Goal: Task Accomplishment & Management: Manage account settings

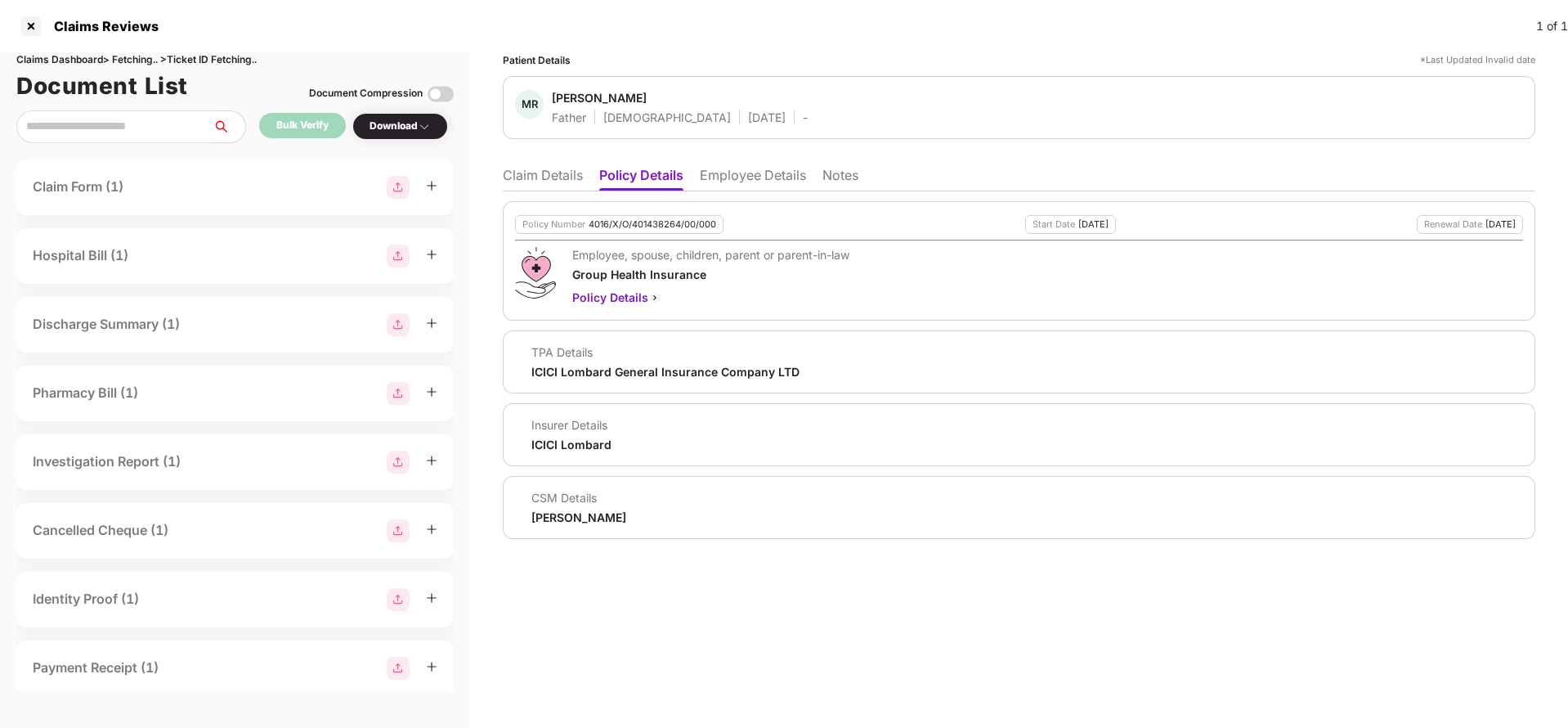
click at [557, 181] on li "Claim Details" at bounding box center [543, 178] width 81 height 23
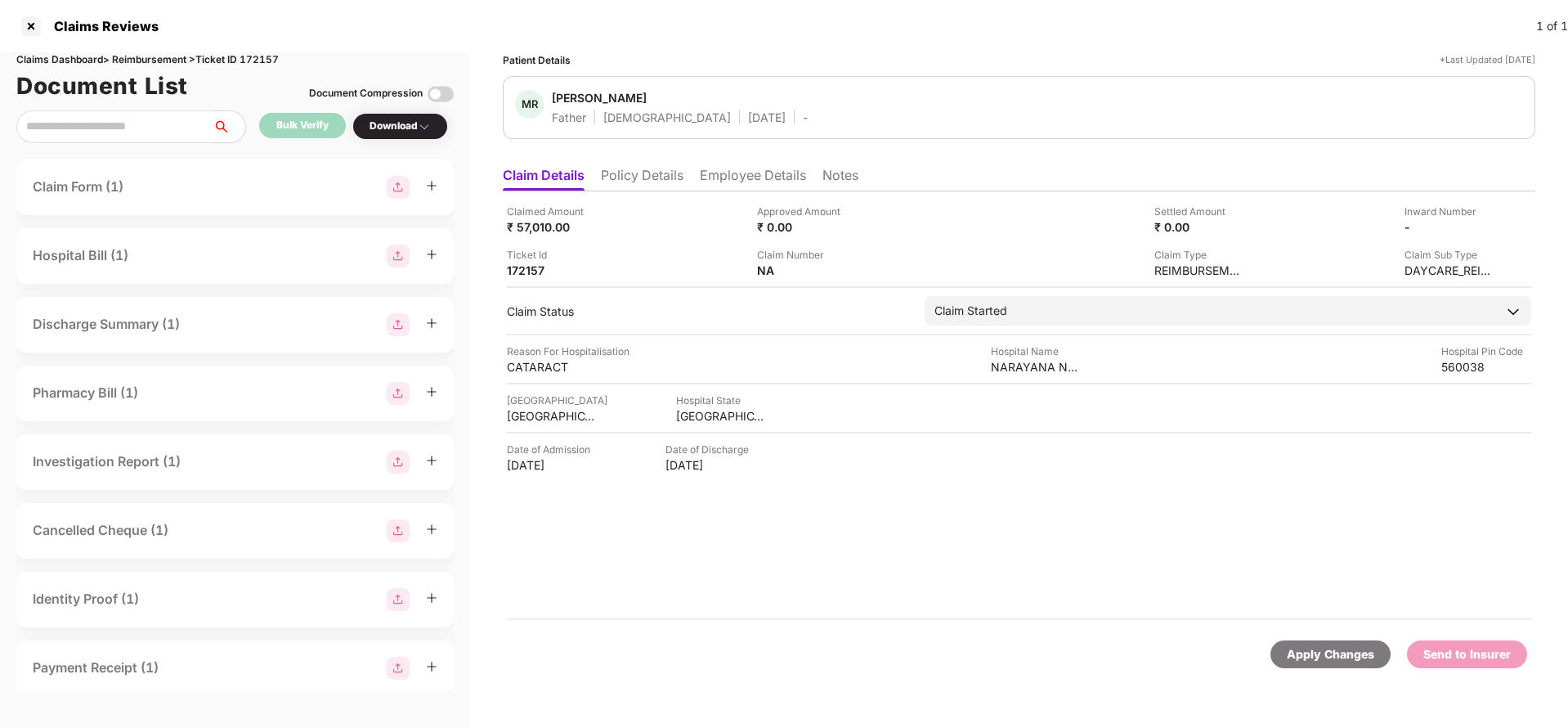
click at [659, 197] on div "Claimed Amount ₹ 57,010.00 Approved Amount ₹ 0.00 Settled Amount ₹ 0.00 Inward …" at bounding box center [1019, 405] width 1032 height 428
click at [659, 183] on li "Policy Details" at bounding box center [643, 178] width 82 height 23
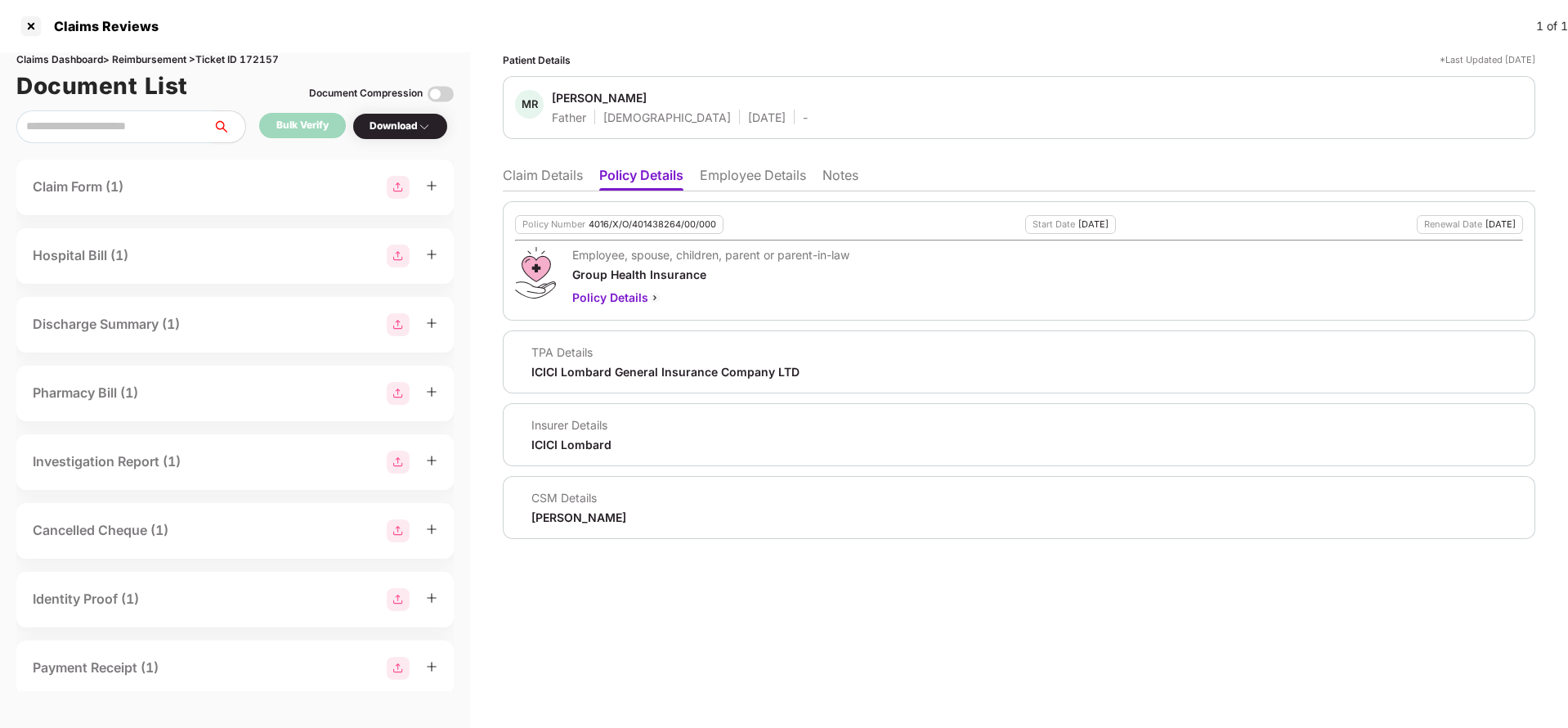
click at [653, 219] on div "4016/X/O/401438264/00/000" at bounding box center [653, 224] width 127 height 10
copy div "4016/X/O/401438264/00/000"
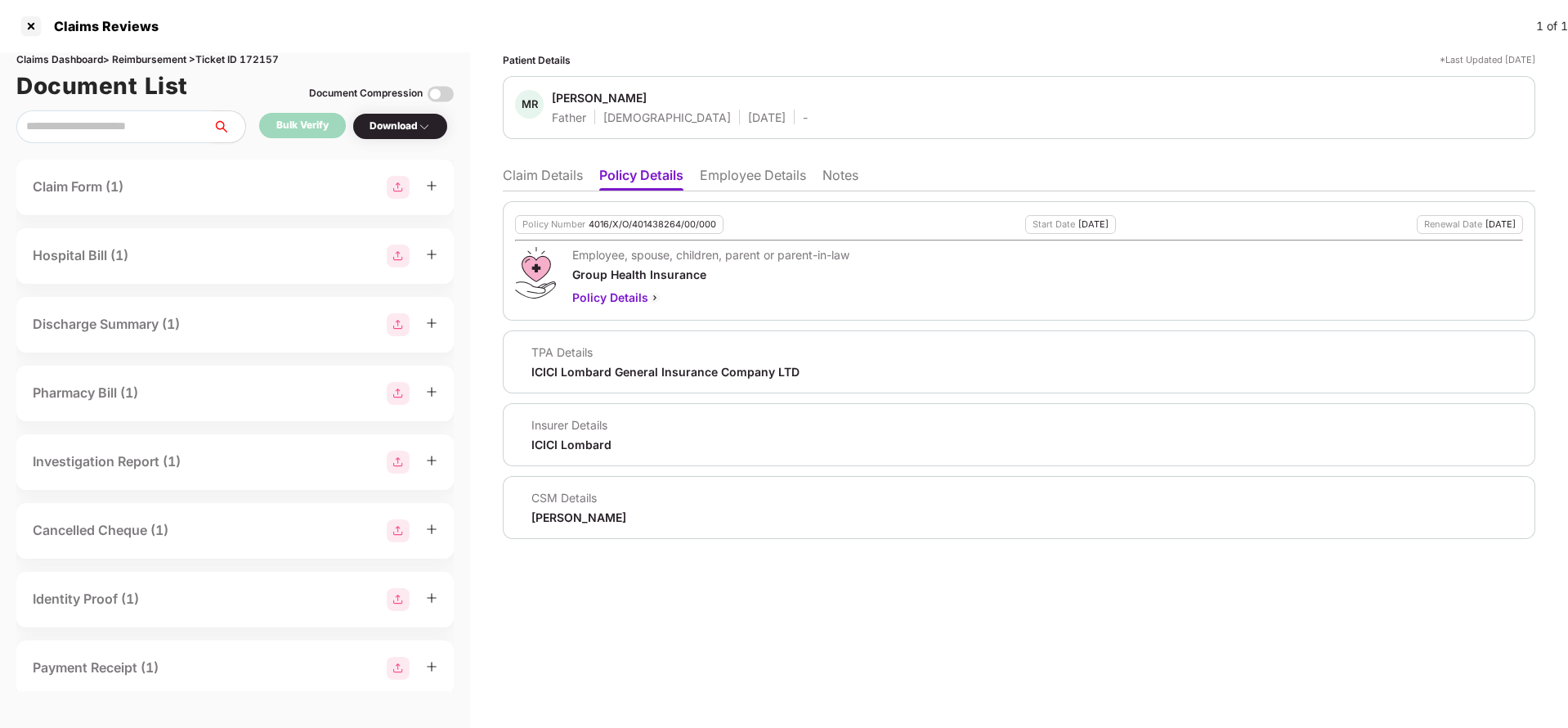
click at [747, 184] on li "Employee Details" at bounding box center [752, 178] width 106 height 23
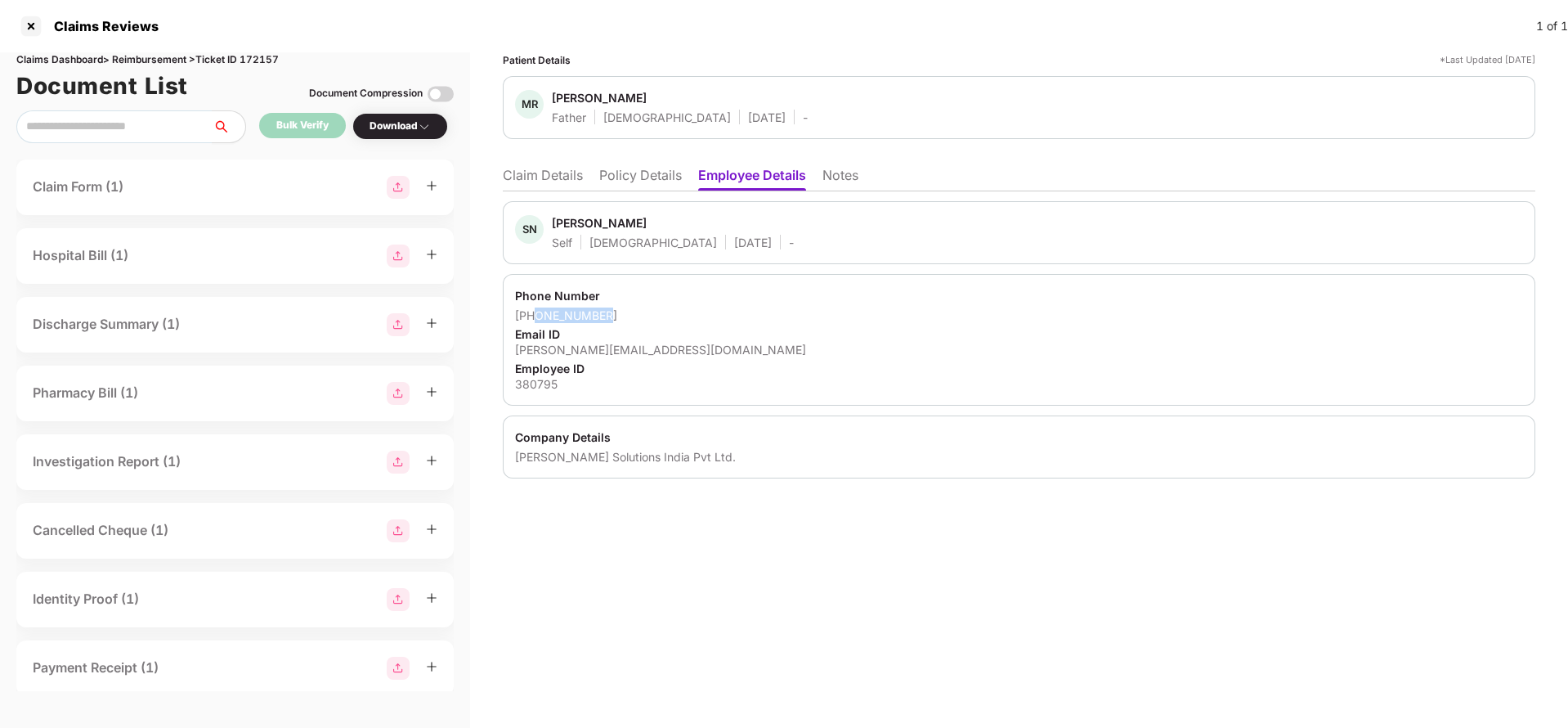
drag, startPoint x: 535, startPoint y: 320, endPoint x: 688, endPoint y: 317, distance: 153.0
click at [688, 317] on div "+918050171138" at bounding box center [1019, 315] width 1008 height 16
copy div "8050171138"
click at [602, 355] on div "shiva@bastiansolutions.com" at bounding box center [1019, 349] width 1008 height 16
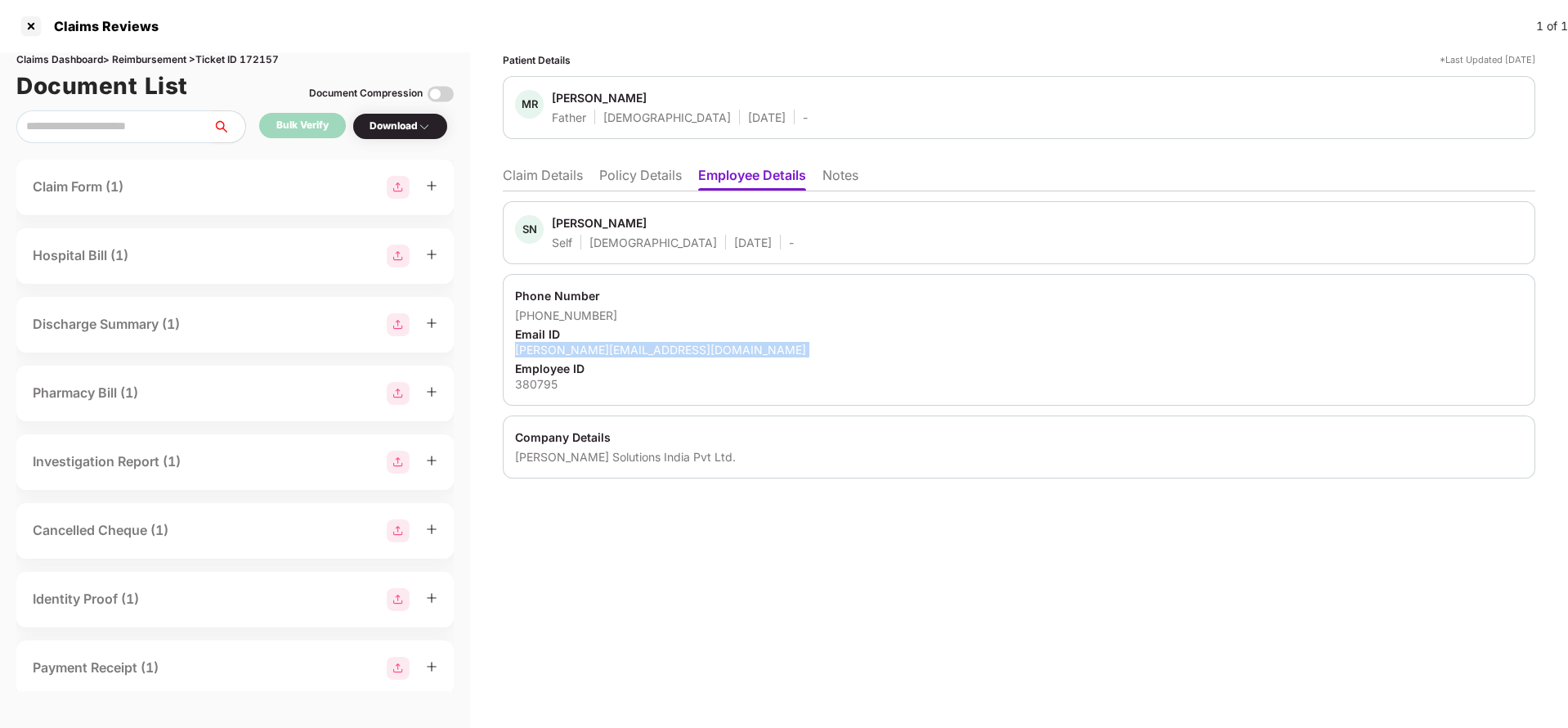
click at [602, 355] on div "shiva@bastiansolutions.com" at bounding box center [1019, 349] width 1008 height 16
copy div "shiva@bastiansolutions.com"
click at [575, 188] on li "Claim Details" at bounding box center [543, 178] width 81 height 23
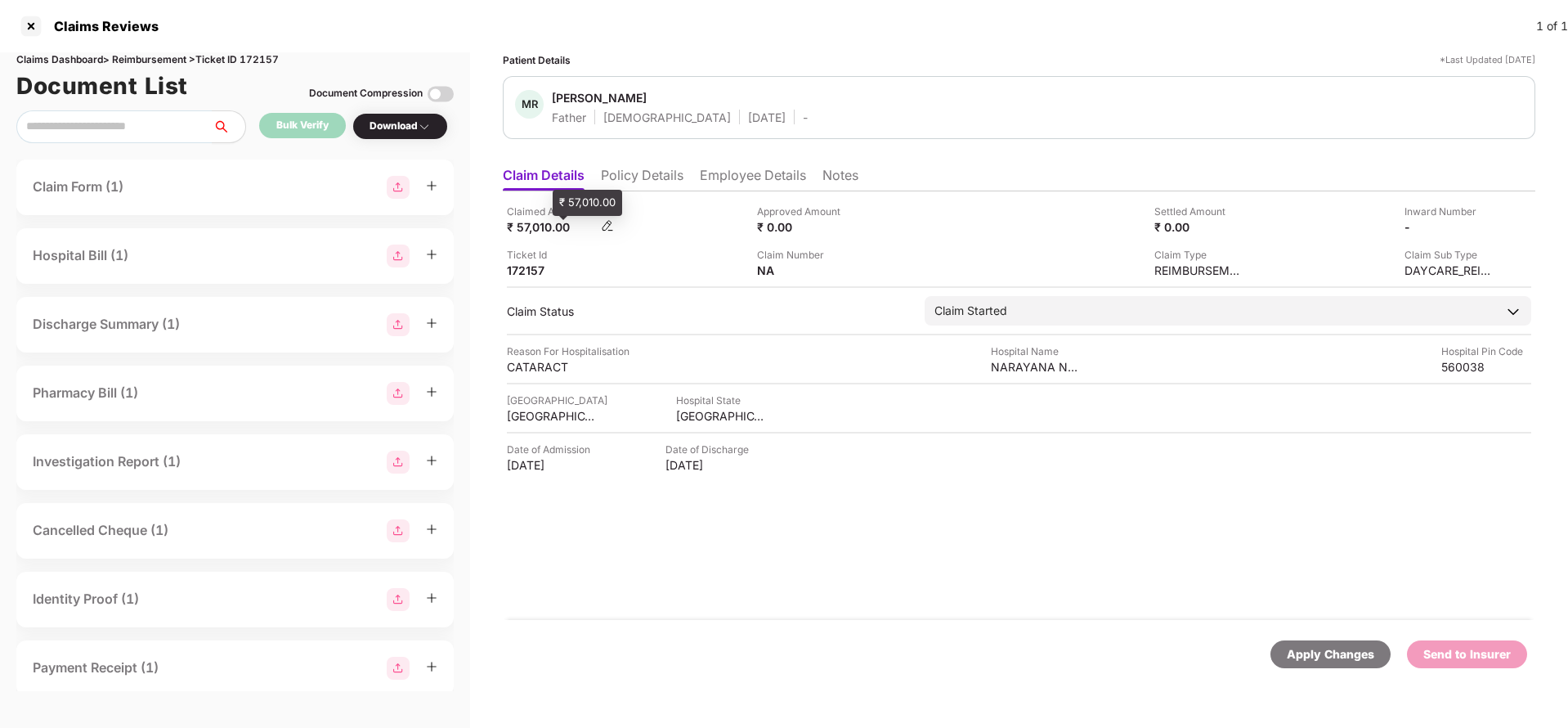
click at [533, 219] on div "₹ 57,010.00" at bounding box center [552, 227] width 90 height 16
copy div "57,010"
click at [1028, 366] on div "NARAYANA NETHRALAYA" at bounding box center [1036, 366] width 90 height 16
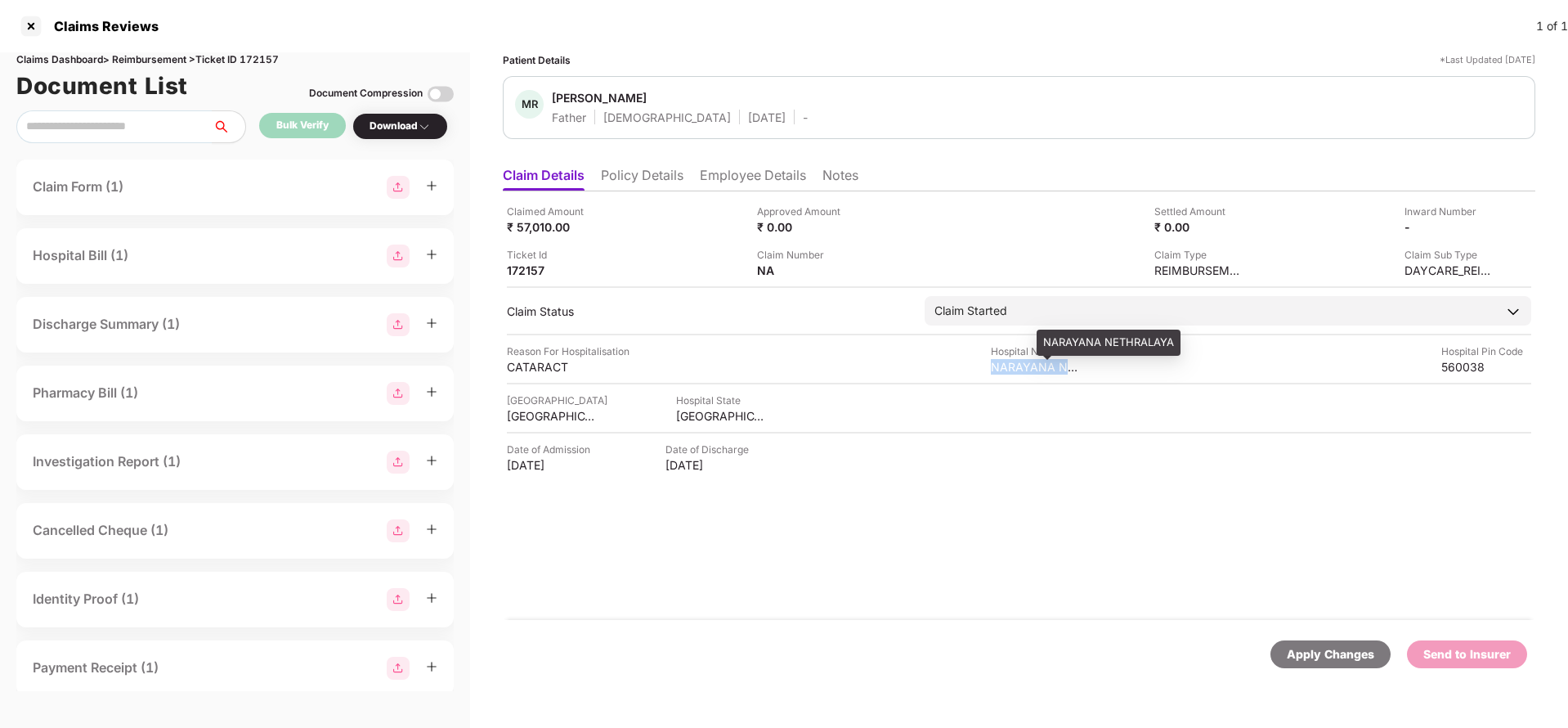
click at [1028, 366] on div "NARAYANA NETHRALAYA" at bounding box center [1036, 366] width 90 height 16
copy div "NARAYANA NETHRALAYA"
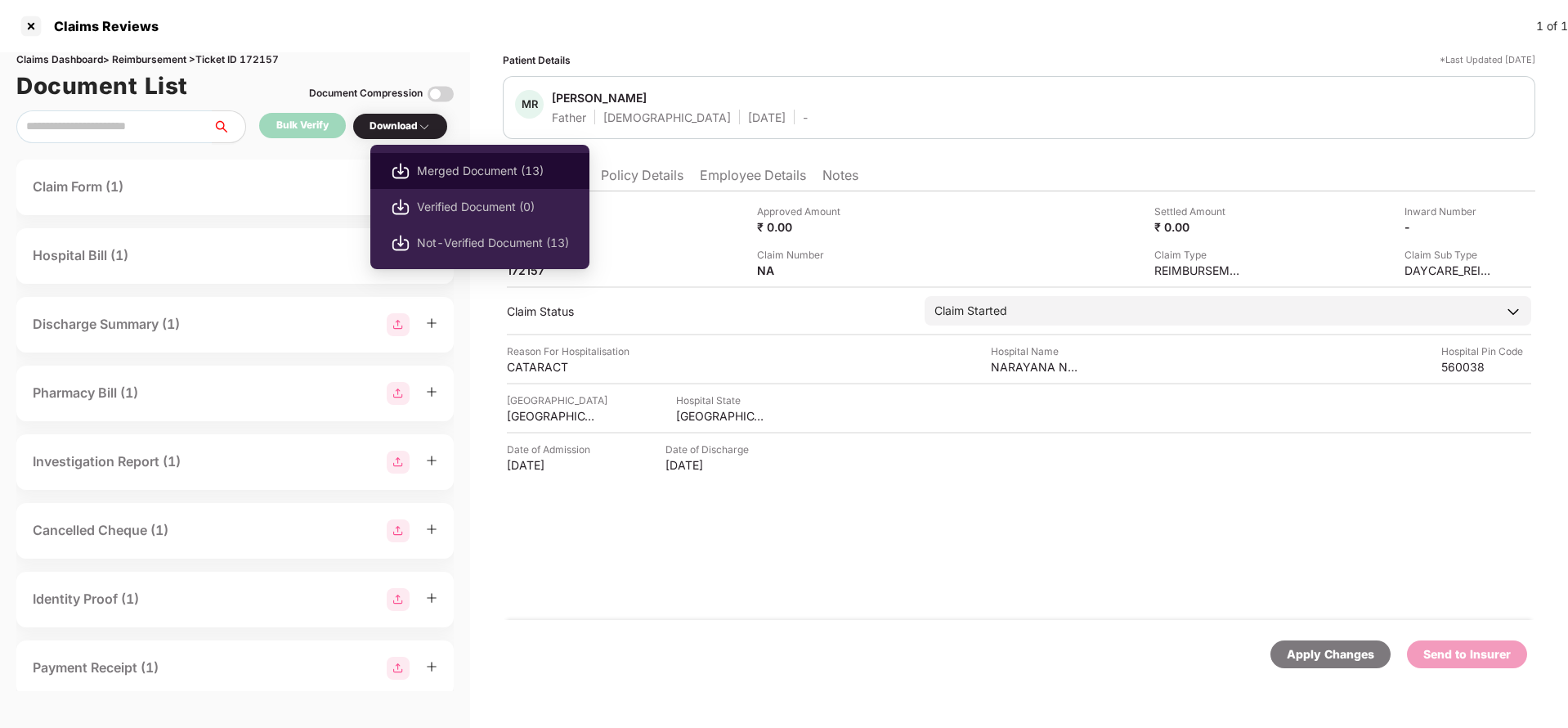
click at [472, 182] on li "Merged Document (13)" at bounding box center [480, 171] width 219 height 36
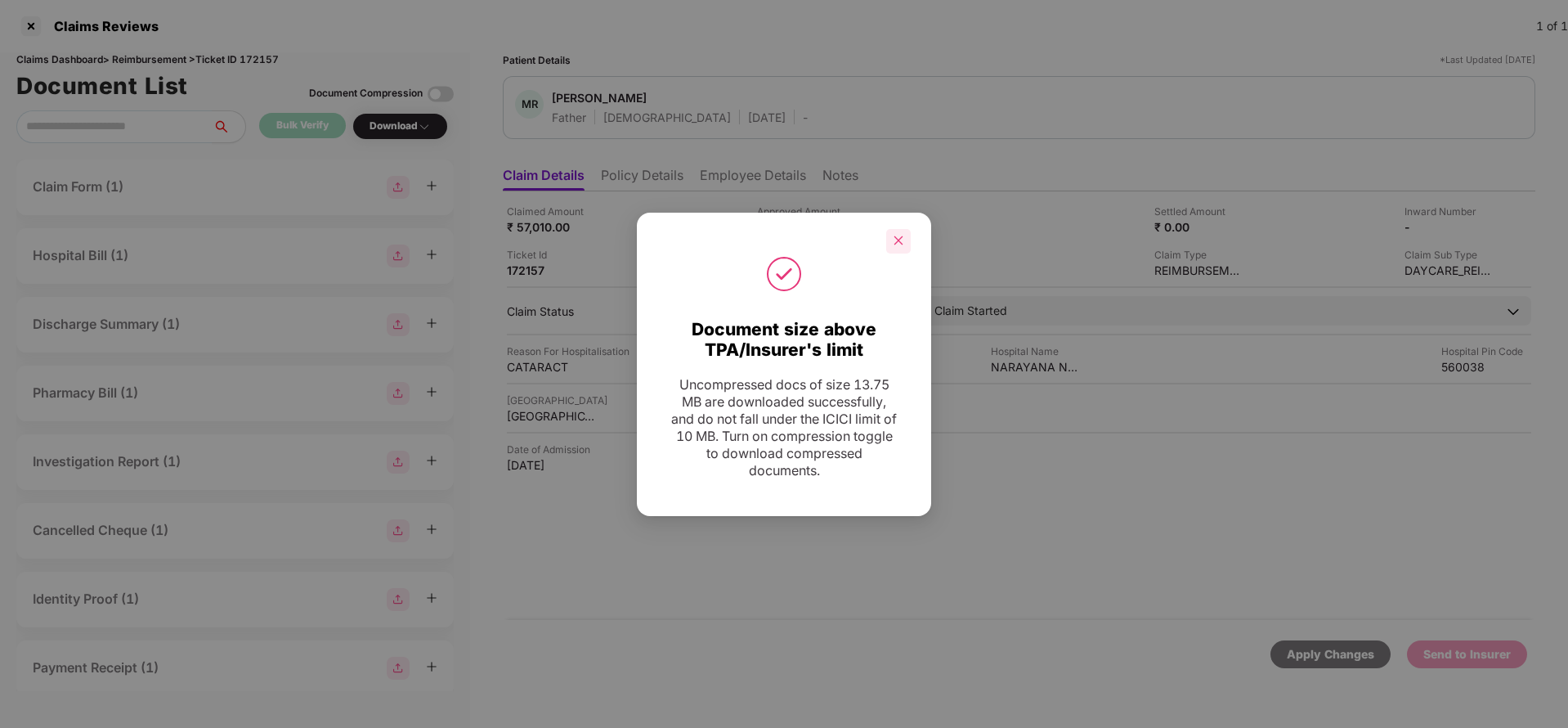
click at [897, 232] on div at bounding box center [898, 241] width 24 height 24
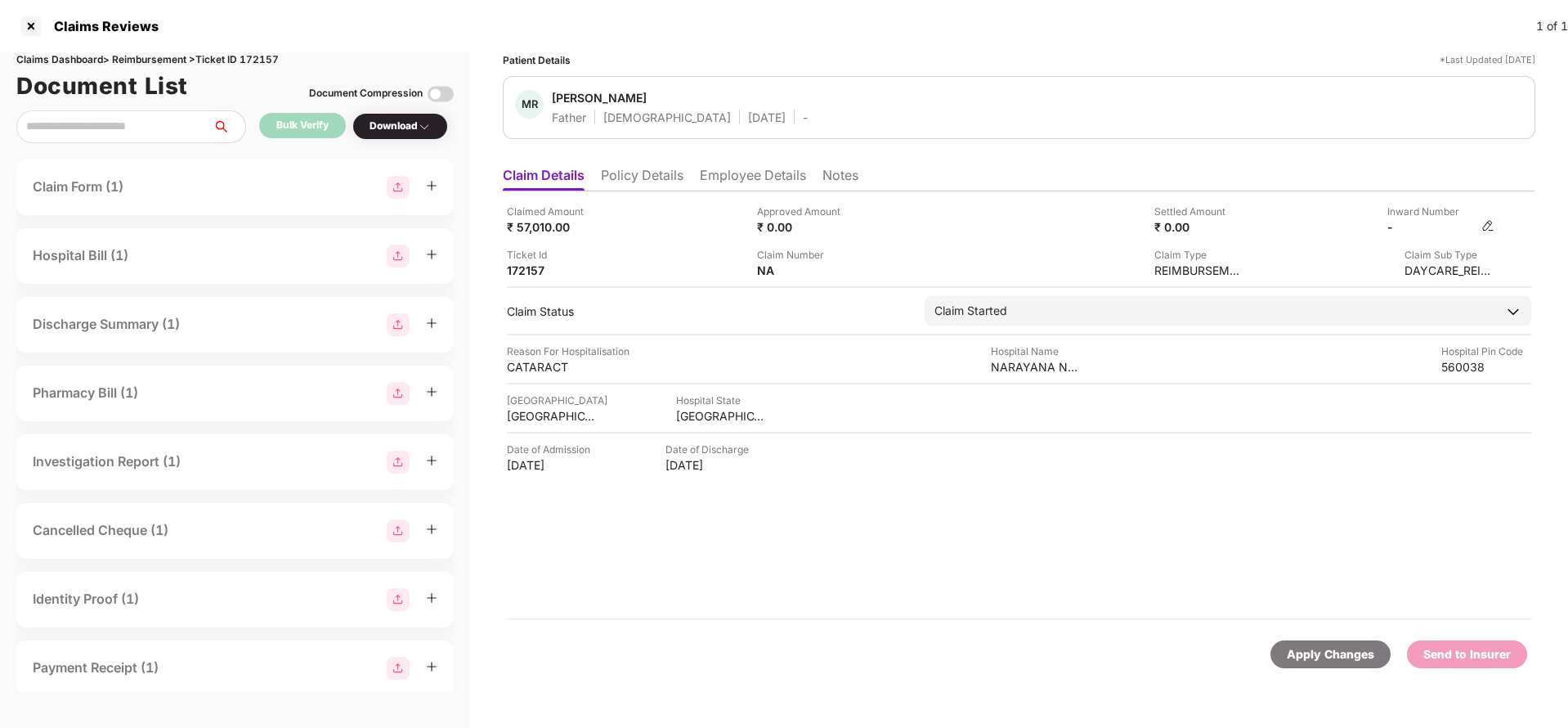
click at [1494, 224] on img at bounding box center [1488, 226] width 13 height 13
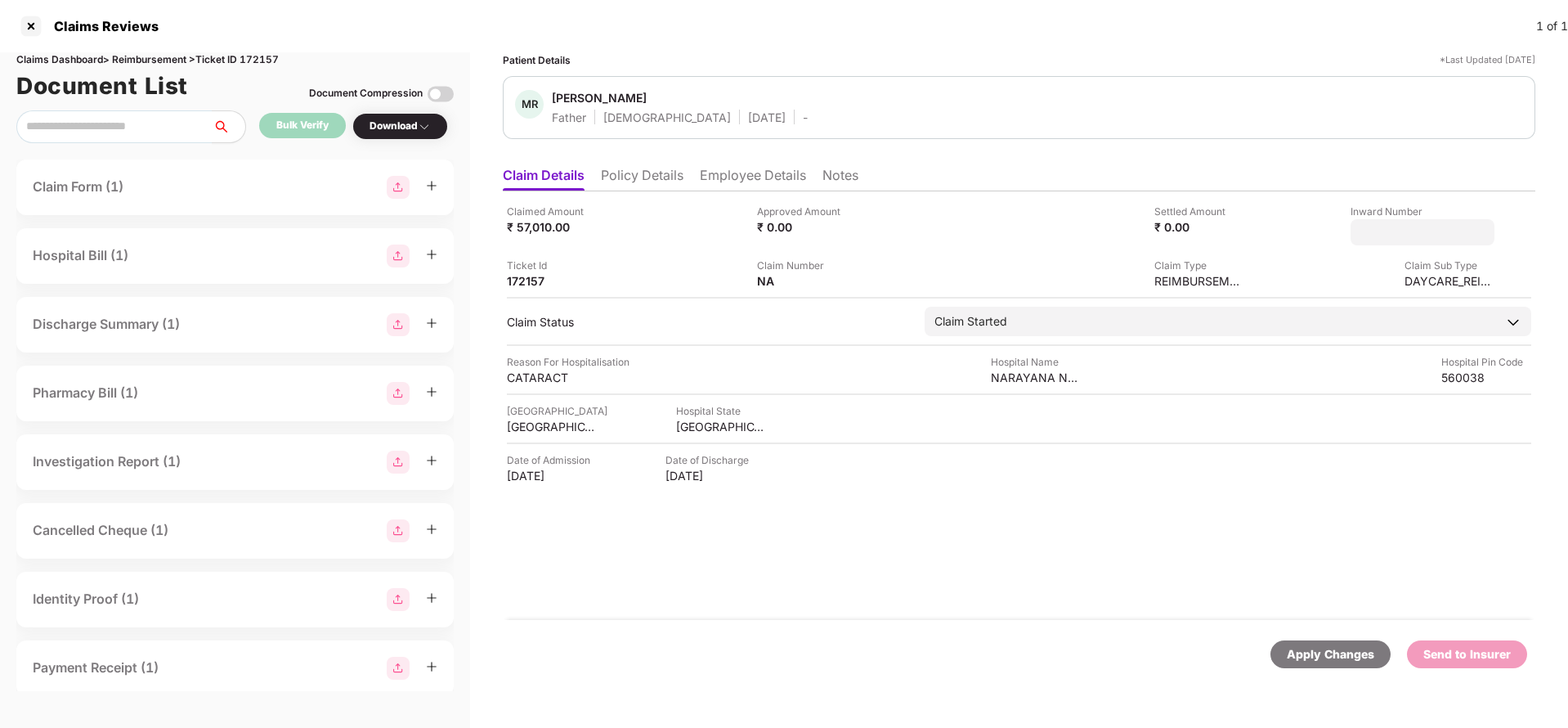
type input "**********"
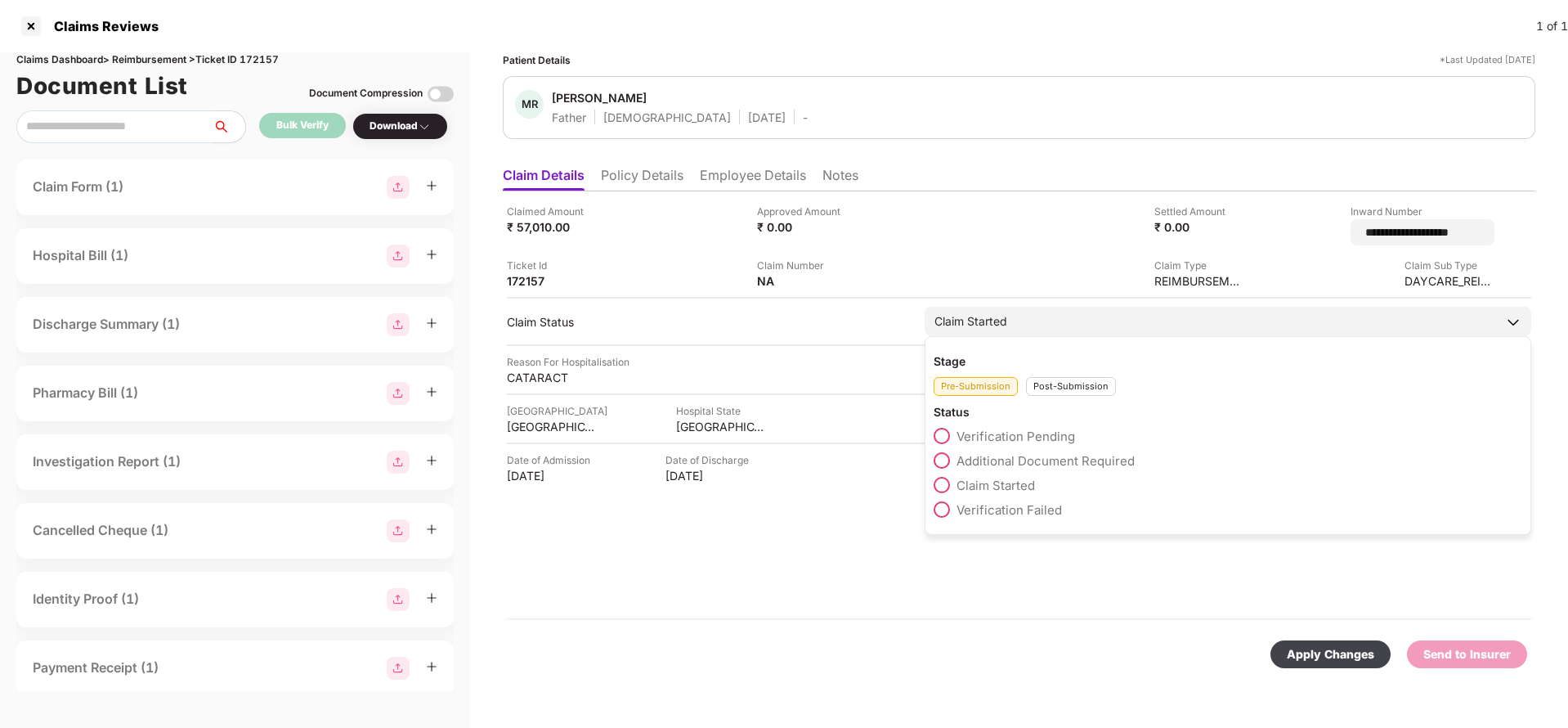
click at [1042, 318] on div "Claim Started" at bounding box center [1228, 320] width 607 height 29
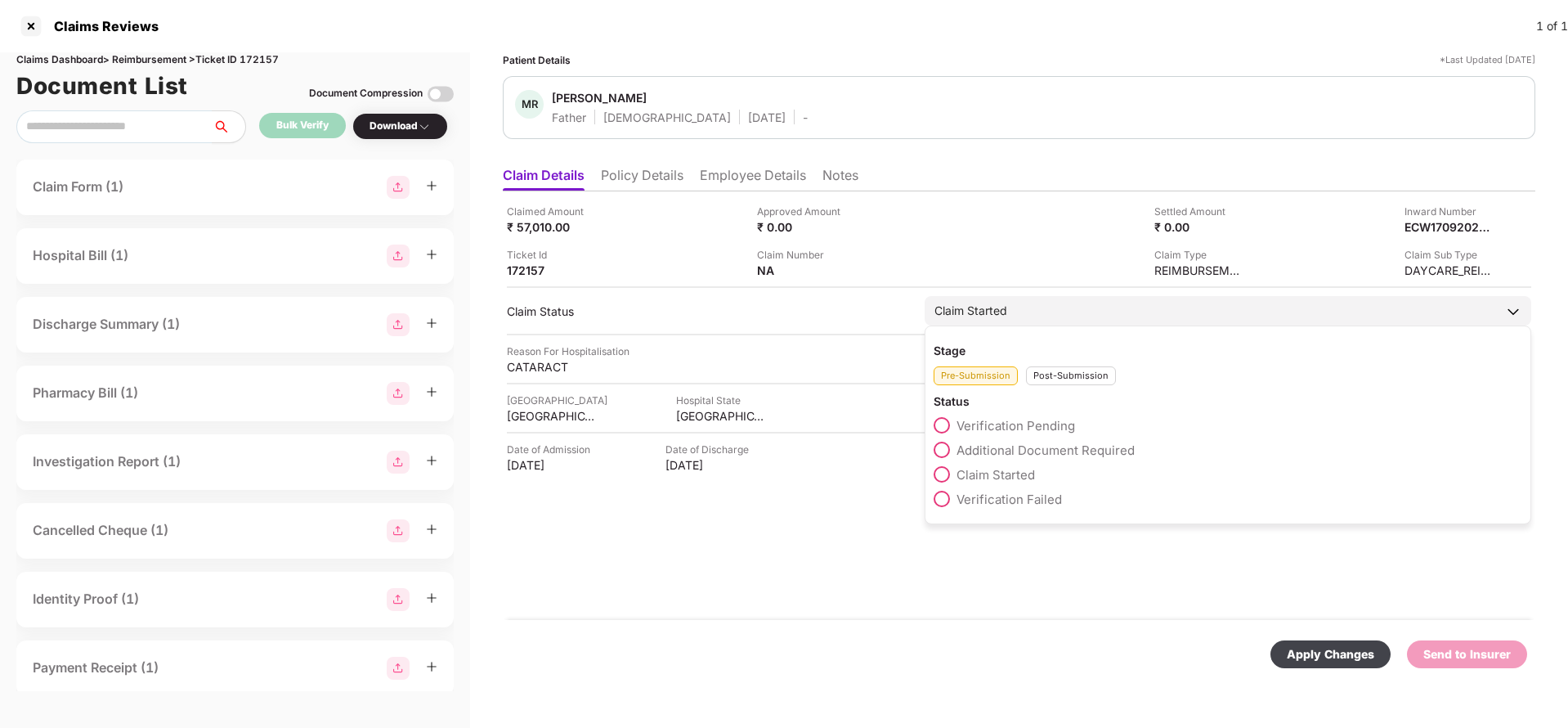
click at [1087, 384] on div "Post-Submission" at bounding box center [1072, 376] width 90 height 19
click at [1058, 447] on span "Claim Under Process" at bounding box center [1018, 450] width 124 height 16
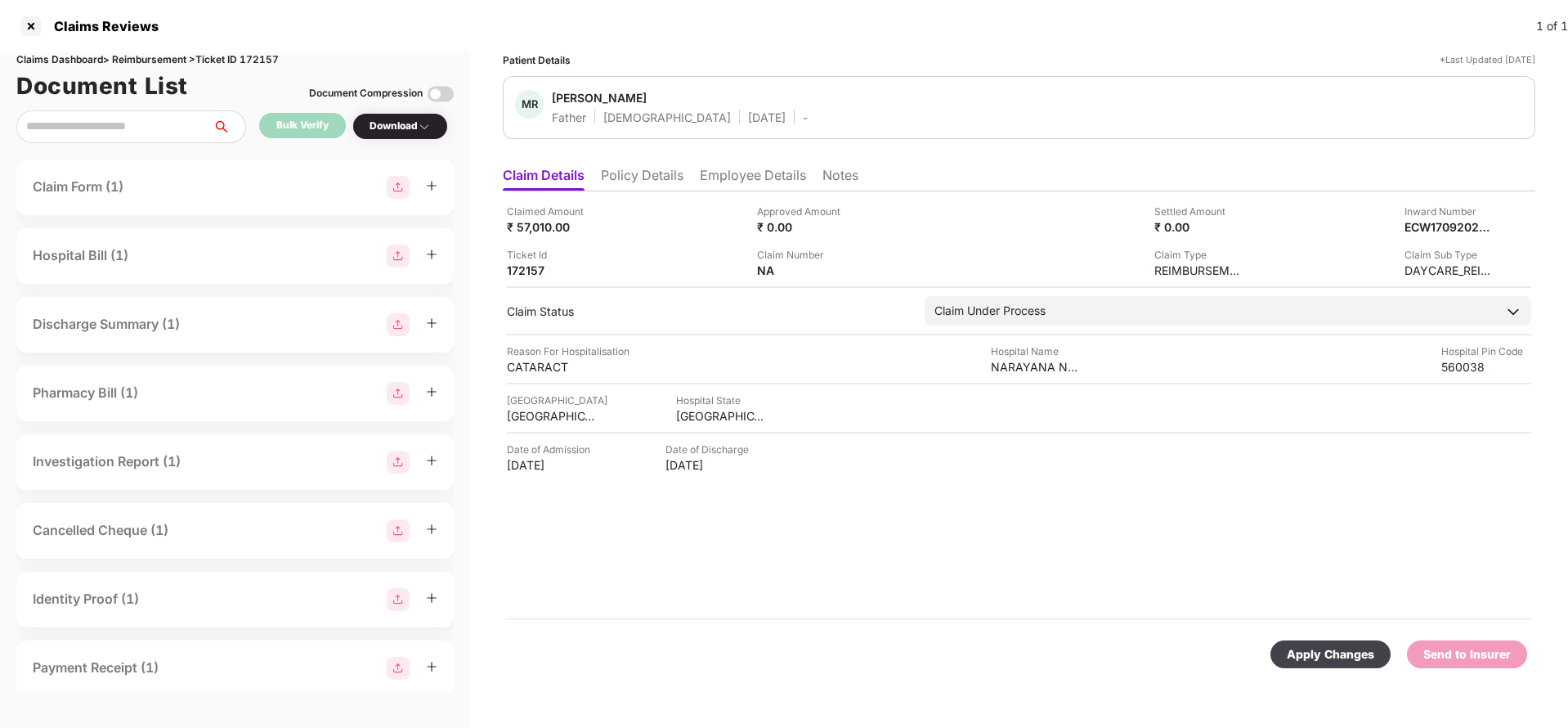
click at [1317, 655] on div "Apply Changes" at bounding box center [1330, 654] width 87 height 18
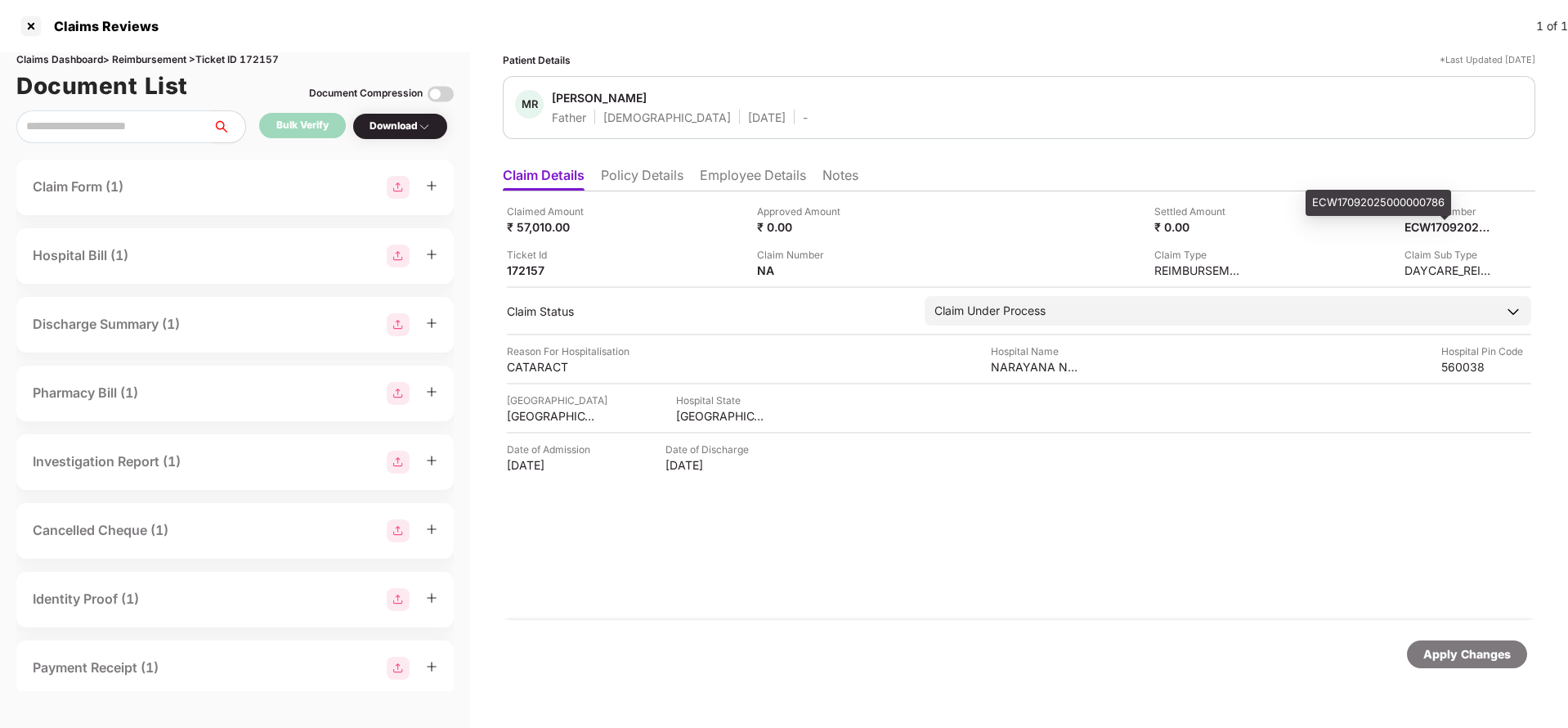
click at [1427, 211] on div "ECW17092025000000786" at bounding box center [1378, 203] width 145 height 26
click at [1430, 227] on div "ECW17092025000000786" at bounding box center [1432, 227] width 90 height 16
copy div "ECW17092025000000786"
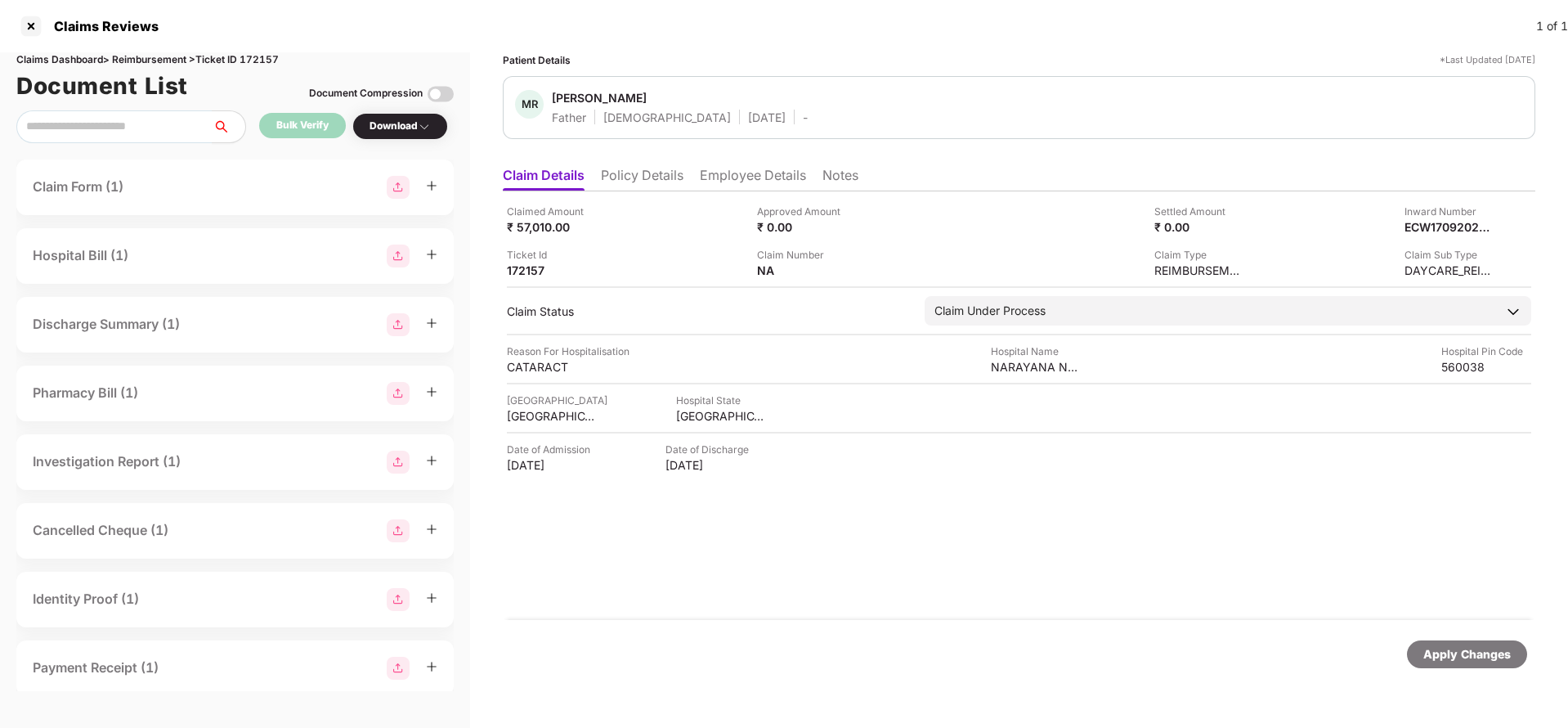
click at [1461, 648] on div "Apply Changes" at bounding box center [1467, 654] width 87 height 18
click at [259, 53] on div "Claims Dashboard > Reimbursement > Ticket ID 172157" at bounding box center [234, 60] width 437 height 16
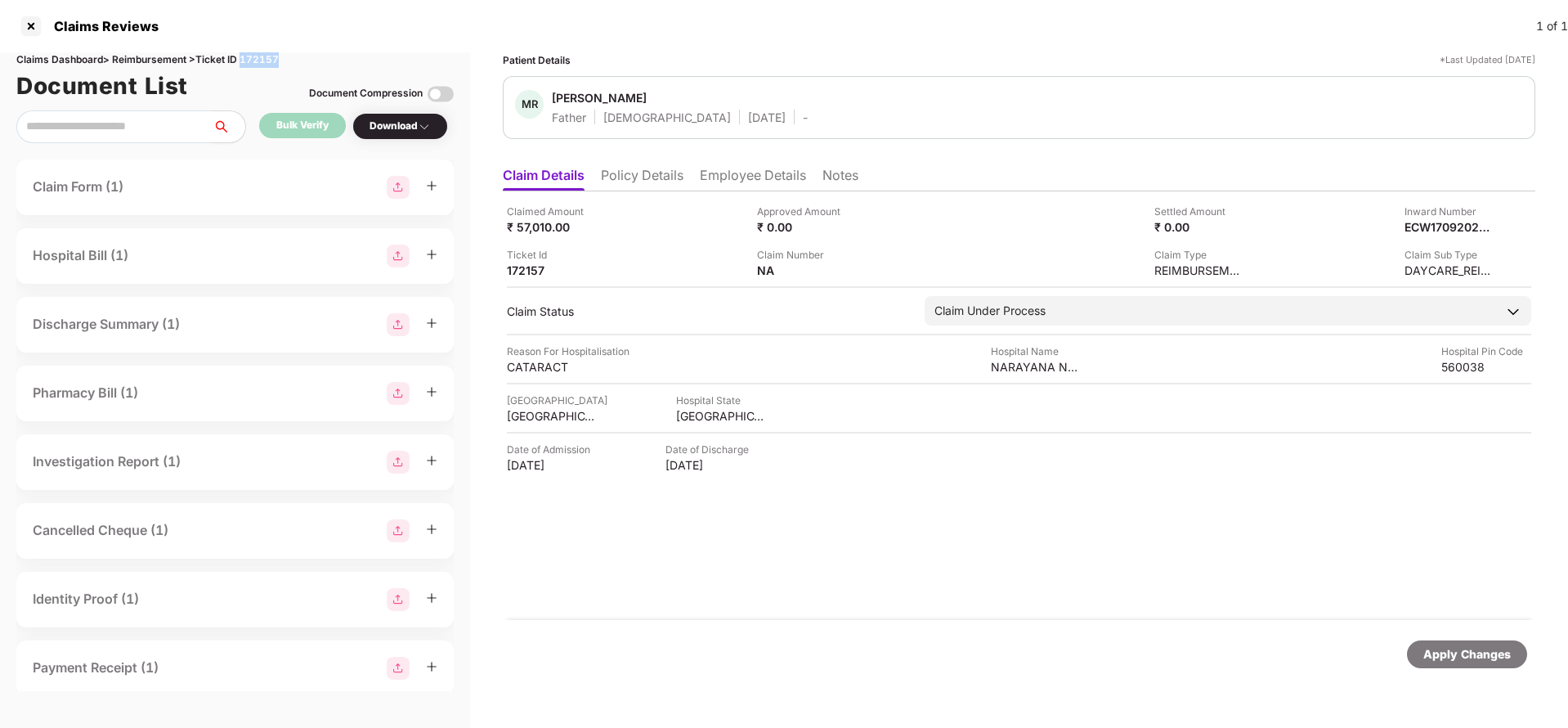
click at [259, 53] on div "Claims Dashboard > Reimbursement > Ticket ID 172157" at bounding box center [234, 60] width 437 height 16
copy div "172157"
click at [1516, 663] on div "Apply Changes" at bounding box center [1467, 654] width 120 height 28
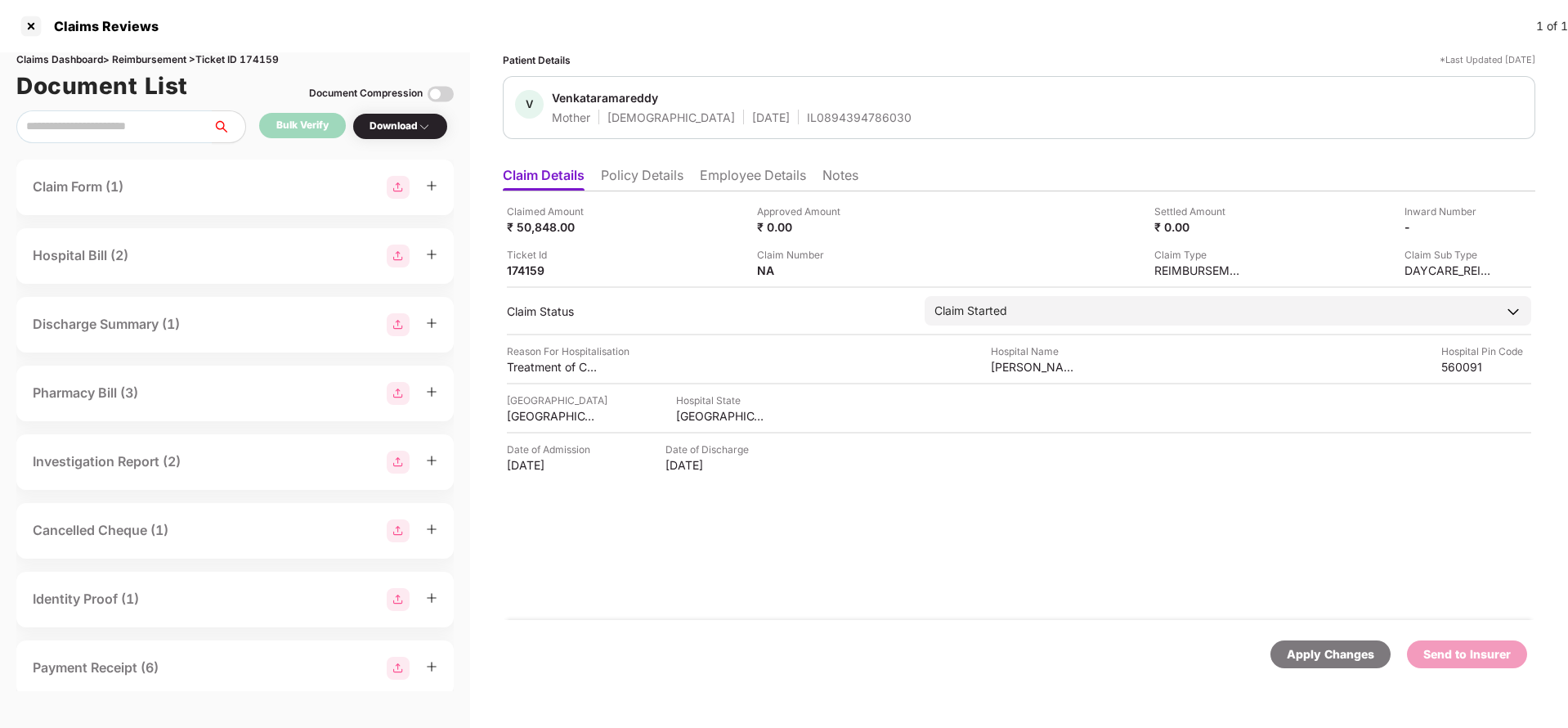
click at [647, 180] on li "Policy Details" at bounding box center [643, 178] width 82 height 23
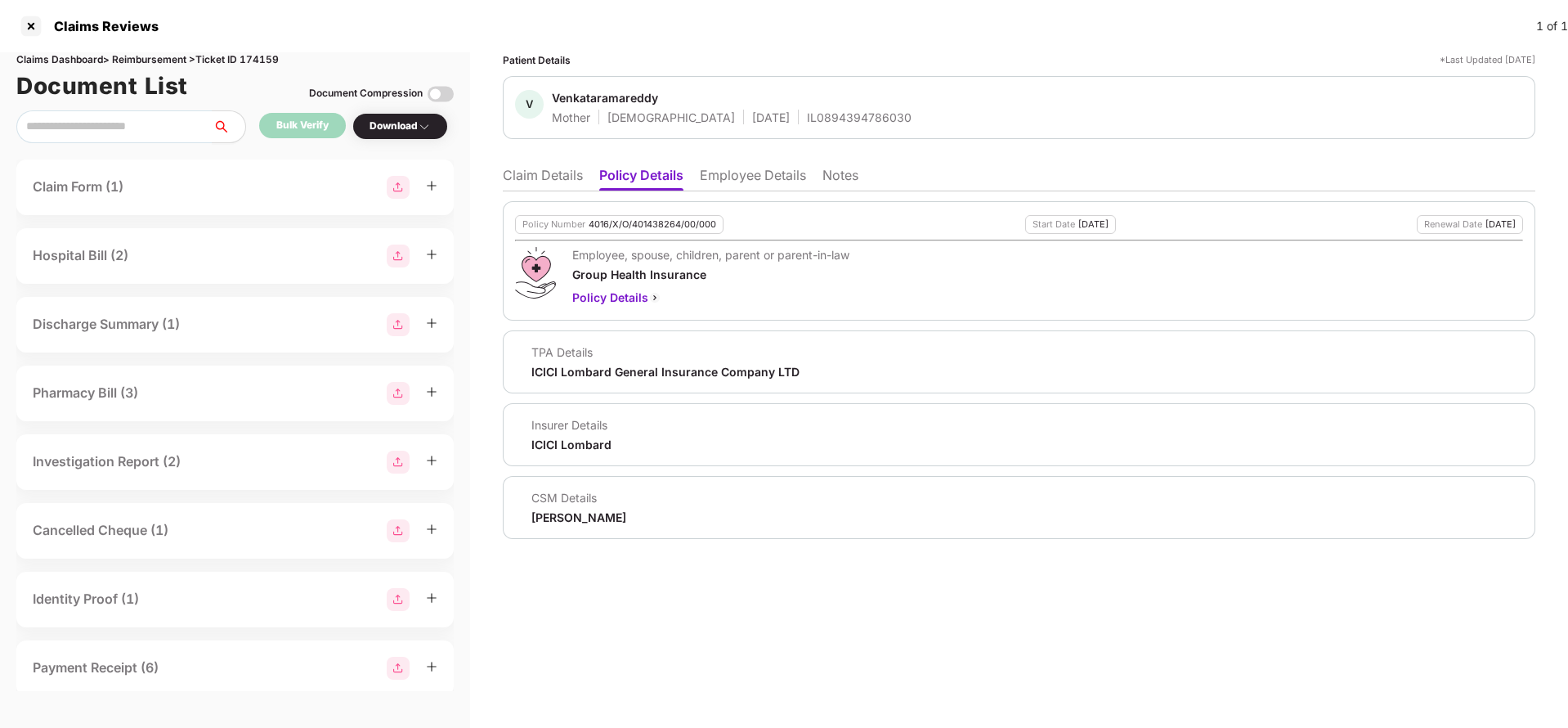
click at [638, 221] on div "4016/X/O/401438264/00/000" at bounding box center [653, 224] width 127 height 10
copy div "4016/X/O/401438264/00/000"
click at [807, 119] on div "IL0894394786030" at bounding box center [860, 117] width 105 height 16
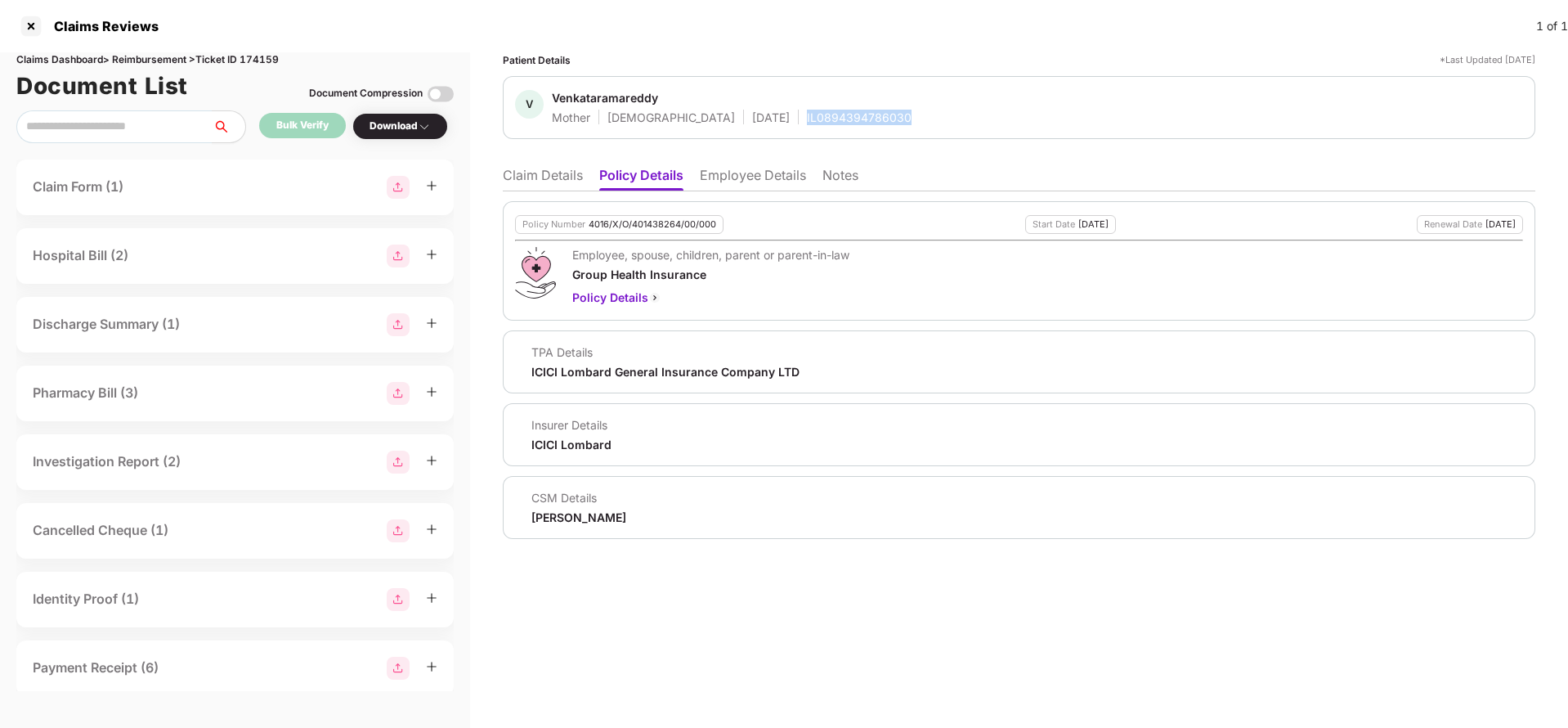
click at [807, 119] on div "IL0894394786030" at bounding box center [860, 117] width 105 height 16
copy div "IL0894394786030"
click at [744, 186] on li "Employee Details" at bounding box center [752, 178] width 106 height 23
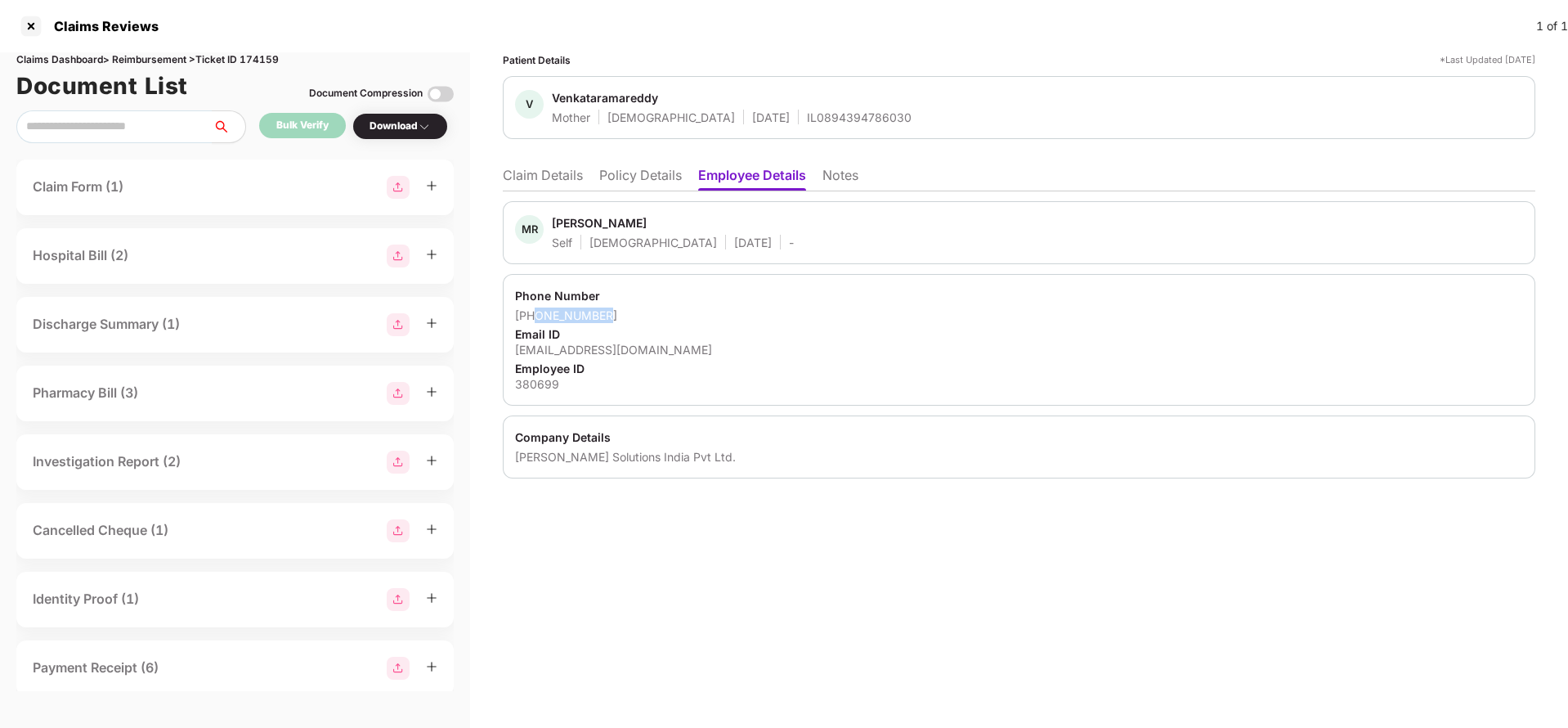
drag, startPoint x: 537, startPoint y: 314, endPoint x: 643, endPoint y: 317, distance: 106.0
click at [643, 317] on div "+919980584072" at bounding box center [1019, 315] width 1008 height 16
copy div "9980584072"
click at [608, 342] on div "manju@bastiansolutions.com" at bounding box center [1019, 349] width 1008 height 16
click at [610, 347] on div "manju@bastiansolutions.com" at bounding box center [1019, 349] width 1008 height 16
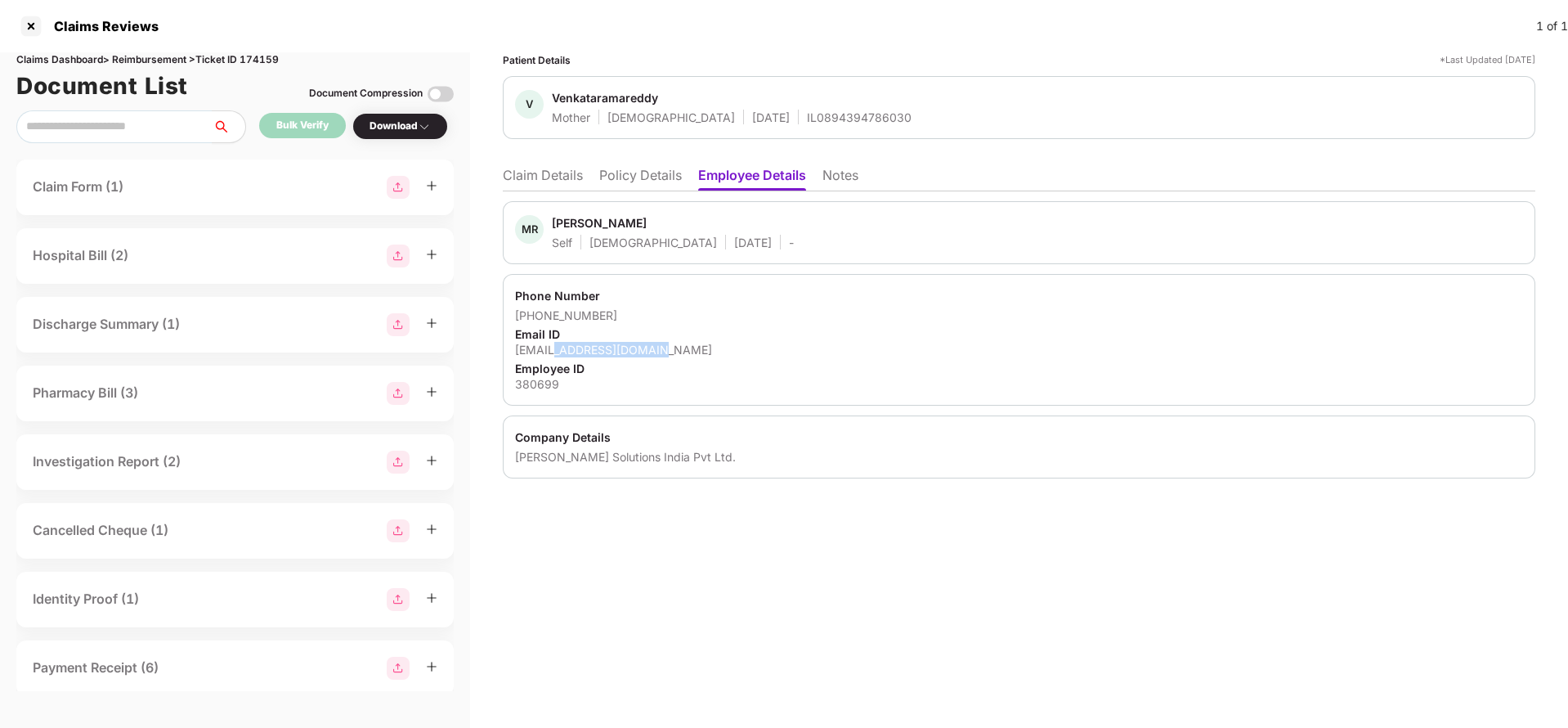
click at [610, 347] on div "manju@bastiansolutions.com" at bounding box center [1019, 349] width 1008 height 16
copy div "manju@bastiansolutions.com"
click at [548, 184] on li "Claim Details" at bounding box center [543, 178] width 81 height 23
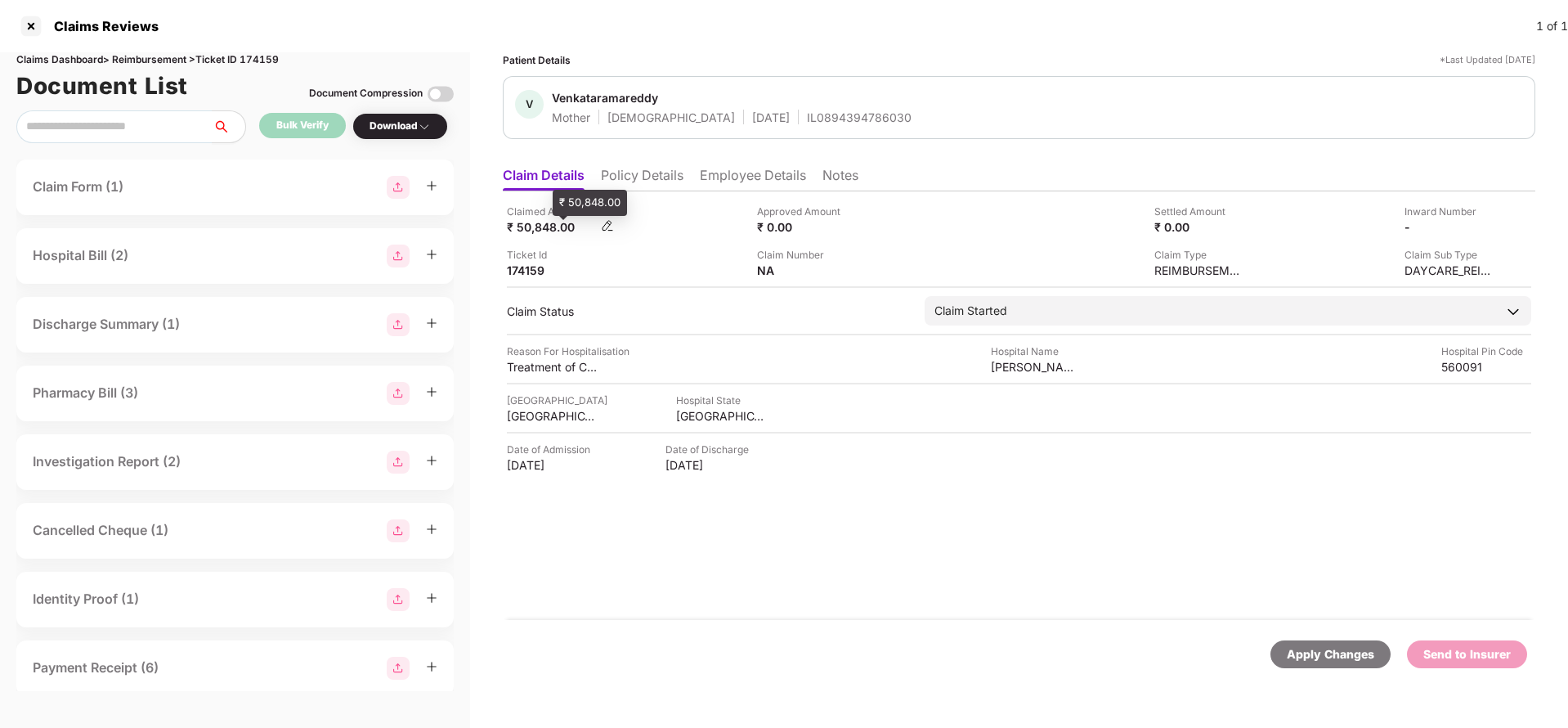
click at [533, 233] on div "₹ 50,848.00" at bounding box center [552, 227] width 90 height 16
copy div "50,848"
click at [1036, 373] on div "Vijaya Nethralaya" at bounding box center [1036, 366] width 90 height 16
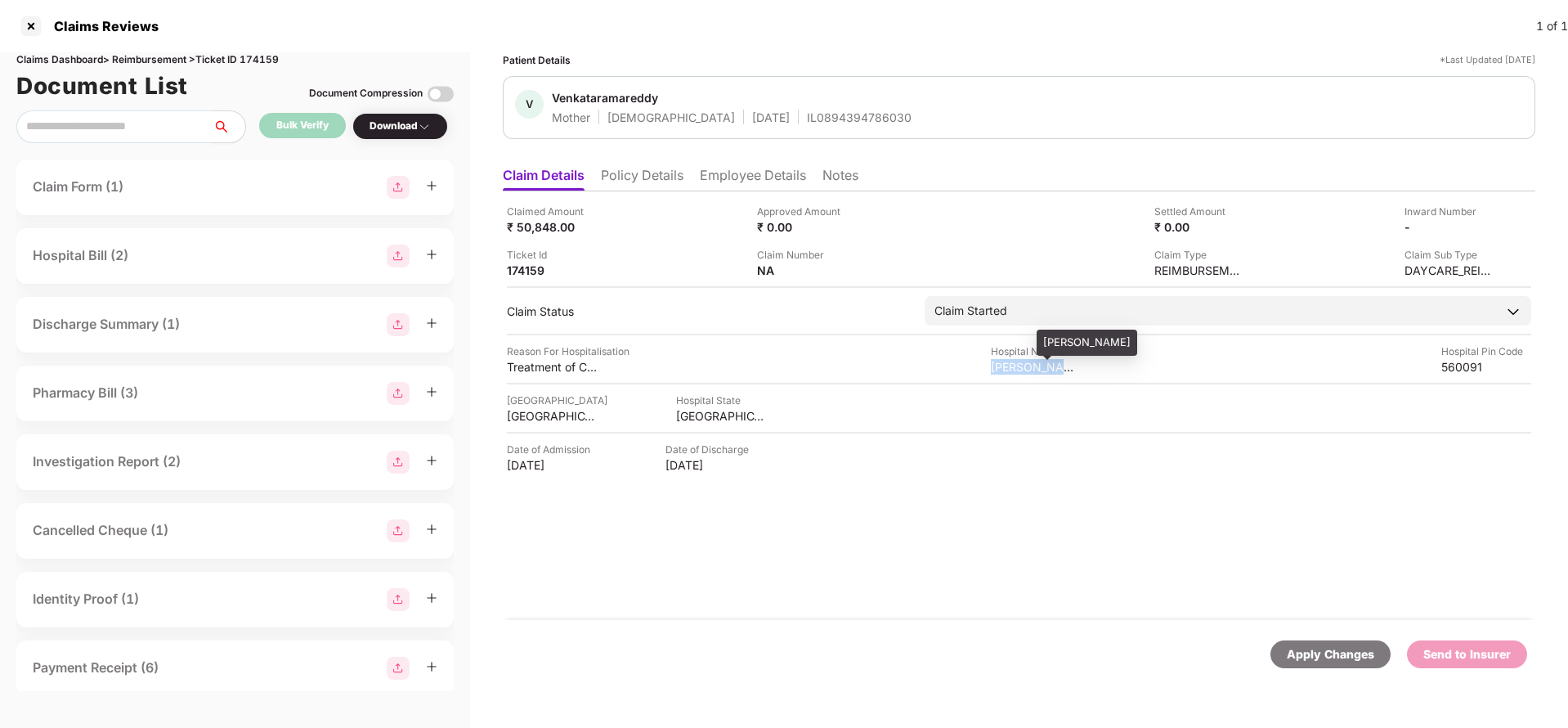
click at [1036, 373] on div "Vijaya Nethralaya" at bounding box center [1036, 366] width 90 height 16
copy div "Vijaya Nethralaya"
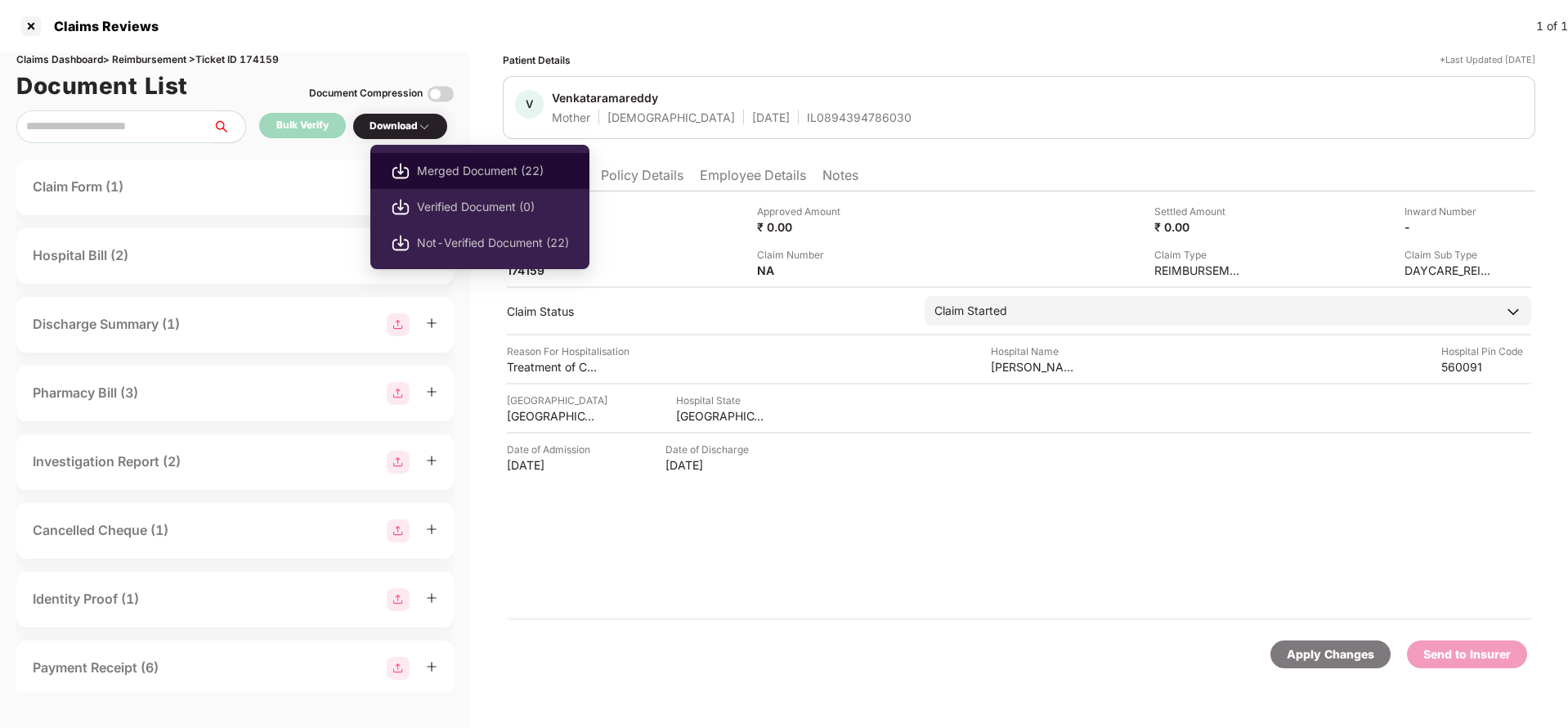
click at [498, 173] on span "Merged Document (22)" at bounding box center [493, 171] width 152 height 18
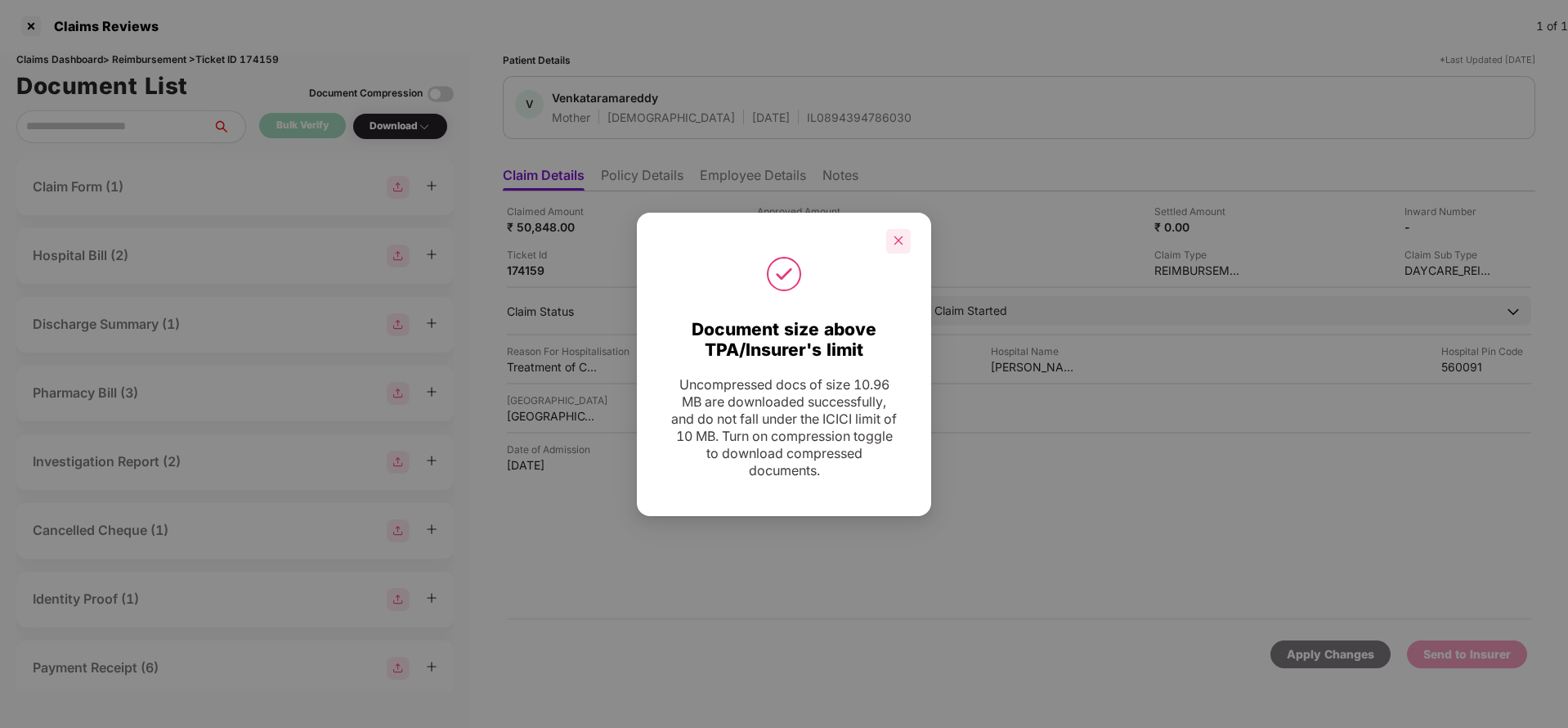
click at [895, 248] on div at bounding box center [898, 241] width 24 height 24
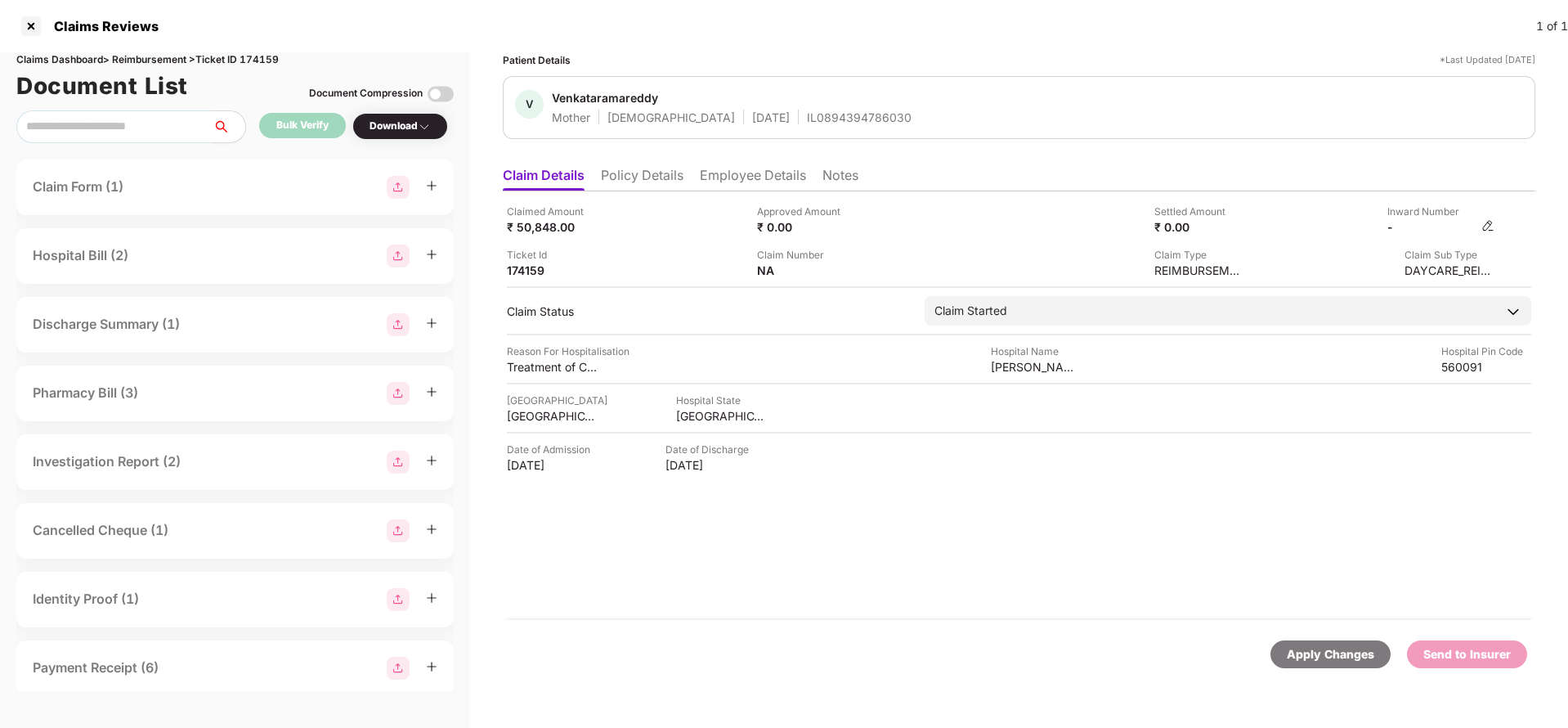
click at [1493, 230] on img at bounding box center [1488, 226] width 13 height 13
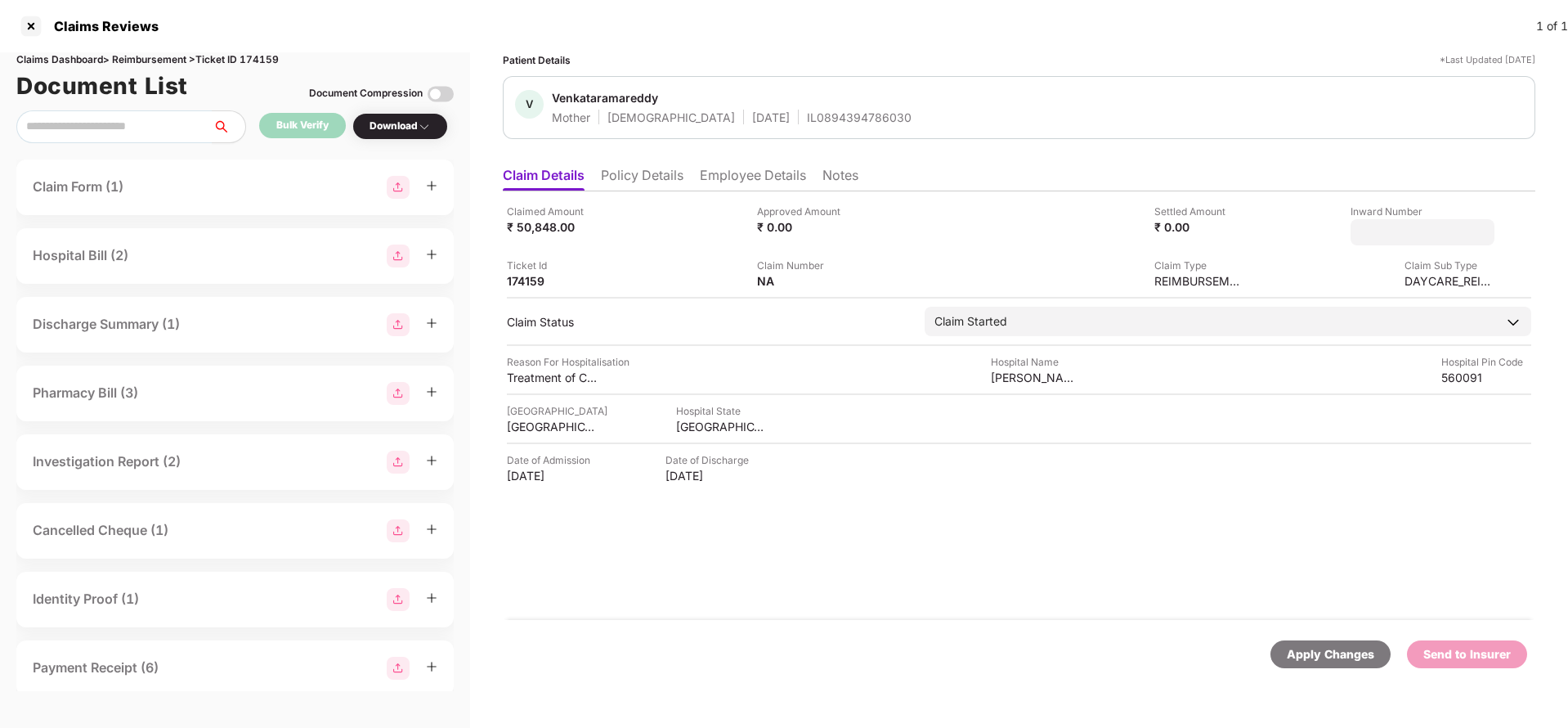
type input "**********"
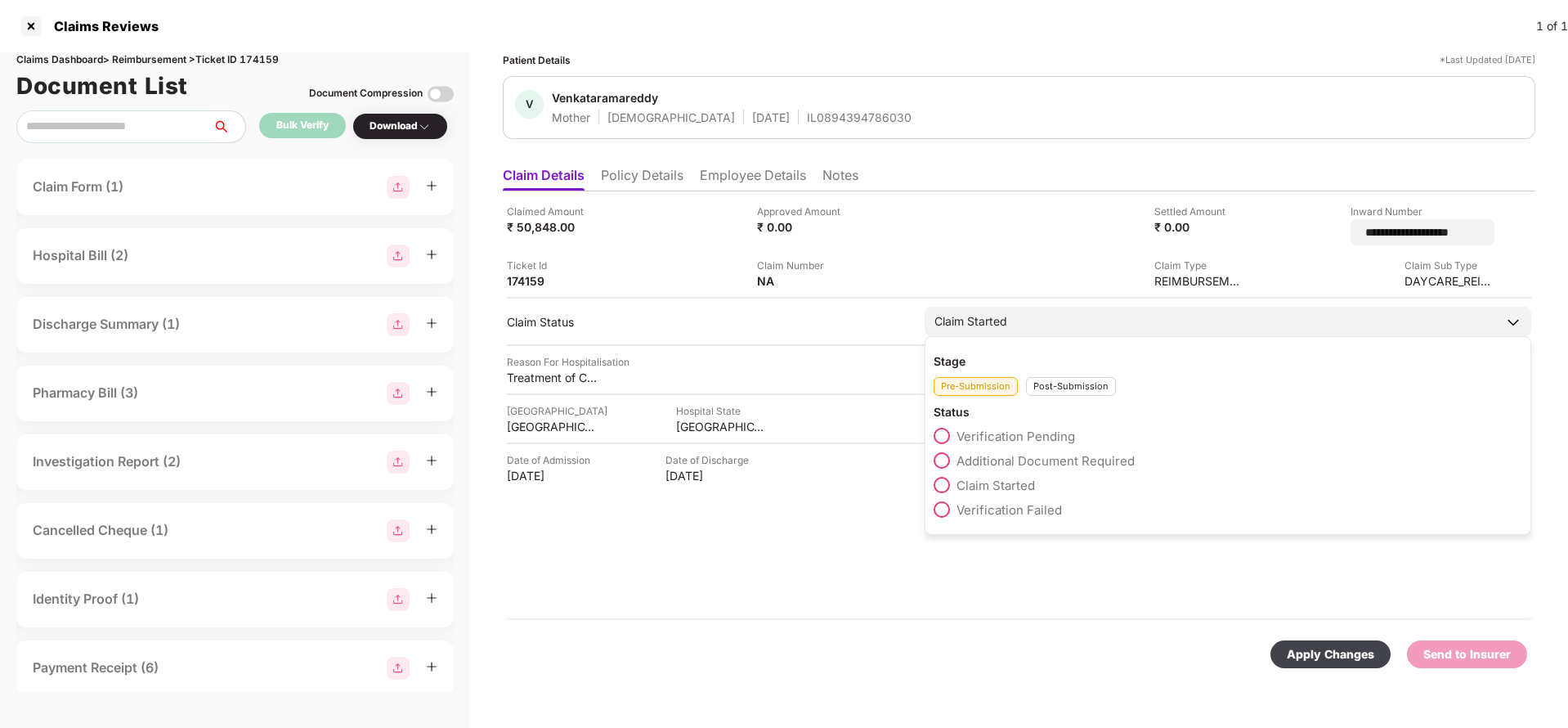
click at [1055, 312] on div "Claim Started" at bounding box center [1228, 320] width 607 height 29
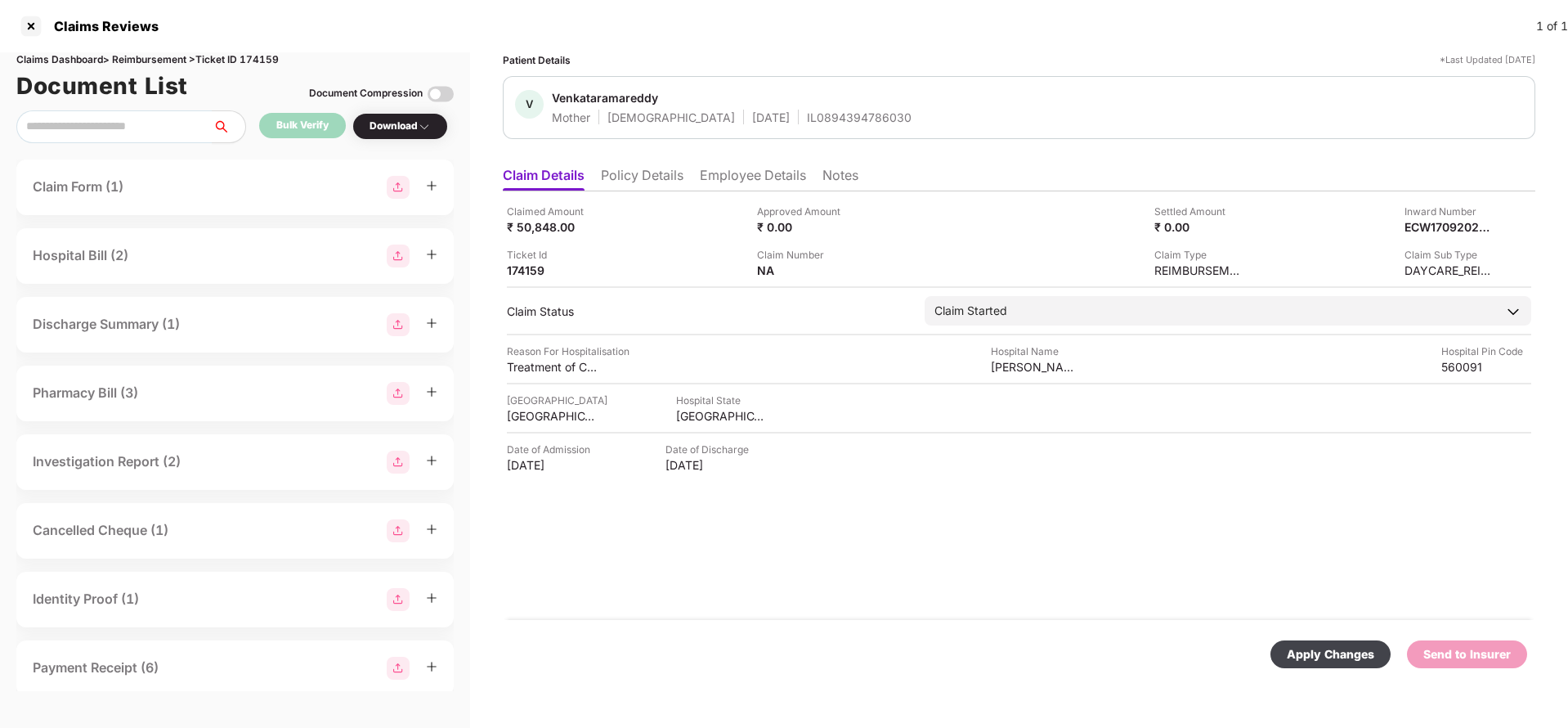
click at [1057, 377] on div "Claimed Amount ₹ 50,848.00 Approved Amount ₹ 0.00 Settled Amount ₹ 0.00 Inward …" at bounding box center [1019, 405] width 1032 height 428
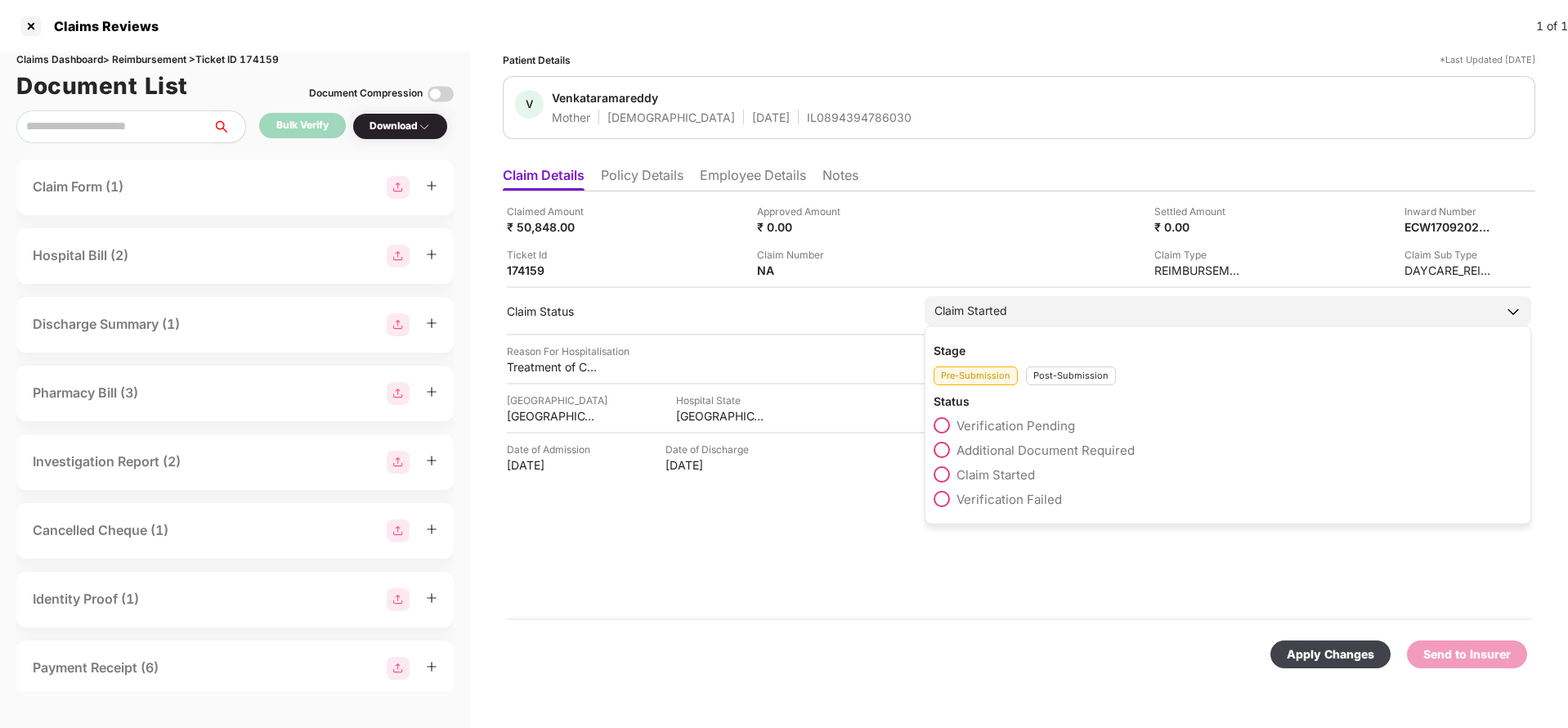
click at [1056, 319] on div "Claim Started" at bounding box center [1228, 310] width 607 height 29
click at [1072, 384] on div "Post-Submission" at bounding box center [1072, 376] width 90 height 19
click at [1043, 449] on span "Claim Under Process" at bounding box center [1018, 450] width 124 height 16
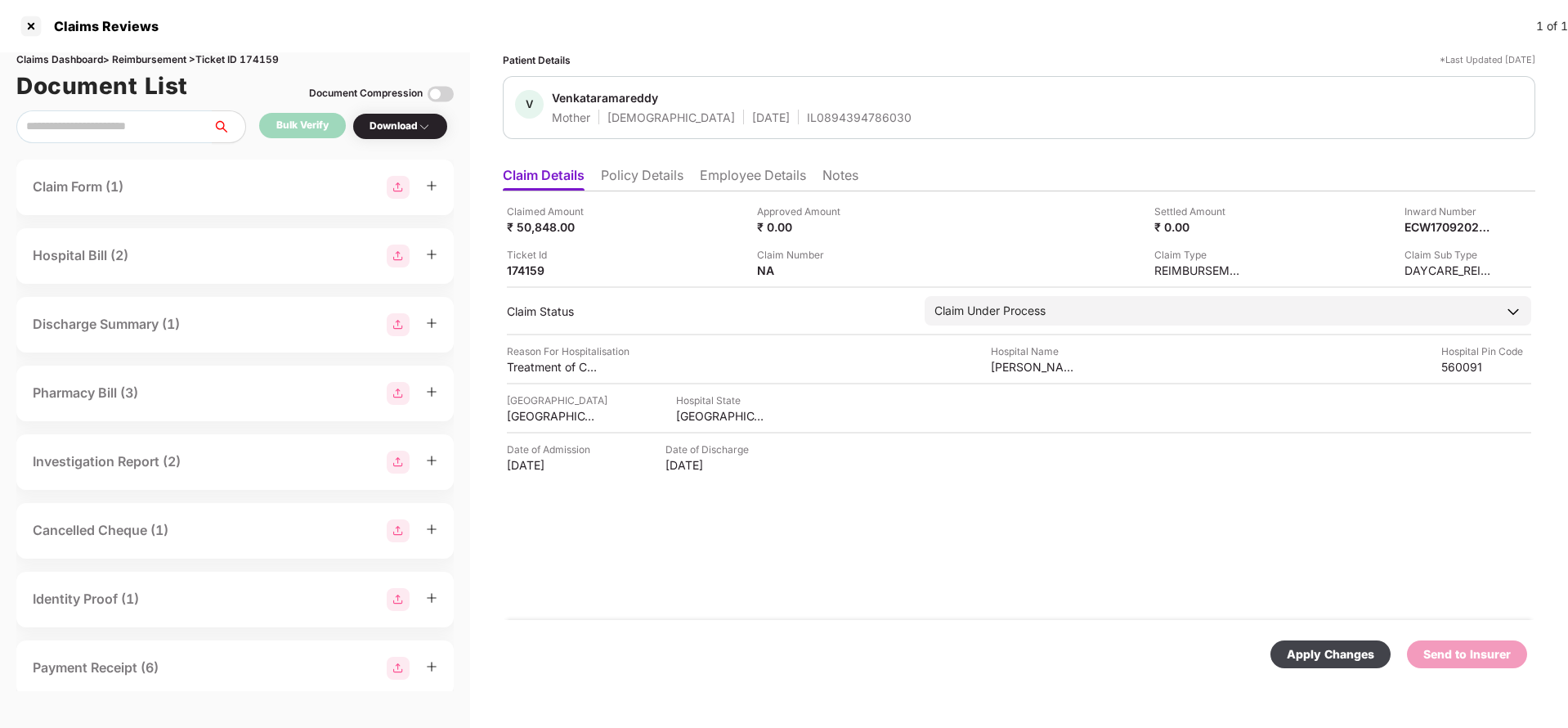
click at [1325, 660] on div "Apply Changes" at bounding box center [1330, 654] width 87 height 18
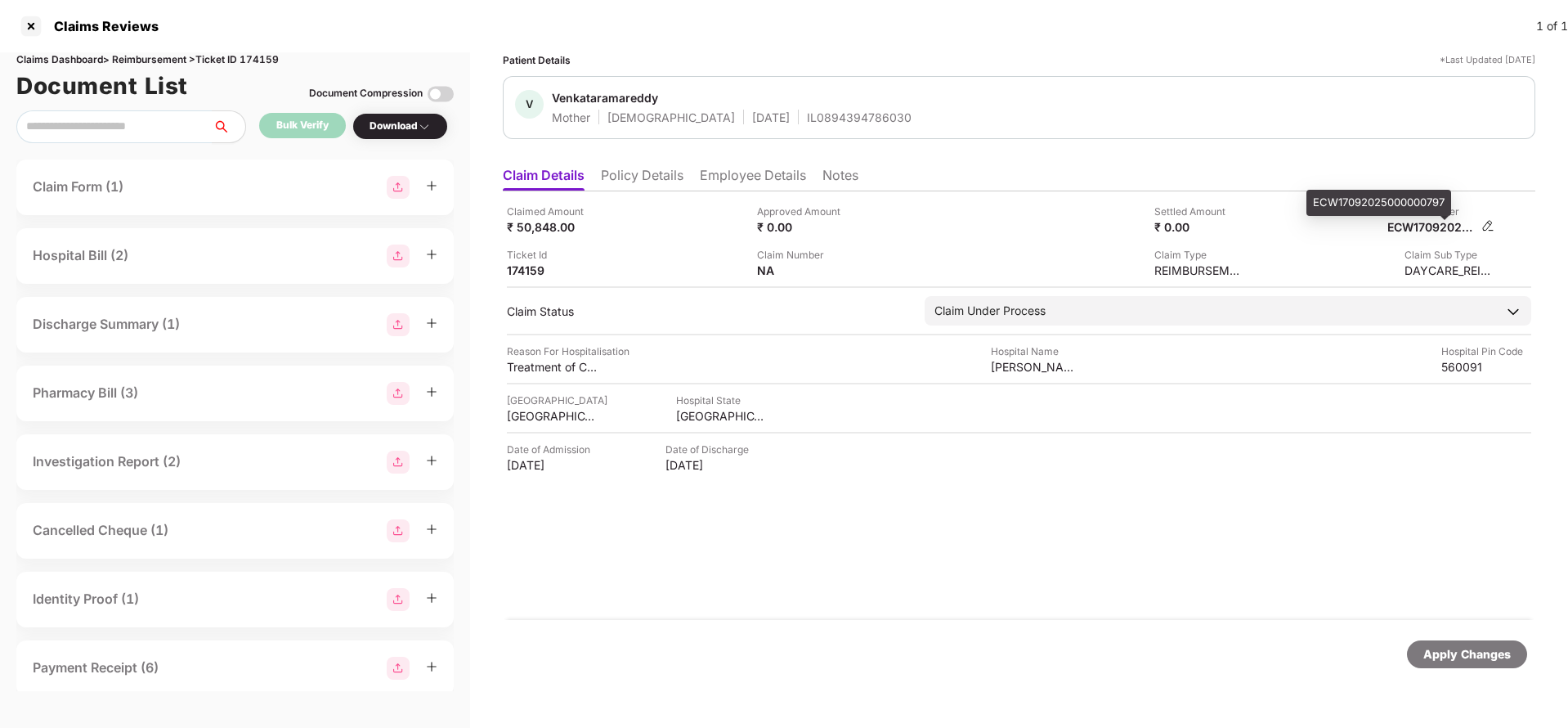
click at [1440, 225] on div "ECW17092025000000797" at bounding box center [1432, 227] width 90 height 16
copy div
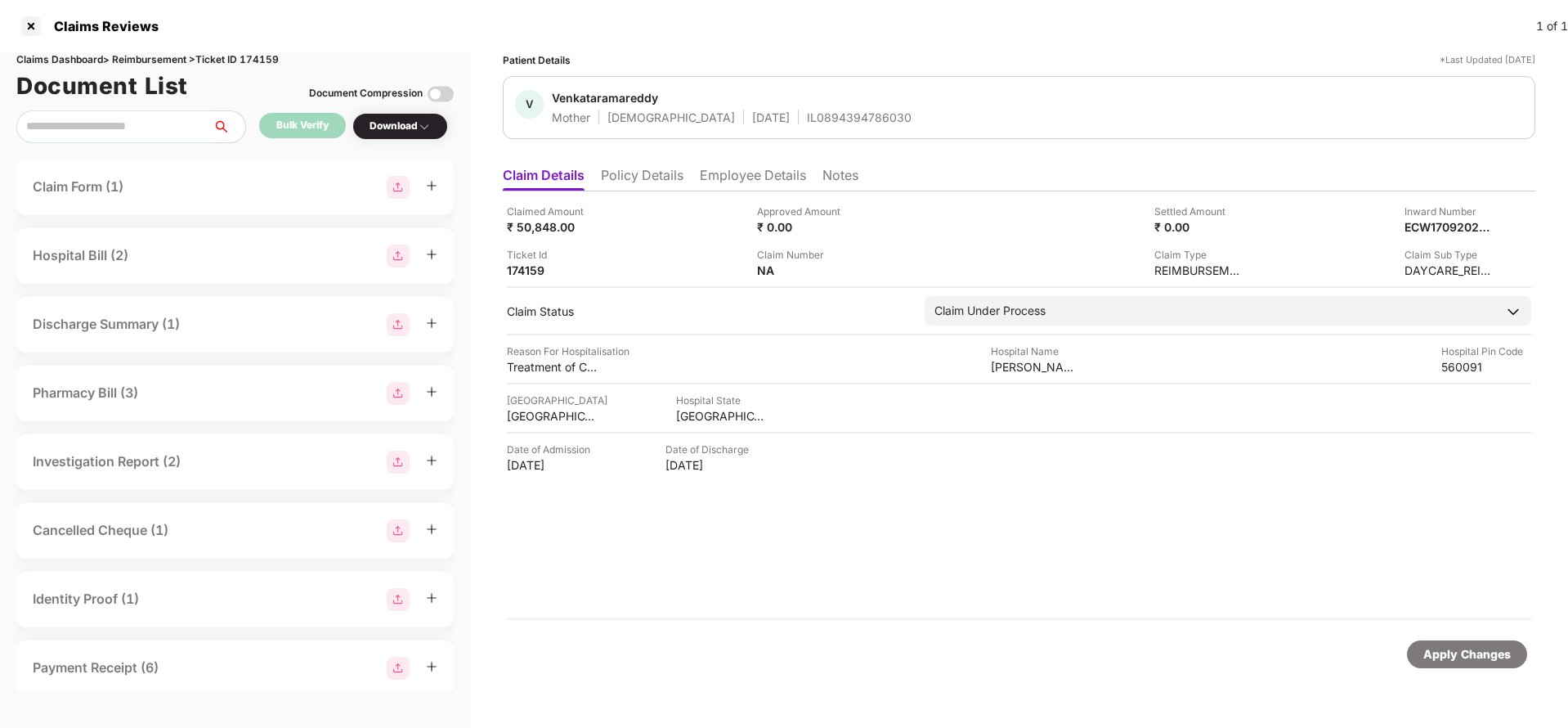
click at [821, 111] on div "IL0894394786030" at bounding box center [860, 117] width 105 height 16
copy div "IL0894394786030"
click at [1457, 648] on div "Apply Changes" at bounding box center [1467, 654] width 87 height 18
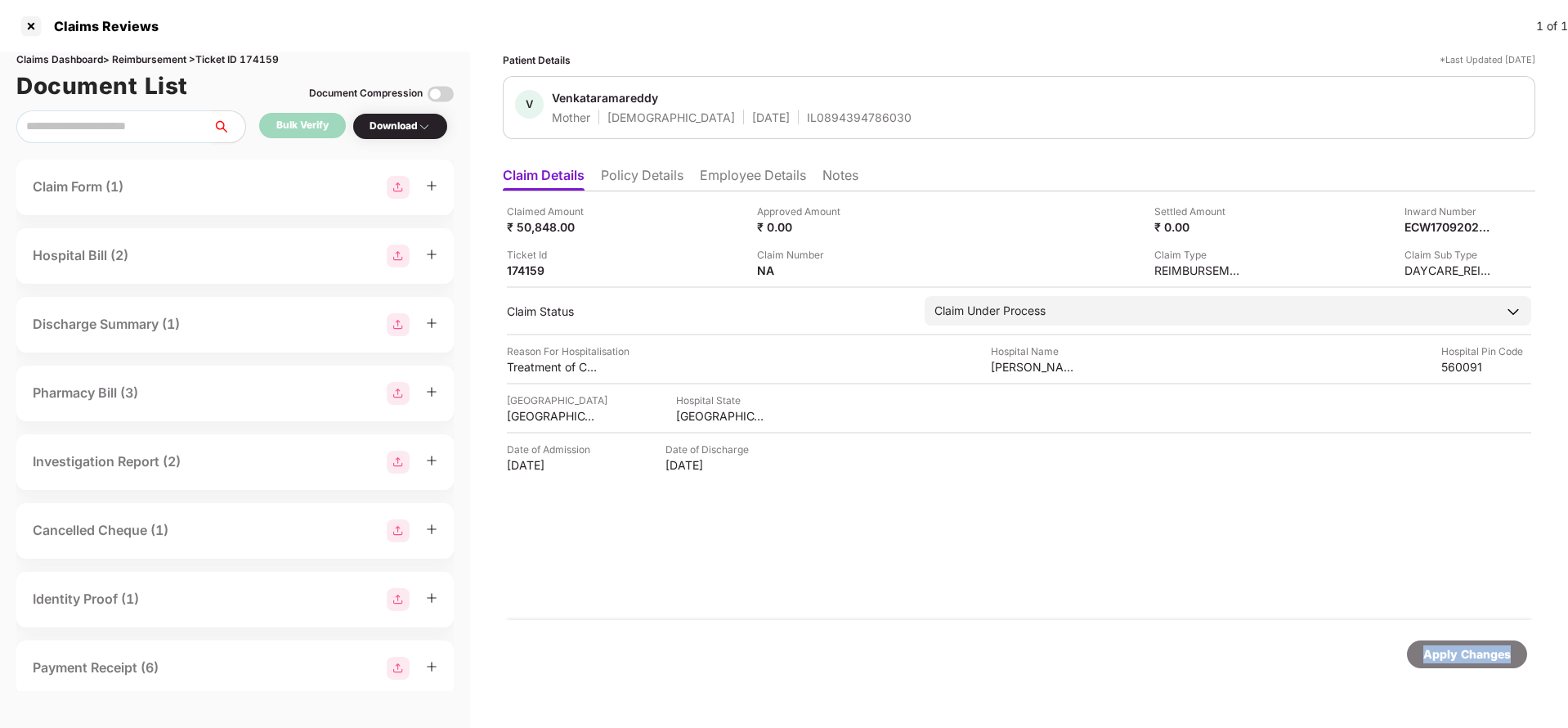
click at [1457, 648] on div "Apply Changes" at bounding box center [1467, 654] width 87 height 18
click at [256, 60] on div "Claims Dashboard > Reimbursement > Ticket ID 174159" at bounding box center [234, 60] width 437 height 16
copy div "174159"
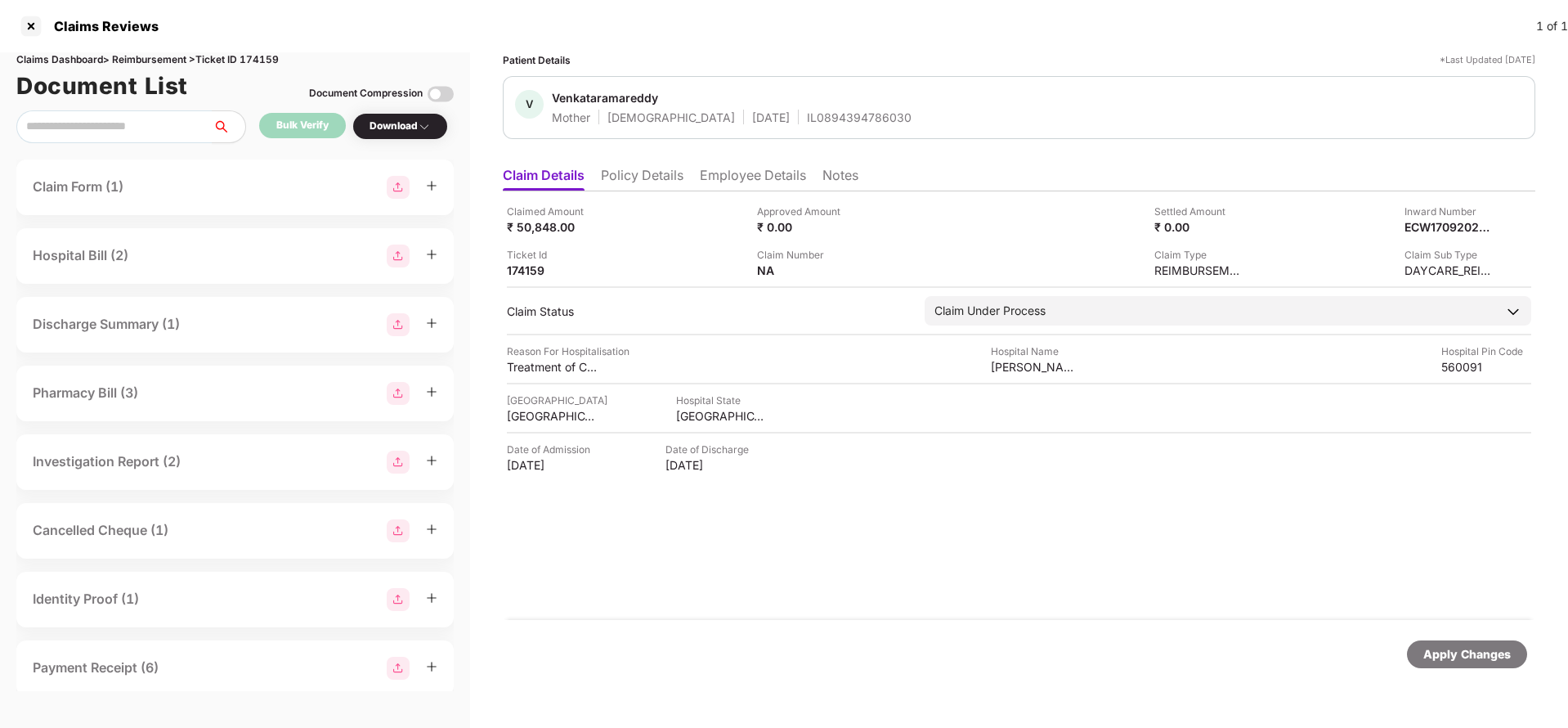
click at [1456, 660] on div "Apply Changes" at bounding box center [1467, 654] width 87 height 18
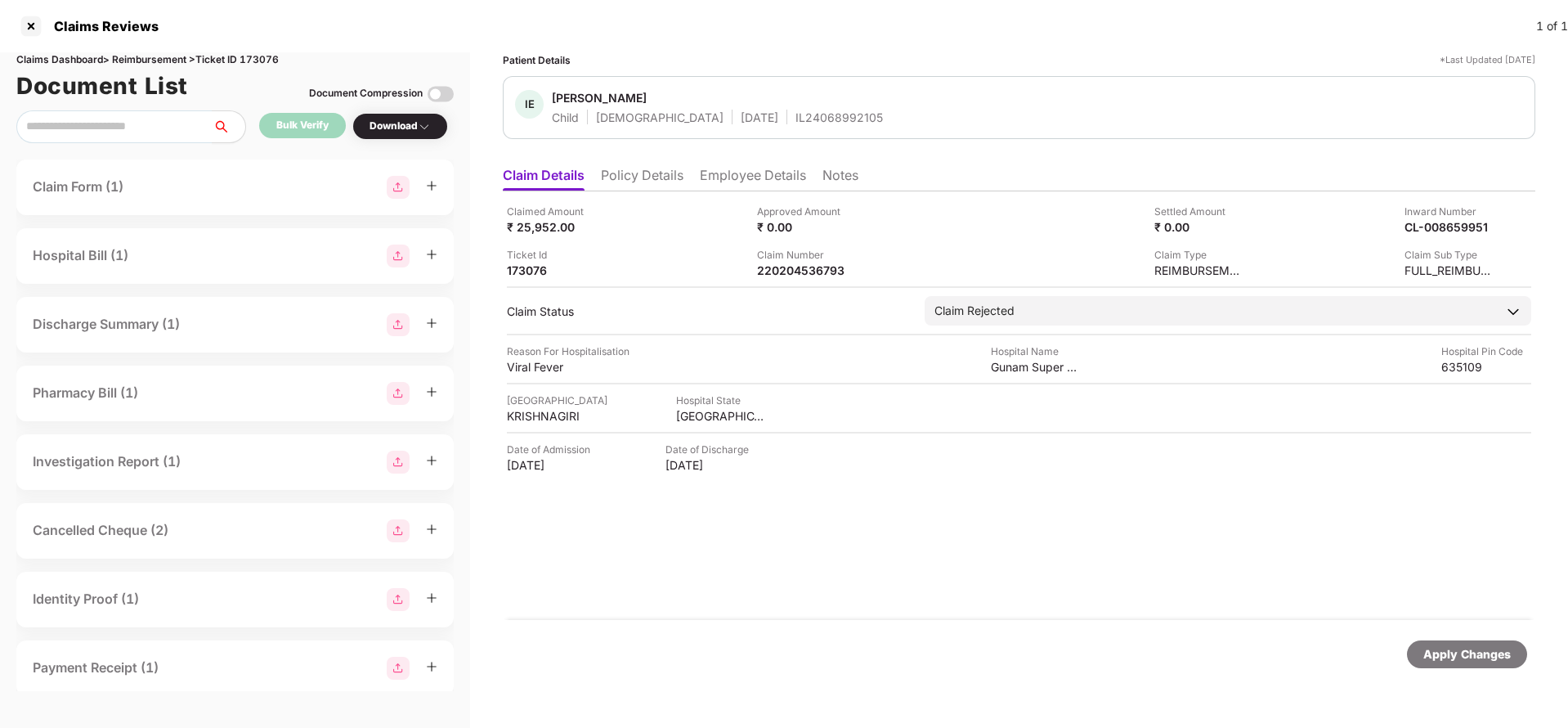
click at [664, 191] on div "Claimed Amount ₹ 25,952.00 Approved Amount ₹ 0.00 Settled Amount ₹ 0.00 Inward …" at bounding box center [1019, 405] width 1032 height 428
click at [667, 185] on li "Policy Details" at bounding box center [643, 178] width 82 height 23
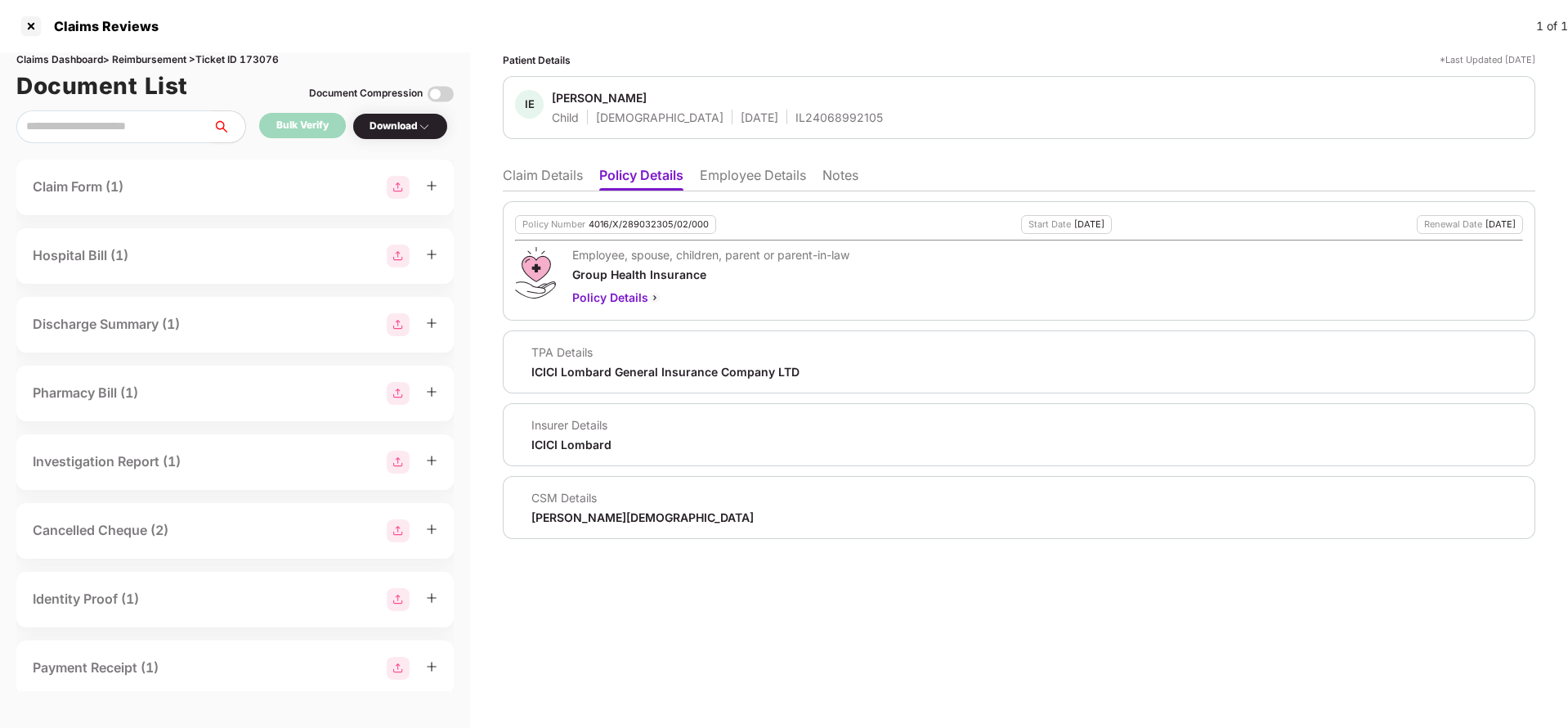
click at [756, 175] on li "Employee Details" at bounding box center [752, 178] width 106 height 23
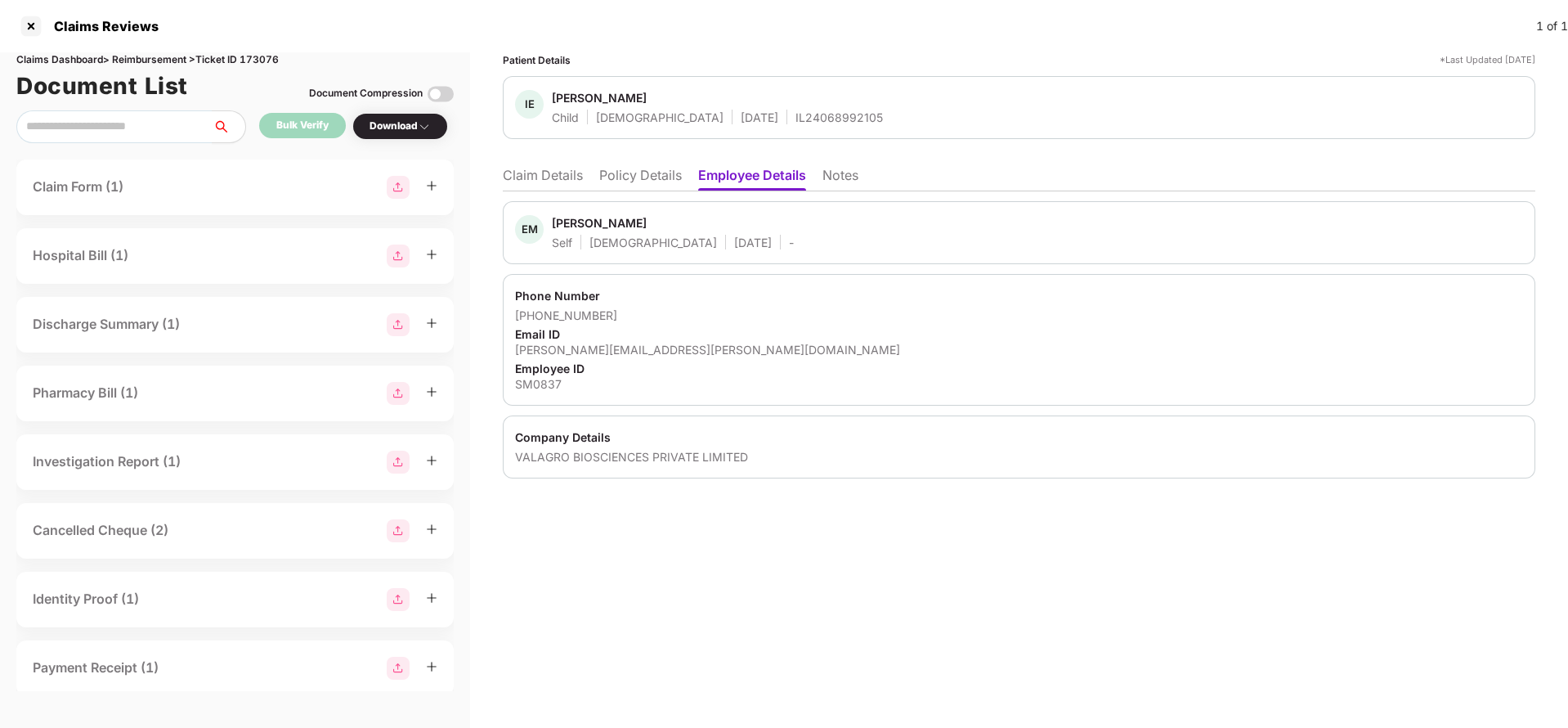
click at [535, 184] on li "Claim Details" at bounding box center [543, 178] width 81 height 23
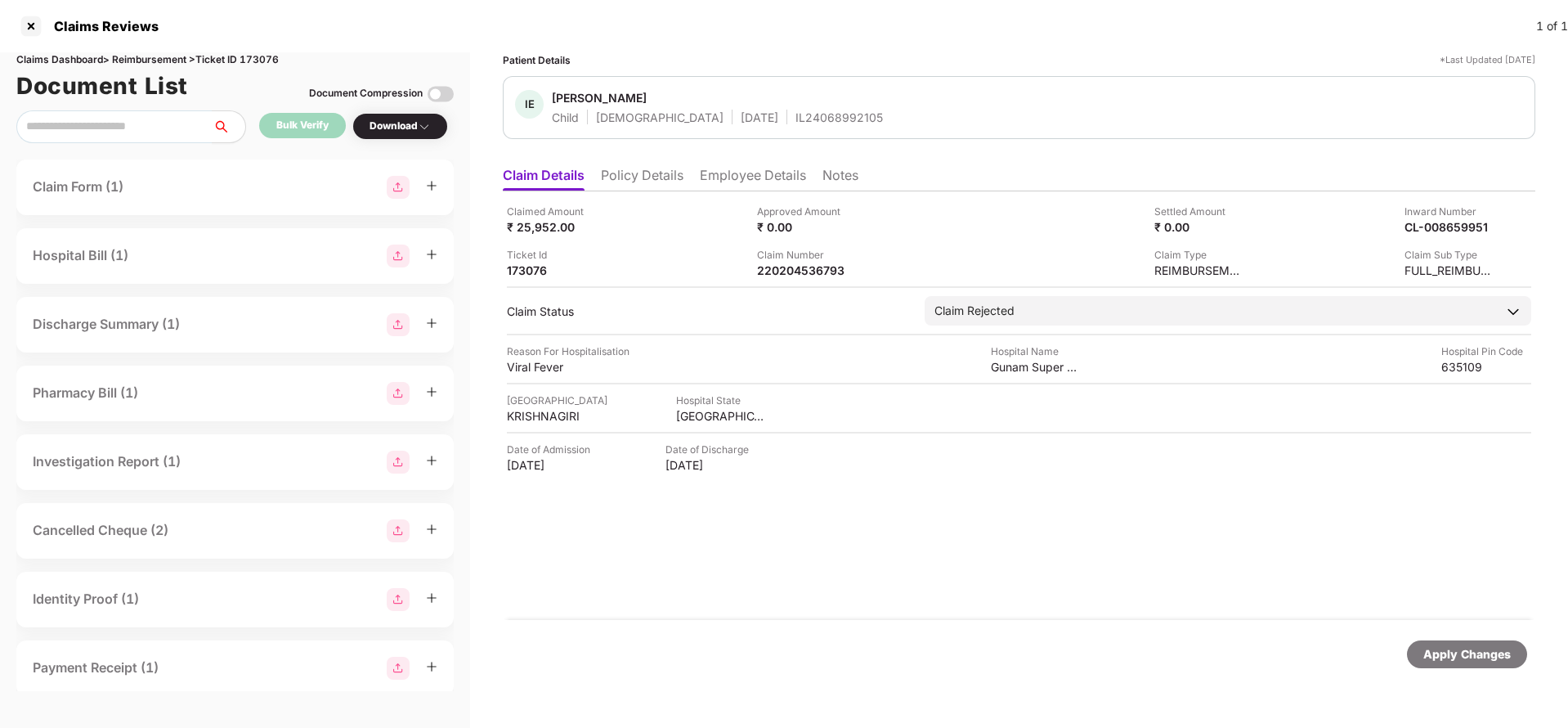
click at [739, 178] on li "Employee Details" at bounding box center [752, 178] width 106 height 23
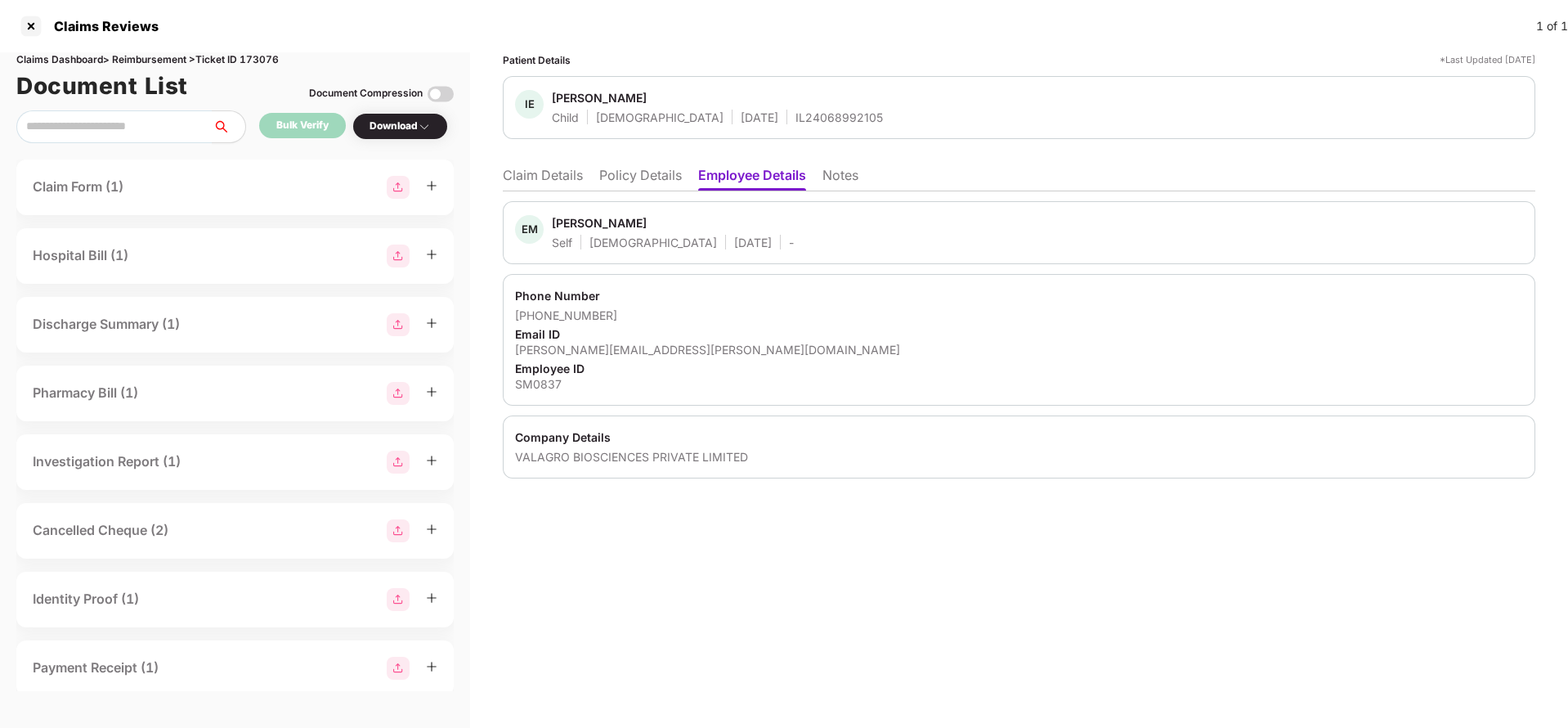
click at [551, 179] on li "Claim Details" at bounding box center [543, 178] width 81 height 23
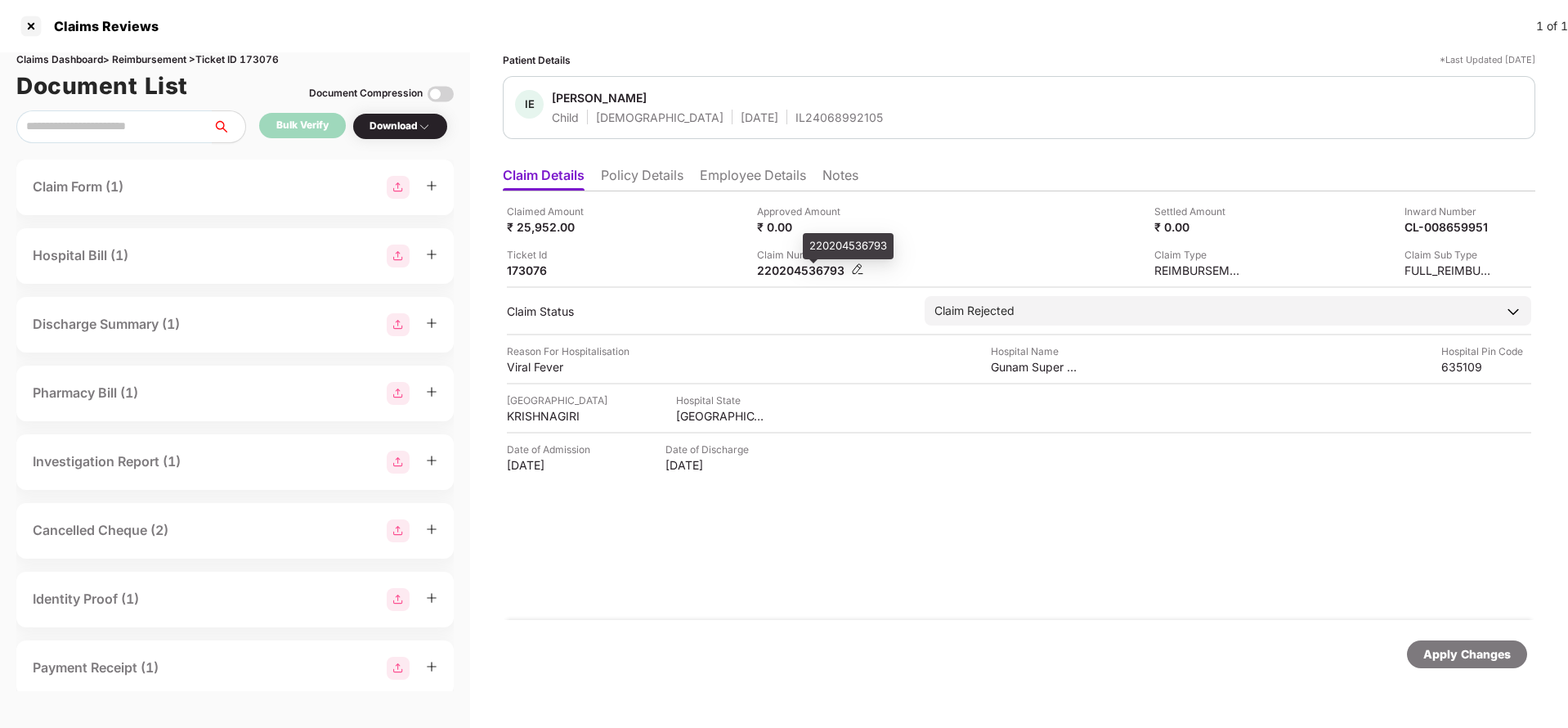
click at [822, 268] on div "220204536793" at bounding box center [802, 270] width 90 height 16
copy div "220204536793"
click at [637, 186] on li "Policy Details" at bounding box center [643, 178] width 82 height 23
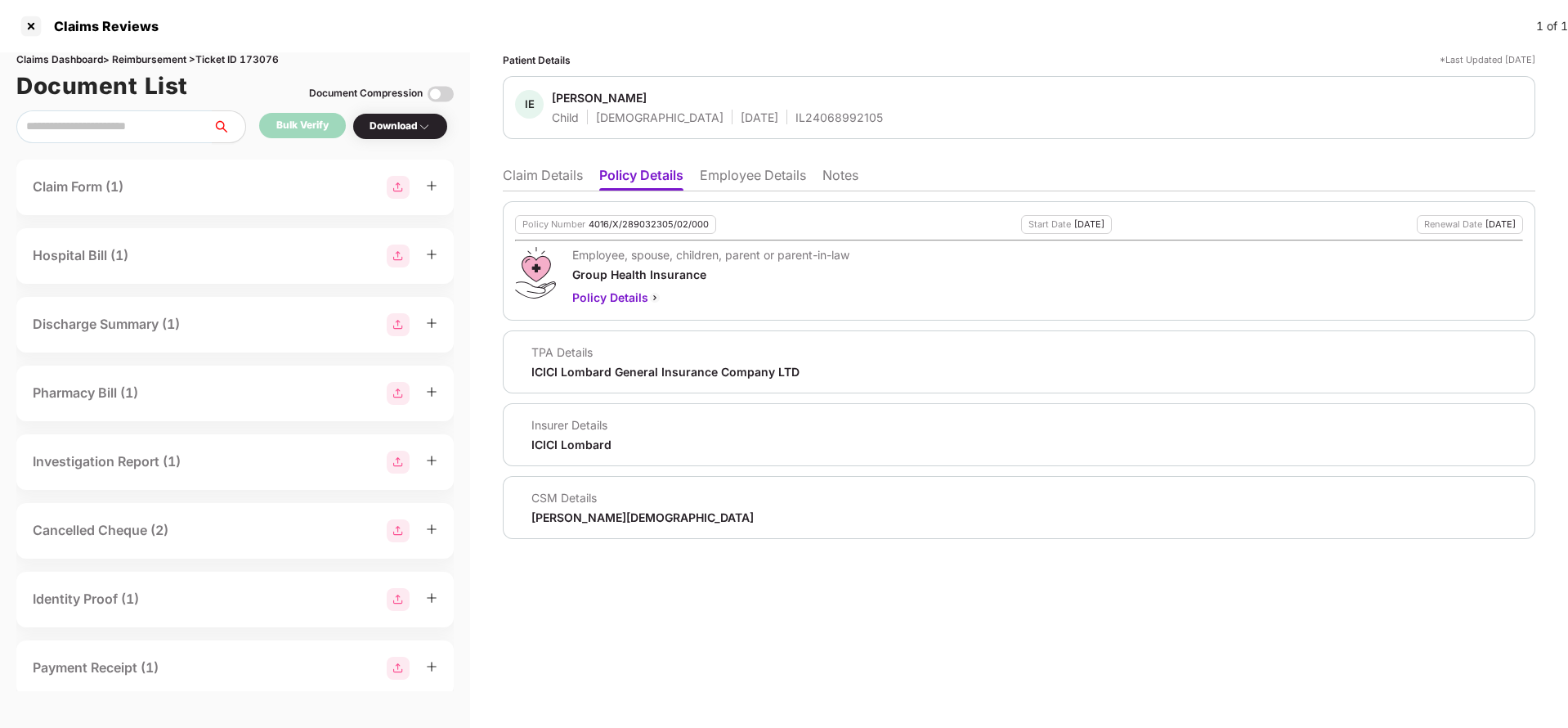
click at [658, 227] on div "4016/X/289032305/02/000" at bounding box center [649, 224] width 120 height 10
copy div "4016/X/289032305/02/000"
click at [778, 127] on div "IE Ishanika Ellappan Child Female 17 June 2020 IL24068992105" at bounding box center [1019, 107] width 1032 height 63
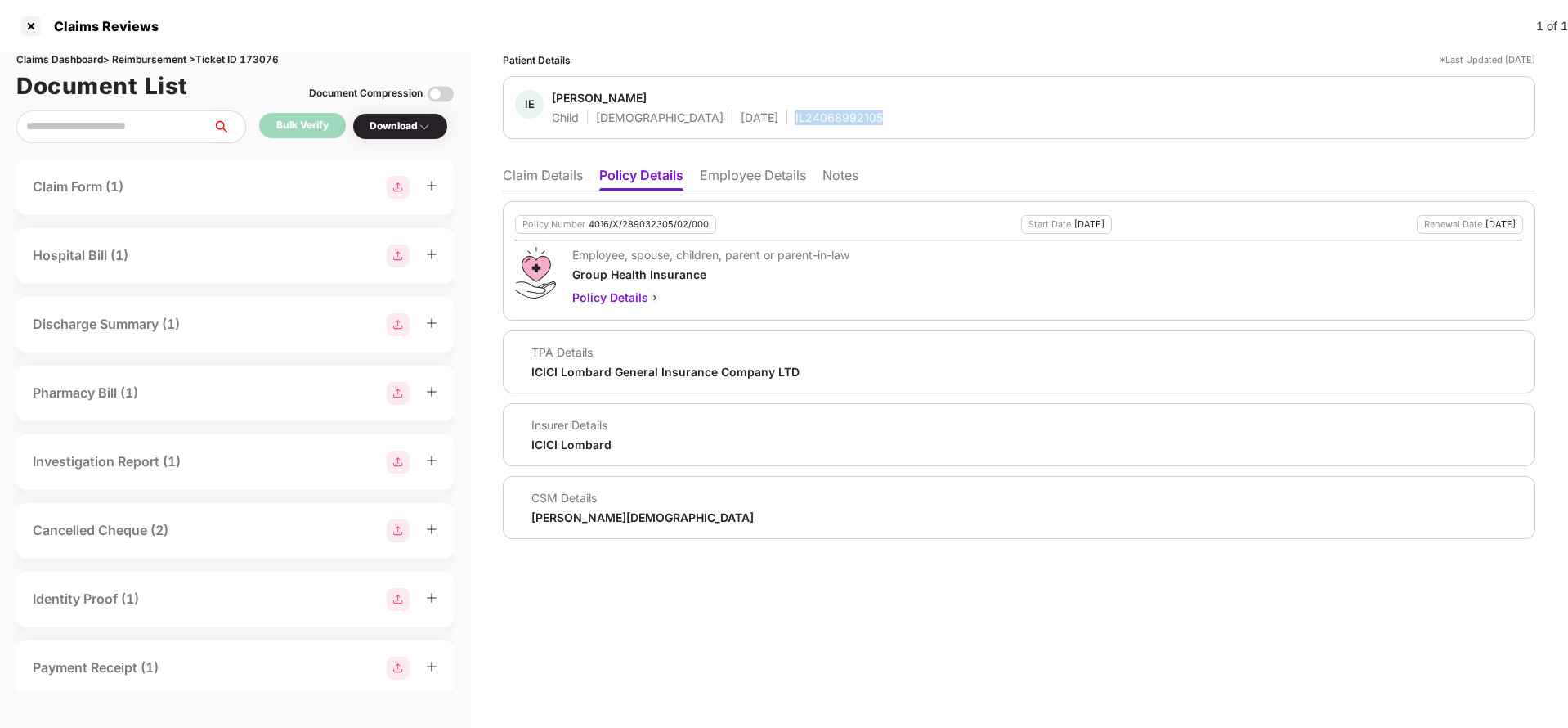
click at [778, 127] on div "IE Ishanika Ellappan Child Female 17 June 2020 IL24068992105" at bounding box center [1019, 107] width 1032 height 63
copy div "IL24068992105"
click at [521, 190] on li "Claim Details" at bounding box center [543, 178] width 81 height 23
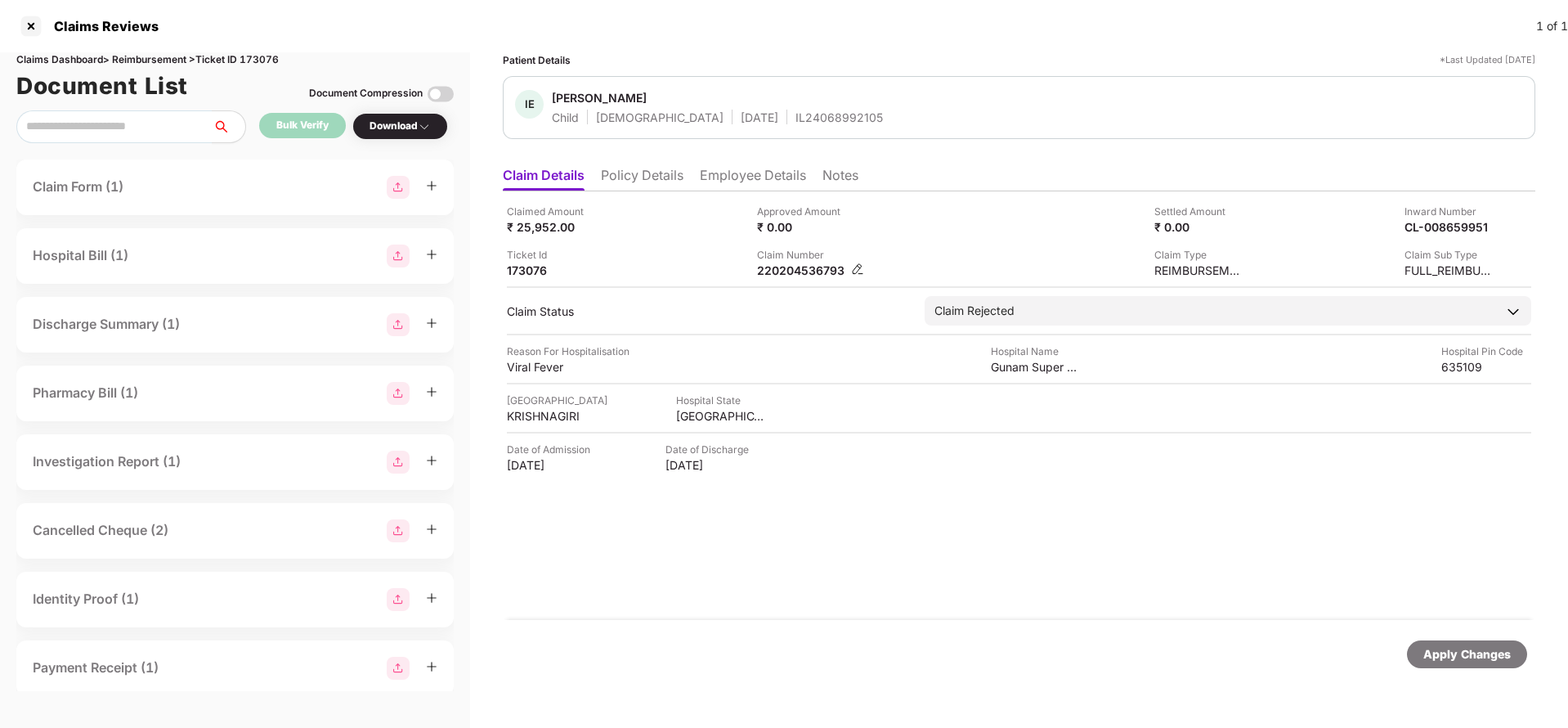
click at [851, 271] on div "220204536793" at bounding box center [810, 270] width 107 height 16
click at [857, 268] on img at bounding box center [858, 269] width 13 height 13
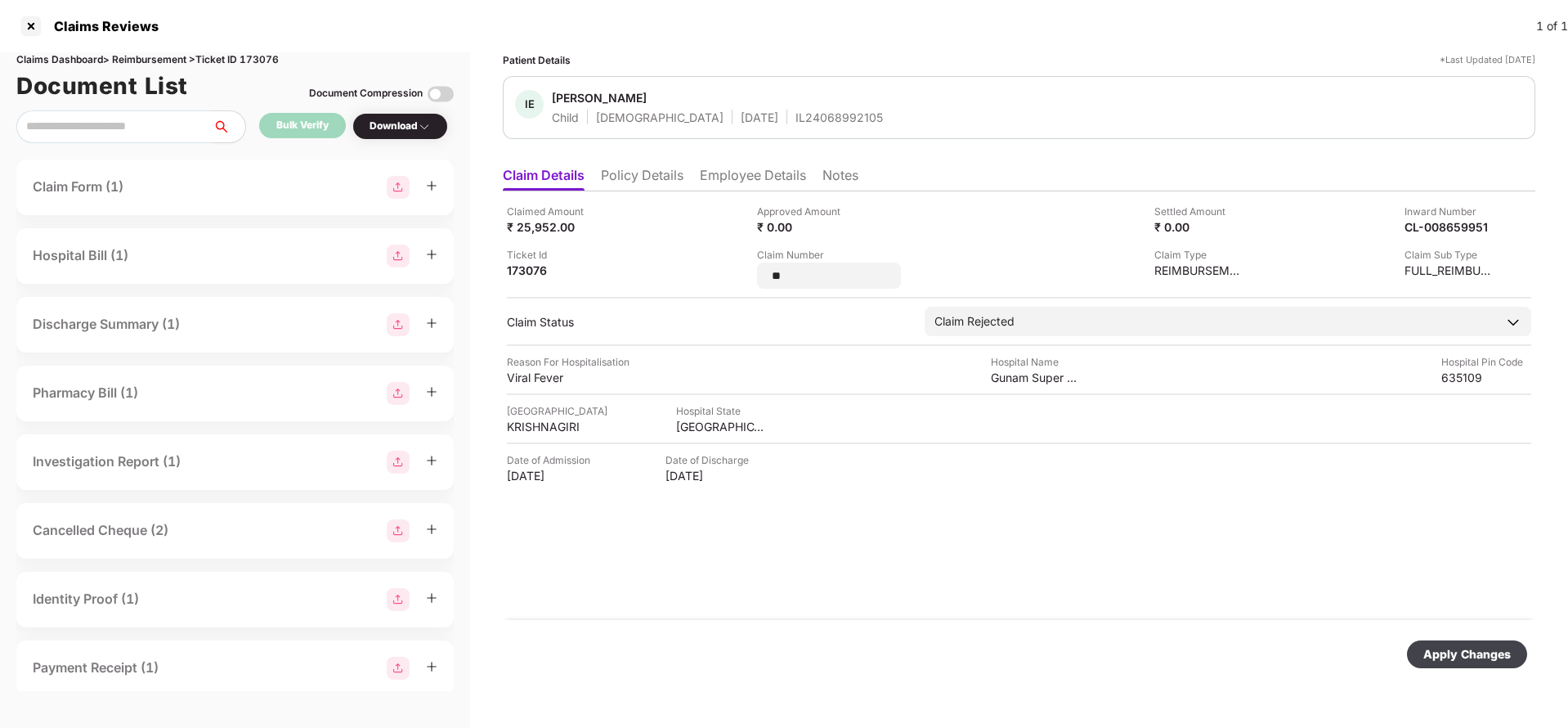
type input "*"
type input "**********"
click at [943, 543] on div "**********" at bounding box center [1019, 405] width 1032 height 428
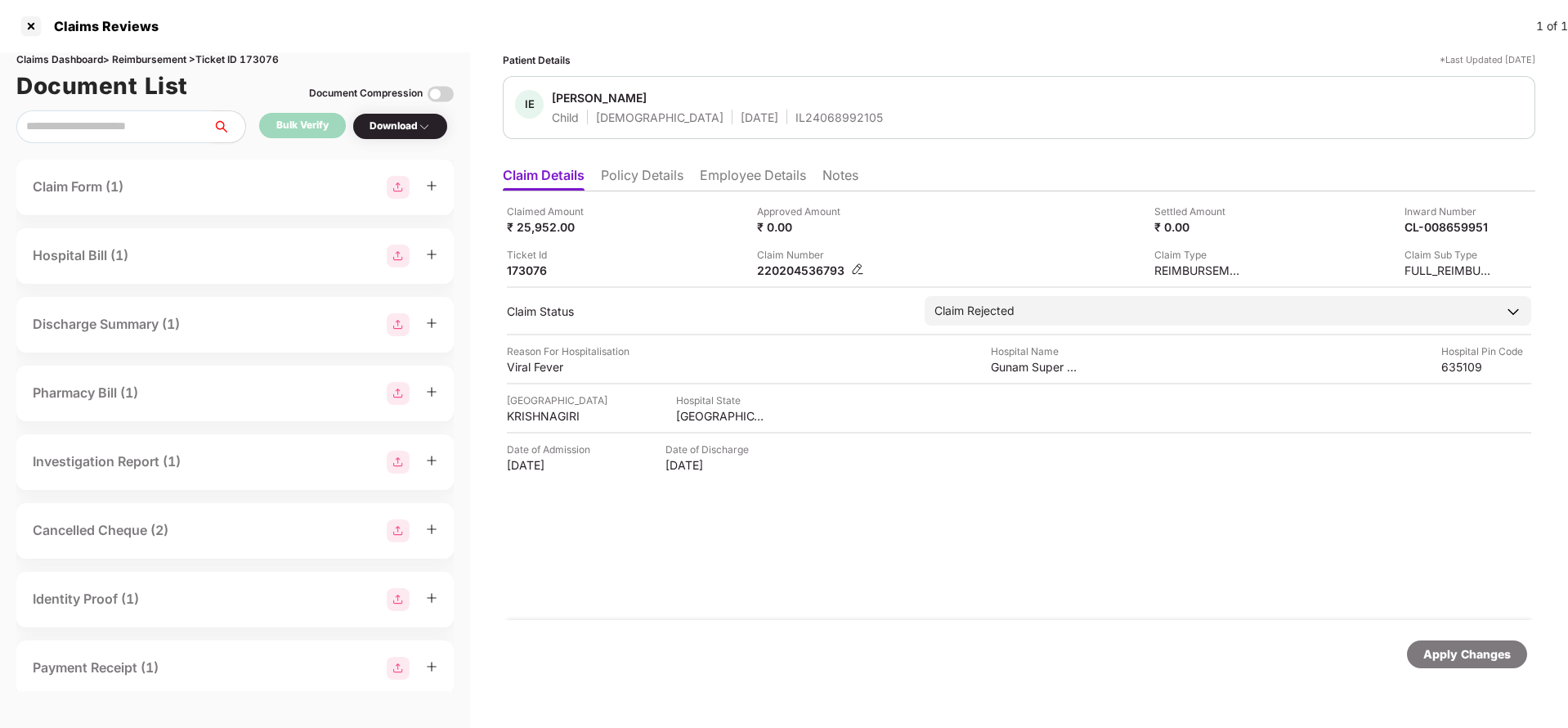
click at [860, 269] on img at bounding box center [858, 269] width 13 height 13
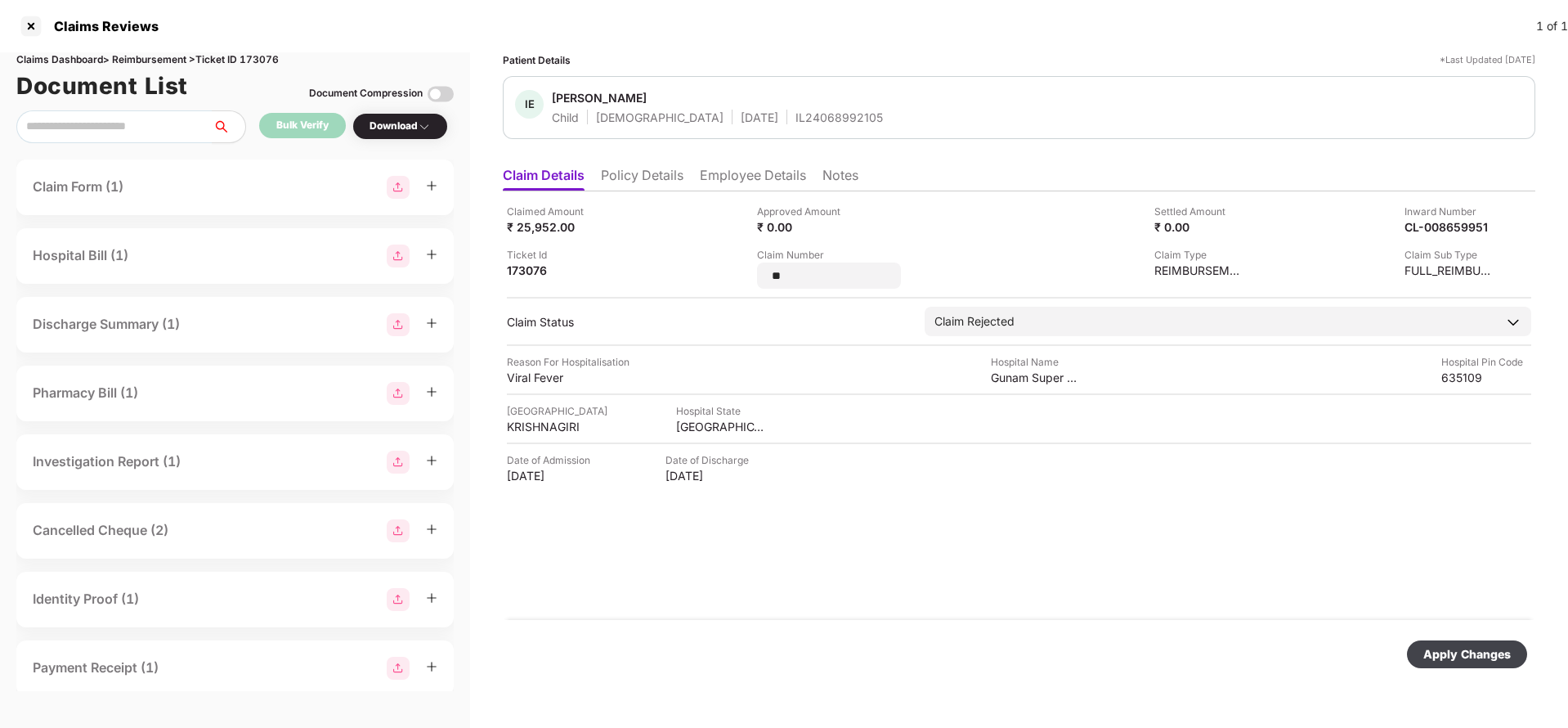
type input "*"
type input "**********"
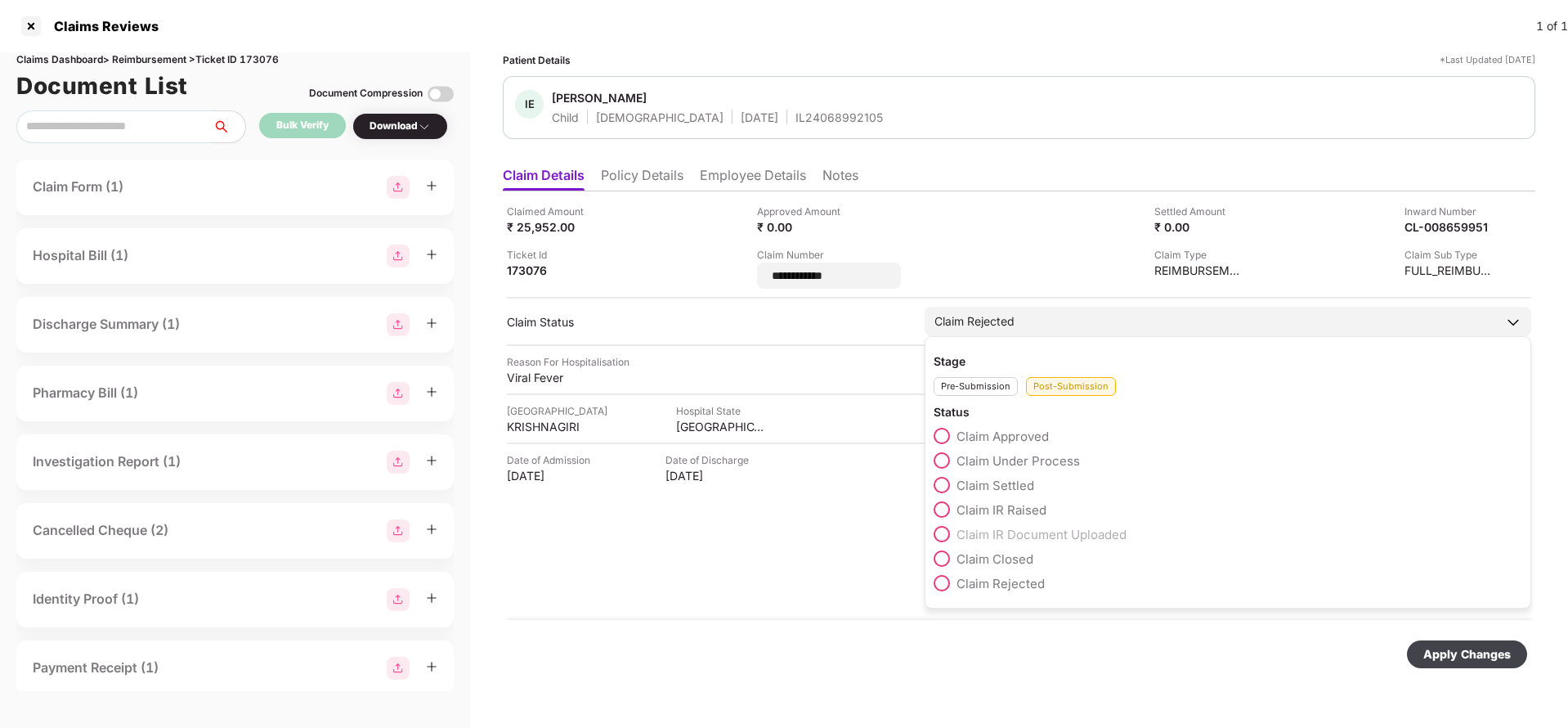
click at [1053, 332] on div "Claim Rejected Stage Pre-Submission Post-Submission Status Claim Approved Claim…" at bounding box center [1228, 320] width 607 height 29
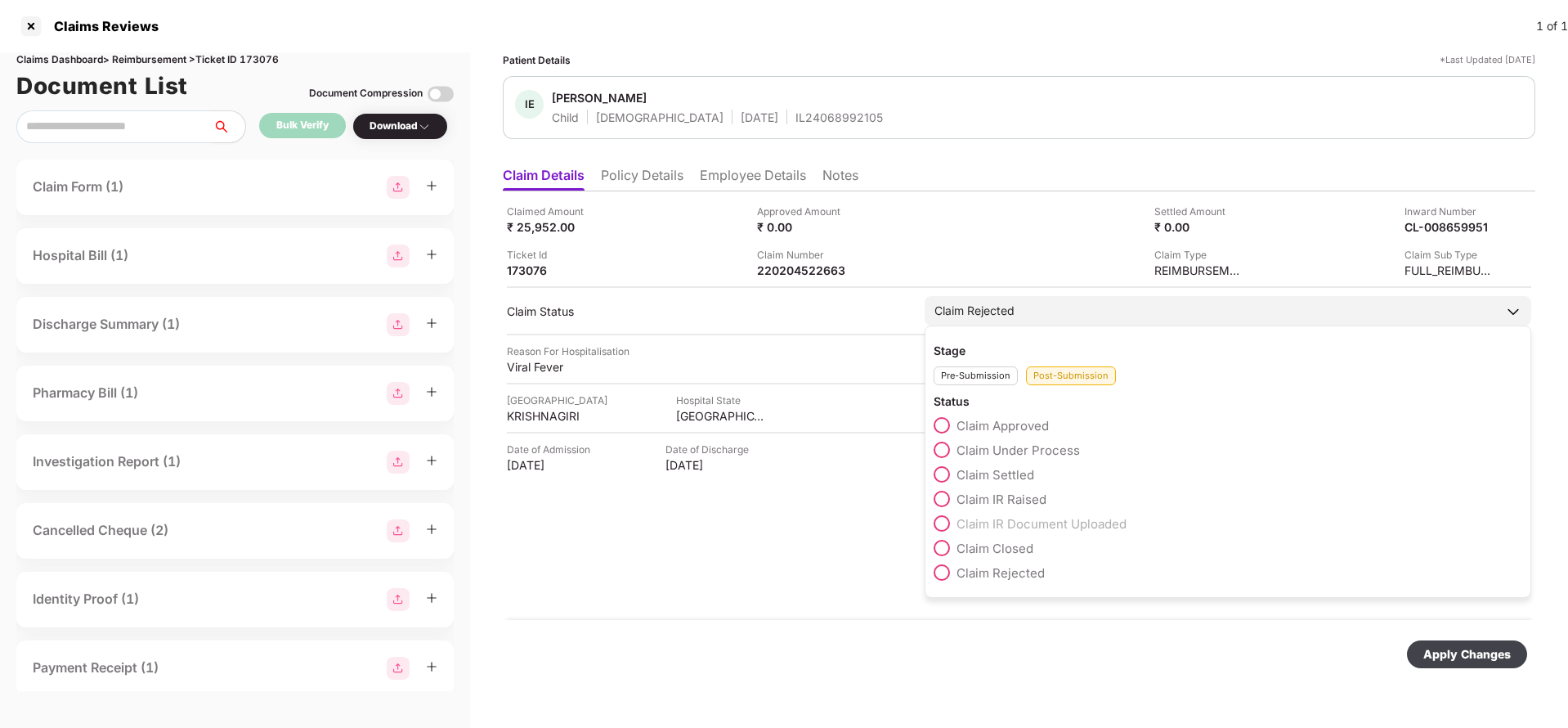
click at [1029, 443] on span "Claim Under Process" at bounding box center [1018, 450] width 124 height 16
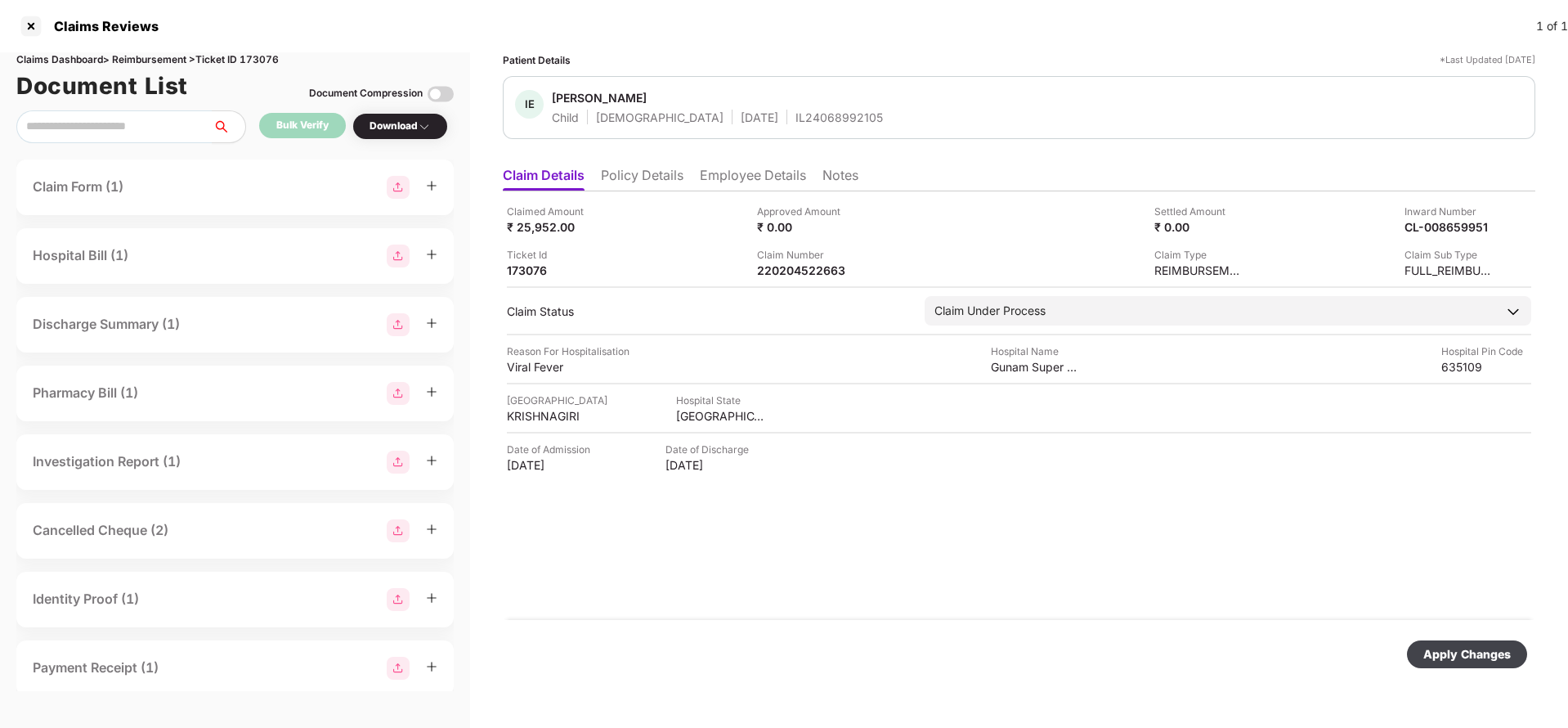
click at [1448, 646] on div "Apply Changes" at bounding box center [1467, 654] width 87 height 18
click at [794, 256] on div "Claim Number" at bounding box center [802, 255] width 90 height 16
click at [794, 262] on div "220204522663" at bounding box center [802, 270] width 90 height 16
copy div "220204522663"
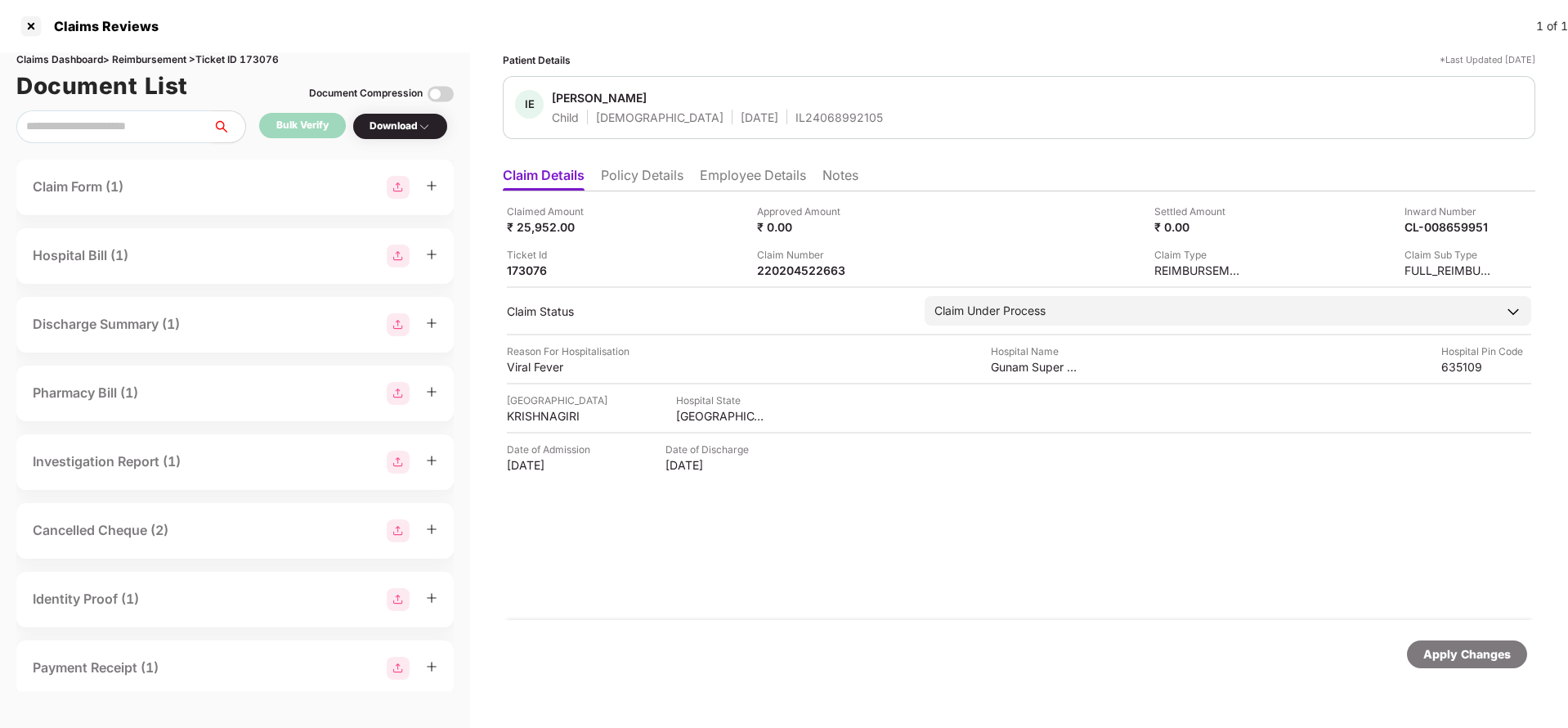
click at [795, 118] on div "IL24068992105" at bounding box center [838, 117] width 87 height 16
copy div "IL24068992105"
click at [790, 266] on div "220204522663" at bounding box center [802, 270] width 90 height 16
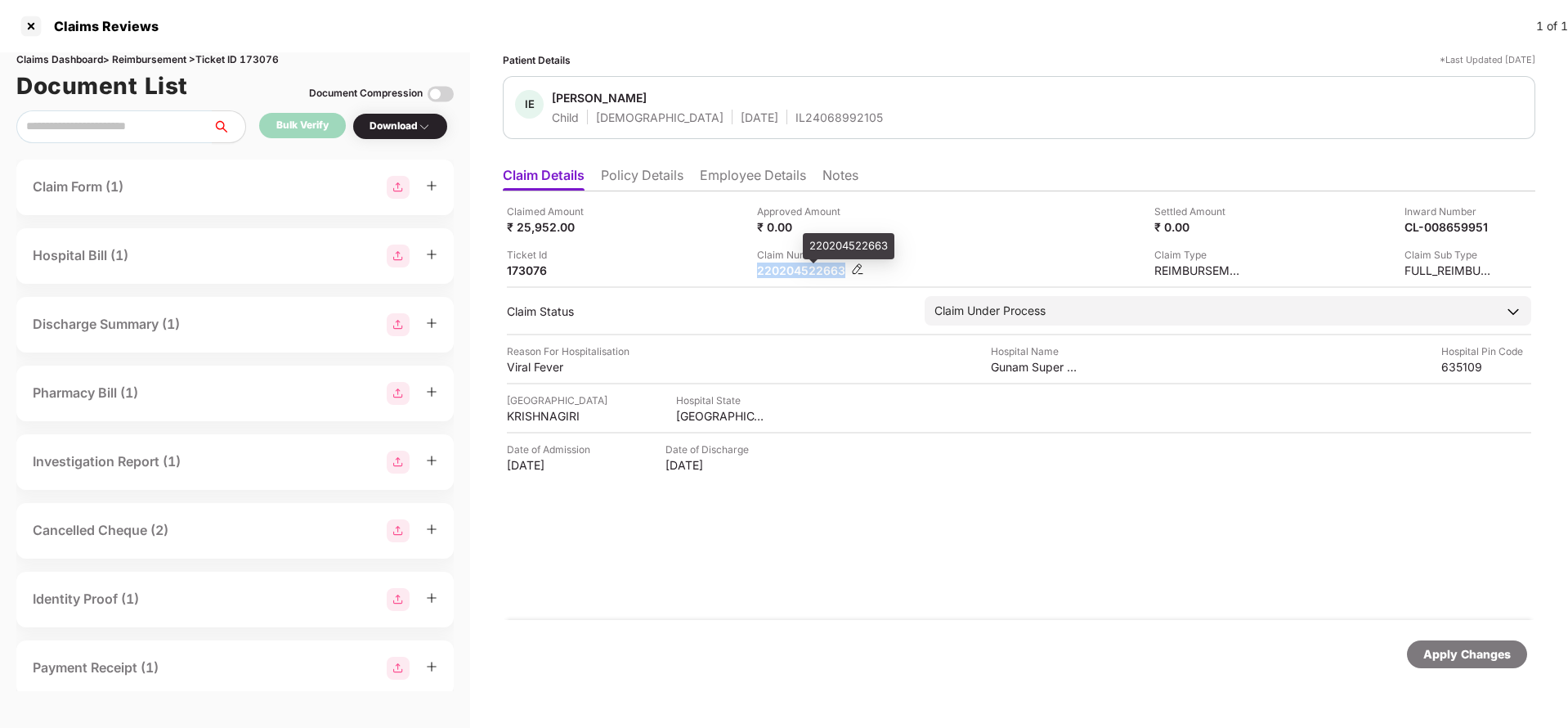
copy div "220204522663"
click at [1474, 650] on div "Apply Changes" at bounding box center [1467, 654] width 87 height 18
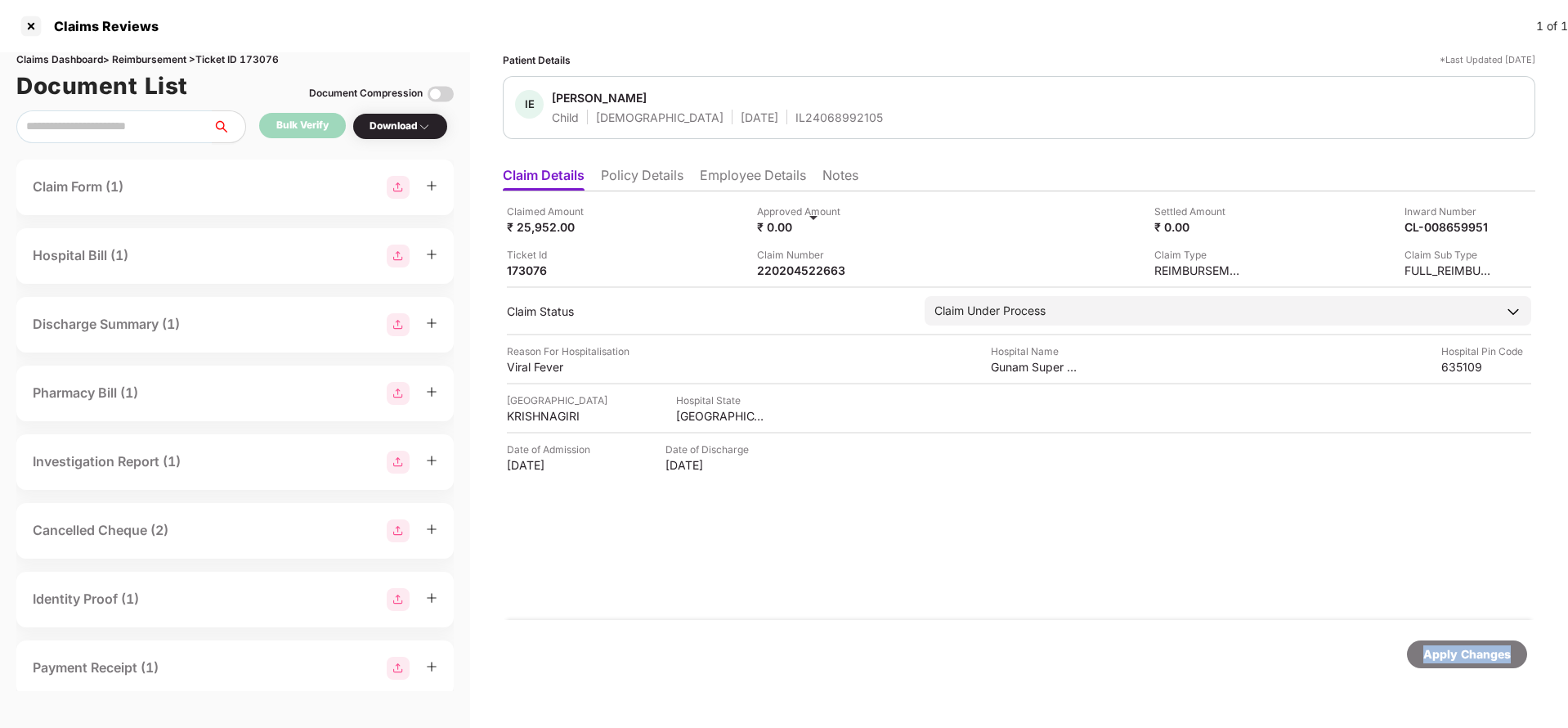
click at [1474, 650] on div "Apply Changes" at bounding box center [1467, 654] width 87 height 18
click at [264, 61] on div "Claims Dashboard > Reimbursement > Ticket ID 173076" at bounding box center [234, 60] width 437 height 16
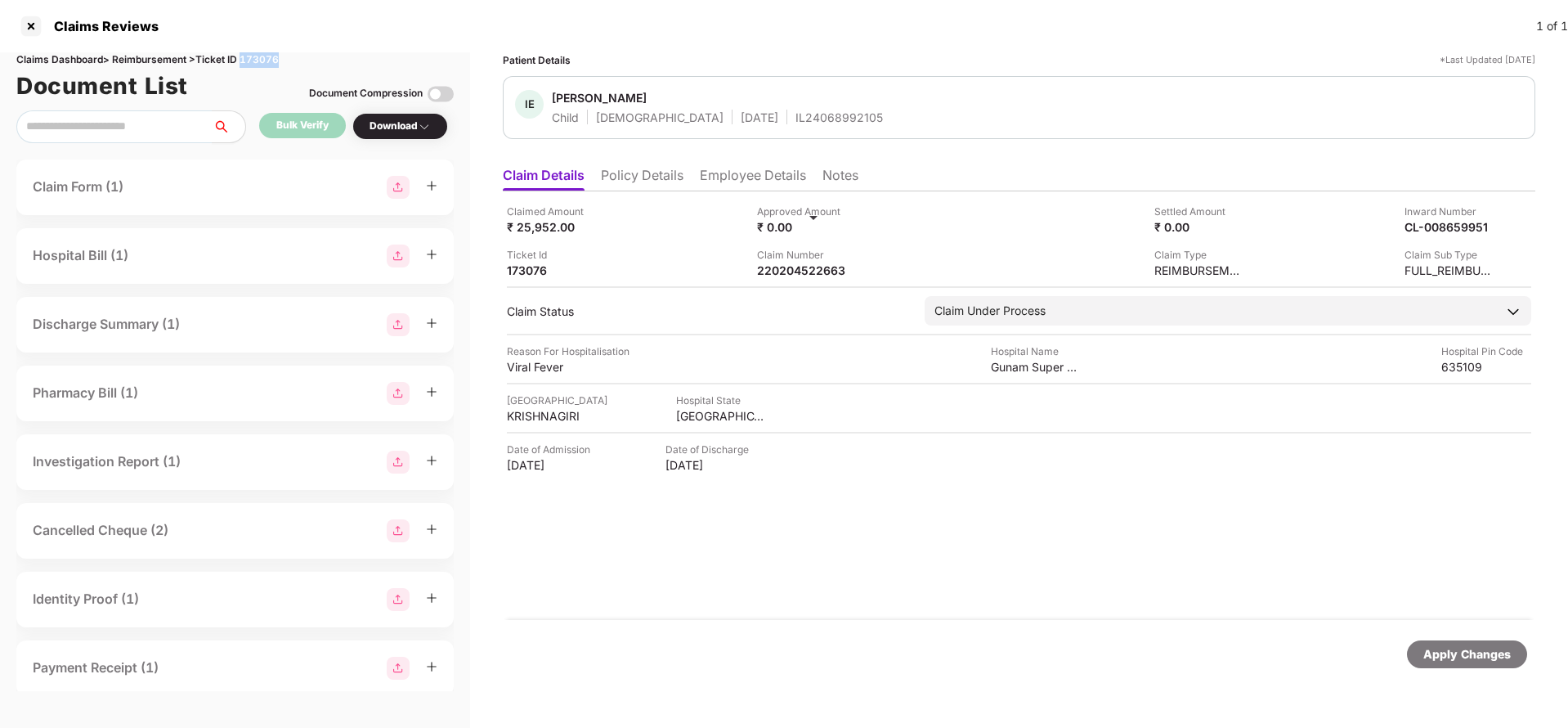
copy div "173076"
click at [1452, 651] on div "Apply Changes" at bounding box center [1467, 654] width 87 height 18
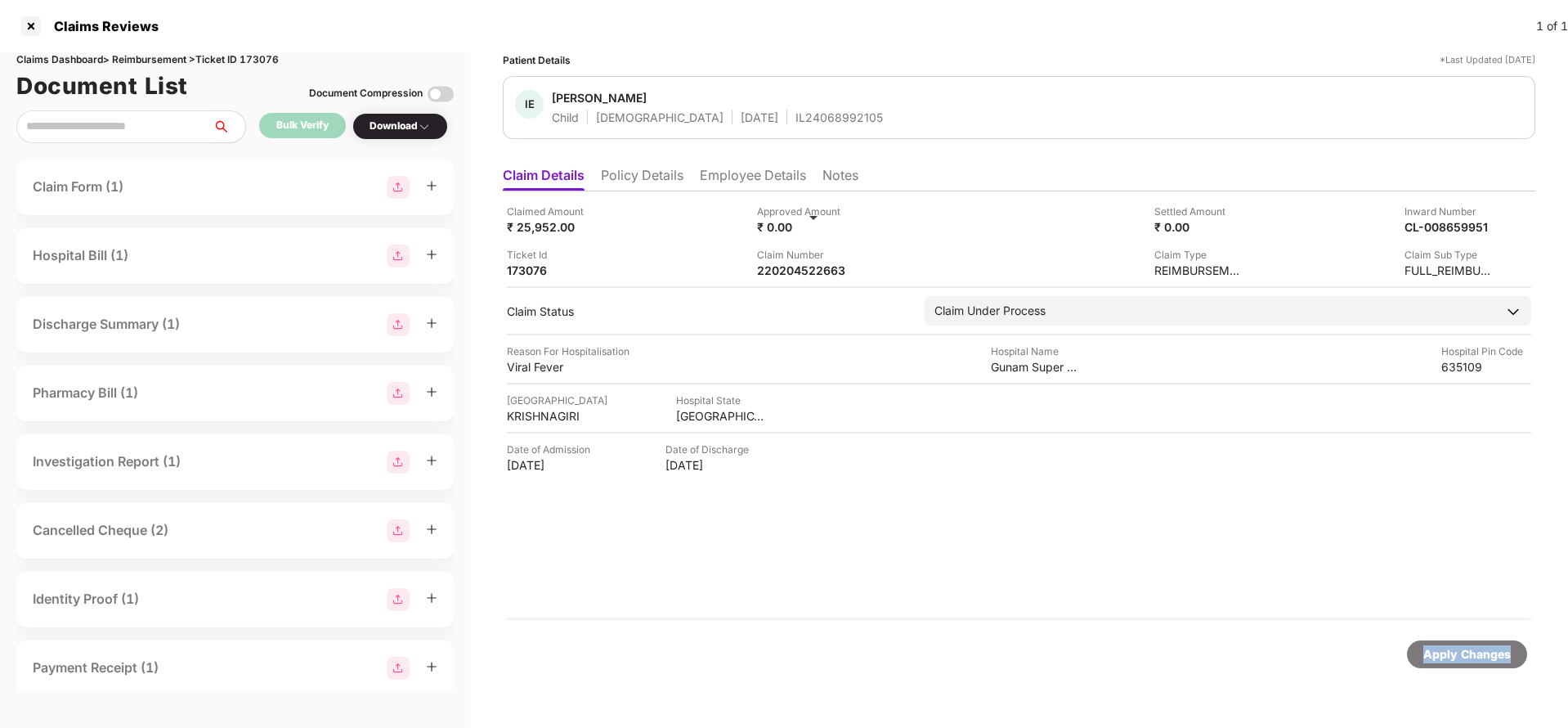
click at [1452, 651] on div "Apply Changes" at bounding box center [1467, 654] width 87 height 18
click at [808, 268] on div "220204522663" at bounding box center [802, 270] width 90 height 16
copy div "220204522663"
click at [793, 273] on div "220204445507" at bounding box center [802, 270] width 90 height 16
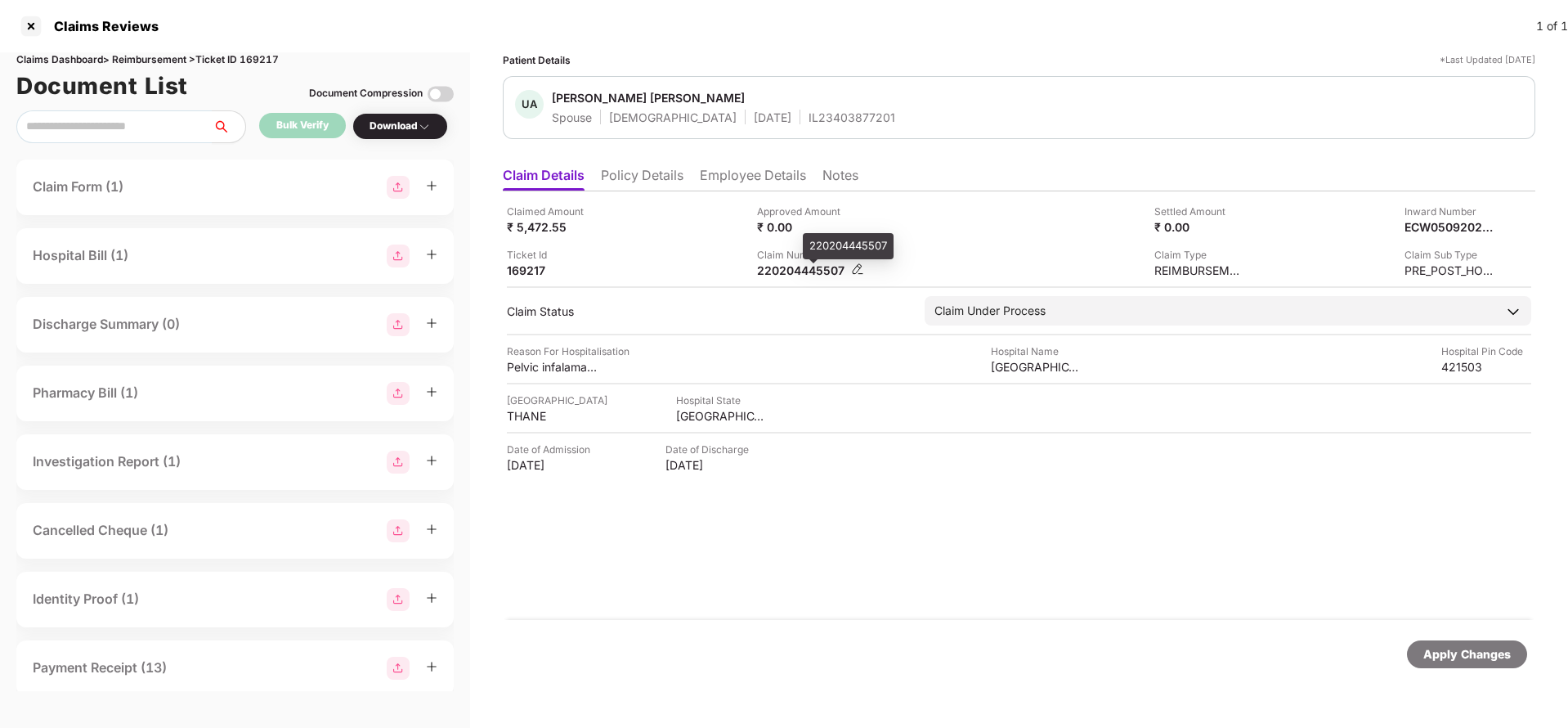
click at [793, 273] on div "220204445507" at bounding box center [802, 270] width 90 height 16
copy div "220204445507"
click at [808, 125] on div "IL23403877201" at bounding box center [851, 117] width 87 height 16
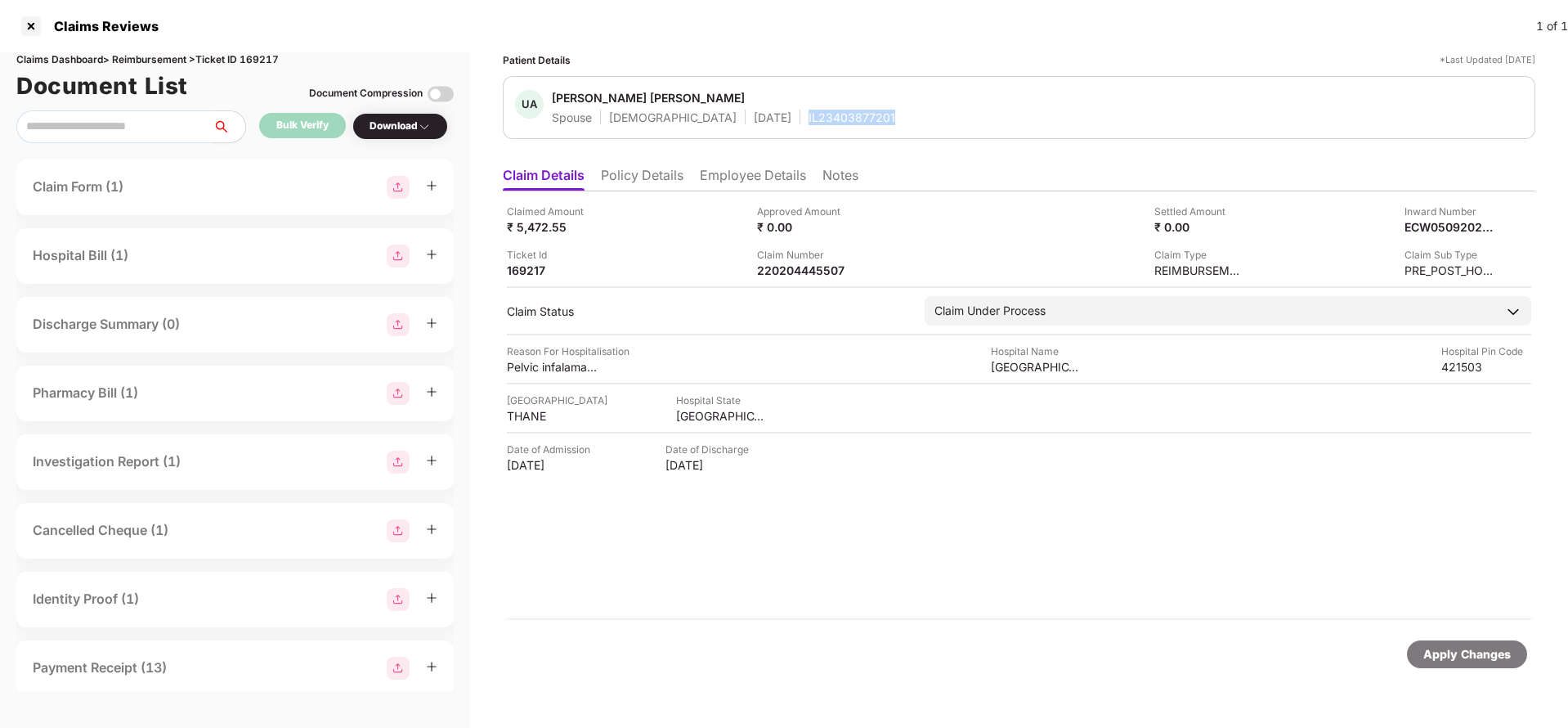
click at [808, 125] on div "IL23403877201" at bounding box center [851, 117] width 87 height 16
copy div "IL23403877201"
click at [788, 264] on div "220204445507" at bounding box center [802, 270] width 90 height 16
copy div "220204445507"
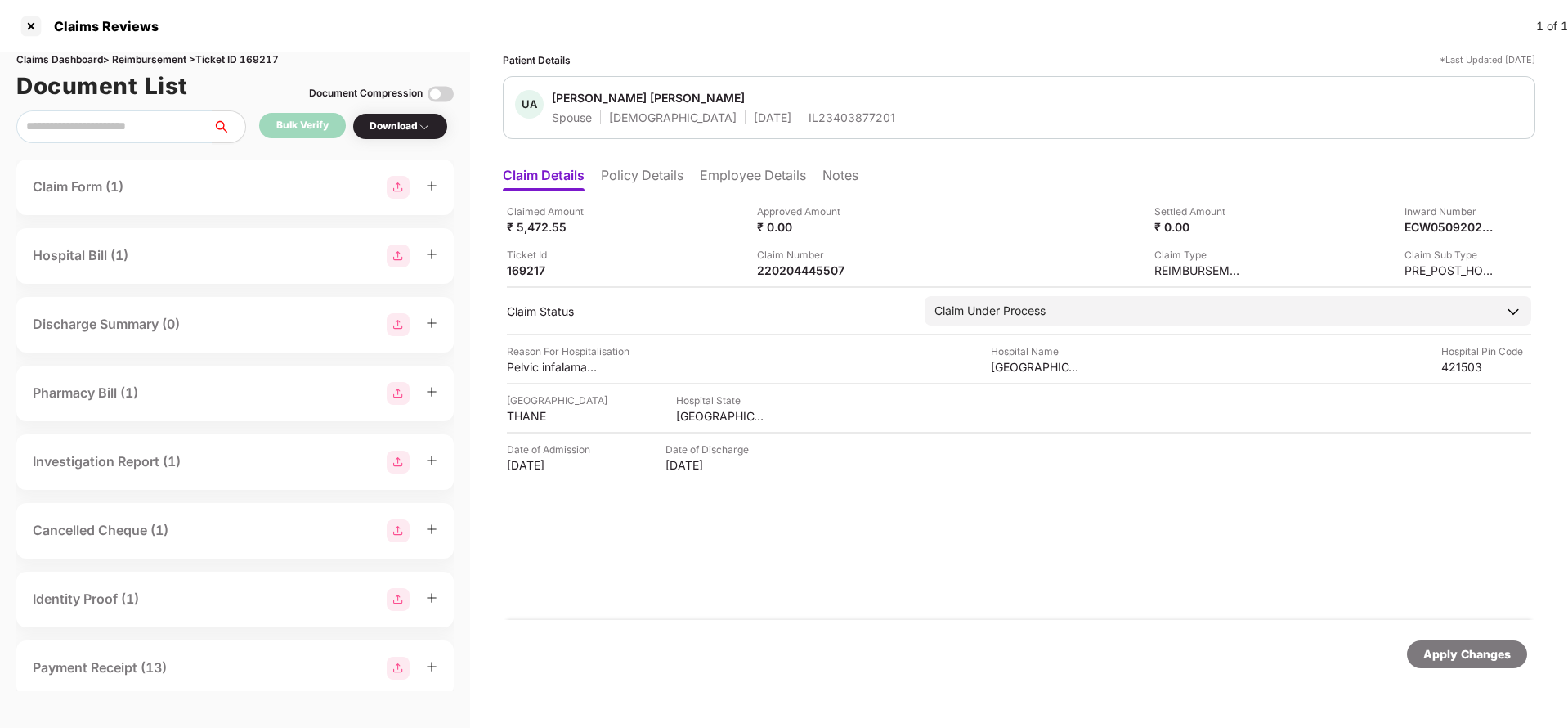
click at [800, 126] on div "UA [PERSON_NAME] [PERSON_NAME] Spouse [DEMOGRAPHIC_DATA] [DATE] IL23403877201" at bounding box center [1019, 107] width 1032 height 63
copy div "IL23403877201"
click at [1503, 656] on div "Apply Changes" at bounding box center [1467, 654] width 87 height 18
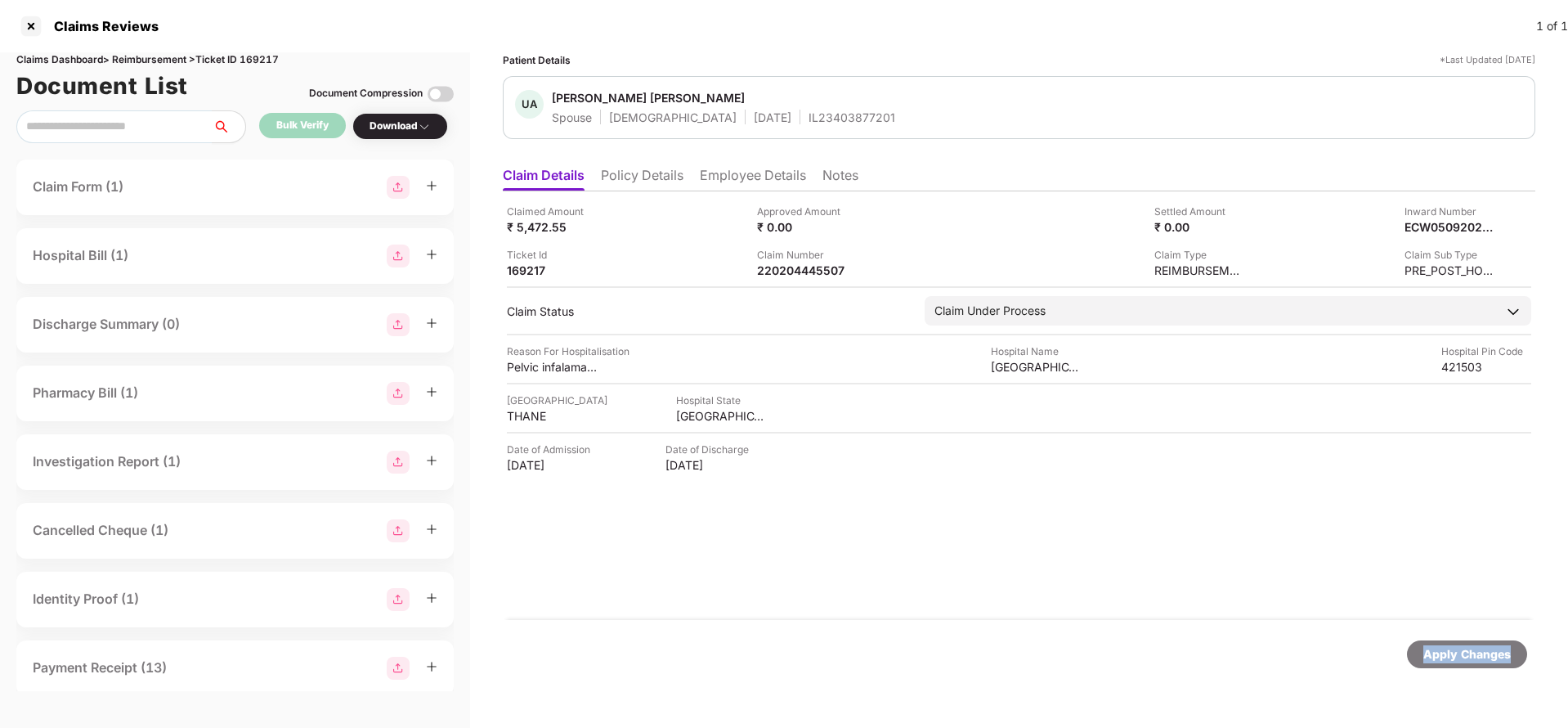
click at [1503, 656] on div "Apply Changes" at bounding box center [1467, 654] width 87 height 18
click at [260, 68] on div "Document List Document Compression" at bounding box center [234, 85] width 437 height 36
click at [264, 61] on div "Claims Dashboard > Reimbursement > Ticket ID 169217" at bounding box center [234, 60] width 437 height 16
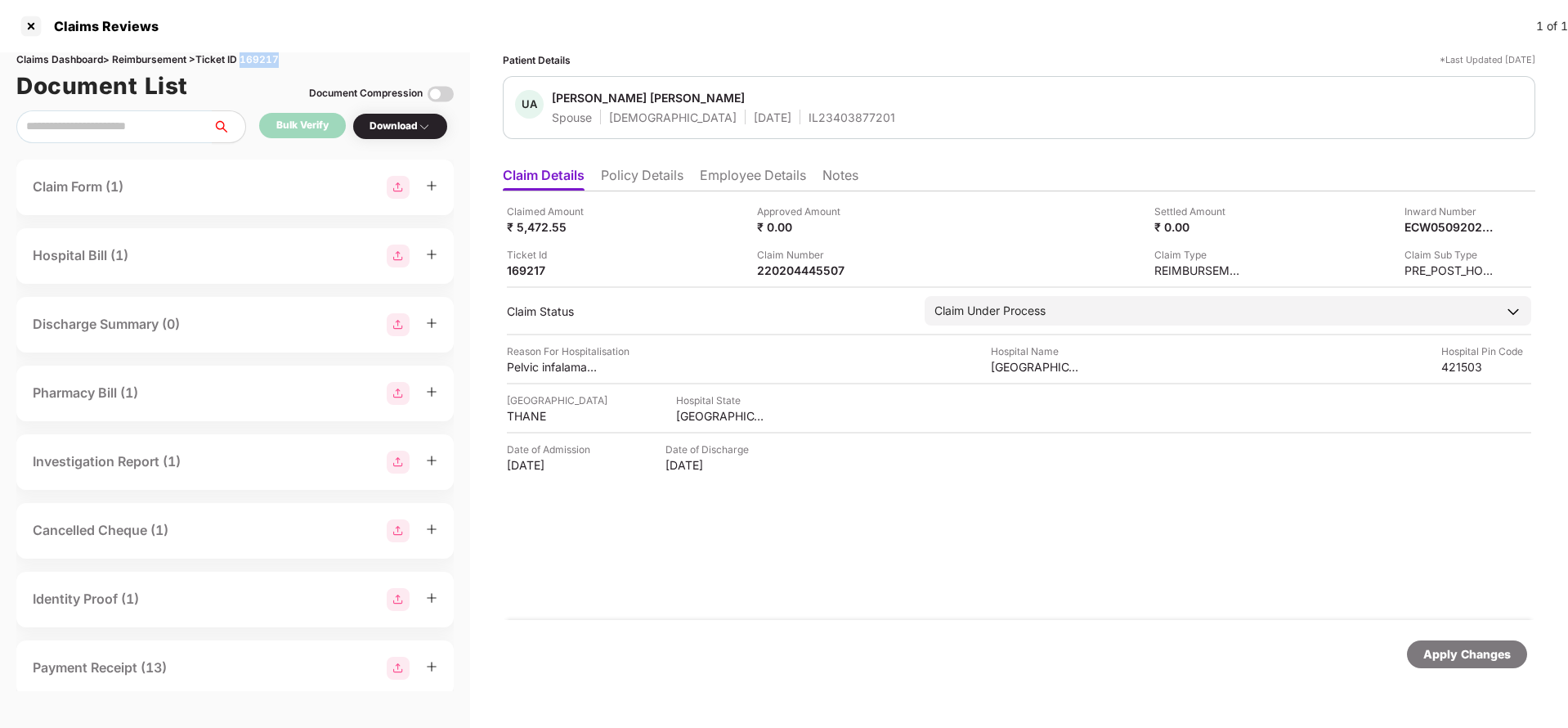
click at [264, 61] on div "Claims Dashboard > Reimbursement > Ticket ID 169217" at bounding box center [234, 60] width 437 height 16
copy div "169217"
click at [1471, 647] on div "Apply Changes" at bounding box center [1467, 654] width 87 height 18
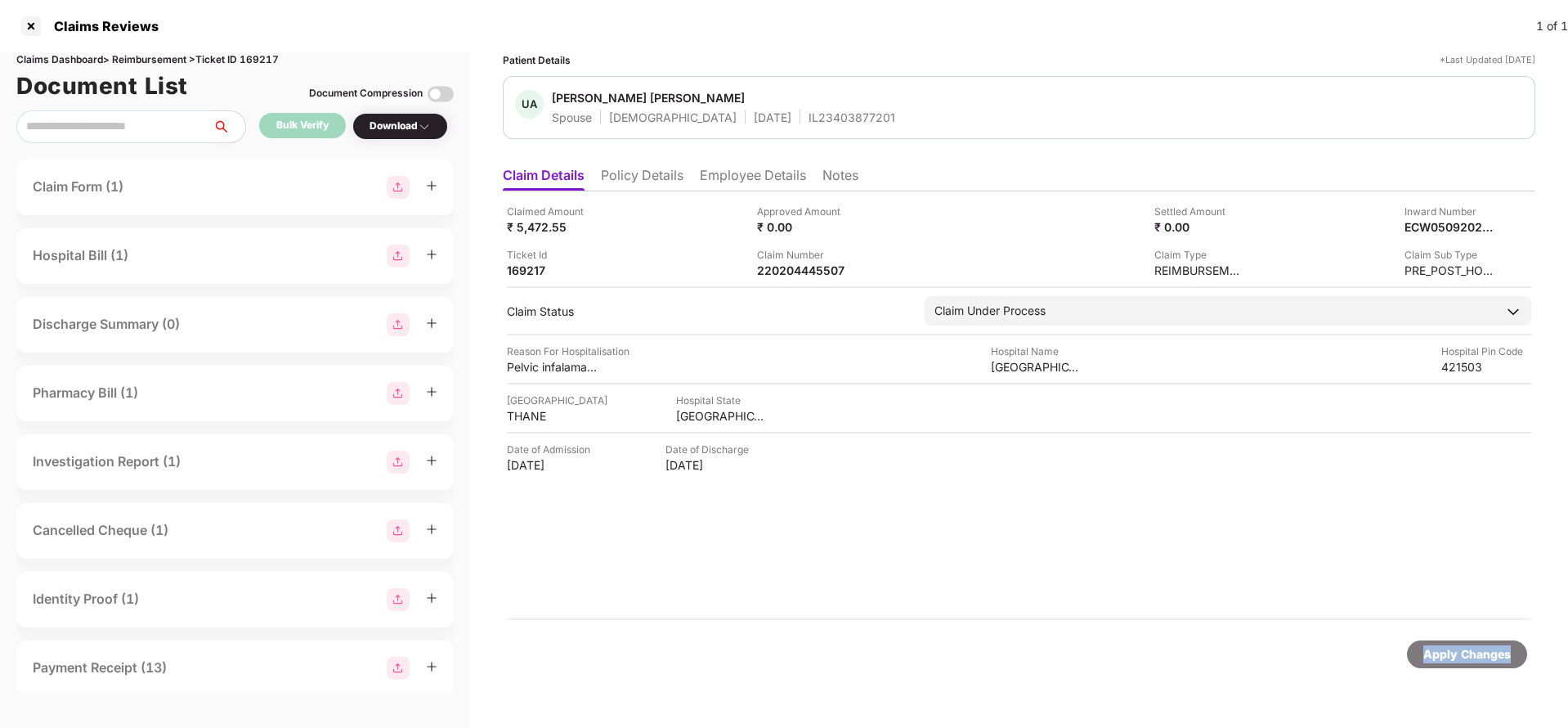
click at [1471, 647] on div "Apply Changes" at bounding box center [1467, 654] width 87 height 18
click at [804, 273] on div "220204523929" at bounding box center [802, 270] width 90 height 16
copy div "220204523929"
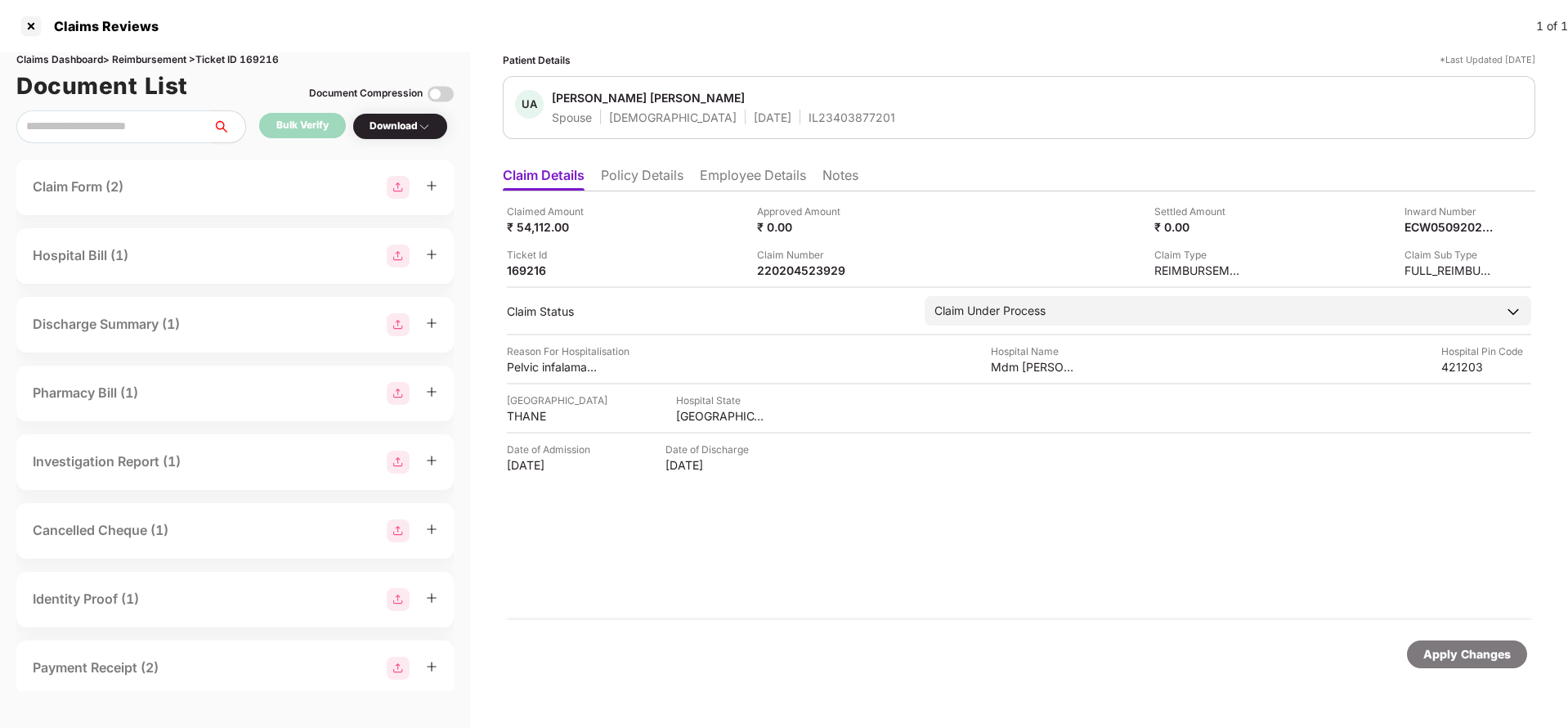
click at [808, 115] on div "IL23403877201" at bounding box center [851, 117] width 87 height 16
copy div "IL23403877201"
click at [795, 273] on div "220204523929" at bounding box center [802, 270] width 90 height 16
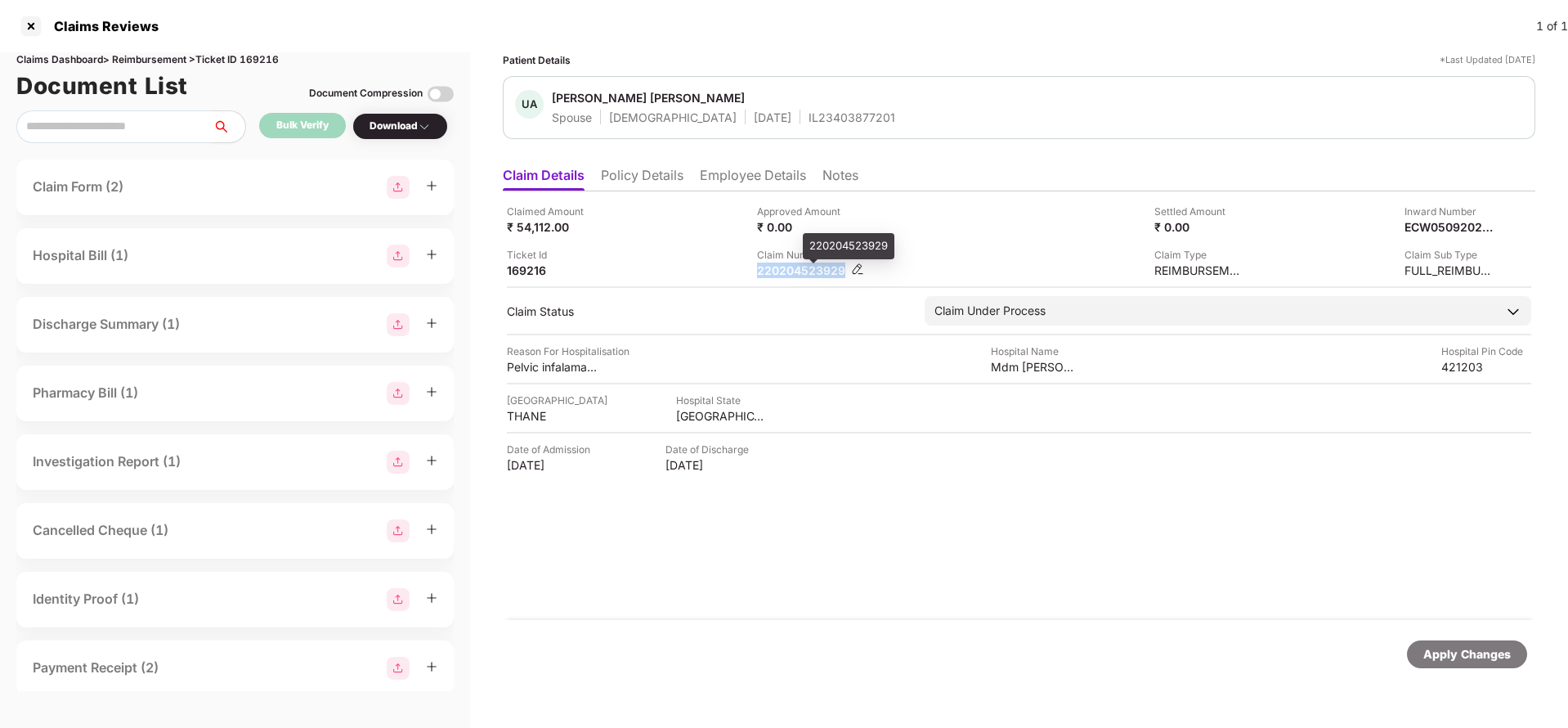
copy div "220204523929"
click at [808, 119] on div "IL23403877201" at bounding box center [851, 117] width 87 height 16
copy div "IL23403877201"
click at [1469, 665] on div "Apply Changes" at bounding box center [1467, 654] width 120 height 28
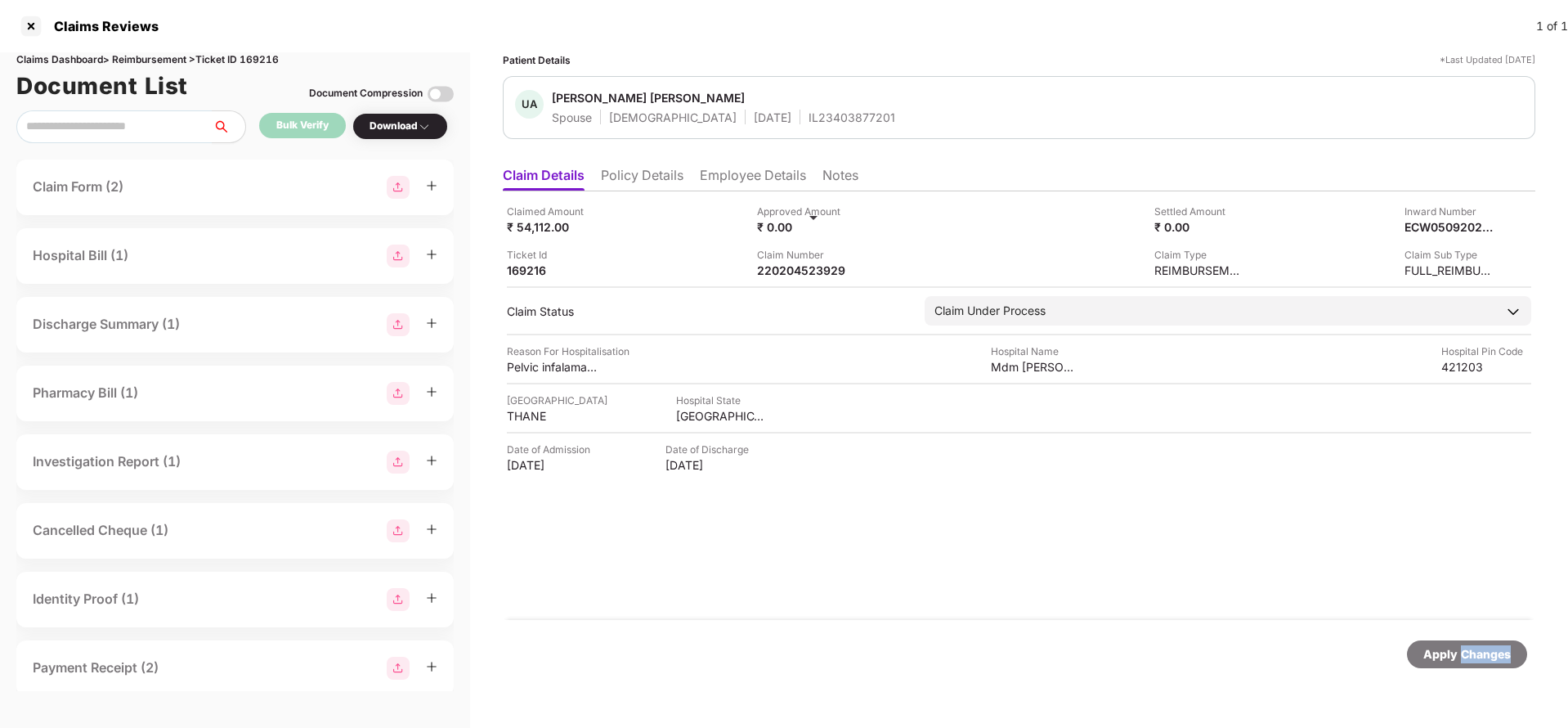
click at [1469, 665] on div "Apply Changes" at bounding box center [1467, 654] width 120 height 28
click at [270, 63] on div "Claims Dashboard > Reimbursement > Ticket ID 169216" at bounding box center [234, 60] width 437 height 16
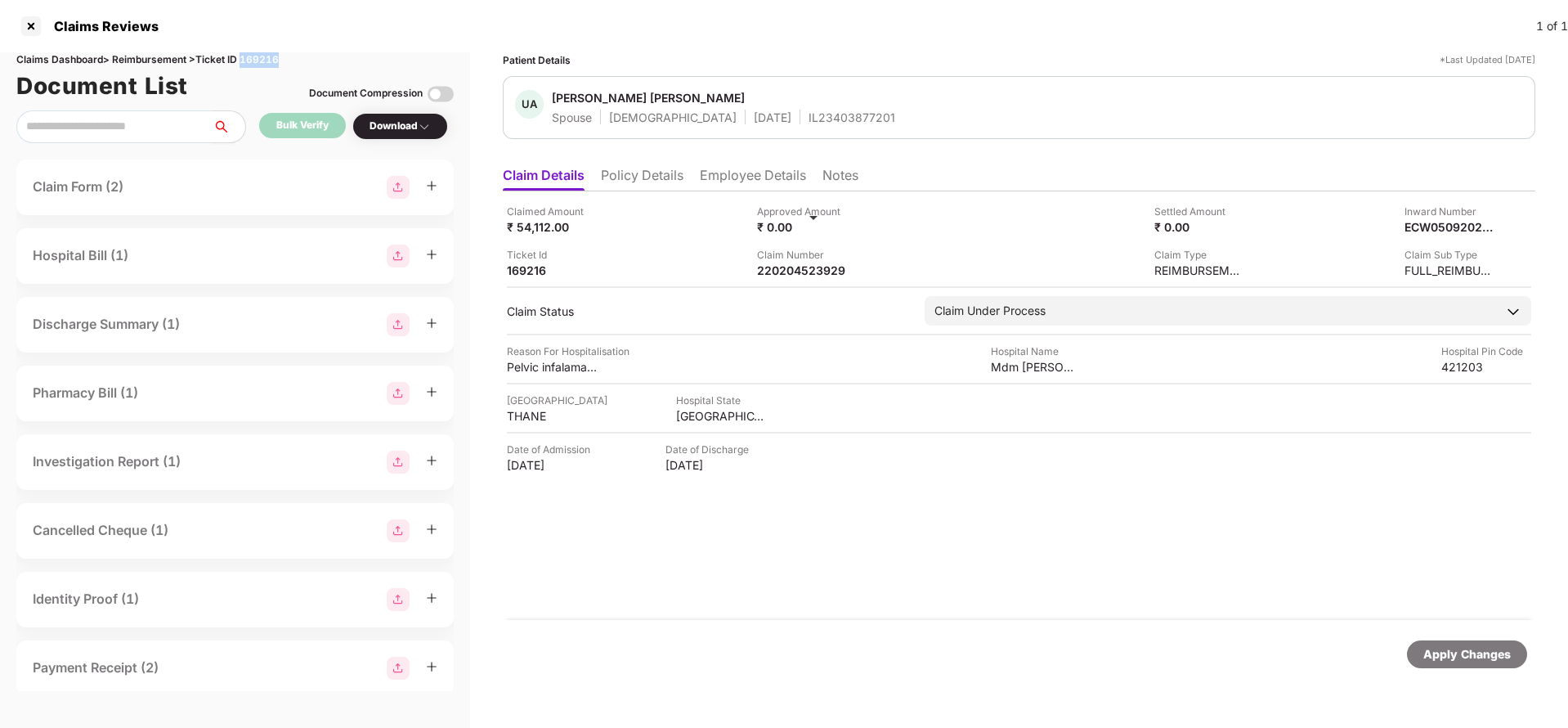
click at [270, 63] on div "Claims Dashboard > Reimbursement > Ticket ID 169216" at bounding box center [234, 60] width 437 height 16
copy div "169216"
click at [1438, 661] on div "Apply Changes" at bounding box center [1467, 654] width 87 height 18
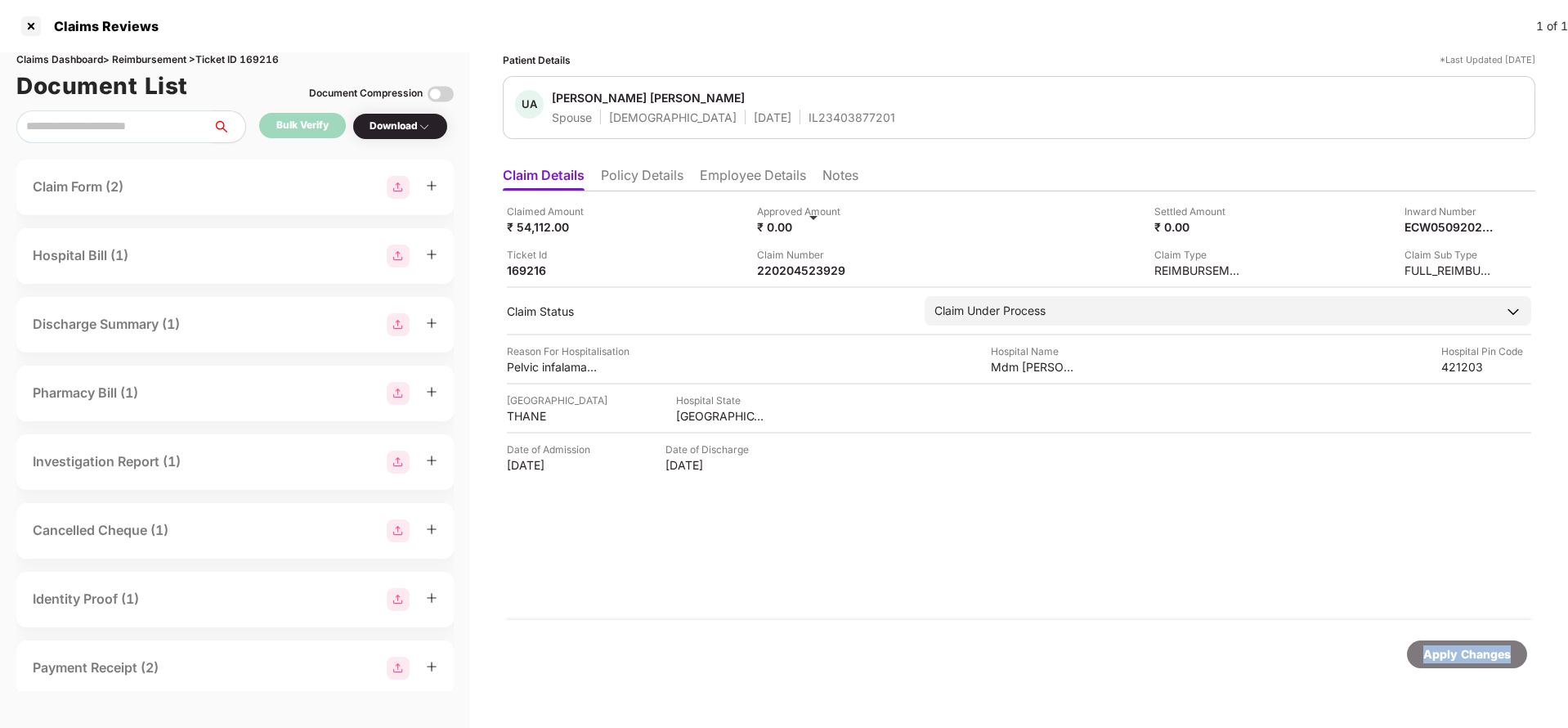
click at [1438, 661] on div "Apply Changes" at bounding box center [1467, 654] width 87 height 18
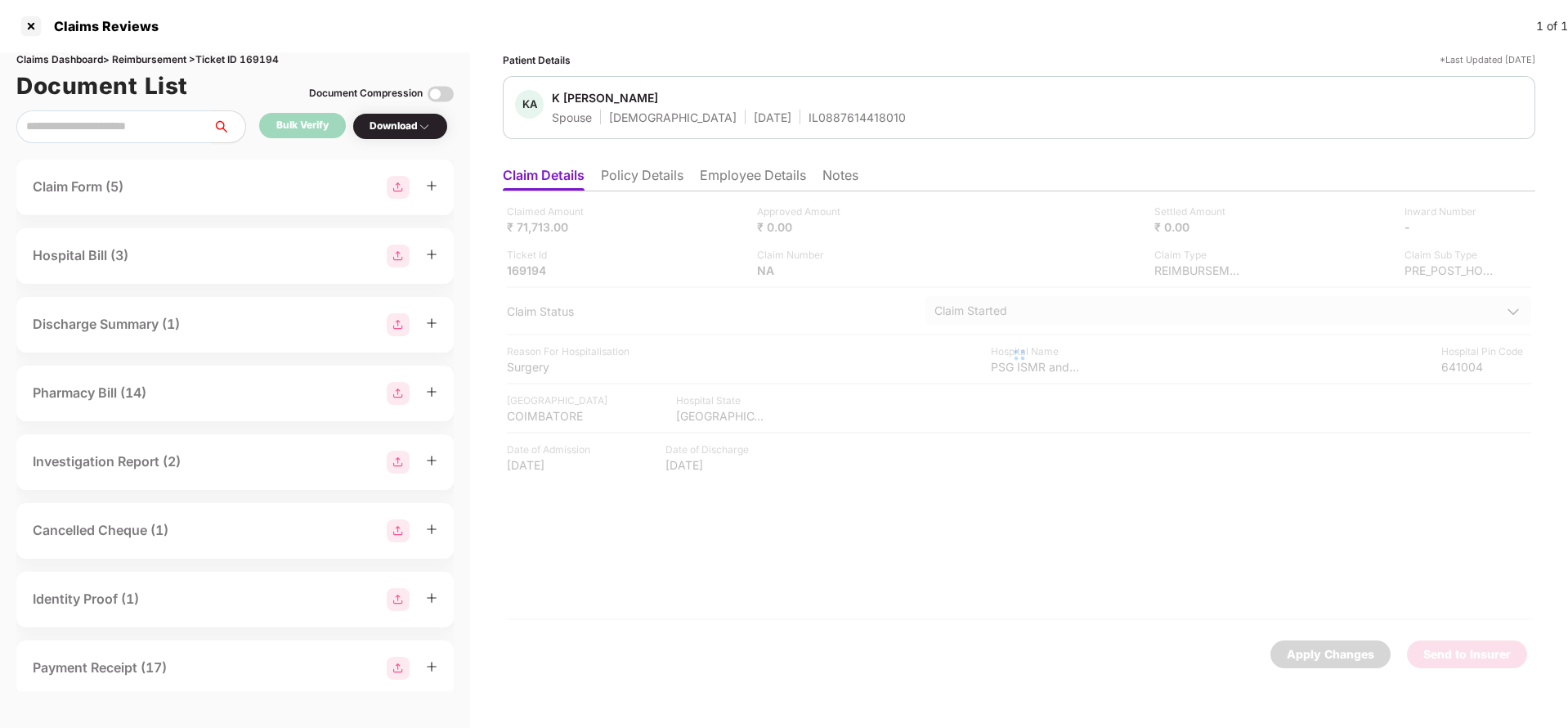
click at [651, 174] on li "Policy Details" at bounding box center [643, 178] width 82 height 23
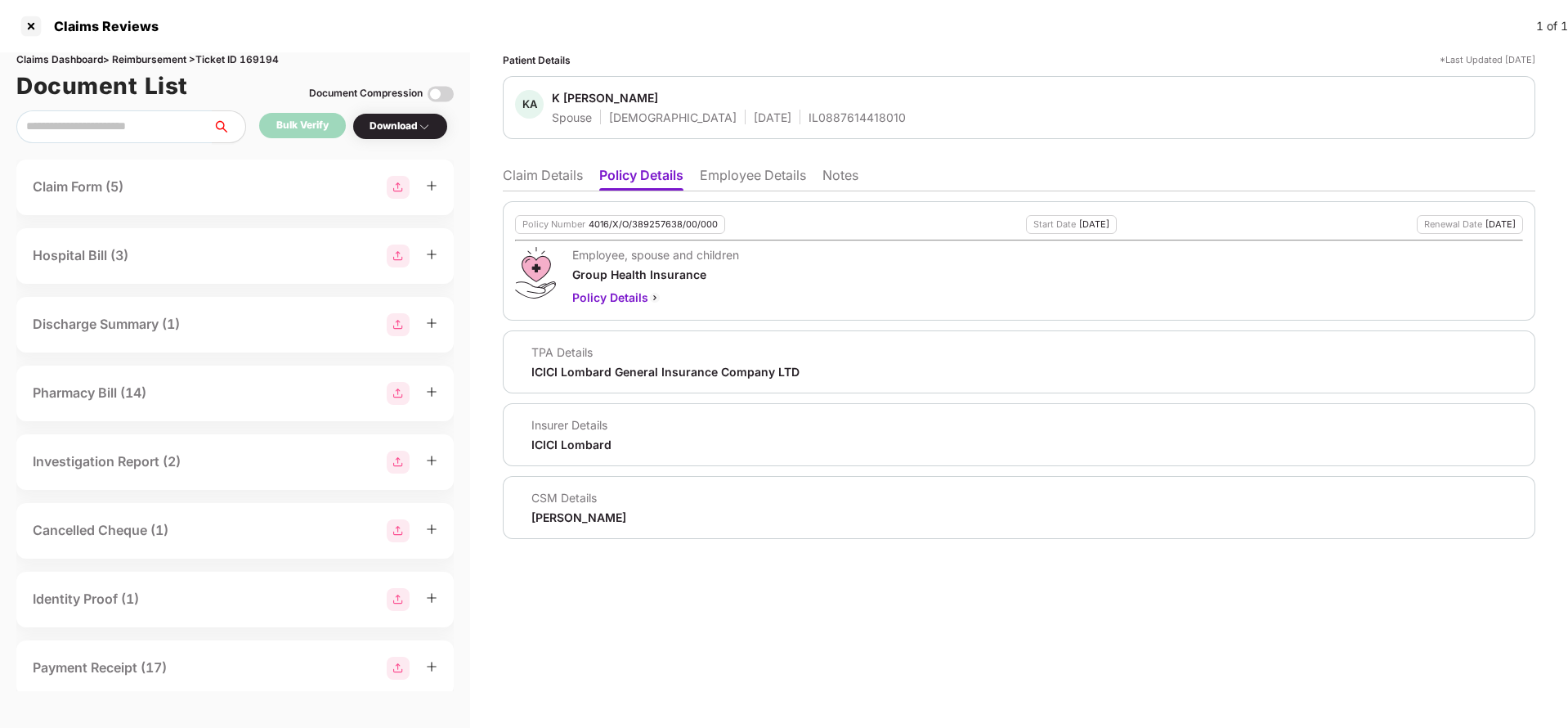
click at [618, 228] on div "4016/X/O/389257638/00/000" at bounding box center [654, 224] width 129 height 10
copy div "4016/X/O/389257638/00/000"
click at [808, 120] on div "IL0887614418010" at bounding box center [857, 117] width 97 height 16
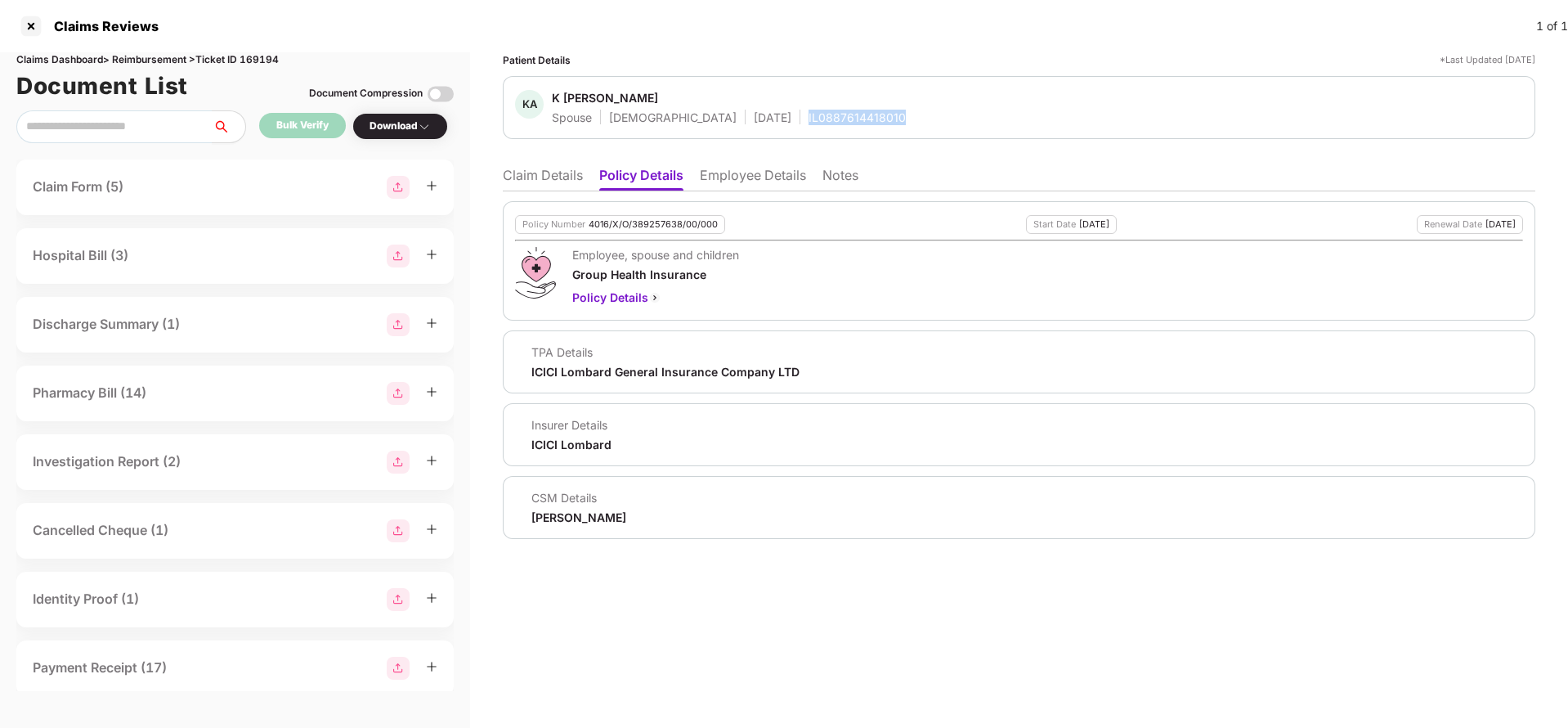
click at [808, 120] on div "IL0887614418010" at bounding box center [857, 117] width 97 height 16
copy div "IL0887614418010"
click at [724, 187] on li "Employee Details" at bounding box center [752, 178] width 106 height 23
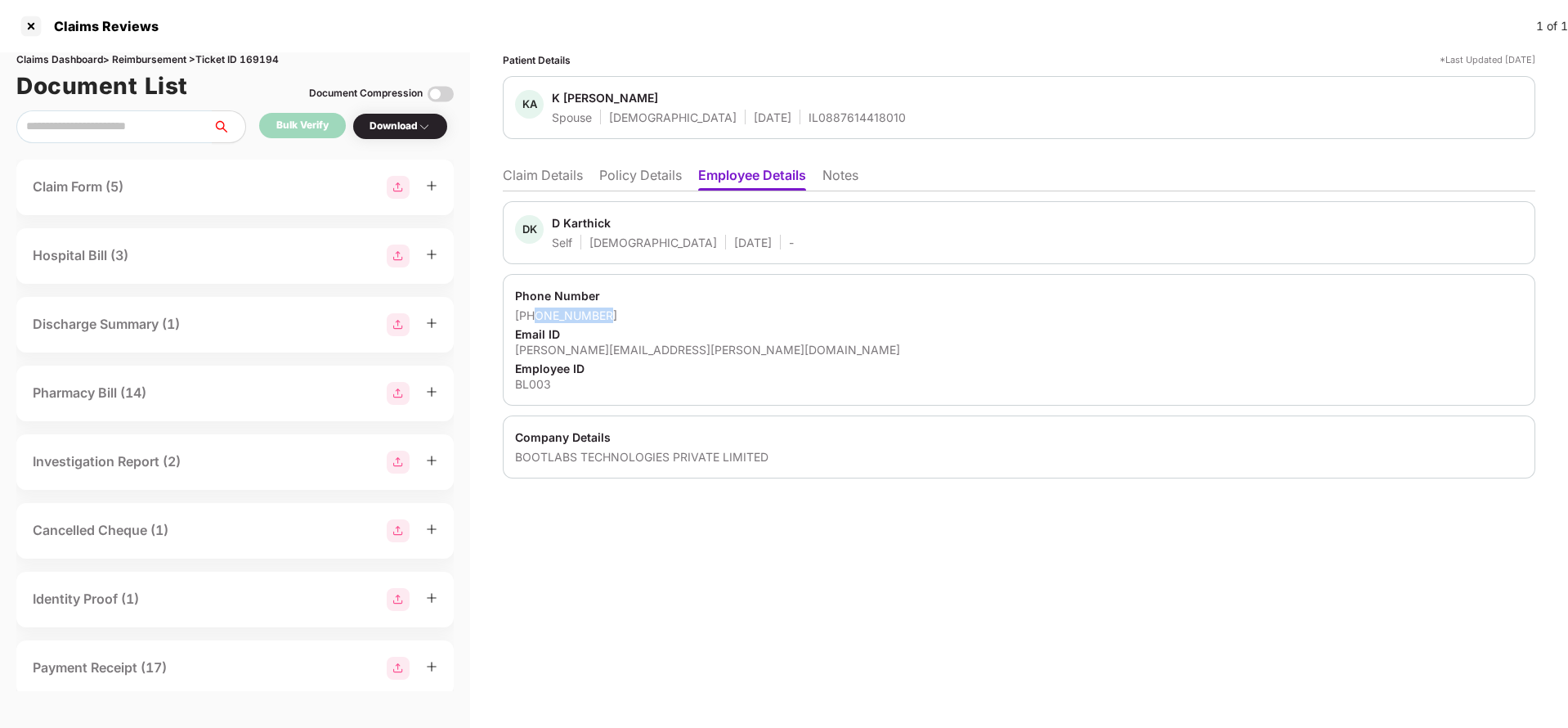
drag, startPoint x: 538, startPoint y: 317, endPoint x: 652, endPoint y: 314, distance: 114.0
click at [652, 314] on div "+919566237724" at bounding box center [1019, 315] width 1008 height 16
copy div "9566237724"
click at [555, 171] on li "Claim Details" at bounding box center [543, 178] width 81 height 23
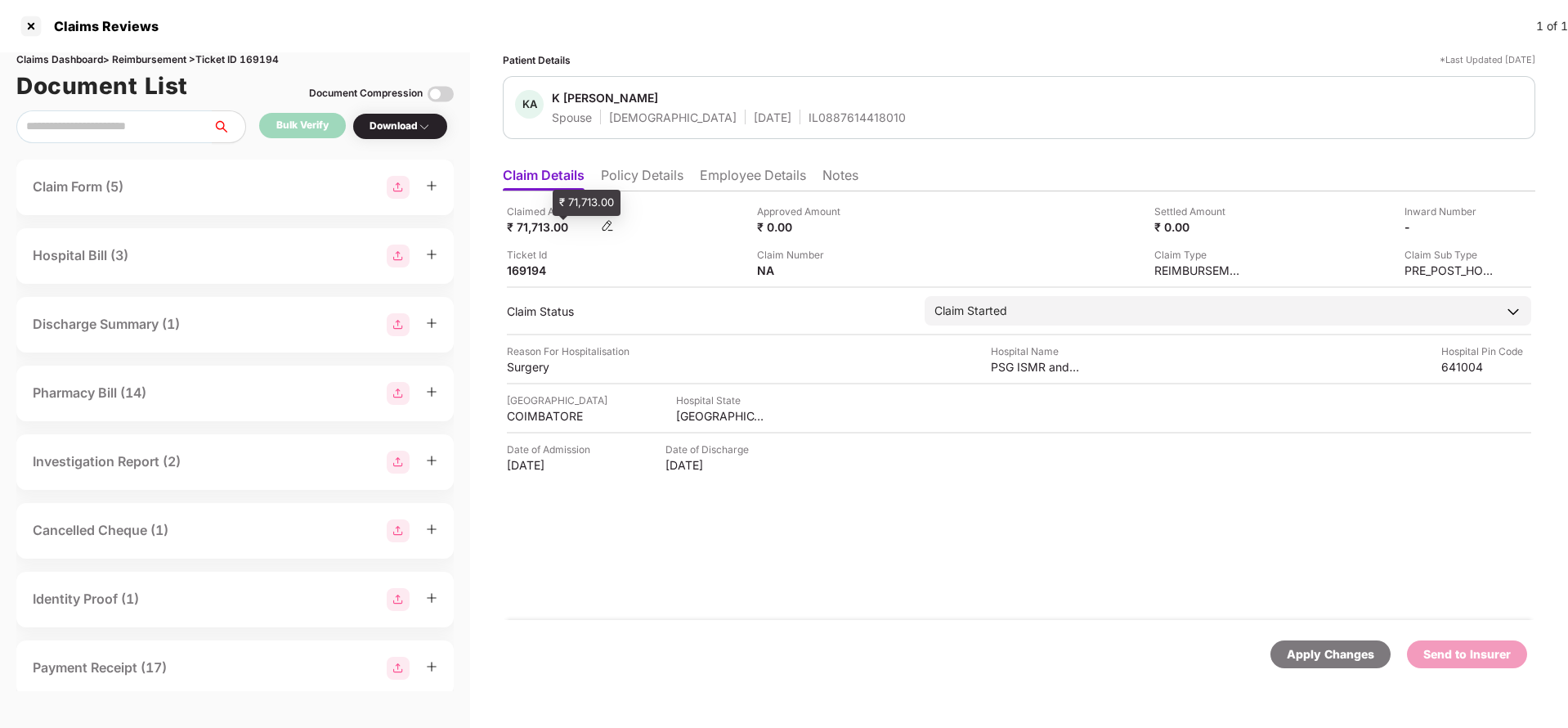
click at [534, 228] on div "₹ 71,713.00" at bounding box center [552, 227] width 90 height 16
copy div "71,713"
click at [1013, 365] on div "PSG ISMR and Hospitals" at bounding box center [1036, 366] width 90 height 16
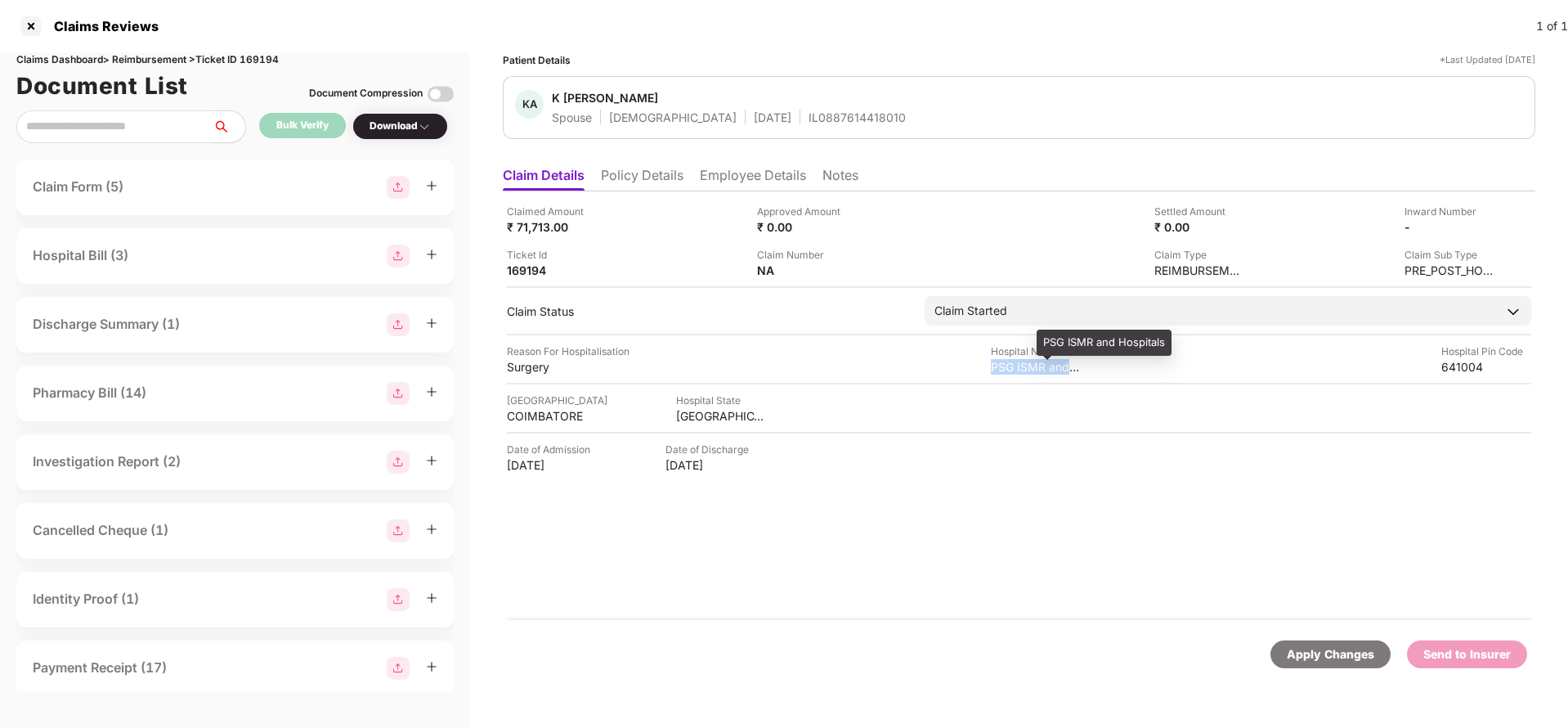
click at [1013, 365] on div "PSG ISMR and Hospitals" at bounding box center [1036, 366] width 90 height 16
copy div "PSG ISMR and Hospitals"
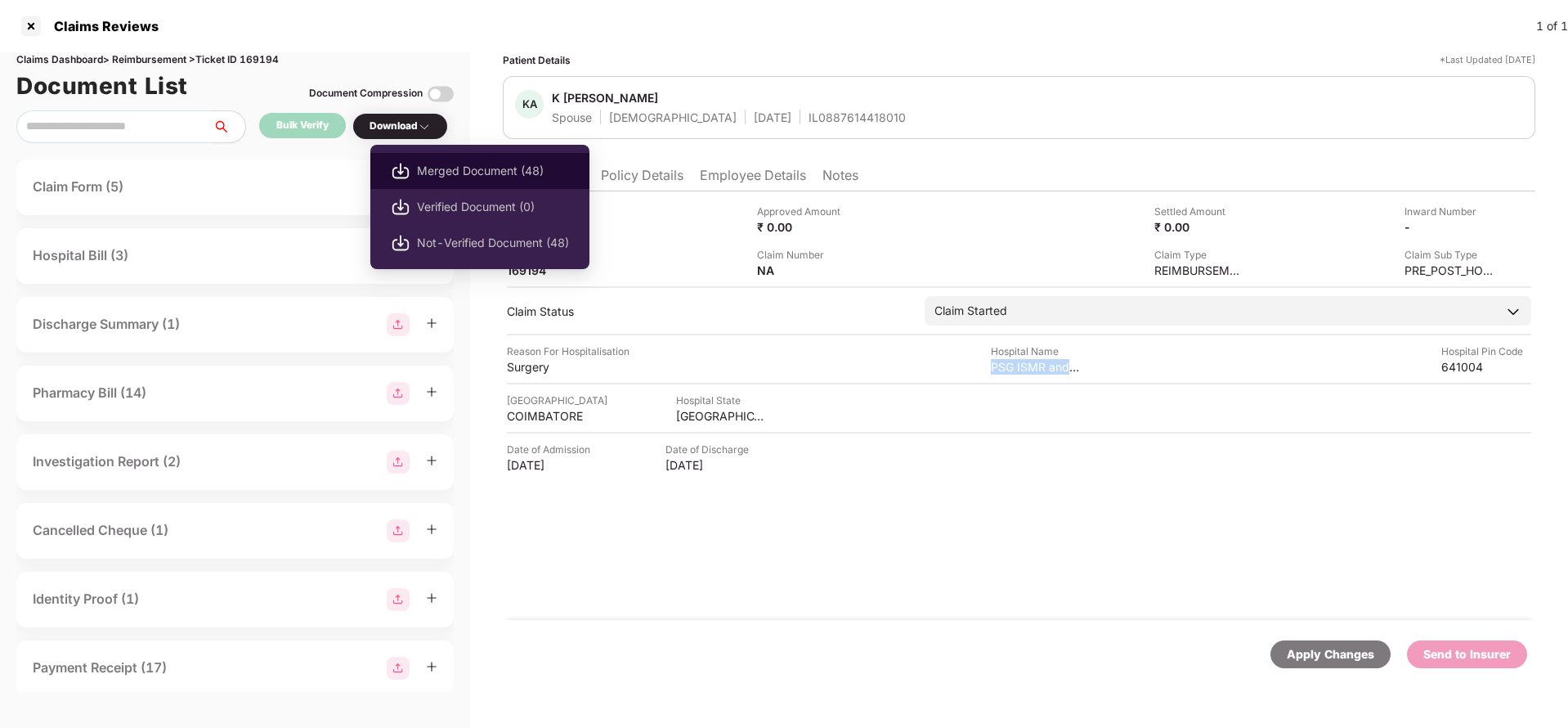
click at [488, 168] on span "Merged Document (48)" at bounding box center [493, 171] width 152 height 18
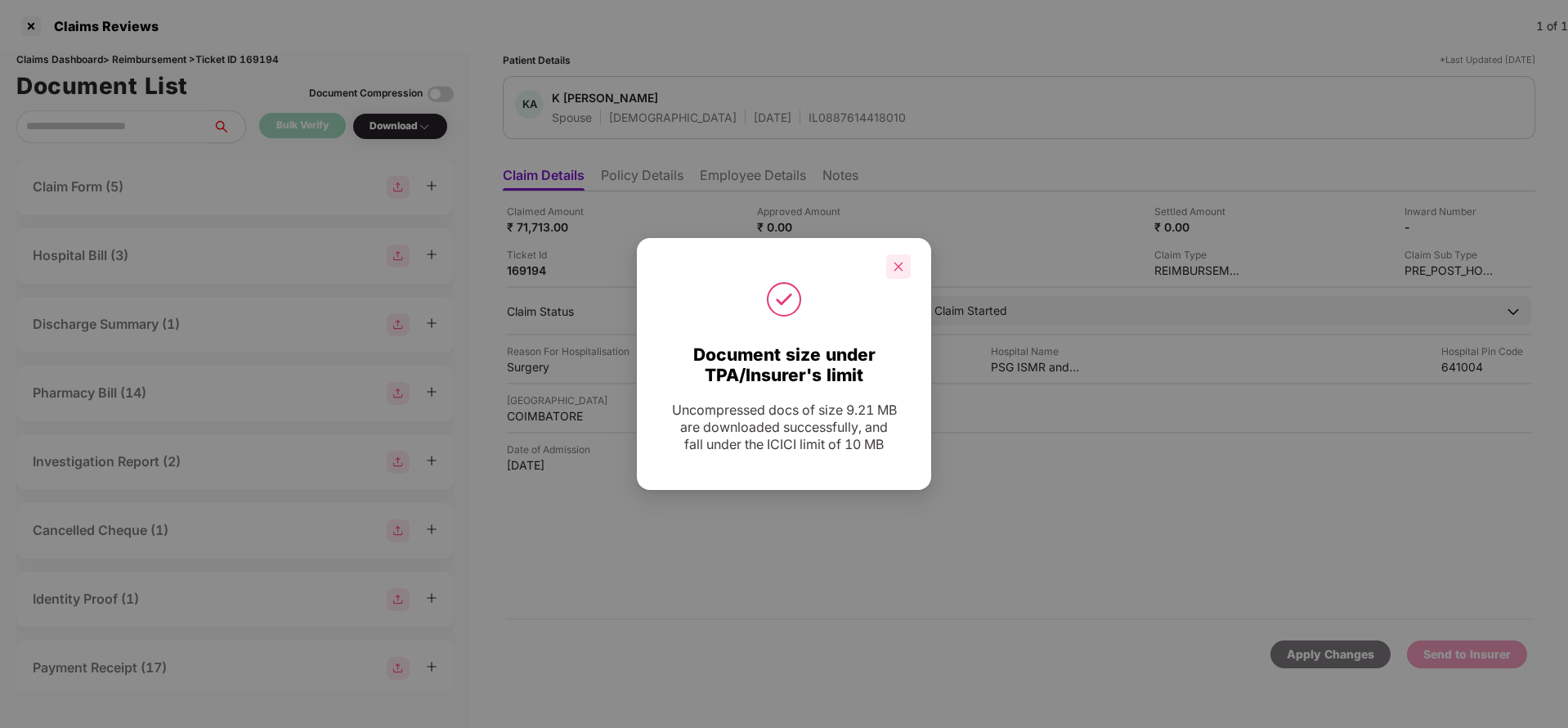
click at [903, 261] on icon "close" at bounding box center [898, 266] width 11 height 11
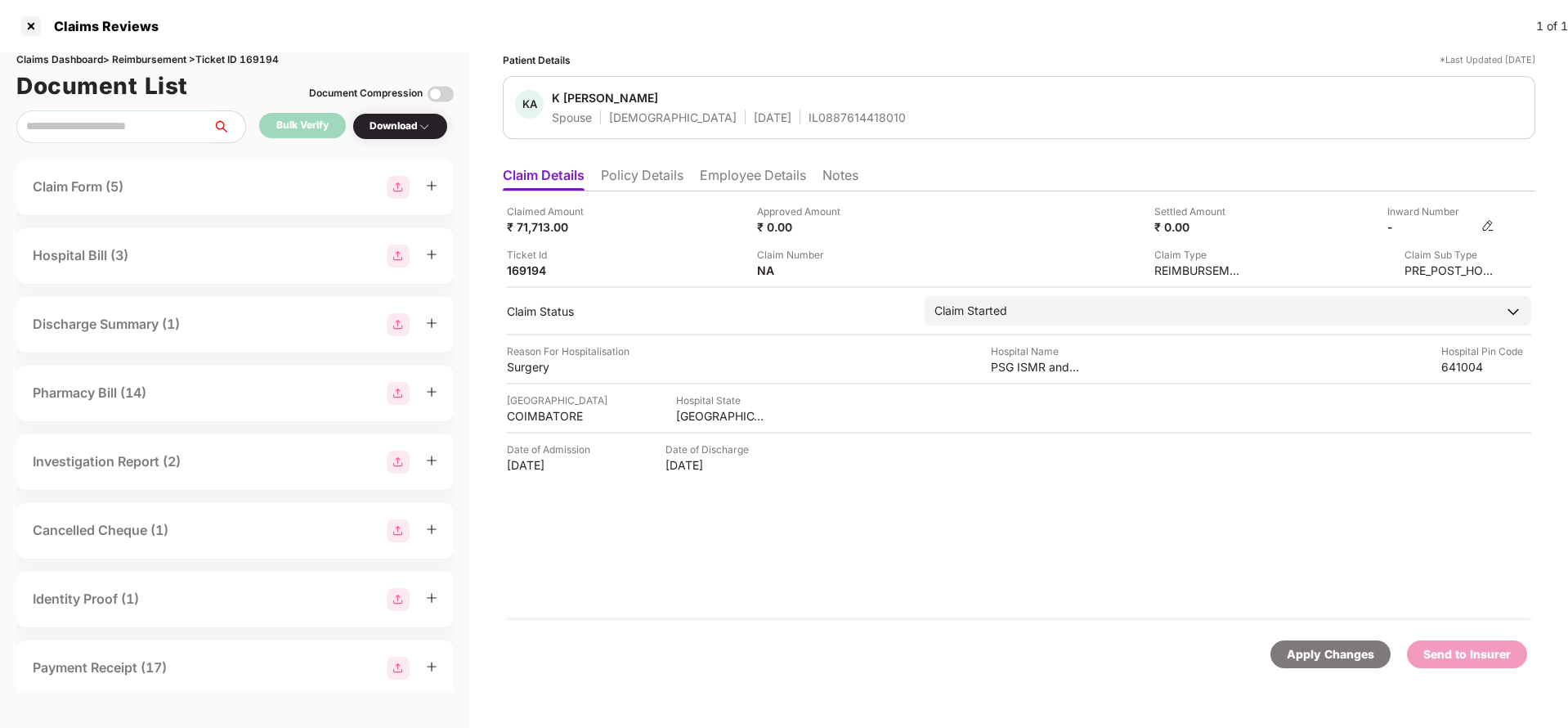
click at [1493, 227] on img at bounding box center [1488, 226] width 13 height 13
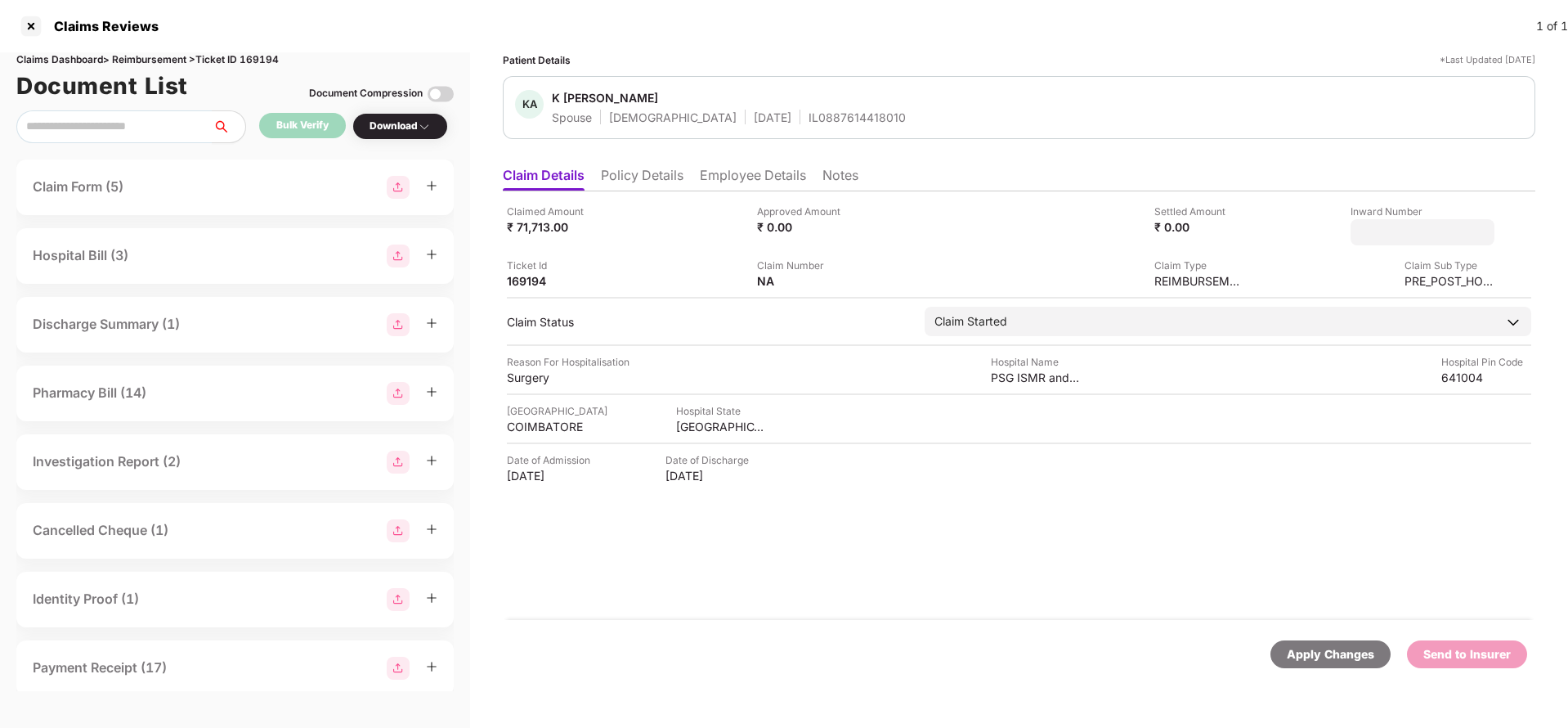
type input "**********"
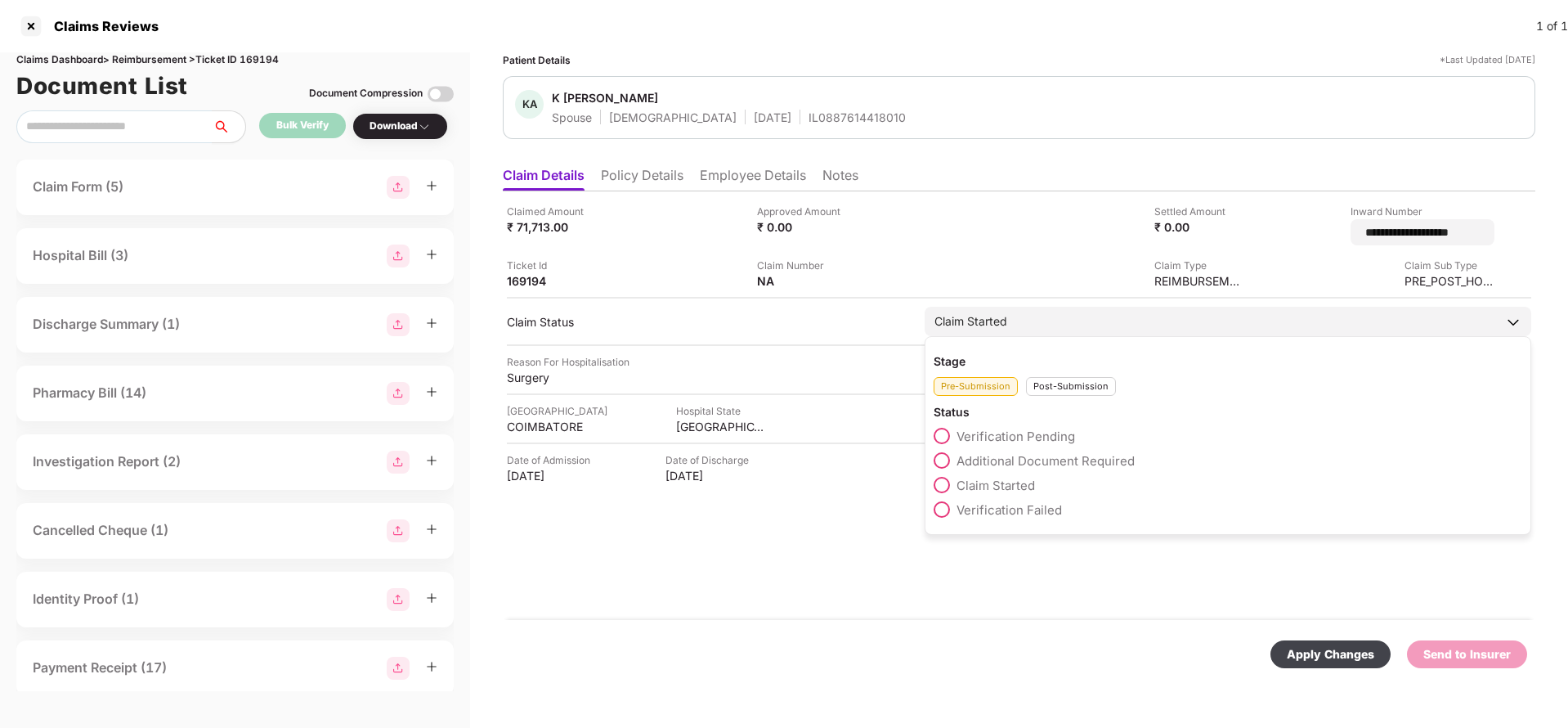
click at [1132, 311] on div "Claim Started" at bounding box center [1228, 320] width 607 height 29
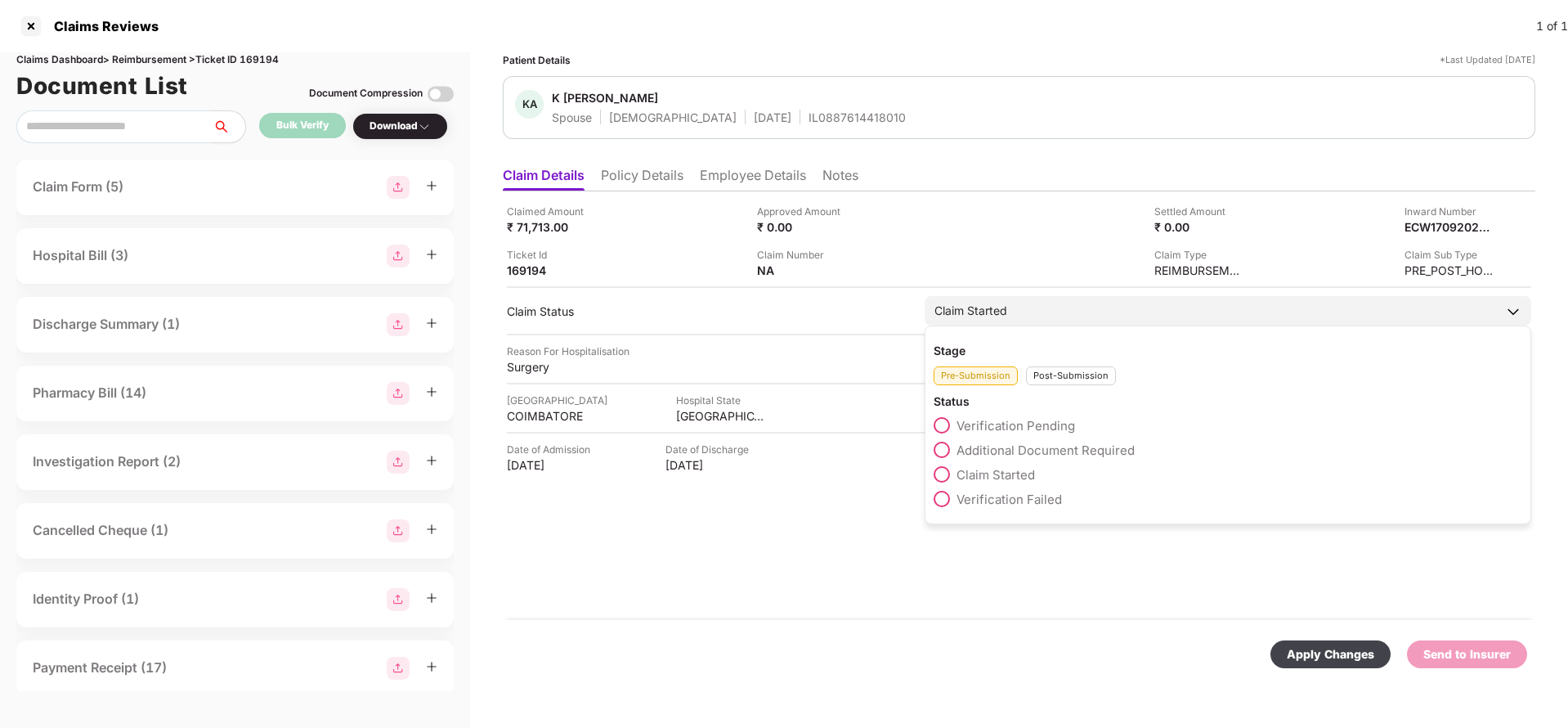
click at [1070, 377] on div "Post-Submission" at bounding box center [1072, 376] width 90 height 19
click at [1021, 447] on span "Claim Under Process" at bounding box center [1018, 450] width 124 height 16
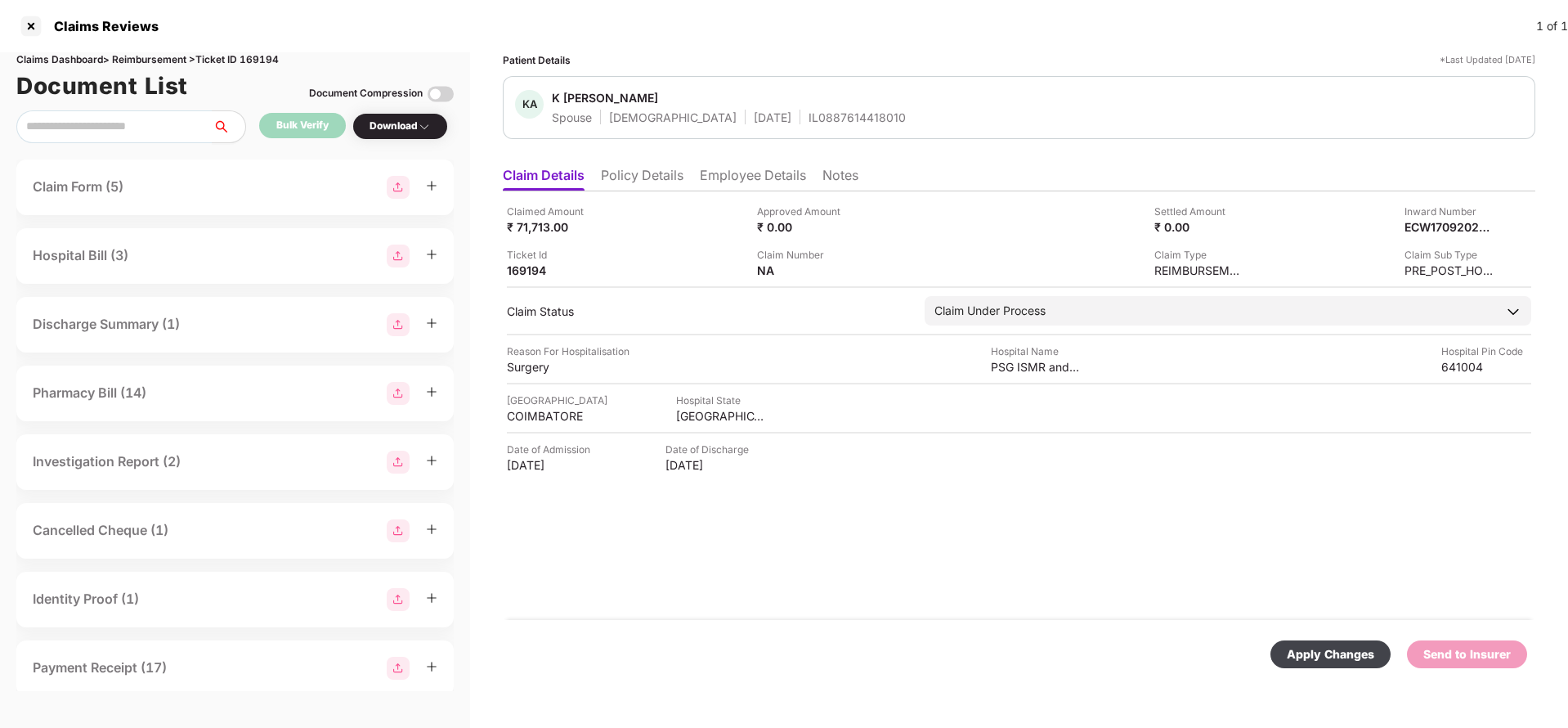
click at [1326, 643] on div "Apply Changes" at bounding box center [1331, 654] width 120 height 28
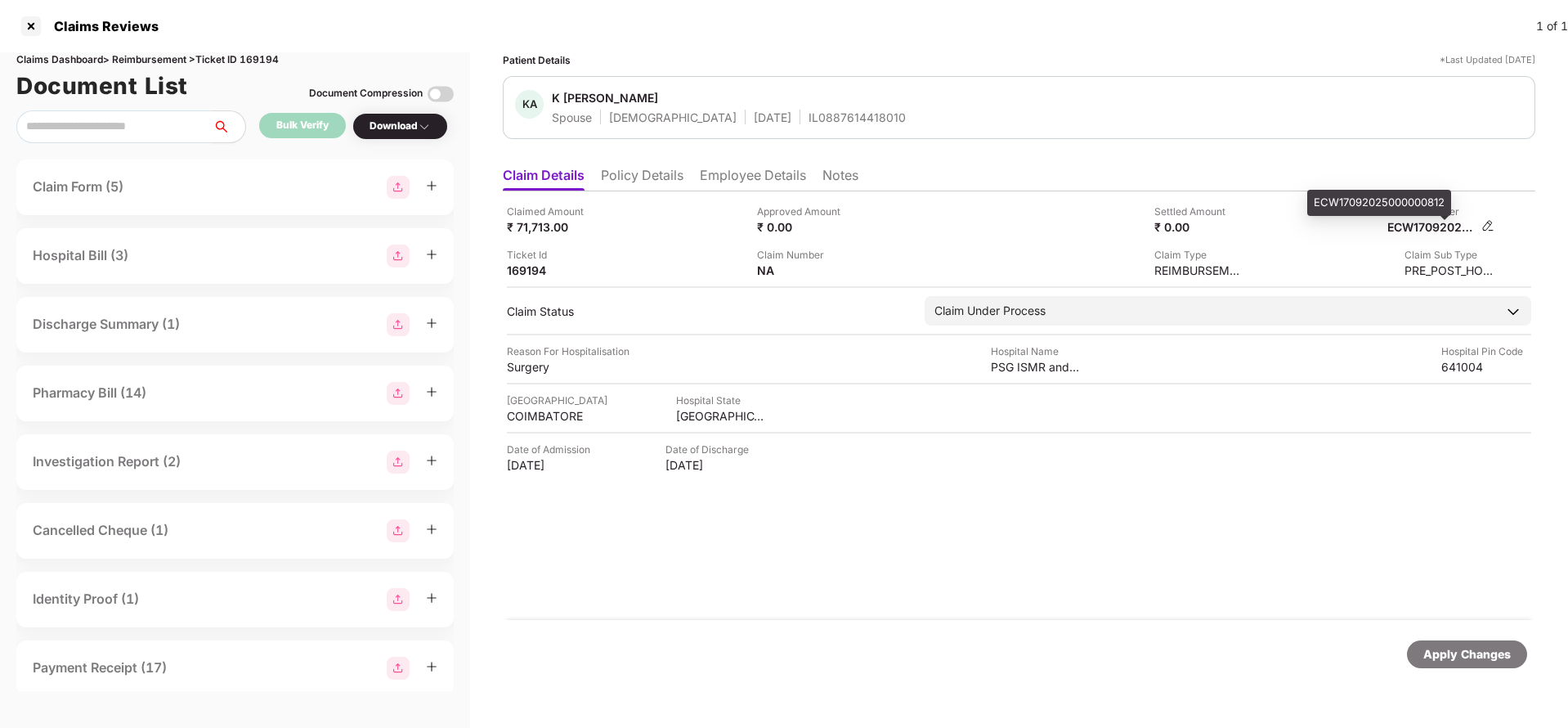
click at [1439, 222] on div "ECW17092025000000812" at bounding box center [1432, 227] width 90 height 16
copy div "ECW17092025000000812"
click at [808, 120] on div "IL0887614418010" at bounding box center [857, 117] width 97 height 16
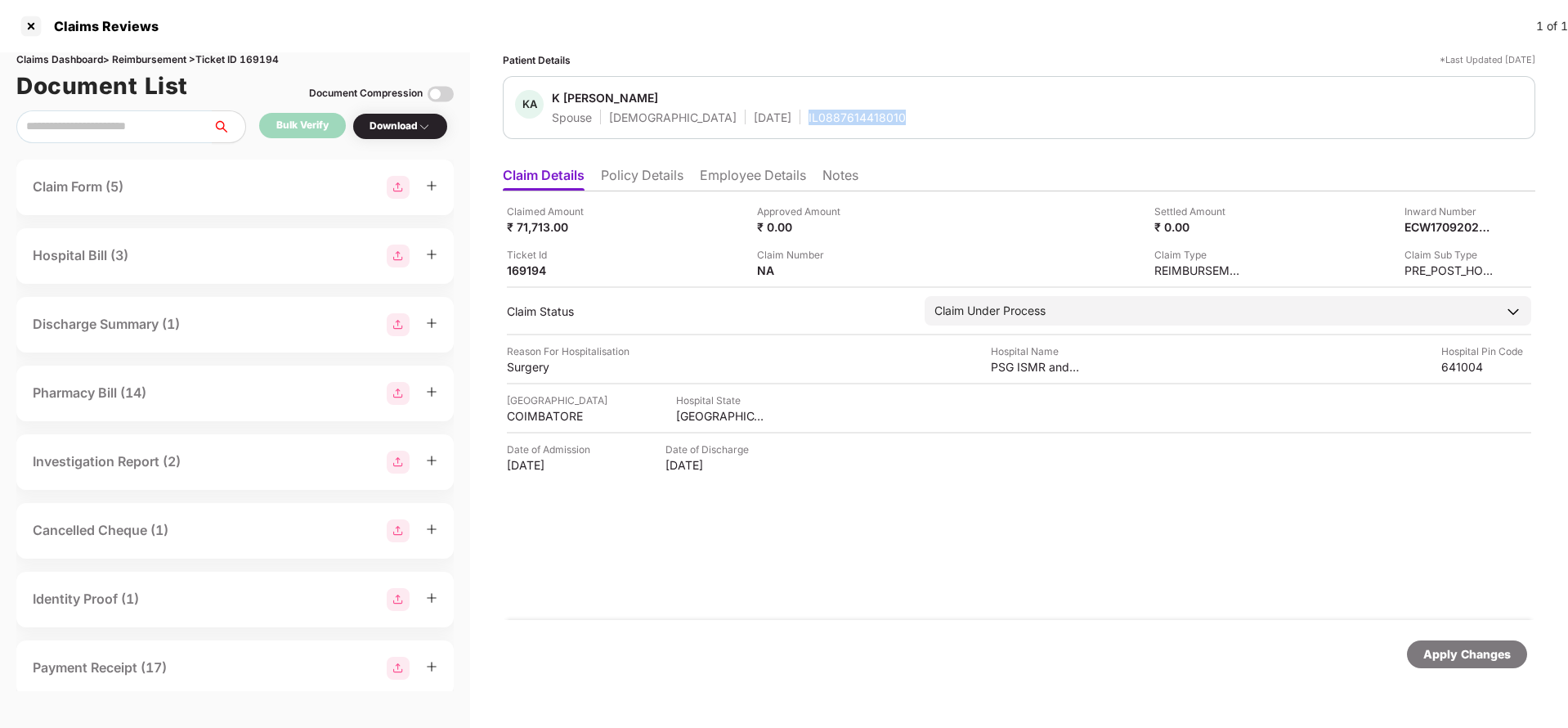
click at [808, 120] on div "IL0887614418010" at bounding box center [857, 117] width 97 height 16
copy div "IL0887614418010"
click at [1473, 646] on div "Apply Changes" at bounding box center [1467, 654] width 87 height 18
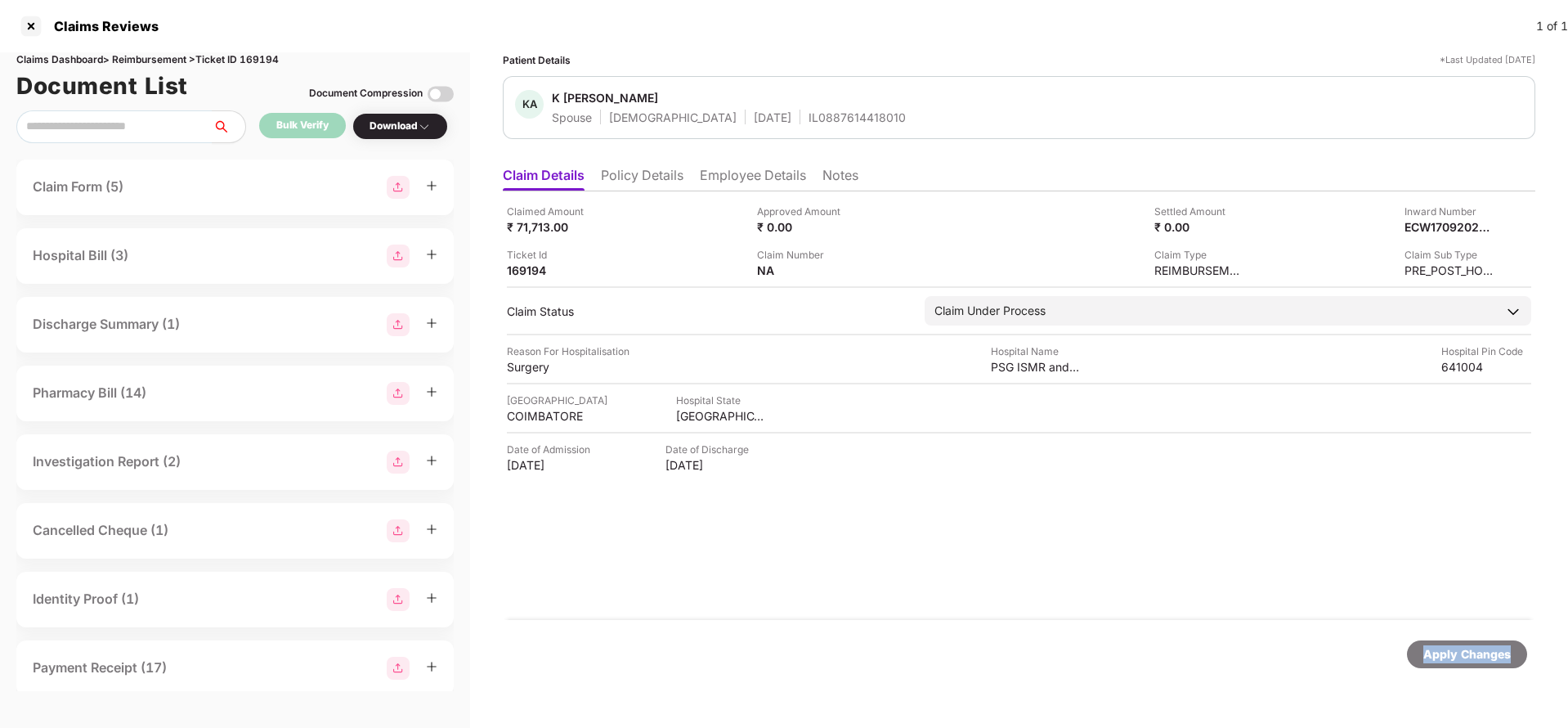
click at [1473, 646] on div "Apply Changes" at bounding box center [1467, 654] width 87 height 18
click at [251, 49] on div "Claims Reviews 1 of 1" at bounding box center [784, 26] width 1568 height 52
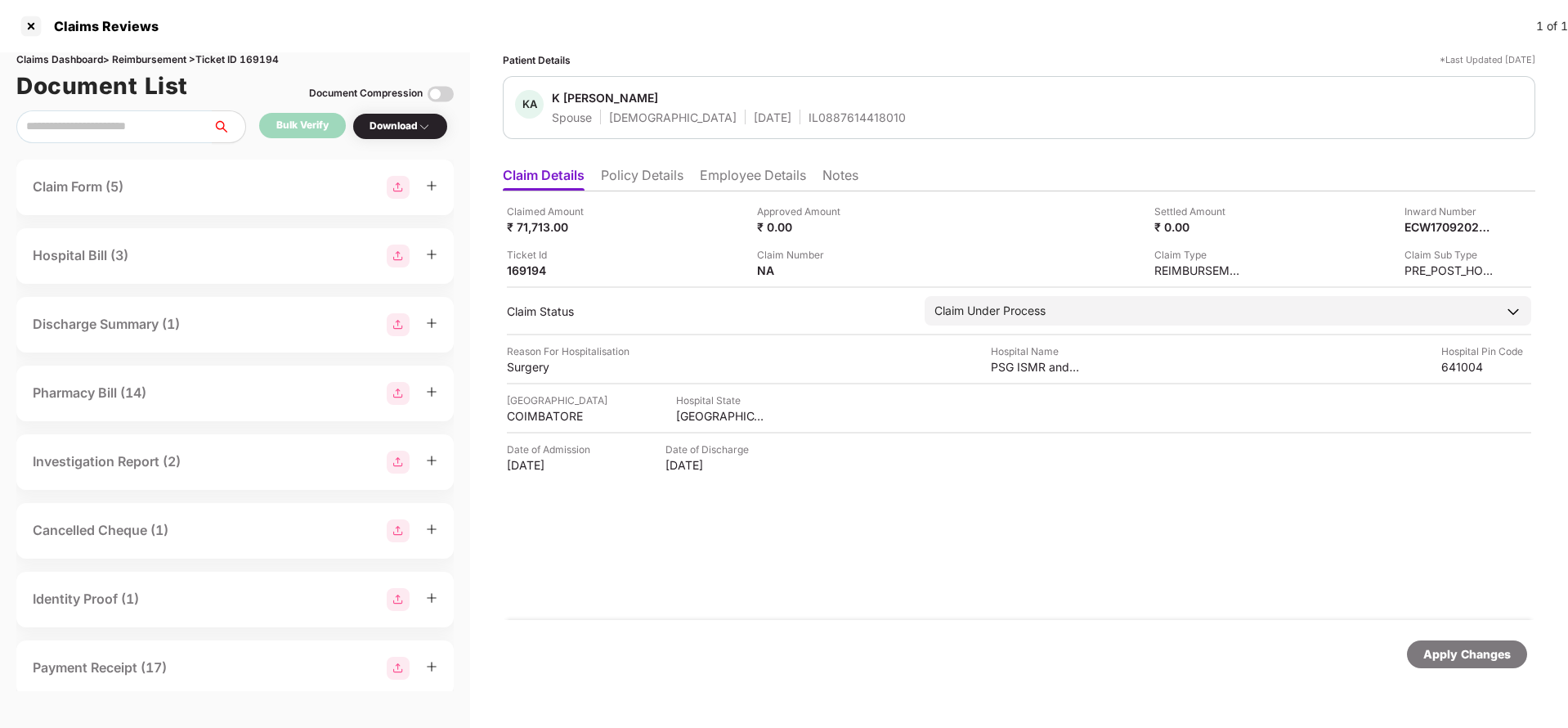
click at [274, 61] on div "Claims Dashboard > Reimbursement > Ticket ID 169194" at bounding box center [234, 60] width 437 height 16
copy div "169194"
click at [1441, 664] on div "Apply Changes" at bounding box center [1467, 654] width 120 height 28
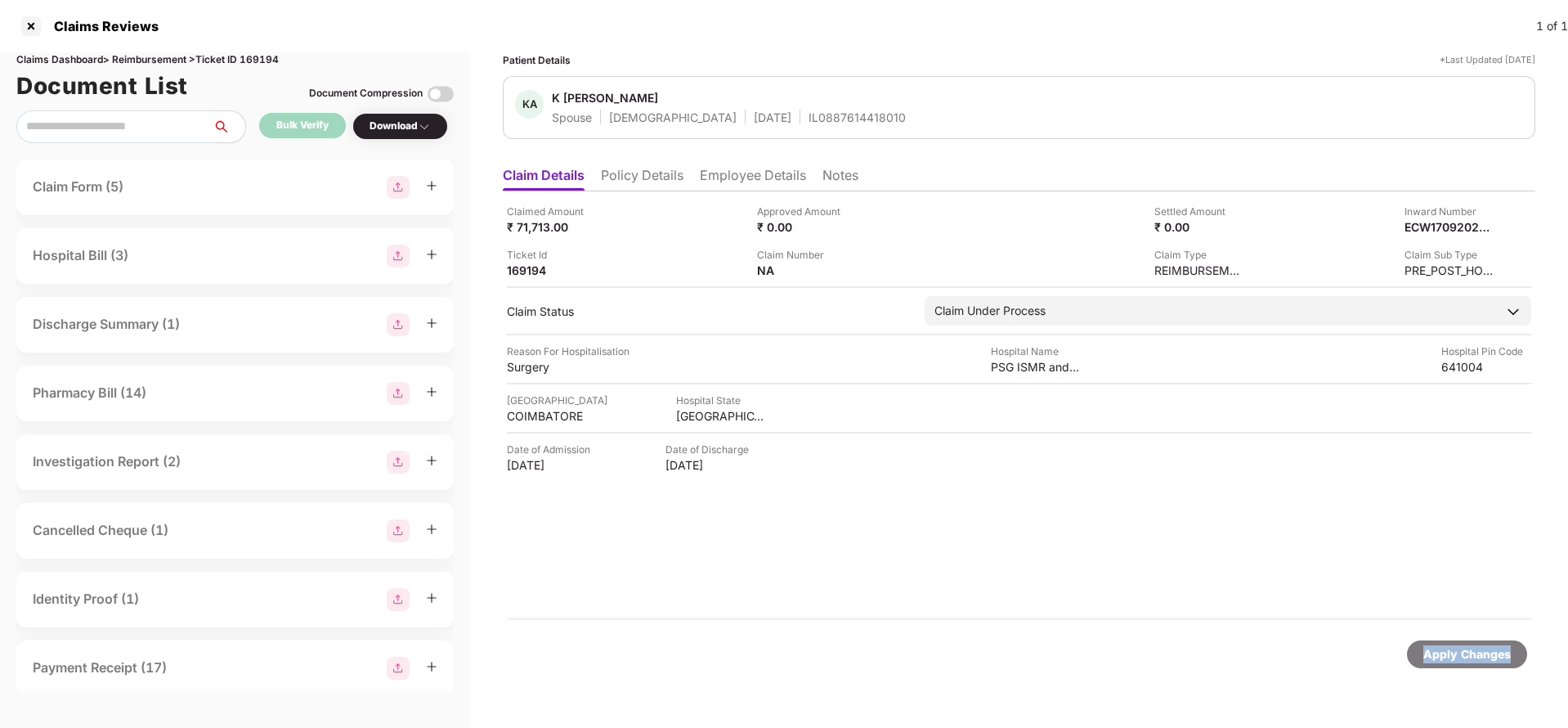
click at [1441, 664] on div "Apply Changes" at bounding box center [1467, 654] width 120 height 28
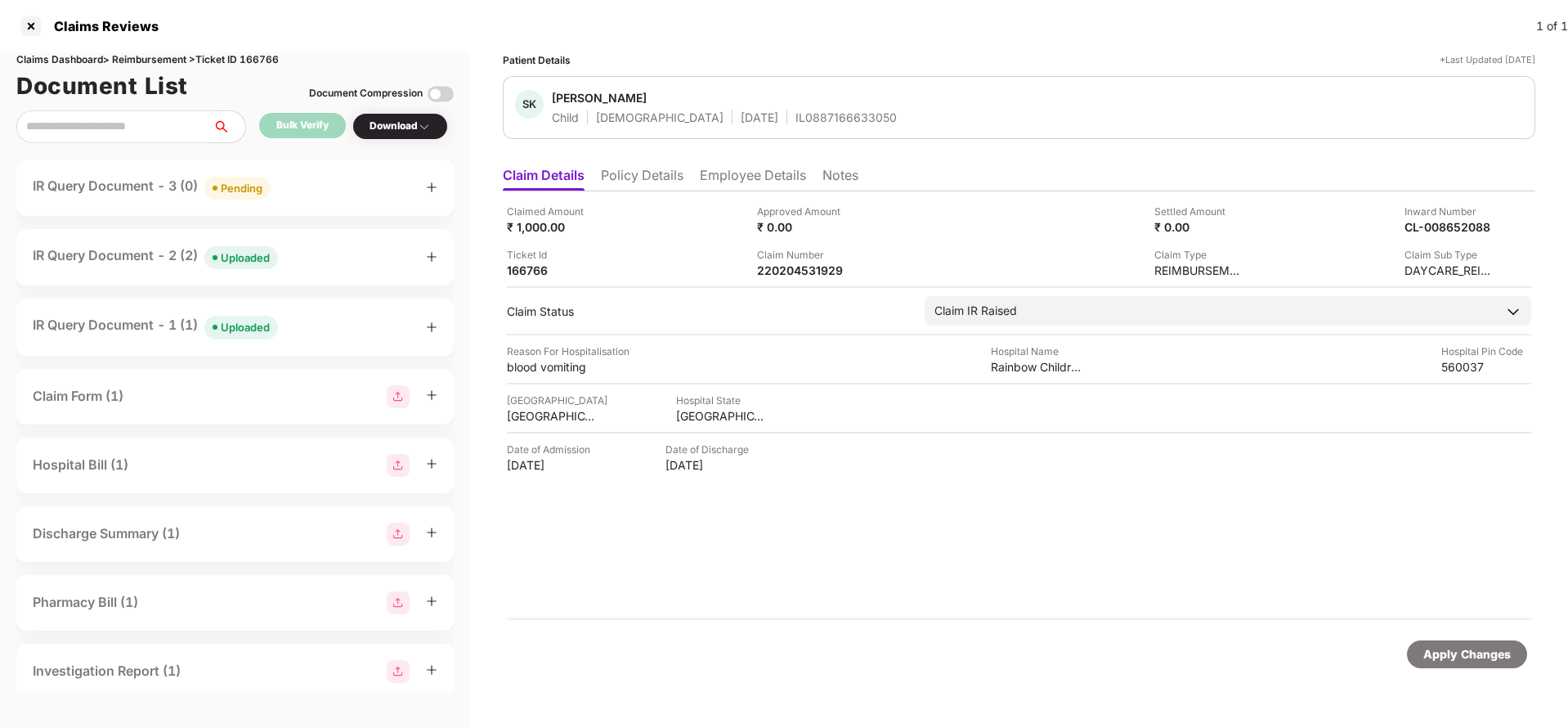
click at [267, 256] on div "Uploaded" at bounding box center [245, 257] width 49 height 16
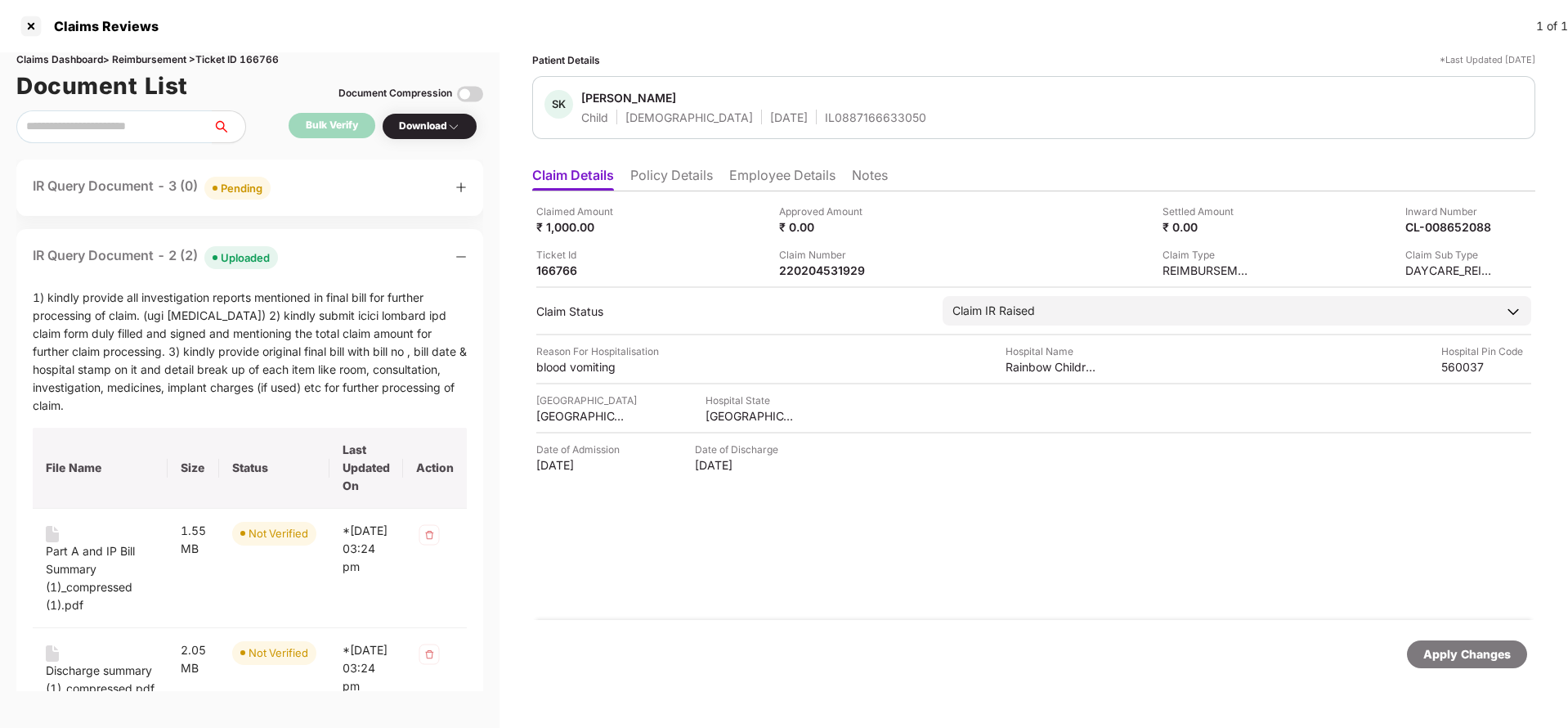
click at [235, 190] on div "Pending" at bounding box center [242, 187] width 42 height 16
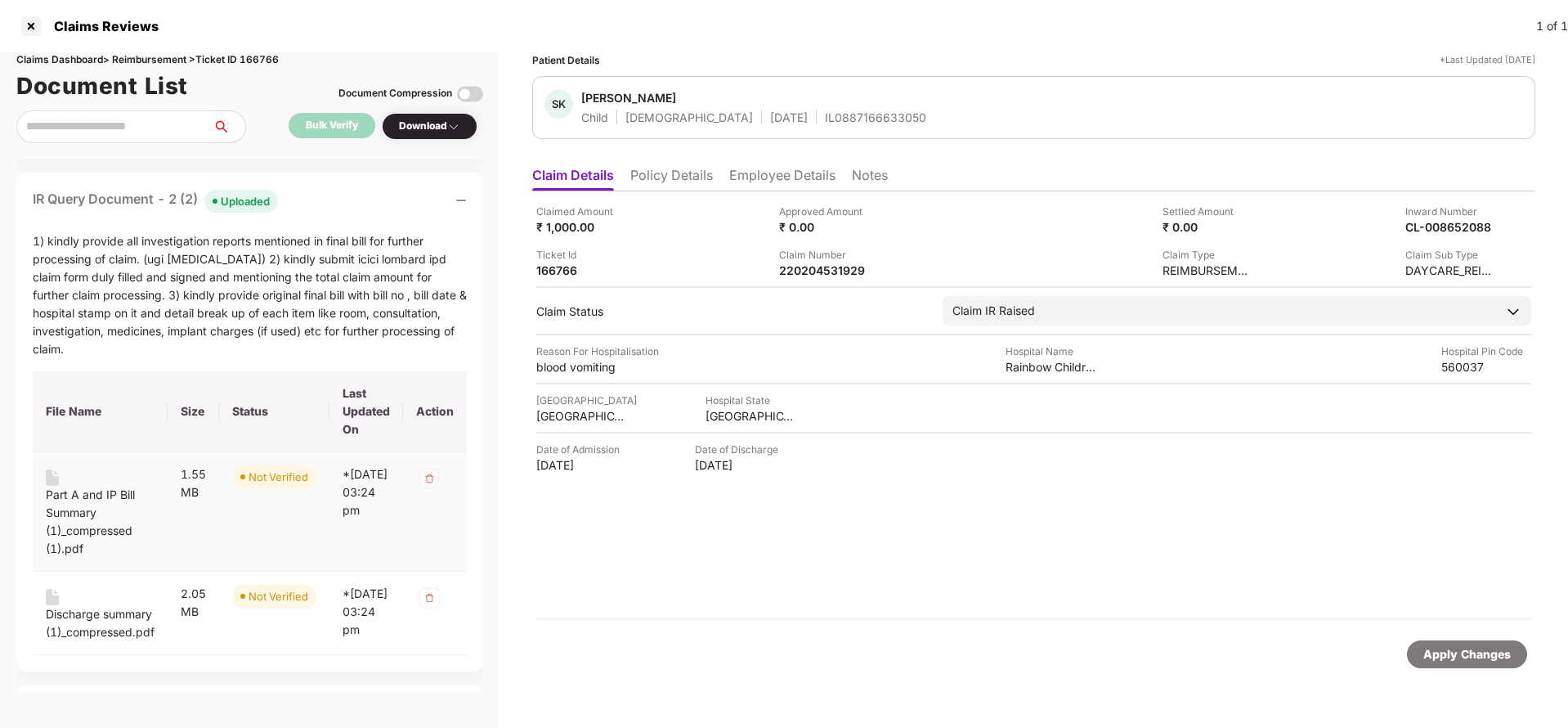
scroll to position [368, 0]
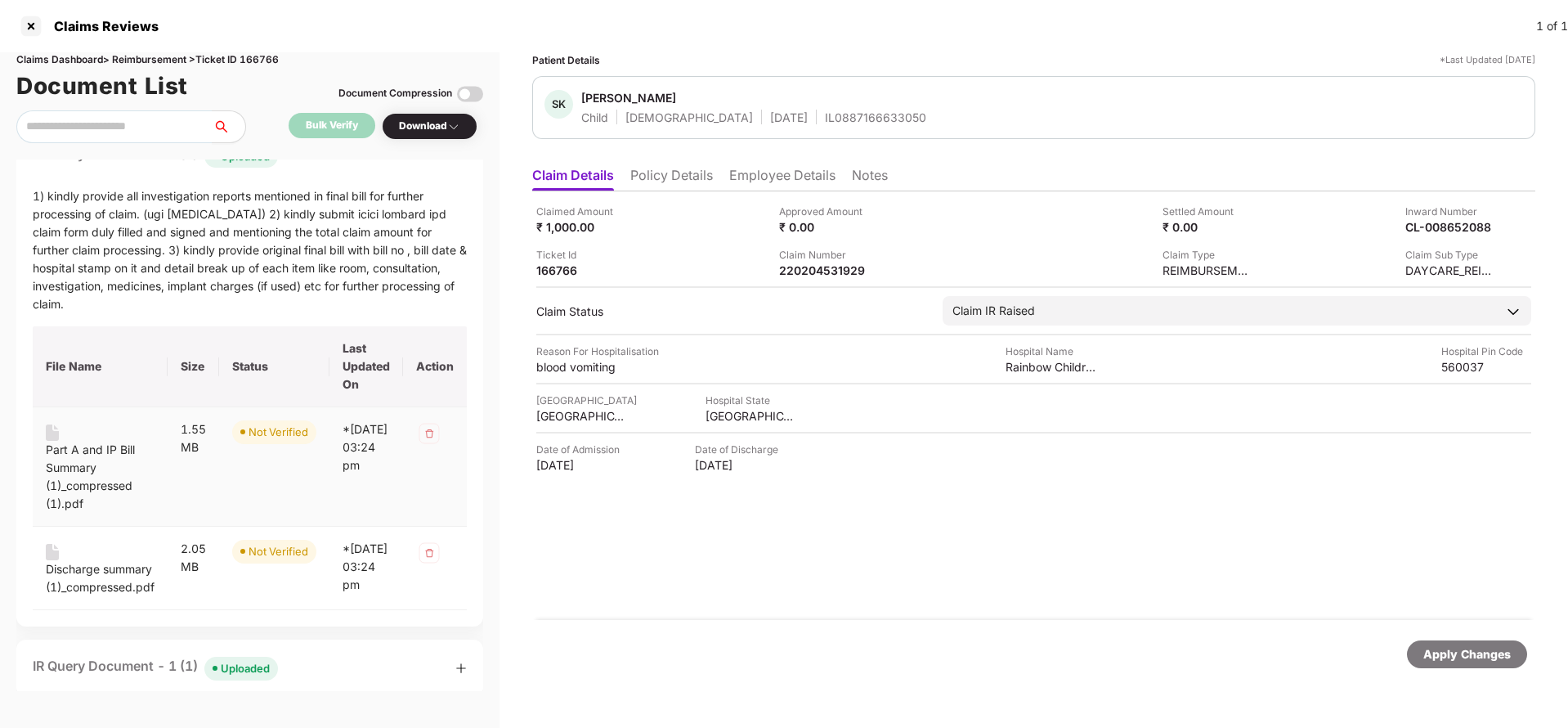
click at [92, 469] on div "Part A and IP Bill Summary (1)_compressed (1).pdf" at bounding box center [100, 477] width 109 height 72
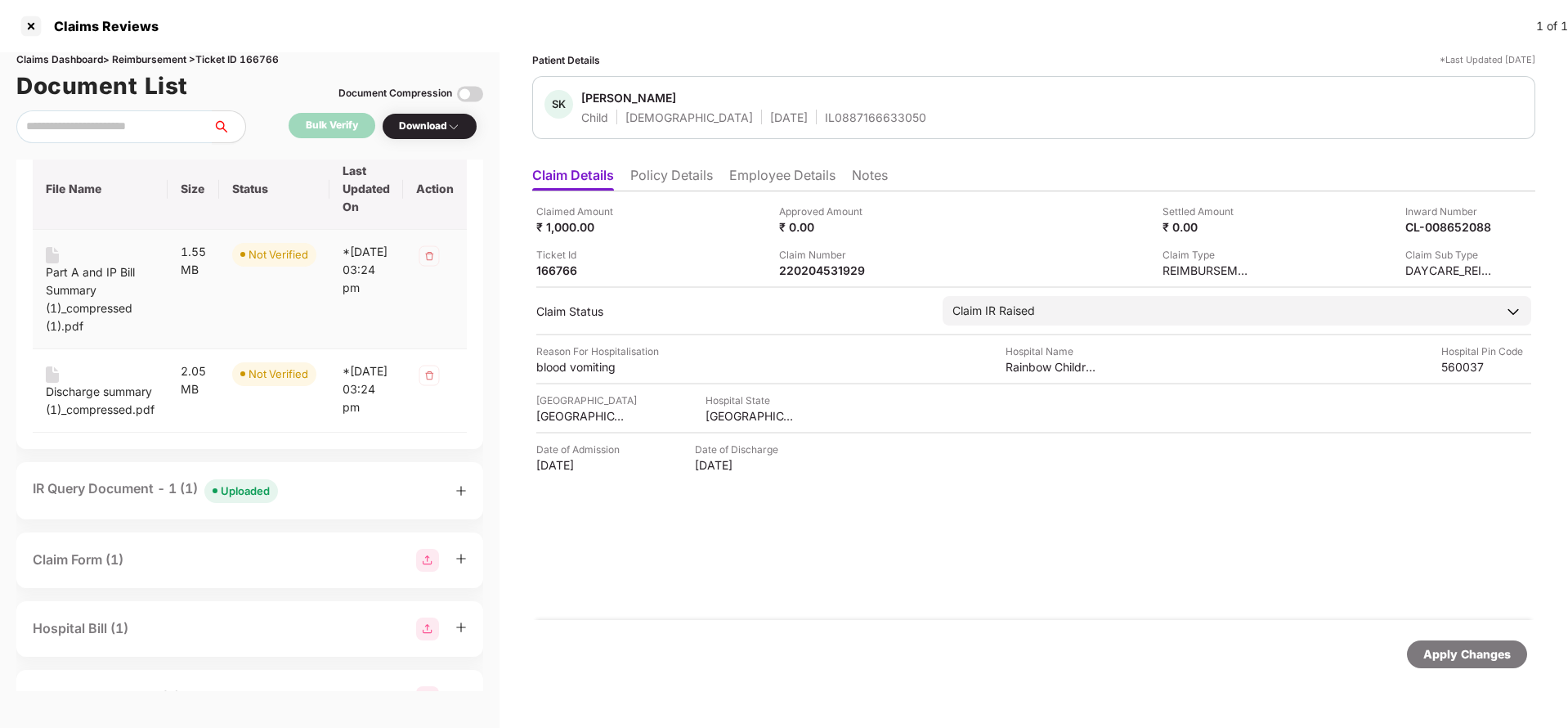
scroll to position [614, 0]
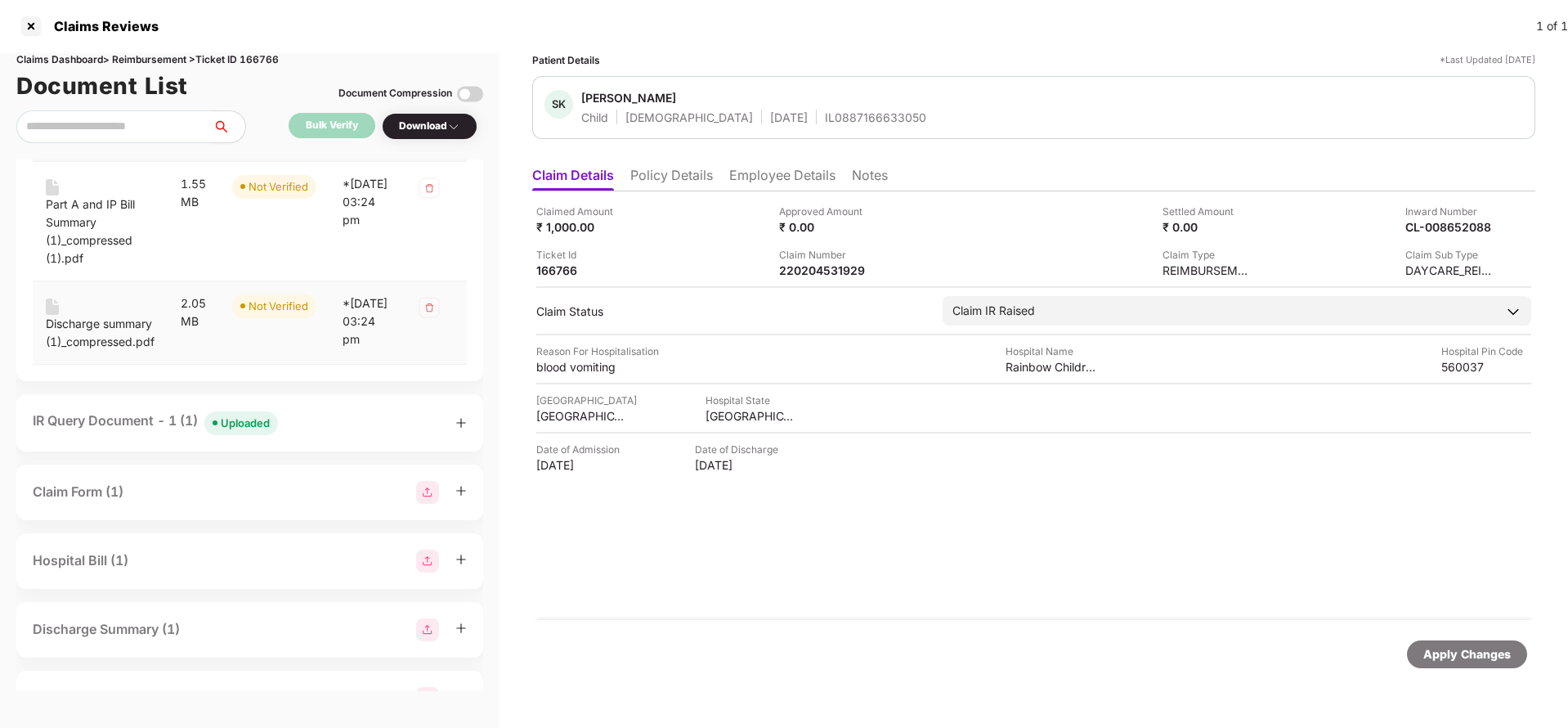
click at [80, 330] on div "Discharge summary (1)_compressed.pdf" at bounding box center [100, 333] width 109 height 36
click at [253, 431] on div "Uploaded" at bounding box center [245, 423] width 49 height 16
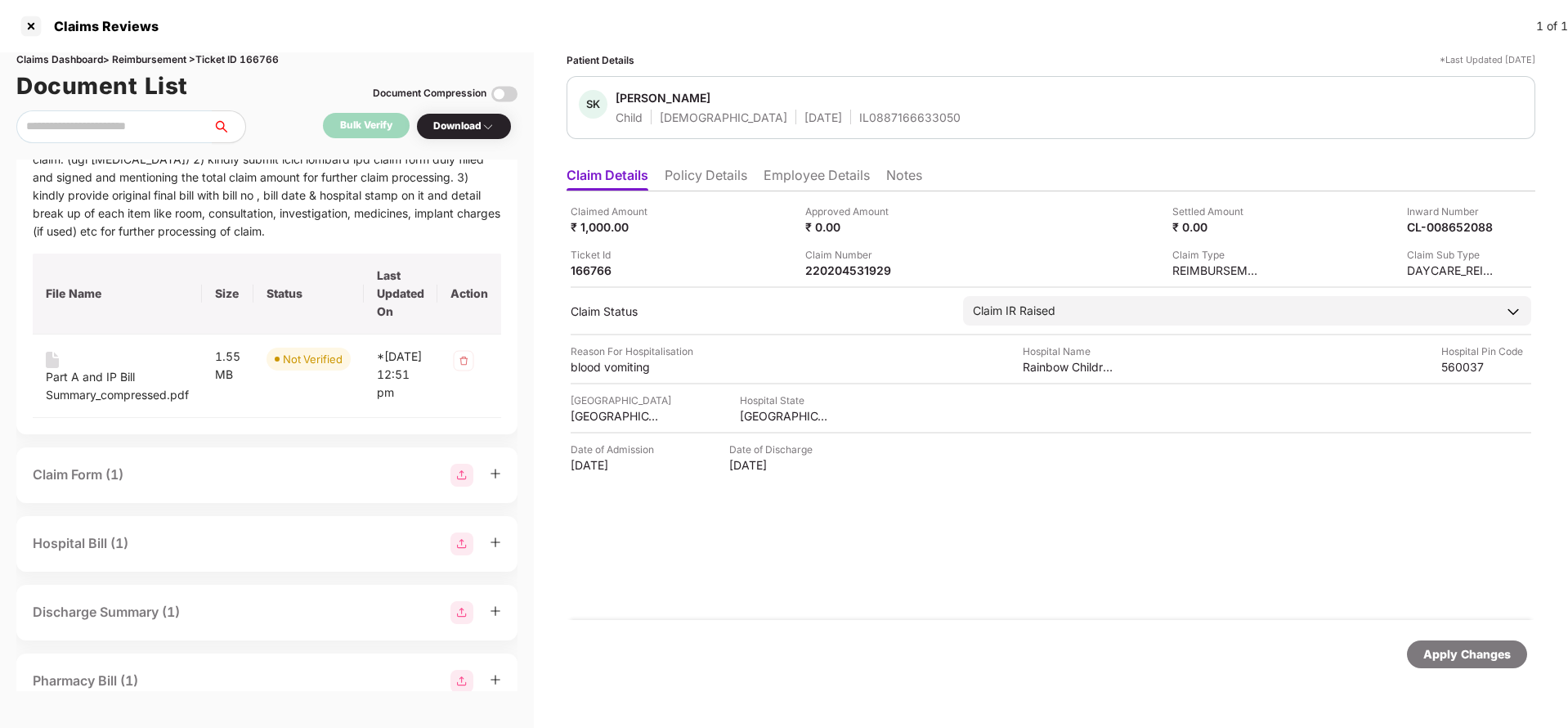
scroll to position [945, 0]
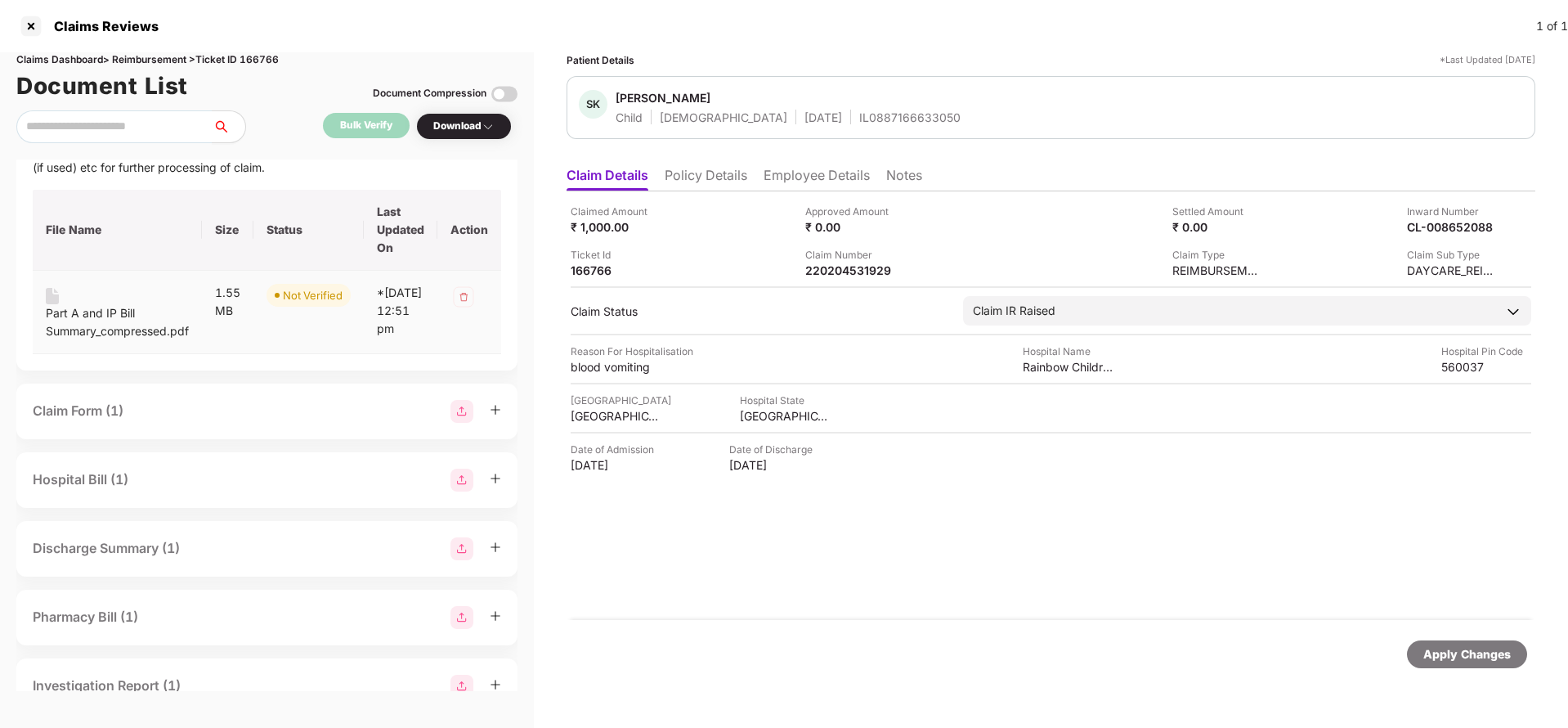
click at [101, 321] on div "Part A and IP Bill Summary_compressed.pdf" at bounding box center [117, 322] width 143 height 36
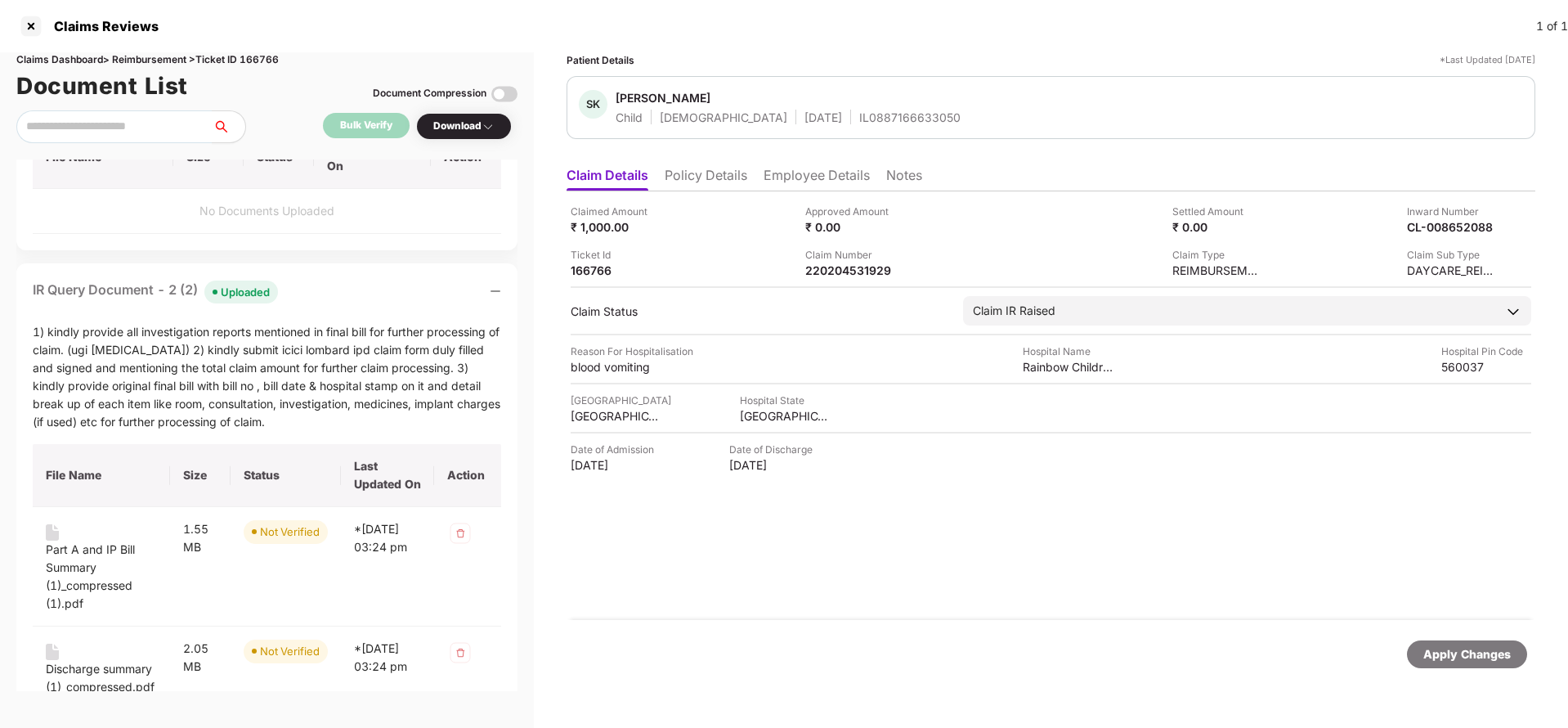
scroll to position [0, 0]
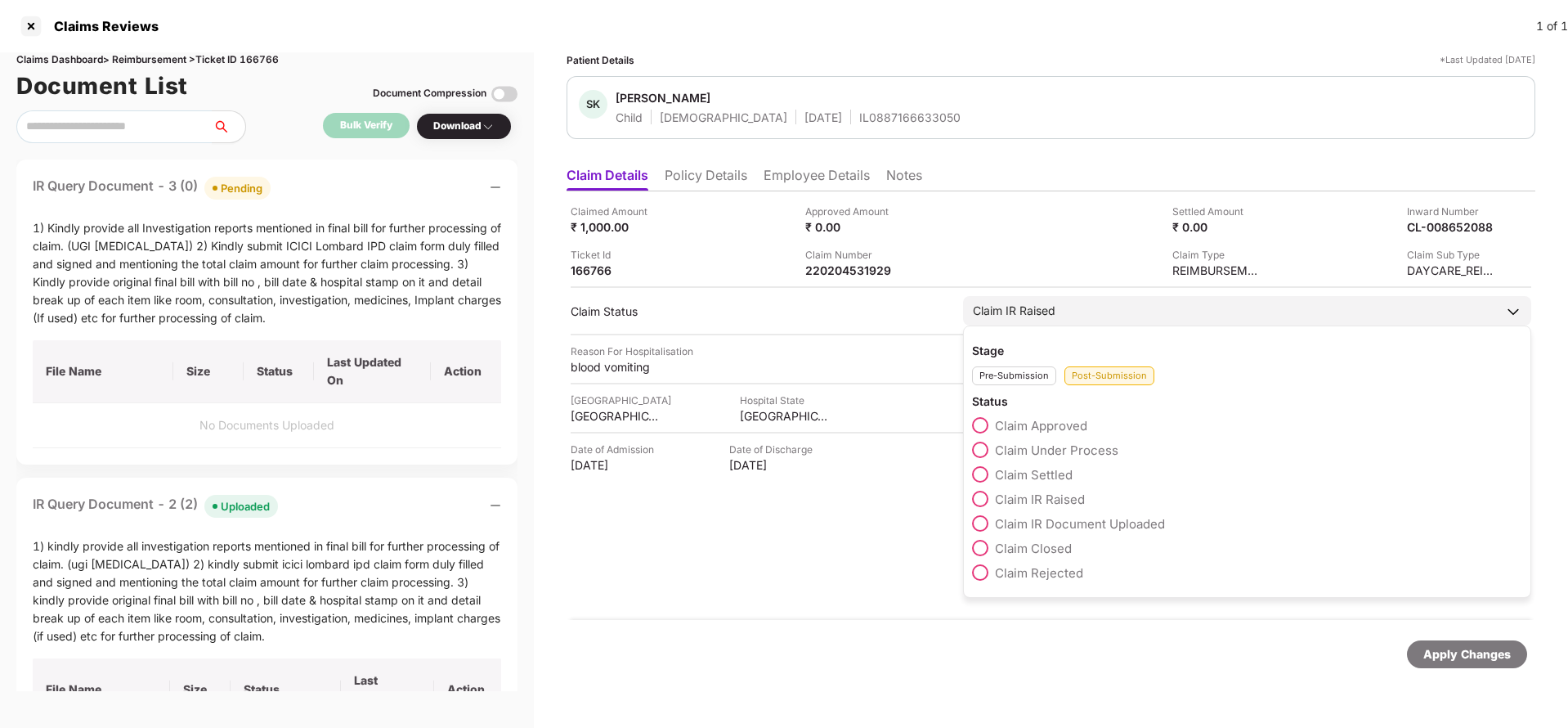
click at [1087, 310] on div "Claim IR Raised" at bounding box center [1247, 310] width 569 height 29
click at [1063, 444] on span "Claim Under Process" at bounding box center [1057, 450] width 124 height 16
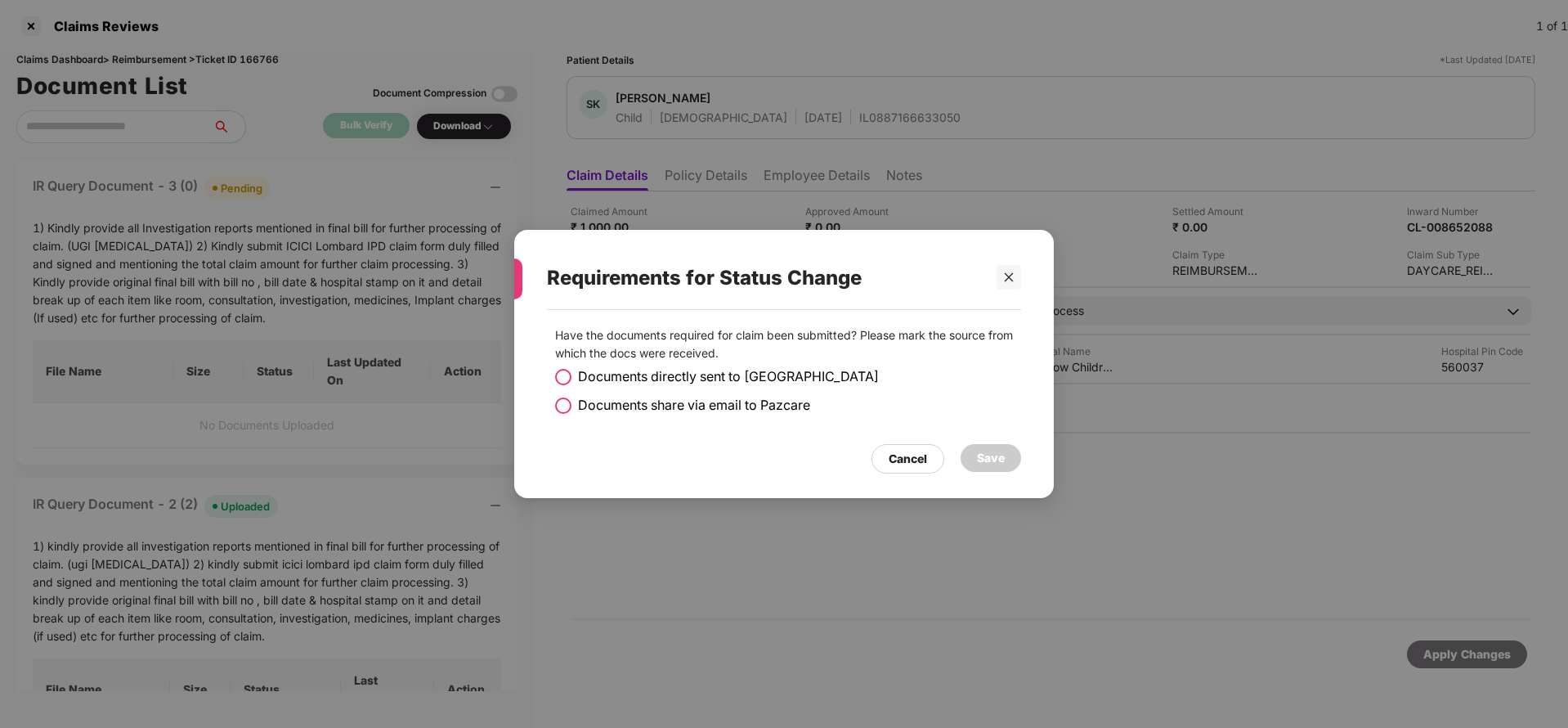
click at [623, 411] on span "Documents share via email to Pazcare" at bounding box center [694, 406] width 232 height 21
click at [984, 457] on div "Save" at bounding box center [991, 457] width 28 height 18
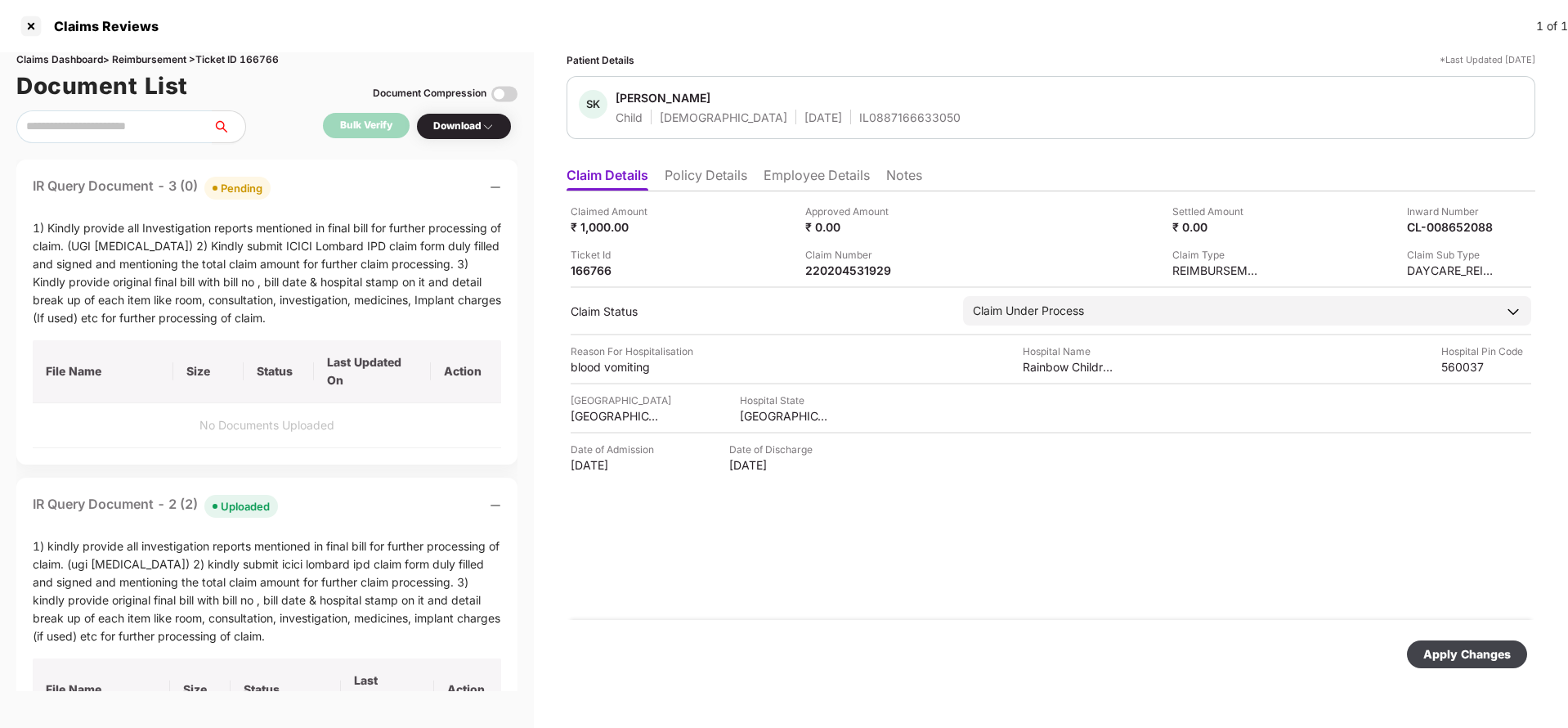
click at [1433, 646] on div "Apply Changes" at bounding box center [1467, 654] width 87 height 18
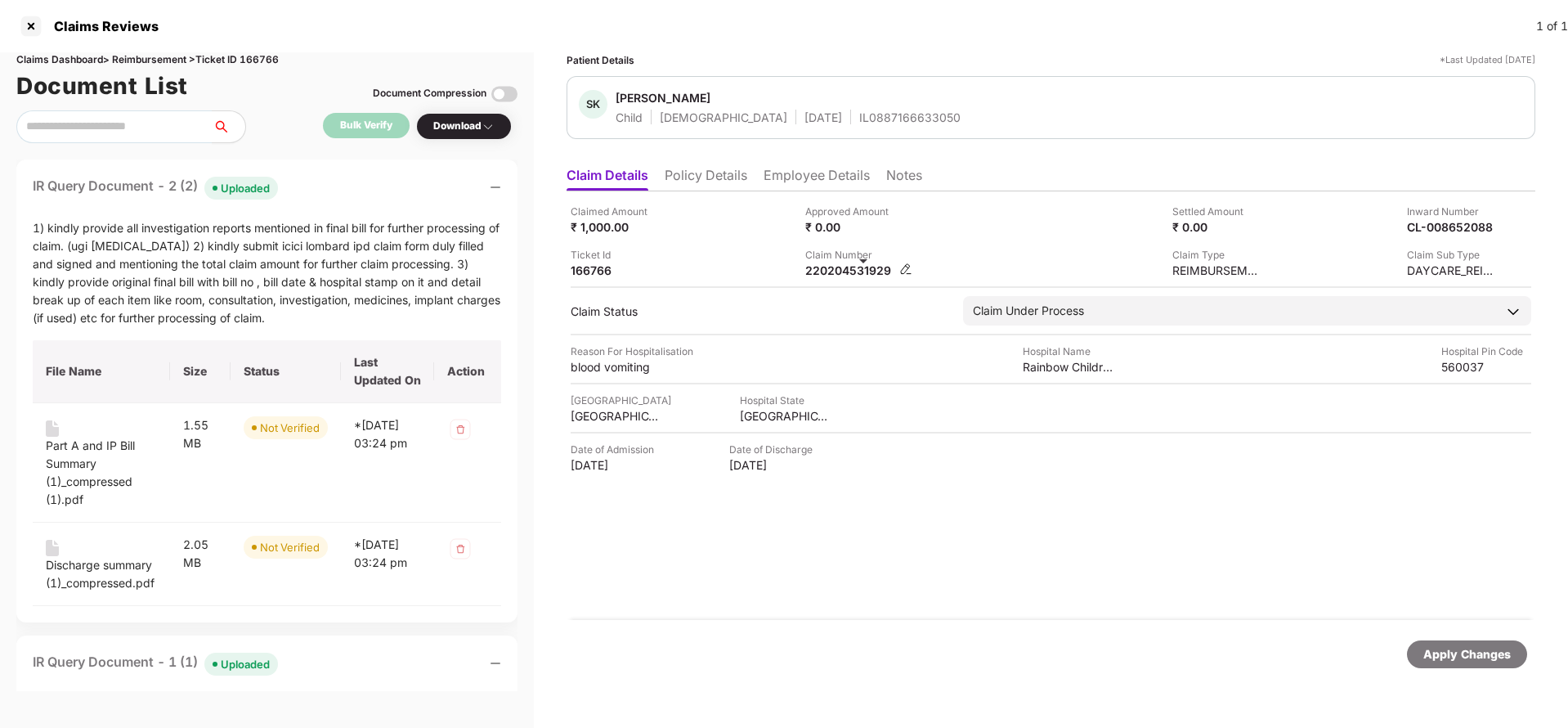
click at [853, 273] on div "220204531929" at bounding box center [851, 270] width 90 height 16
copy div "220204531929"
click at [859, 123] on div "IL0887166633050" at bounding box center [910, 117] width 101 height 16
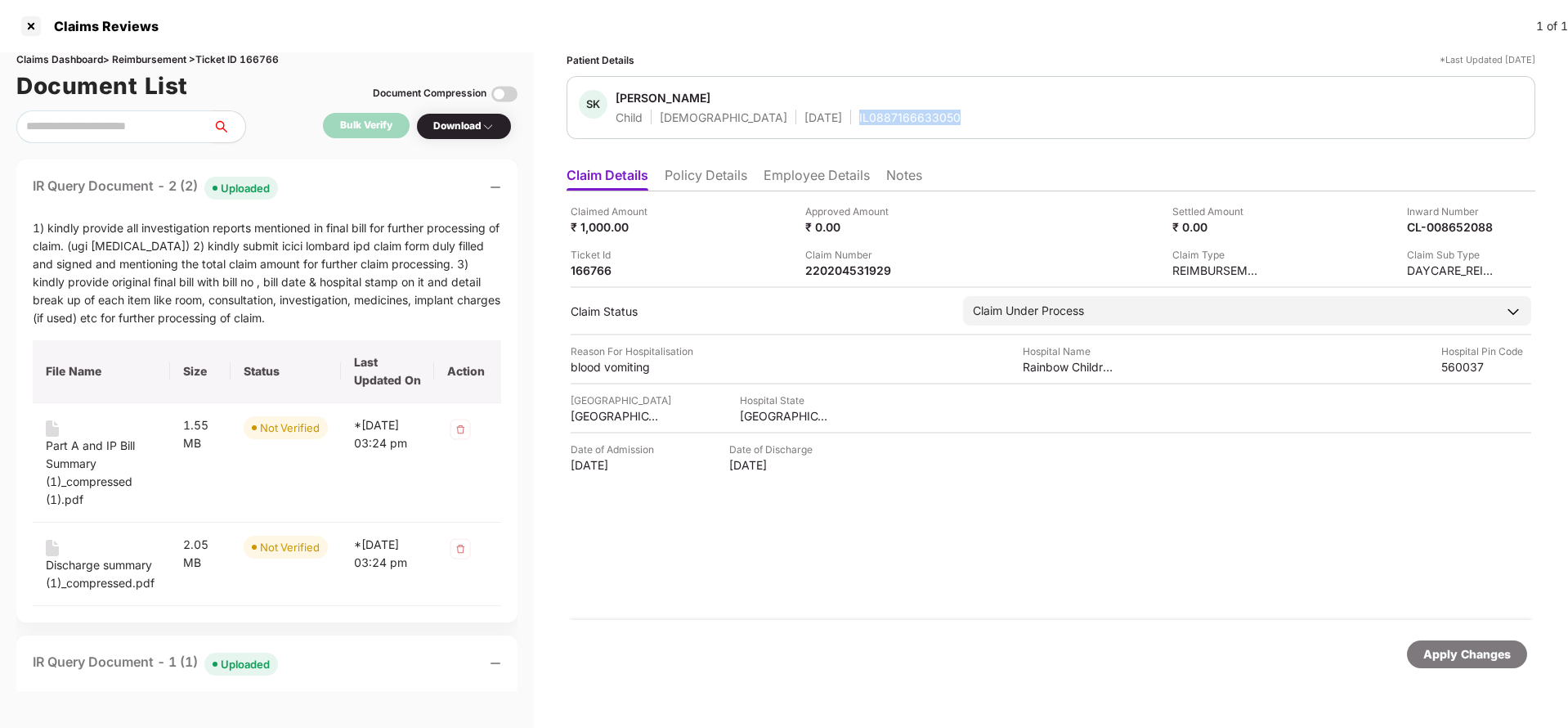
copy div "IL0887166633050"
click at [855, 267] on div "220204531929" at bounding box center [851, 270] width 90 height 16
copy div "220204531929"
click at [859, 115] on div "IL0887166633050" at bounding box center [910, 117] width 101 height 16
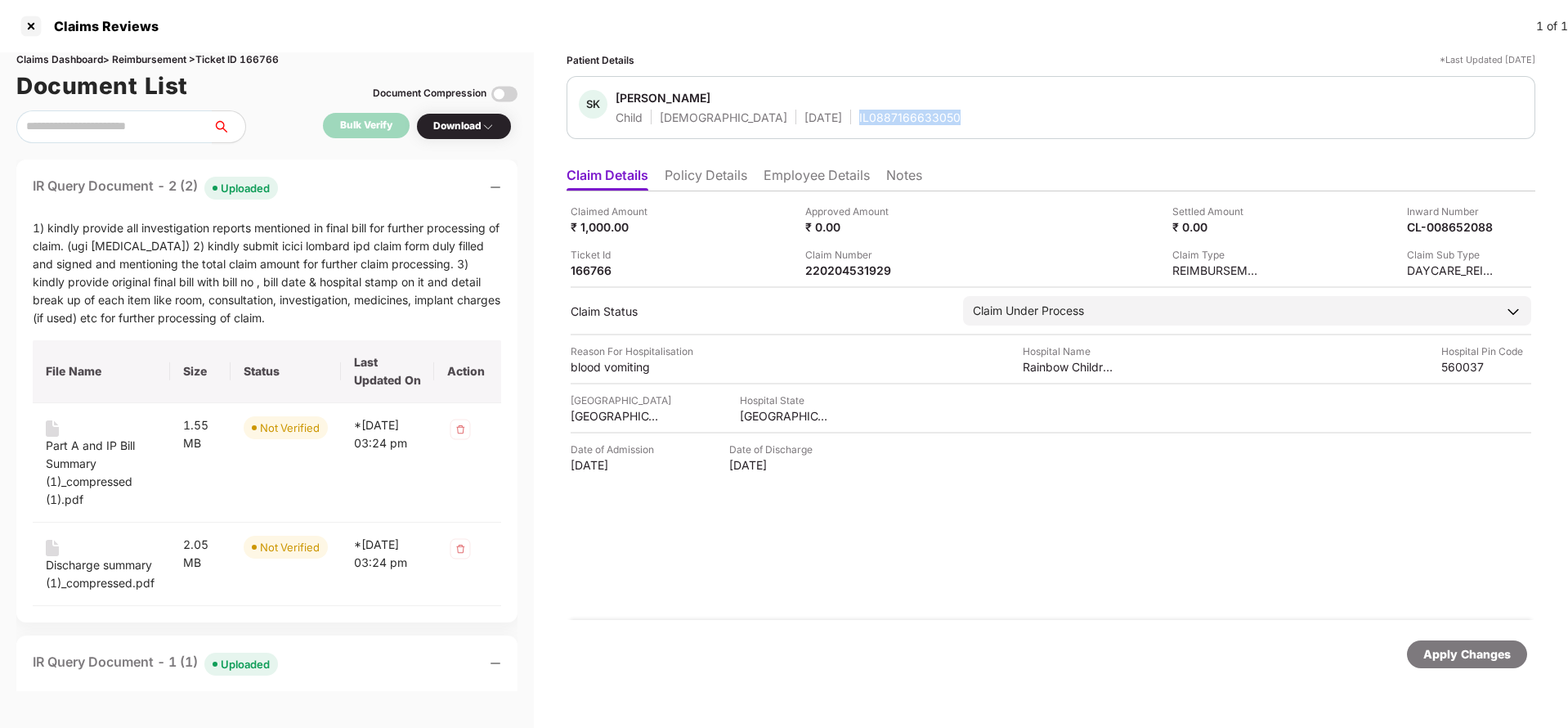
click at [859, 115] on div "IL0887166633050" at bounding box center [910, 117] width 101 height 16
copy div "IL0887166633050"
click at [1471, 655] on div "Apply Changes" at bounding box center [1467, 654] width 87 height 18
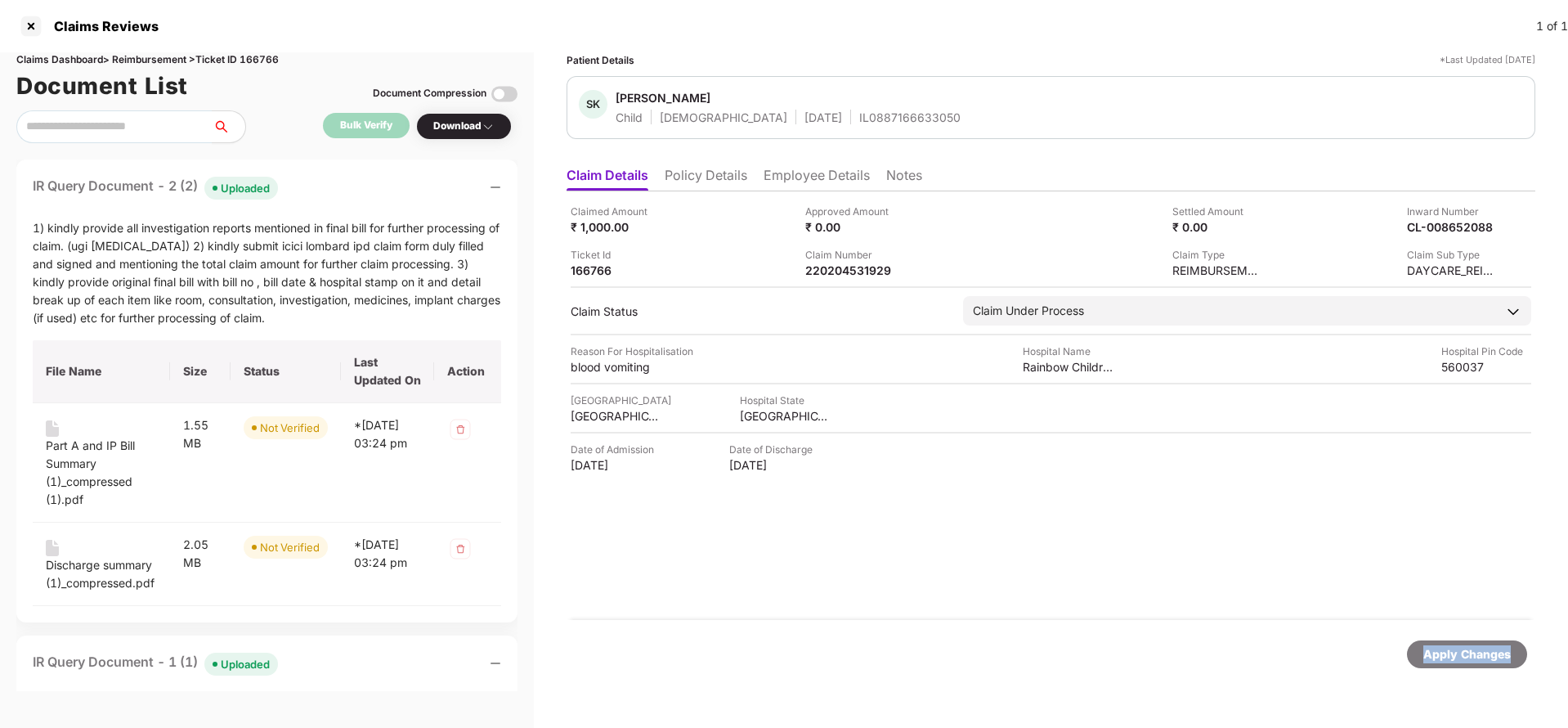
click at [1471, 655] on div "Apply Changes" at bounding box center [1467, 654] width 87 height 18
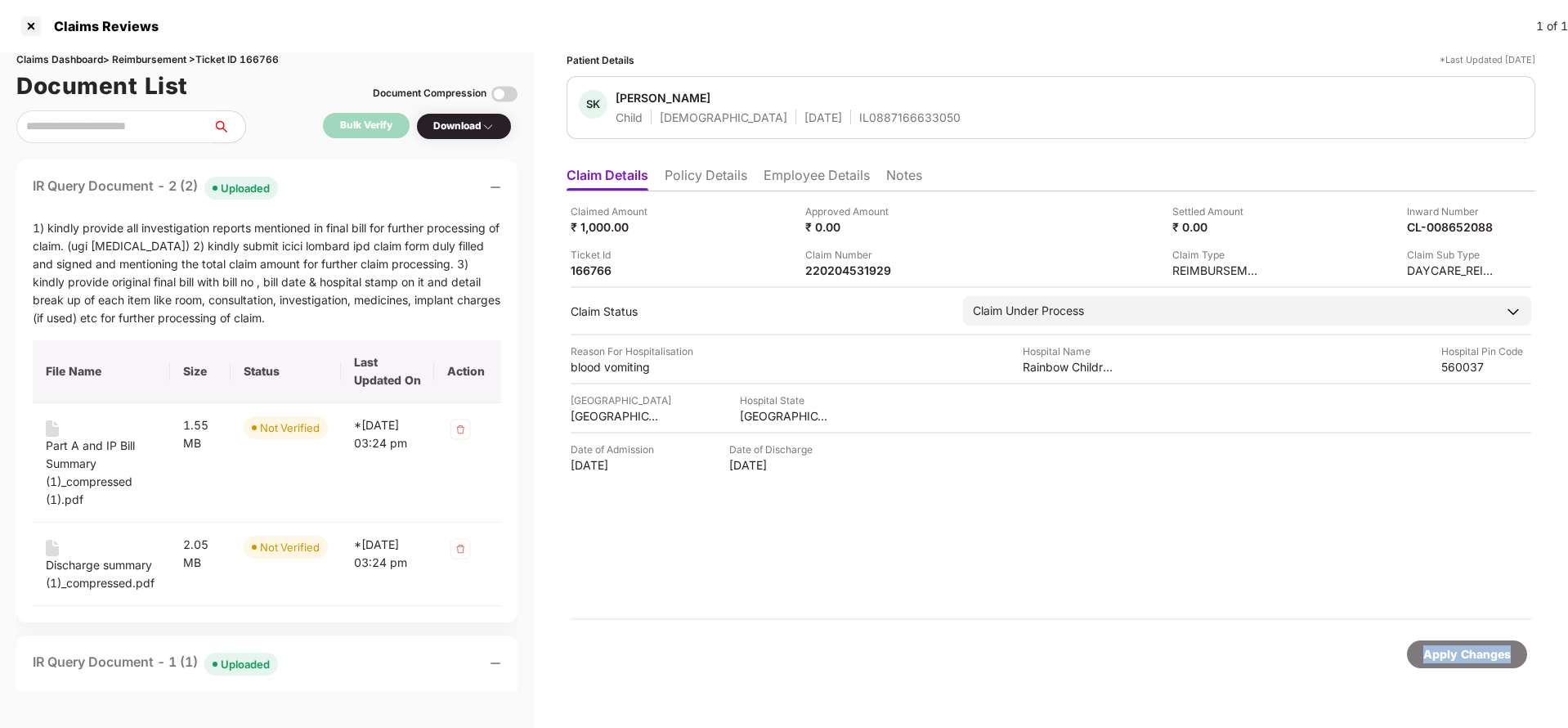
click at [1471, 655] on div "Apply Changes" at bounding box center [1467, 654] width 87 height 18
click at [263, 52] on div "Claims Dashboard > Reimbursement > Ticket ID 166766" at bounding box center [266, 60] width 501 height 16
copy div "166766"
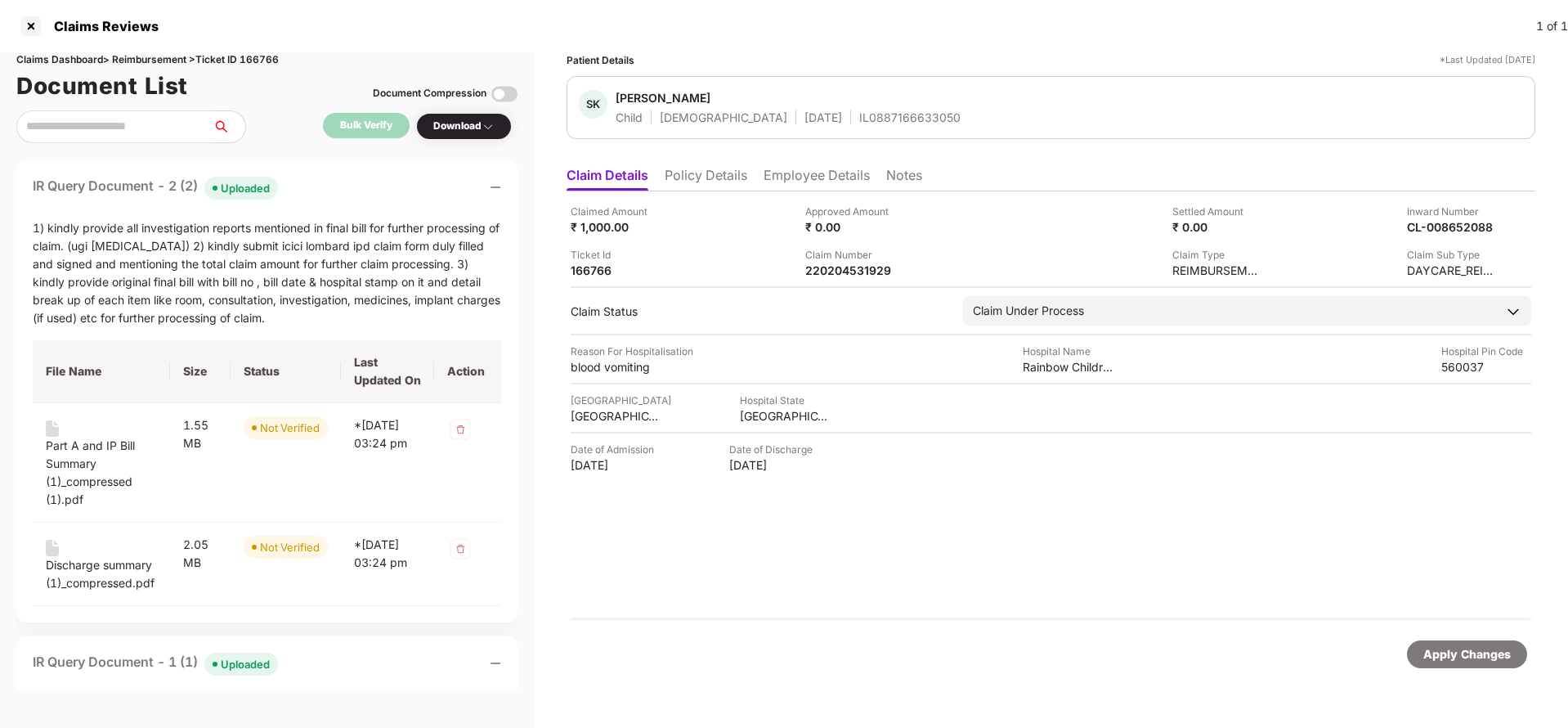
click at [1476, 657] on div "Apply Changes" at bounding box center [1467, 654] width 87 height 18
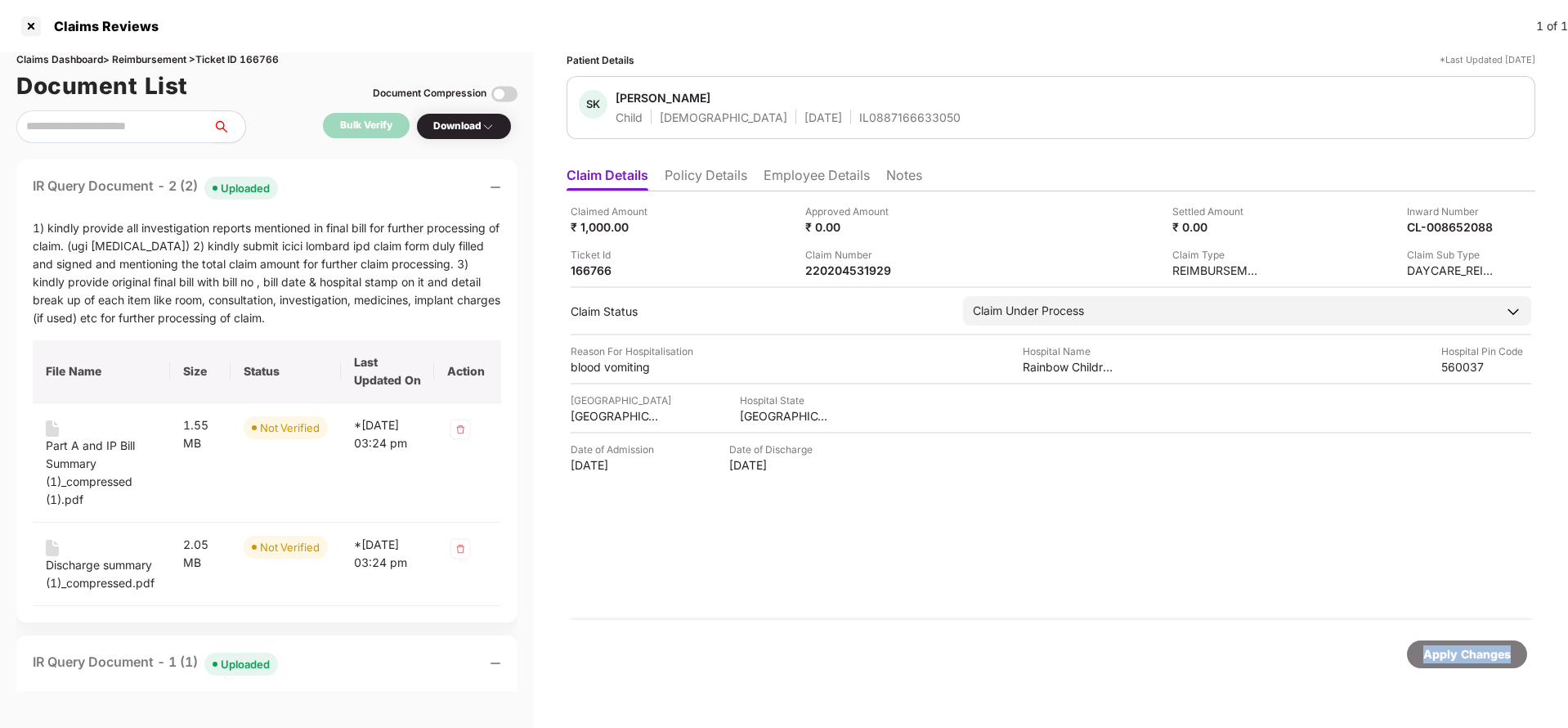
click at [1479, 653] on div "Apply Changes" at bounding box center [1467, 654] width 87 height 18
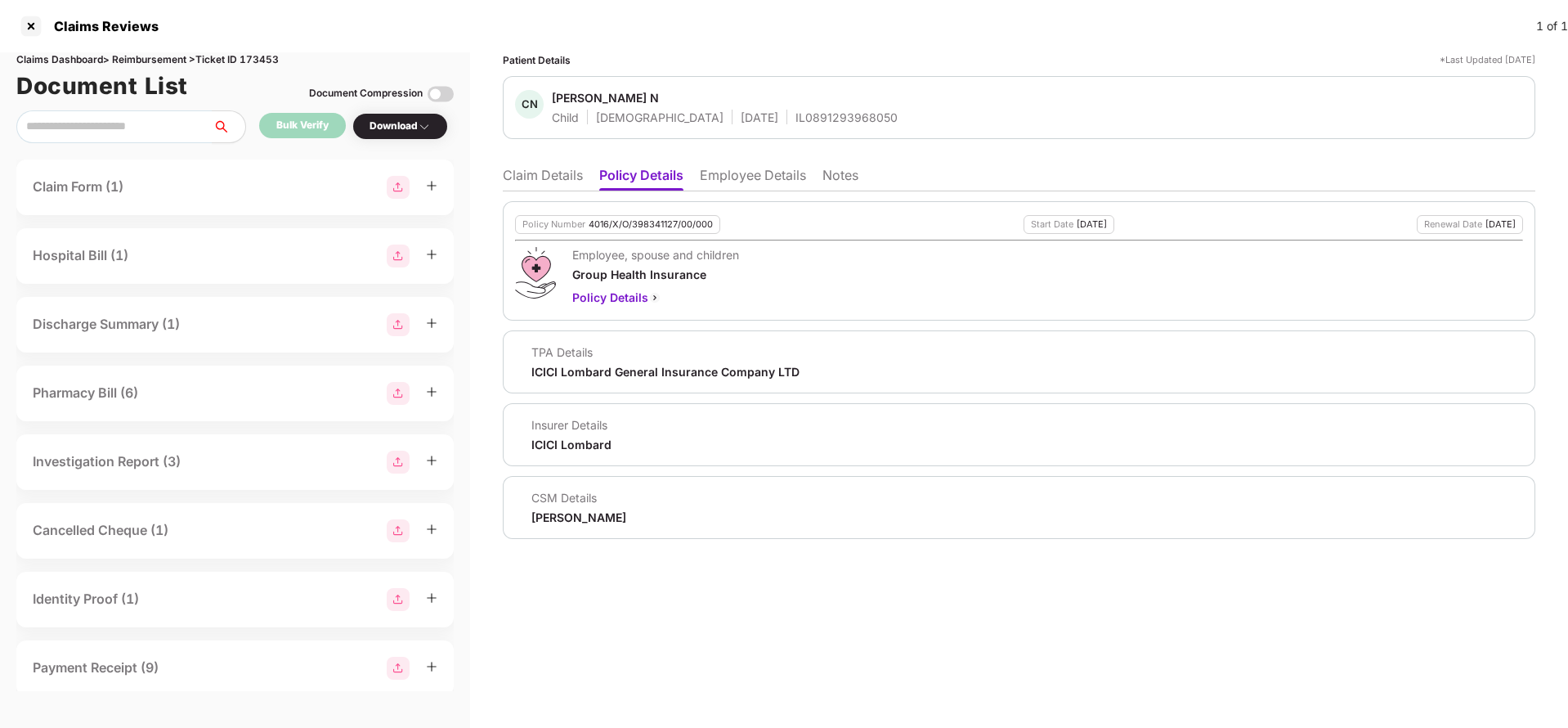
click at [646, 226] on div "4016/X/O/398341127/00/000" at bounding box center [651, 224] width 125 height 10
copy div "4016/X/O/398341127/00/000"
click at [800, 117] on div "IL0891293968050" at bounding box center [846, 117] width 102 height 16
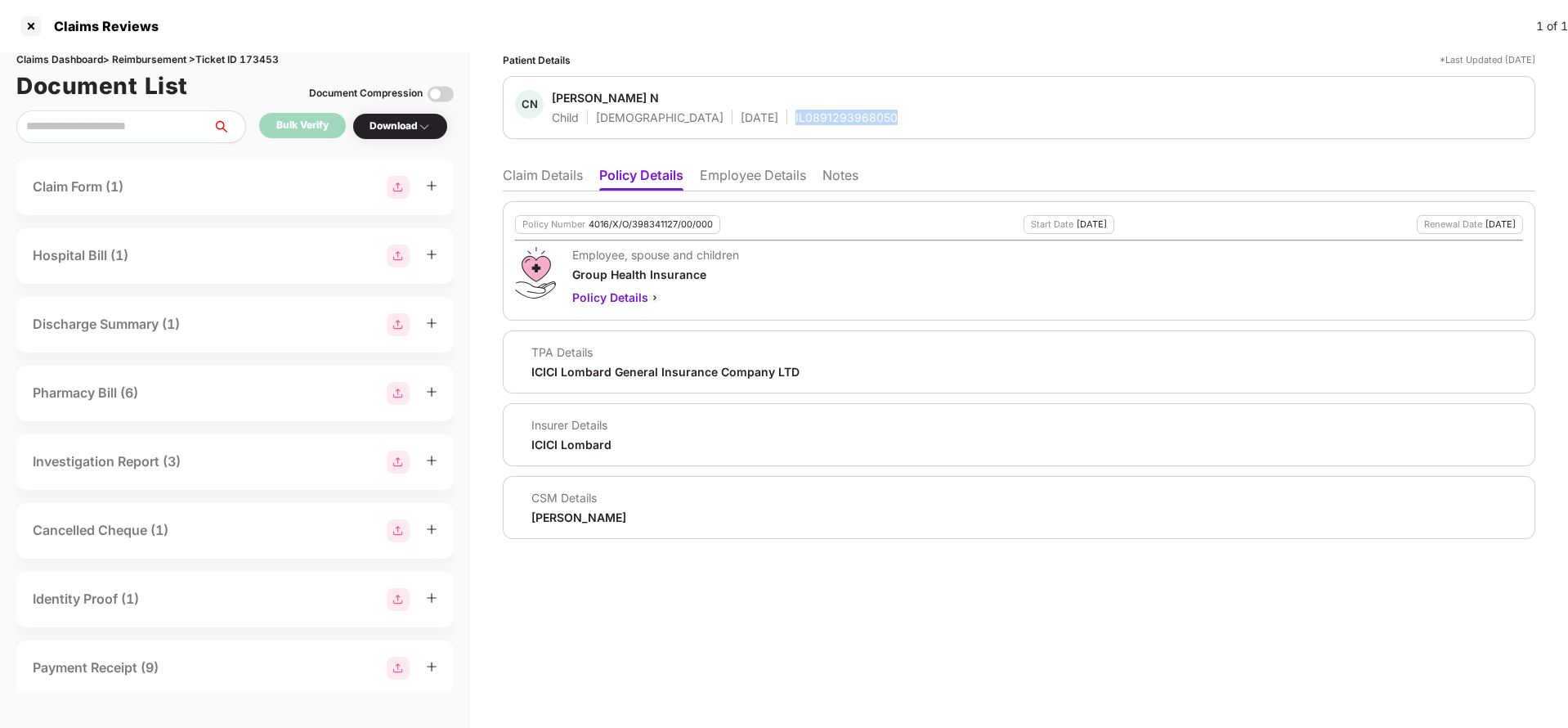
click at [800, 117] on div "IL0891293968050" at bounding box center [846, 117] width 102 height 16
copy div "IL0891293968050"
click at [762, 172] on li "Employee Details" at bounding box center [752, 178] width 106 height 23
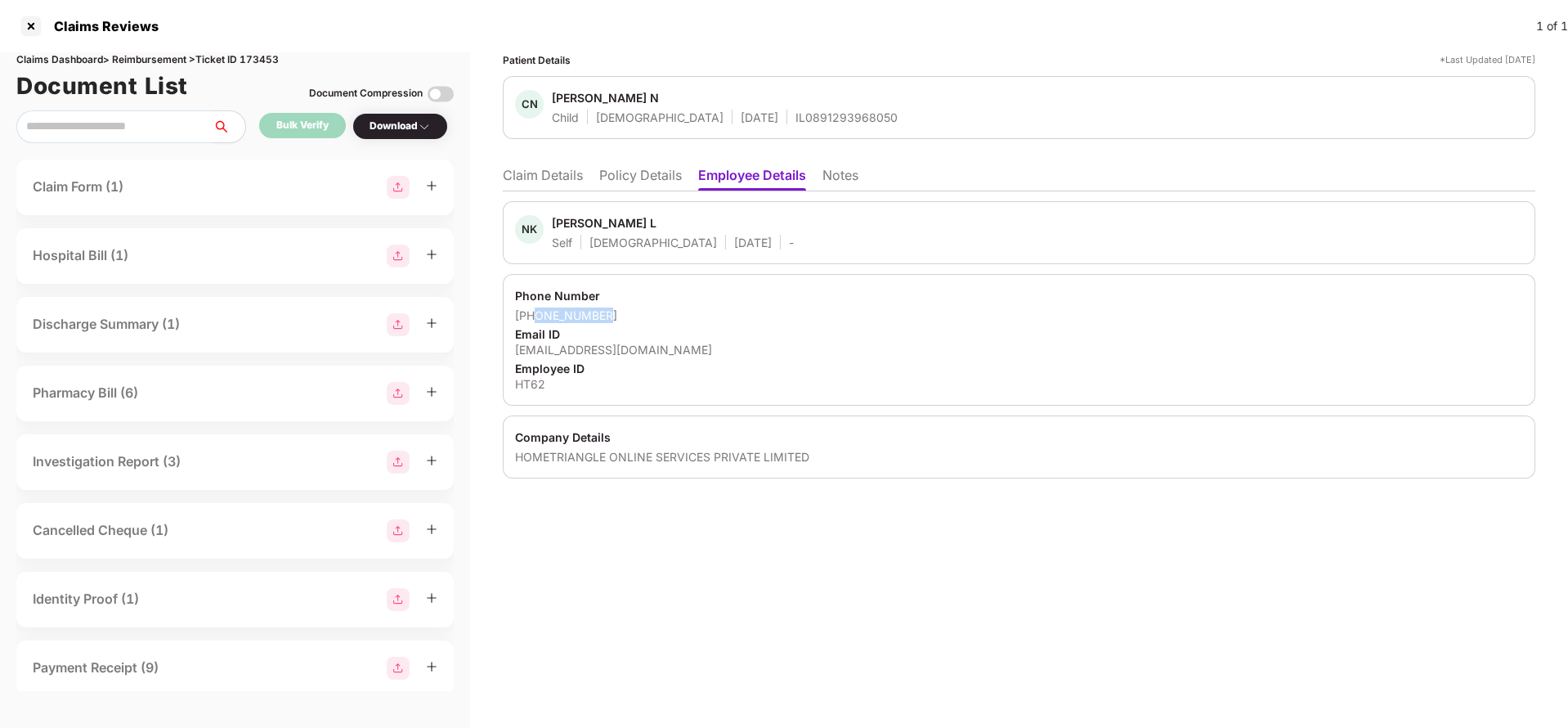
drag, startPoint x: 537, startPoint y: 315, endPoint x: 633, endPoint y: 315, distance: 96.0
click at [633, 315] on div "[PHONE_NUMBER]" at bounding box center [1019, 315] width 1008 height 16
copy div "6360909860"
click at [610, 349] on div "[EMAIL_ADDRESS][DOMAIN_NAME]" at bounding box center [1019, 349] width 1008 height 16
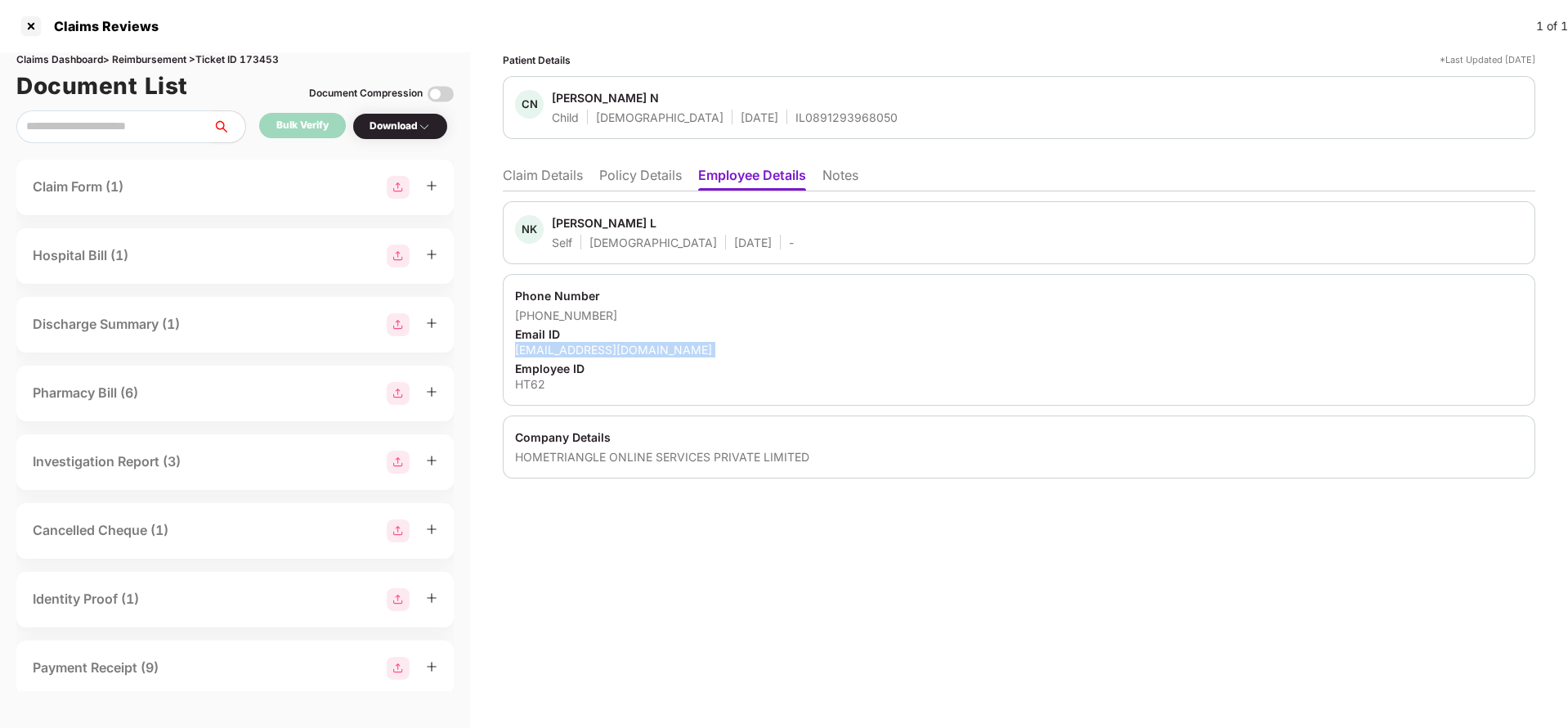
click at [610, 349] on div "[EMAIL_ADDRESS][DOMAIN_NAME]" at bounding box center [1019, 349] width 1008 height 16
copy div "[EMAIL_ADDRESS][DOMAIN_NAME]"
click at [546, 175] on li "Claim Details" at bounding box center [543, 178] width 81 height 23
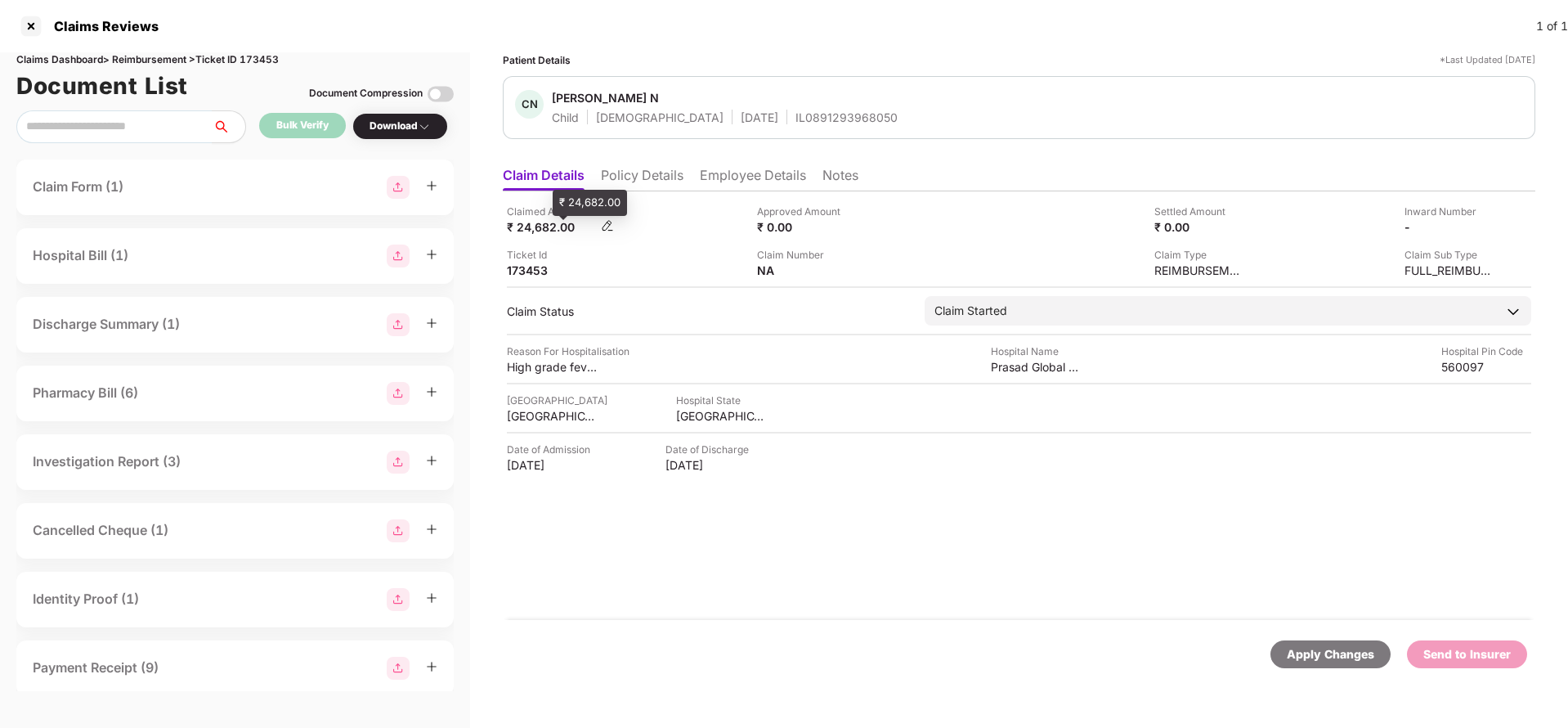
click at [540, 231] on div "₹ 24,682.00" at bounding box center [552, 227] width 90 height 16
copy div "24,682"
click at [1028, 375] on div "Claimed Amount ₹ 24,682.00 Approved Amount ₹ 0.00 Settled Amount ₹ 0.00 Inward …" at bounding box center [1019, 405] width 1032 height 428
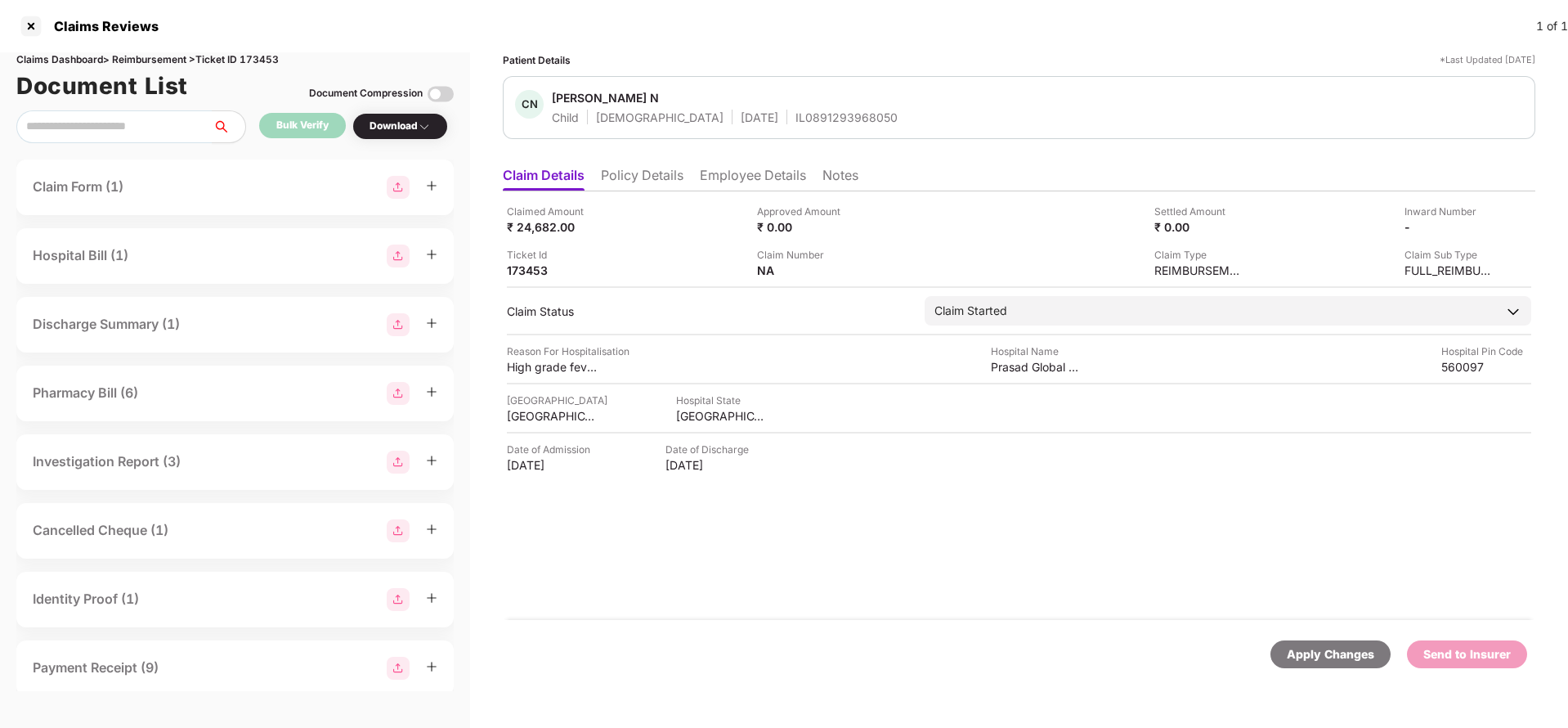
click at [1028, 375] on div "Claimed Amount ₹ 24,682.00 Approved Amount ₹ 0.00 Settled Amount ₹ 0.00 Inward …" at bounding box center [1019, 405] width 1032 height 428
click at [1038, 363] on div "Prasad Global Hospitals" at bounding box center [1036, 366] width 90 height 16
copy div "Prasad Global Hospitals"
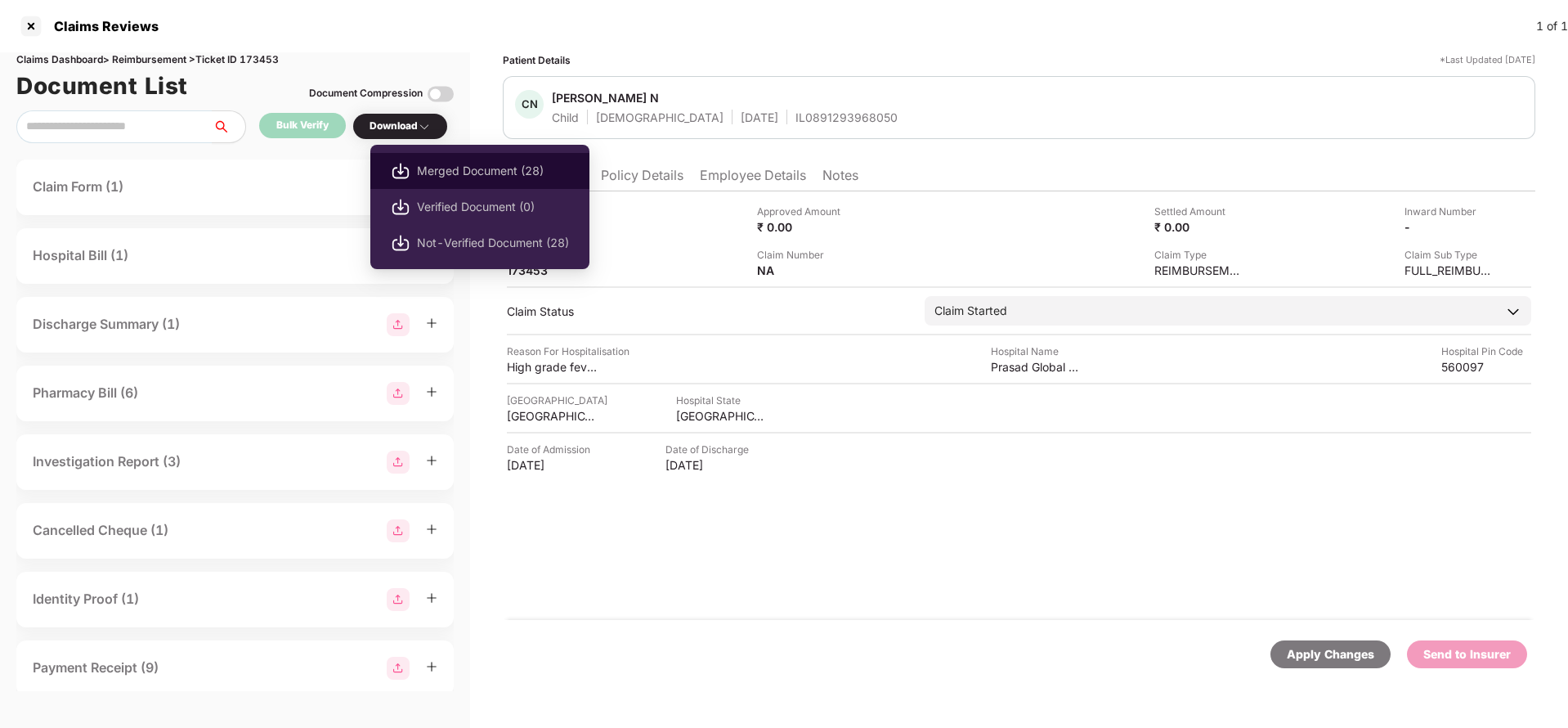
click at [462, 172] on span "Merged Document (28)" at bounding box center [493, 171] width 152 height 18
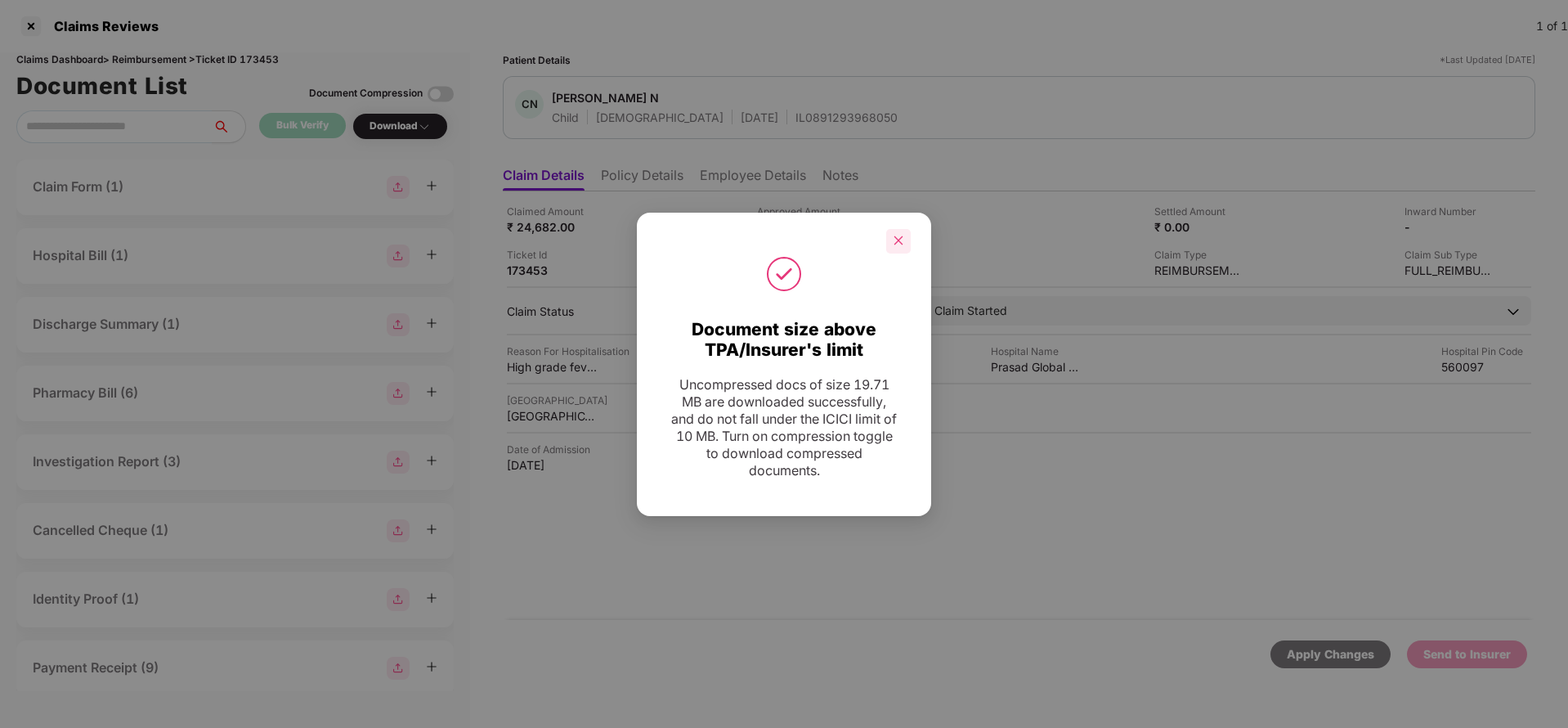
click at [895, 247] on div at bounding box center [898, 241] width 24 height 24
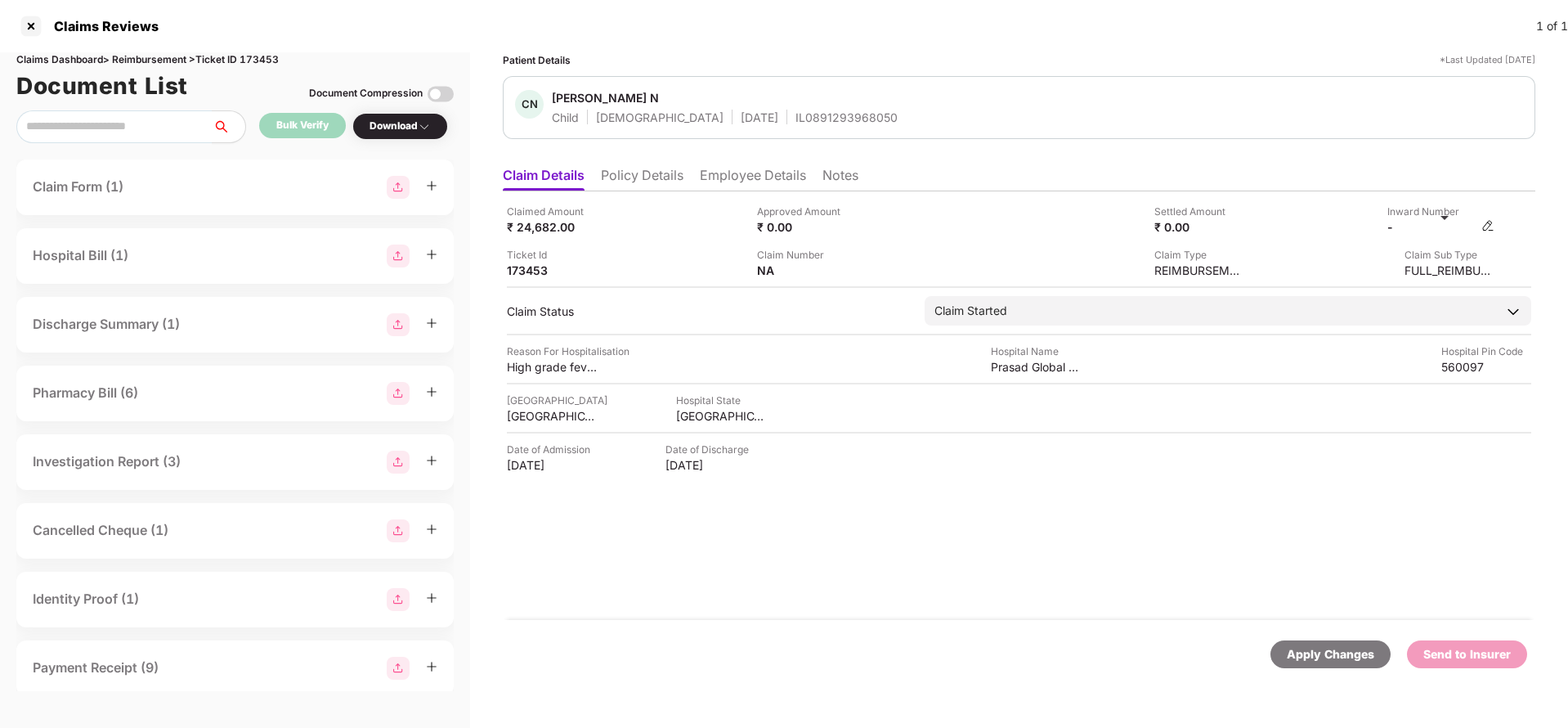
click at [1487, 223] on img at bounding box center [1488, 226] width 13 height 13
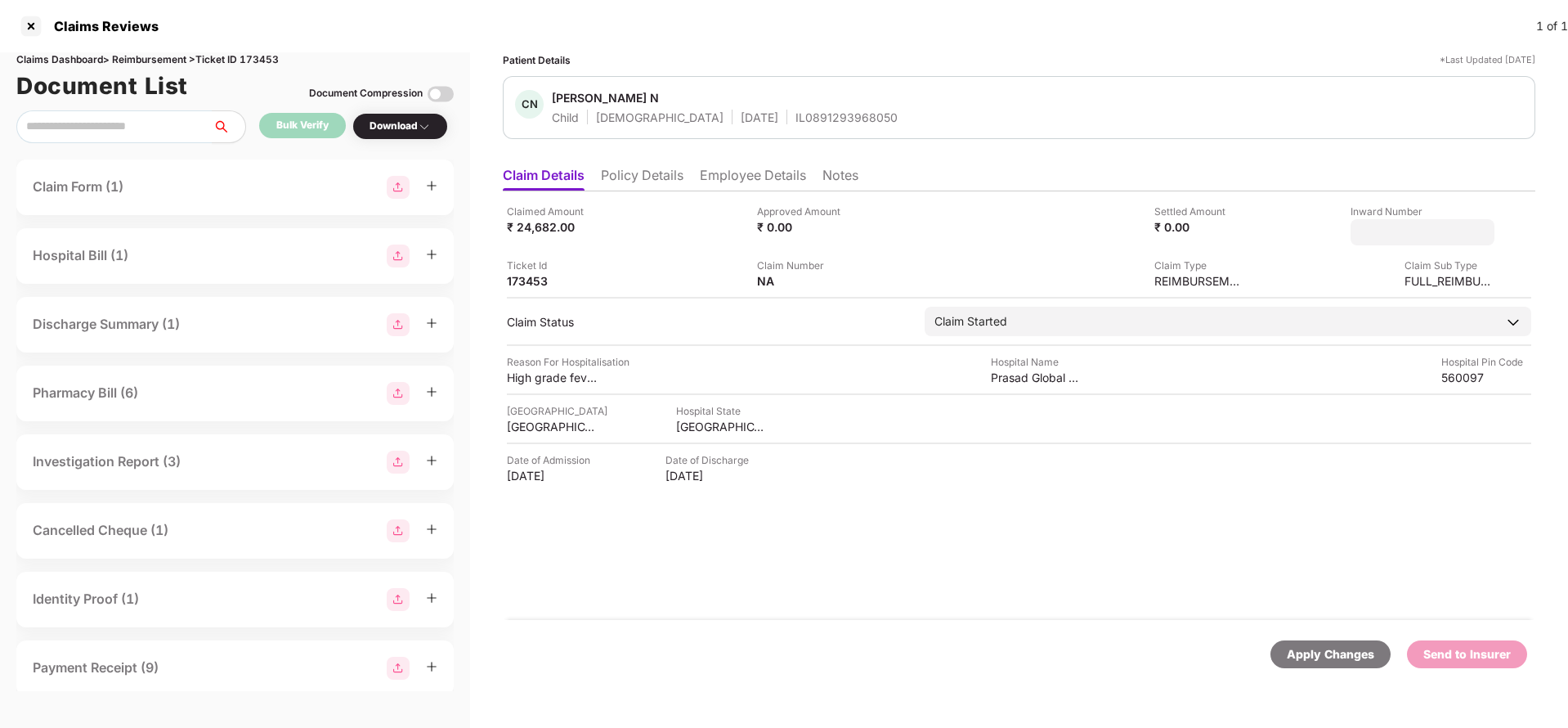
type input "**********"
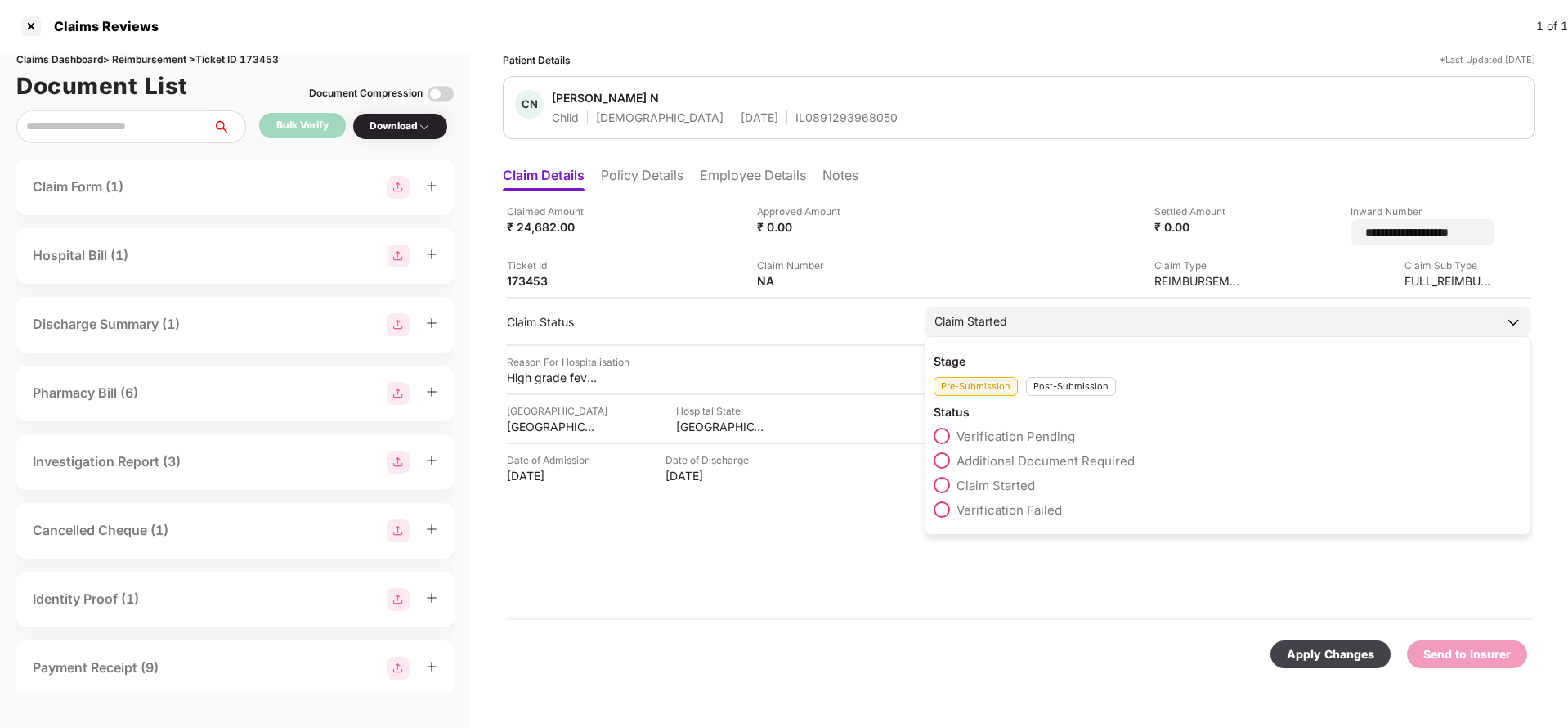
click at [1059, 320] on div "Claim Started" at bounding box center [1228, 320] width 607 height 29
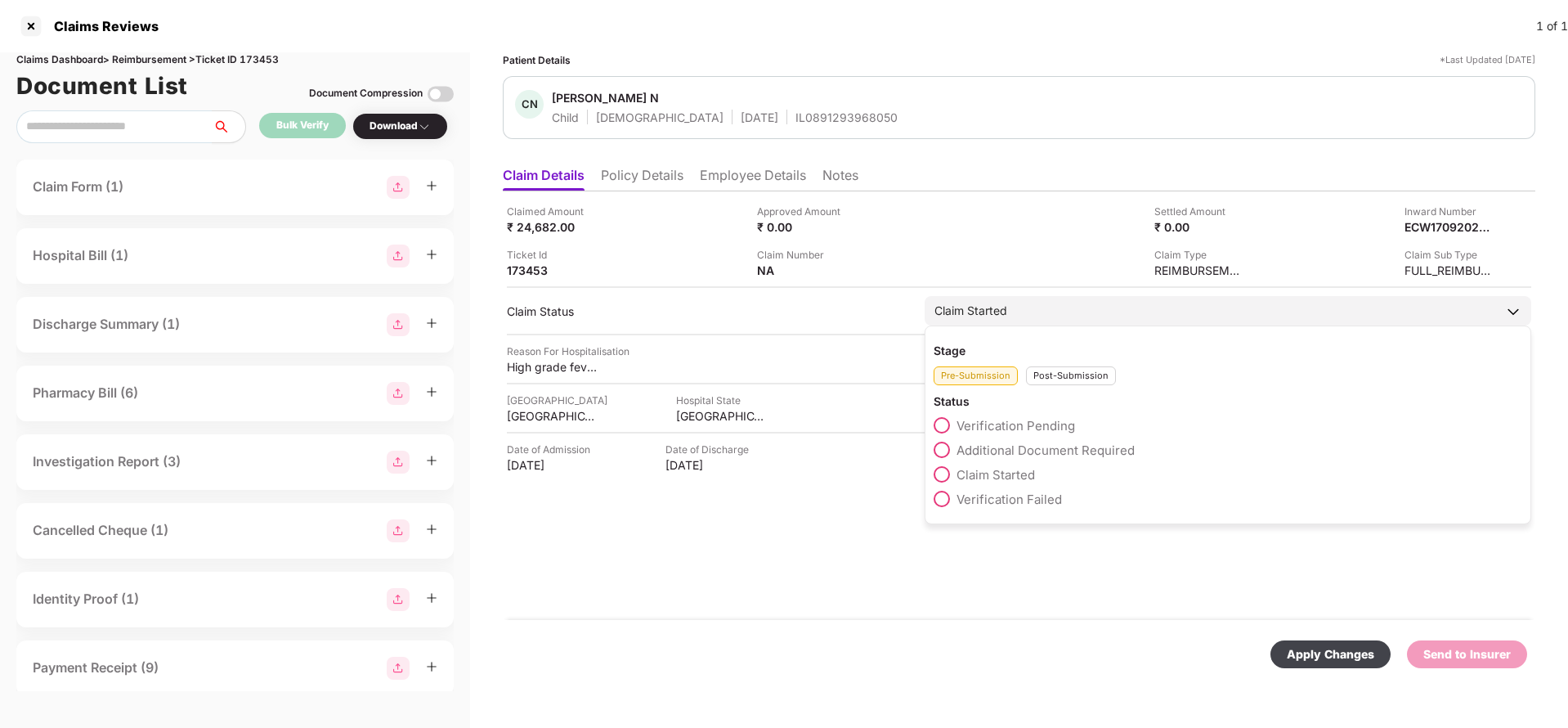
click at [1062, 380] on div "Post-Submission" at bounding box center [1072, 376] width 90 height 19
click at [1027, 456] on span "Claim Under Process" at bounding box center [1018, 450] width 124 height 16
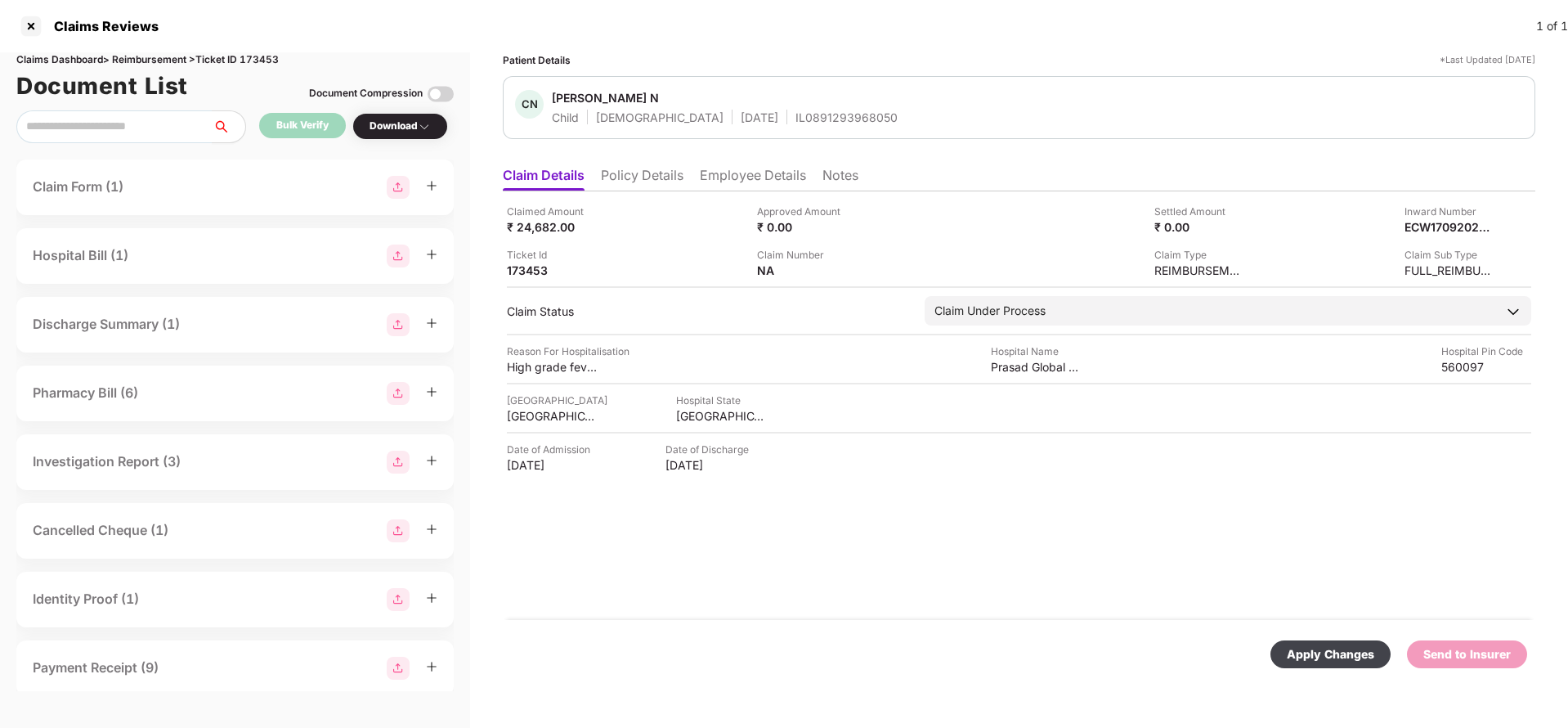
click at [1334, 644] on div "Apply Changes" at bounding box center [1331, 654] width 120 height 28
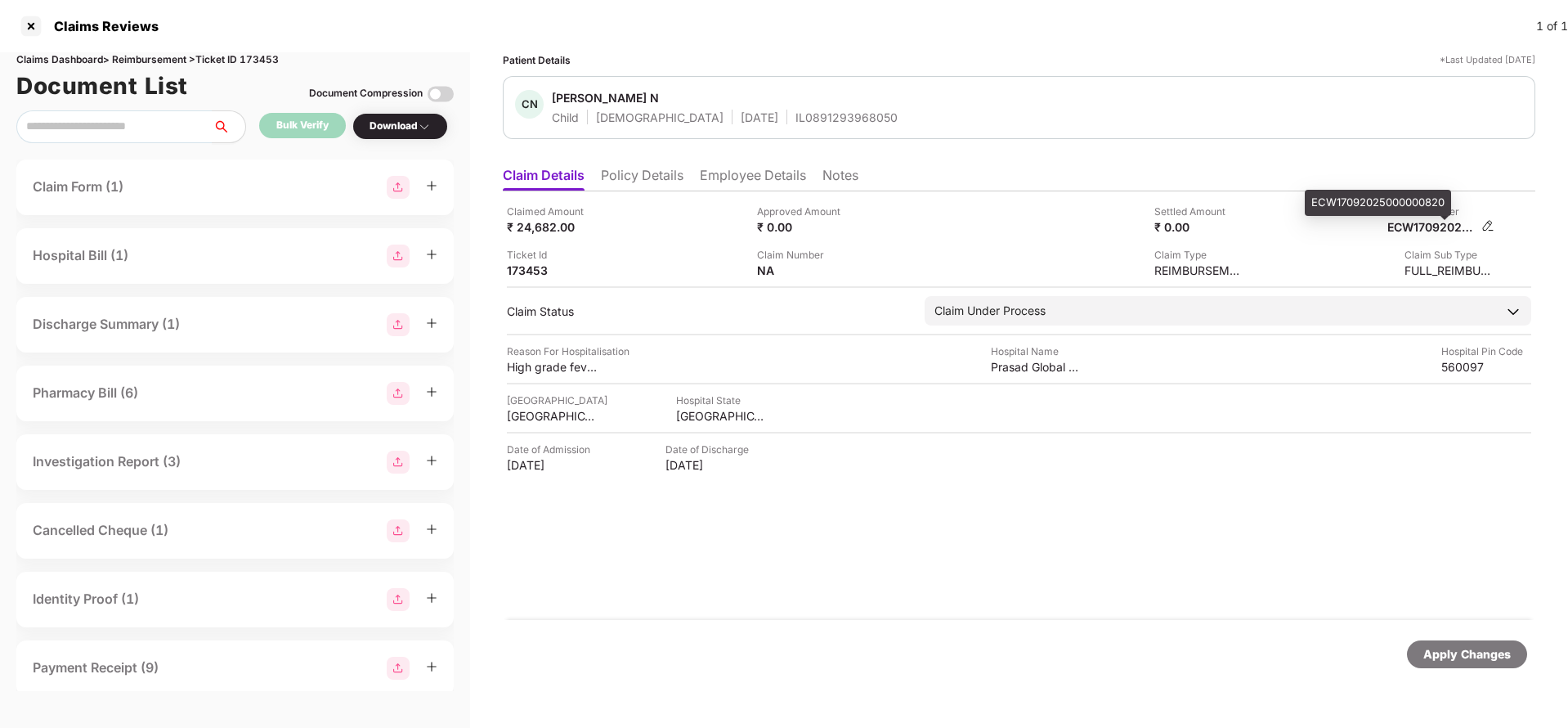
click at [1438, 229] on div "ECW17092025000000820" at bounding box center [1432, 227] width 90 height 16
copy div "ECW17092025000000820"
click at [804, 126] on div "CN Charvi N Child Female 05 July 2024 IL0891293968050" at bounding box center [1019, 107] width 1032 height 63
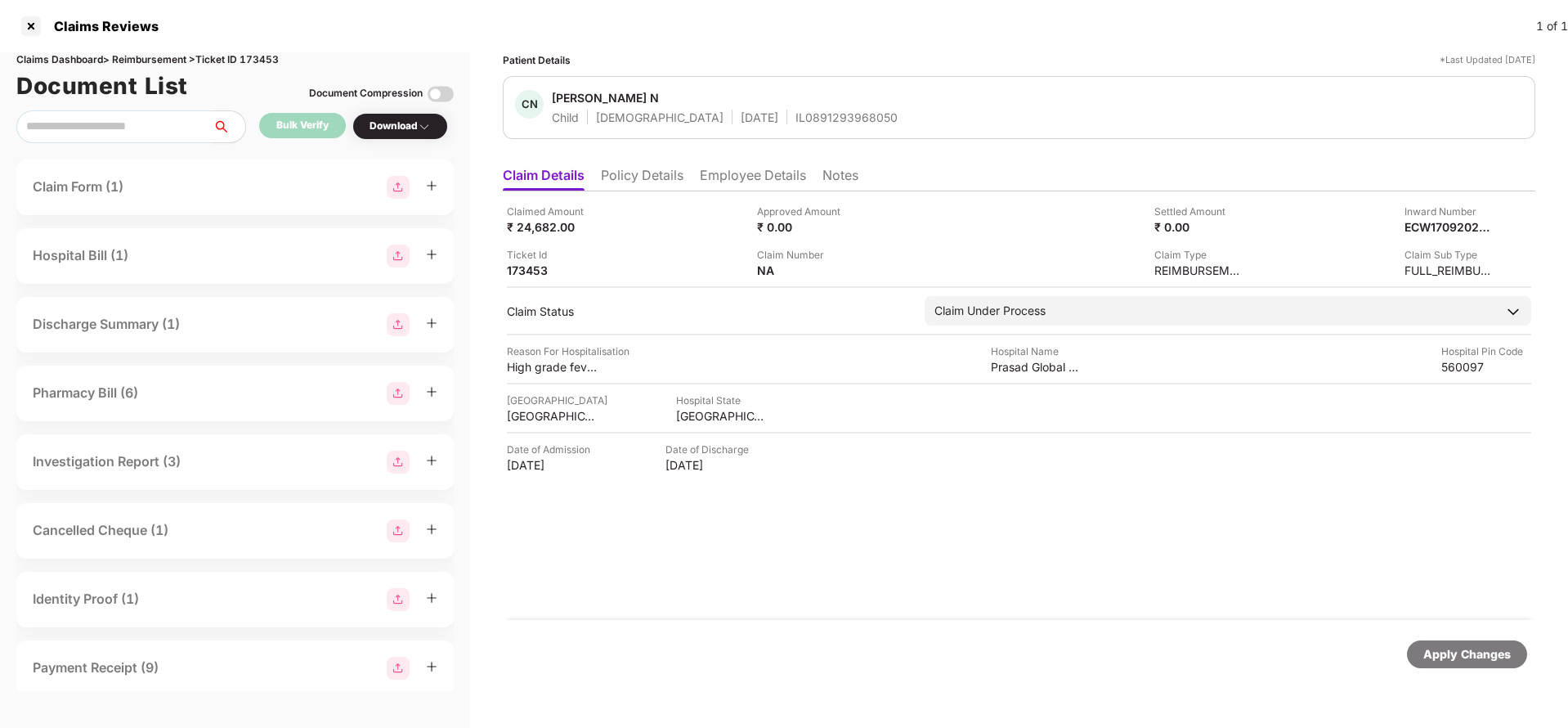
click at [807, 110] on div "IL0891293968050" at bounding box center [846, 117] width 102 height 16
copy div "IL0891293968050"
click at [1466, 656] on div "Apply Changes" at bounding box center [1467, 654] width 87 height 18
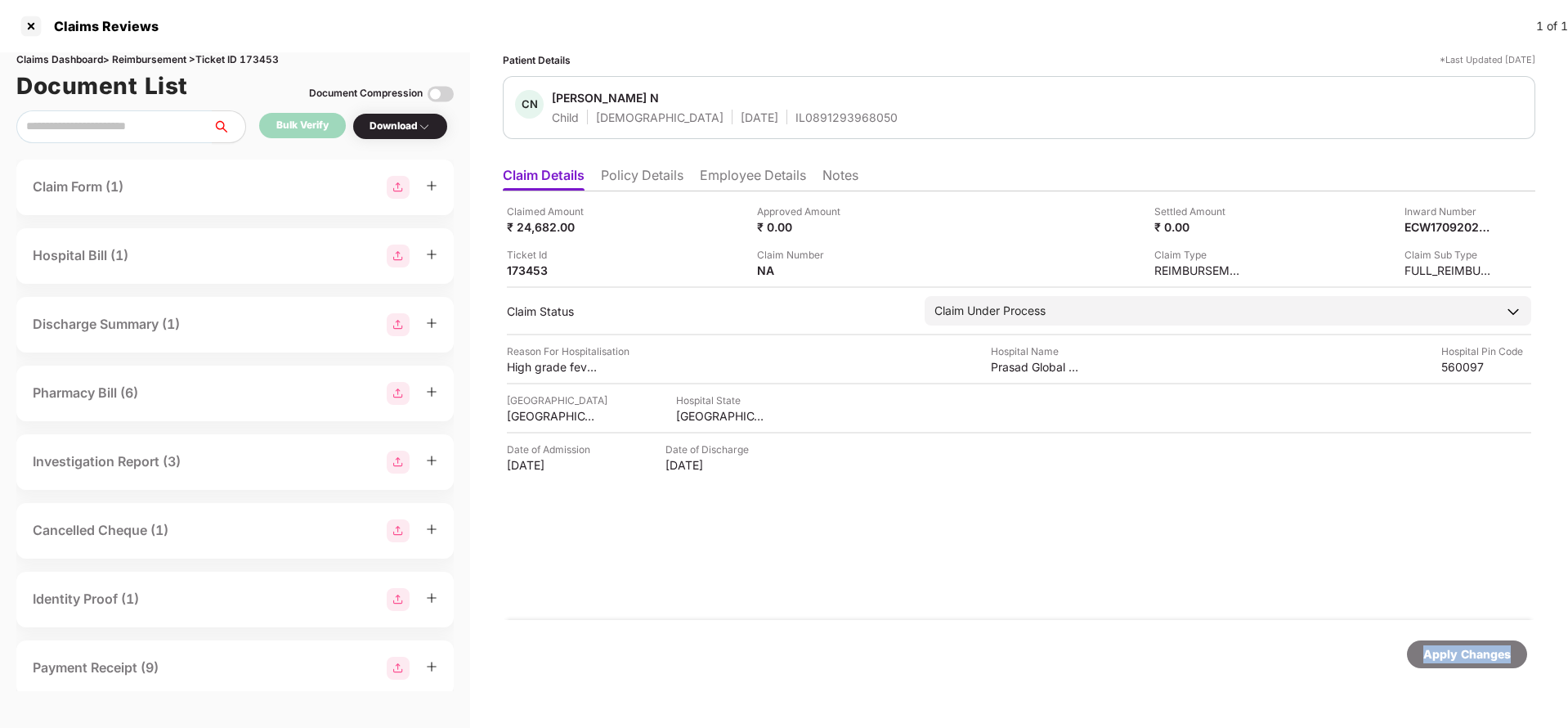
click at [1466, 656] on div "Apply Changes" at bounding box center [1467, 654] width 87 height 18
click at [268, 56] on div "Claims Dashboard > Reimbursement > Ticket ID 173453" at bounding box center [234, 60] width 437 height 16
copy div "173453"
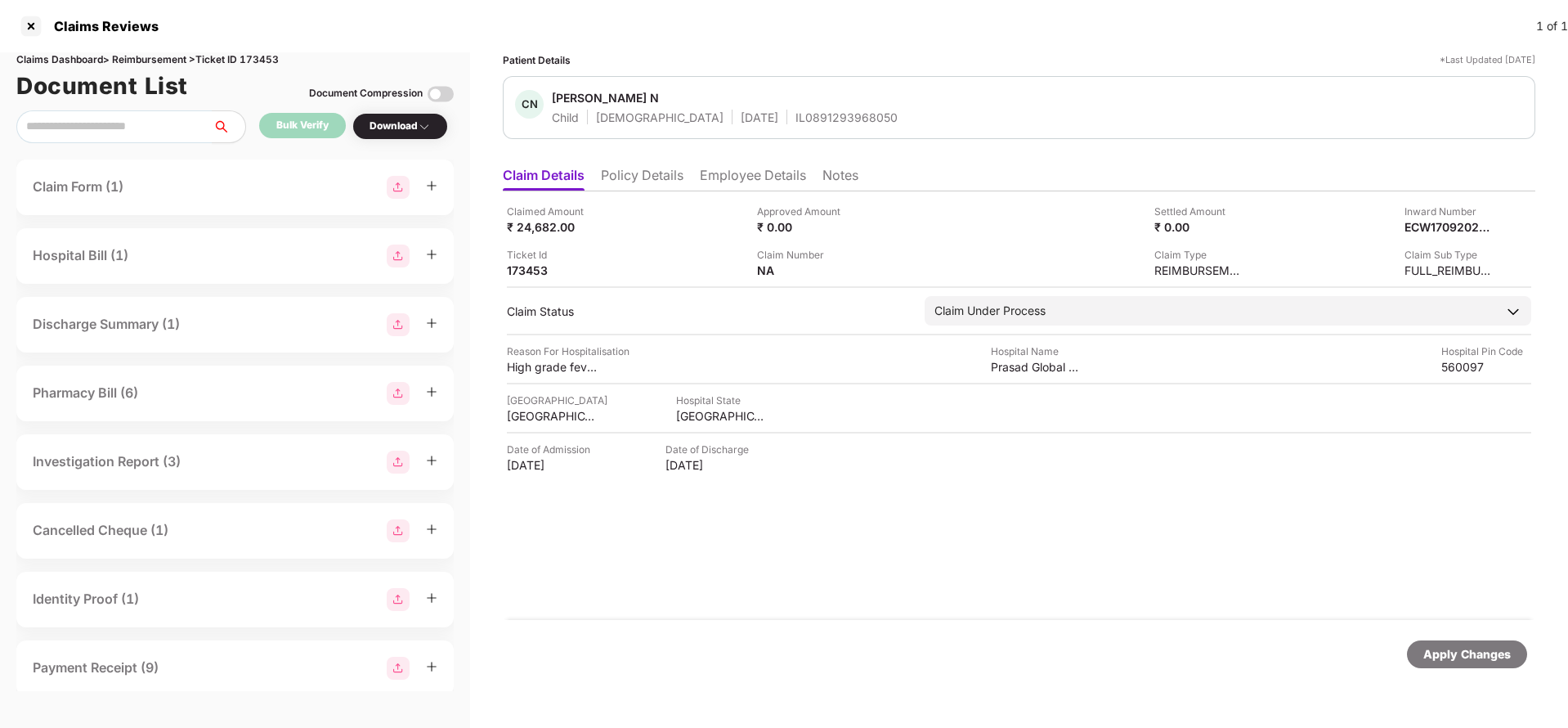
click at [1489, 646] on div "Apply Changes" at bounding box center [1467, 654] width 87 height 18
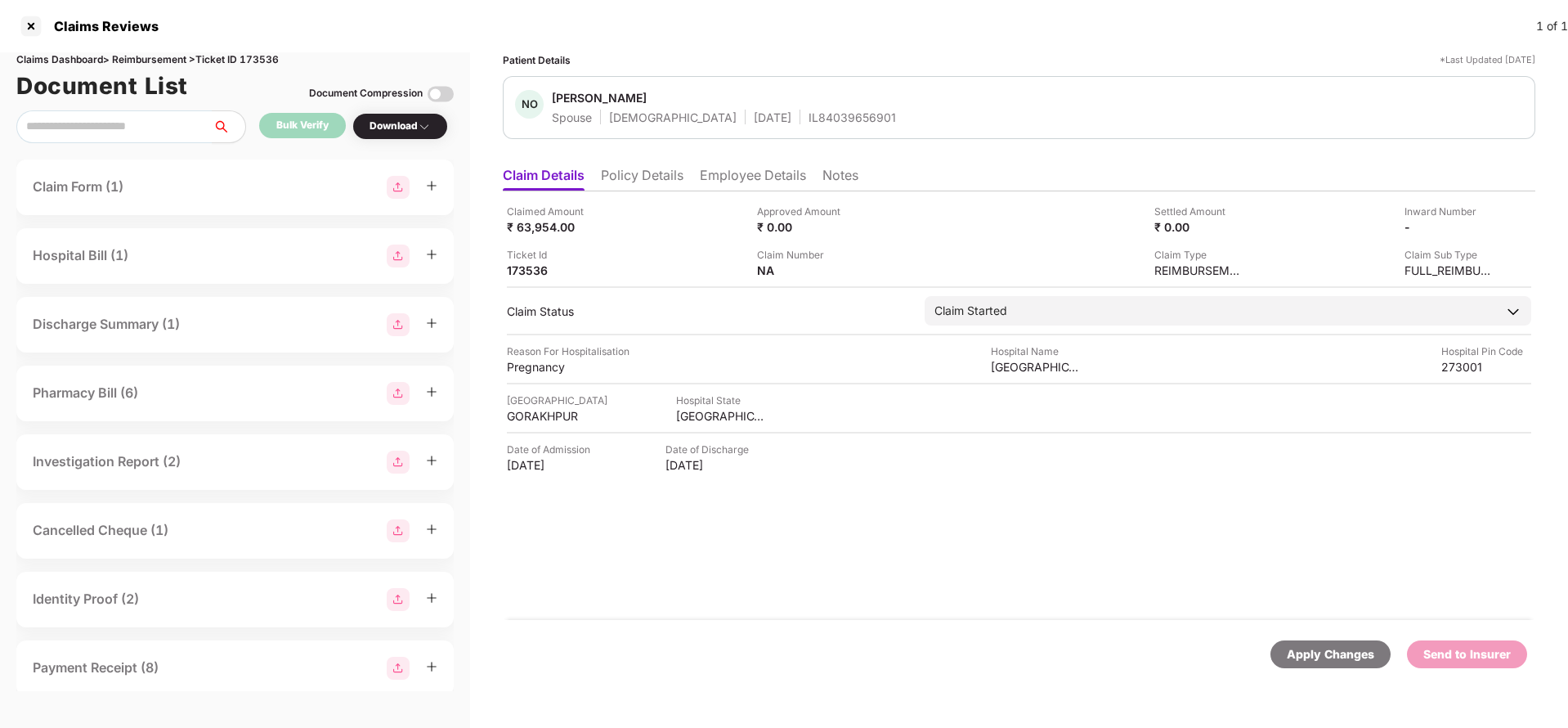
click at [627, 175] on li "Policy Details" at bounding box center [643, 178] width 82 height 23
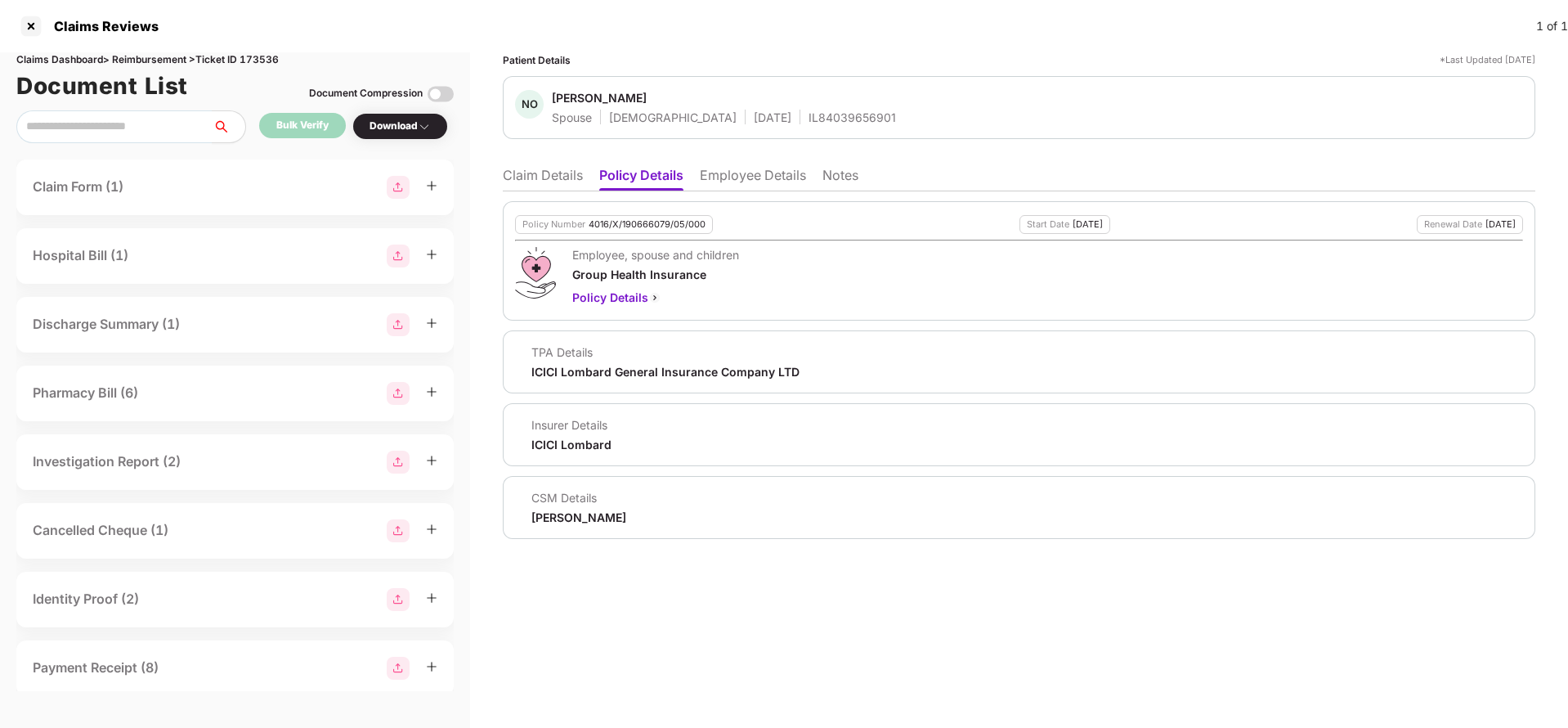
click at [659, 228] on div "4016/X/190666079/05/000" at bounding box center [647, 224] width 117 height 10
copy div "4016/X/190666079/05/000"
click at [802, 126] on div "NO Namrata Ojha Spouse Female 15 Dec 1998 IL84039656901" at bounding box center [1019, 107] width 1032 height 63
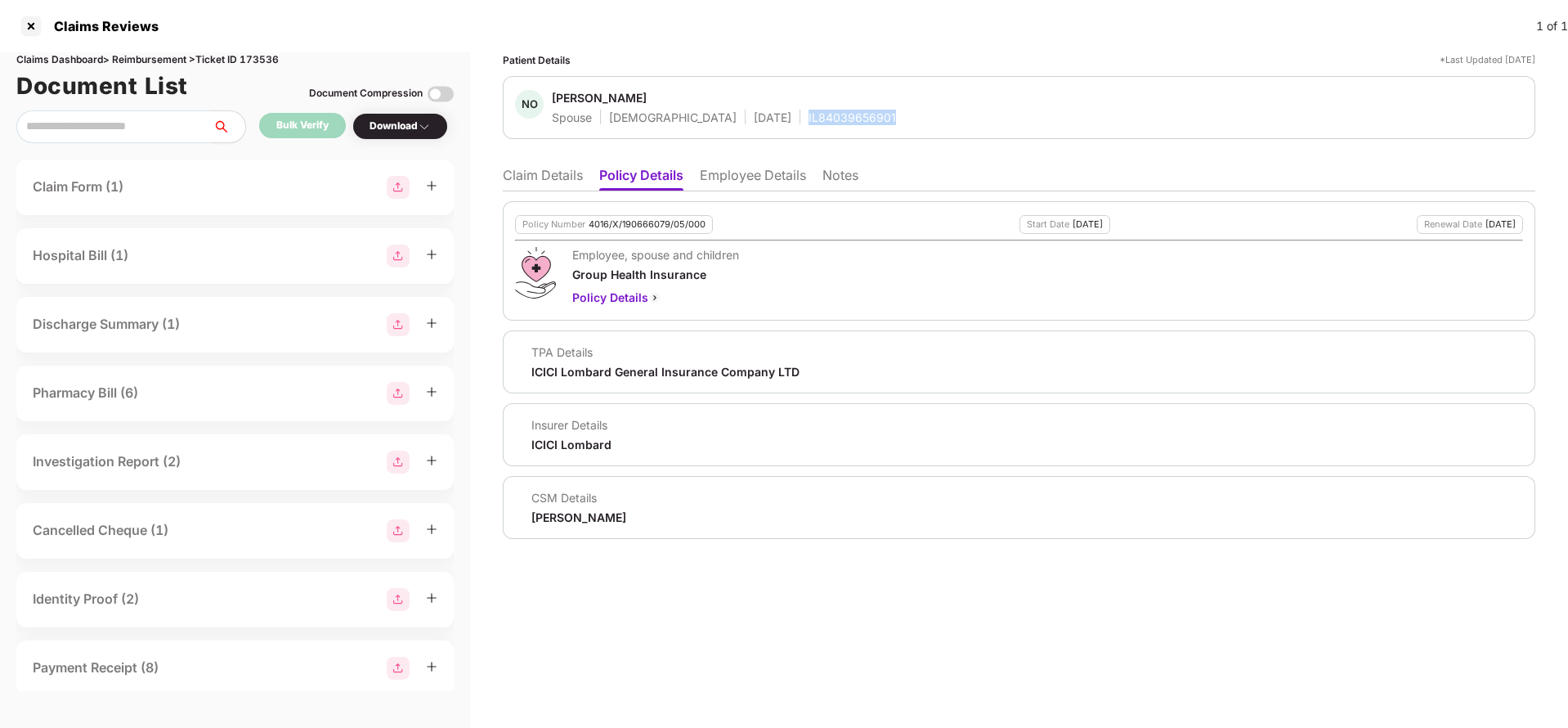
click at [802, 126] on div "NO Namrata Ojha Spouse Female 15 Dec 1998 IL84039656901" at bounding box center [1019, 107] width 1032 height 63
copy div "IL84039656901"
click at [757, 177] on li "Employee Details" at bounding box center [752, 178] width 106 height 23
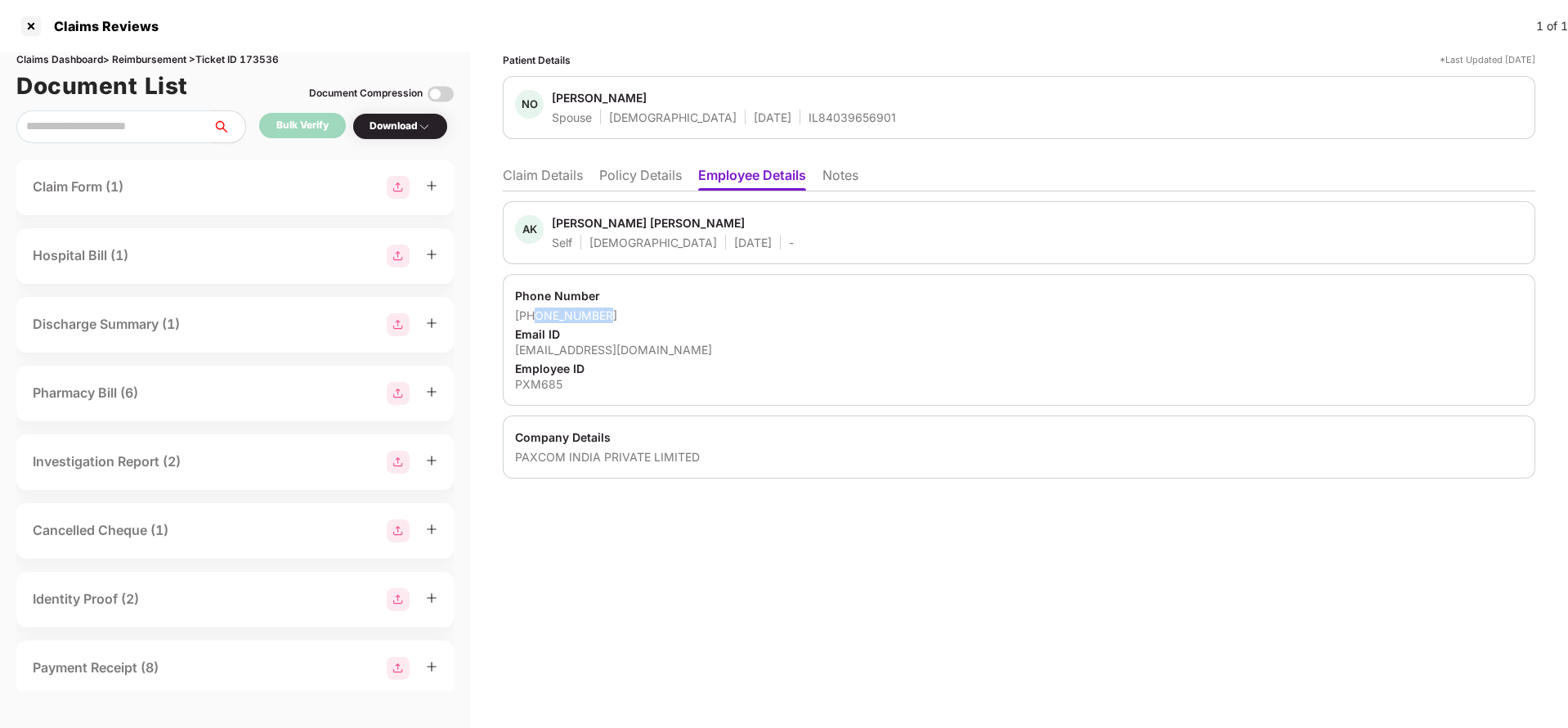
drag, startPoint x: 535, startPoint y: 314, endPoint x: 650, endPoint y: 319, distance: 115.1
click at [650, 319] on div "+919651146400" at bounding box center [1019, 315] width 1008 height 16
copy div "9651146400"
click at [589, 347] on div "ajay.upadhyay@paxcom.net" at bounding box center [1019, 349] width 1008 height 16
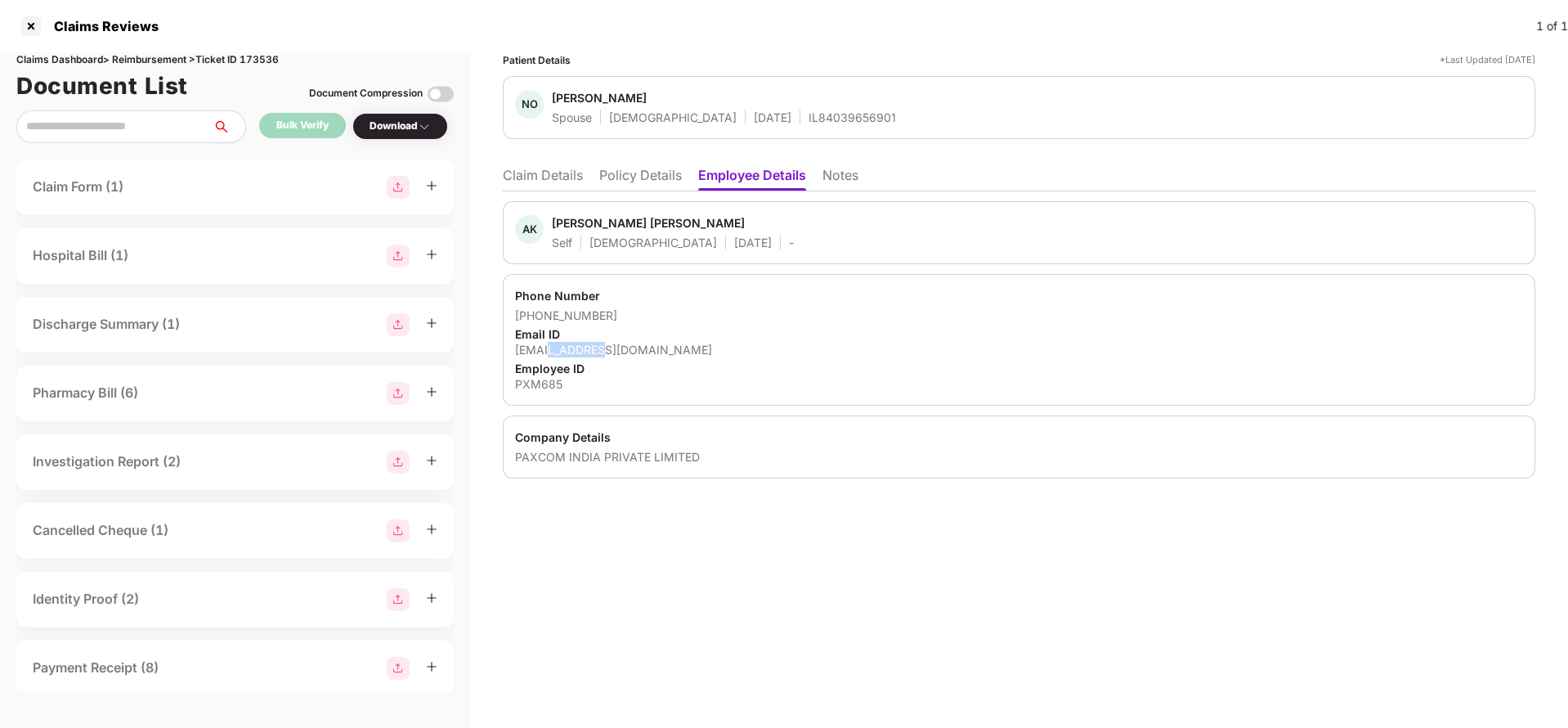
click at [589, 347] on div "ajay.upadhyay@paxcom.net" at bounding box center [1019, 349] width 1008 height 16
copy div "ajay.upadhyay@paxcom.net"
click at [522, 168] on li "Claim Details" at bounding box center [543, 178] width 81 height 23
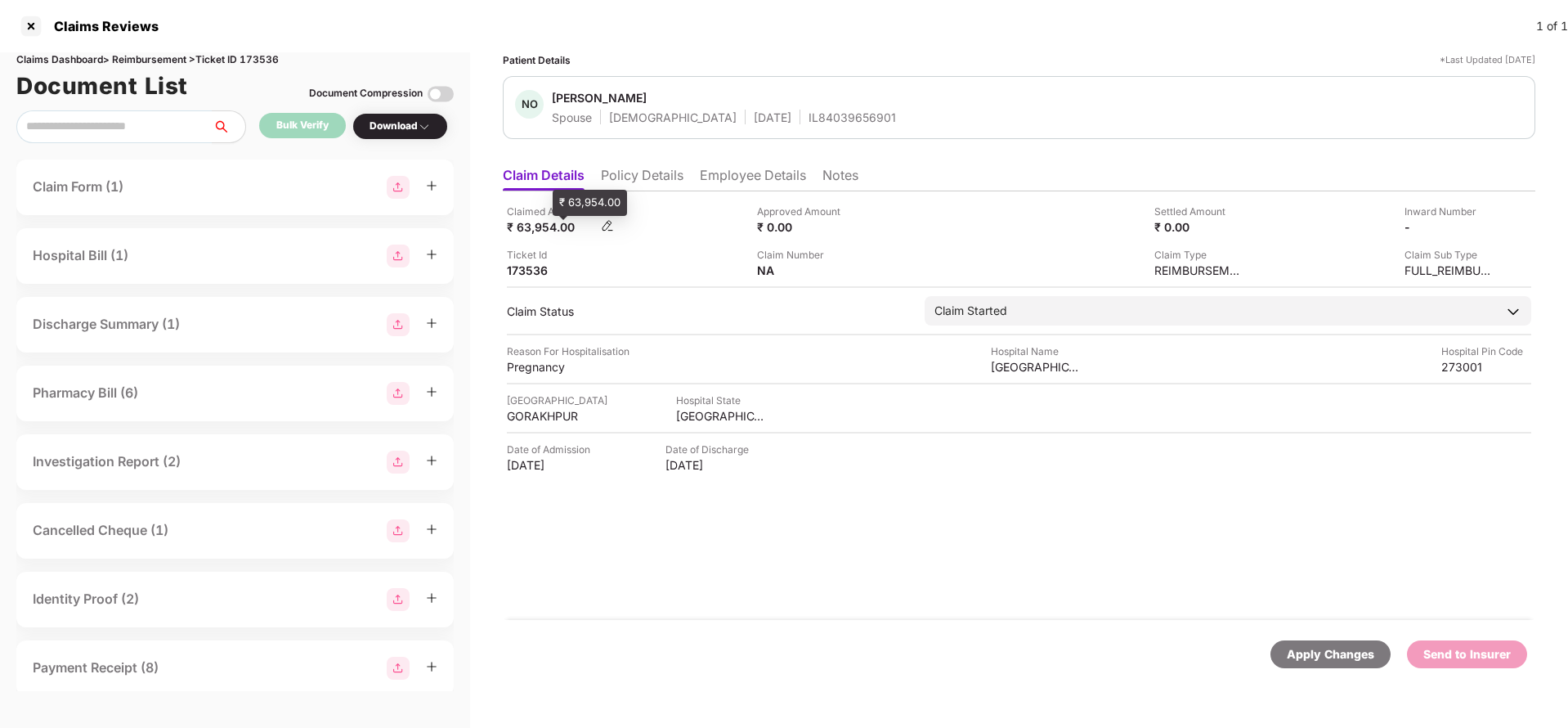
click at [539, 230] on div "₹ 63,954.00" at bounding box center [552, 227] width 90 height 16
copy div "63,954"
click at [1020, 370] on div "Bharti Hospital" at bounding box center [1036, 366] width 90 height 16
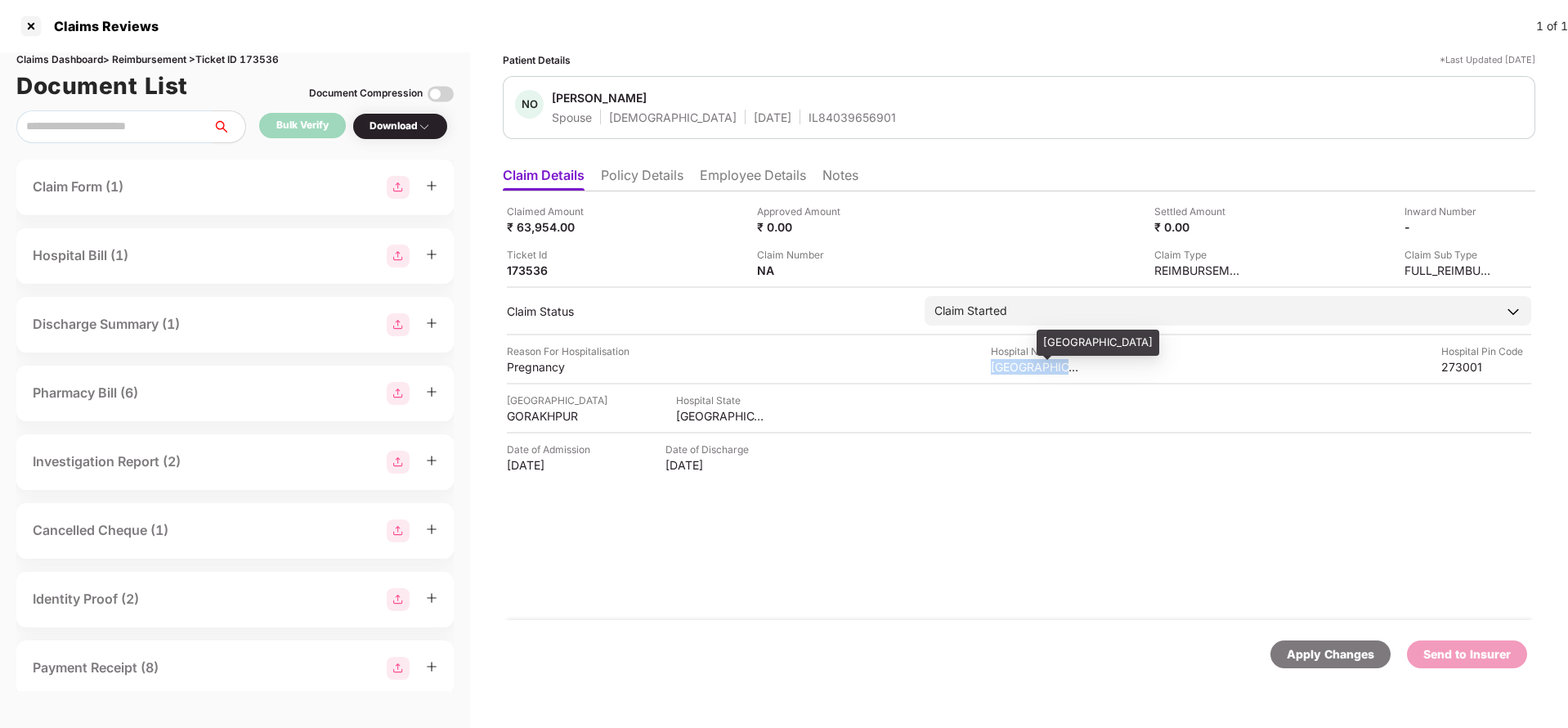
click at [1020, 370] on div "Bharti Hospital" at bounding box center [1036, 366] width 90 height 16
copy div "Bharti Hospital"
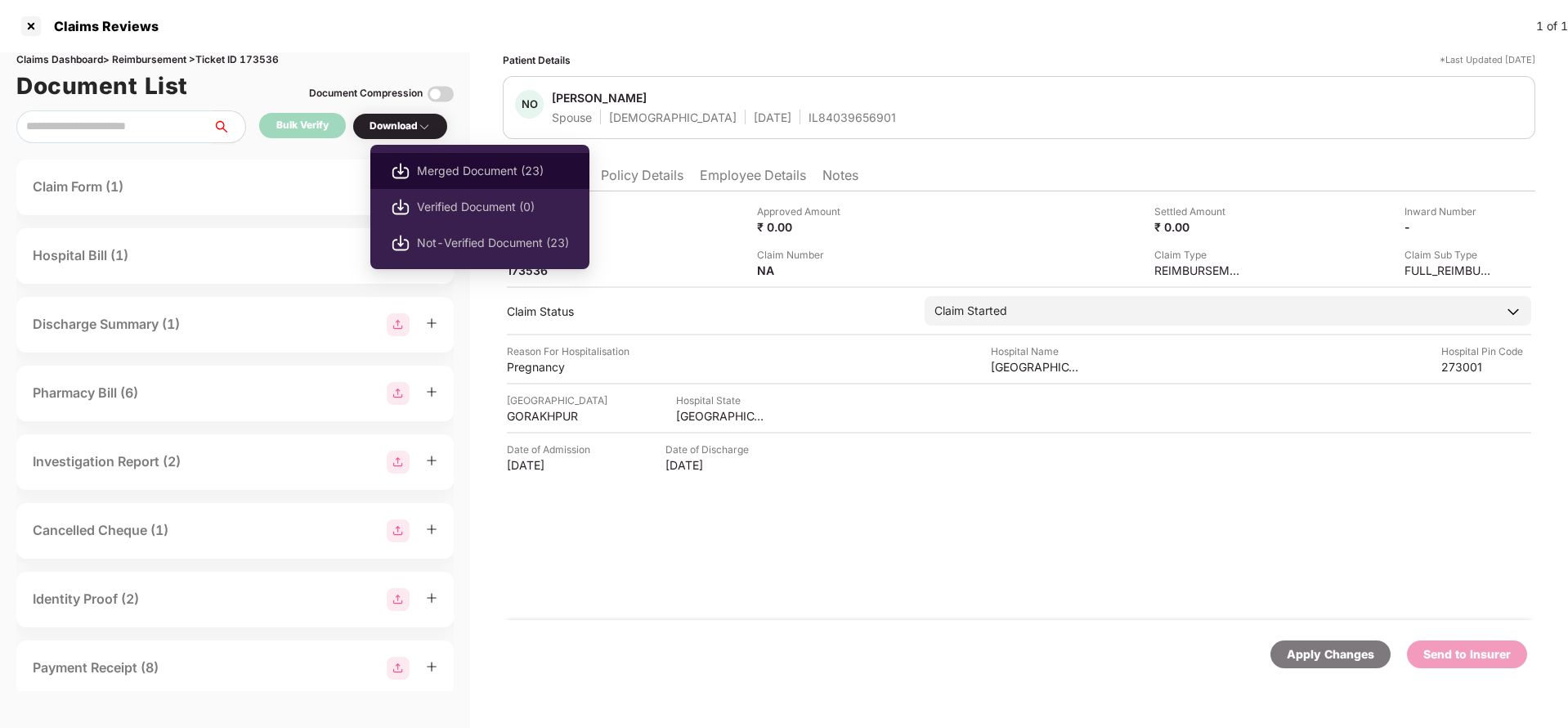
click at [475, 169] on span "Merged Document (23)" at bounding box center [493, 171] width 152 height 18
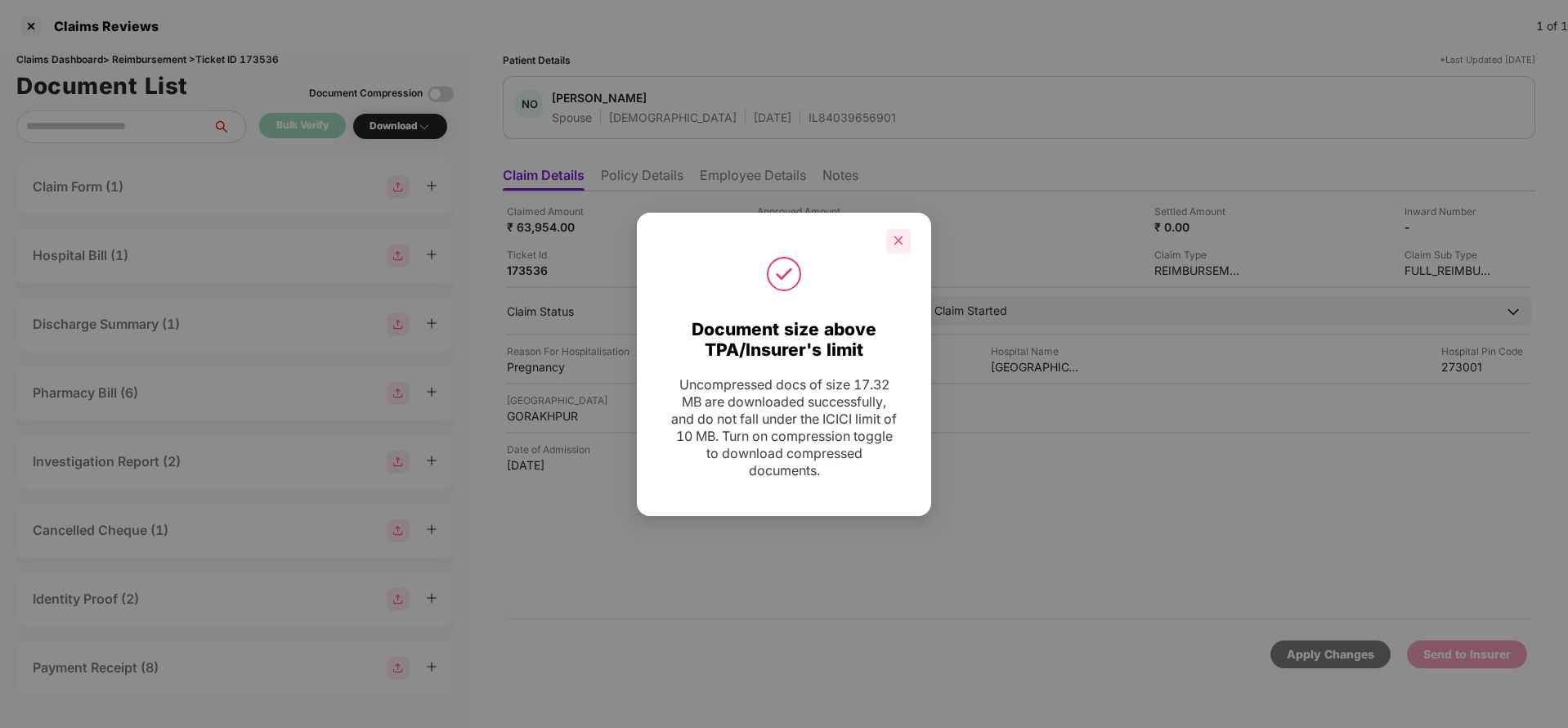
click at [898, 244] on icon "close" at bounding box center [898, 241] width 11 height 11
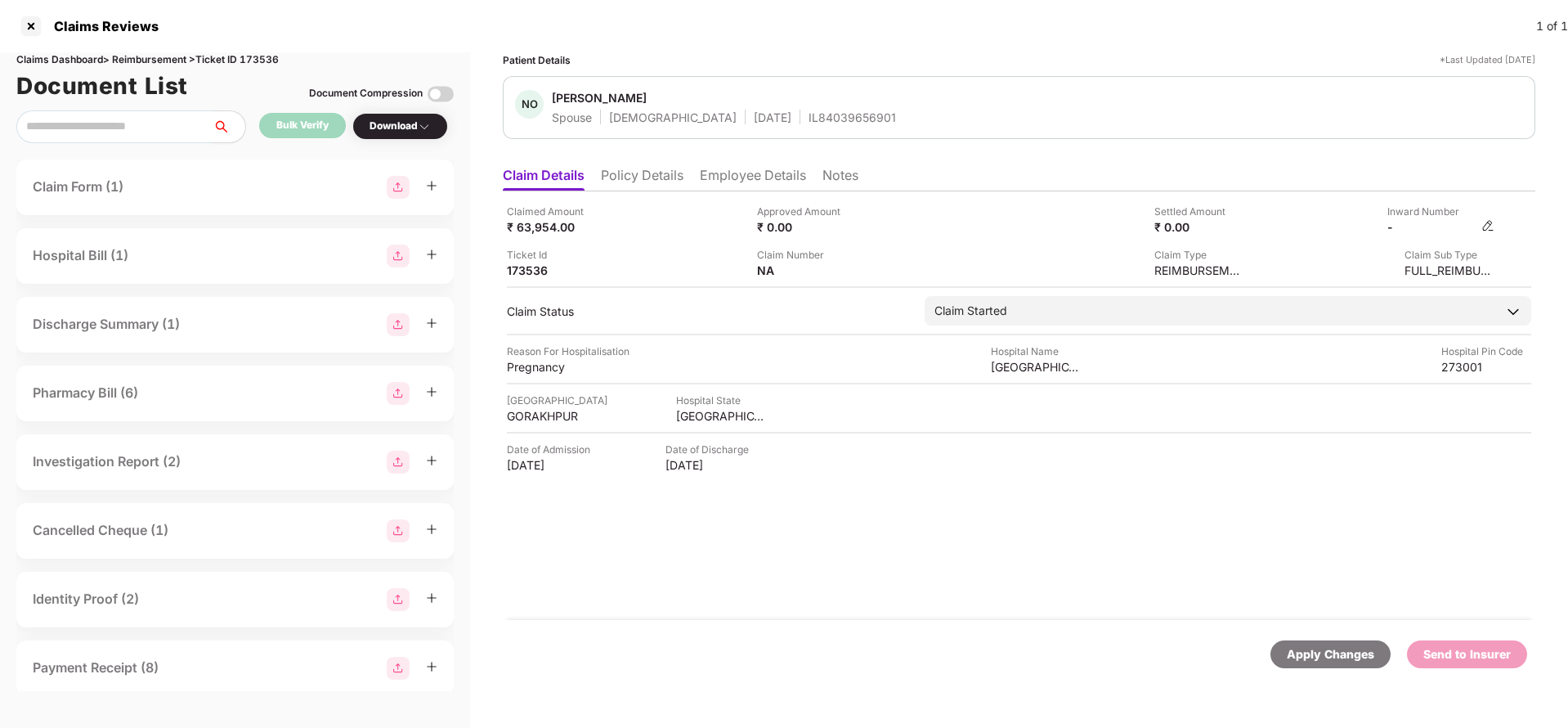
click at [1494, 228] on img at bounding box center [1488, 226] width 13 height 13
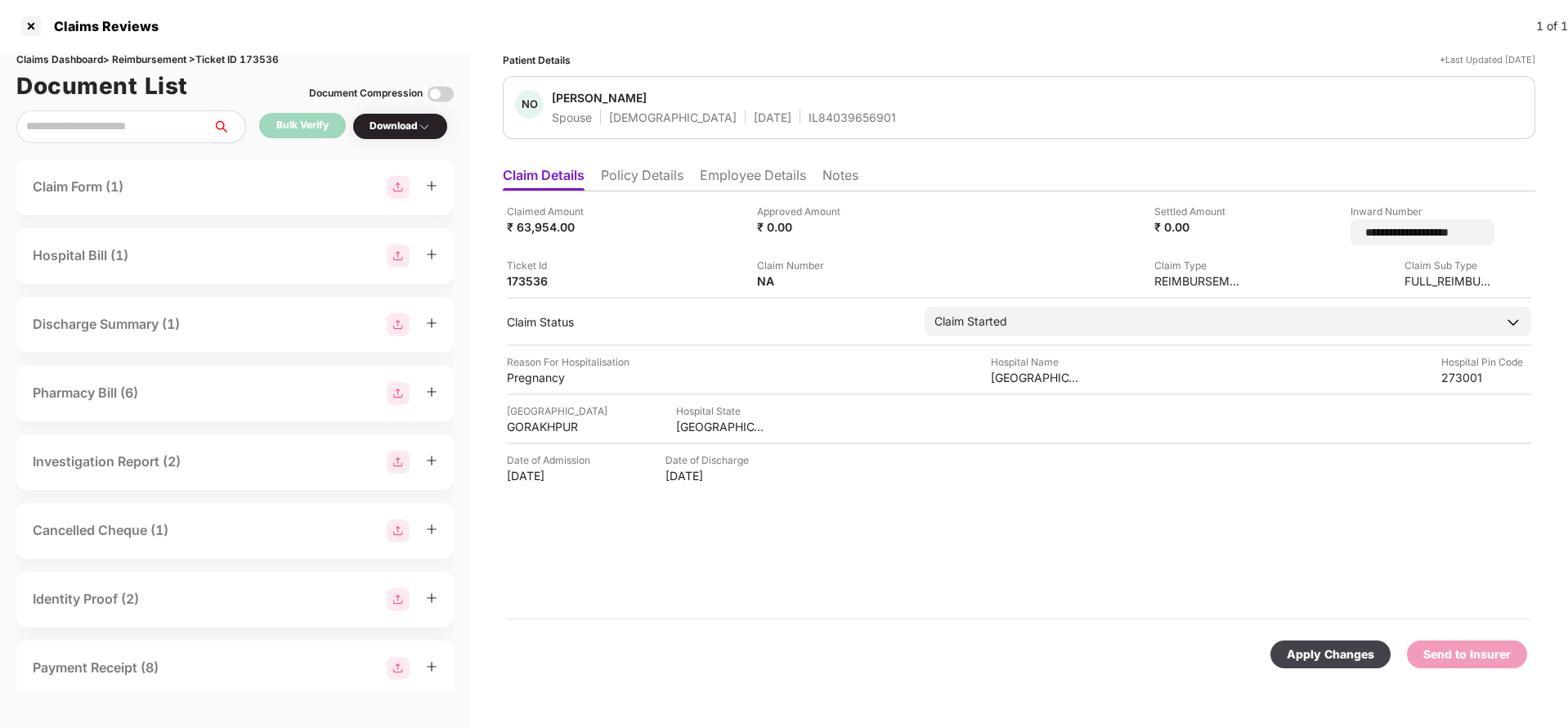
type input "**********"
click at [1109, 305] on div "**********" at bounding box center [1019, 405] width 1032 height 428
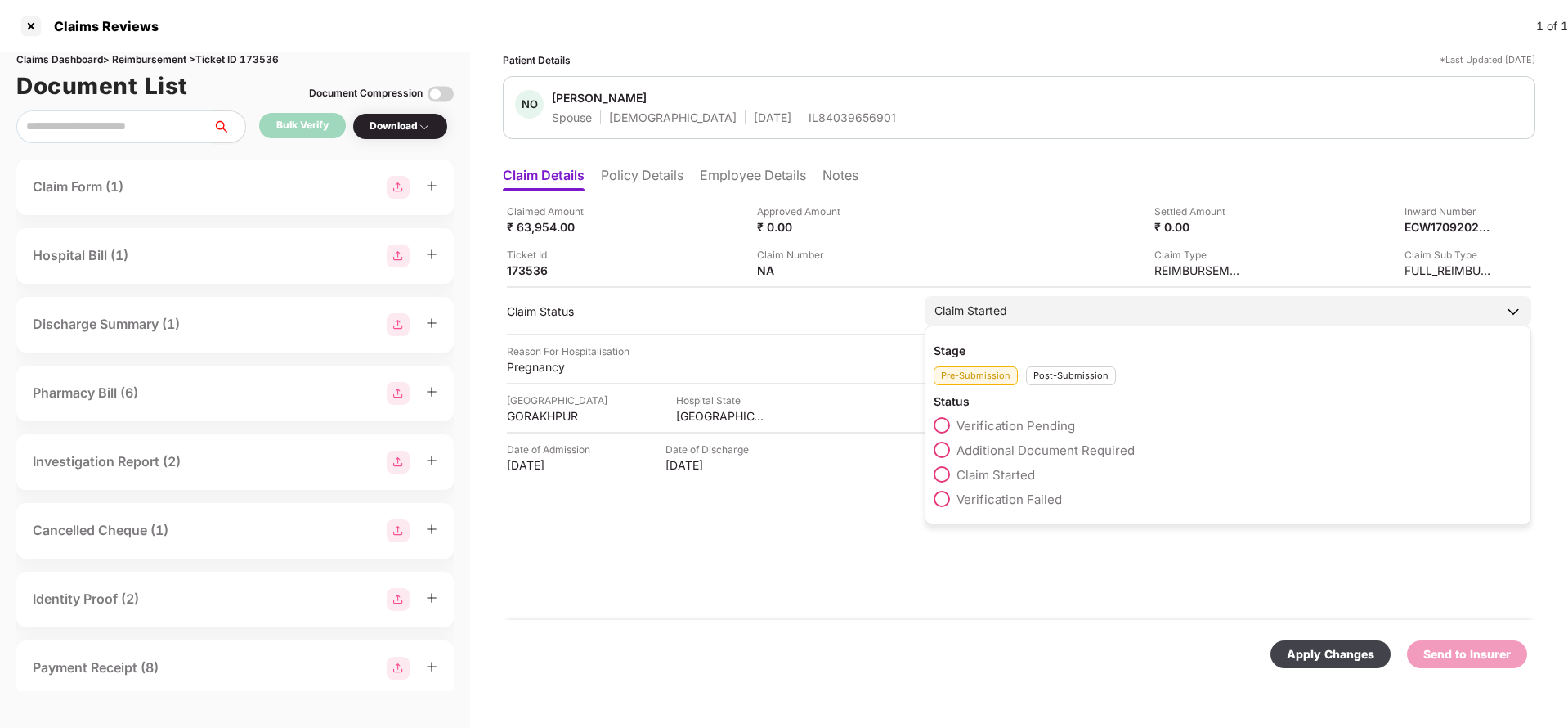
click at [1090, 368] on div "Post-Submission" at bounding box center [1072, 376] width 90 height 19
click span "Claim Under Process"
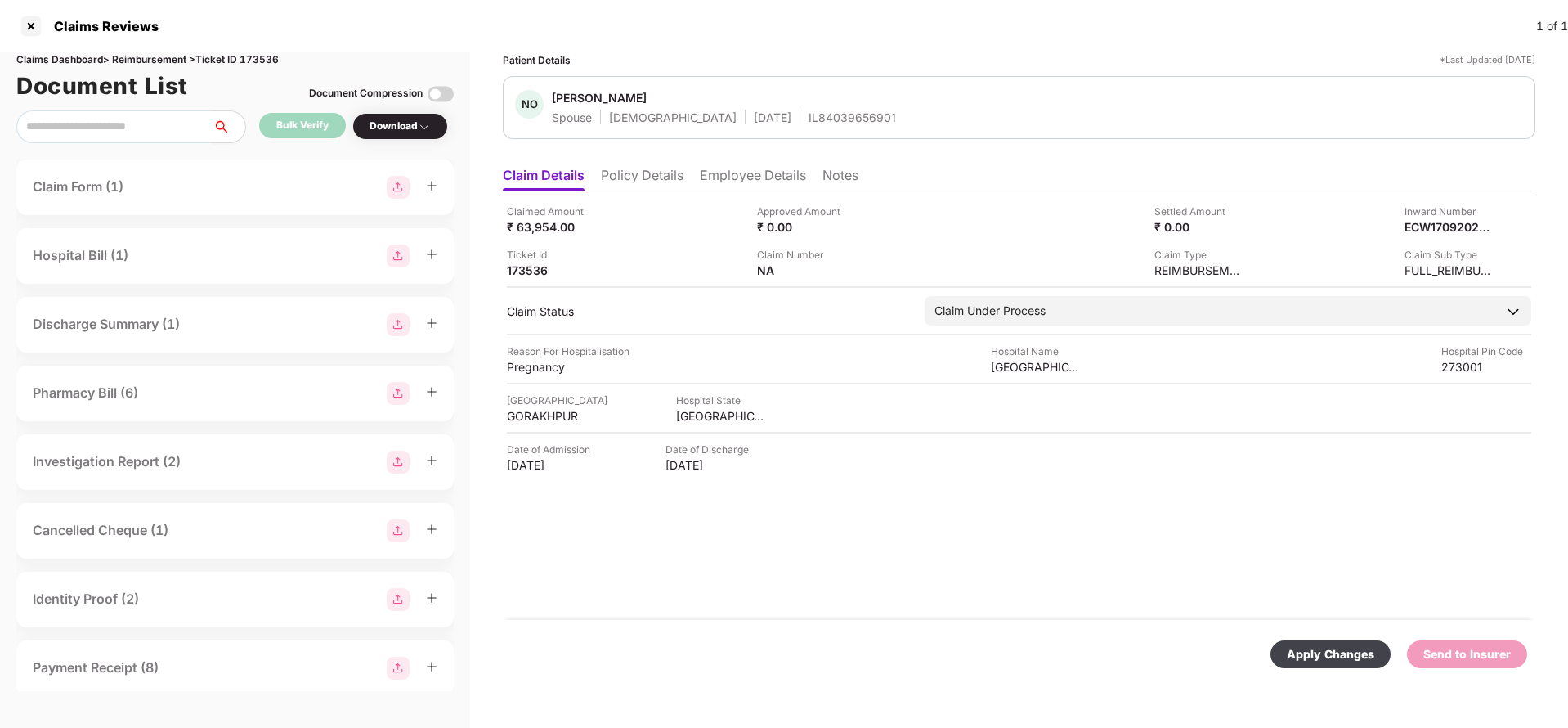
click div "Apply Changes Send to Insurer"
click div "Apply Changes"
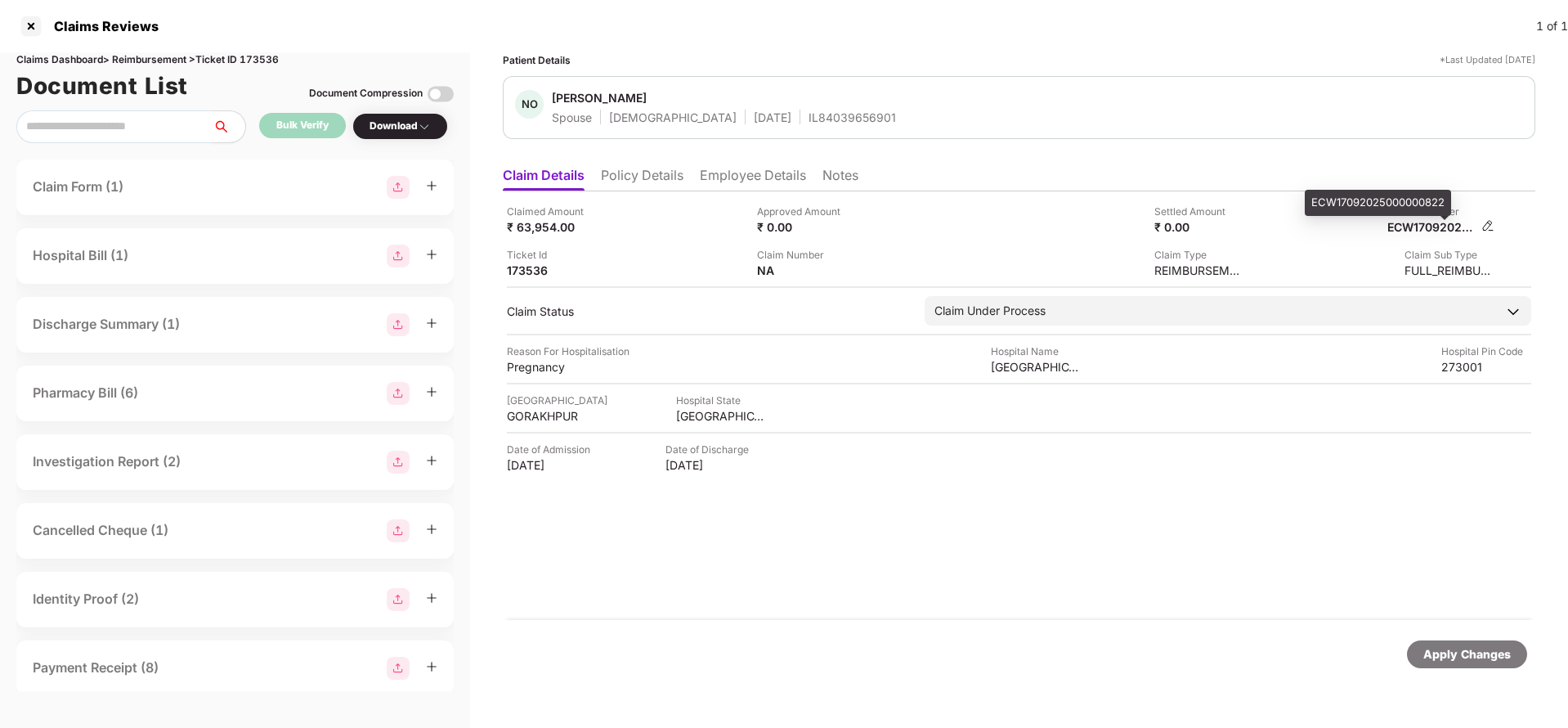
click div "ECW17092025000000822"
copy div "ECW17092025000000822"
click div "IL84039656901"
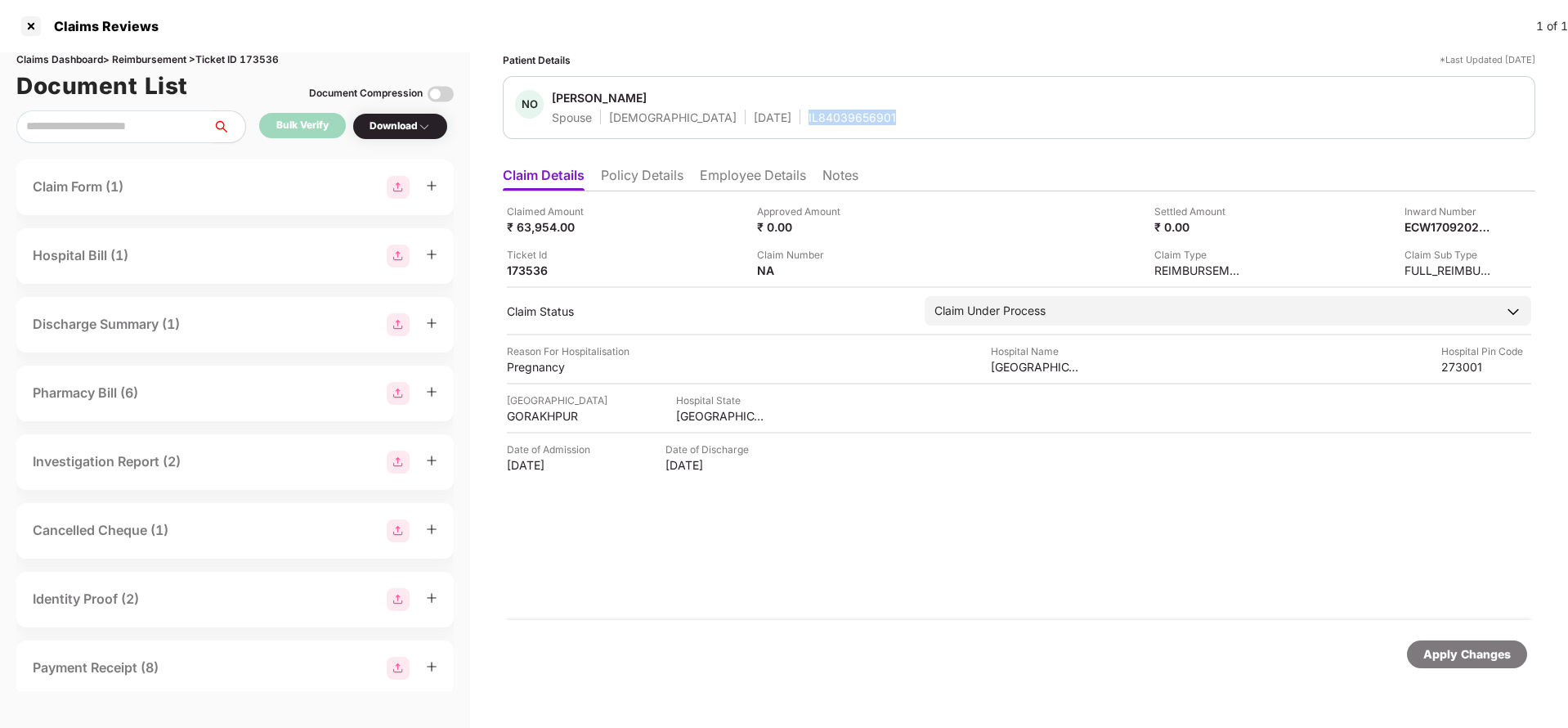
click div "IL84039656901"
copy div "IL84039656901"
click div "Apply Changes"
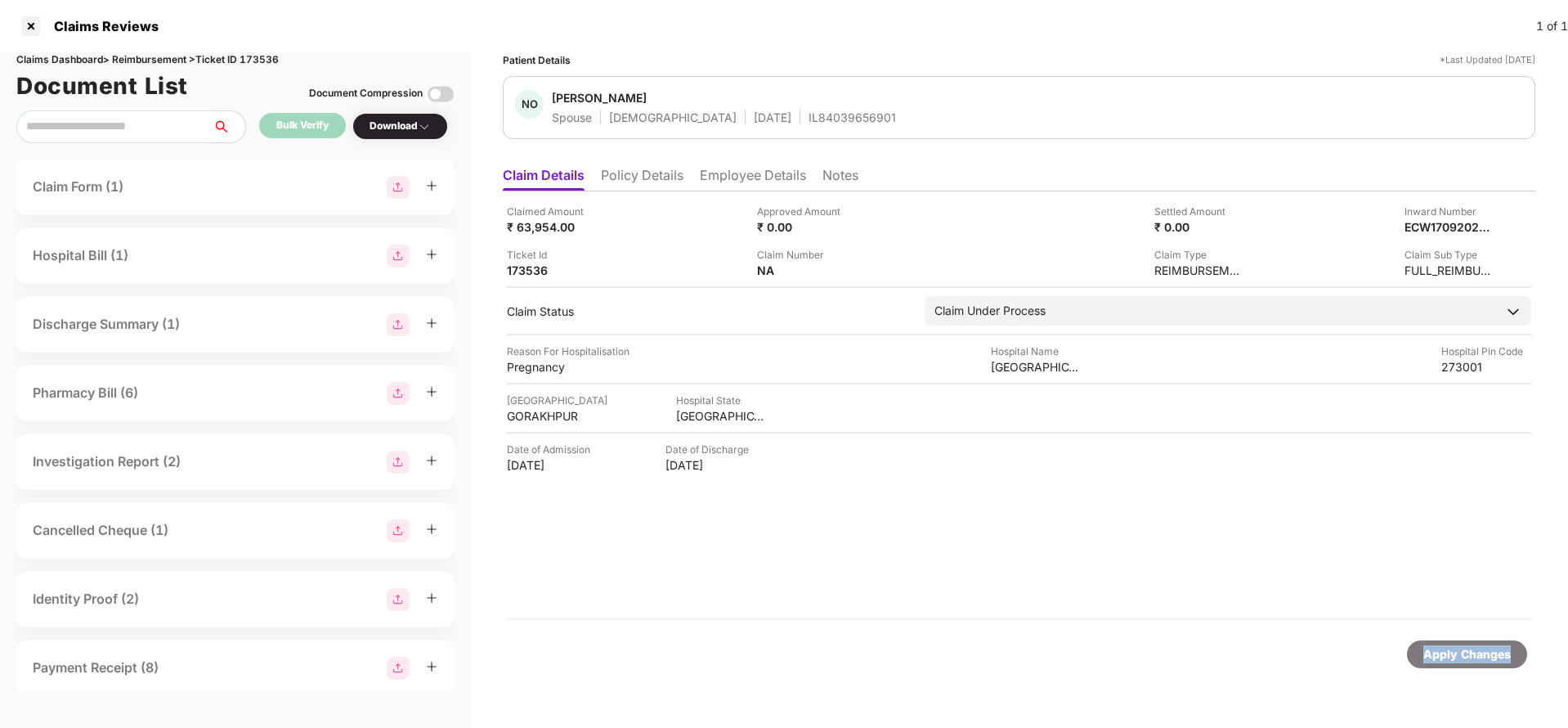
click div "Apply Changes"
click div "Claims Dashboard > Reimbursement > Ticket ID 173536"
copy div "173536"
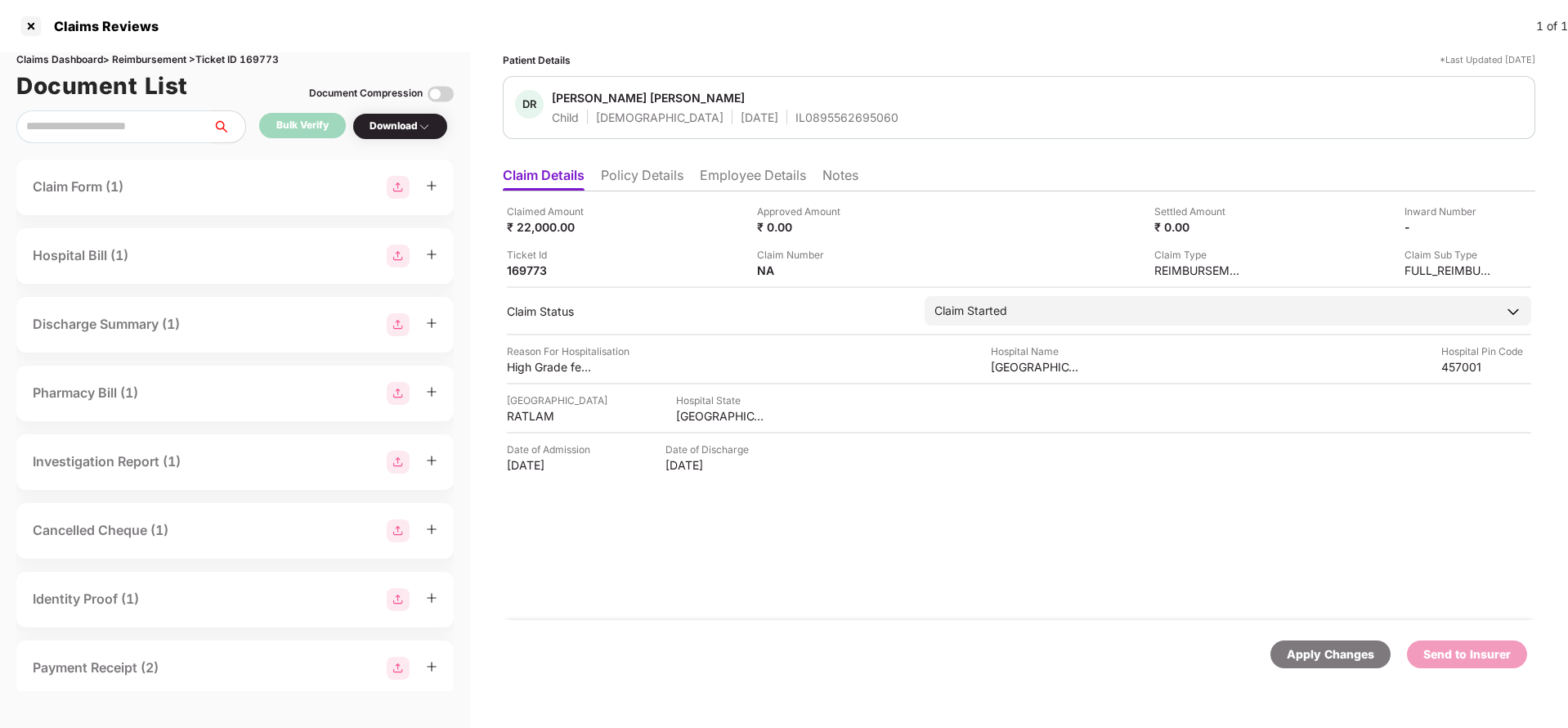
click at [637, 171] on li "Policy Details" at bounding box center [643, 178] width 82 height 23
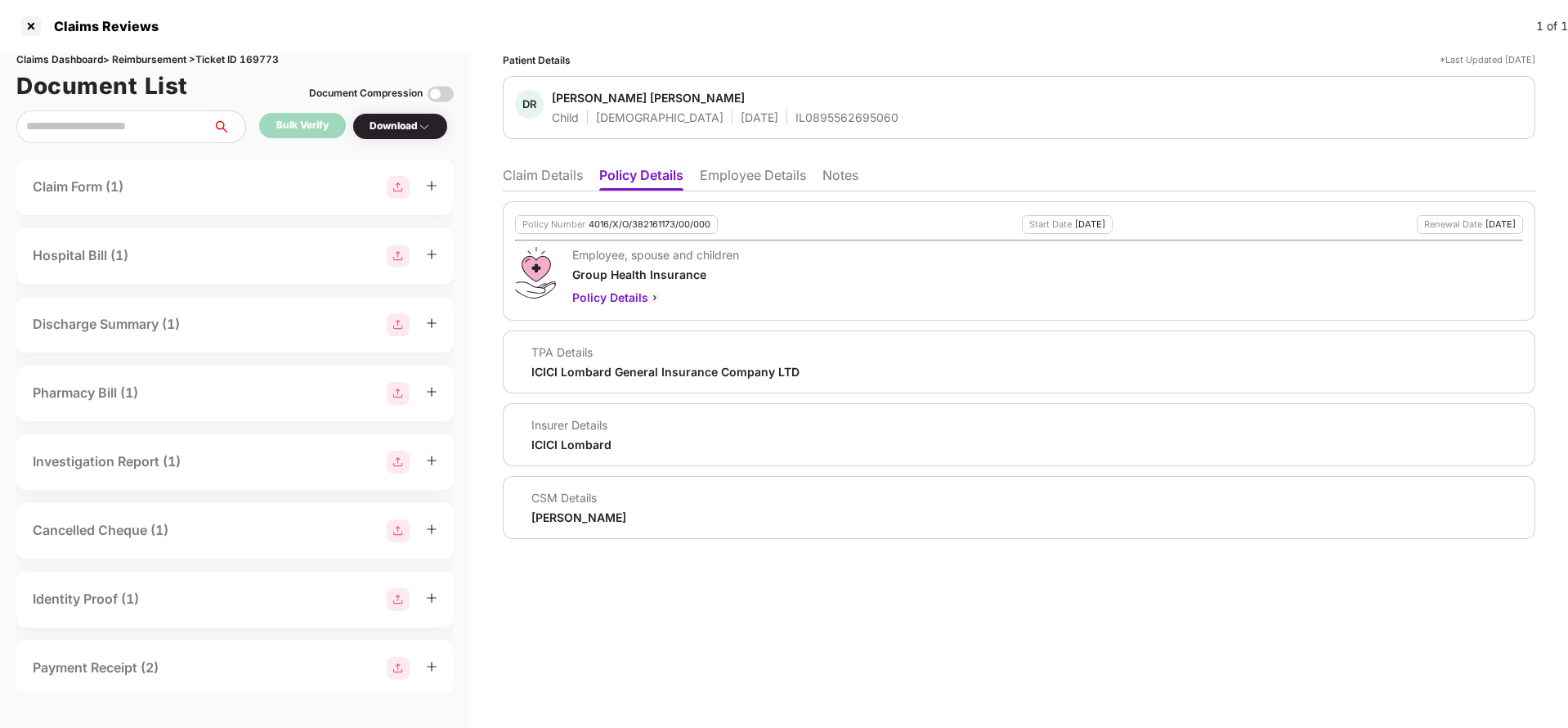
click at [663, 225] on div "4016/X/O/382161173/00/000" at bounding box center [650, 224] width 122 height 10
copy div "4016/X/O/382161173/00/000"
click at [795, 111] on div "IL0895562695060" at bounding box center [847, 117] width 103 height 16
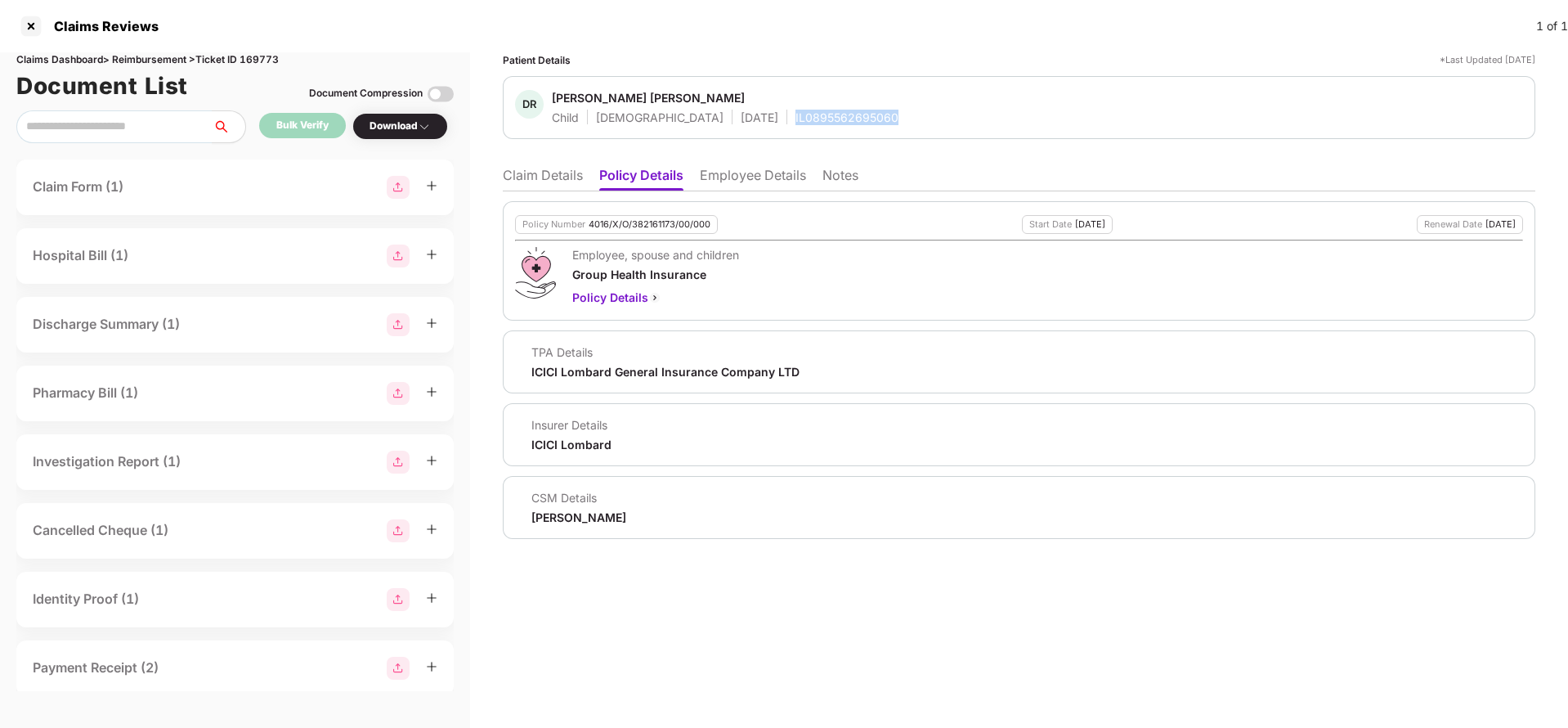
click at [795, 111] on div "IL0895562695060" at bounding box center [847, 117] width 103 height 16
copy div "IL0895562695060"
click at [741, 184] on li "Employee Details" at bounding box center [752, 178] width 106 height 23
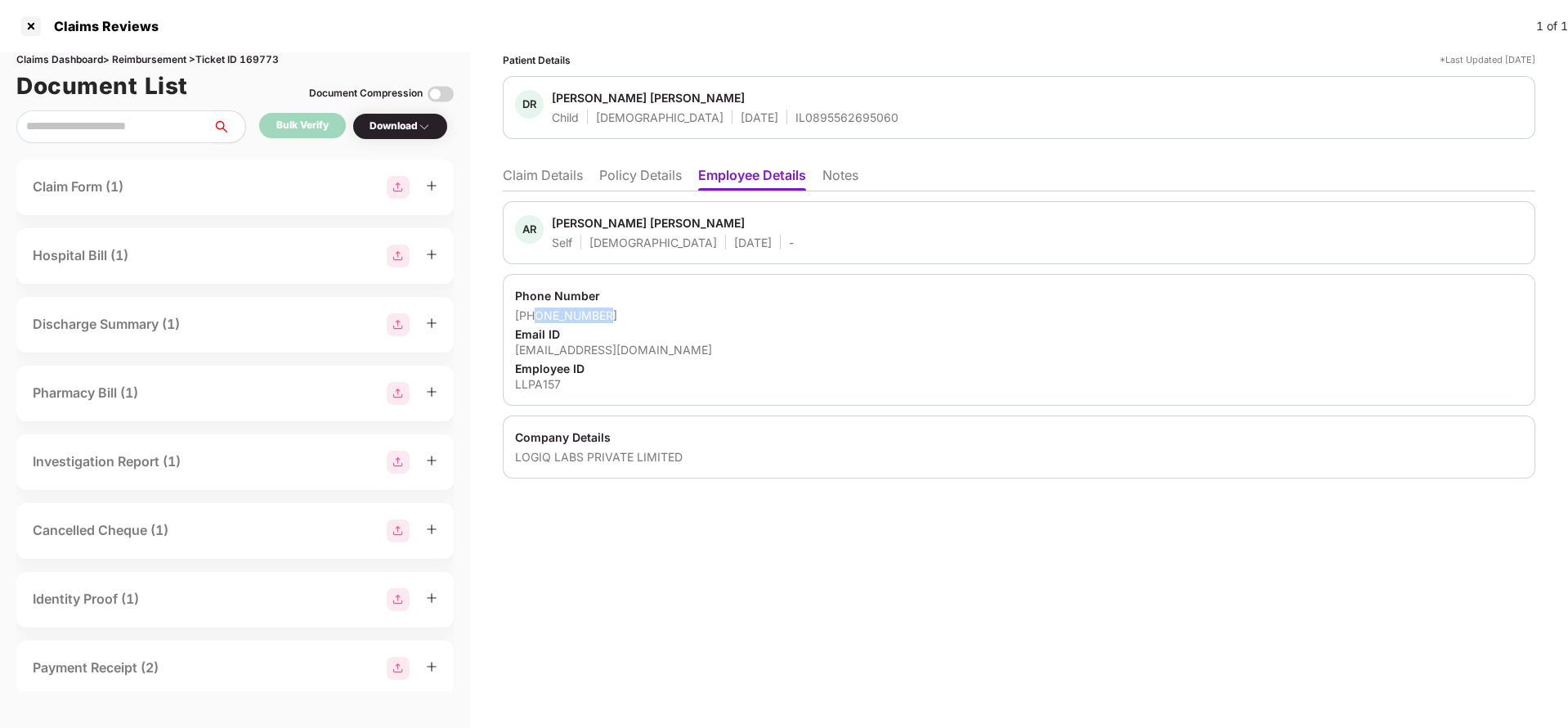
drag, startPoint x: 534, startPoint y: 312, endPoint x: 794, endPoint y: 318, distance: 260.1
click at [794, 318] on div "+919516222233" at bounding box center [1019, 315] width 1008 height 16
copy div "9516222233"
click at [599, 349] on div "apurvarajpurohit03@gmail.com" at bounding box center [1019, 349] width 1008 height 16
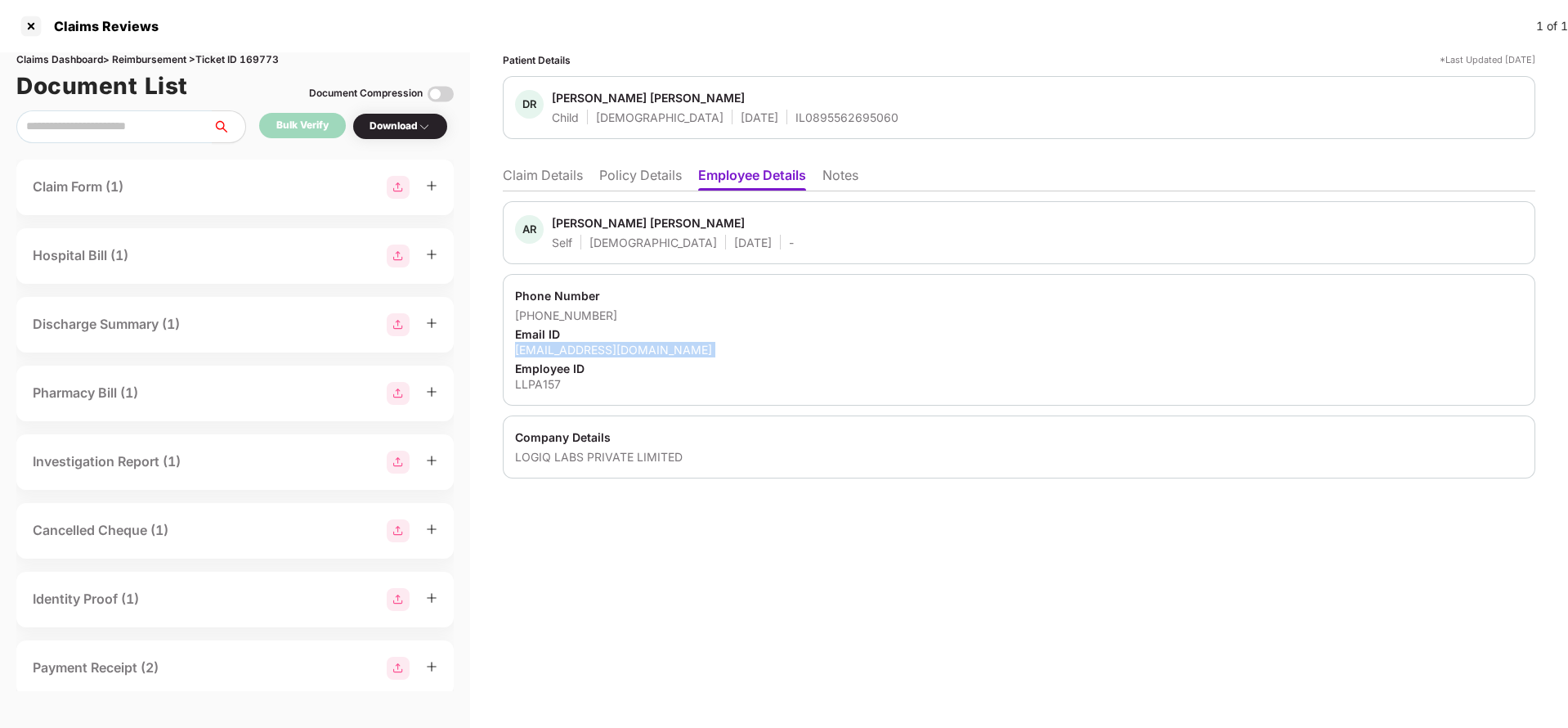
click at [599, 349] on div "apurvarajpurohit03@gmail.com" at bounding box center [1019, 349] width 1008 height 16
copy div "apurvarajpurohit03@gmail.com"
click at [541, 183] on li "Claim Details" at bounding box center [543, 178] width 81 height 23
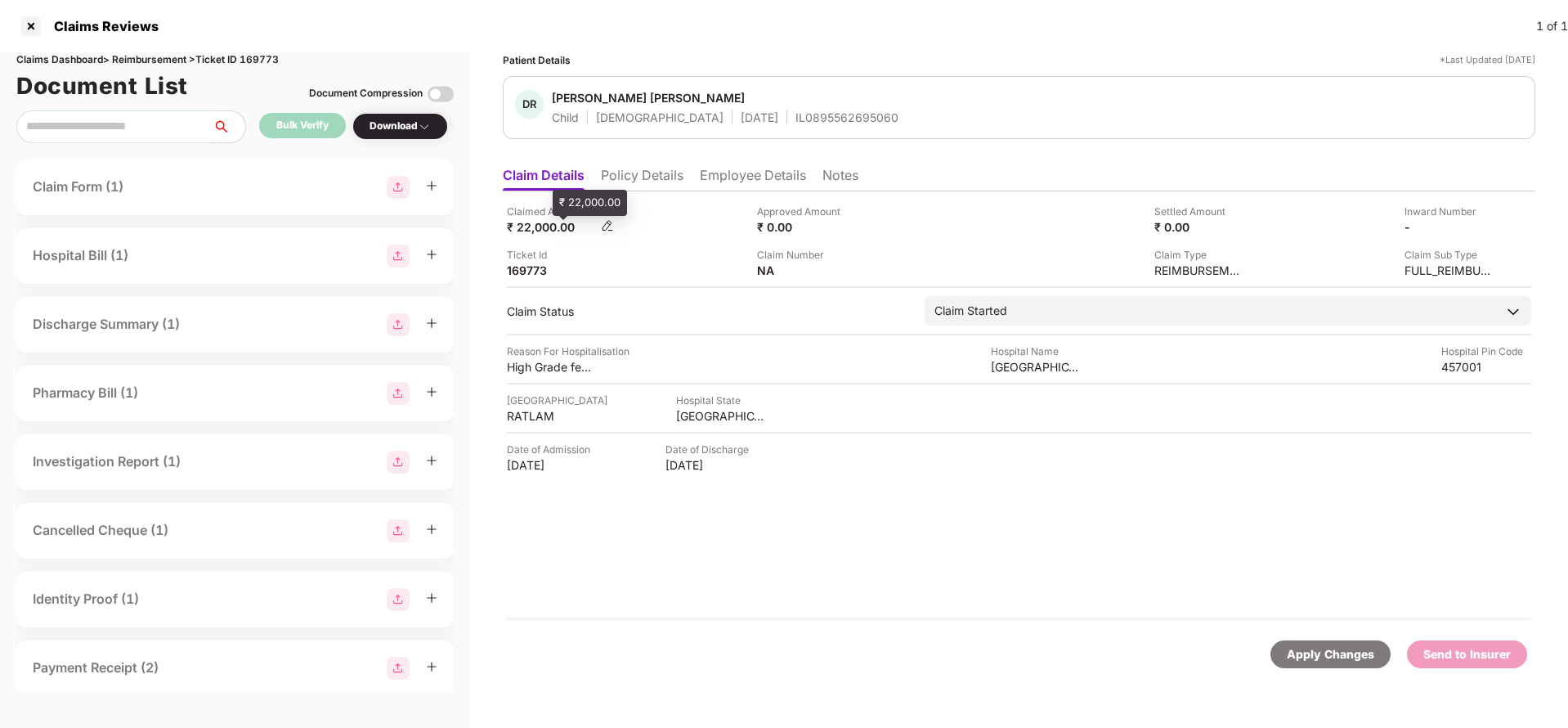
click at [532, 220] on div "₹ 22,000.00" at bounding box center [552, 227] width 90 height 16
copy div "22,000"
click at [1027, 360] on div "saai shri Hospital and research centre" at bounding box center [1036, 366] width 90 height 16
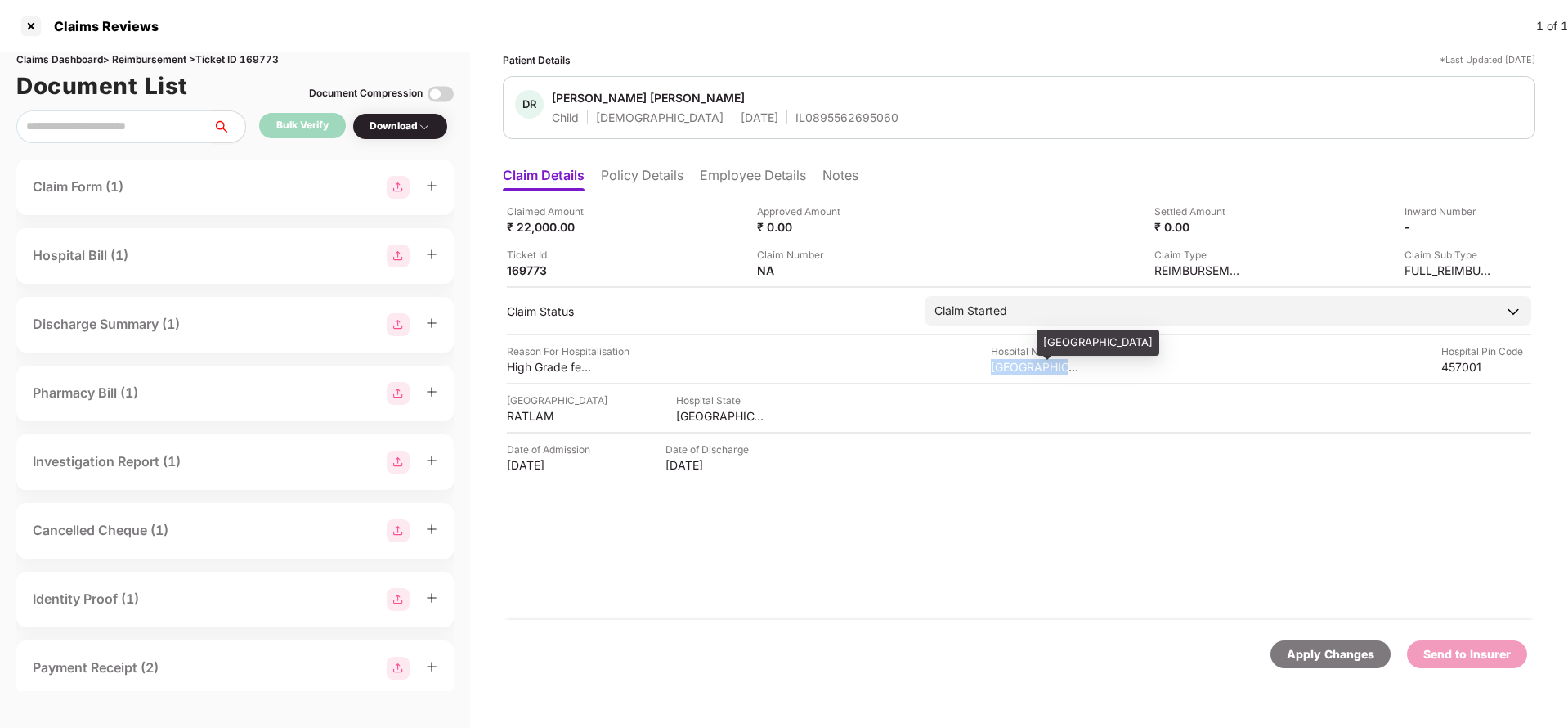
click at [1027, 360] on div "saai shri Hospital and research centre" at bounding box center [1036, 366] width 90 height 16
copy div "saai shri Hospital and research centre"
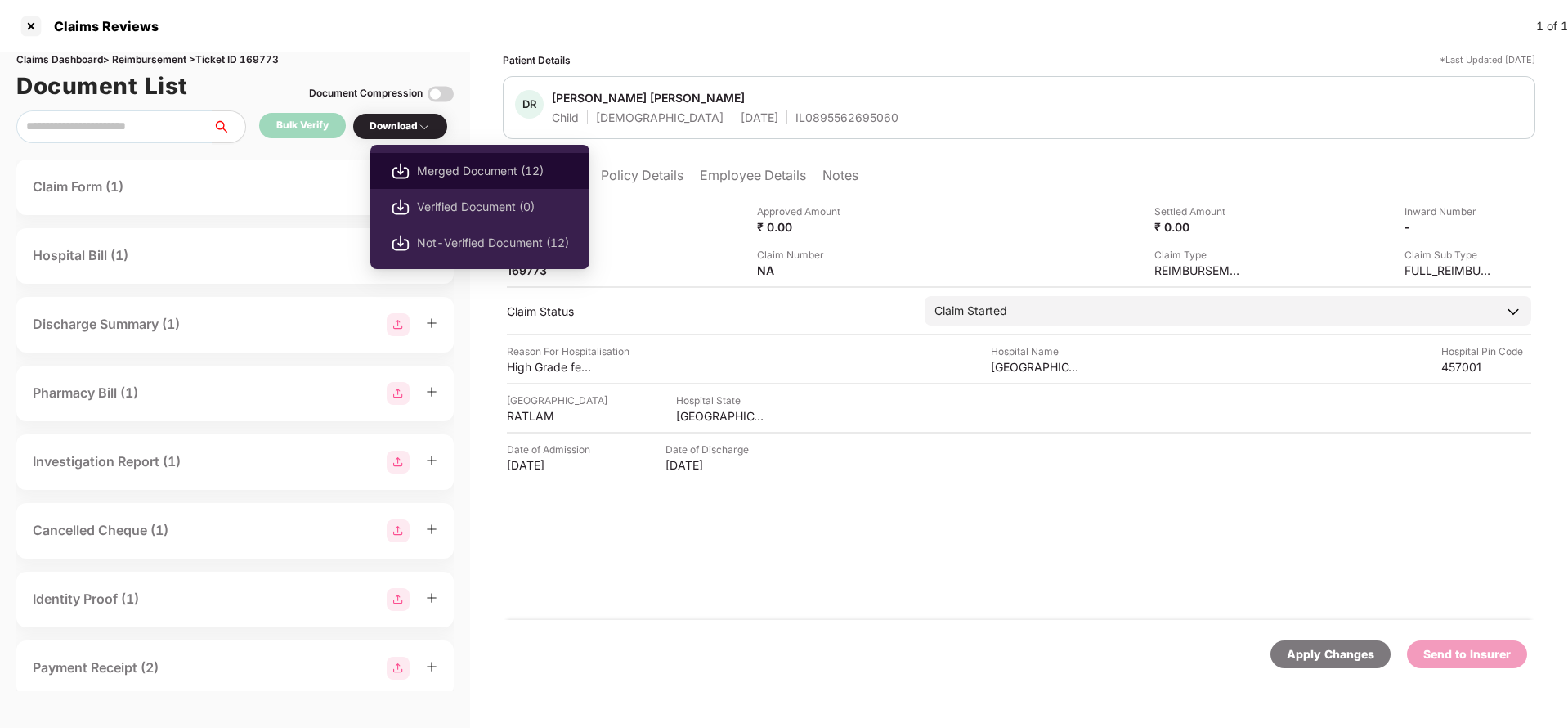
click at [475, 158] on li "Merged Document (12)" at bounding box center [480, 171] width 219 height 36
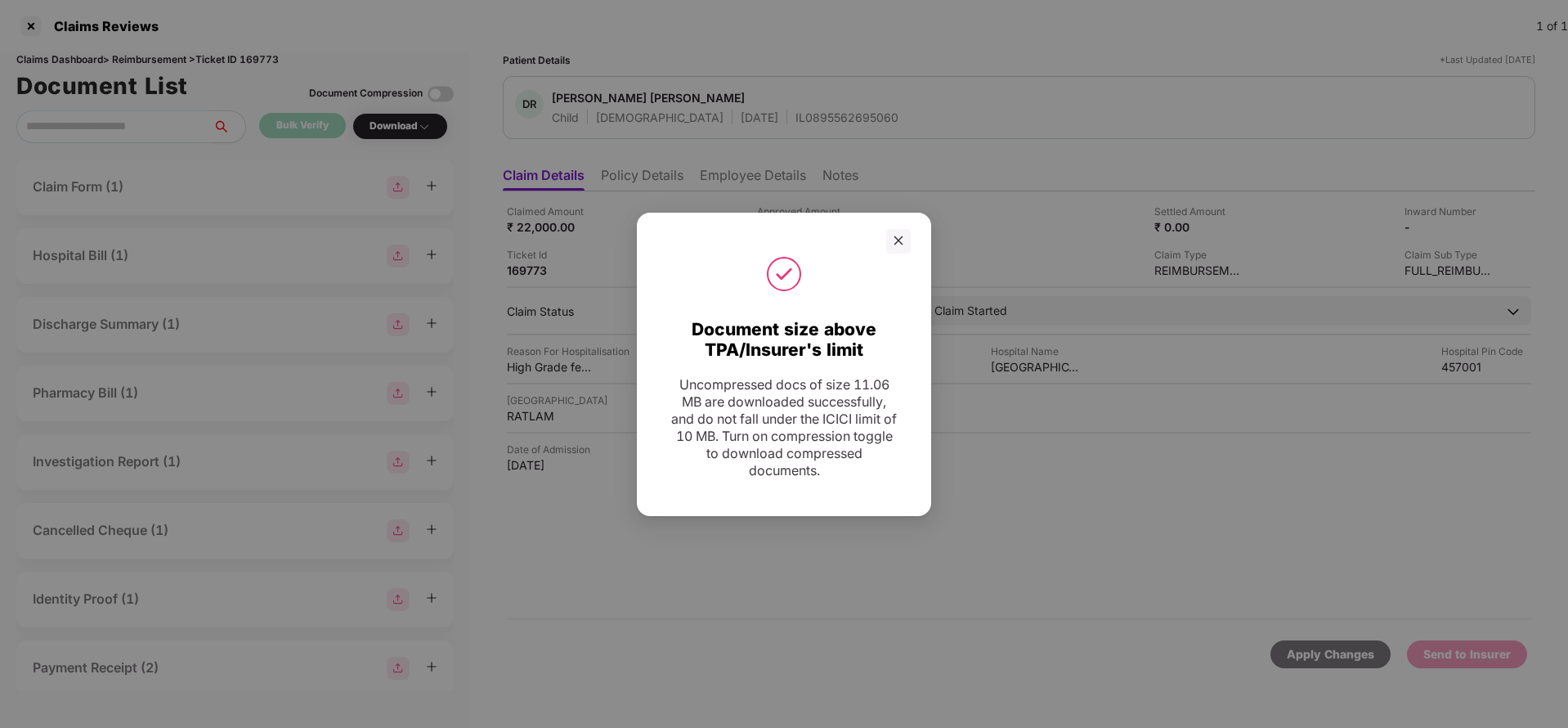
click at [893, 254] on div at bounding box center [784, 275] width 254 height 41
click at [903, 239] on icon "close" at bounding box center [898, 241] width 11 height 11
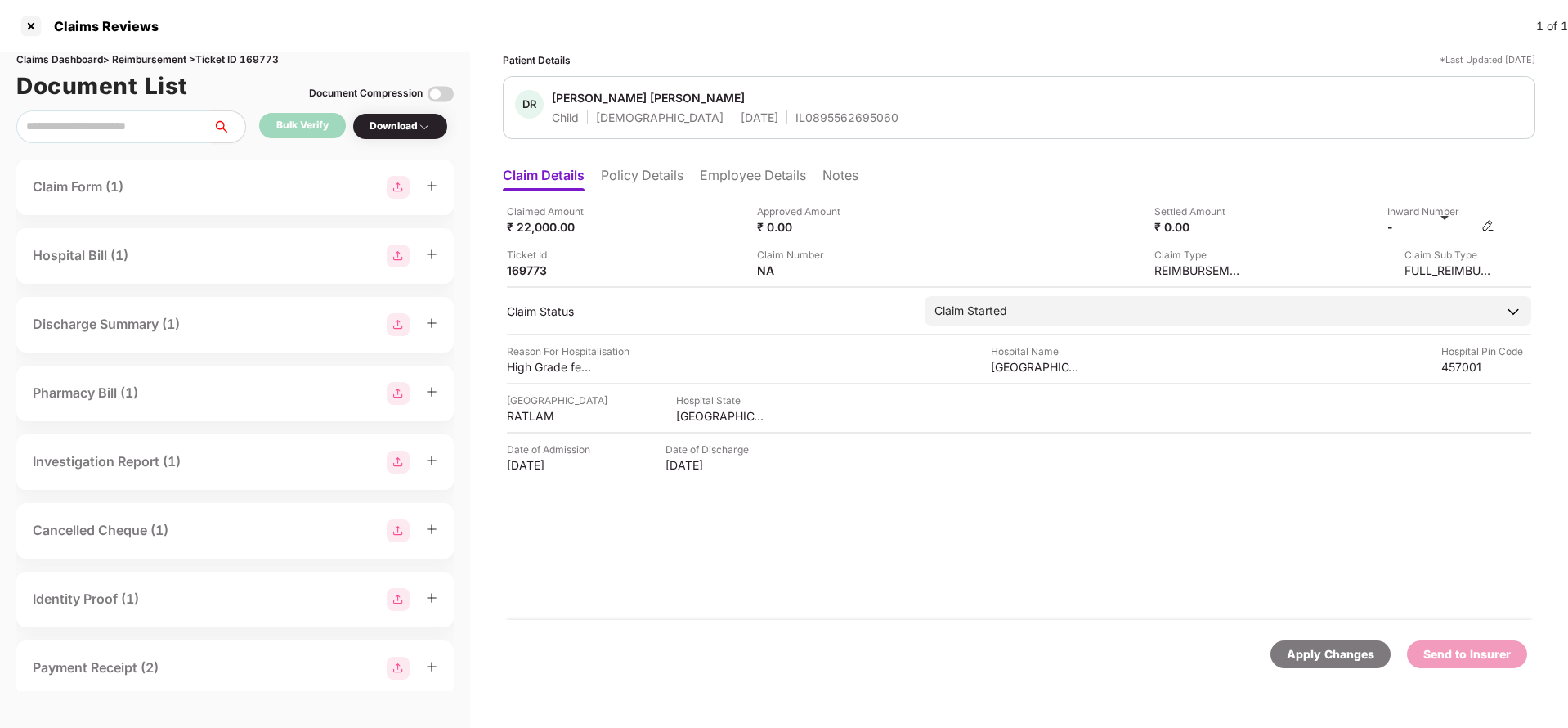
click at [1492, 227] on img at bounding box center [1488, 226] width 13 height 13
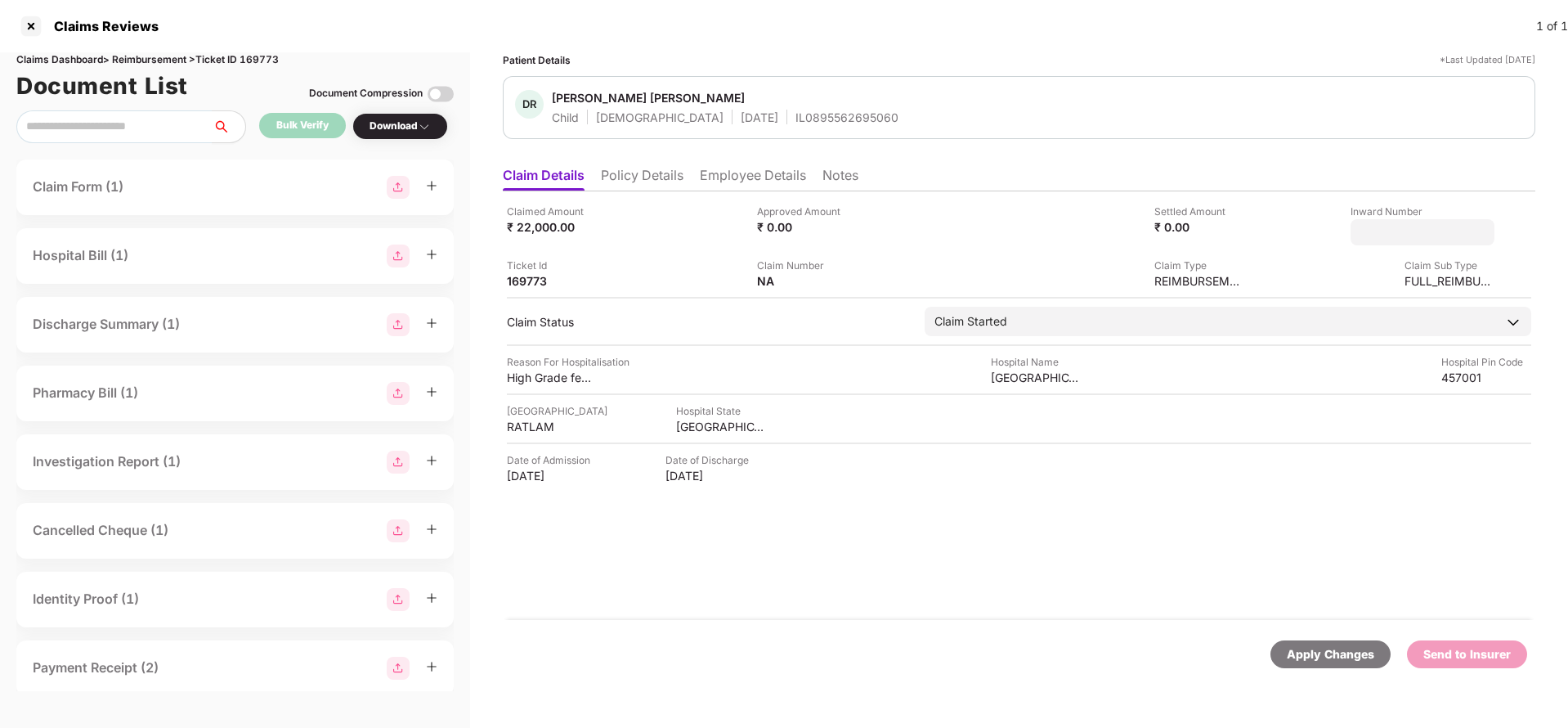
type input "**********"
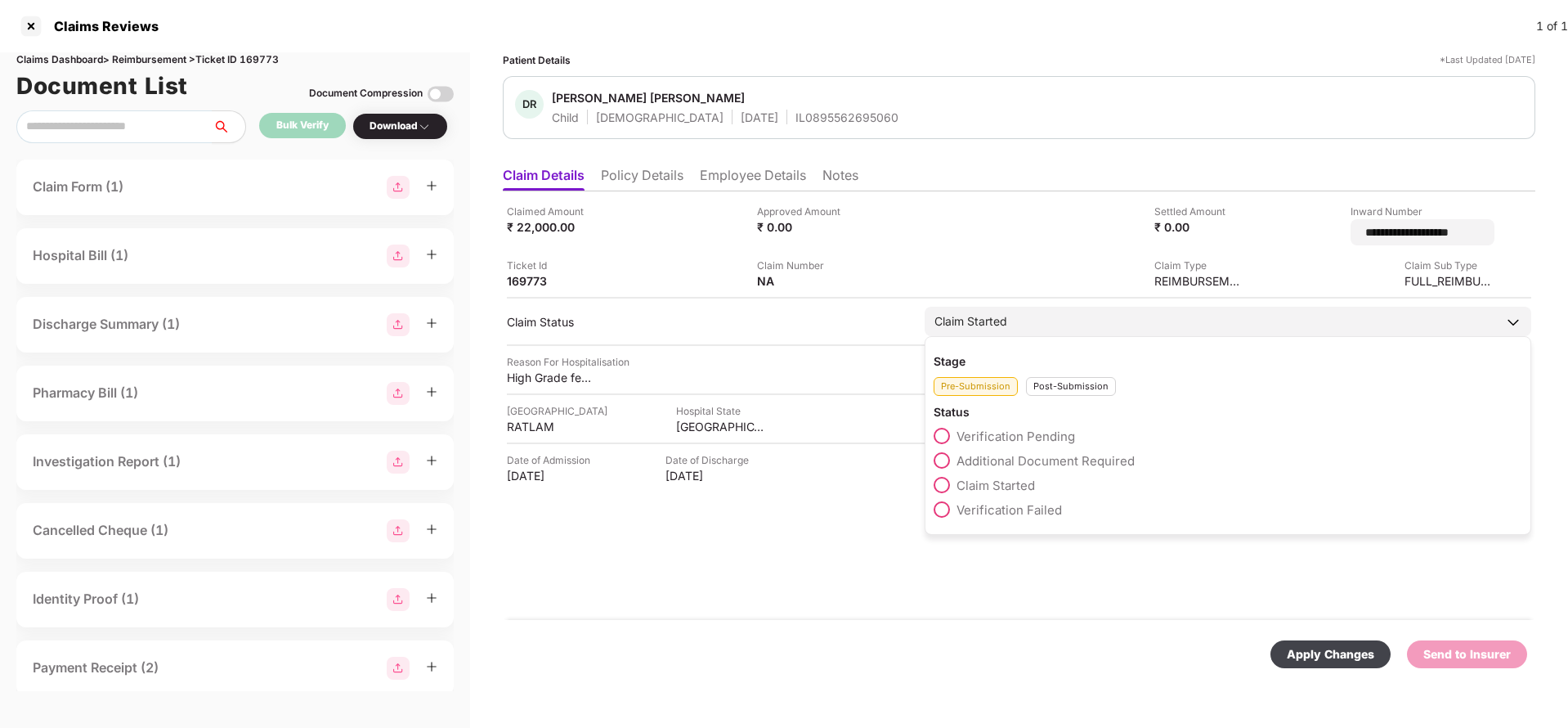
click at [1027, 339] on div "Stage Pre-Submission Post-Submission Status Verification Pending Additional Doc…" at bounding box center [1228, 436] width 607 height 199
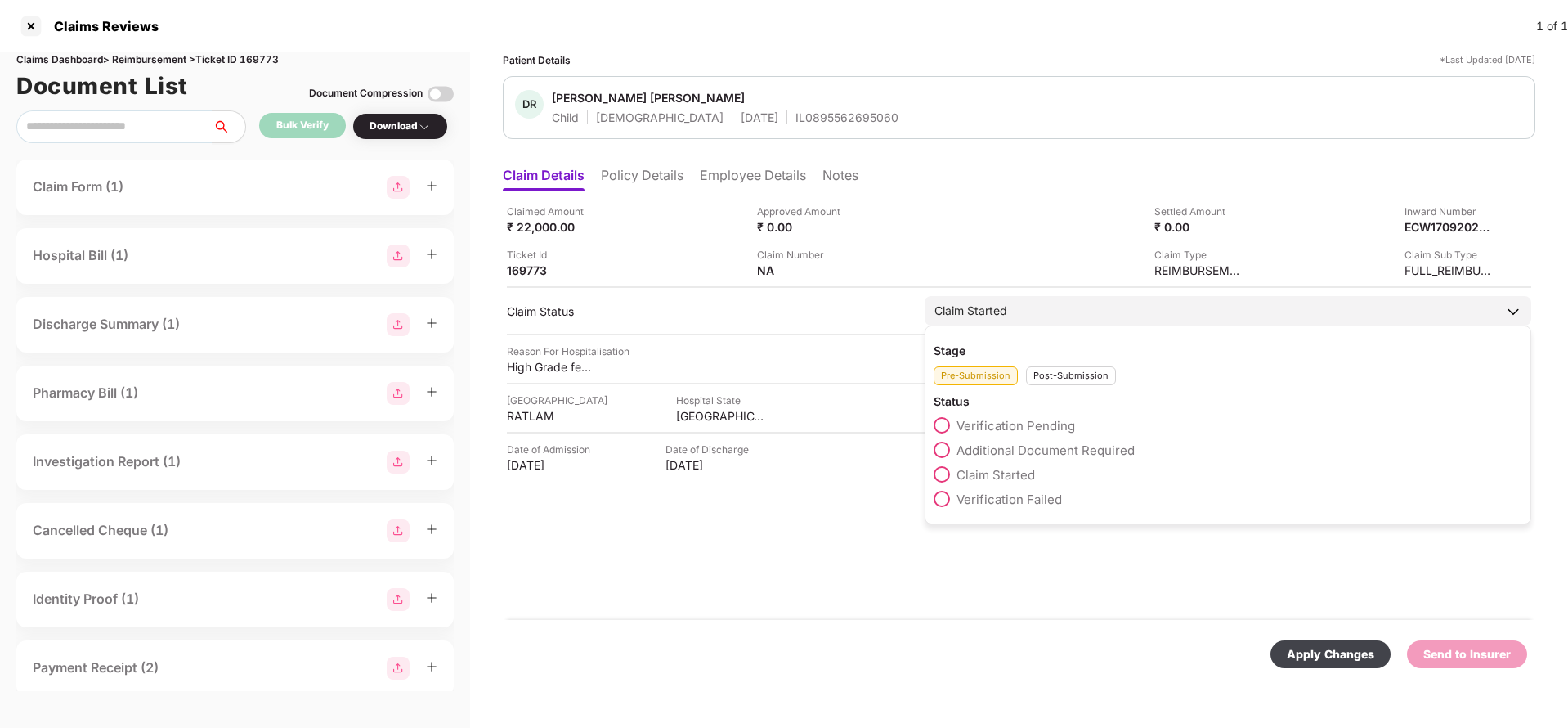
click at [1064, 382] on div "Post-Submission" at bounding box center [1072, 376] width 90 height 19
click at [1040, 453] on span "Claim Under Process" at bounding box center [1018, 450] width 124 height 16
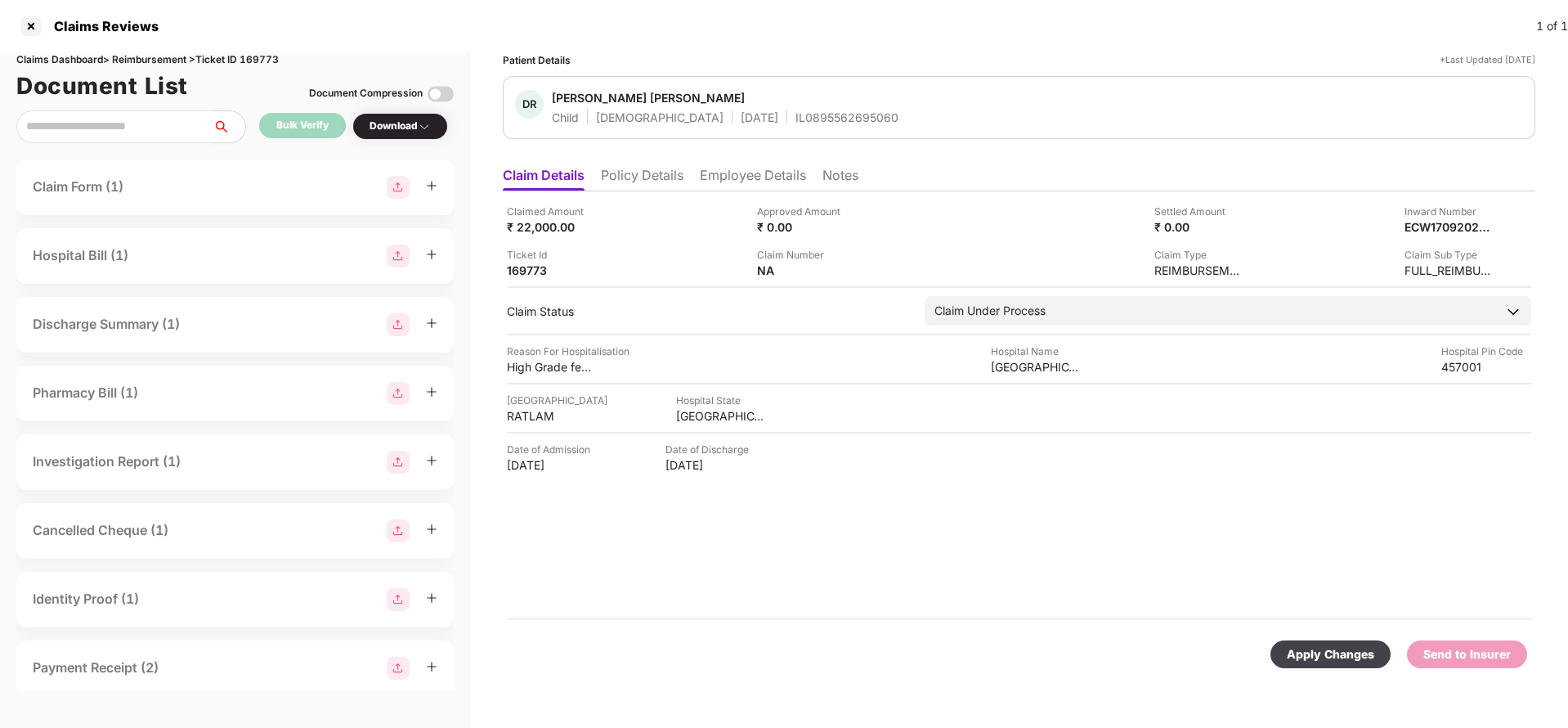
click at [1343, 655] on div "Apply Changes" at bounding box center [1330, 654] width 87 height 18
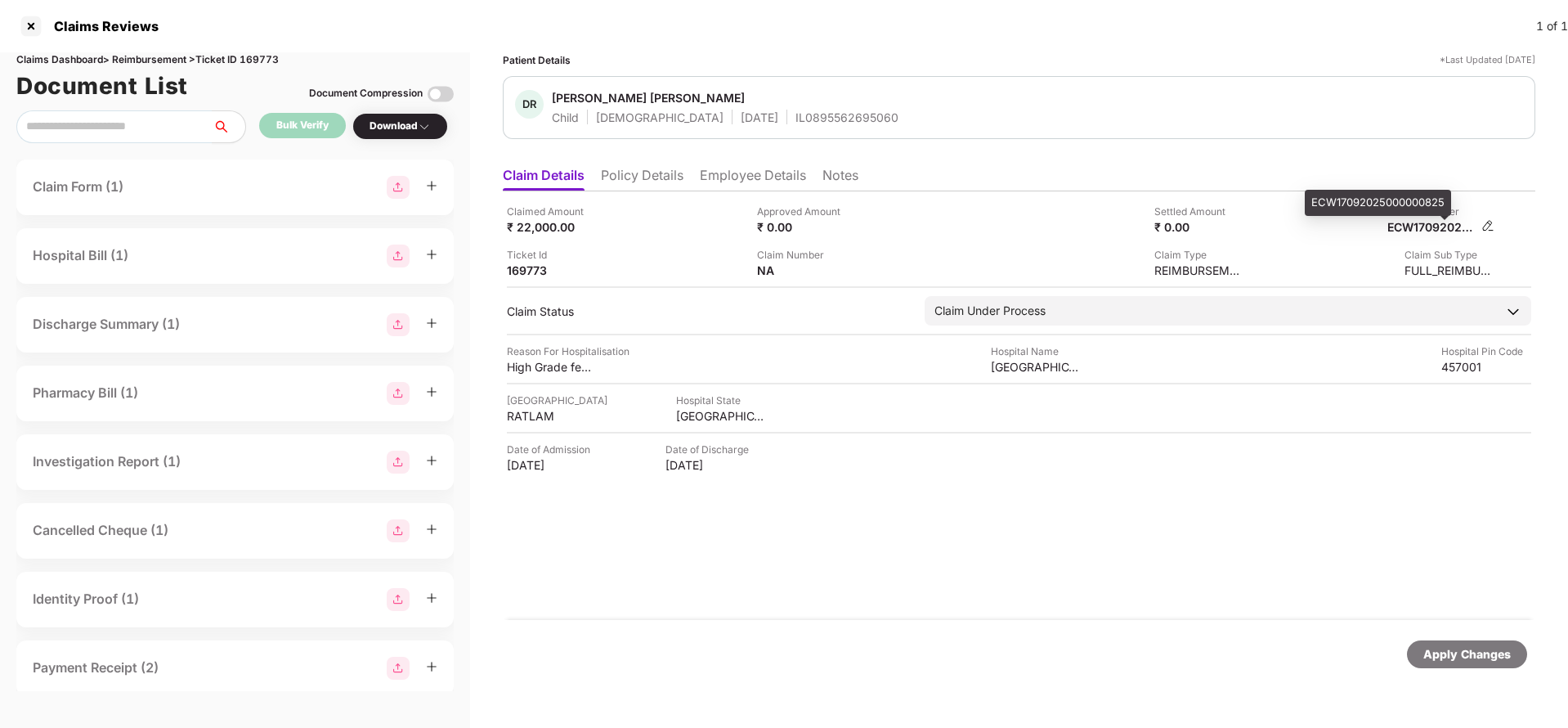
click at [1441, 224] on div "ECW17092025000000825" at bounding box center [1432, 227] width 90 height 16
copy div "ECW17092025000000825"
click at [795, 123] on div "IL0895562695060" at bounding box center [847, 117] width 103 height 16
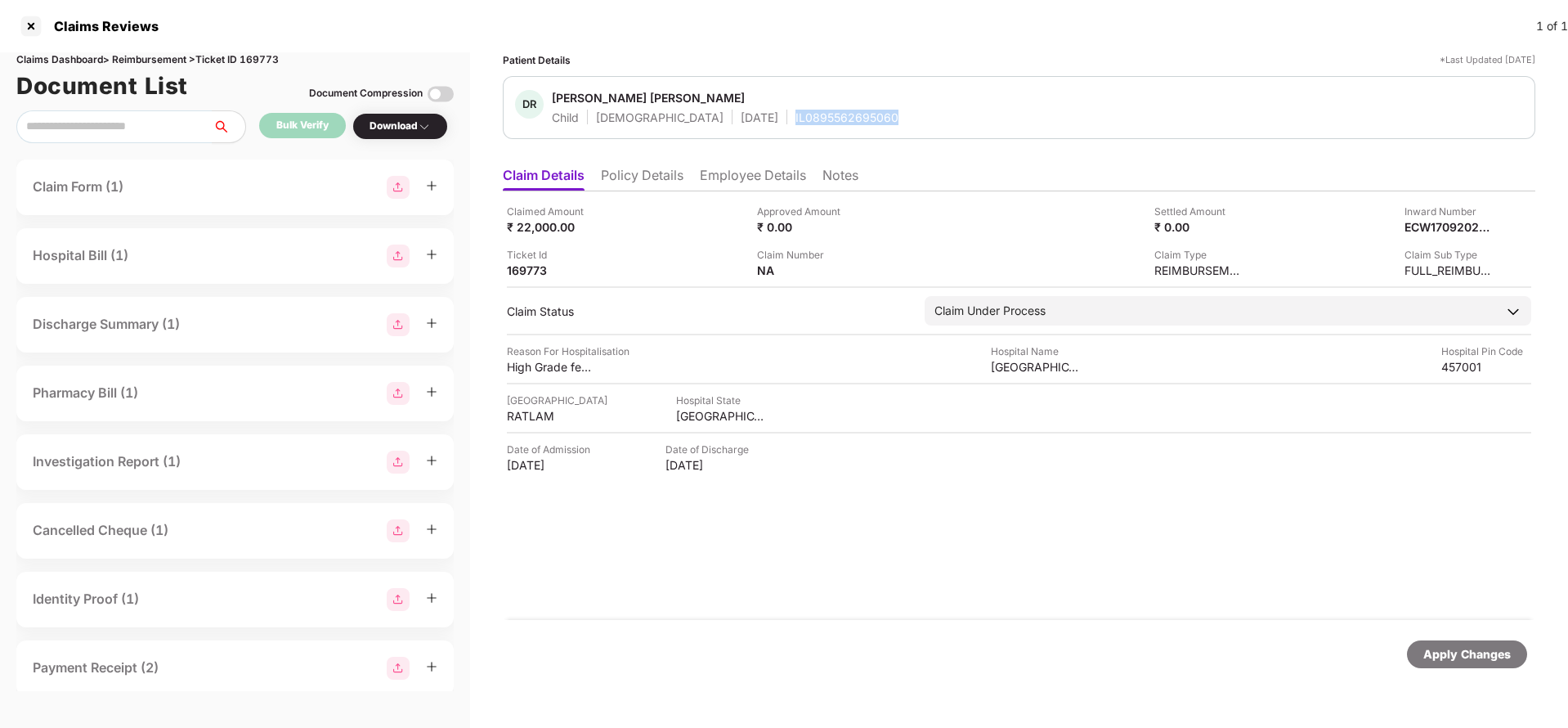
click at [795, 123] on div "IL0895562695060" at bounding box center [847, 117] width 103 height 16
copy div "IL0895562695060"
click at [1494, 654] on div "Apply Changes" at bounding box center [1467, 654] width 87 height 18
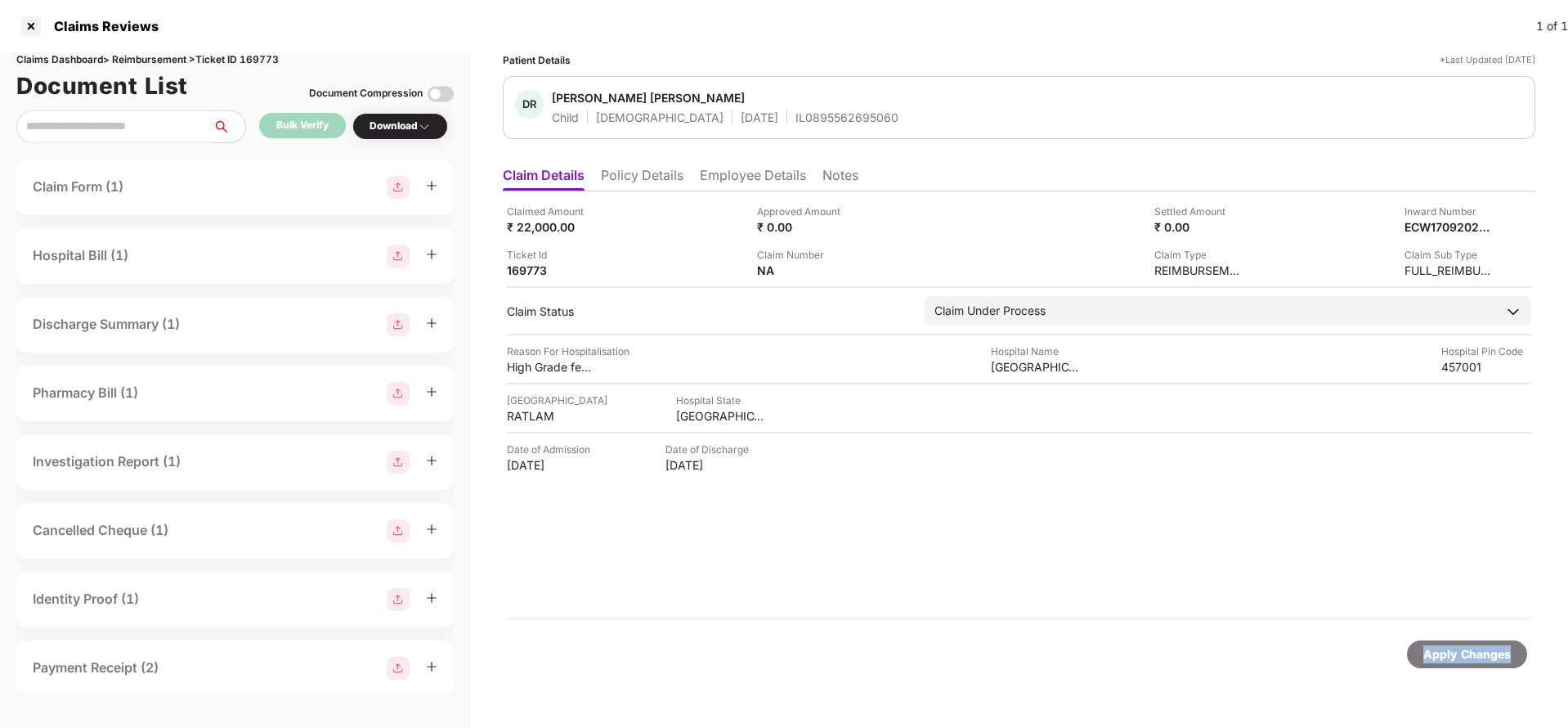
click at [1494, 654] on div "Apply Changes" at bounding box center [1467, 654] width 87 height 18
click at [259, 53] on div "Claims Dashboard > Reimbursement > Ticket ID 169773" at bounding box center [234, 60] width 437 height 16
copy div "169773"
click at [1451, 643] on div "Apply Changes" at bounding box center [1467, 654] width 120 height 28
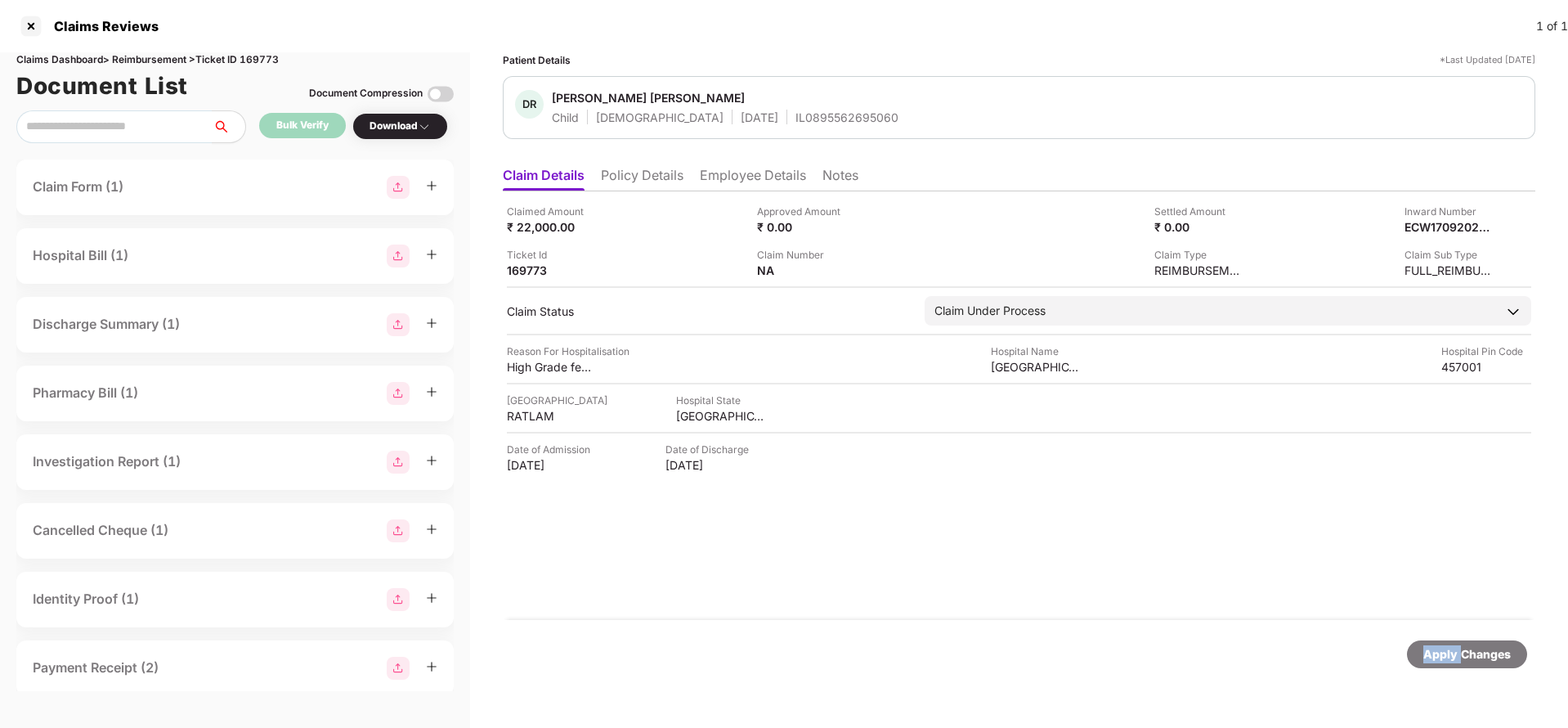
click at [1451, 643] on div "Apply Changes" at bounding box center [1467, 654] width 120 height 28
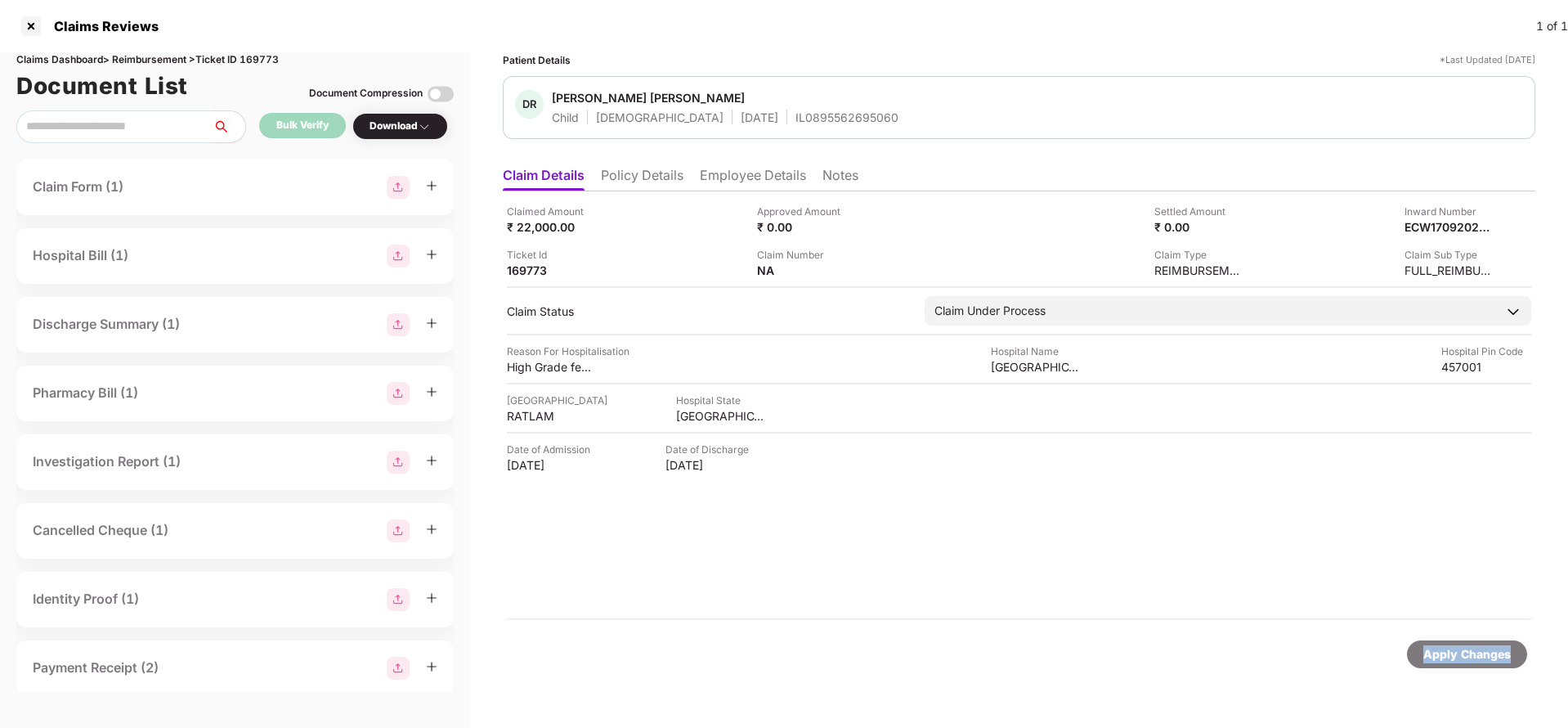
click at [1451, 643] on div "Apply Changes" at bounding box center [1467, 654] width 120 height 28
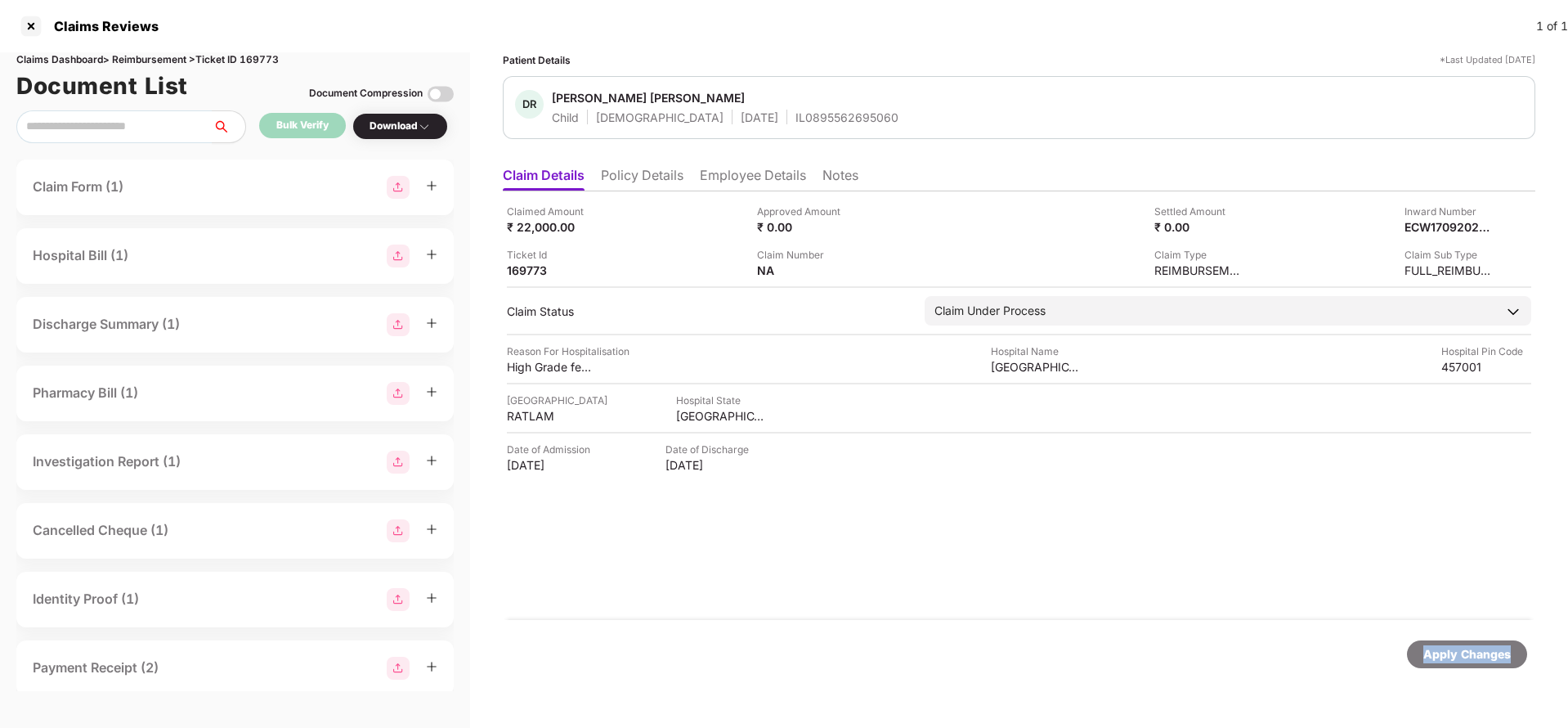
click at [1451, 643] on div "Apply Changes" at bounding box center [1467, 654] width 120 height 28
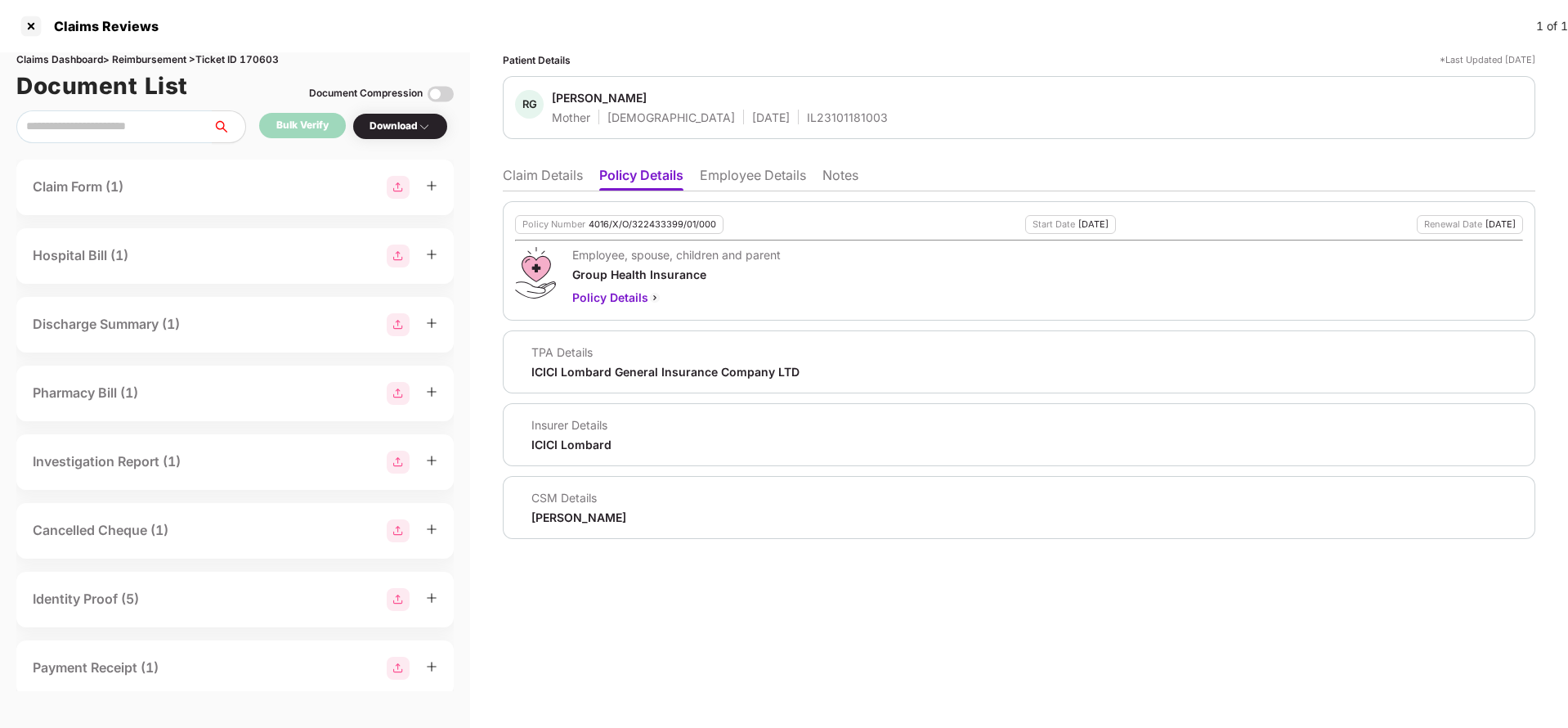
click at [642, 214] on div "Policy Number 4016/X/O/322433399/01/000 Start Date 23 Dec 2024 Renewal Date 22 …" at bounding box center [1019, 260] width 1032 height 119
copy div "4016/X/O/322433399/01/000"
click at [807, 110] on div "IL23101181003" at bounding box center [848, 117] width 81 height 16
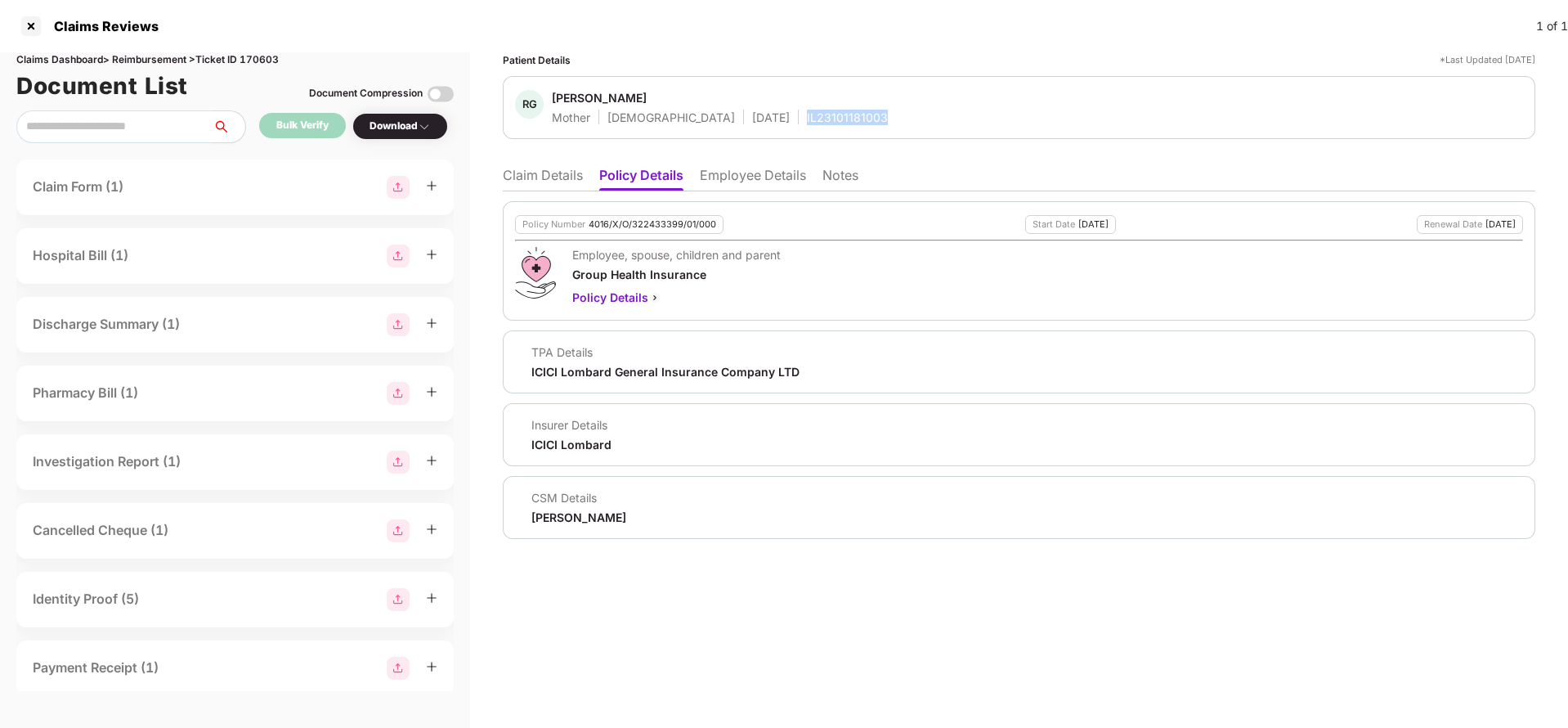
click at [807, 110] on div "IL23101181003" at bounding box center [848, 117] width 81 height 16
copy div "IL23101181003"
click at [746, 177] on li "Employee Details" at bounding box center [752, 178] width 106 height 23
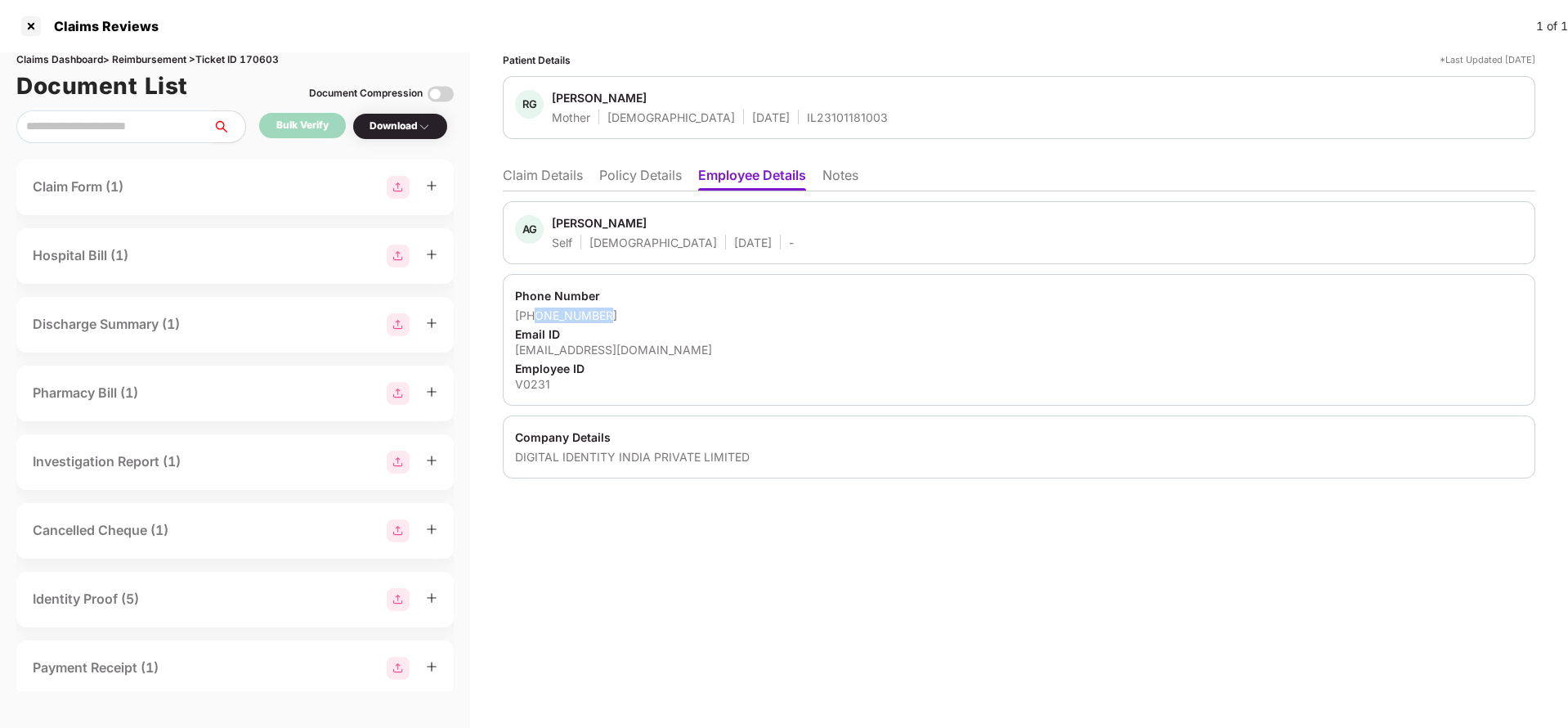
drag, startPoint x: 537, startPoint y: 317, endPoint x: 660, endPoint y: 312, distance: 123.1
click at [660, 312] on div "+917087508518" at bounding box center [1019, 315] width 1008 height 16
copy div "7087508518"
click at [588, 349] on div "aabha.gupta@vida.id" at bounding box center [1019, 349] width 1008 height 16
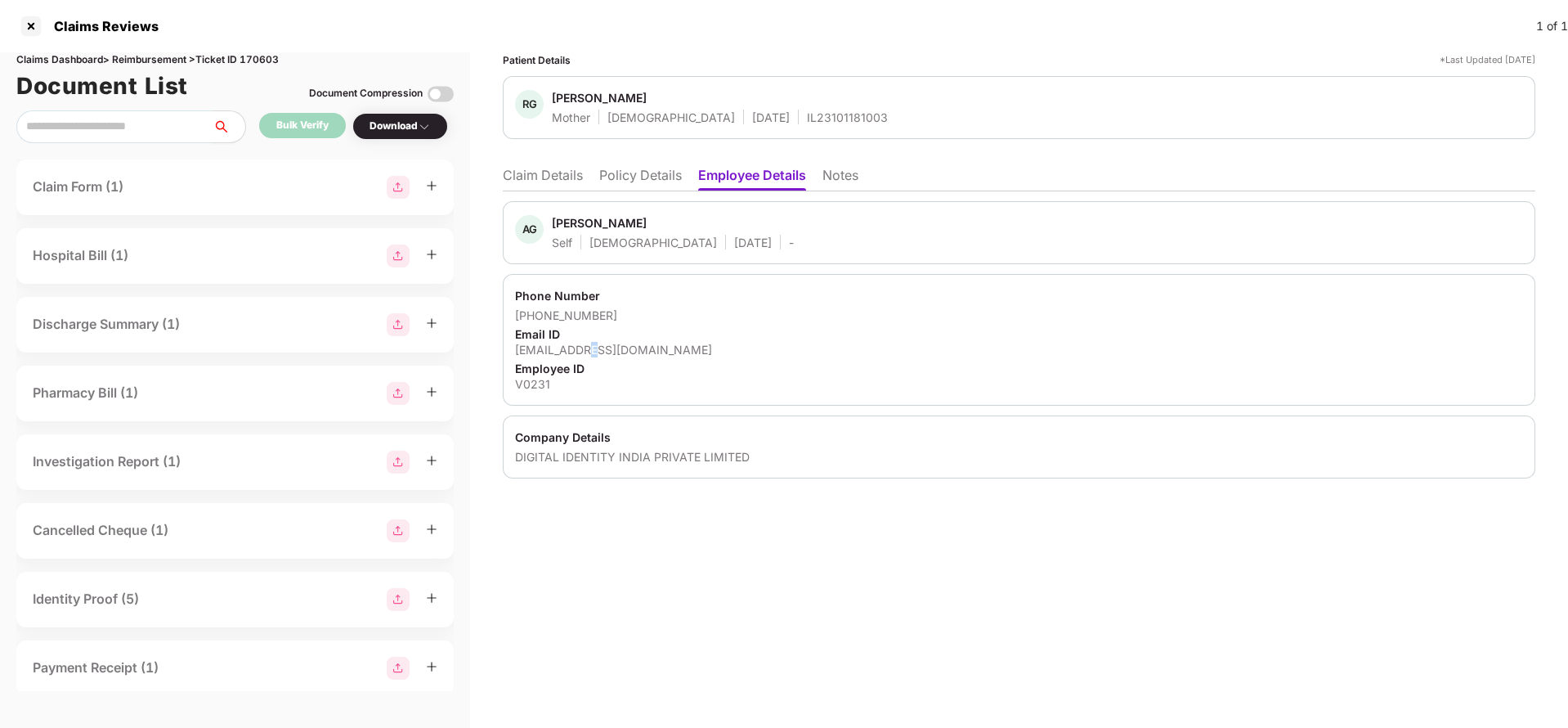
click at [588, 349] on div "aabha.gupta@vida.id" at bounding box center [1019, 349] width 1008 height 16
copy div "aabha.gupta@vida.id"
click at [553, 179] on li "Claim Details" at bounding box center [543, 178] width 81 height 23
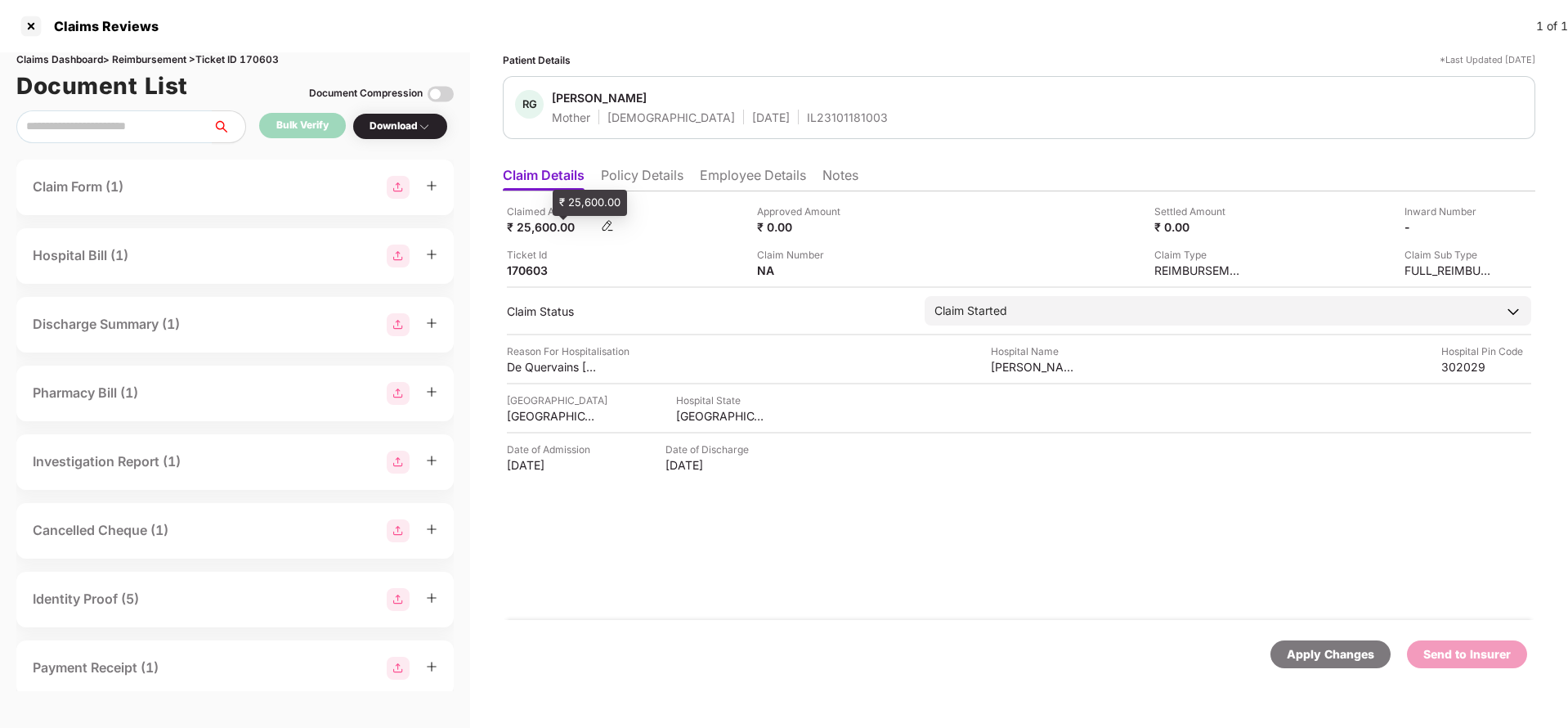
click at [531, 234] on div "₹ 25,600.00" at bounding box center [552, 227] width 90 height 16
copy div "25,600"
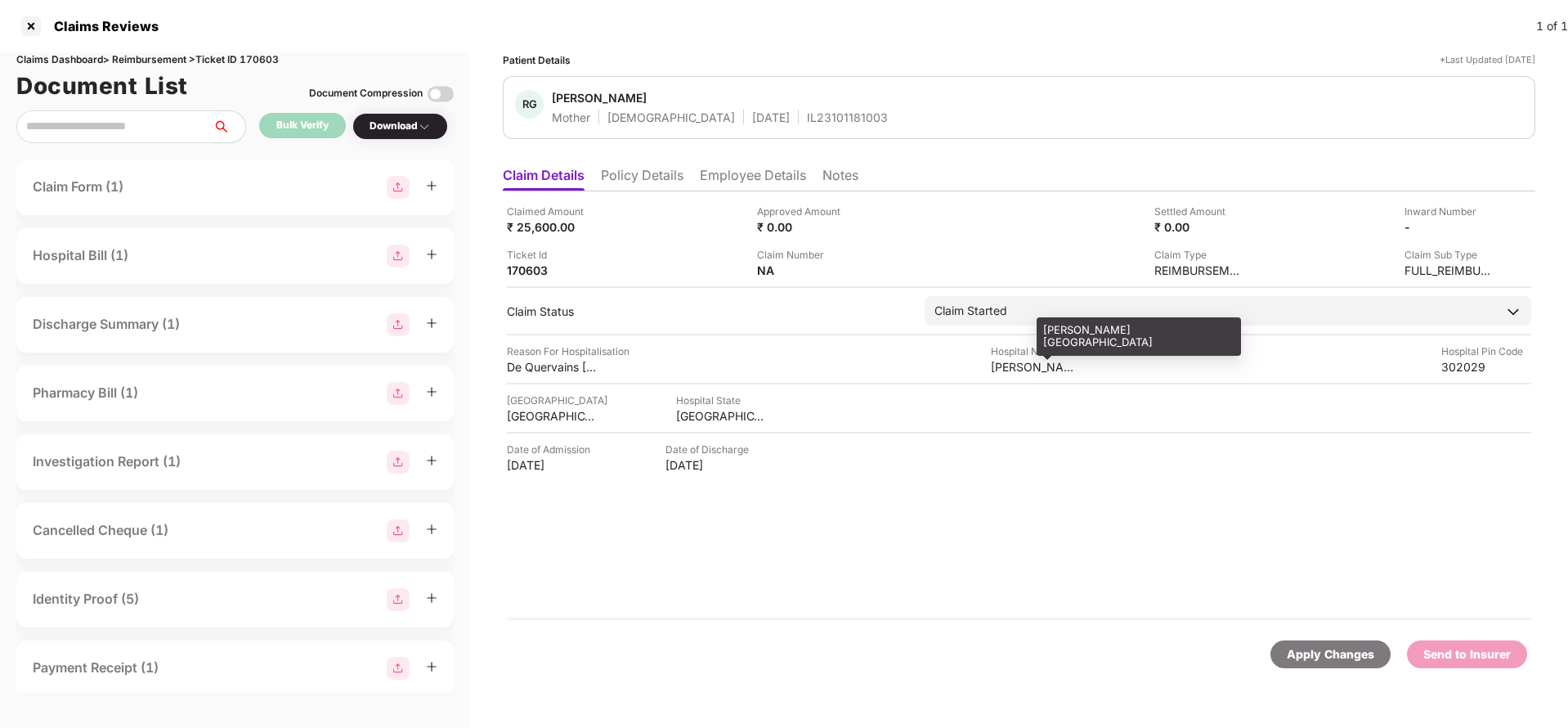
click at [1036, 368] on div "PRATAP NARAYAN MEMORIAL HOSPITAL" at bounding box center [1036, 366] width 90 height 16
copy div "PRATAP NARAYAN MEMORIAL HOSPITAL"
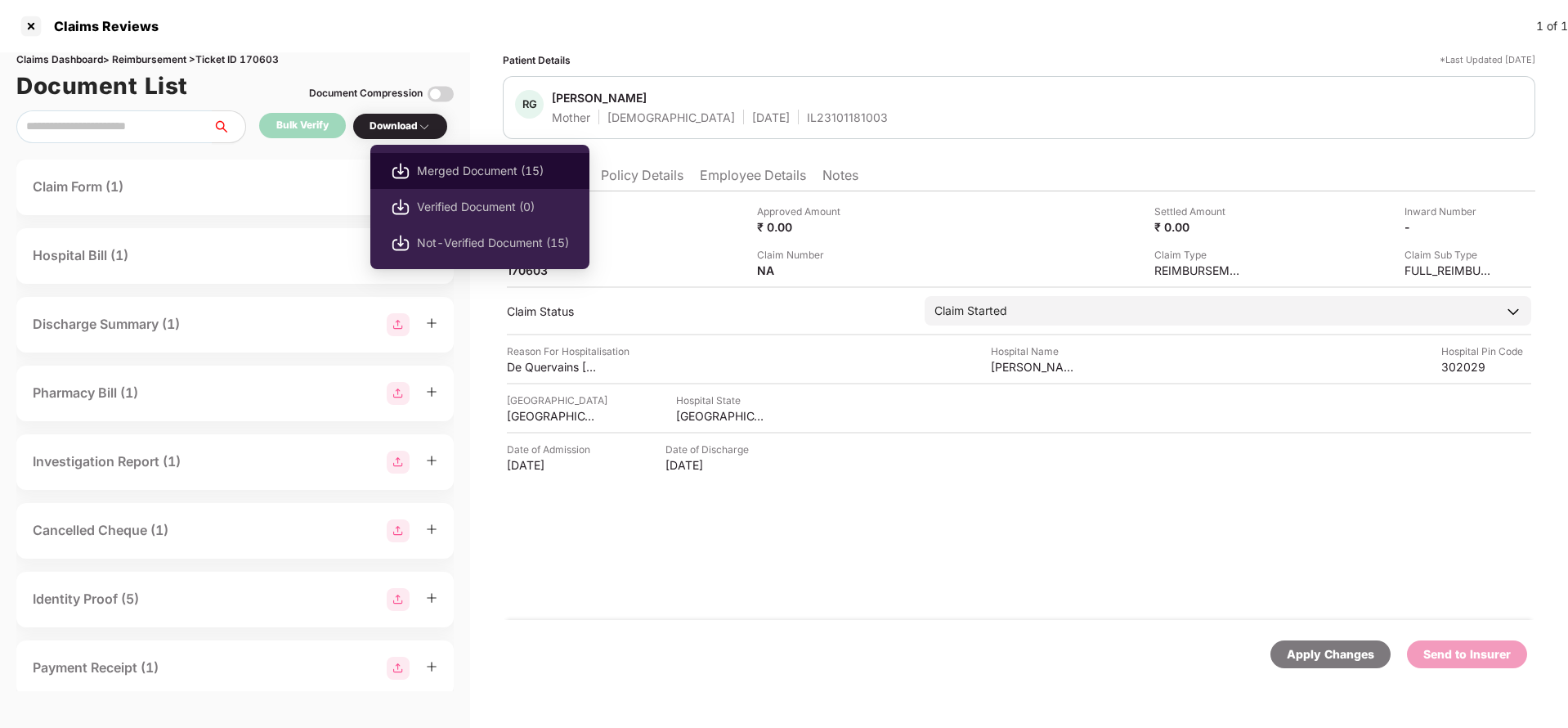
click at [468, 171] on span "Merged Document (15)" at bounding box center [493, 171] width 152 height 18
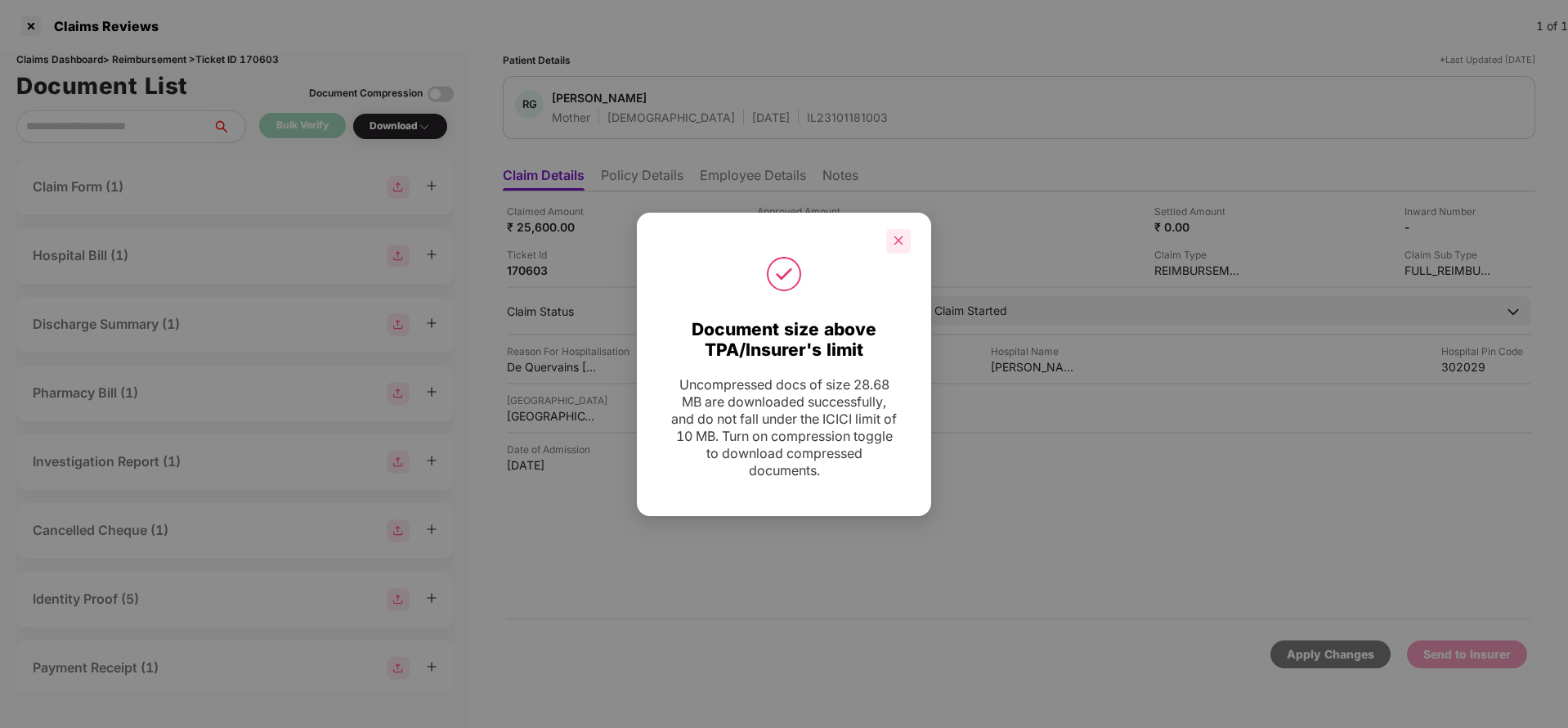
click at [909, 245] on div at bounding box center [898, 241] width 24 height 24
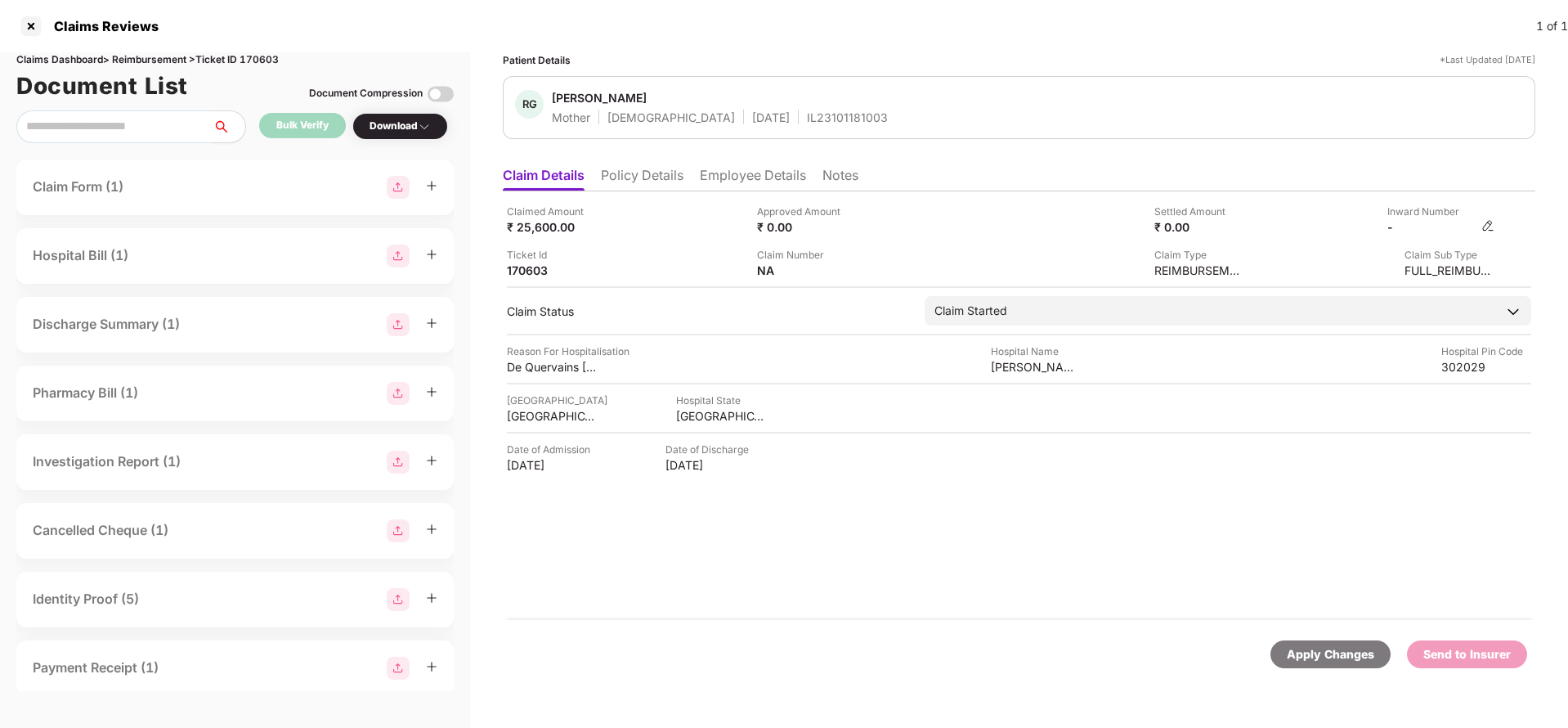
click at [1487, 222] on img at bounding box center [1488, 226] width 13 height 13
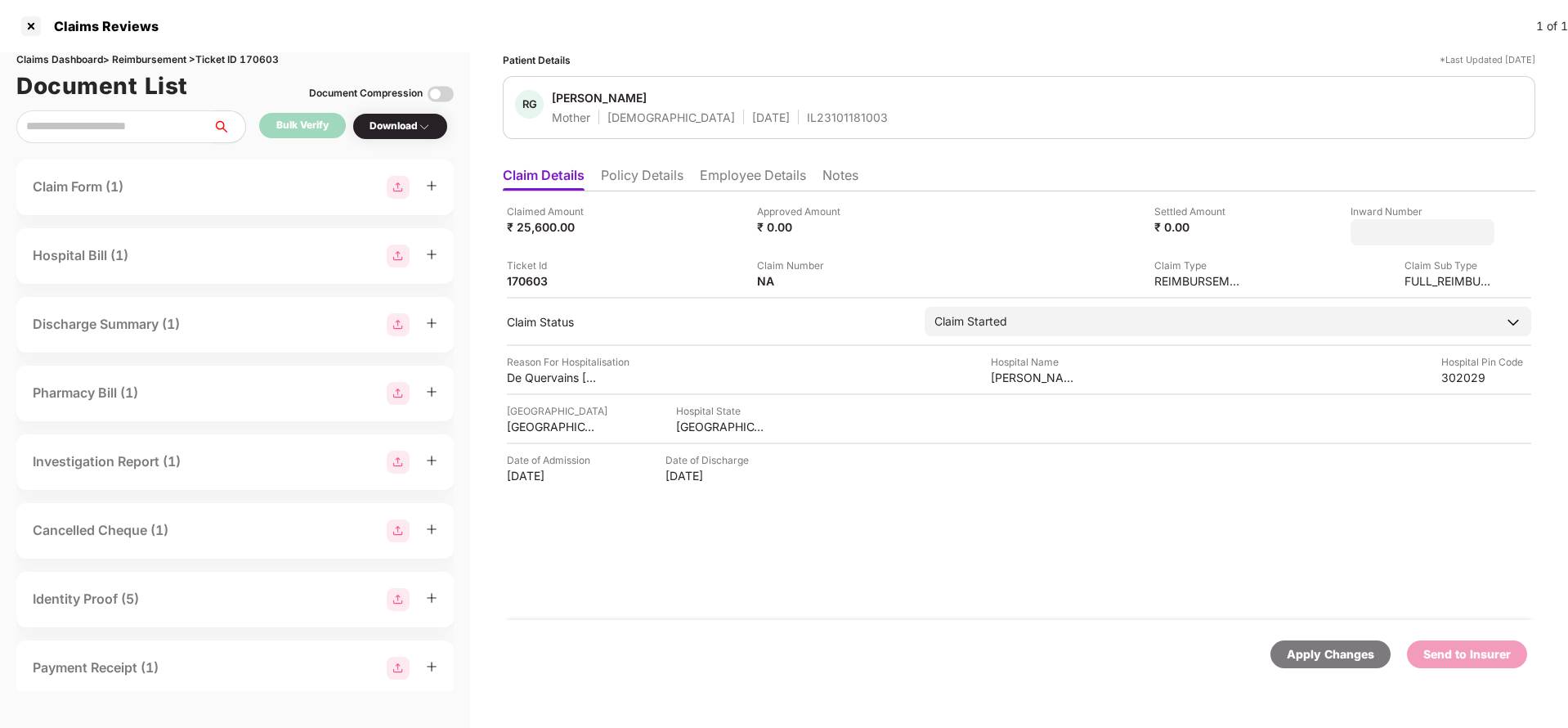
type input "**********"
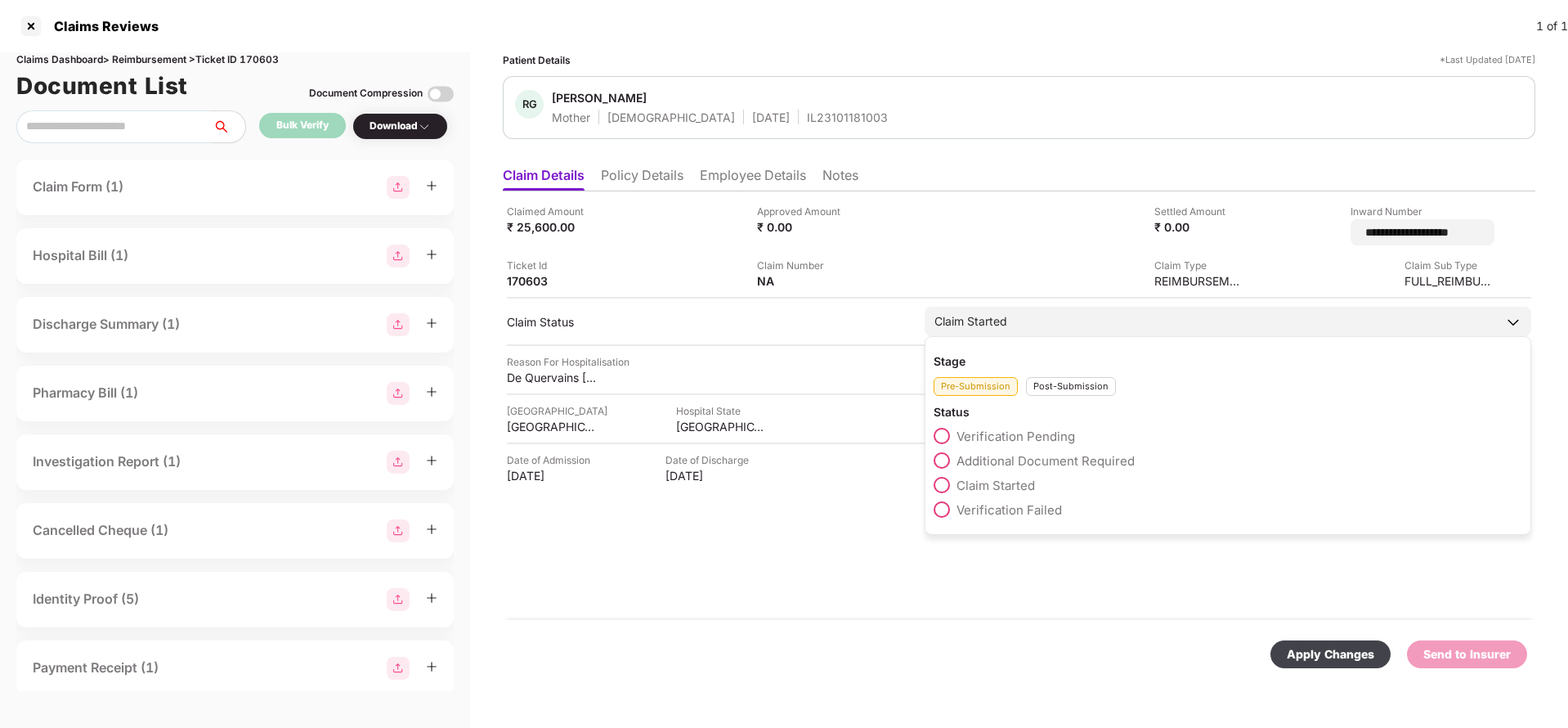
click at [1029, 323] on div "Claim Started" at bounding box center [1228, 320] width 607 height 29
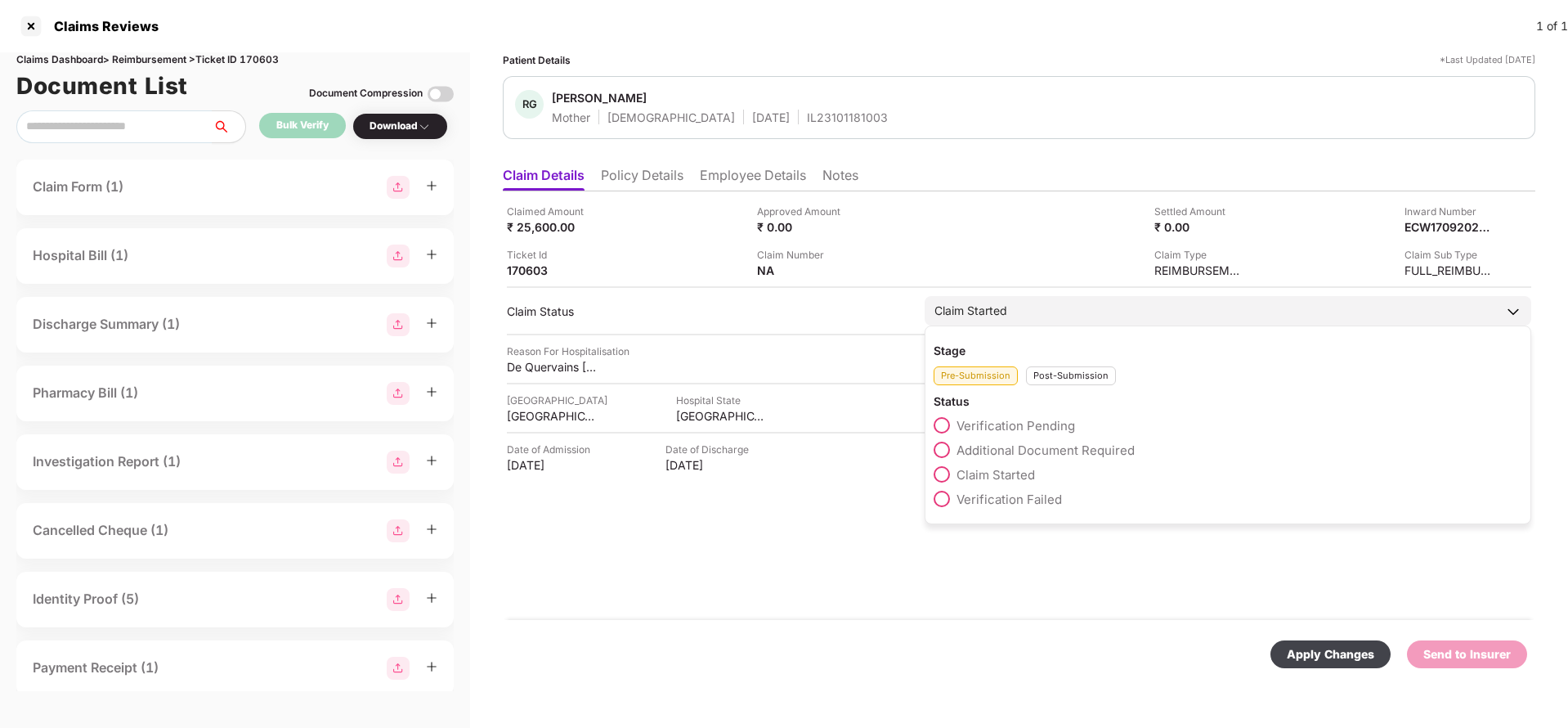
click at [1069, 380] on div "Post-Submission" at bounding box center [1072, 376] width 90 height 19
click at [1049, 445] on span "Claim Under Process" at bounding box center [1018, 450] width 124 height 16
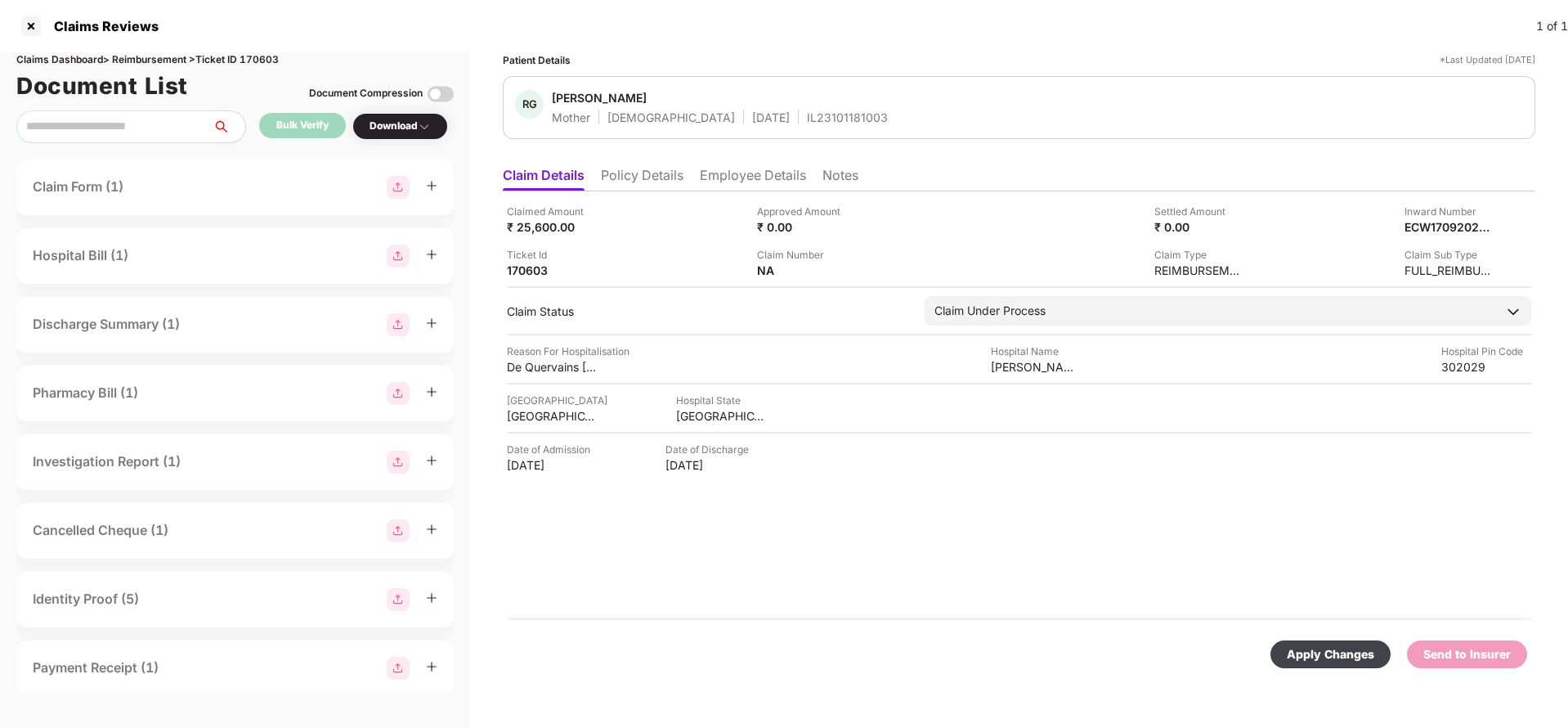
click at [1340, 646] on div "Apply Changes" at bounding box center [1330, 654] width 87 height 18
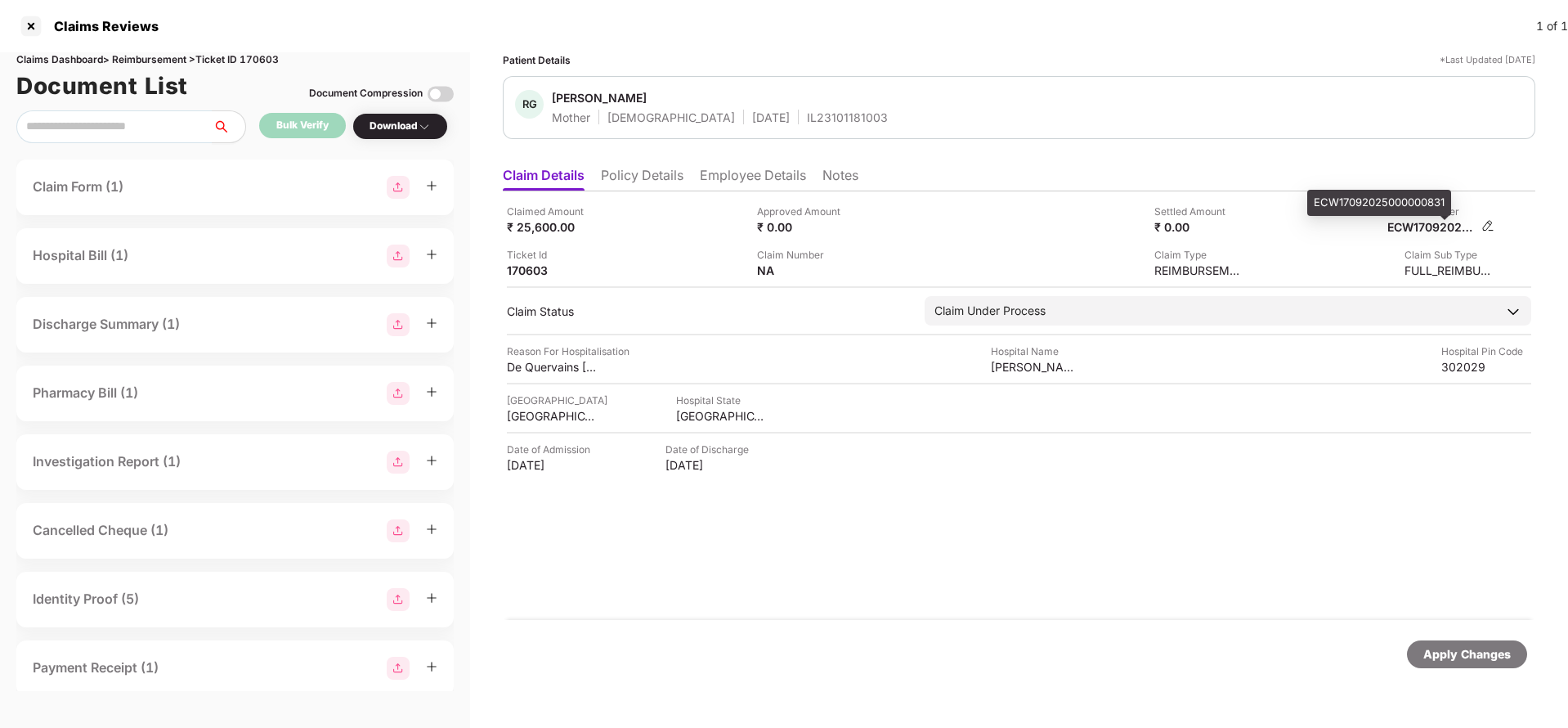
click at [1435, 221] on div "ECW17092025000000831" at bounding box center [1432, 227] width 90 height 16
copy div "ECW17092025000000831"
click at [790, 108] on span "Rama Gupta" at bounding box center [719, 99] width 336 height 20
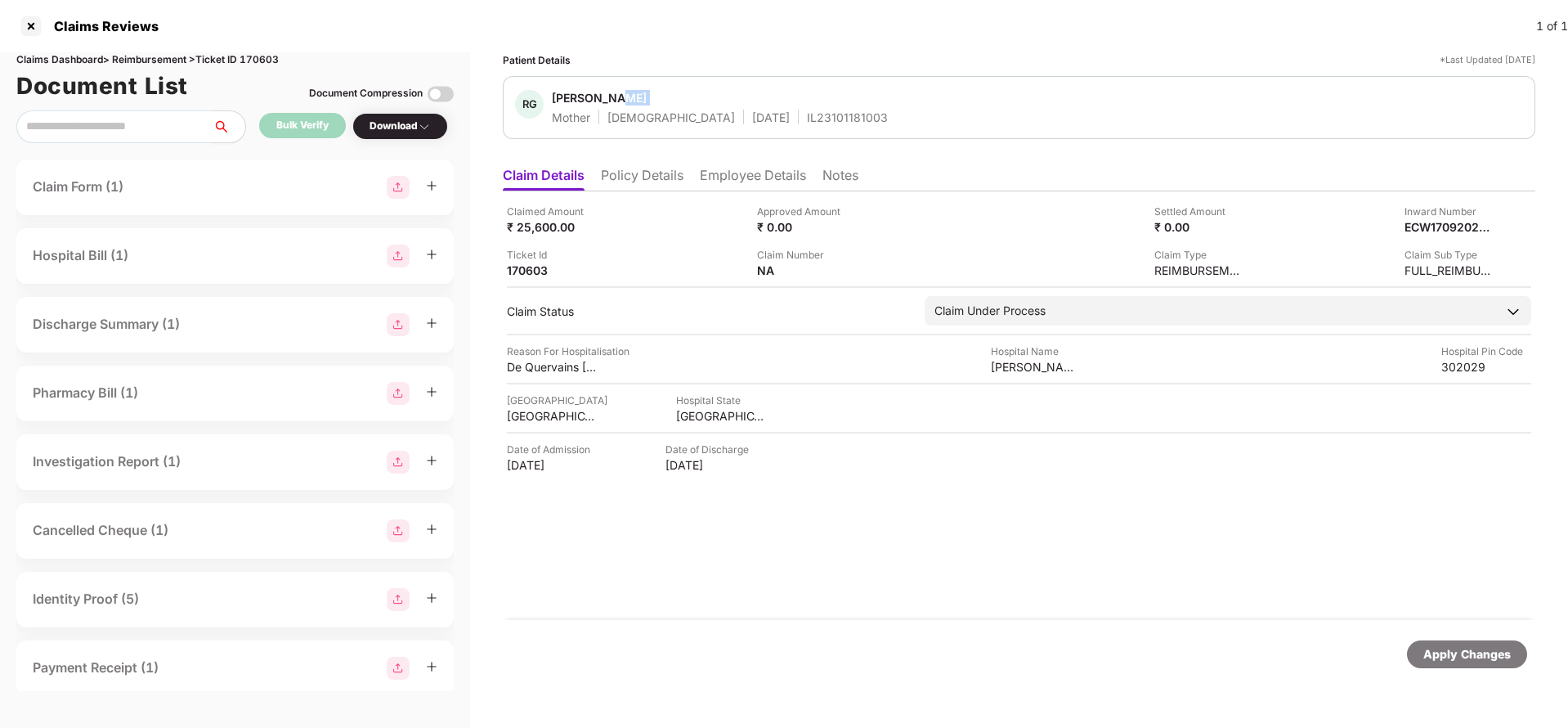
click at [790, 108] on span "Rama Gupta" at bounding box center [719, 99] width 336 height 20
click at [807, 119] on div "IL23101181003" at bounding box center [848, 117] width 81 height 16
copy div "IL23101181003"
click at [1429, 653] on div "Apply Changes" at bounding box center [1467, 654] width 87 height 18
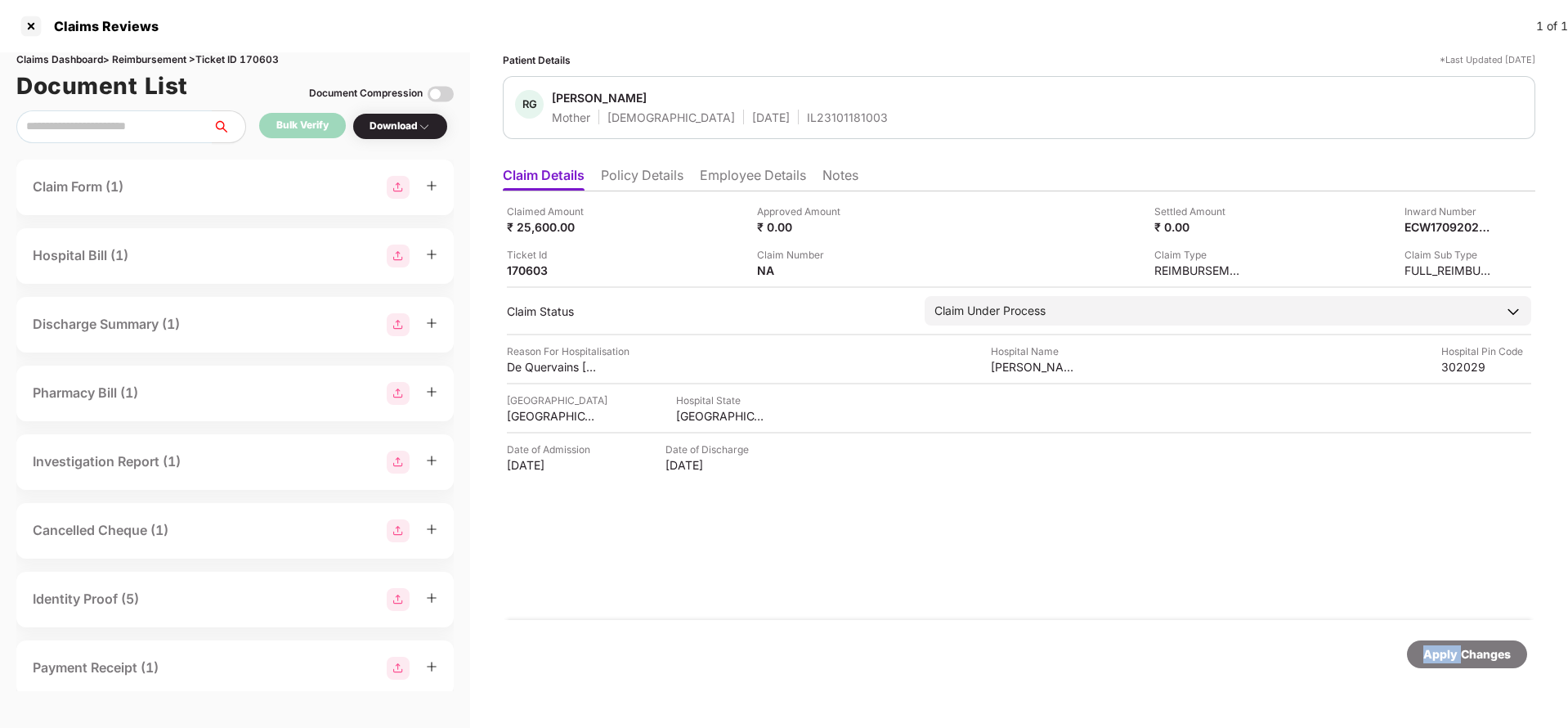
click at [1429, 653] on div "Apply Changes" at bounding box center [1467, 654] width 87 height 18
click at [262, 57] on div "Claims Dashboard > Reimbursement > Ticket ID 170603" at bounding box center [234, 60] width 437 height 16
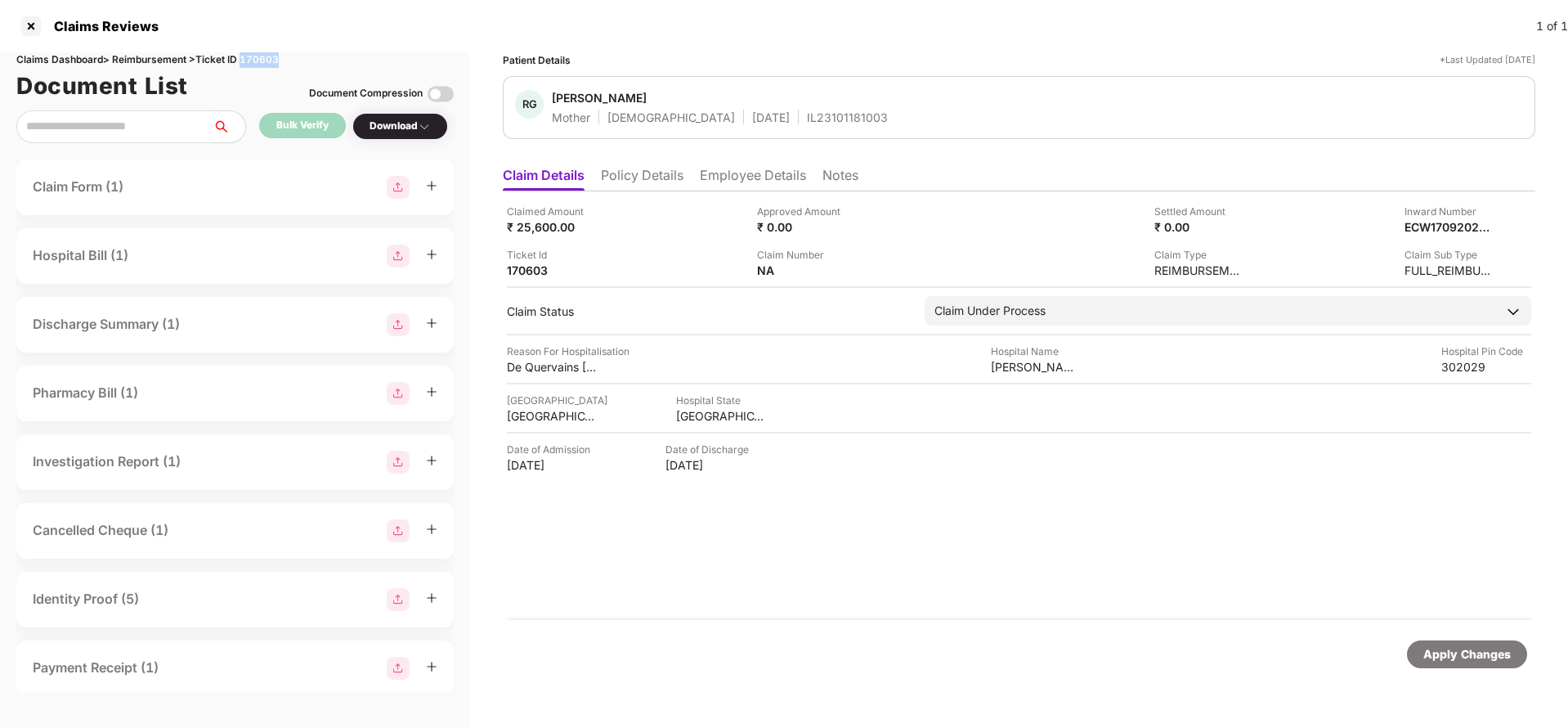
click at [262, 57] on div "Claims Dashboard > Reimbursement > Ticket ID 170603" at bounding box center [234, 60] width 437 height 16
copy div "170603"
click at [1438, 650] on div "Apply Changes" at bounding box center [1467, 654] width 87 height 18
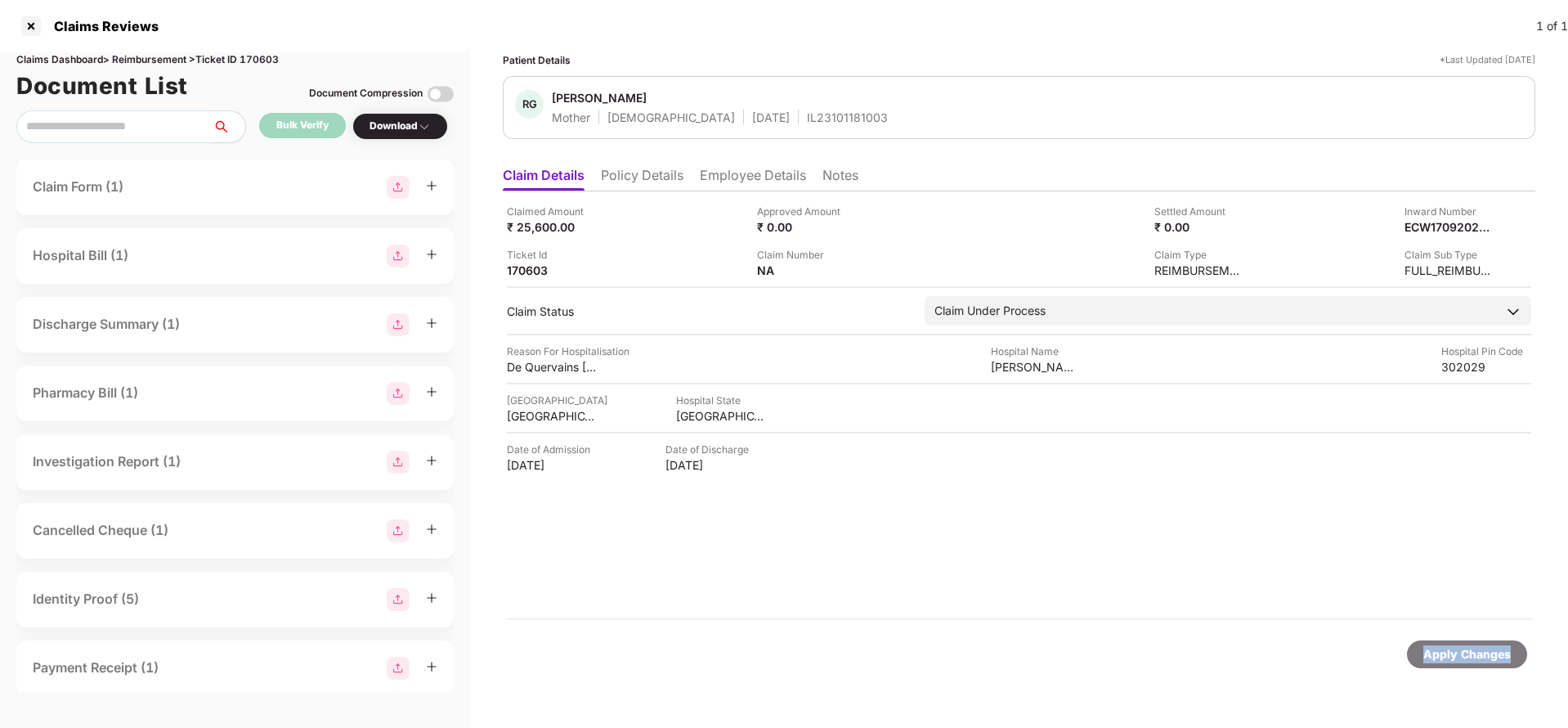
click at [1438, 650] on div "Apply Changes" at bounding box center [1467, 654] width 87 height 18
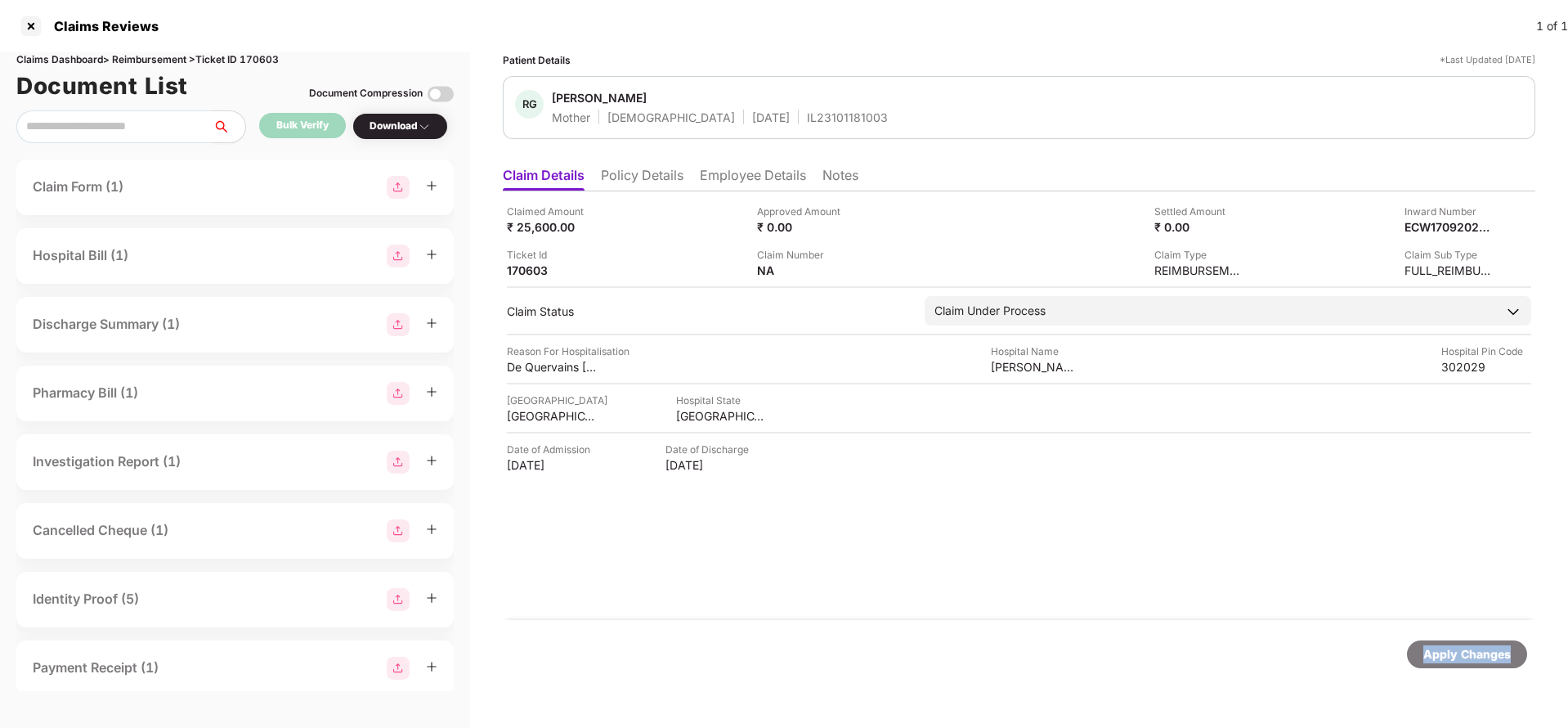
click at [1438, 650] on div "Apply Changes" at bounding box center [1467, 654] width 87 height 18
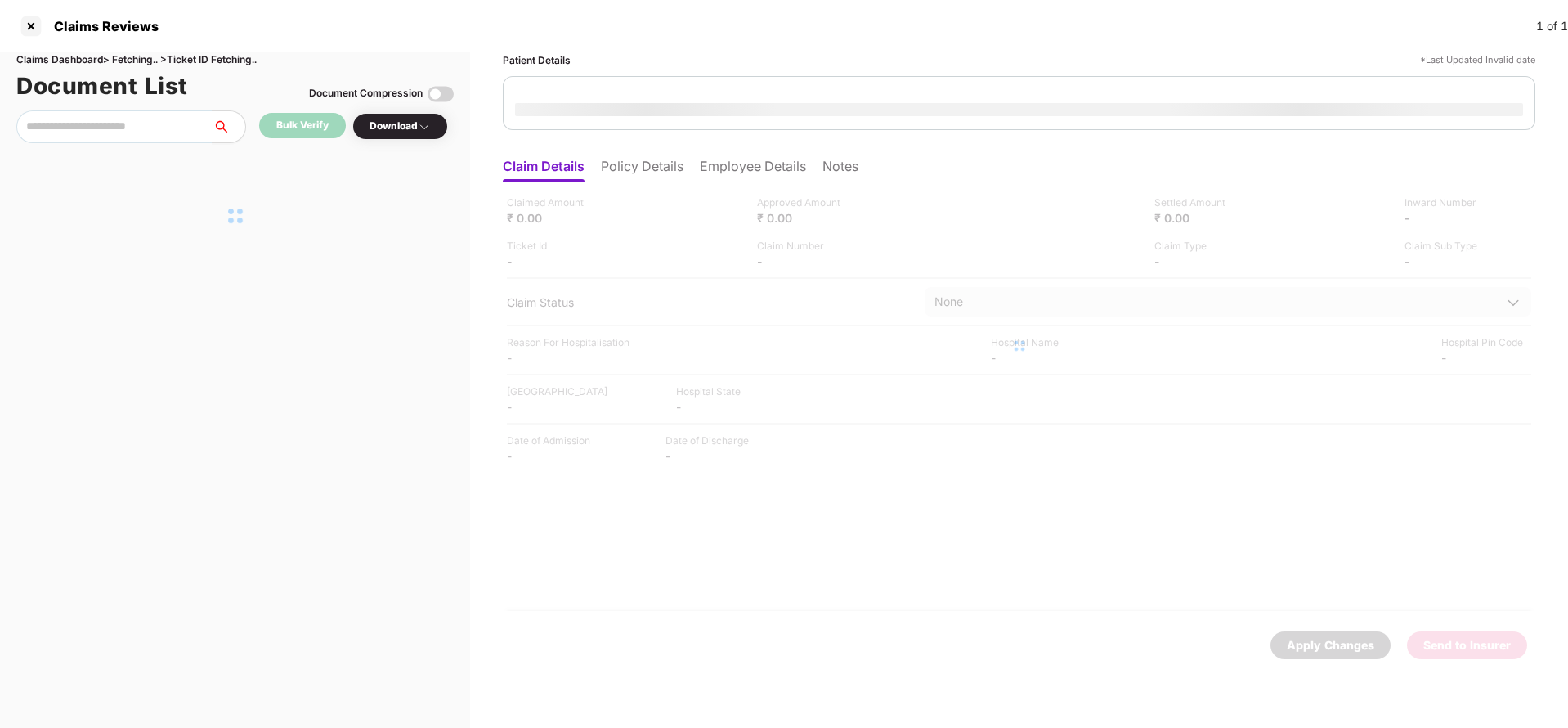
click at [635, 168] on li "Policy Details" at bounding box center [643, 169] width 82 height 23
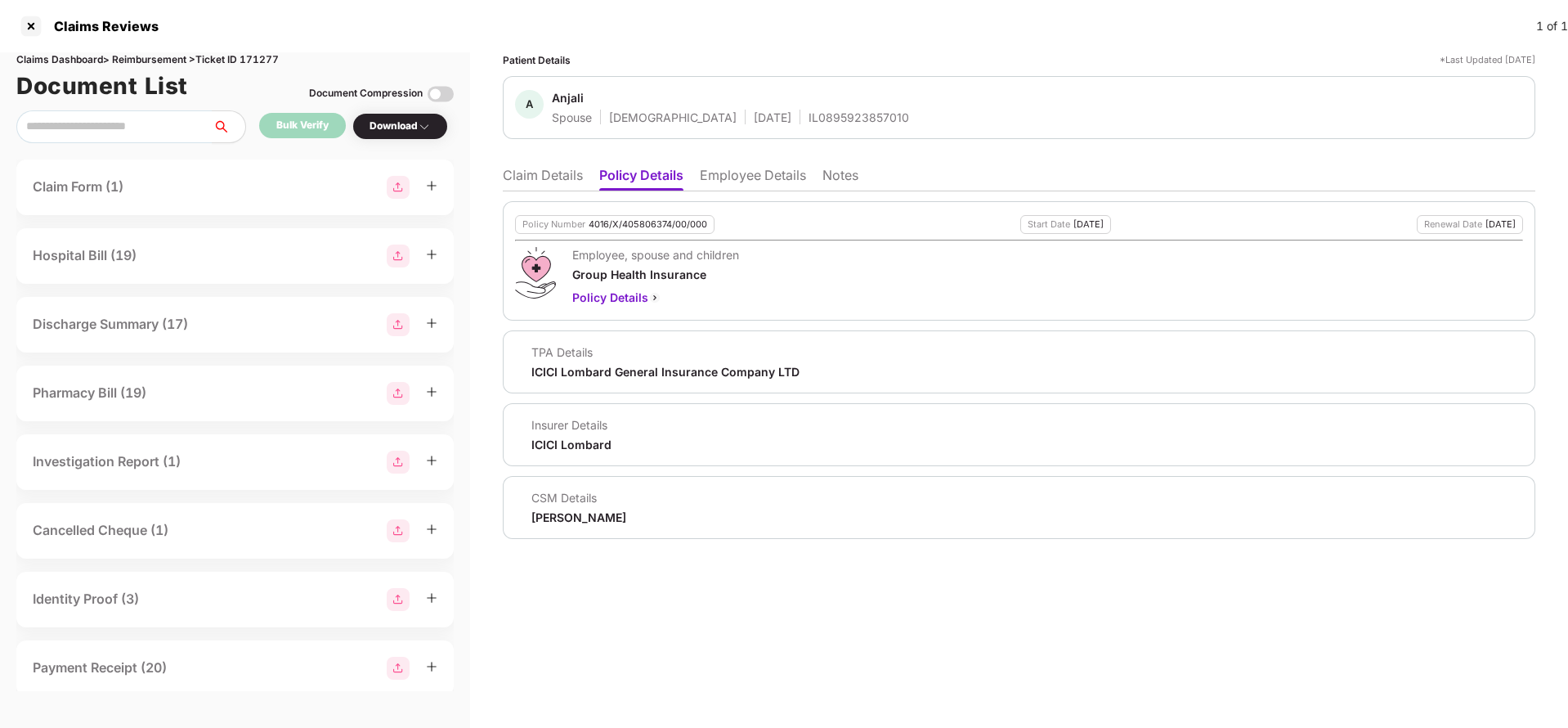
click at [637, 224] on div "4016/X/405806374/00/000" at bounding box center [648, 224] width 119 height 10
copy div "4016/X/405806374/00/000"
click at [530, 178] on li "Claim Details" at bounding box center [543, 178] width 81 height 23
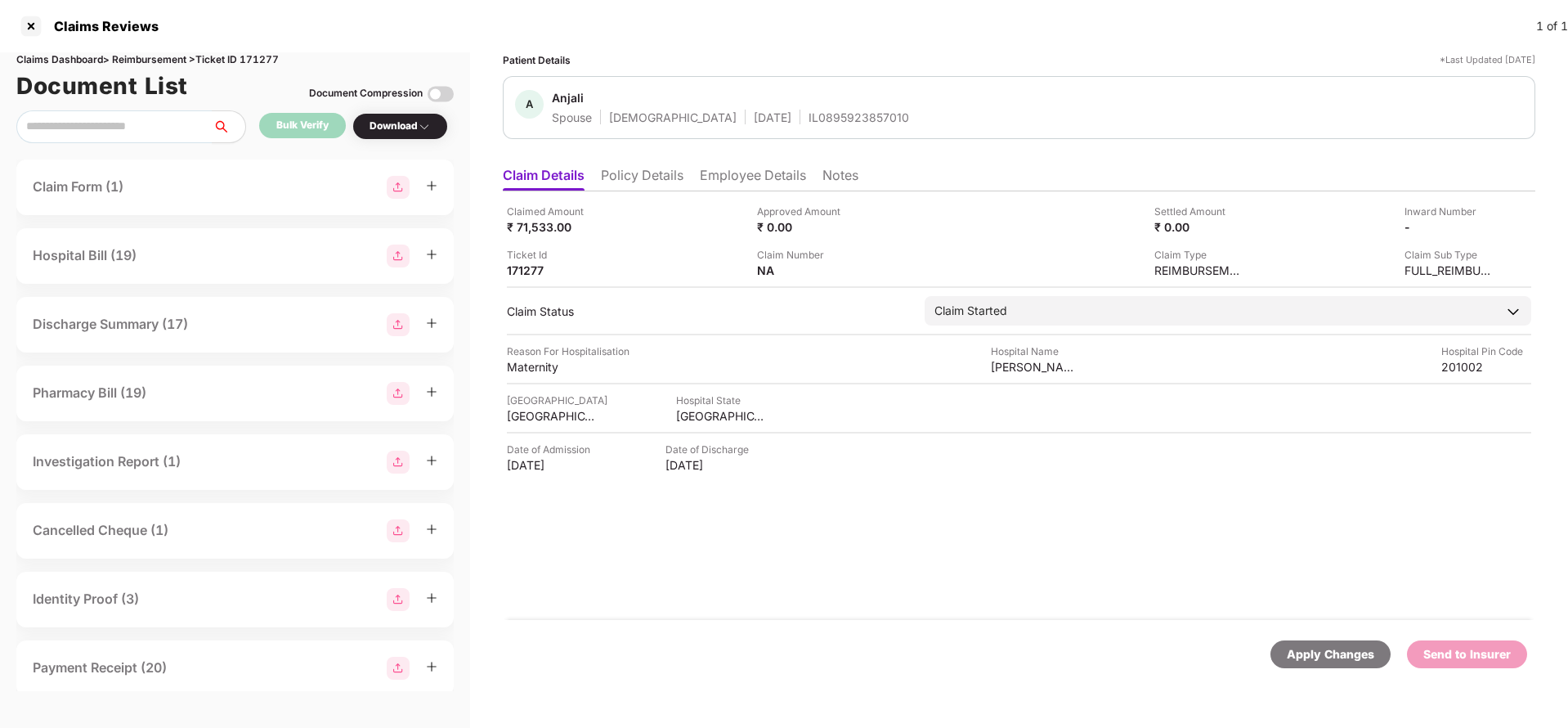
click at [1325, 659] on div "Apply Changes" at bounding box center [1330, 654] width 87 height 18
click at [646, 178] on li "Policy Details" at bounding box center [643, 178] width 82 height 23
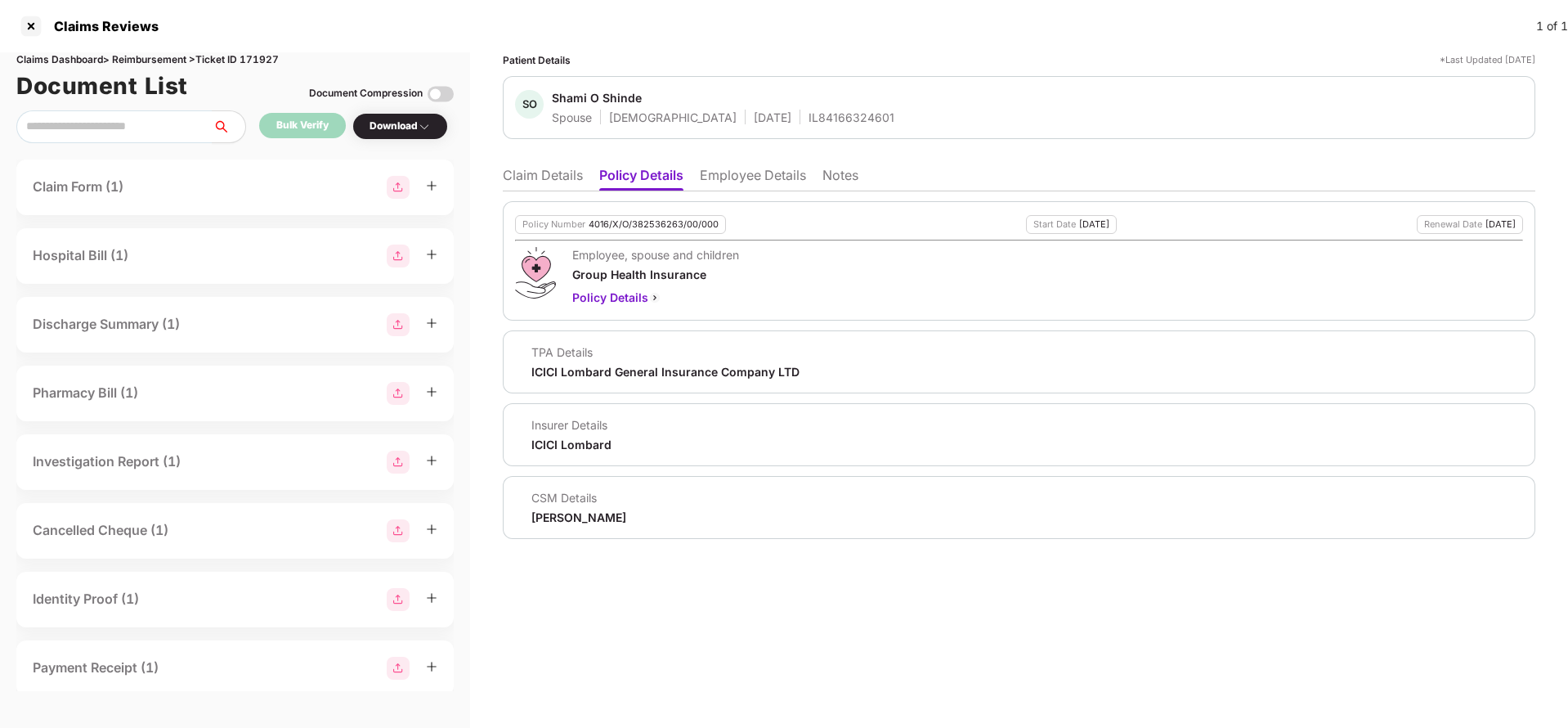
click at [640, 230] on div "Policy Number 4016/X/O/382536263/00/000" at bounding box center [620, 225] width 211 height 19
copy div "4016/X/O/382536263/00/000"
click at [548, 171] on li "Claim Details" at bounding box center [543, 178] width 81 height 23
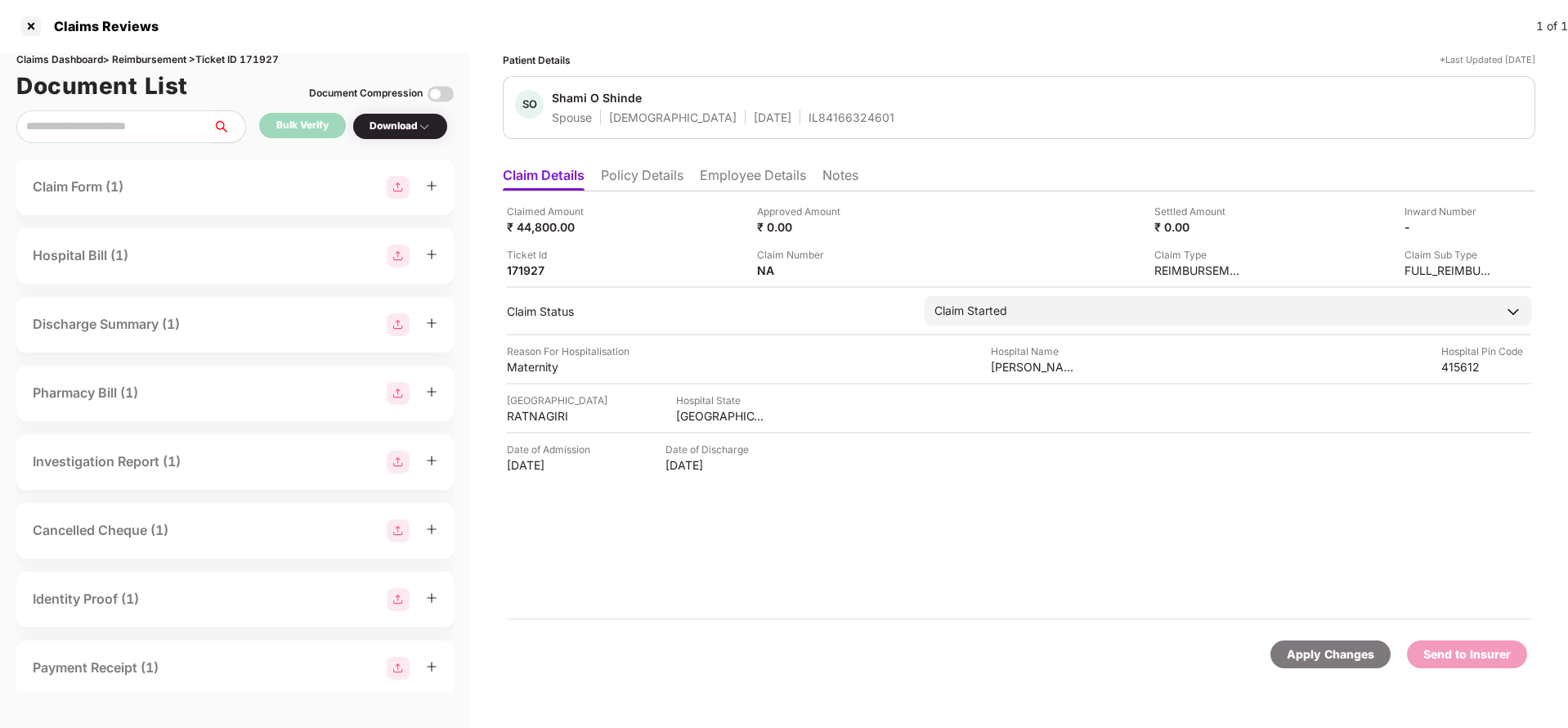
click at [1334, 666] on div "Apply Changes" at bounding box center [1331, 654] width 120 height 28
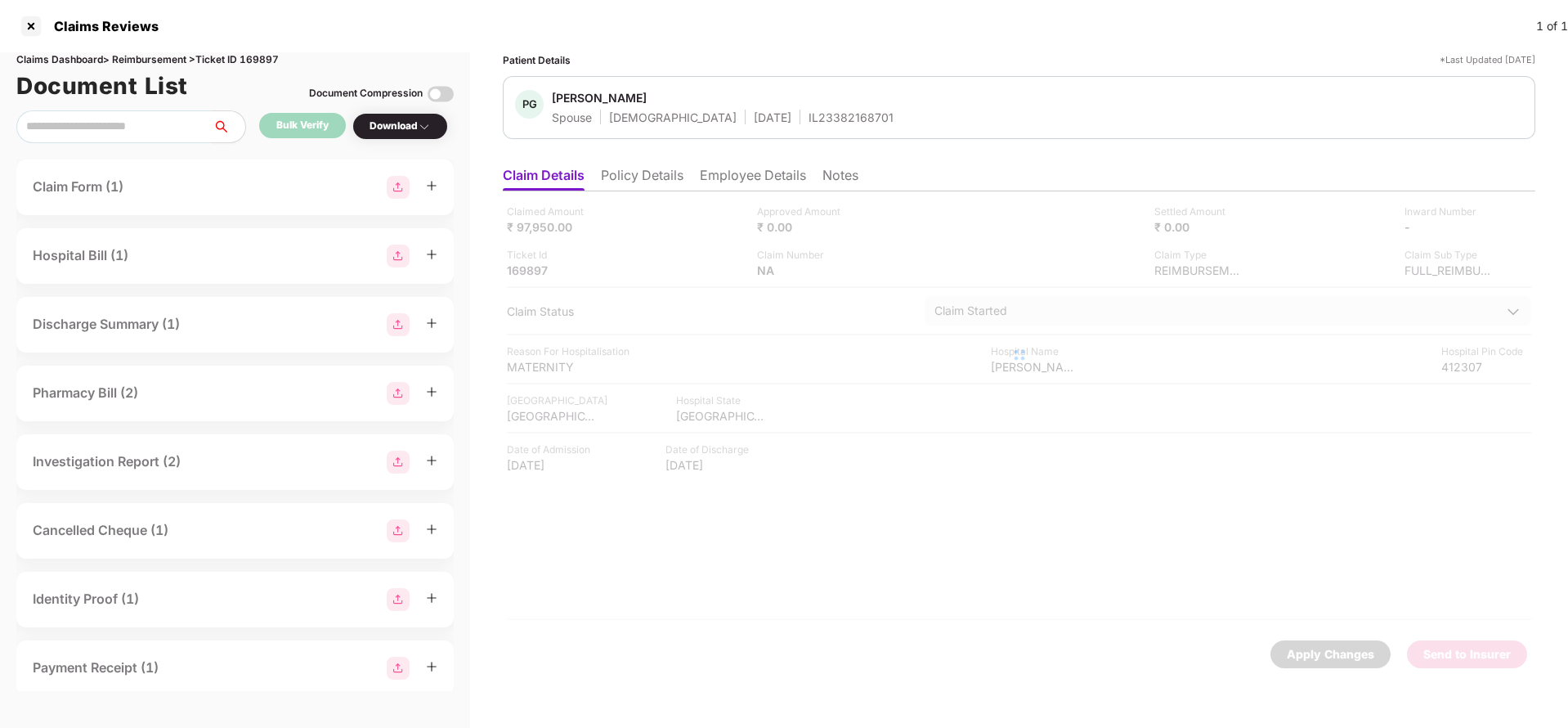
click at [601, 176] on ul "Claim Details Policy Details Employee Details Notes" at bounding box center [1019, 174] width 1032 height 33
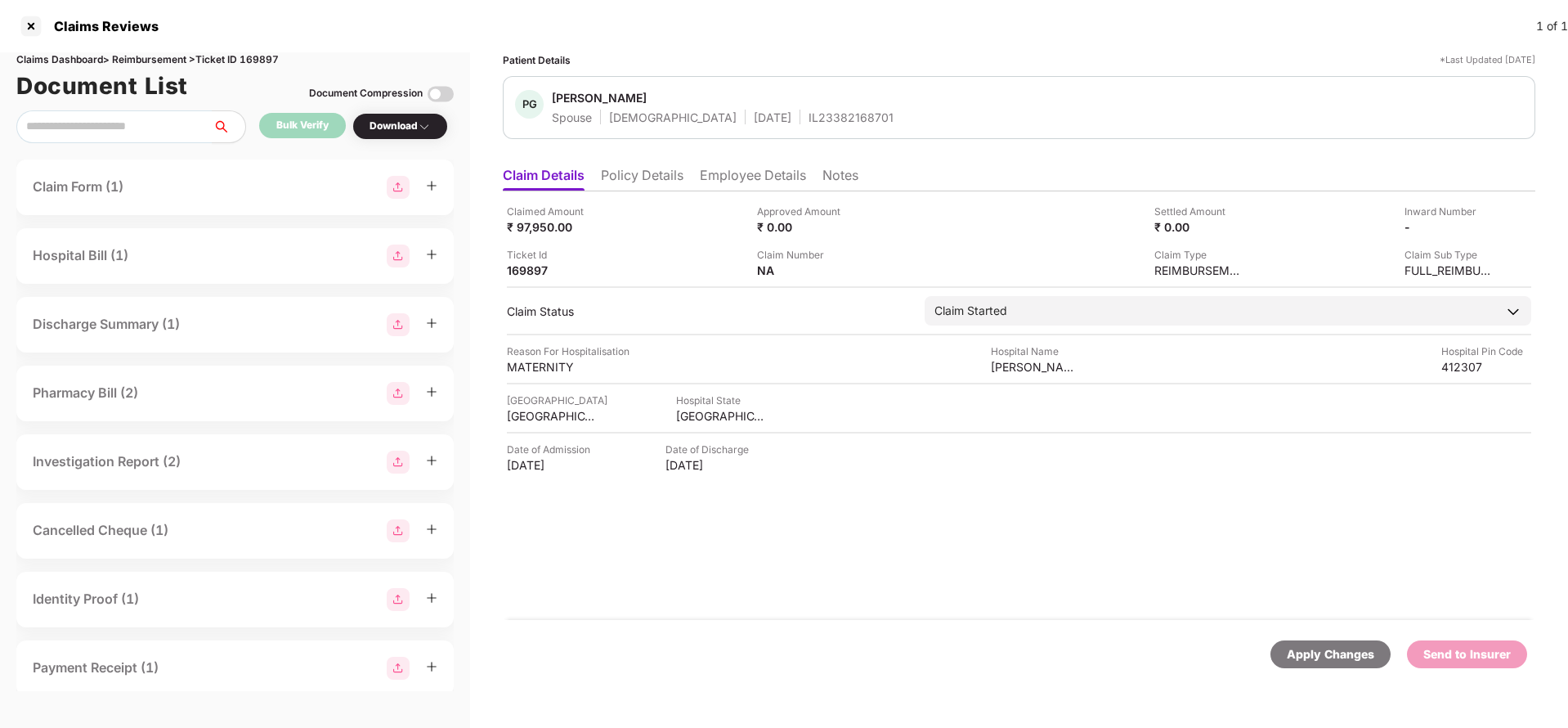
click at [621, 177] on li "Policy Details" at bounding box center [643, 178] width 82 height 23
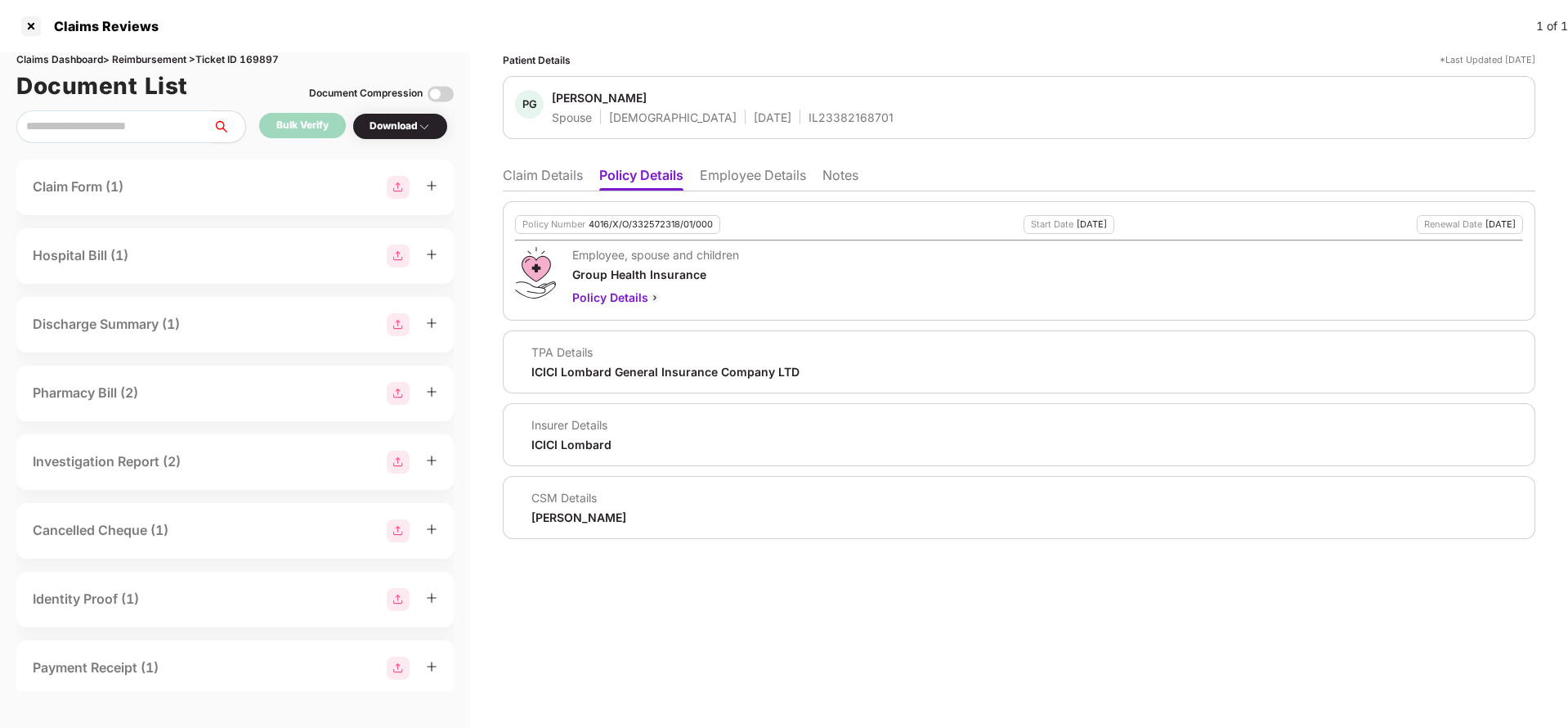
click at [691, 219] on div "4016/X/O/332572318/01/000" at bounding box center [651, 224] width 125 height 10
copy div "4016/X/O/332572318/01/000"
click at [555, 171] on li "Claim Details" at bounding box center [543, 178] width 81 height 23
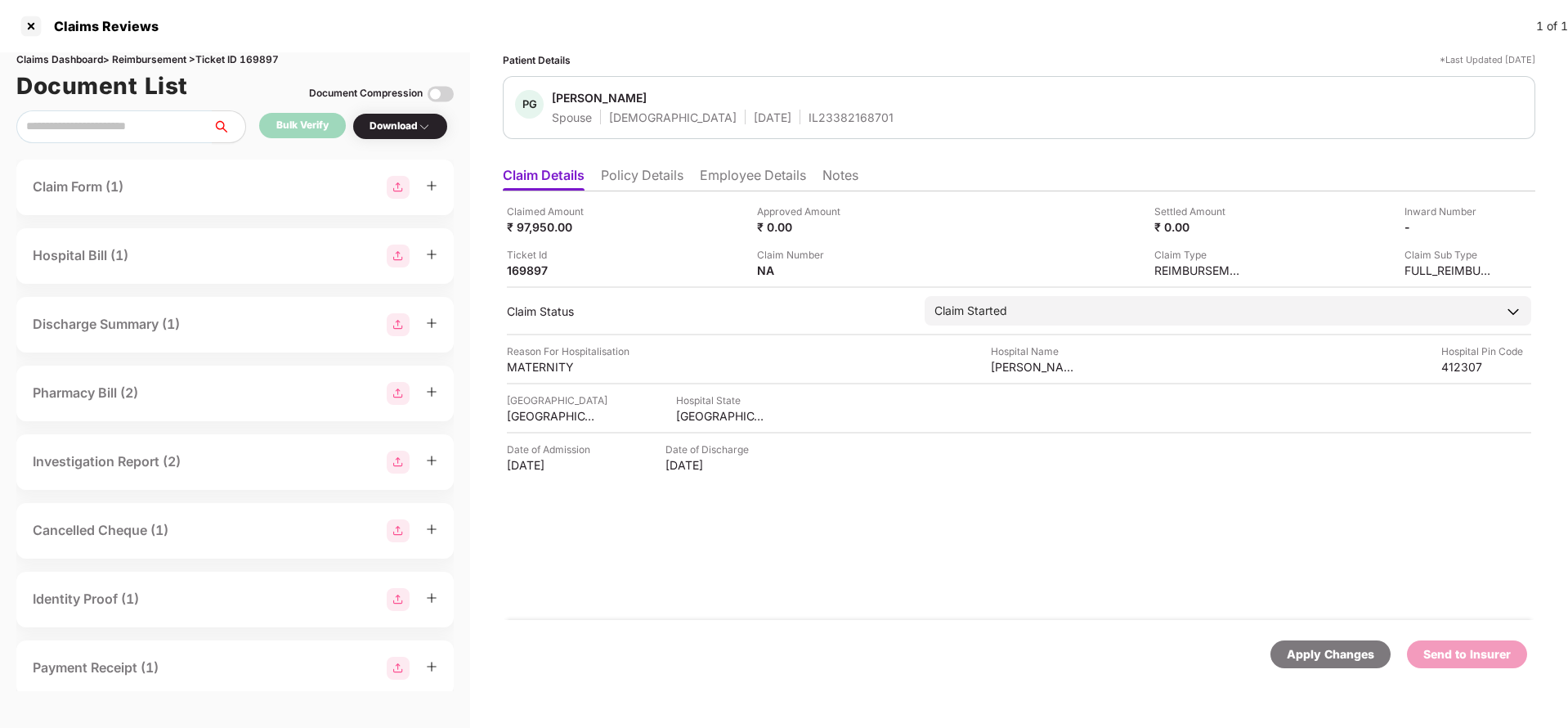
click at [1340, 663] on div "Apply Changes" at bounding box center [1331, 654] width 120 height 28
click at [663, 168] on li "Policy Details" at bounding box center [643, 178] width 82 height 23
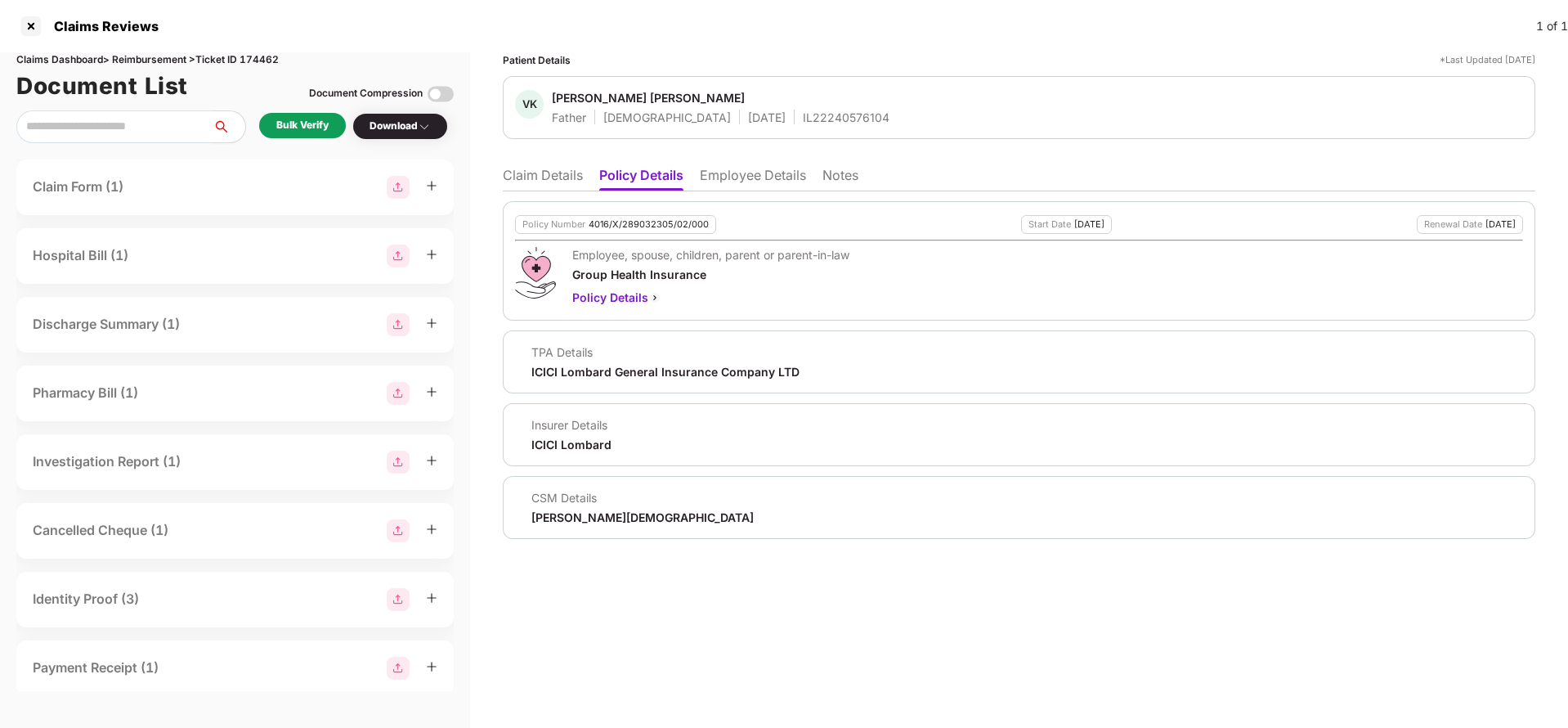
click at [673, 229] on div "4016/X/289032305/02/000" at bounding box center [649, 224] width 120 height 10
copy div "4016/X/289032305/02/000"
click at [514, 169] on li "Claim Details" at bounding box center [543, 178] width 81 height 23
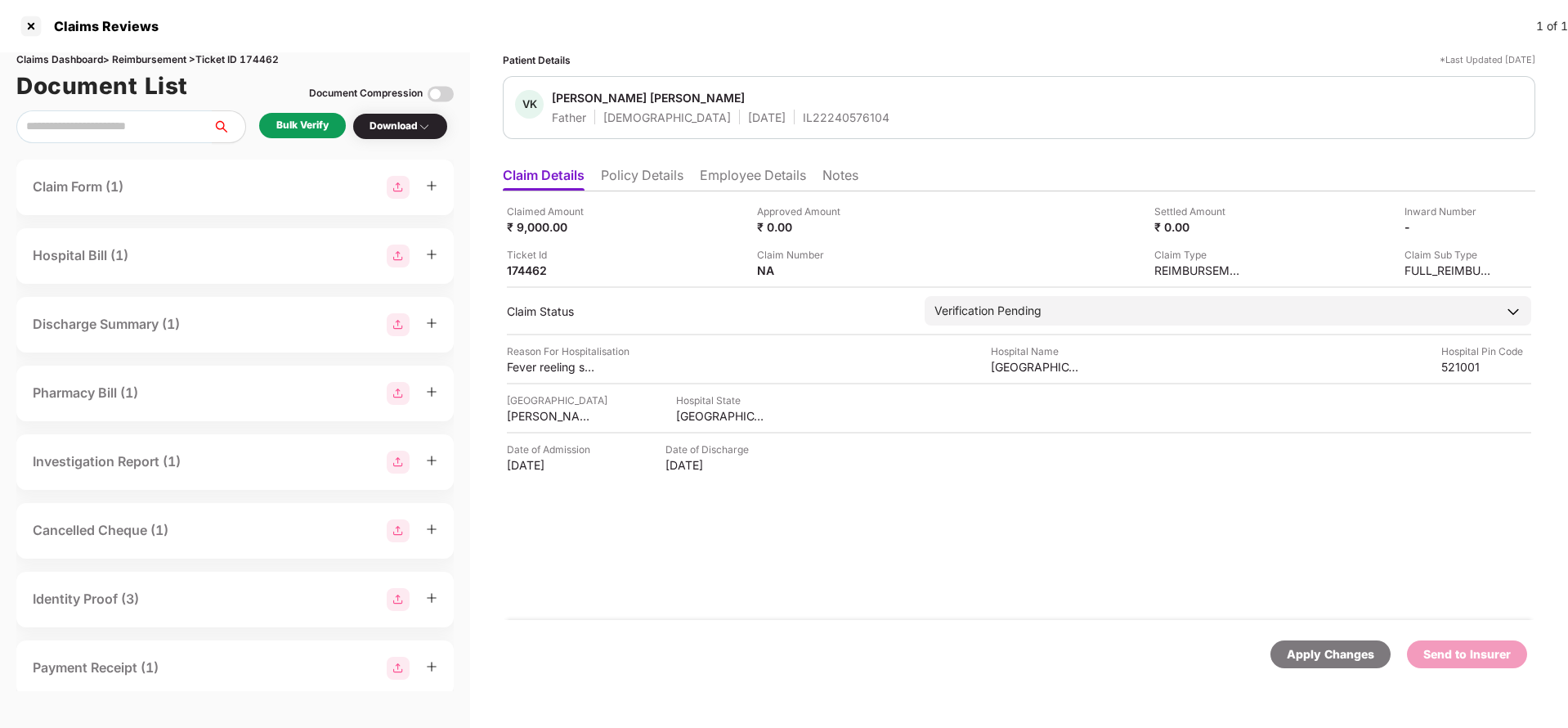
click at [1313, 649] on div "Apply Changes" at bounding box center [1330, 654] width 87 height 18
click at [620, 168] on li "Policy Details" at bounding box center [643, 178] width 82 height 23
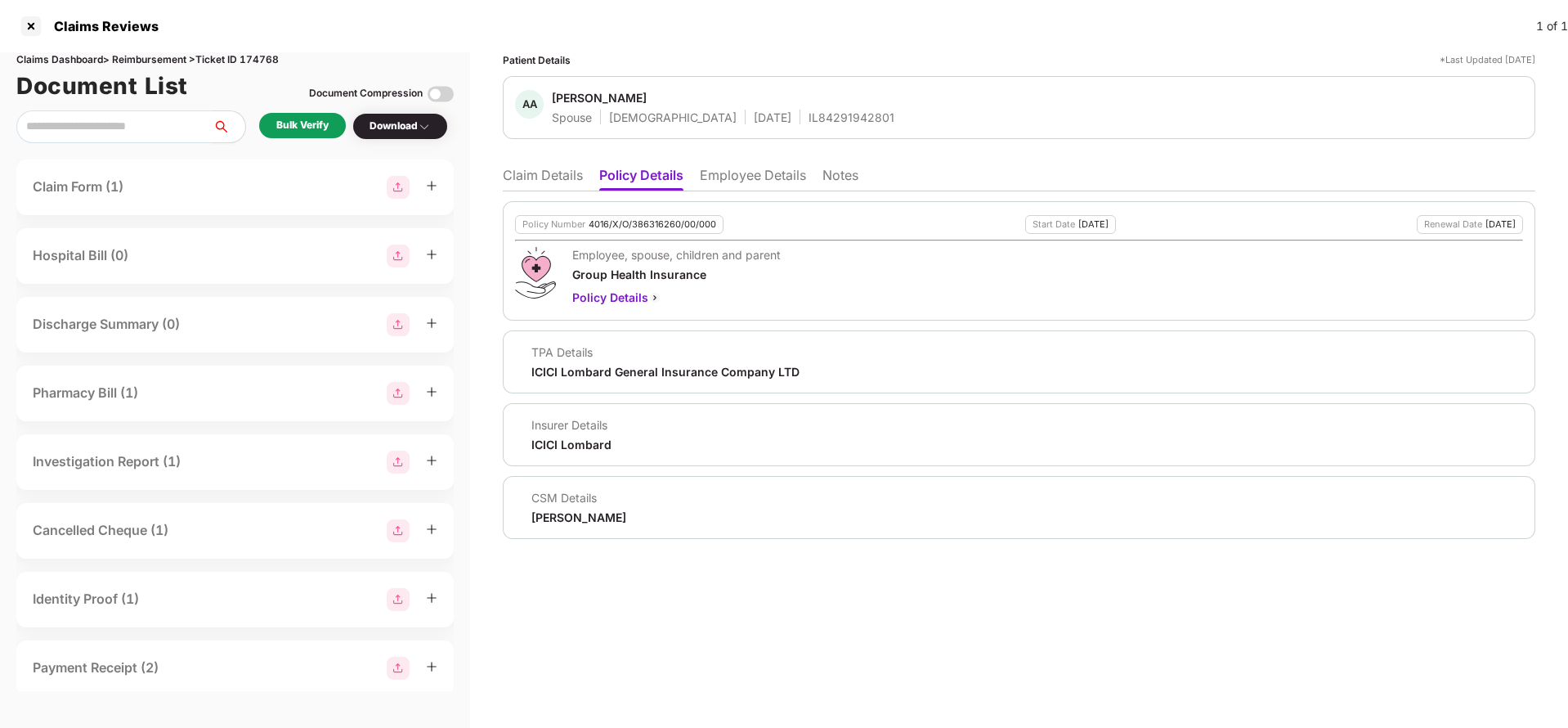
click at [661, 222] on div "4016/X/O/386316260/00/000" at bounding box center [653, 224] width 127 height 10
copy div "4016/X/O/386316260/00/000"
click at [808, 122] on div "IL84291942801" at bounding box center [851, 117] width 86 height 16
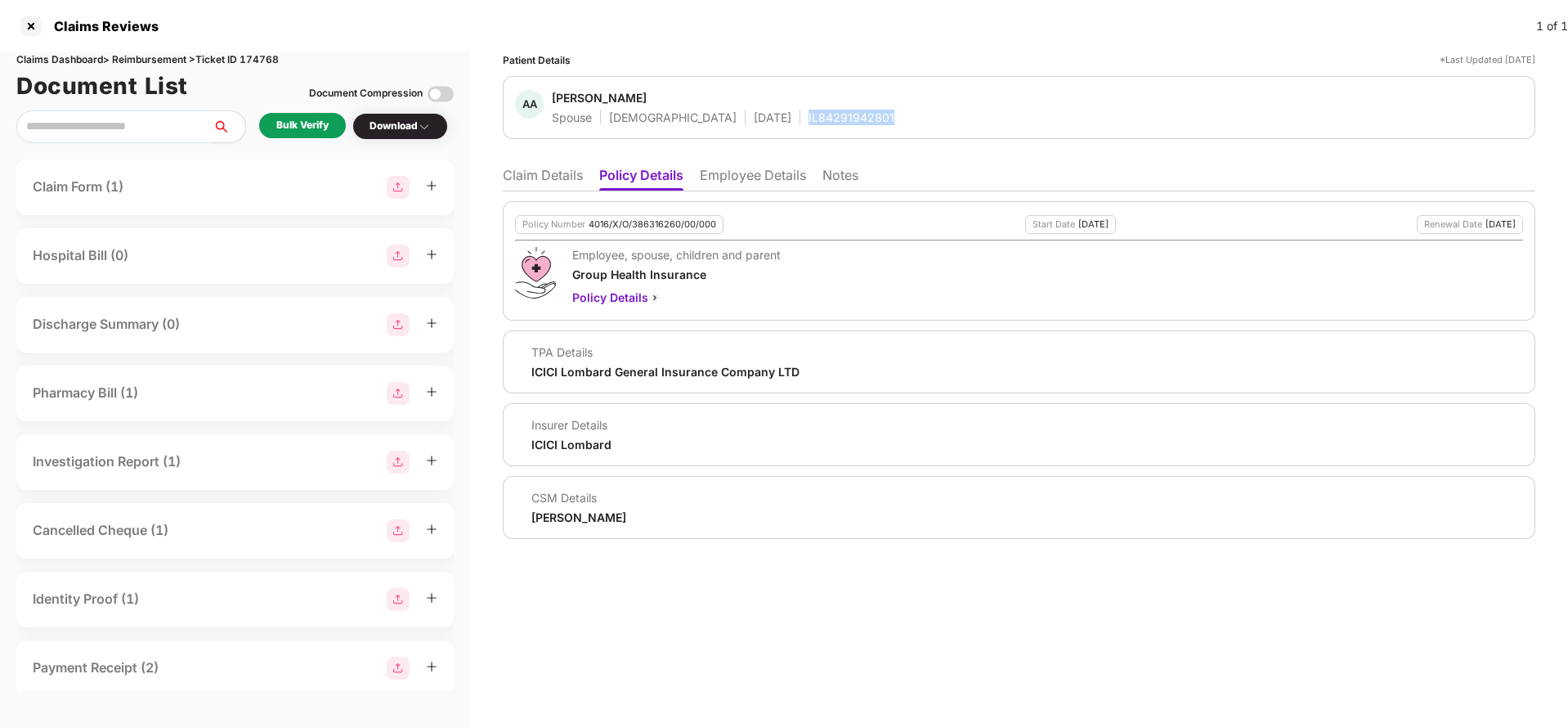
click at [808, 122] on div "IL84291942801" at bounding box center [851, 117] width 86 height 16
copy div "IL84291942801"
click at [767, 171] on li "Employee Details" at bounding box center [752, 178] width 106 height 23
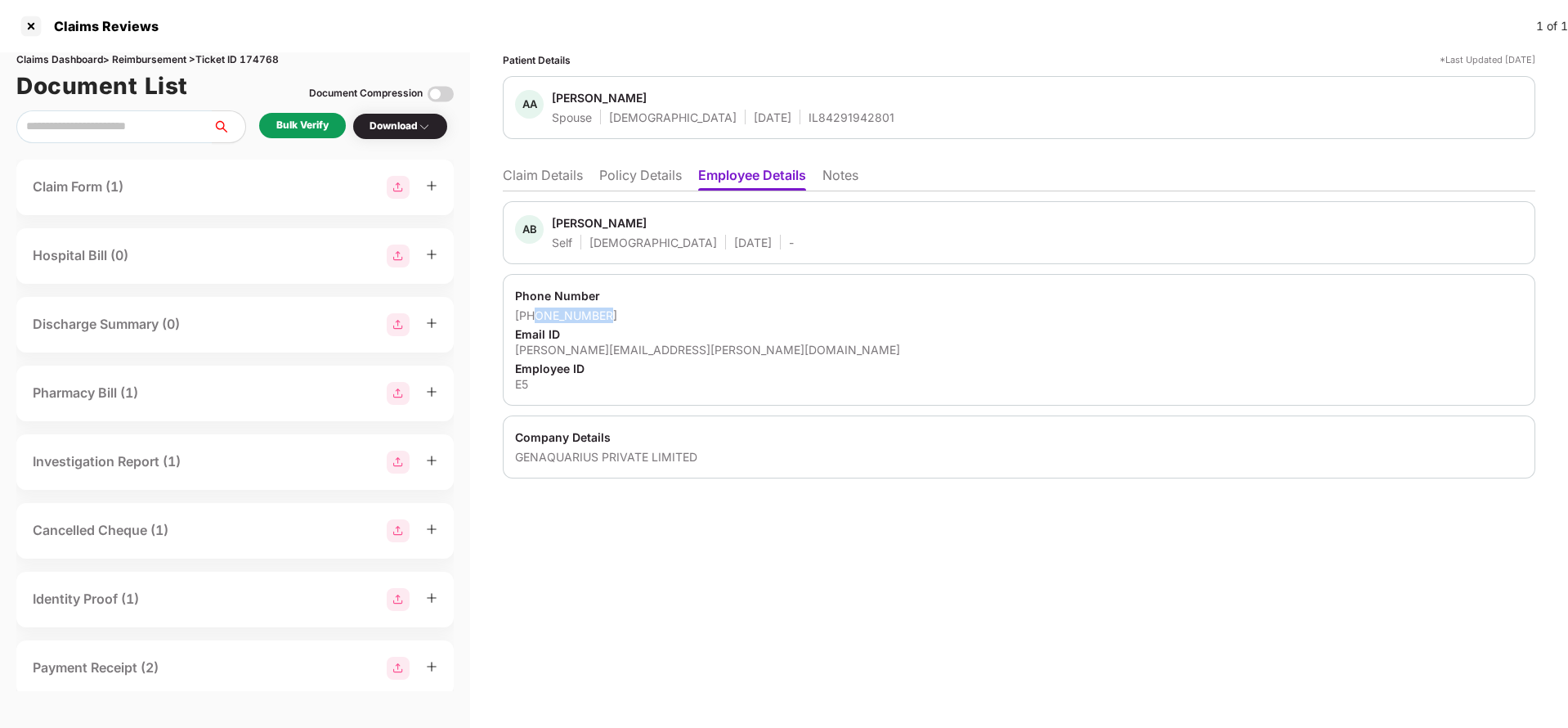
drag, startPoint x: 537, startPoint y: 317, endPoint x: 704, endPoint y: 312, distance: 167.1
click at [704, 312] on div "+919044531880" at bounding box center [1019, 315] width 1008 height 16
copy div "9044531880"
click at [631, 346] on div "akhil.bhatia@genaquarius.com" at bounding box center [1019, 349] width 1008 height 16
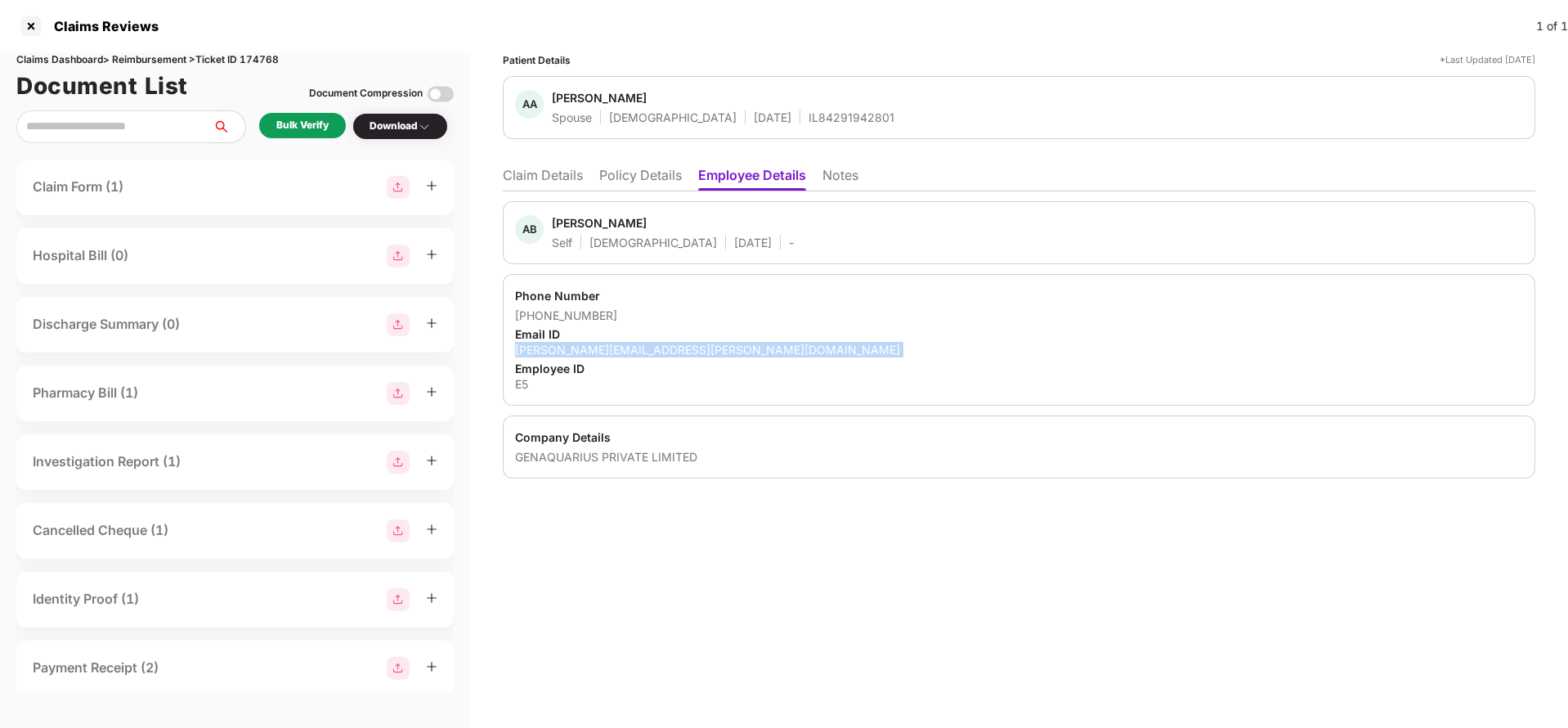
click at [631, 346] on div "akhil.bhatia@genaquarius.com" at bounding box center [1019, 349] width 1008 height 16
copy div "akhil.bhatia@genaquarius.com"
click at [525, 182] on li "Claim Details" at bounding box center [543, 178] width 81 height 23
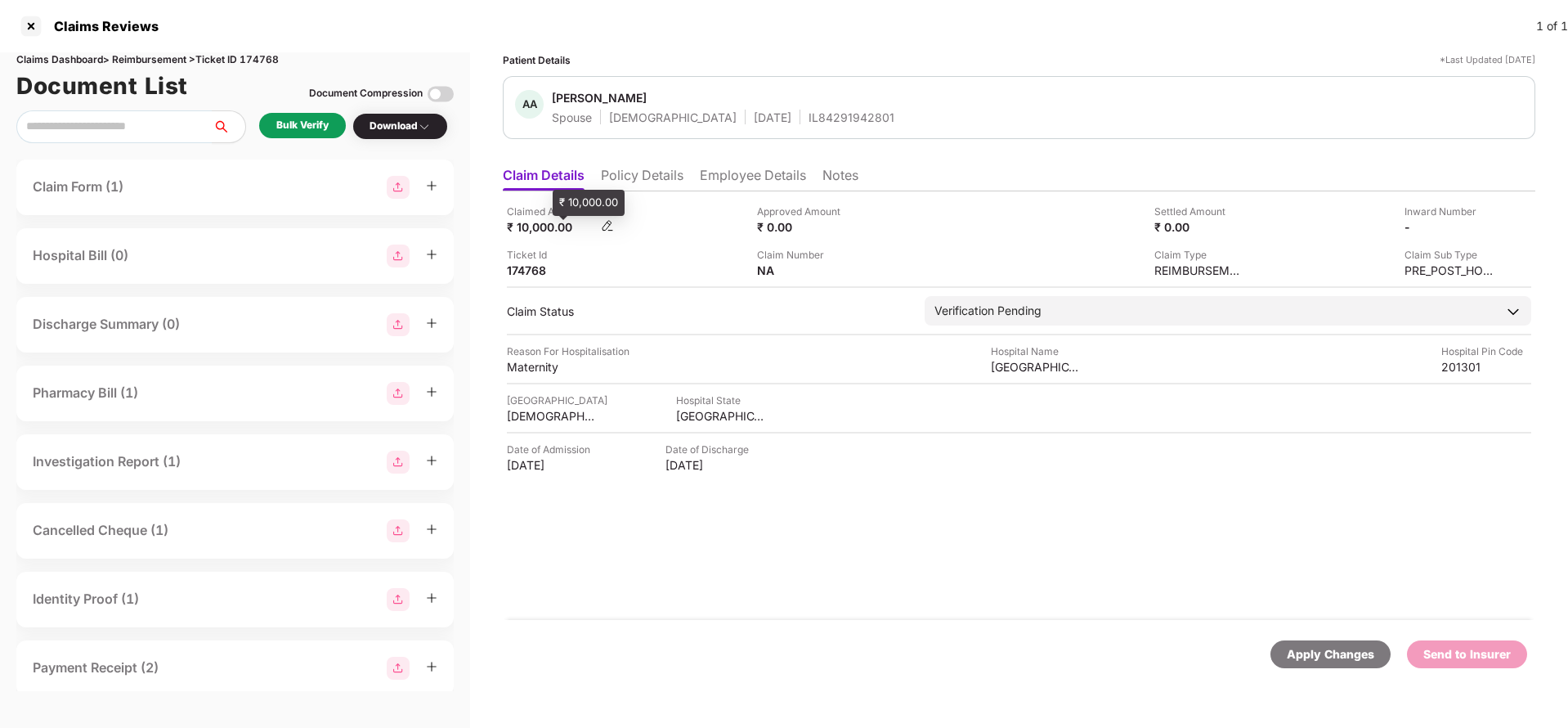
click at [532, 230] on div "₹ 10,000.00" at bounding box center [552, 227] width 90 height 16
copy div "10,000"
click at [1033, 370] on div "Motherhood Hospital" at bounding box center [1036, 366] width 90 height 16
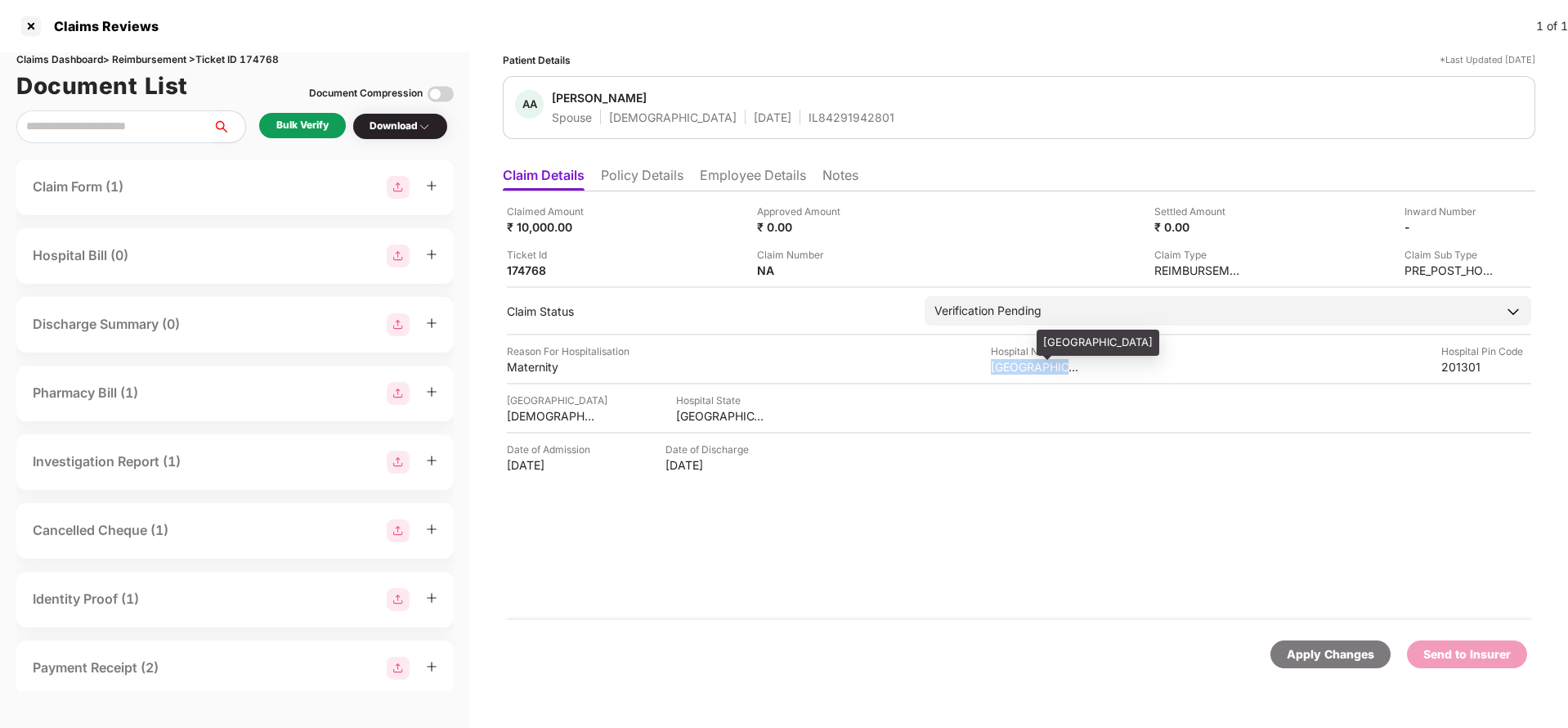
click at [1033, 370] on div "Motherhood Hospital" at bounding box center [1036, 366] width 90 height 16
copy div "Motherhood Hospital"
click at [299, 120] on div "Bulk Verify" at bounding box center [303, 126] width 52 height 16
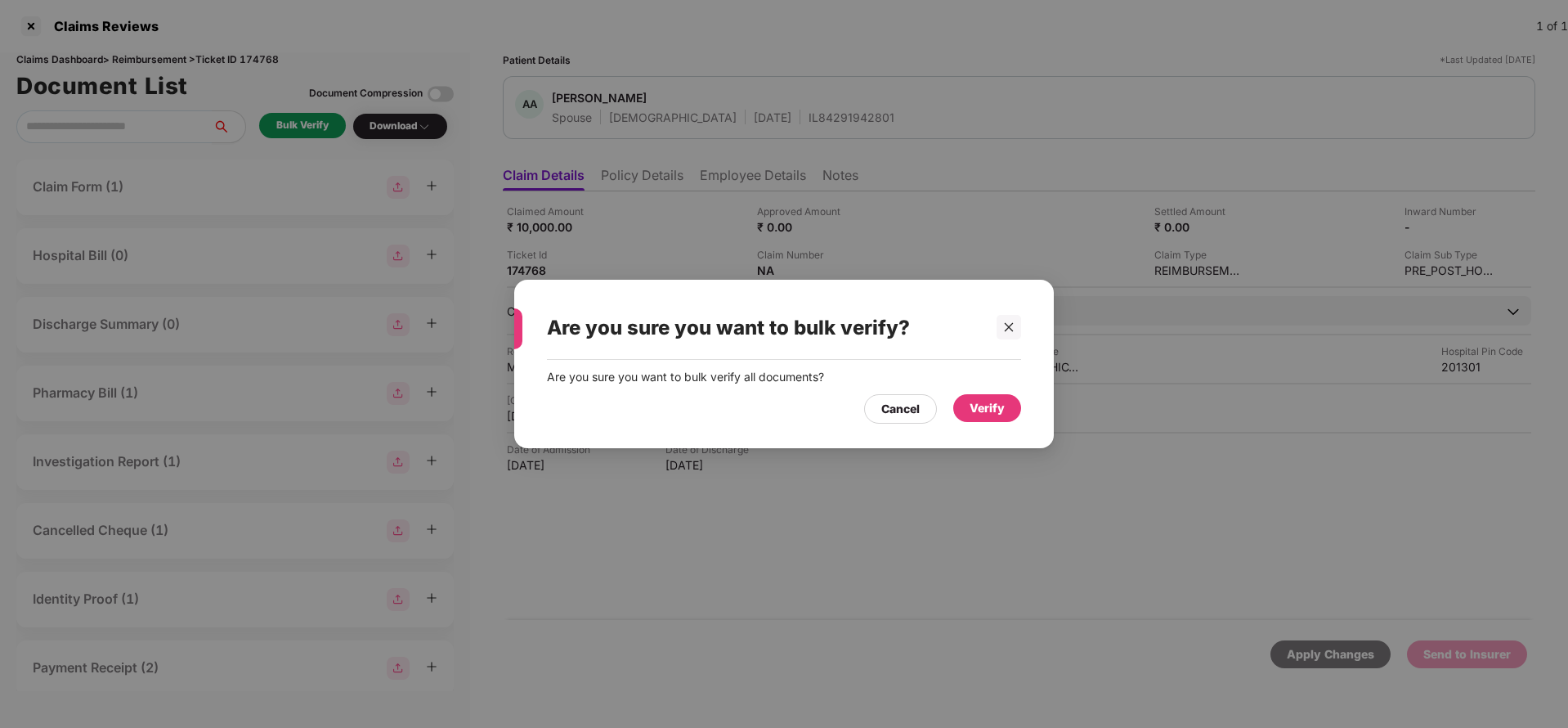
click at [987, 399] on div "Verify" at bounding box center [987, 408] width 36 height 18
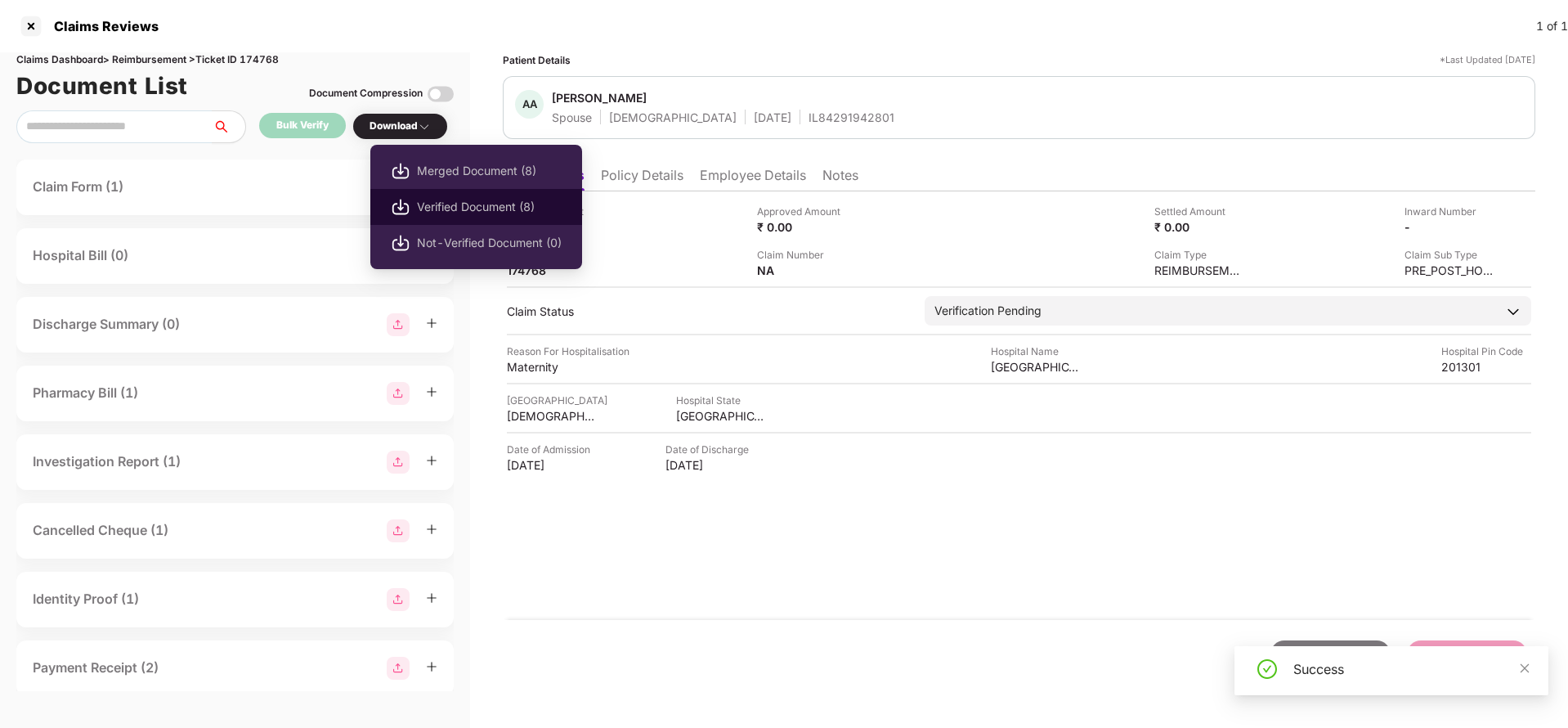
click at [444, 203] on span "Verified Document (8)" at bounding box center [489, 206] width 145 height 18
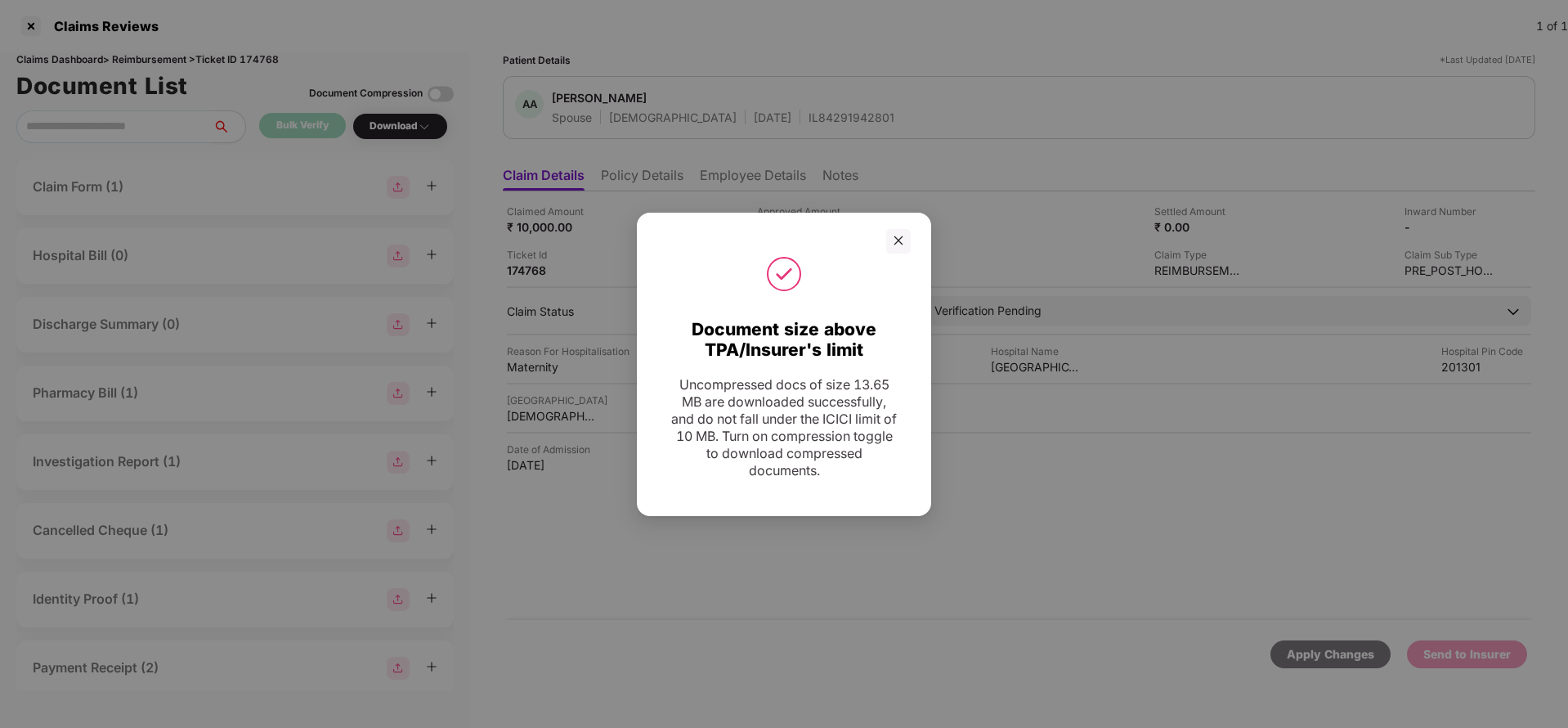
drag, startPoint x: 891, startPoint y: 247, endPoint x: 984, endPoint y: 217, distance: 97.7
click at [891, 247] on div at bounding box center [898, 241] width 24 height 24
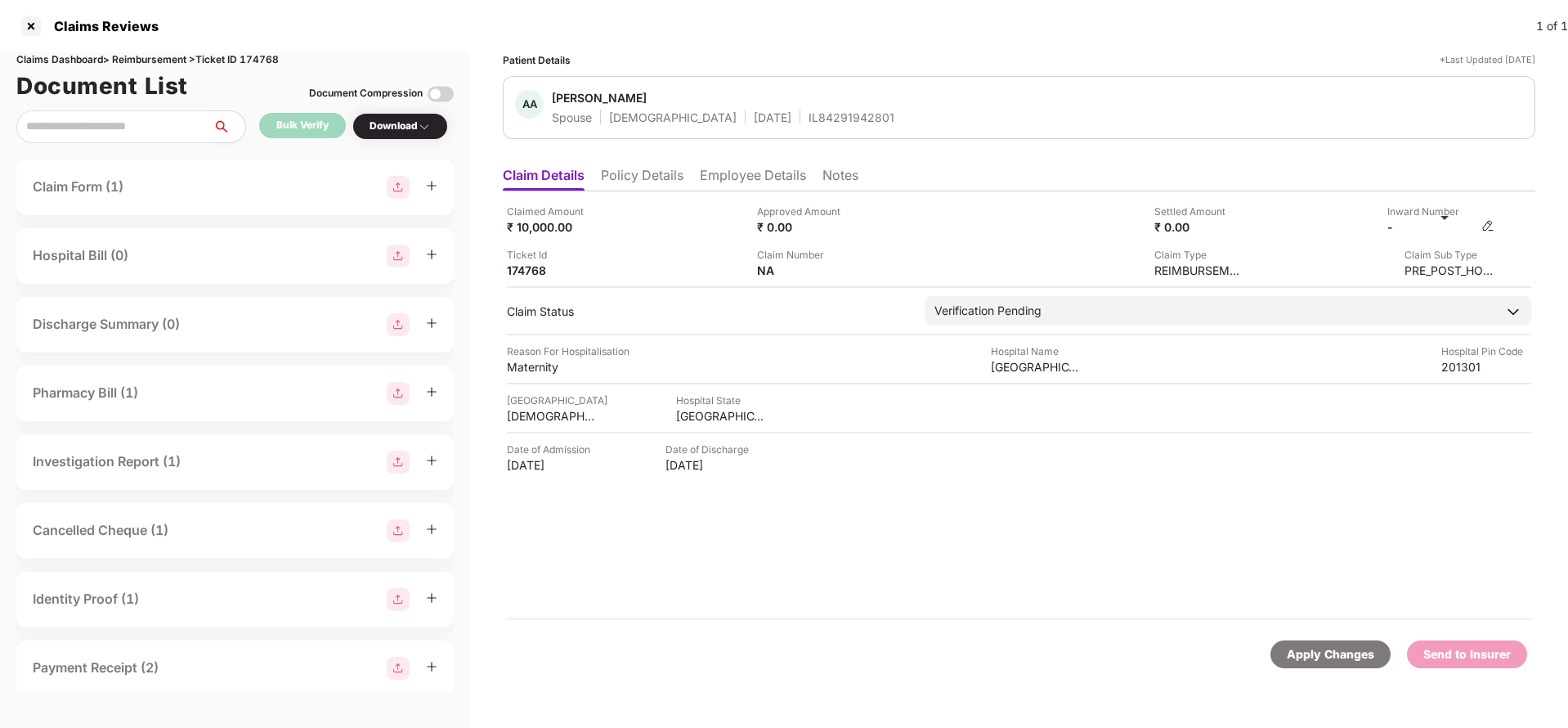
click at [1483, 229] on img at bounding box center [1488, 226] width 13 height 13
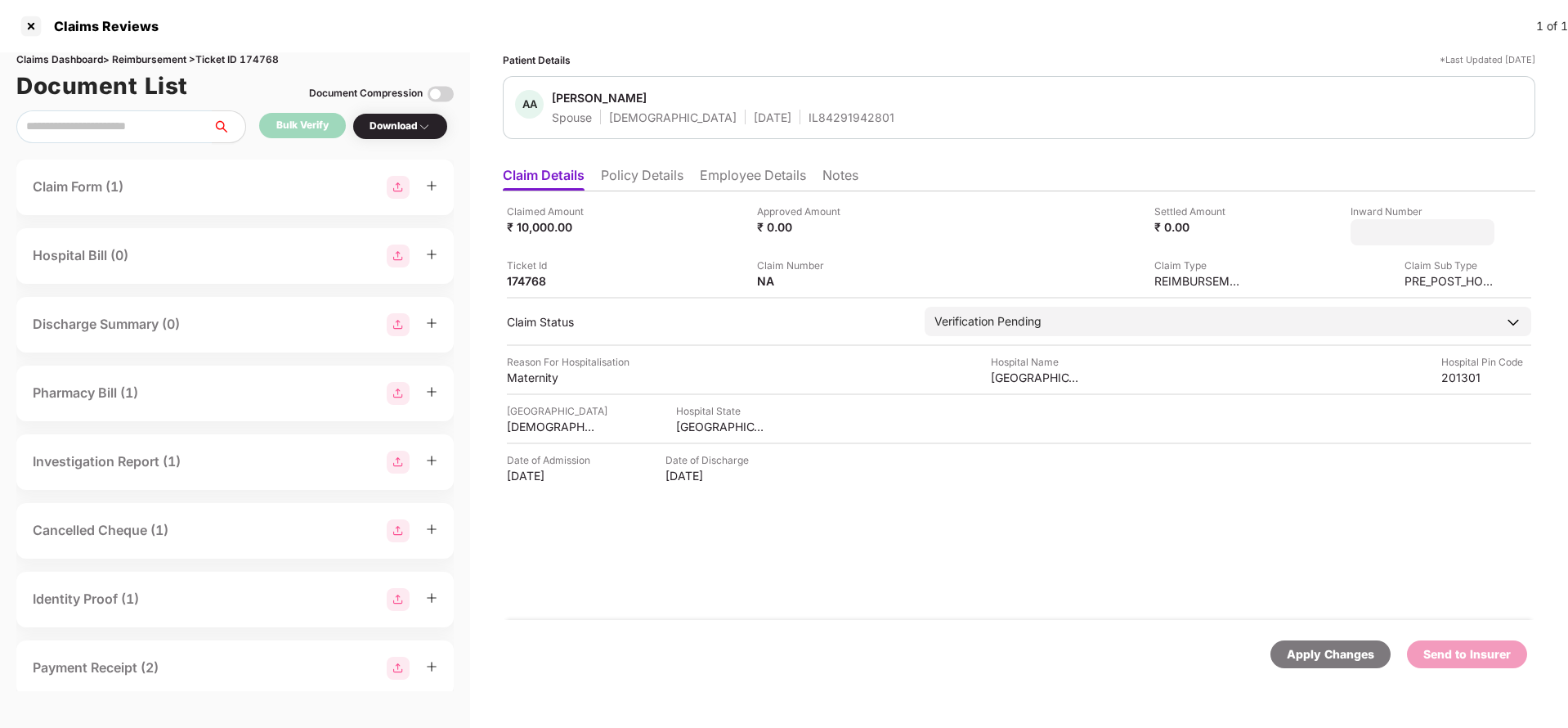
type input "**********"
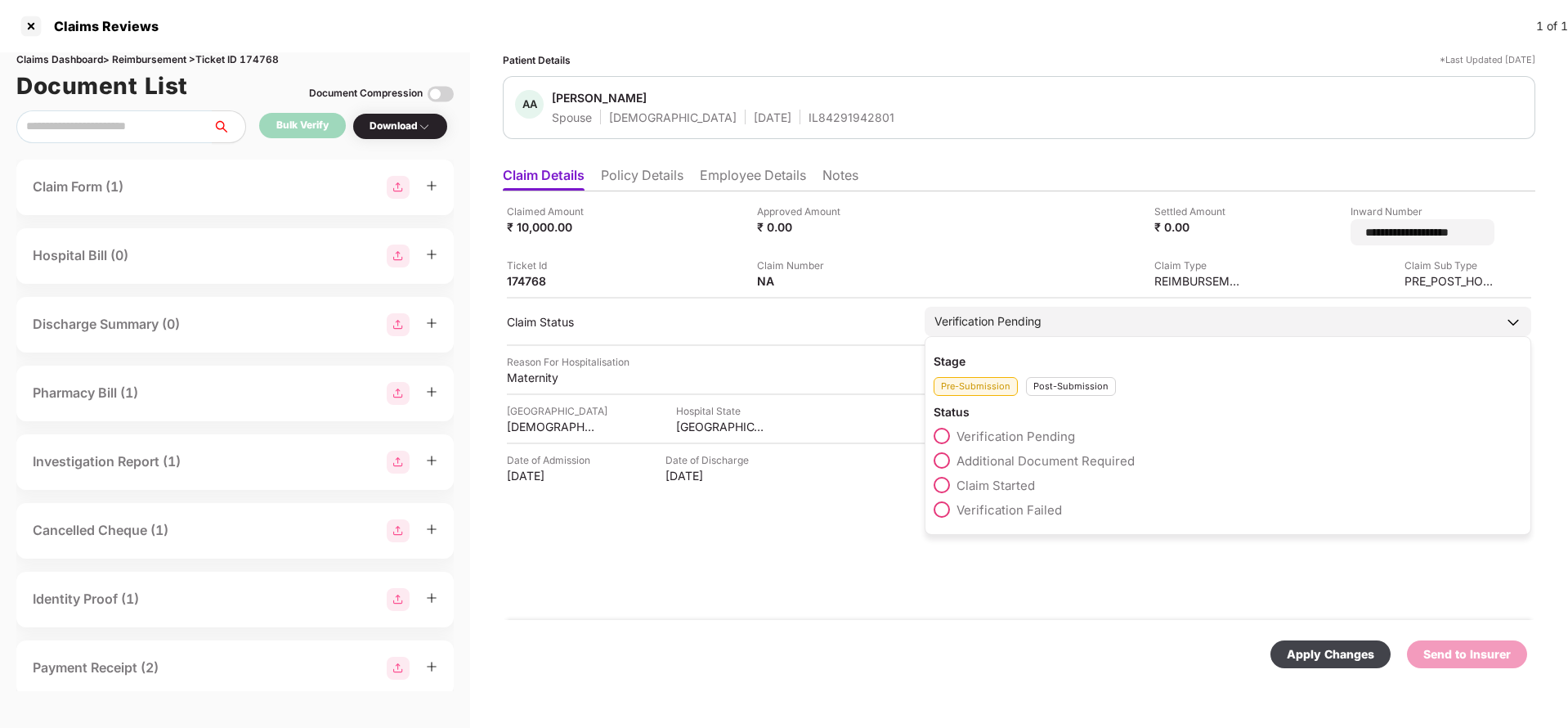
click at [1117, 328] on div "Verification Pending Stage Pre-Submission Post-Submission Status Verification P…" at bounding box center [1228, 320] width 607 height 29
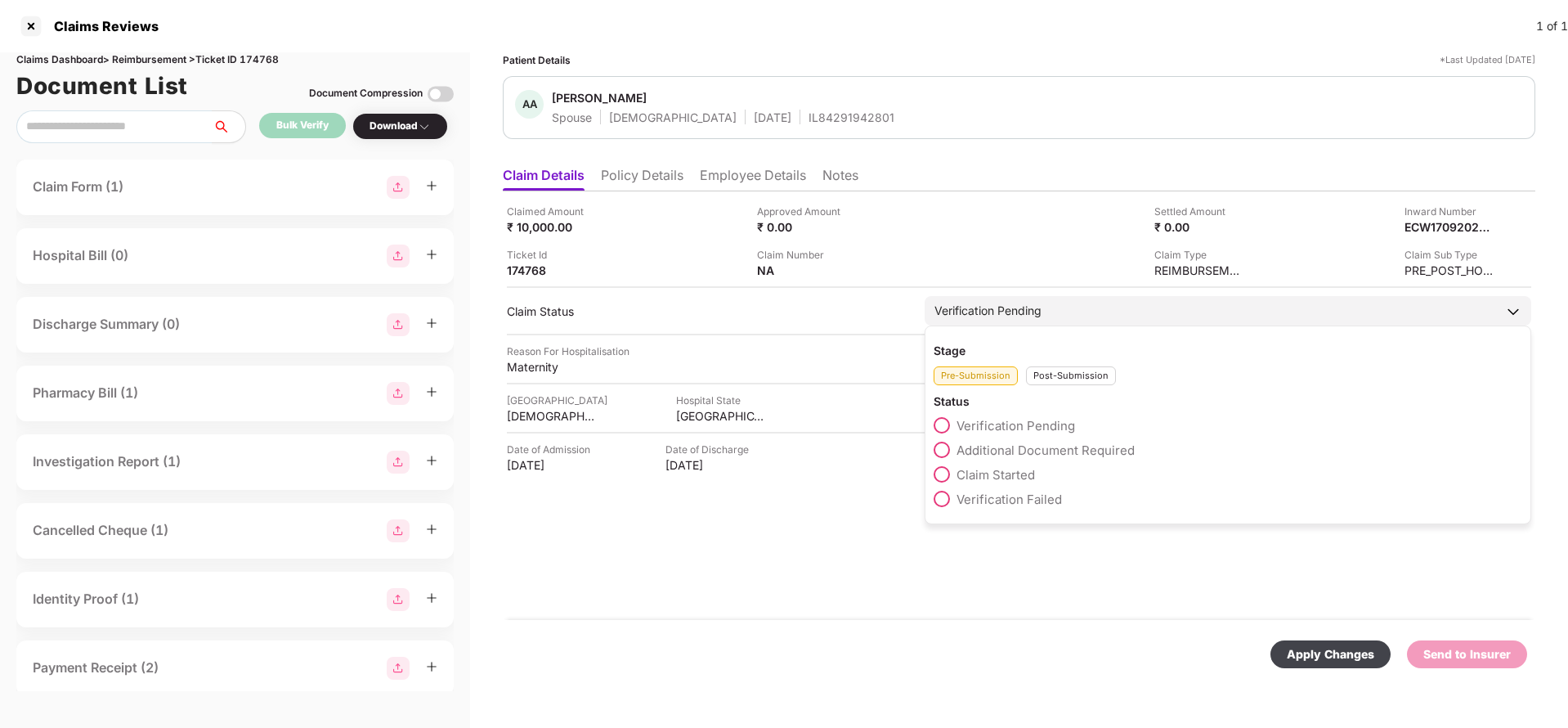
click at [1067, 383] on div "Post-Submission" at bounding box center [1072, 376] width 90 height 19
click at [1042, 445] on span "Claim Under Process" at bounding box center [1018, 450] width 124 height 16
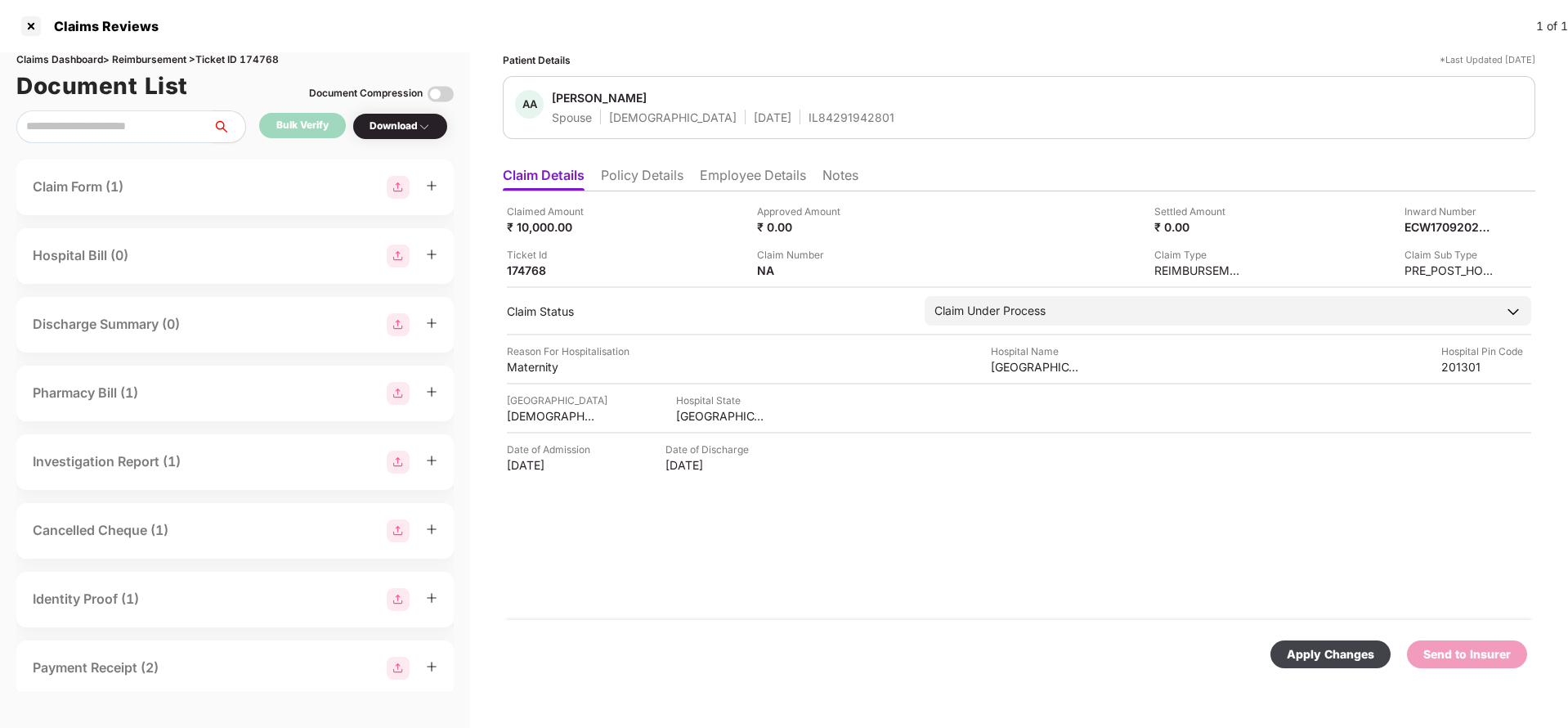
click at [1336, 646] on div "Apply Changes" at bounding box center [1330, 654] width 87 height 18
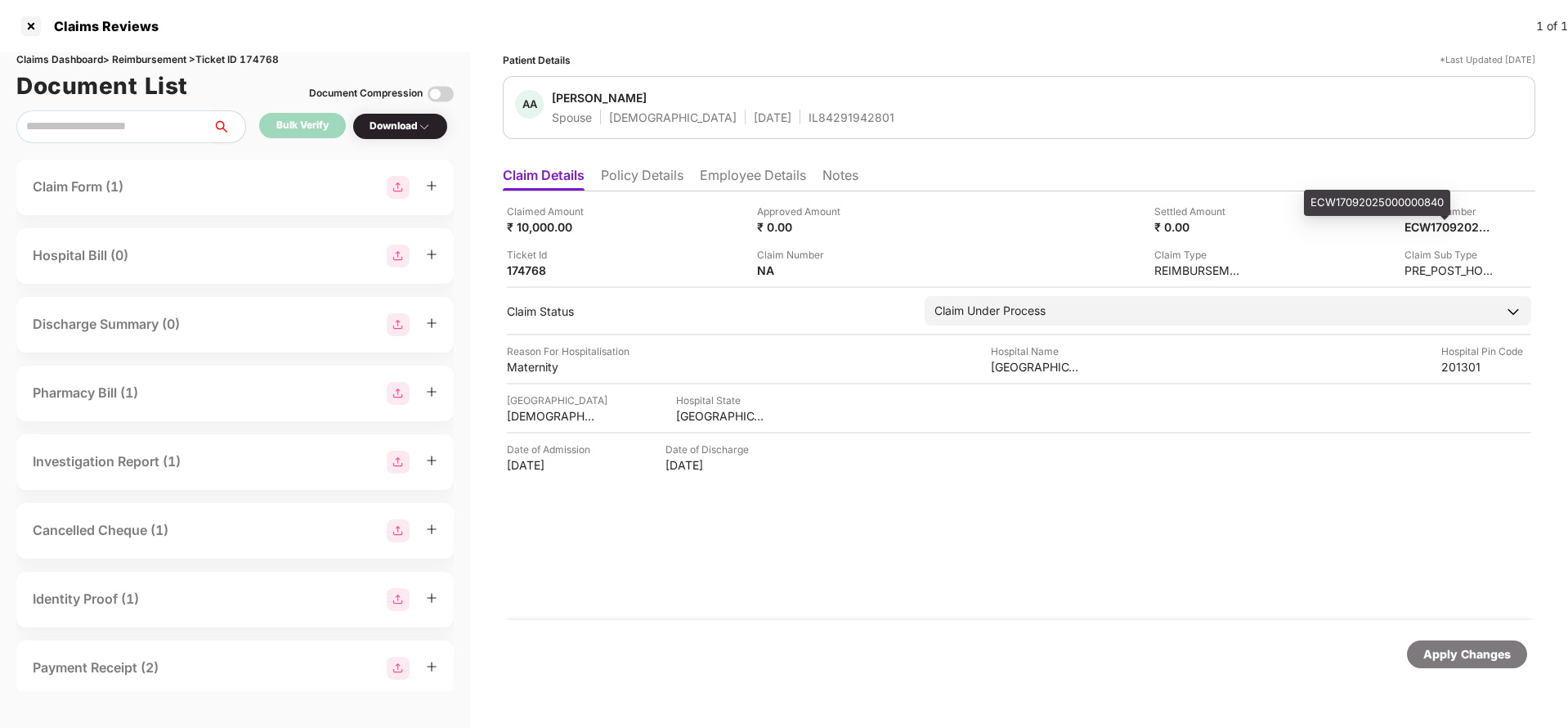
click at [1442, 218] on span at bounding box center [1444, 217] width 8 height 4
click at [1440, 221] on div "ECW17092025000000840" at bounding box center [1432, 227] width 90 height 16
copy div "ECW17092025000000840"
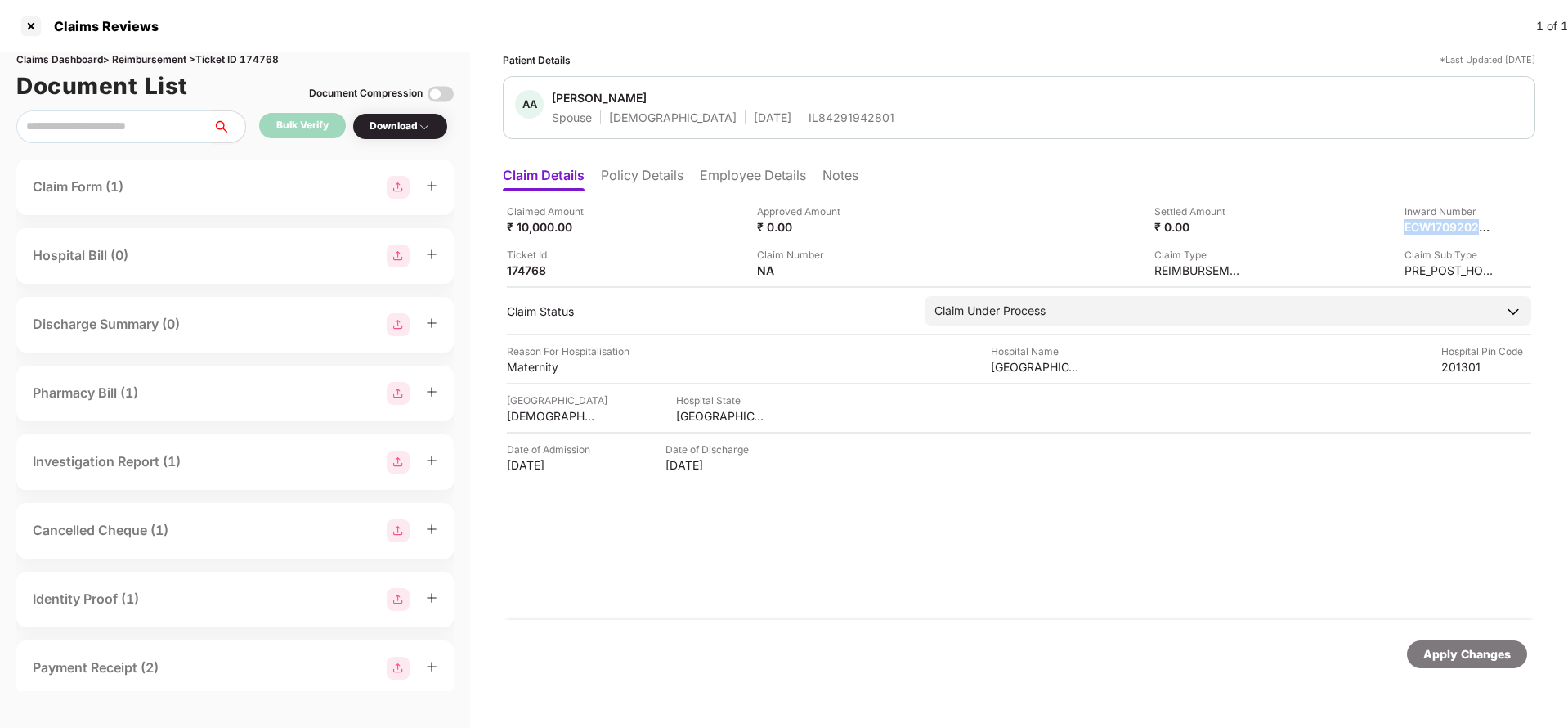
copy div "ECW17092025000000840"
click at [774, 126] on div "AA Anansha Asthana Spouse Female 12 Dec 1993 IL84291942801" at bounding box center [1019, 107] width 1032 height 63
copy div "IL84291942801"
click at [1459, 657] on div "Apply Changes" at bounding box center [1467, 654] width 87 height 18
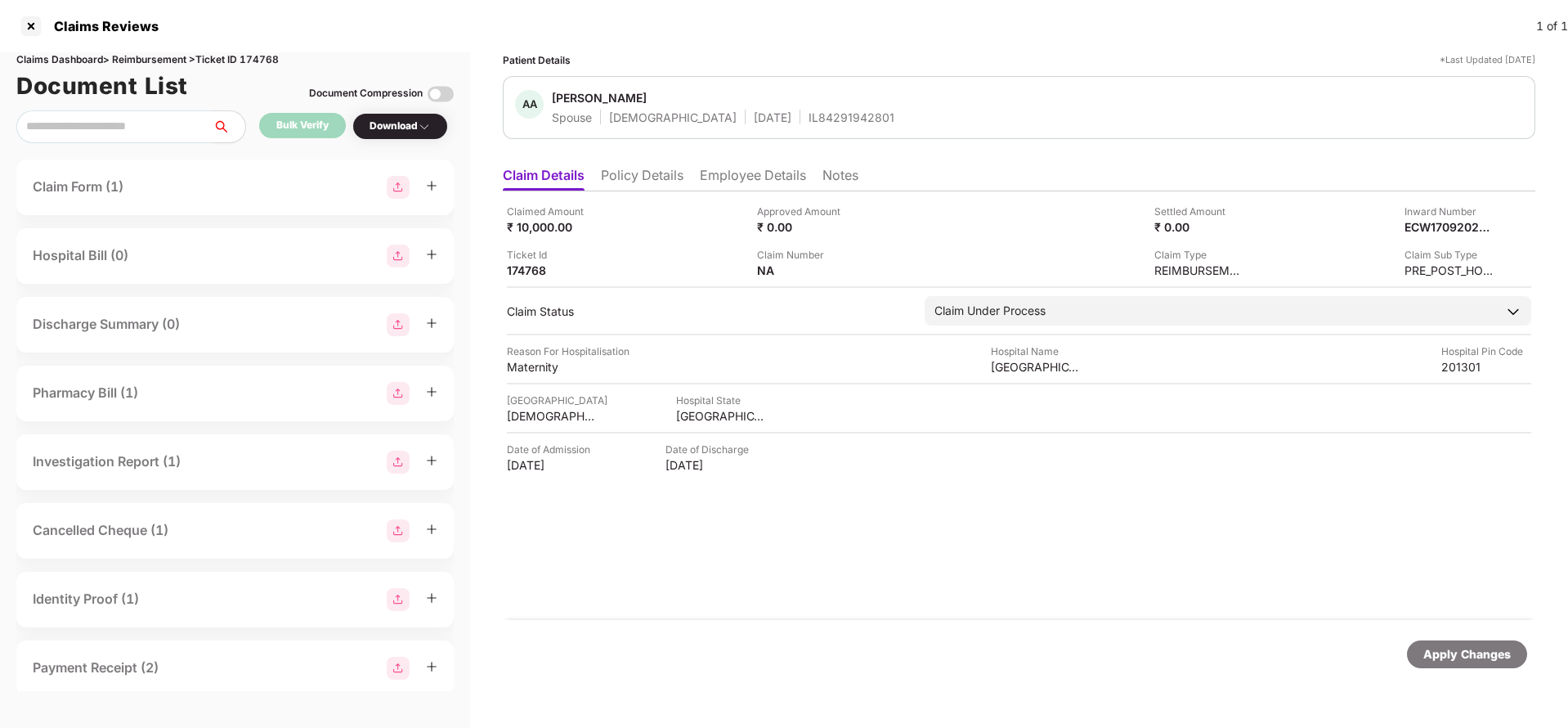
click at [1459, 657] on div "Apply Changes" at bounding box center [1467, 654] width 87 height 18
click at [270, 58] on div "Claims Dashboard > Reimbursement > Ticket ID 174768" at bounding box center [234, 60] width 437 height 16
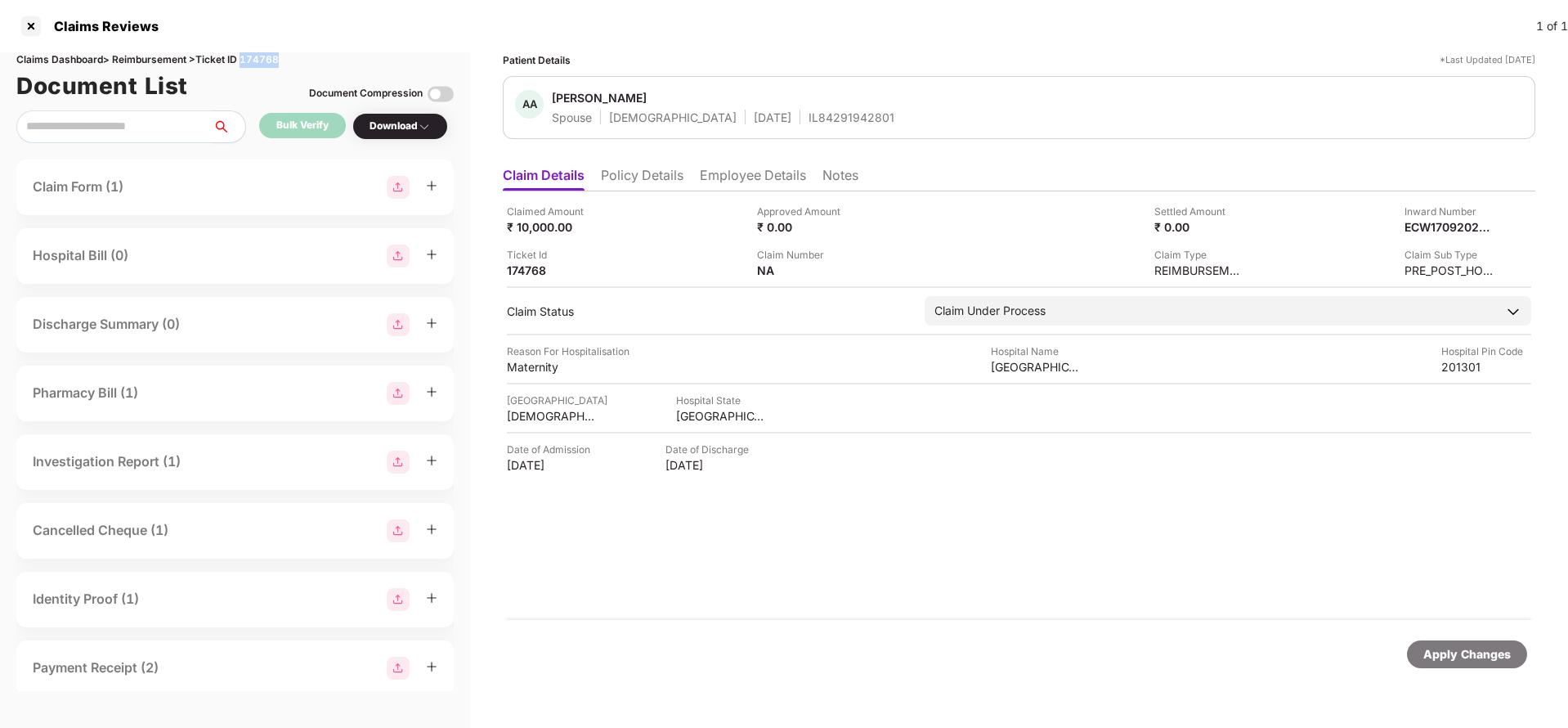
click at [270, 58] on div "Claims Dashboard > Reimbursement > Ticket ID 174768" at bounding box center [234, 60] width 437 height 16
copy div "174768"
click at [1455, 661] on div "Apply Changes" at bounding box center [1467, 654] width 87 height 18
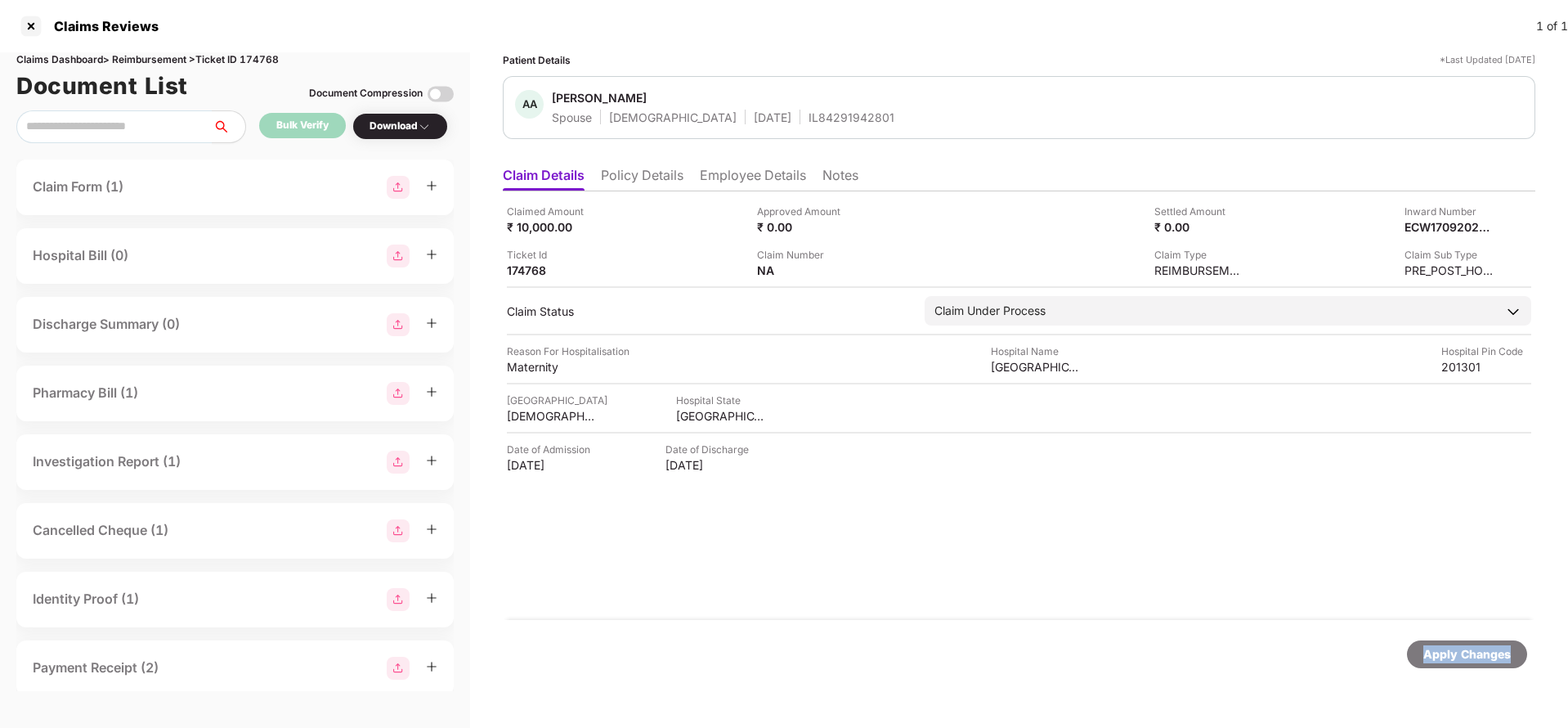
click at [1455, 661] on div "Apply Changes" at bounding box center [1467, 654] width 87 height 18
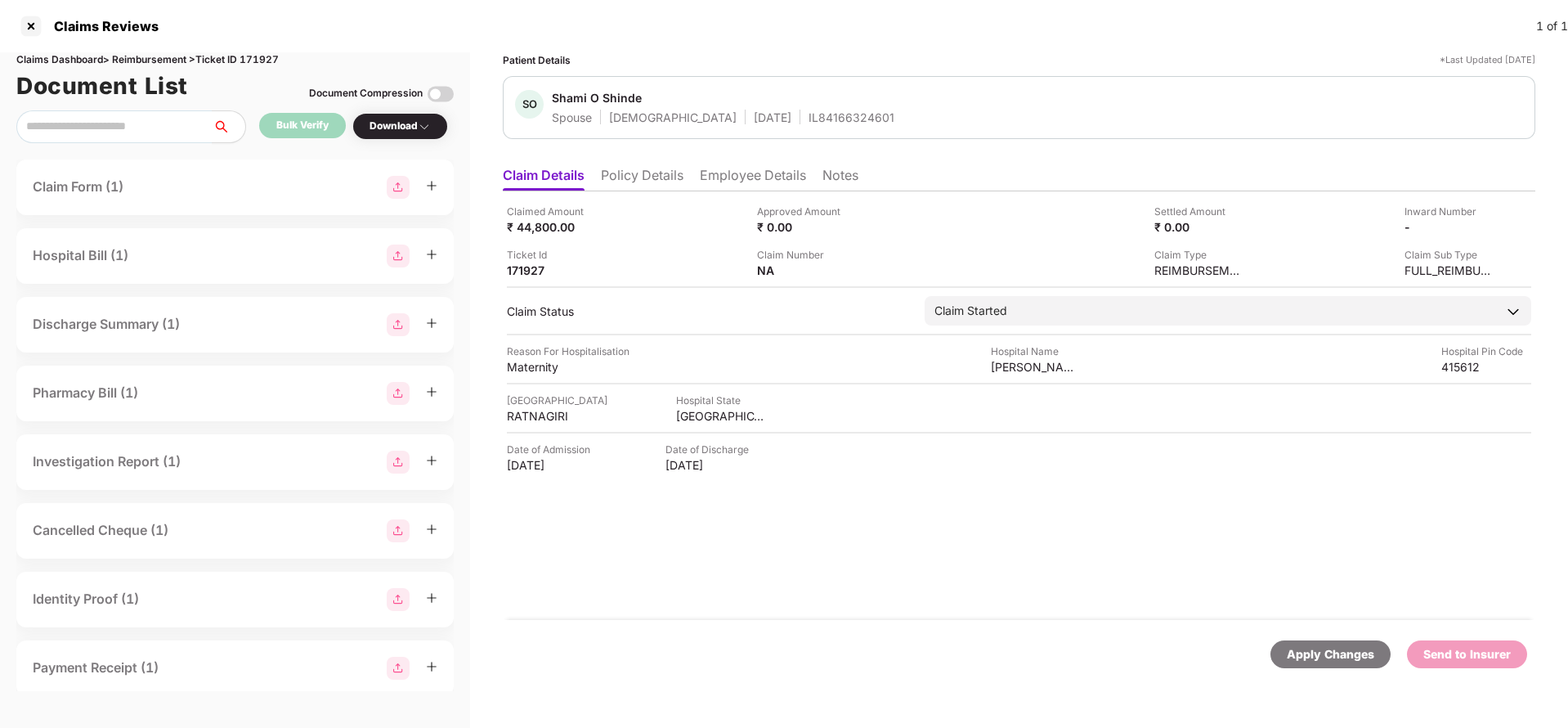
click at [643, 180] on li "Policy Details" at bounding box center [643, 178] width 82 height 23
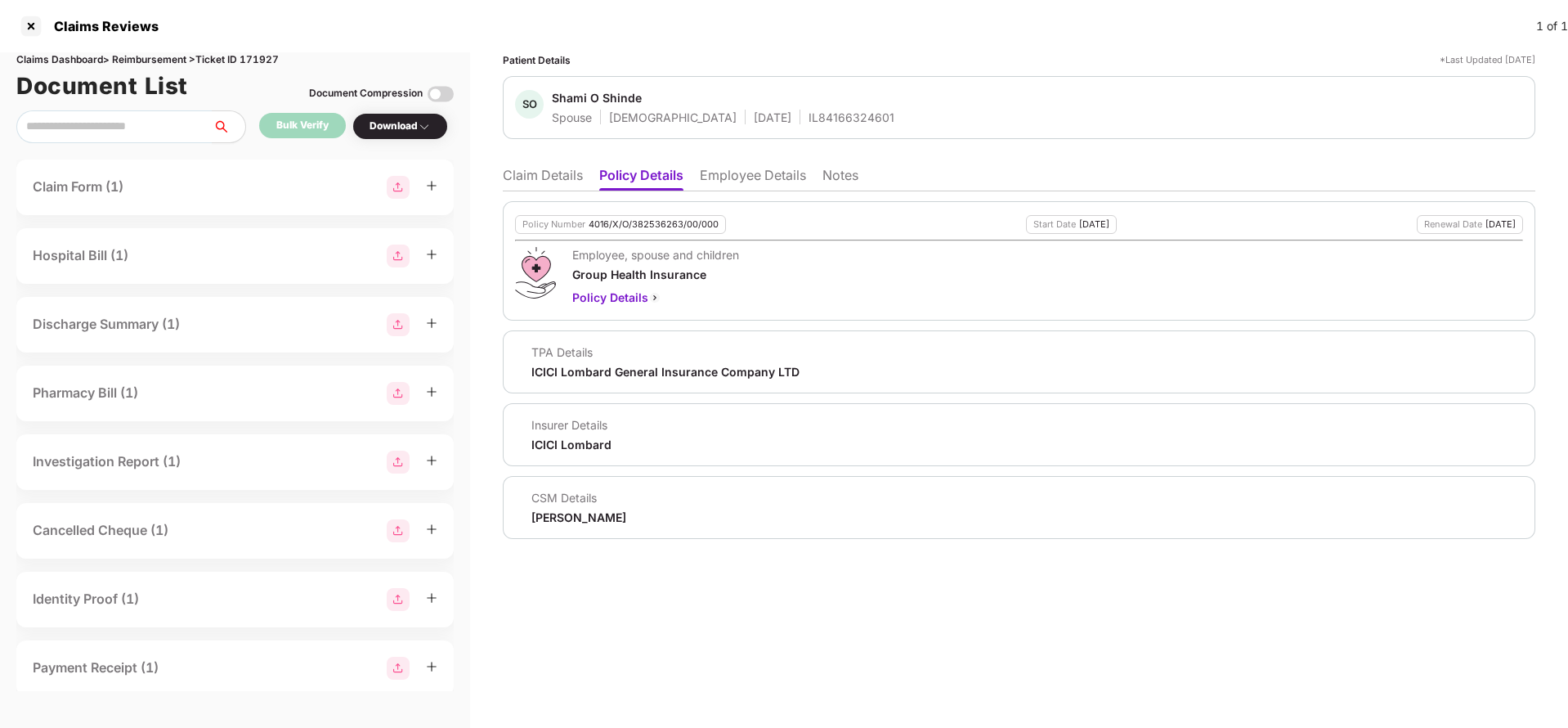
click at [665, 222] on div "4016/X/O/382536263/00/000" at bounding box center [654, 224] width 130 height 10
copy div "4016/X/O/382536263/00/000"
click at [255, 54] on div "Claims Dashboard > Reimbursement > Ticket ID 171927" at bounding box center [234, 60] width 437 height 16
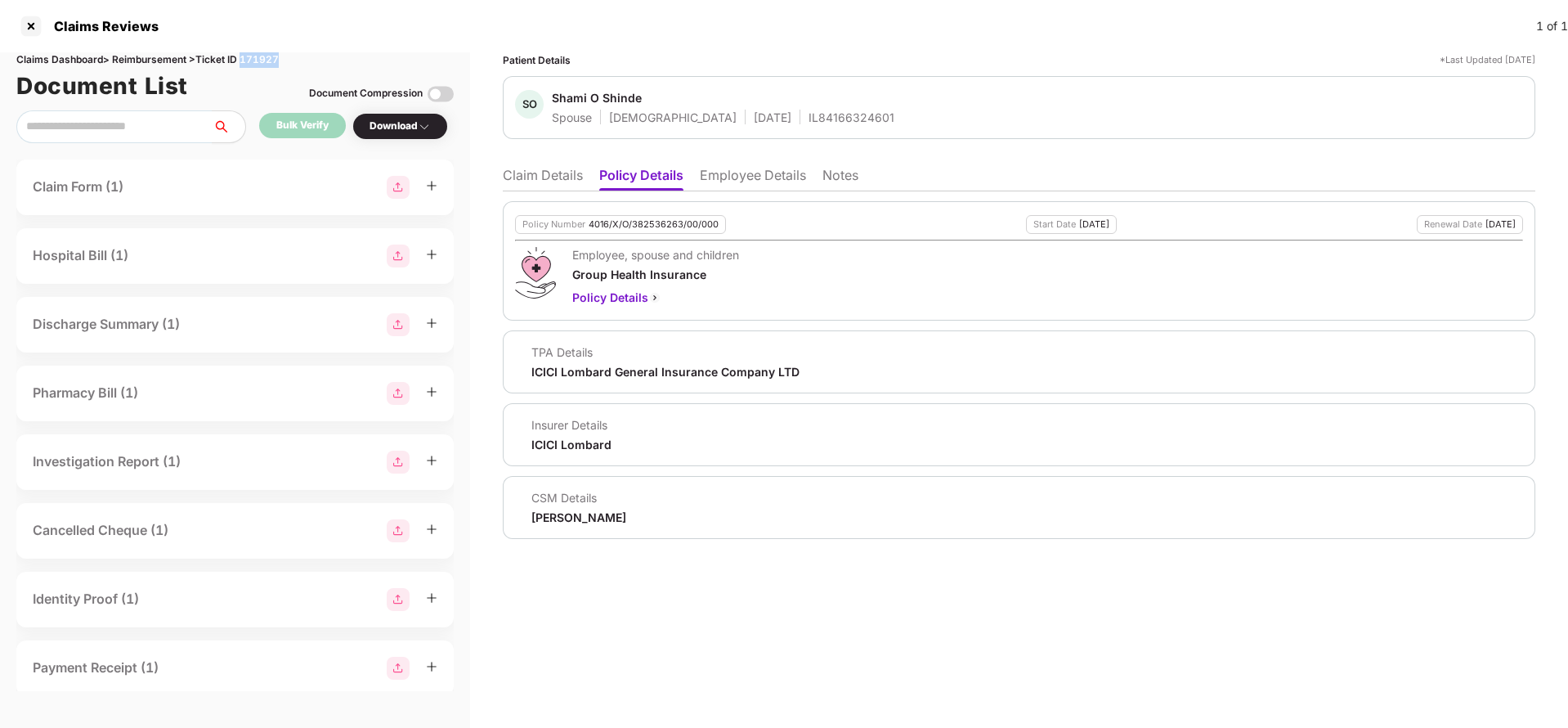
click at [255, 54] on div "Claims Dashboard > Reimbursement > Ticket ID 171927" at bounding box center [234, 60] width 437 height 16
copy div "171927"
click at [576, 186] on li "Claim Details" at bounding box center [543, 178] width 81 height 23
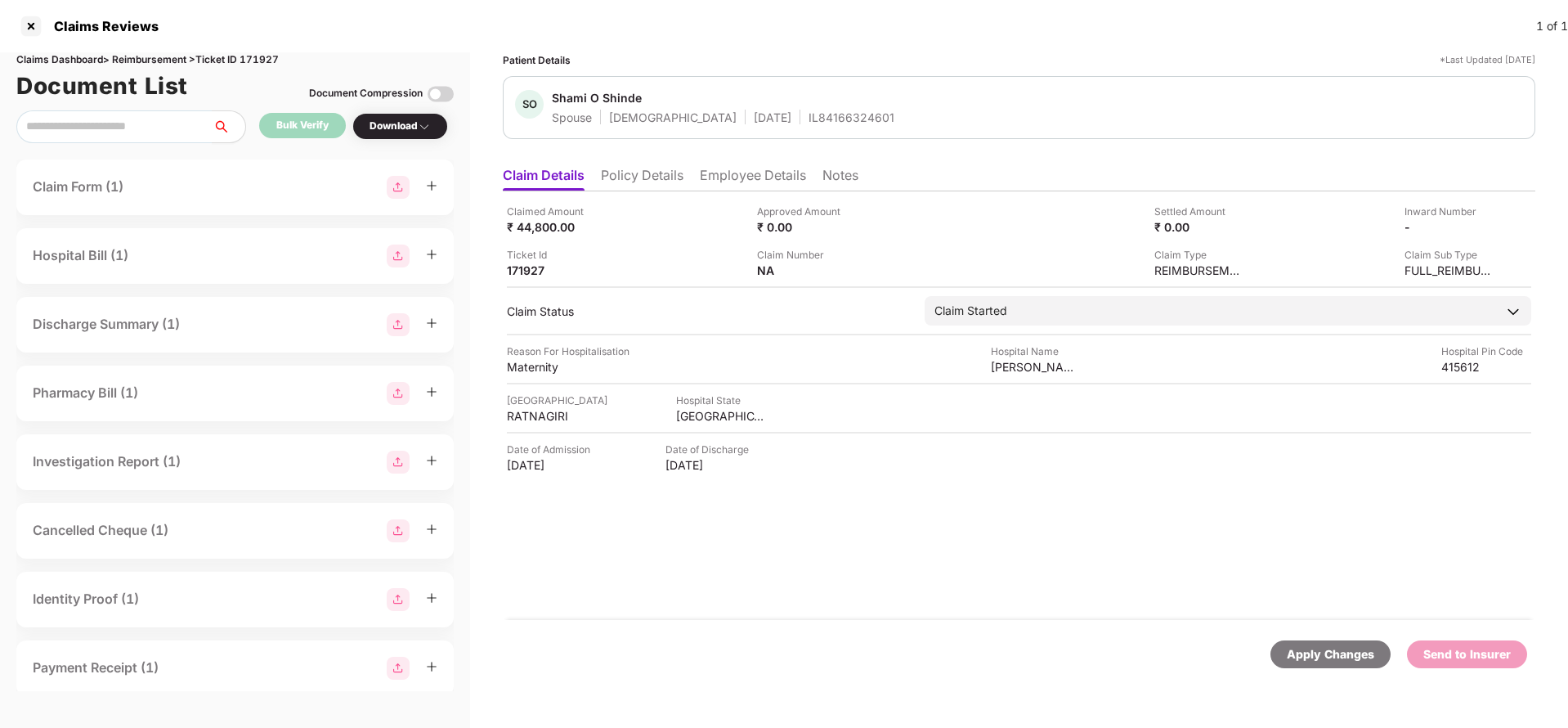
click at [1354, 653] on div "Apply Changes" at bounding box center [1330, 654] width 87 height 18
click at [658, 170] on li "Policy Details" at bounding box center [643, 178] width 82 height 23
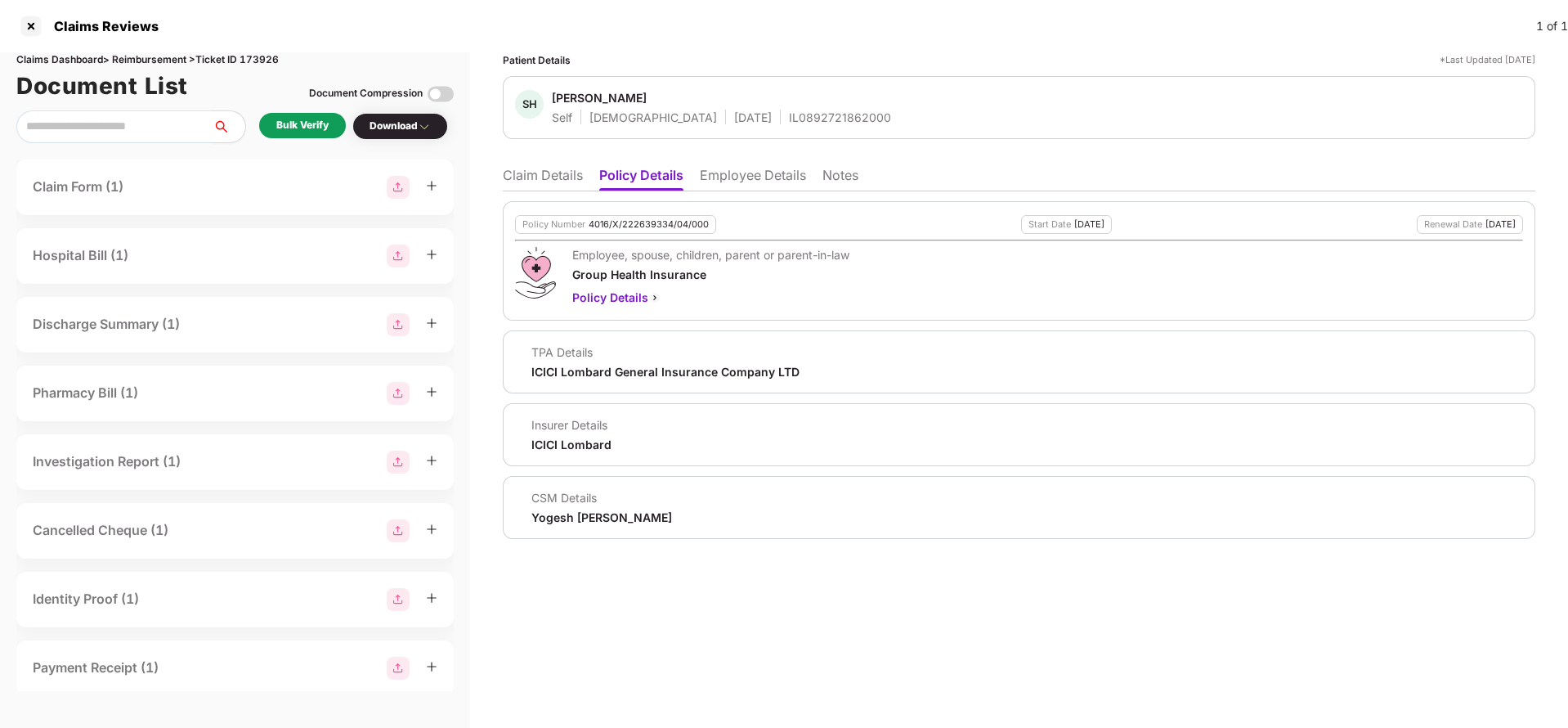
click at [641, 222] on div "4016/X/222639334/04/000" at bounding box center [649, 224] width 120 height 10
copy div "4016/X/222639334/04/000"
click at [752, 126] on div "SH [PERSON_NAME] Self [DEMOGRAPHIC_DATA] [DATE] IL0892721862000" at bounding box center [1019, 107] width 1032 height 63
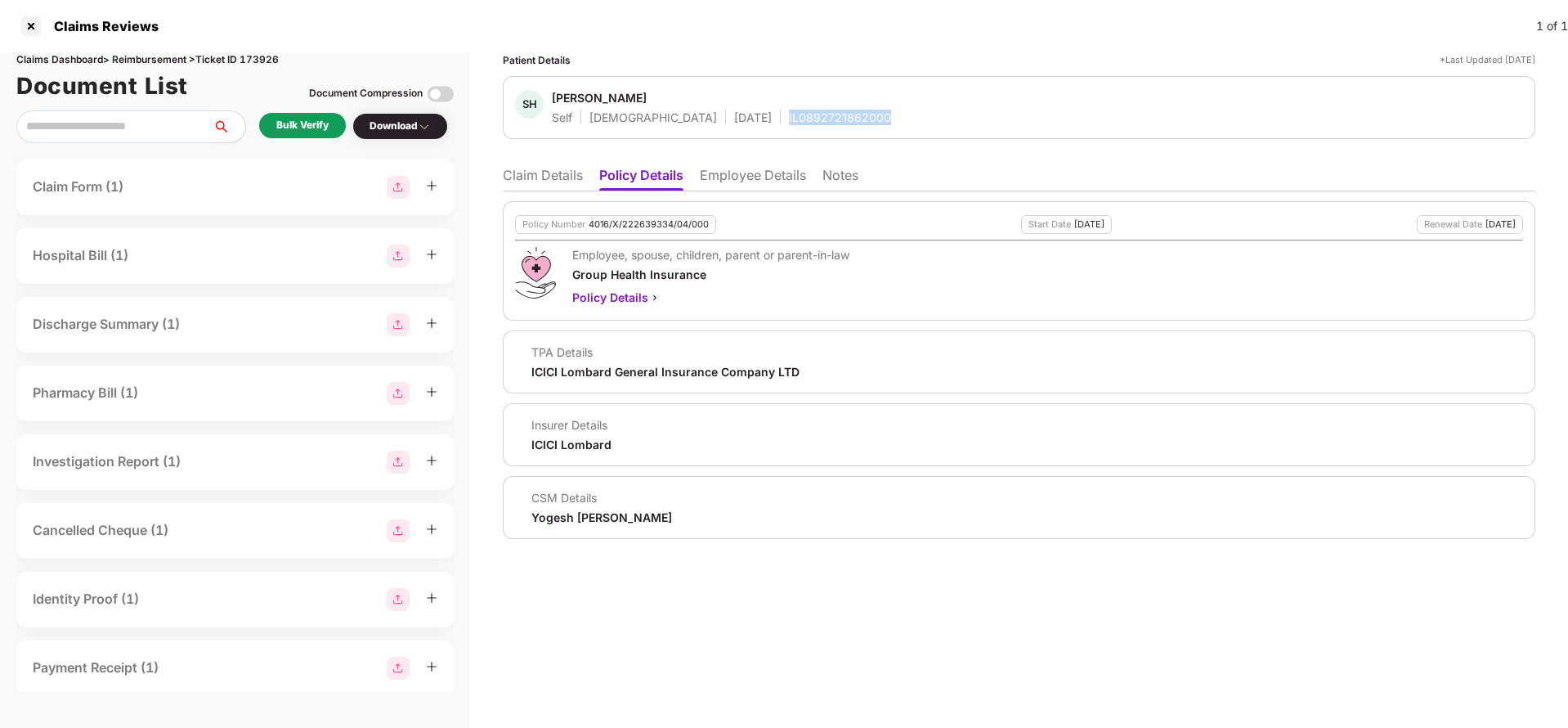
click at [752, 126] on div "SH [PERSON_NAME] Self [DEMOGRAPHIC_DATA] [DATE] IL0892721862000" at bounding box center [1019, 107] width 1032 height 63
copy div "IL0892721862000"
click at [501, 168] on div "Patient Details *Last Updated [DATE] SH [PERSON_NAME] Self [DEMOGRAPHIC_DATA] […" at bounding box center [1019, 390] width 1098 height 676
click at [568, 172] on li "Claim Details" at bounding box center [543, 178] width 81 height 23
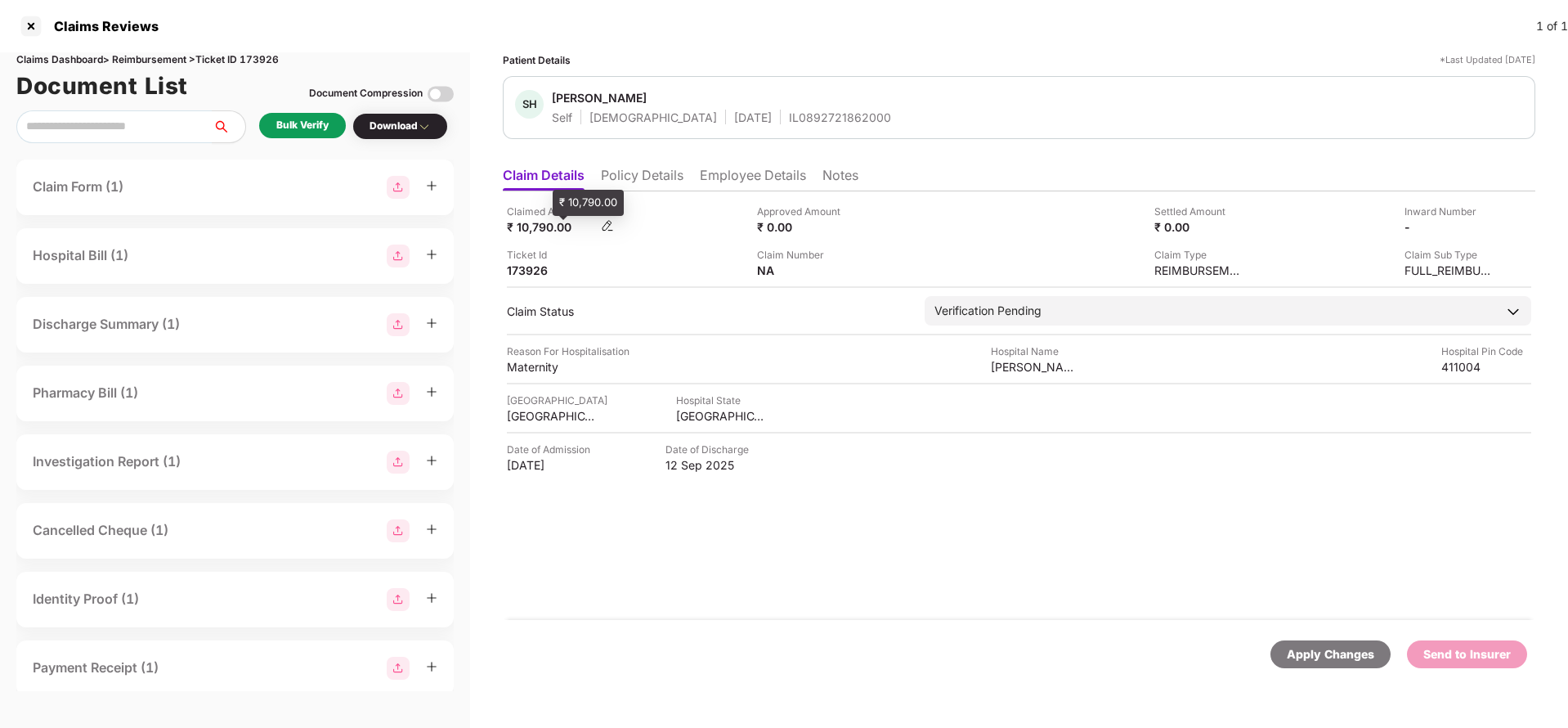
click at [549, 220] on div "₹ 10,790.00" at bounding box center [552, 227] width 90 height 16
copy div "10,790"
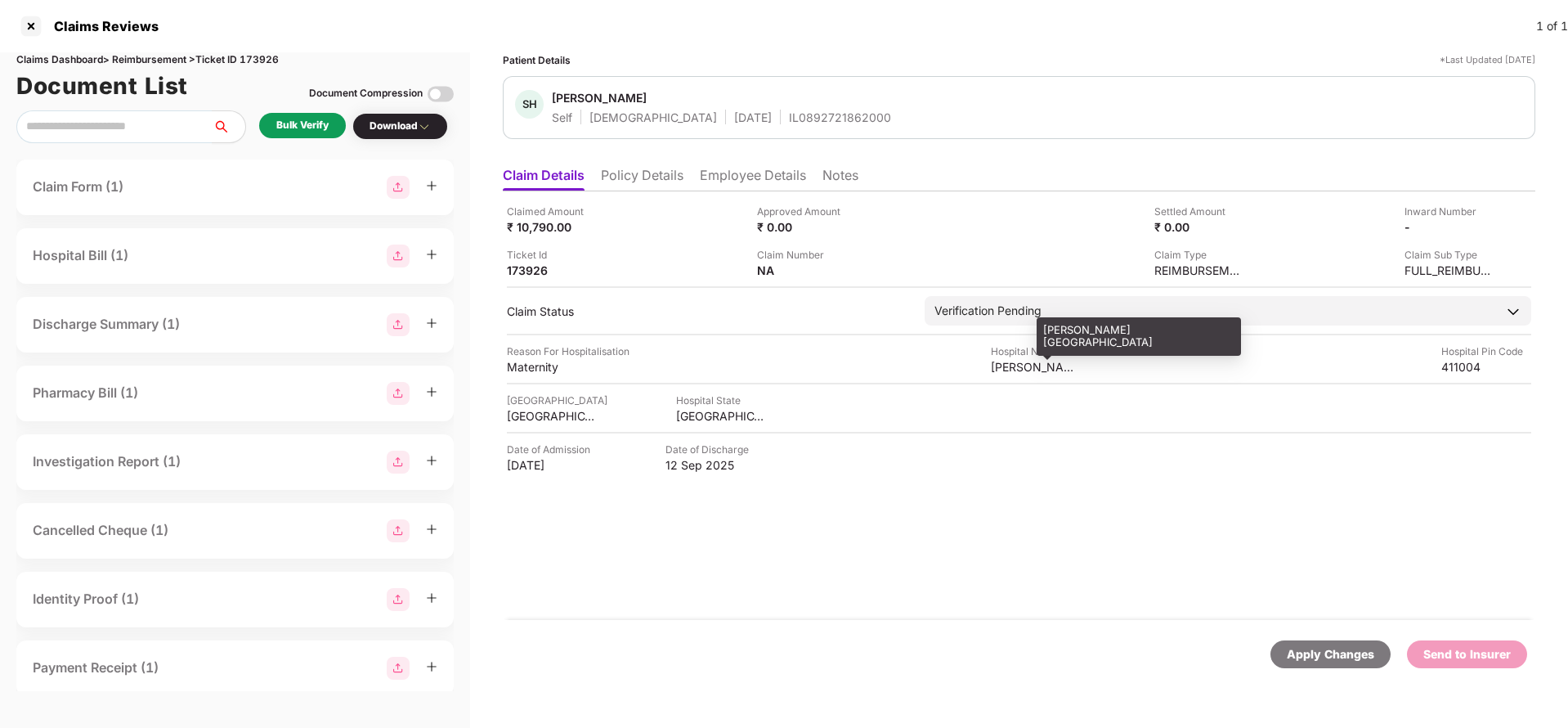
click at [1020, 364] on div "[PERSON_NAME][GEOGRAPHIC_DATA]" at bounding box center [1036, 366] width 90 height 16
copy div "[PERSON_NAME][GEOGRAPHIC_DATA]"
click at [294, 122] on div "Bulk Verify" at bounding box center [303, 126] width 52 height 16
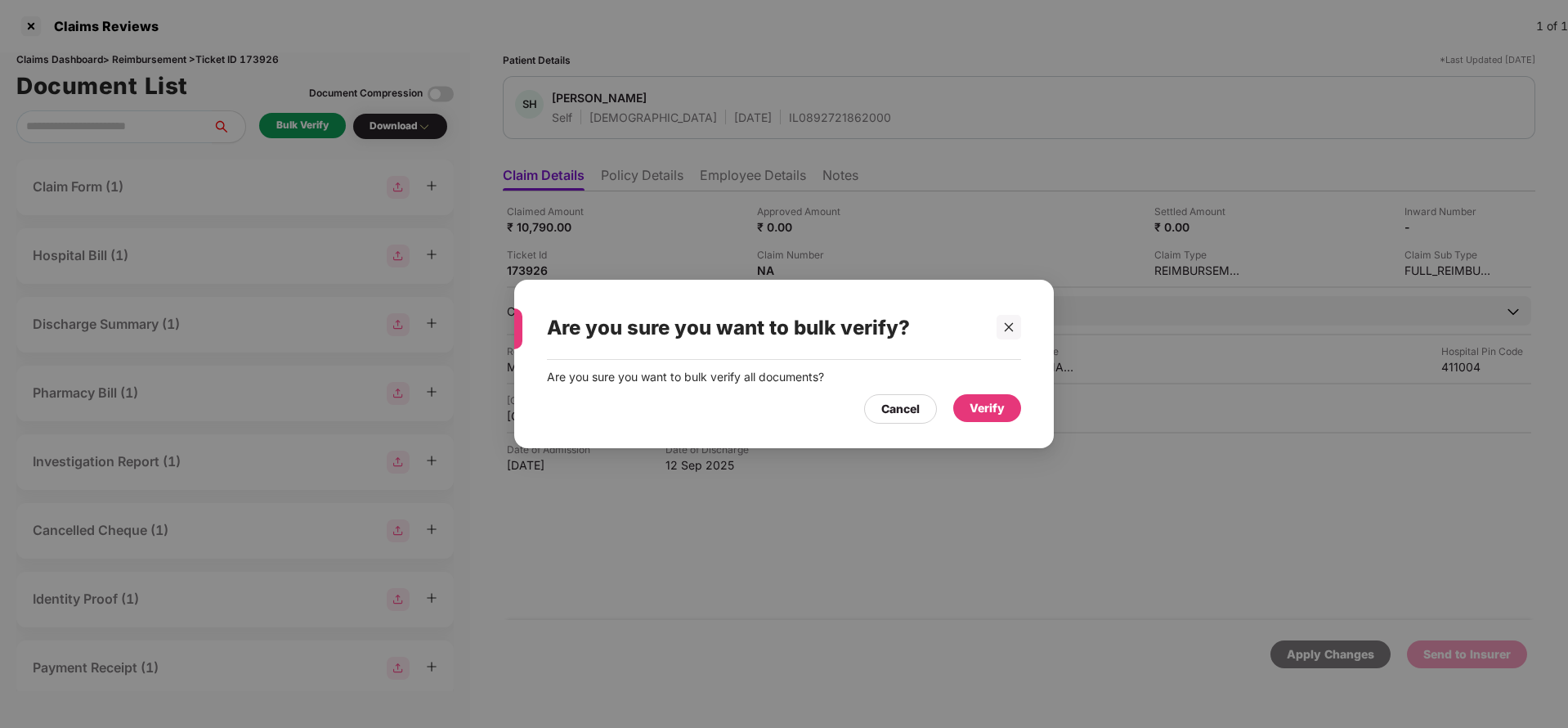
click at [987, 409] on div "Verify" at bounding box center [987, 408] width 36 height 18
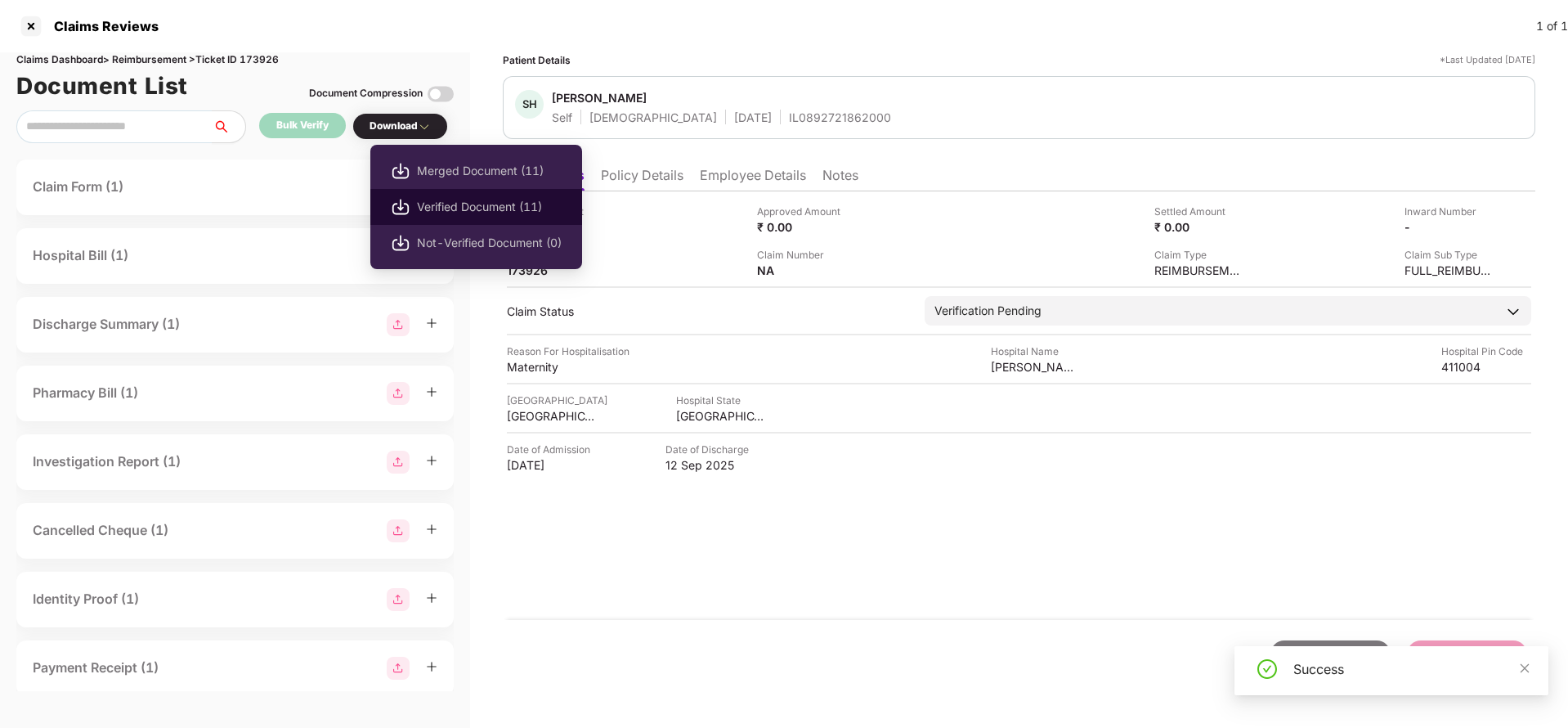
click at [446, 201] on span "Verified Document (11)" at bounding box center [489, 206] width 145 height 18
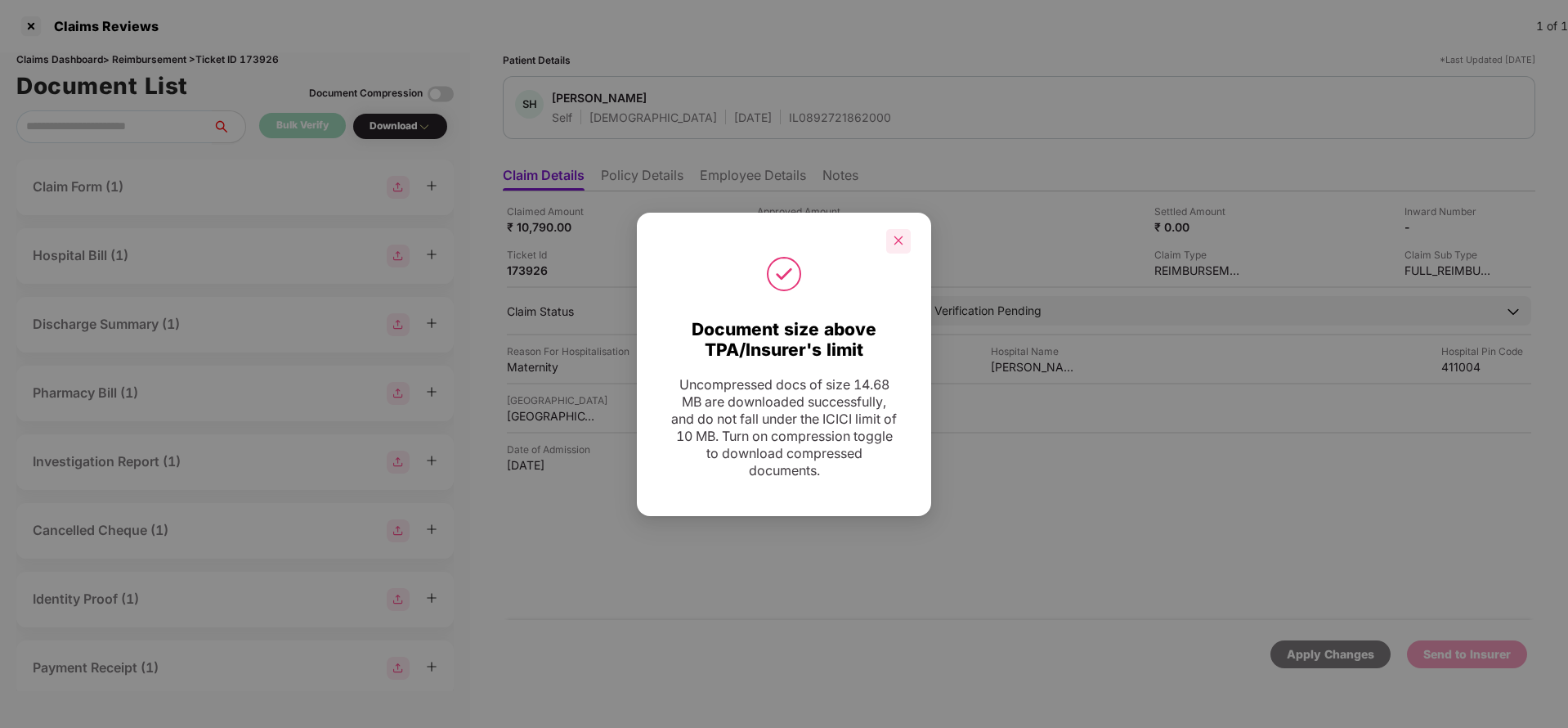
click at [893, 243] on icon "close" at bounding box center [898, 241] width 11 height 11
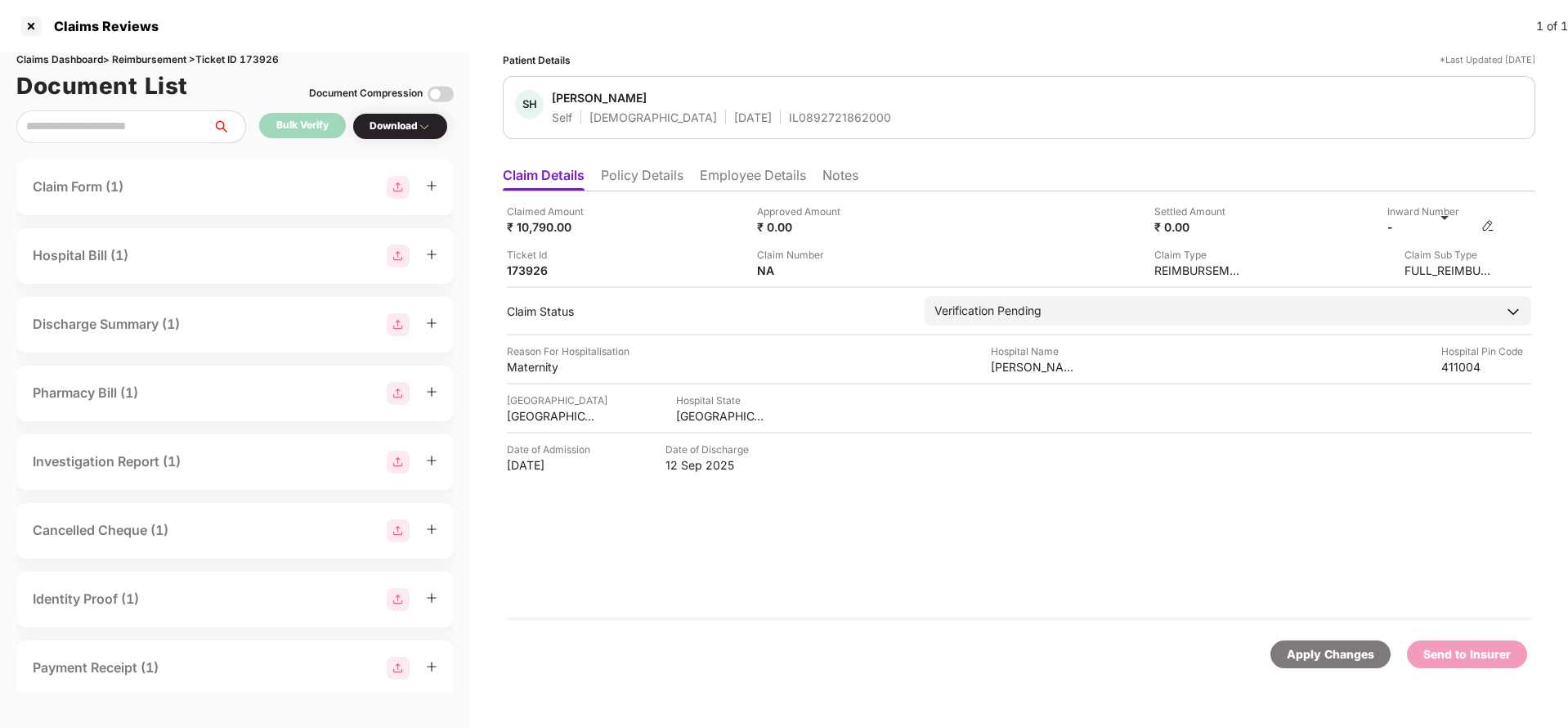
click at [1493, 230] on img at bounding box center [1488, 226] width 13 height 13
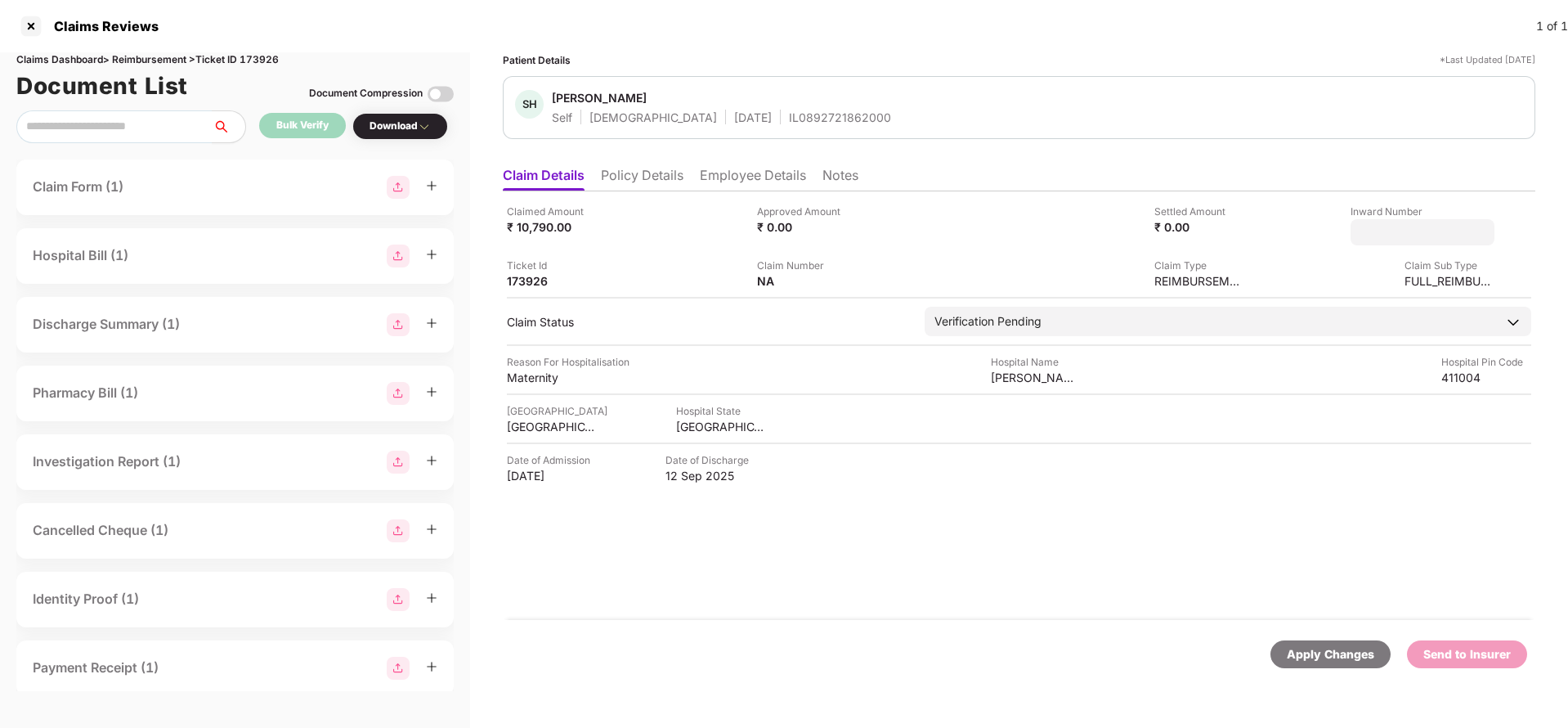
type input "**********"
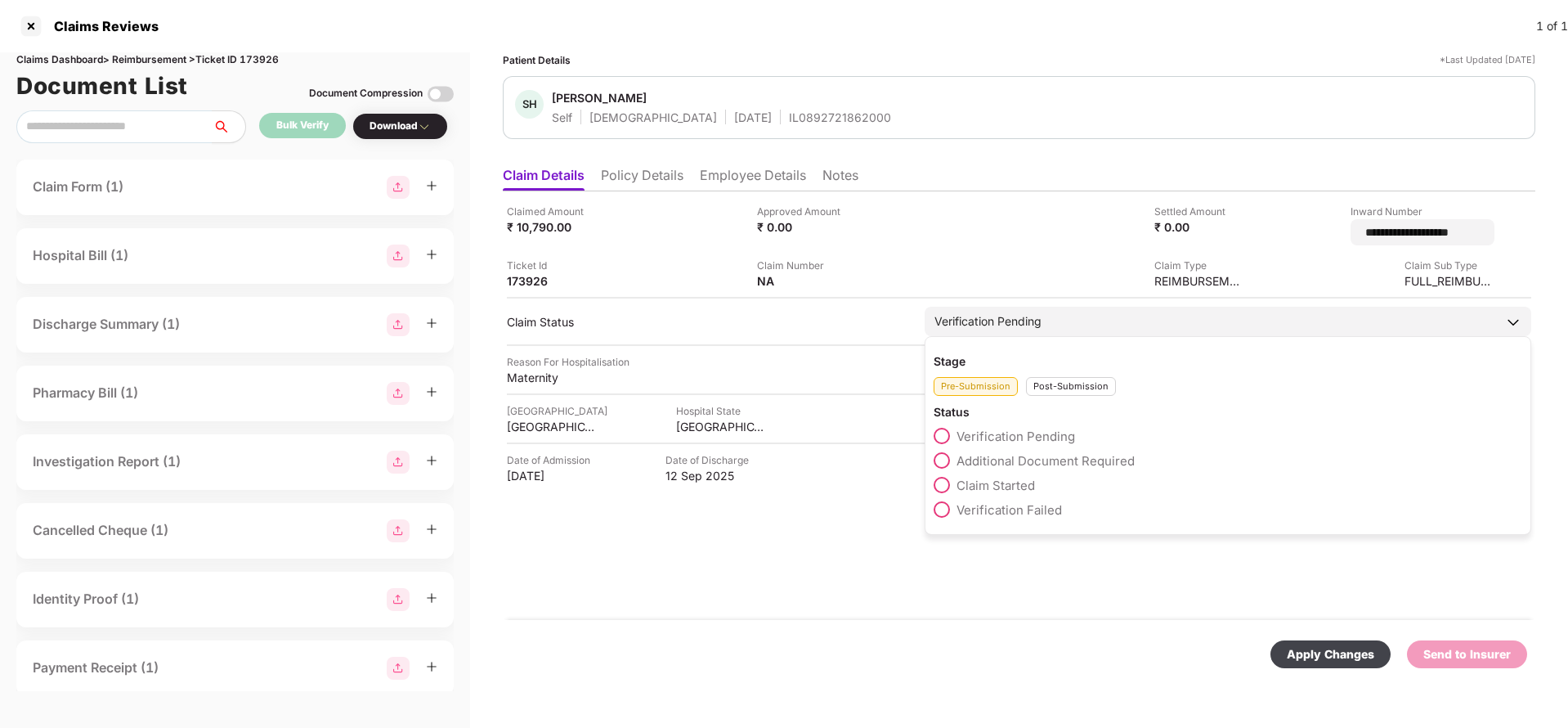
click at [1000, 319] on div "Verification Pending" at bounding box center [988, 320] width 107 height 18
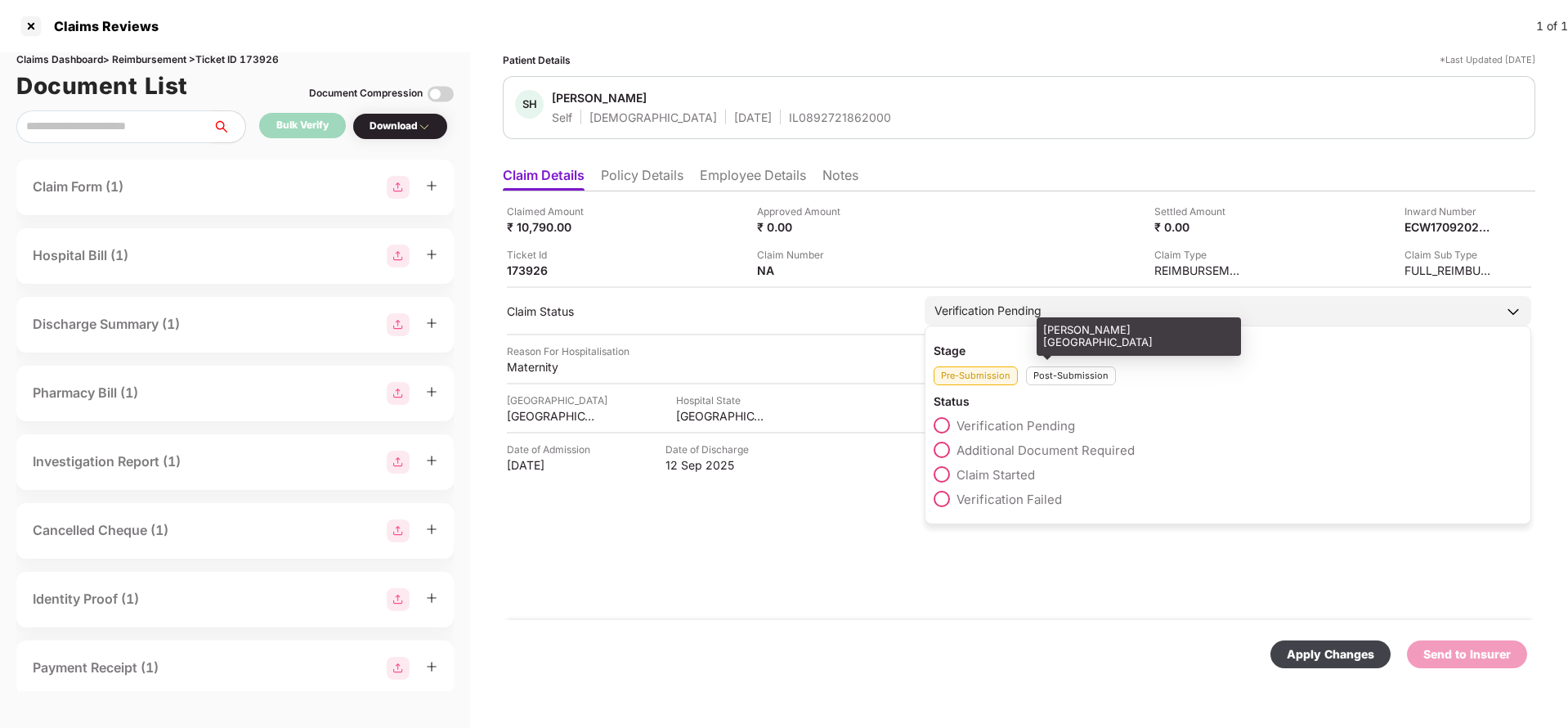
click at [1035, 316] on div "Verification Pending" at bounding box center [988, 310] width 107 height 18
click at [1076, 380] on div "Post-Submission" at bounding box center [1072, 376] width 90 height 19
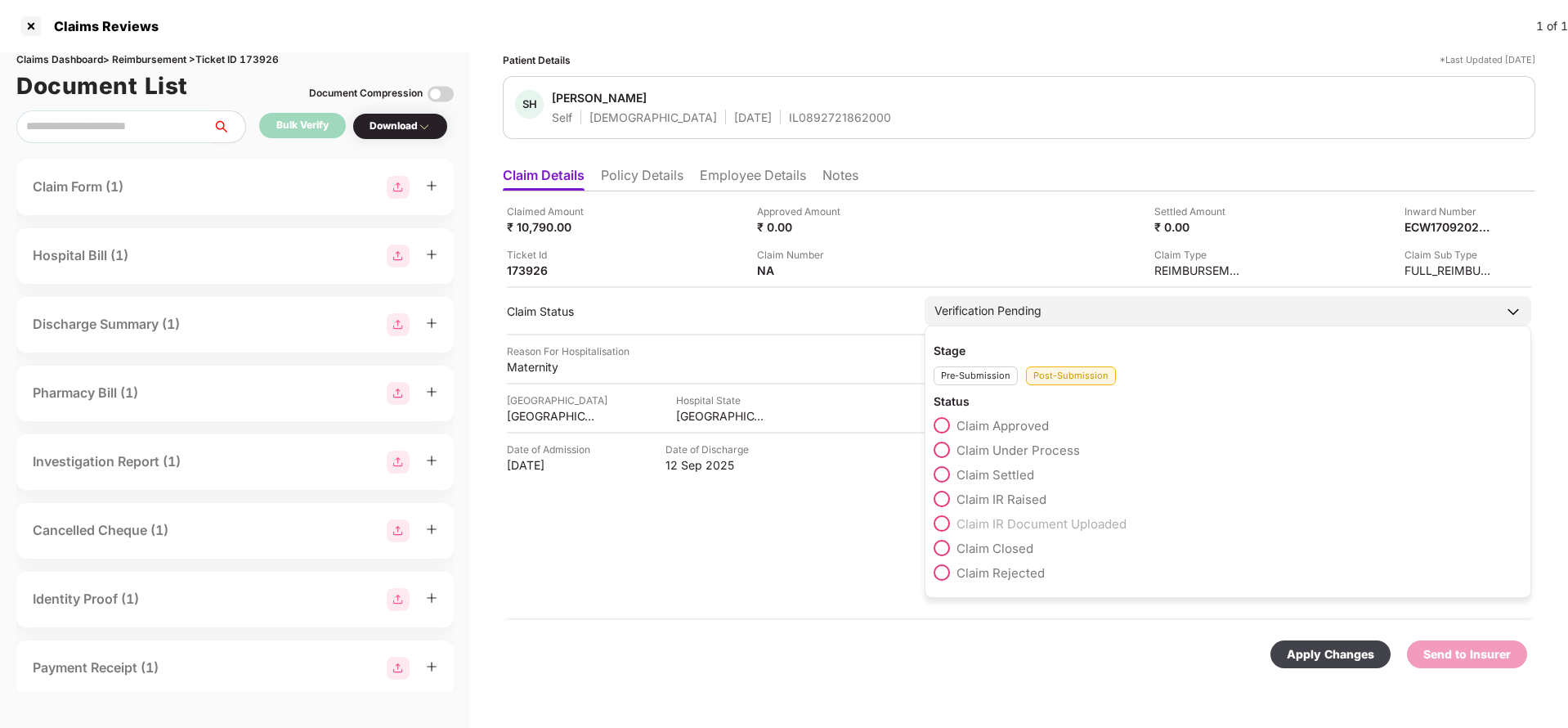
click at [1052, 448] on span "Claim Under Process" at bounding box center [1018, 450] width 124 height 16
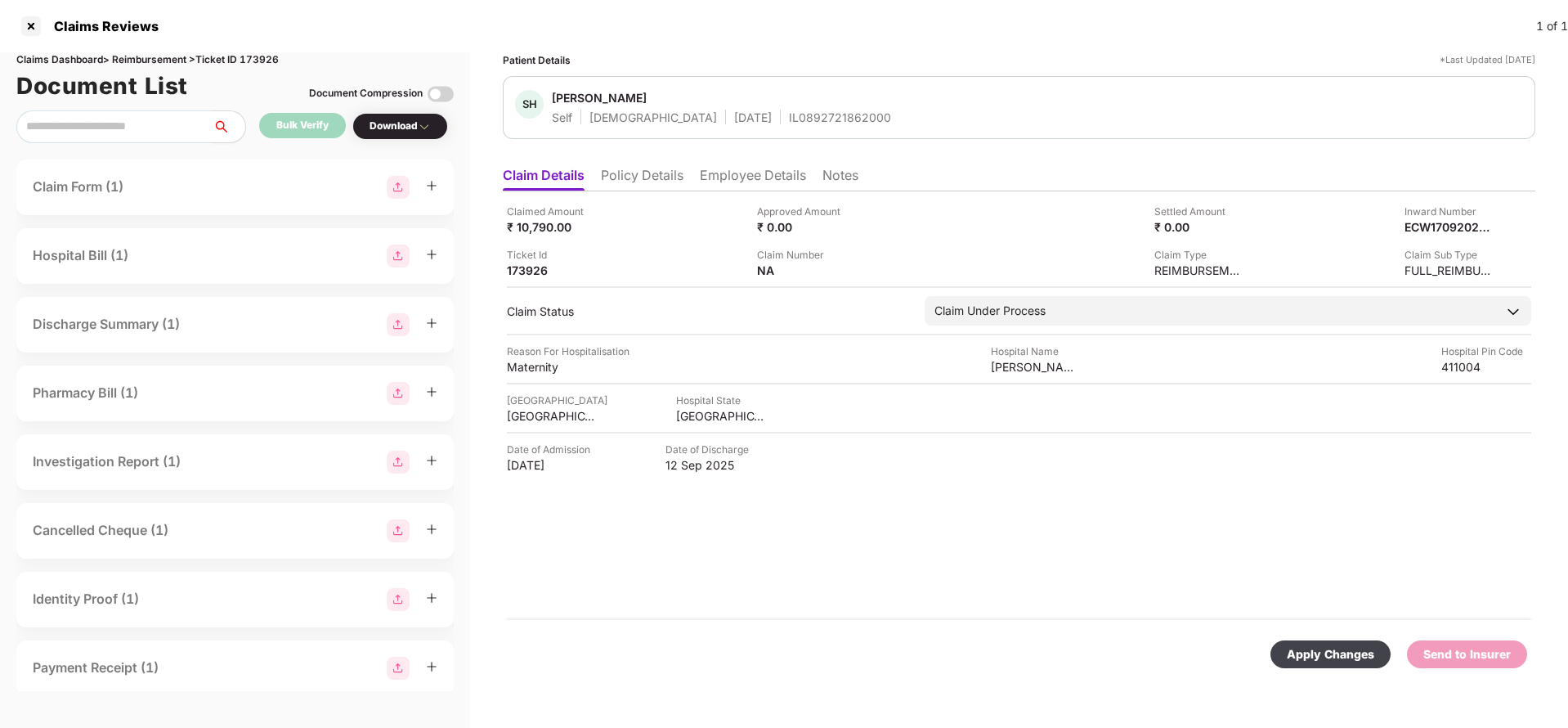
click at [1309, 648] on div "Apply Changes" at bounding box center [1330, 654] width 87 height 18
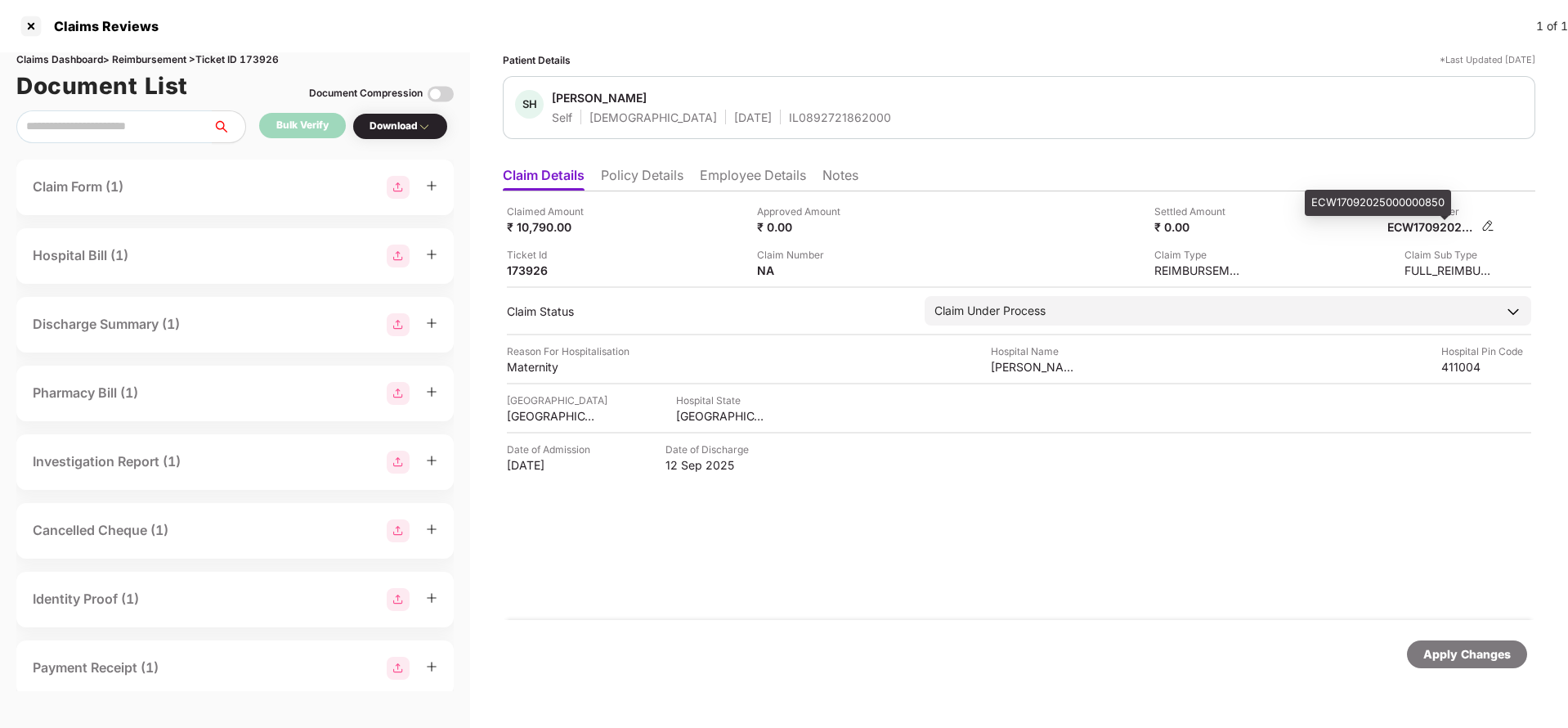
click at [1440, 224] on div "ECW17092025000000850" at bounding box center [1432, 227] width 90 height 16
copy div "ECW17092025000000850"
click at [821, 122] on div "IL0892721862000" at bounding box center [839, 117] width 102 height 16
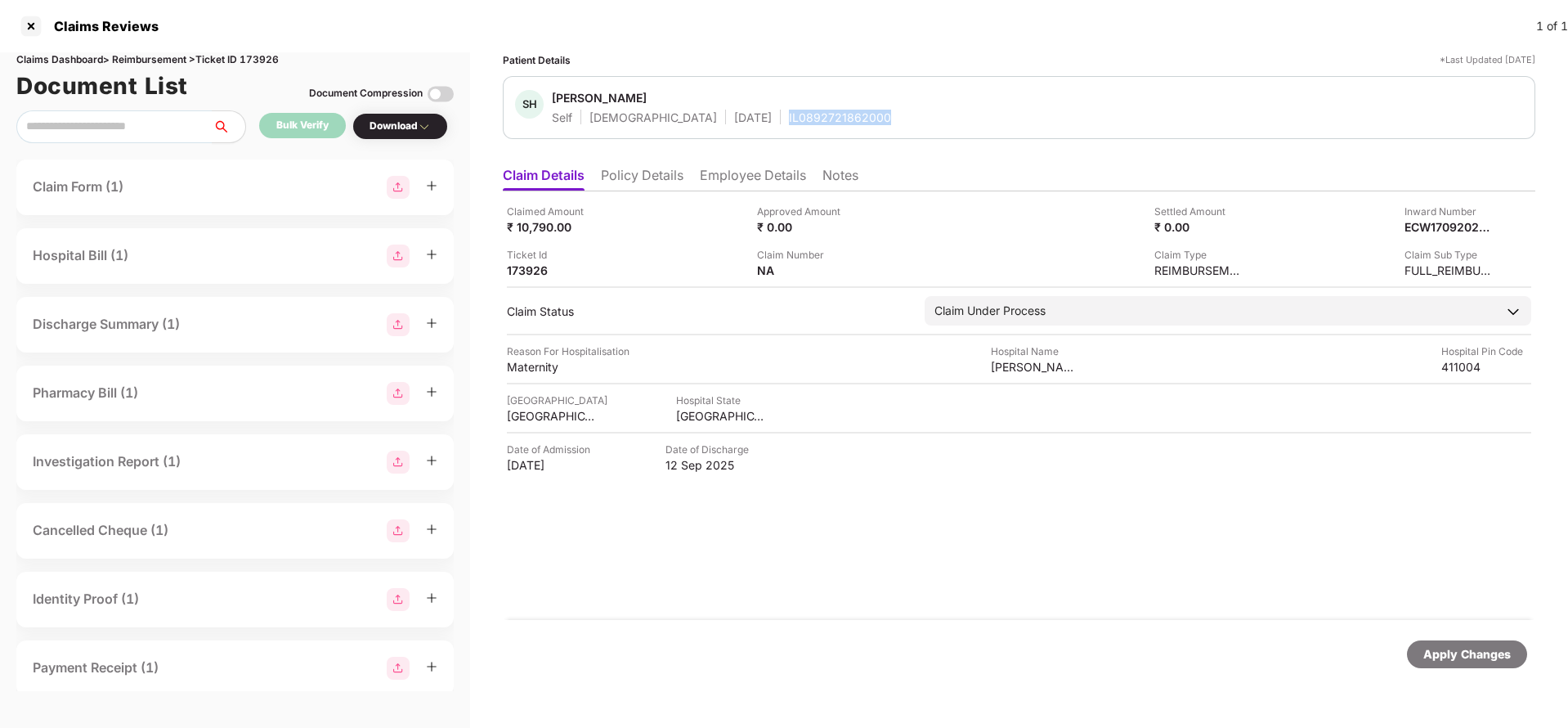
click at [821, 122] on div "IL0892721862000" at bounding box center [839, 117] width 102 height 16
copy div "IL0892721862000"
click at [1451, 654] on div "Apply Changes" at bounding box center [1467, 654] width 87 height 18
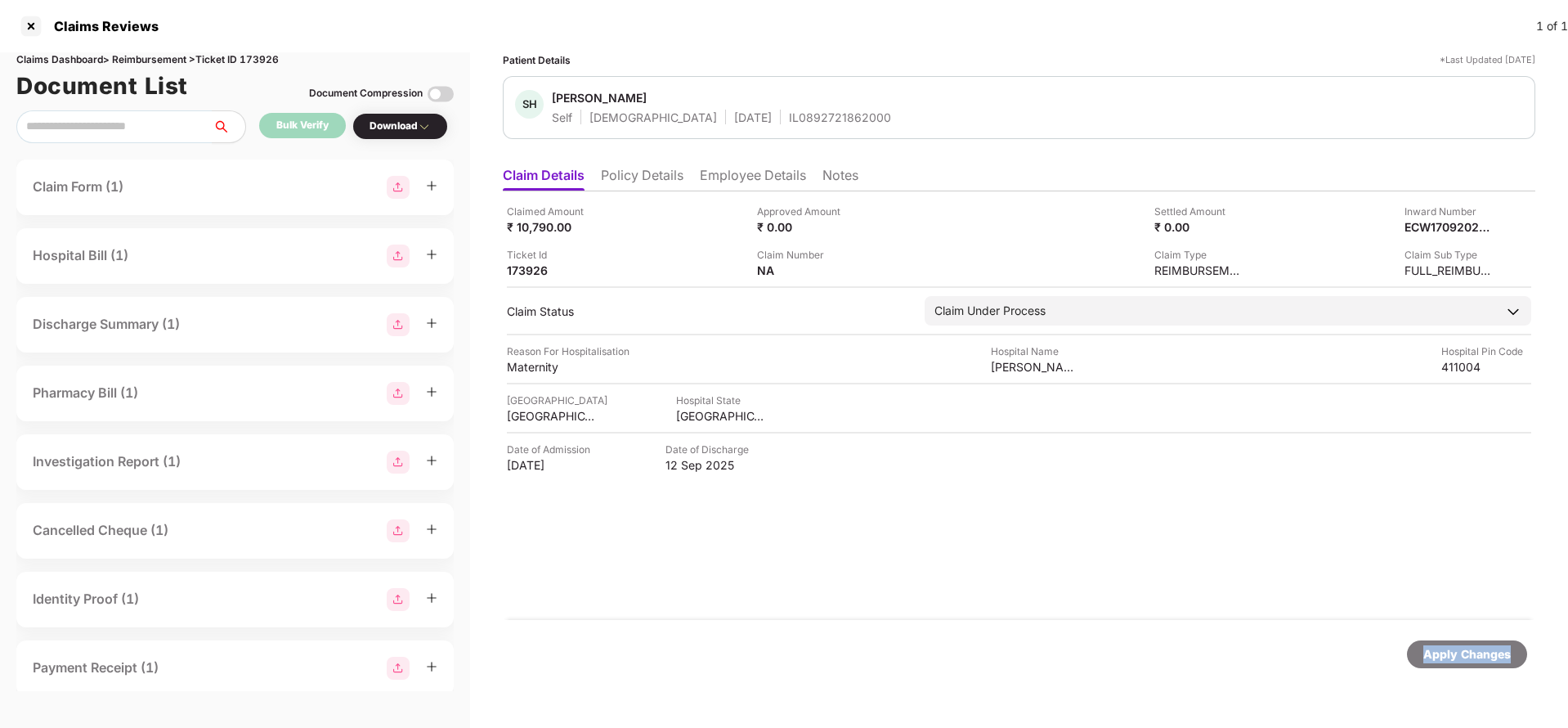
click at [1451, 654] on div "Apply Changes" at bounding box center [1467, 654] width 87 height 18
click at [269, 63] on div "Claims Dashboard > Reimbursement > Ticket ID 173926" at bounding box center [234, 60] width 437 height 16
copy div "173926"
click at [1457, 665] on div "Apply Changes" at bounding box center [1467, 654] width 120 height 28
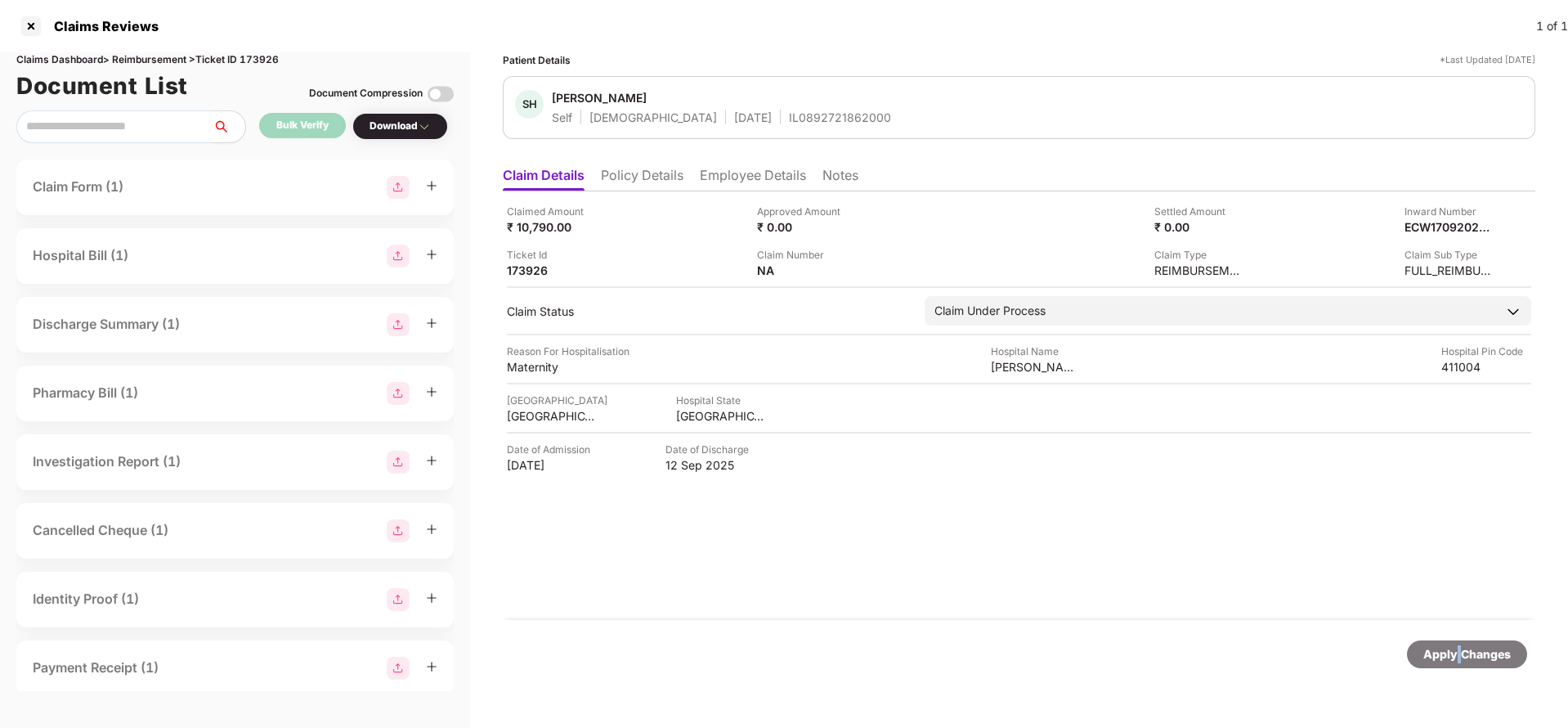
click at [1457, 665] on div "Apply Changes" at bounding box center [1467, 654] width 120 height 28
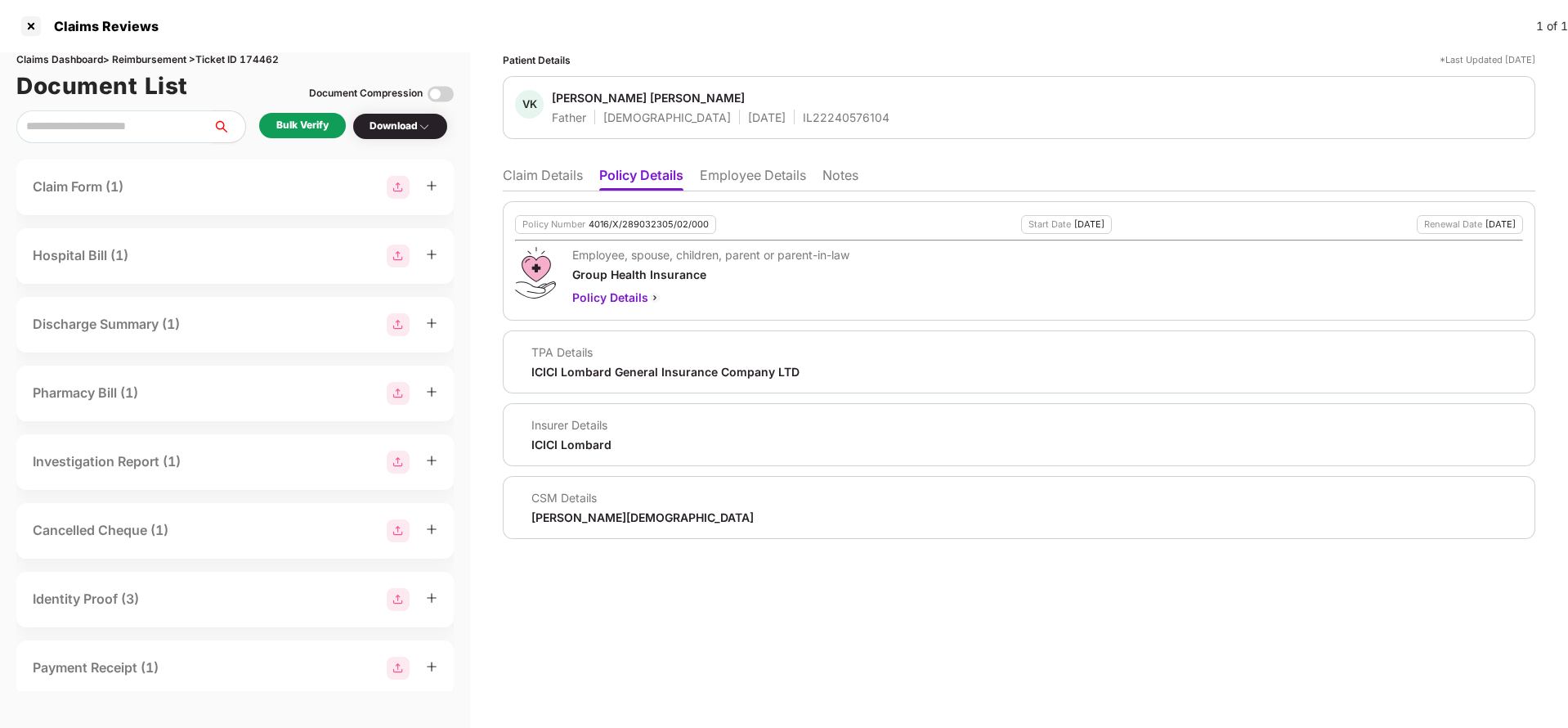
click at [657, 234] on div "Policy Number 4016/X/289032305/02/000 Start Date [DATE] Renewal Date [DATE] Emp…" at bounding box center [1019, 260] width 1032 height 119
click at [648, 230] on div "Policy Number 4016/X/289032305/02/000" at bounding box center [615, 225] width 201 height 19
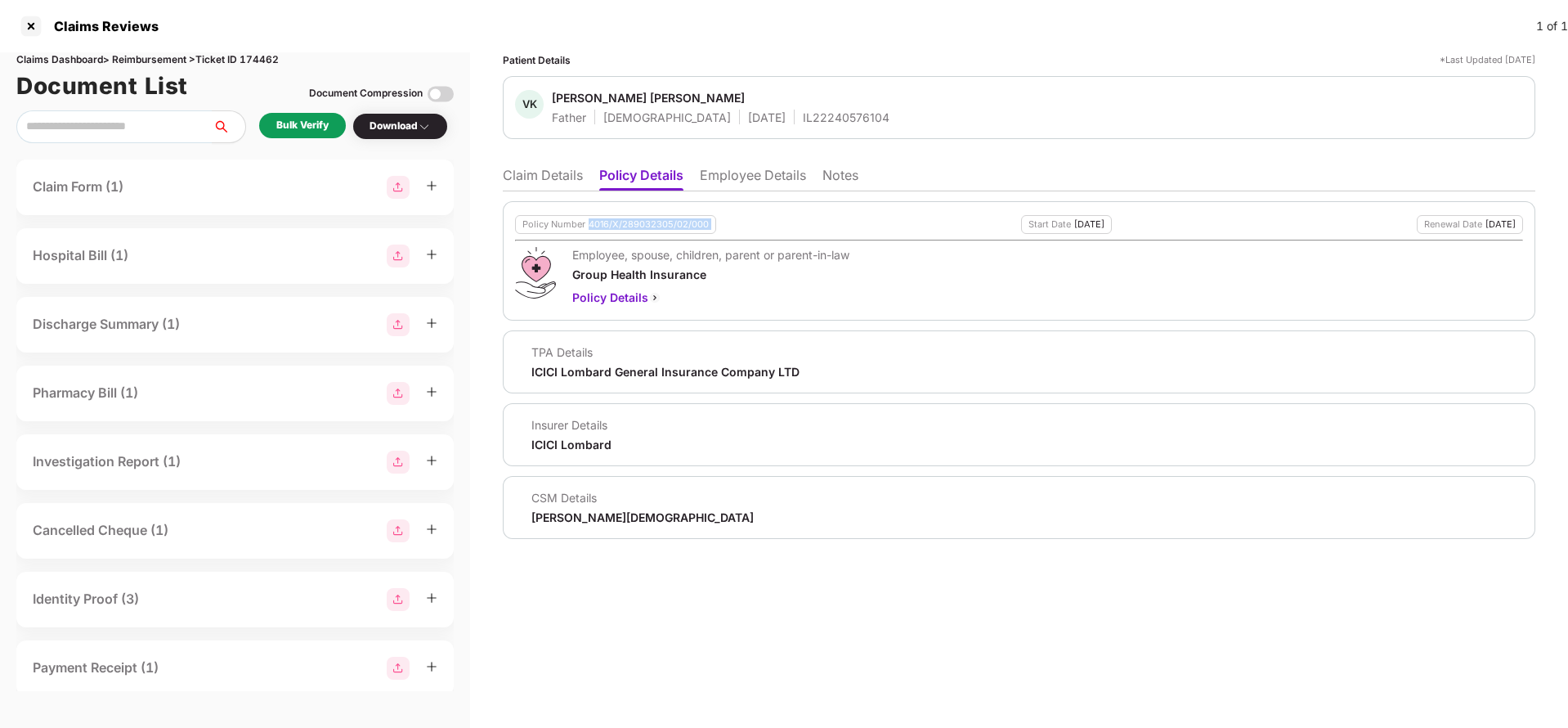
click at [648, 230] on div "Policy Number 4016/X/289032305/02/000" at bounding box center [615, 225] width 201 height 19
copy div "4016/X/289032305/02/000"
click at [568, 175] on li "Claim Details" at bounding box center [543, 178] width 81 height 23
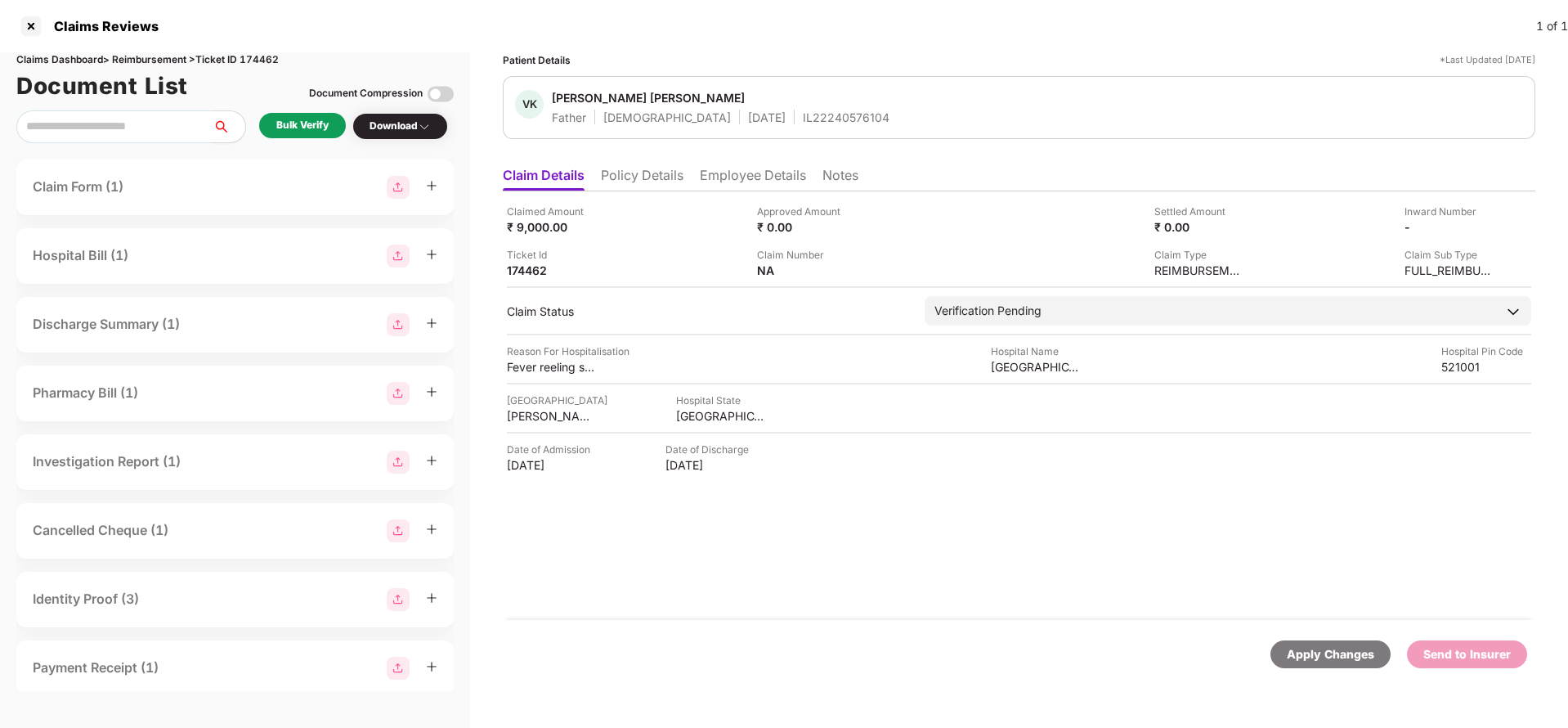
click at [1315, 657] on div "Apply Changes" at bounding box center [1330, 654] width 87 height 18
click at [632, 172] on li "Policy Details" at bounding box center [643, 178] width 82 height 23
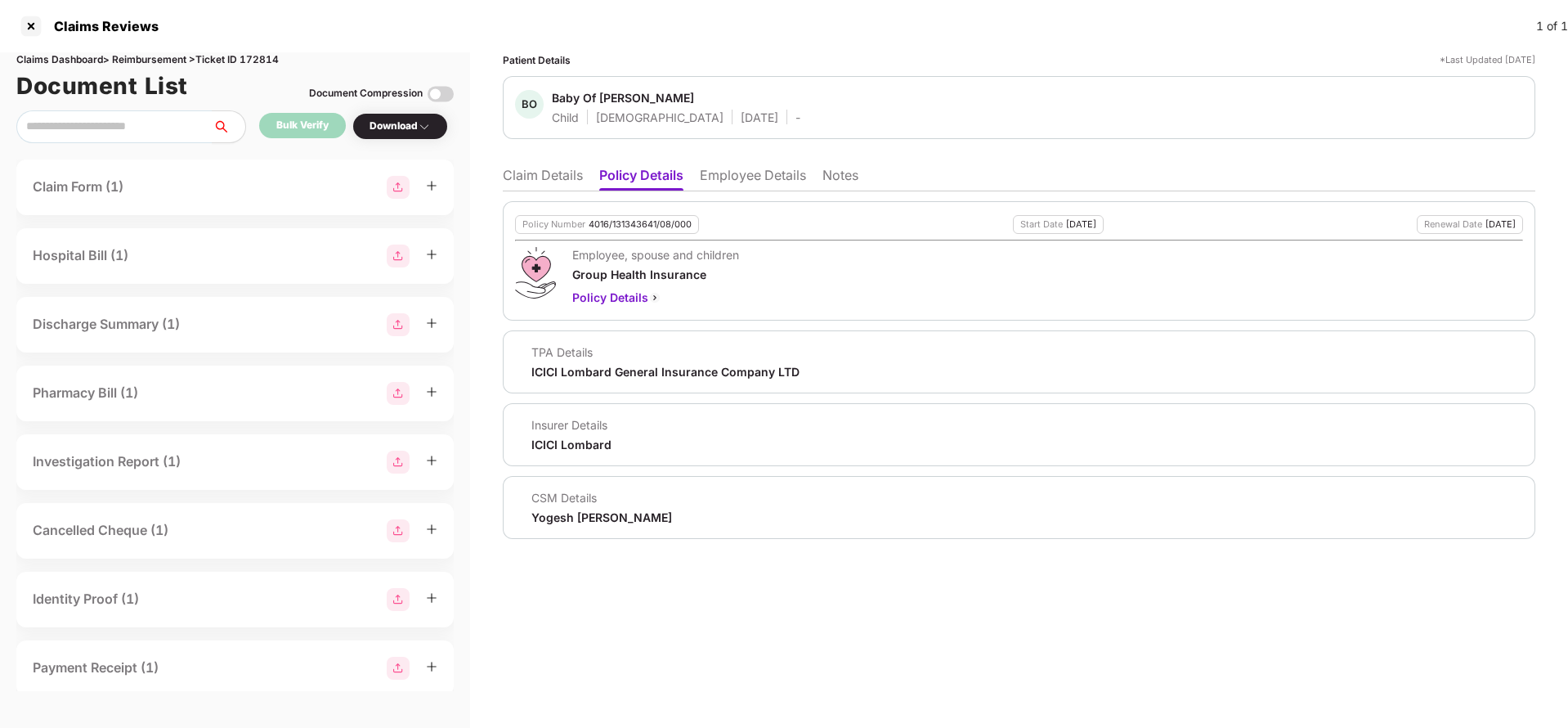
click at [646, 222] on div "4016/131343641/08/000" at bounding box center [641, 224] width 103 height 10
copy div "4016/131343641/08/000"
click at [743, 180] on li "Employee Details" at bounding box center [752, 178] width 106 height 23
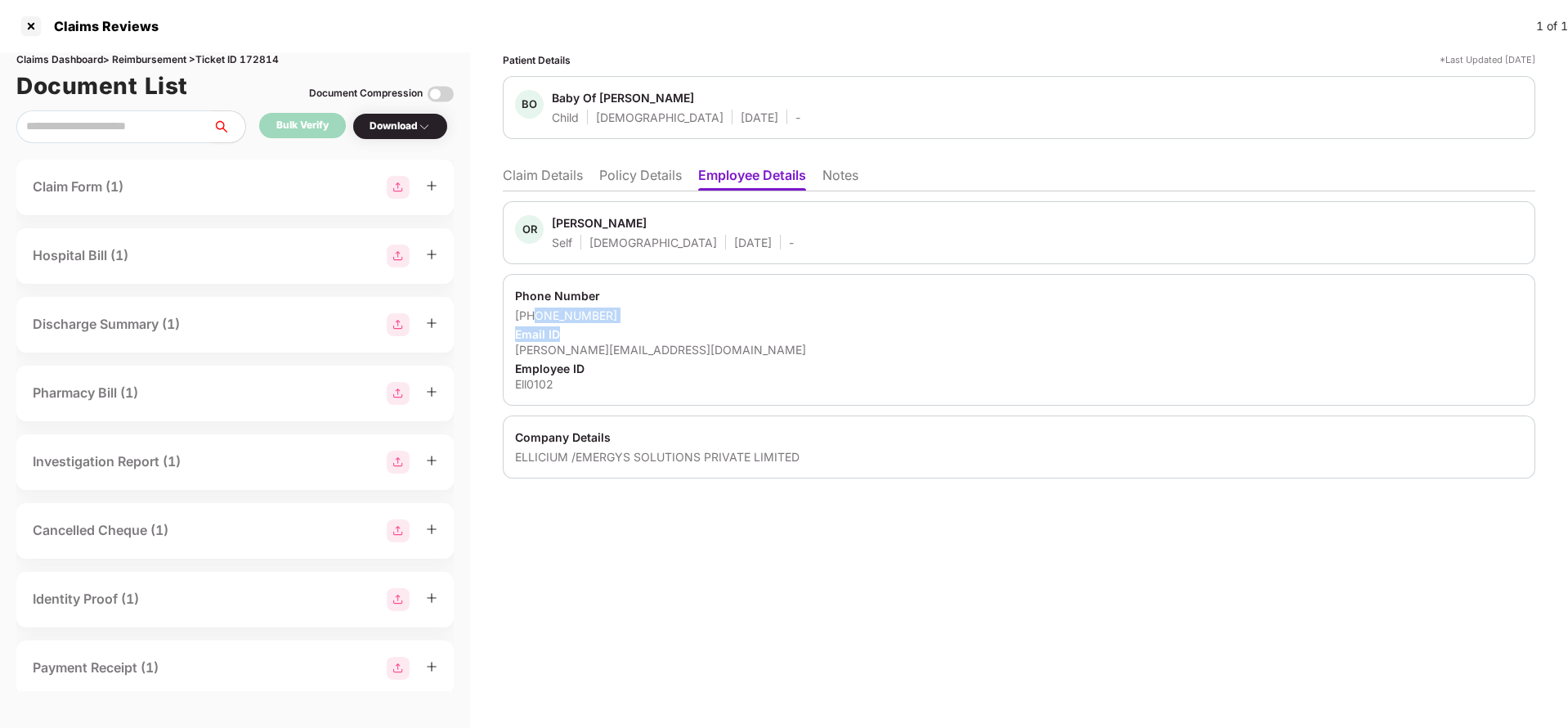
drag, startPoint x: 536, startPoint y: 318, endPoint x: 659, endPoint y: 325, distance: 123.2
click at [659, 325] on div "Phone Number [PHONE_NUMBER] Email ID [PERSON_NAME][EMAIL_ADDRESS][DOMAIN_NAME] …" at bounding box center [1019, 339] width 1032 height 132
click at [659, 326] on div "Email ID" at bounding box center [1019, 334] width 1008 height 16
drag, startPoint x: 537, startPoint y: 312, endPoint x: 632, endPoint y: 320, distance: 95.3
click at [632, 320] on div "[PHONE_NUMBER]" at bounding box center [1019, 315] width 1008 height 16
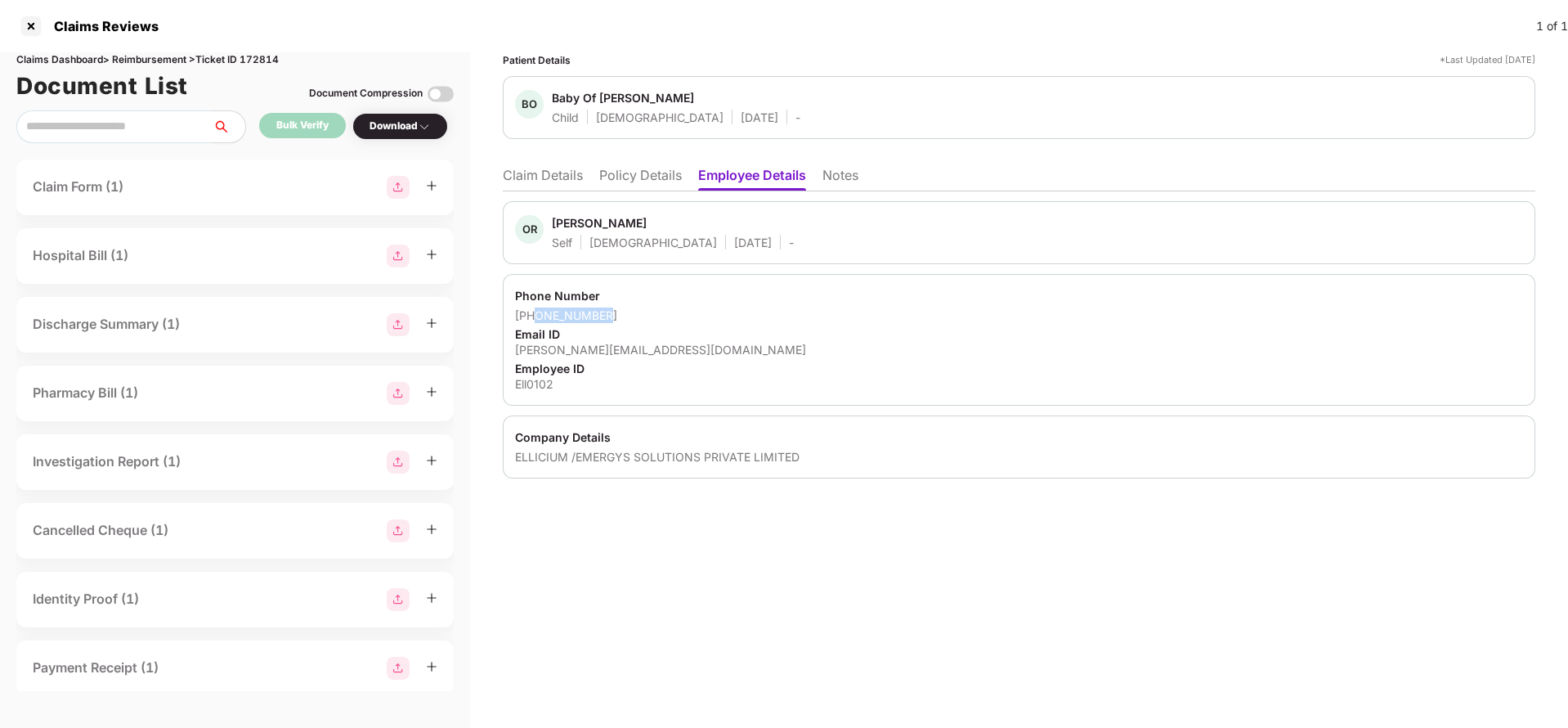
copy div "8055469051"
click at [570, 349] on div "[PERSON_NAME][EMAIL_ADDRESS][DOMAIN_NAME]" at bounding box center [1019, 349] width 1008 height 16
copy div "[PERSON_NAME][EMAIL_ADDRESS][DOMAIN_NAME]"
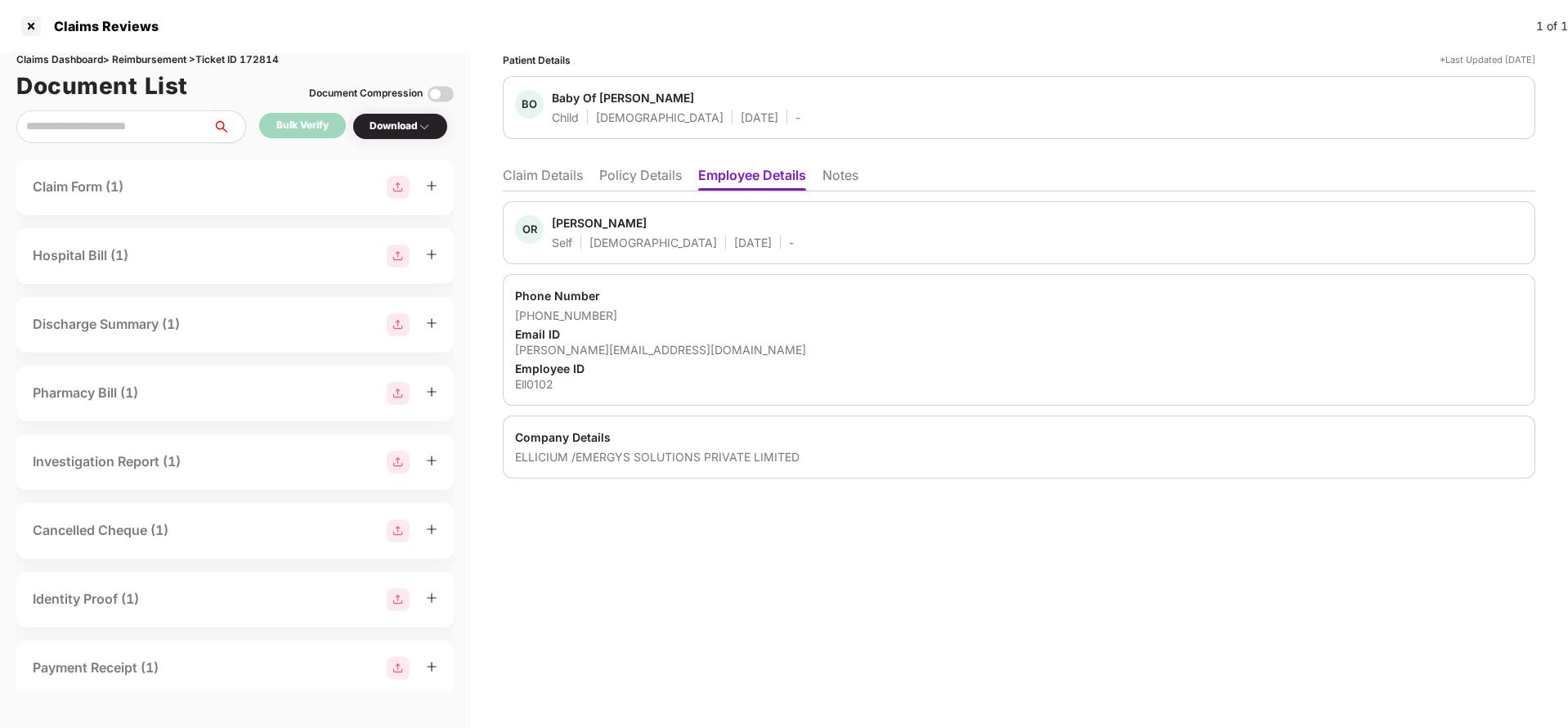
click at [541, 164] on ul "Claim Details Policy Details Employee Details Notes" at bounding box center [1019, 174] width 1032 height 33
click at [536, 179] on li "Claim Details" at bounding box center [543, 178] width 81 height 23
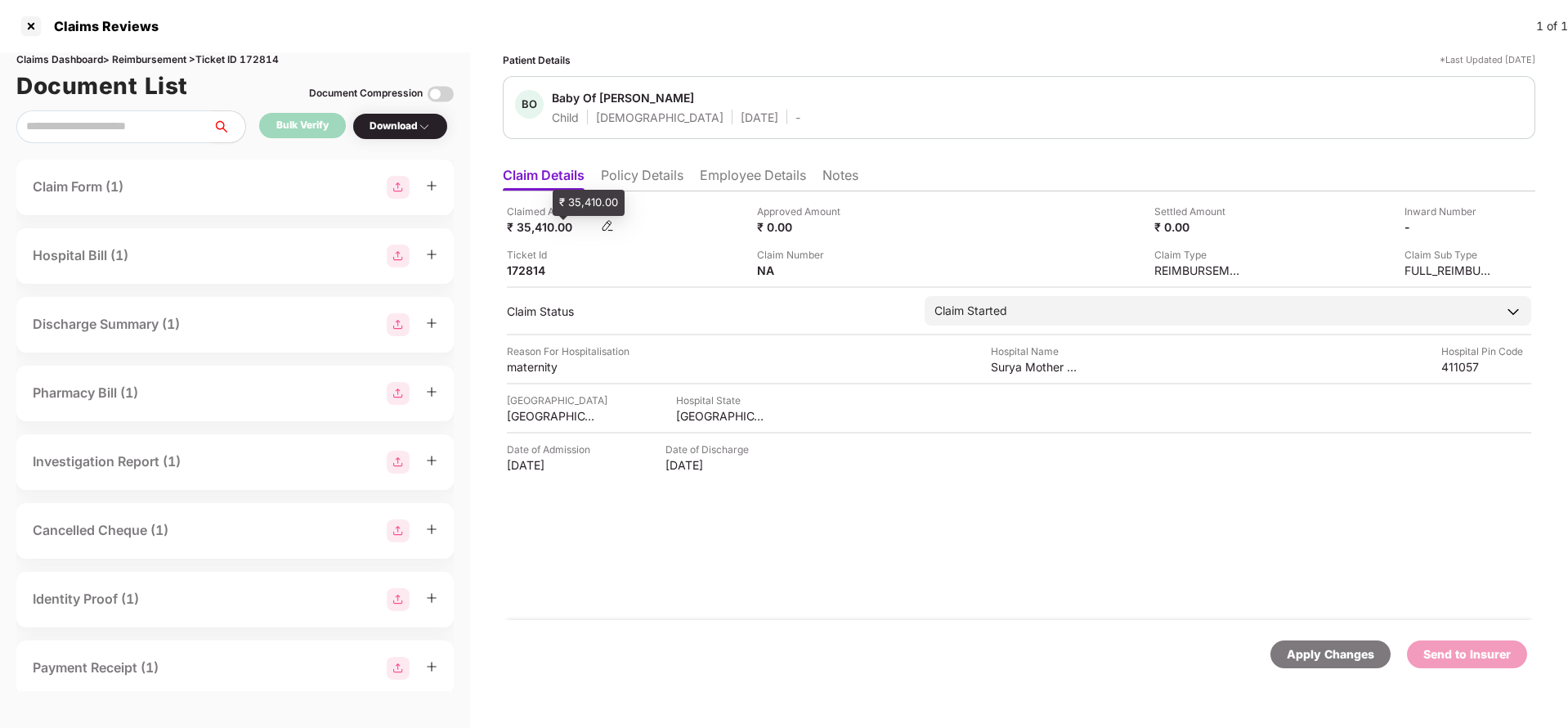
click at [535, 232] on div "₹ 35,410.00" at bounding box center [552, 227] width 90 height 16
copy div "35,410"
click at [1020, 371] on div "Surya Mother and Child care pvt ltd" at bounding box center [1036, 366] width 90 height 16
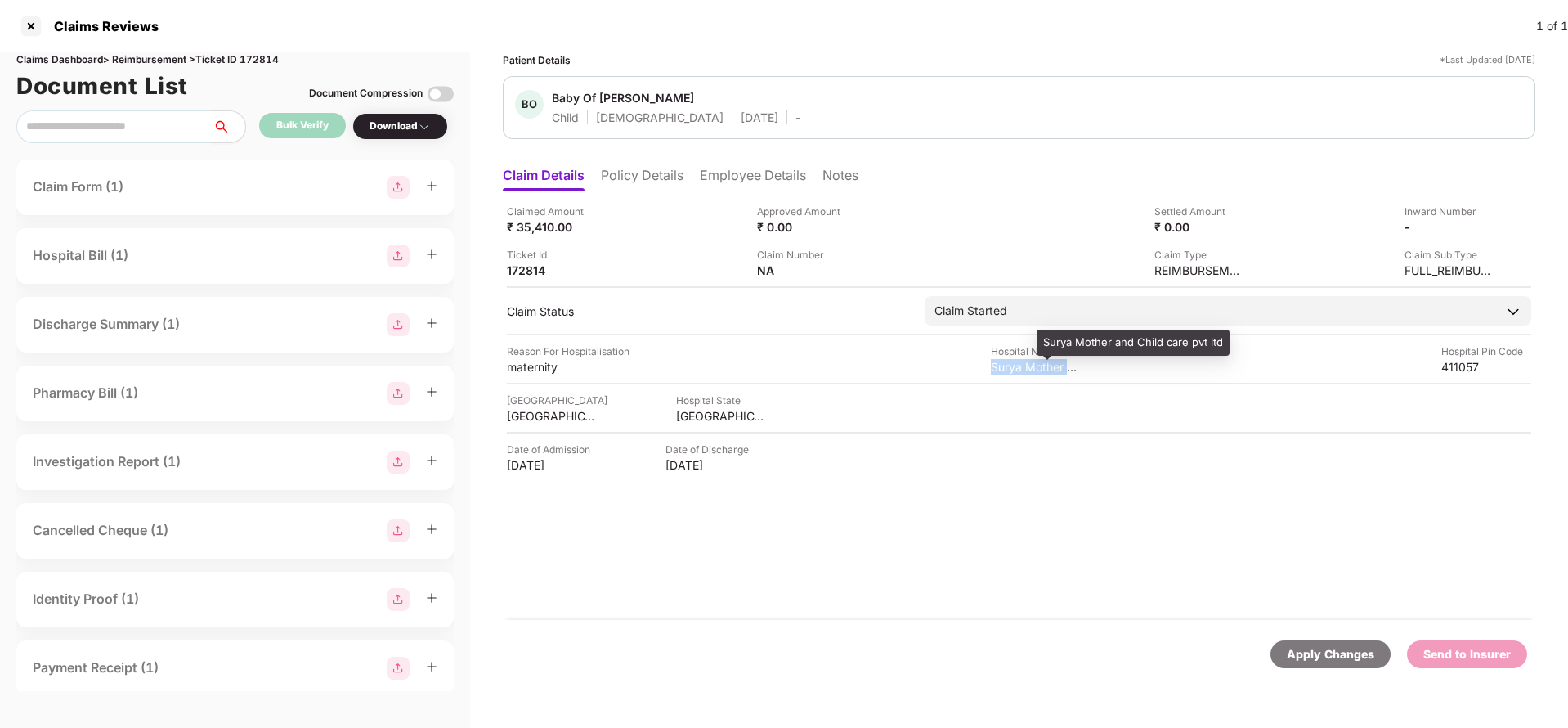
click at [1020, 371] on div "Surya Mother and Child care pvt ltd" at bounding box center [1036, 366] width 90 height 16
copy div "Surya Mother and Child care pvt ltd"
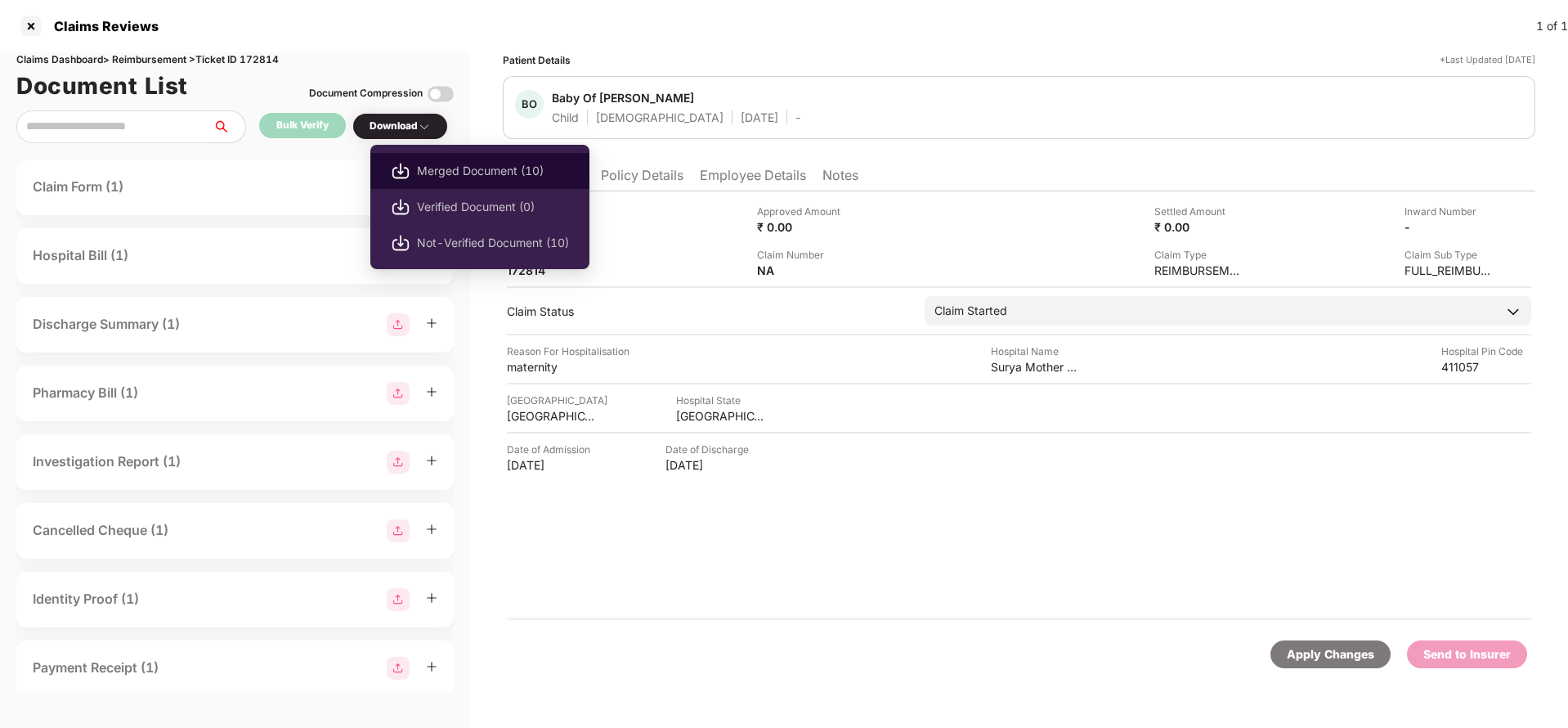
click at [452, 167] on span "Merged Document (10)" at bounding box center [493, 171] width 152 height 18
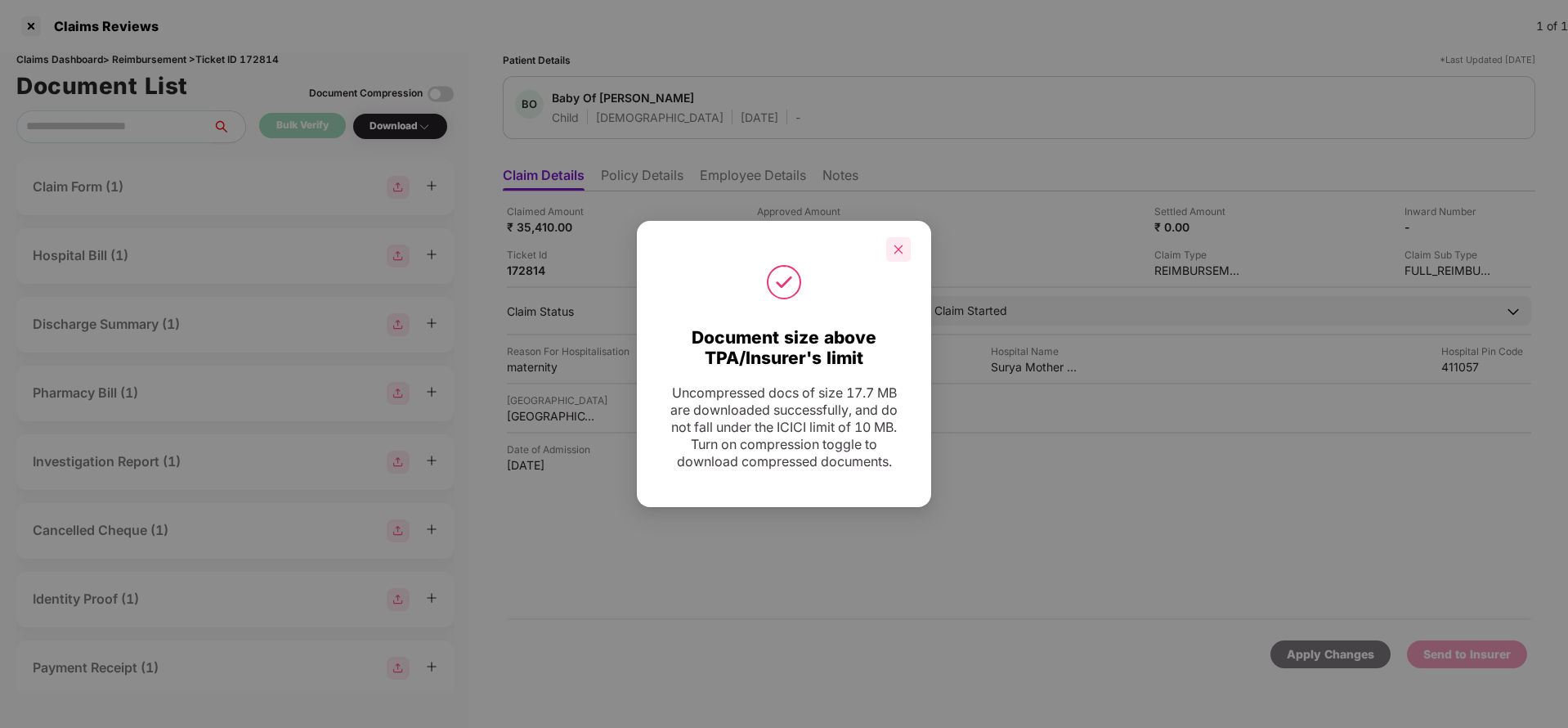
click at [896, 254] on icon "close" at bounding box center [898, 249] width 11 height 11
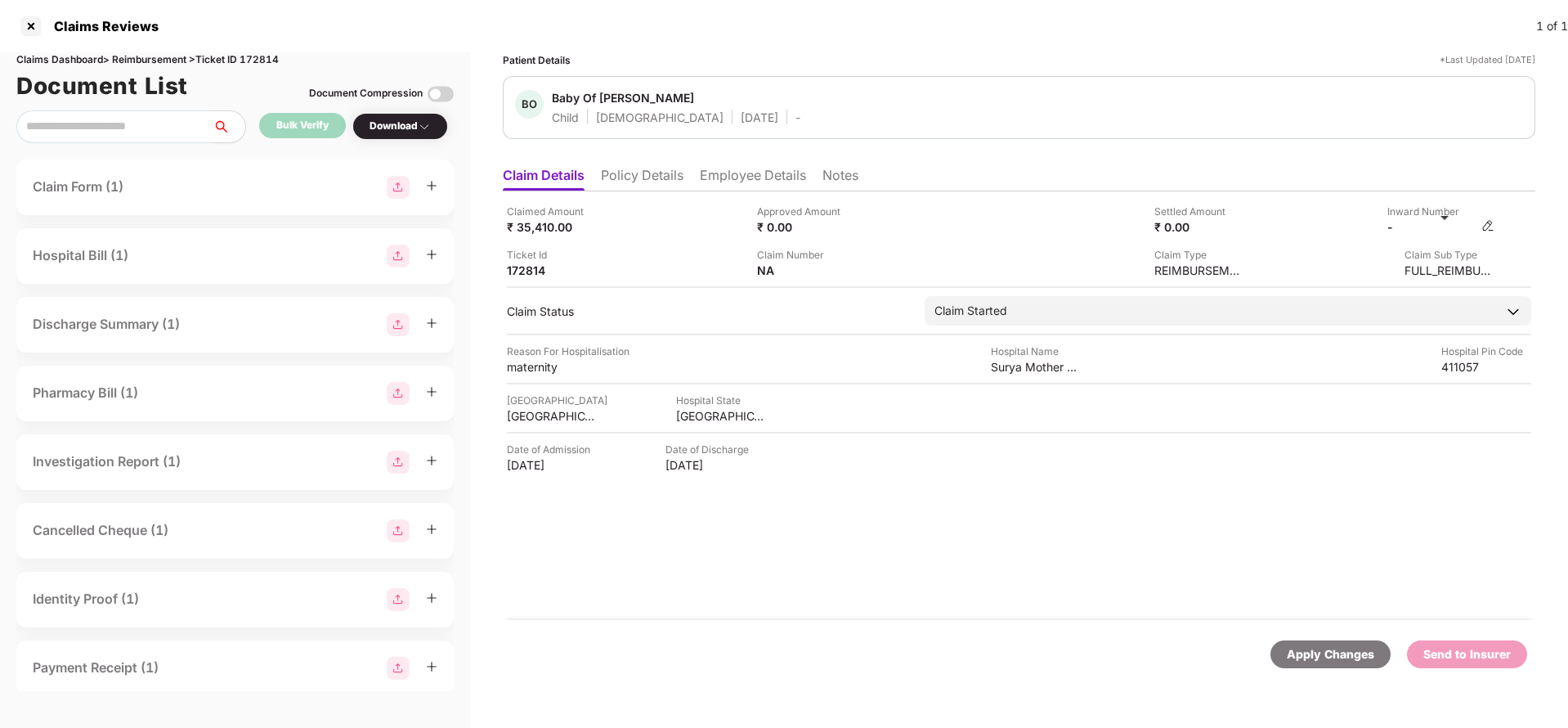
click at [1486, 225] on img at bounding box center [1488, 226] width 13 height 13
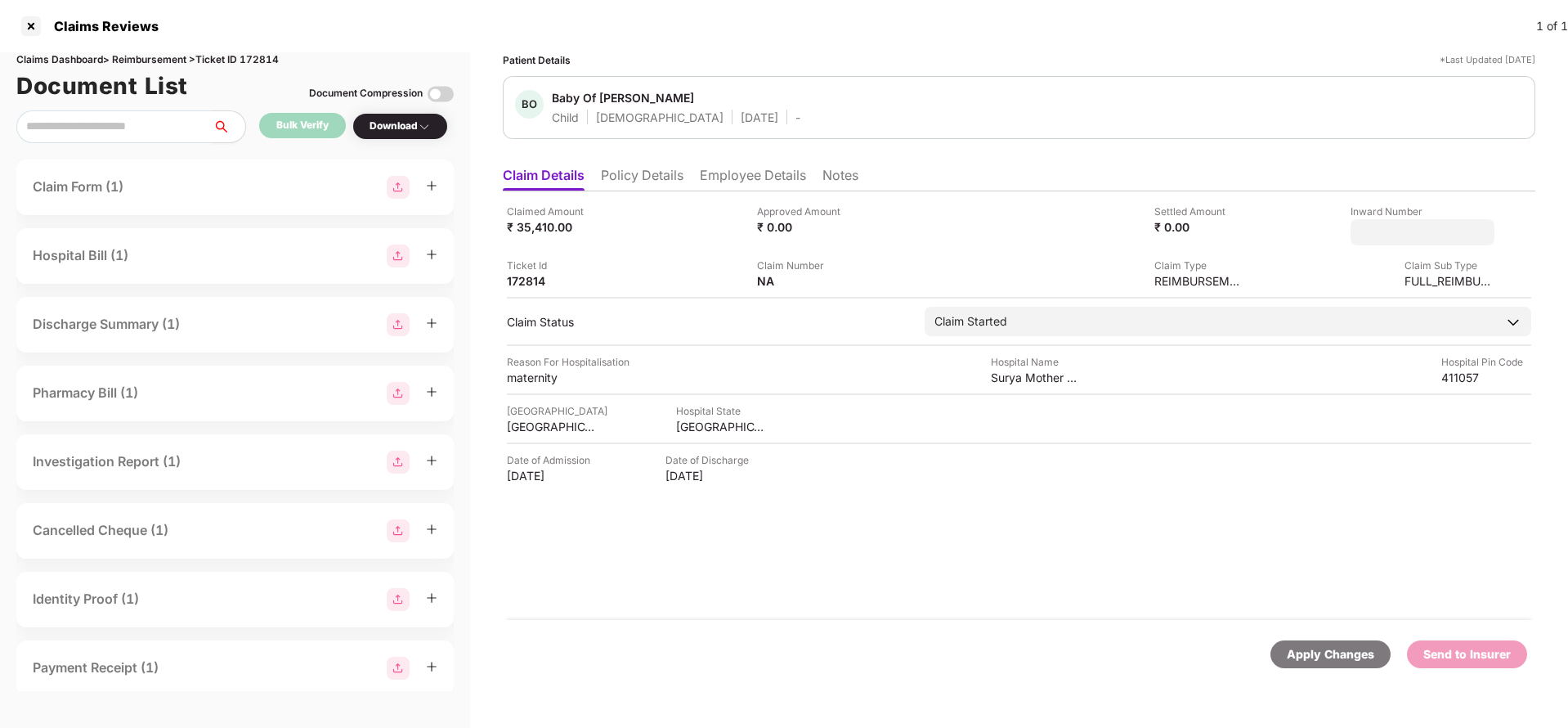
type input "**********"
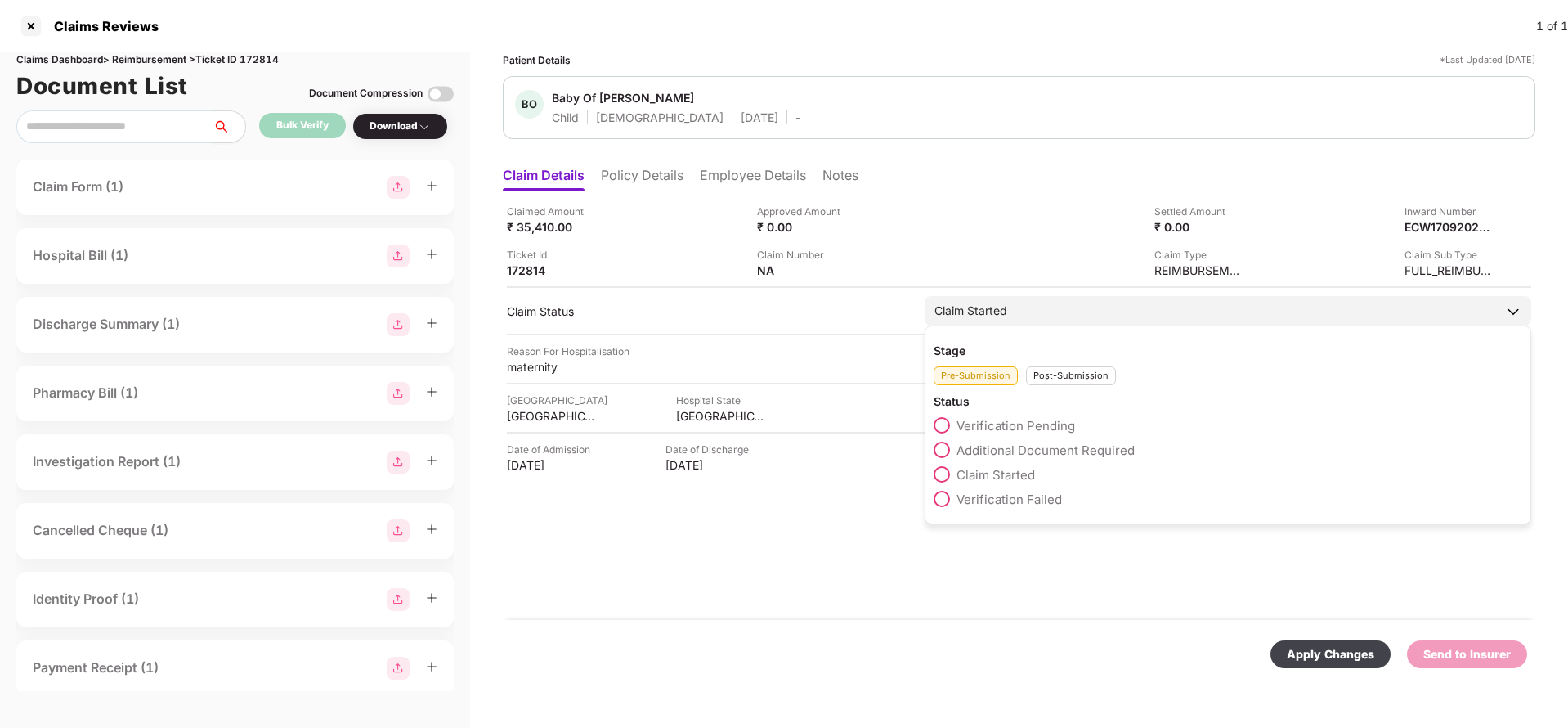
click at [1108, 312] on div "Claim Started" at bounding box center [1228, 310] width 607 height 29
click at [1054, 379] on div "Post-Submission" at bounding box center [1072, 376] width 90 height 19
click at [999, 444] on span "Claim Under Process" at bounding box center [1018, 450] width 124 height 16
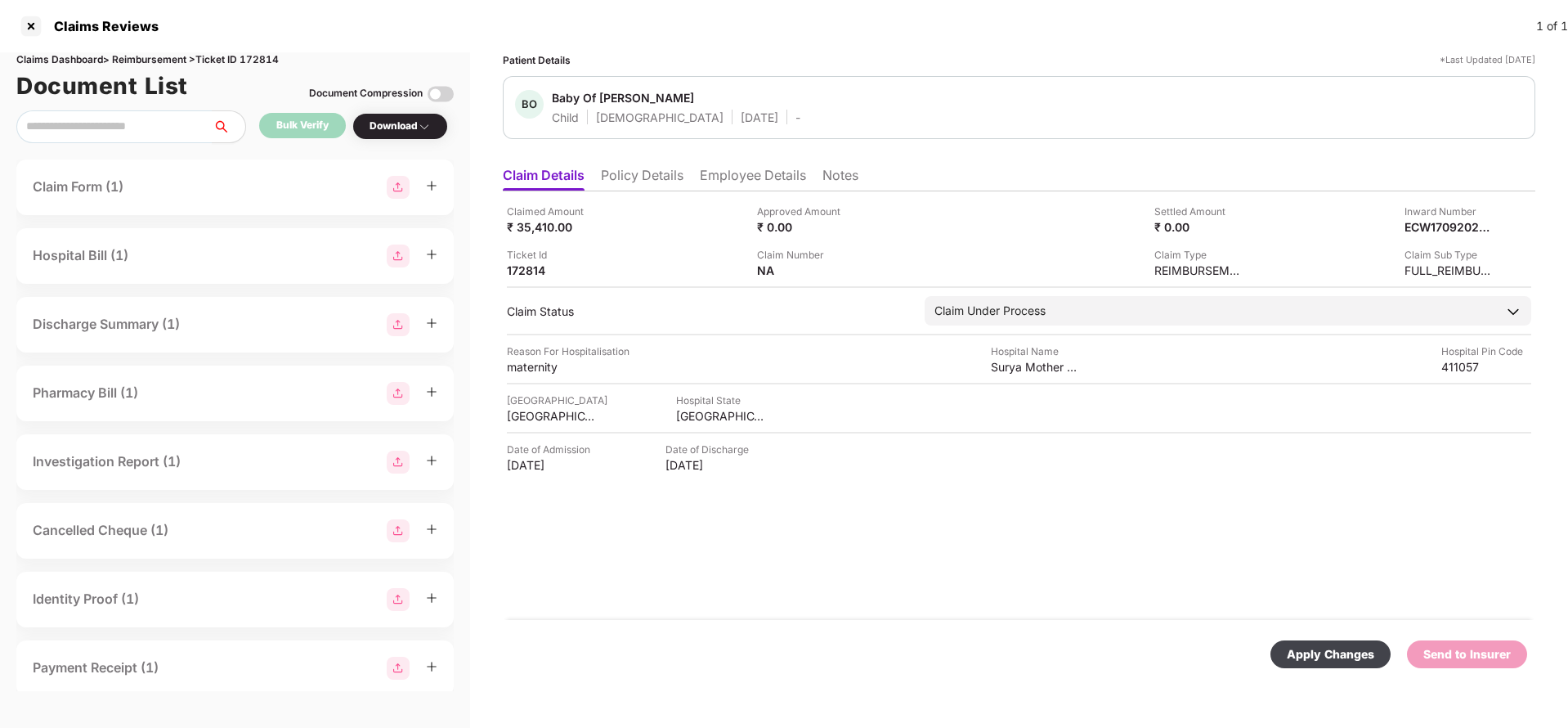
click at [1320, 644] on div "Apply Changes" at bounding box center [1331, 654] width 120 height 28
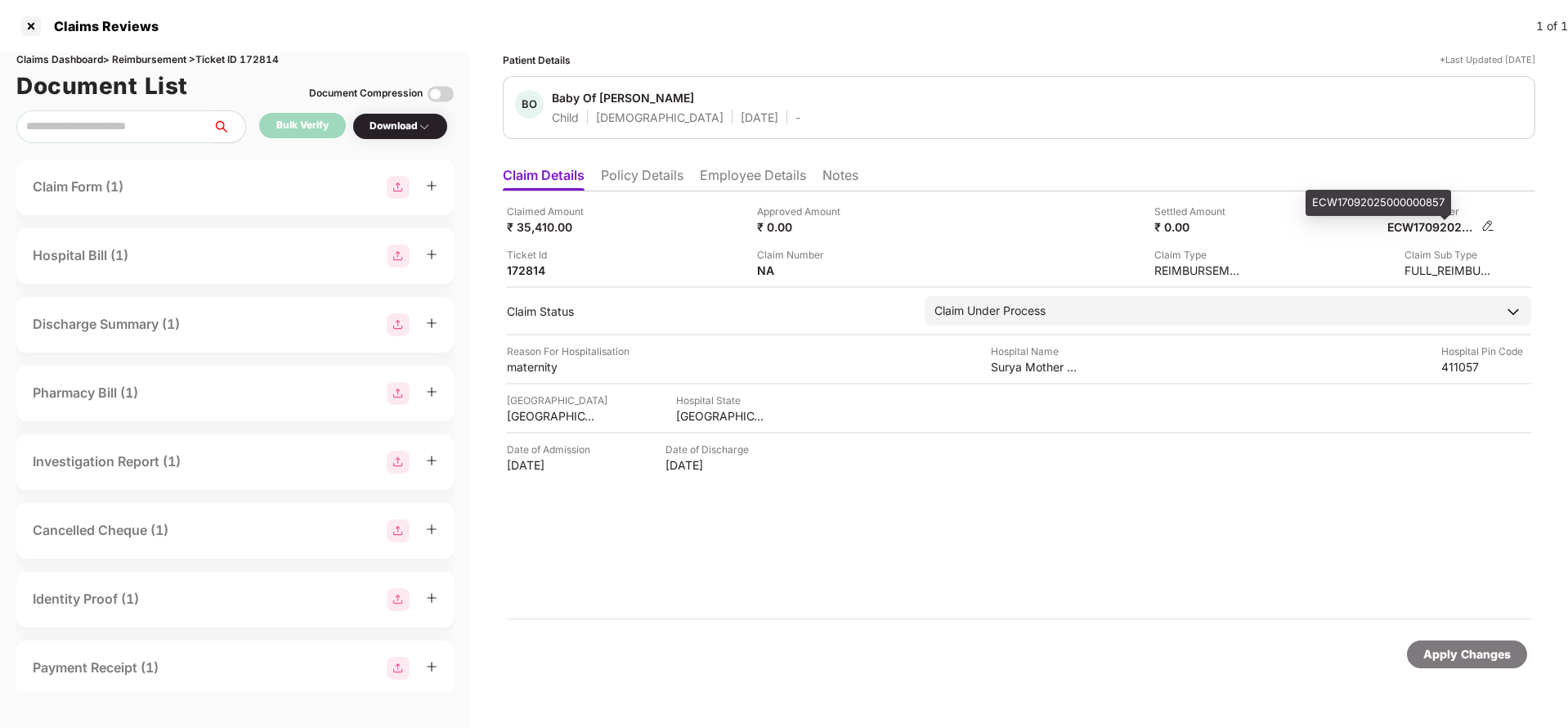
click at [1435, 229] on div "ECW17092025000000857" at bounding box center [1432, 227] width 90 height 16
copy div "ECW17092025000000857"
click at [1462, 661] on div "Apply Changes" at bounding box center [1467, 654] width 87 height 18
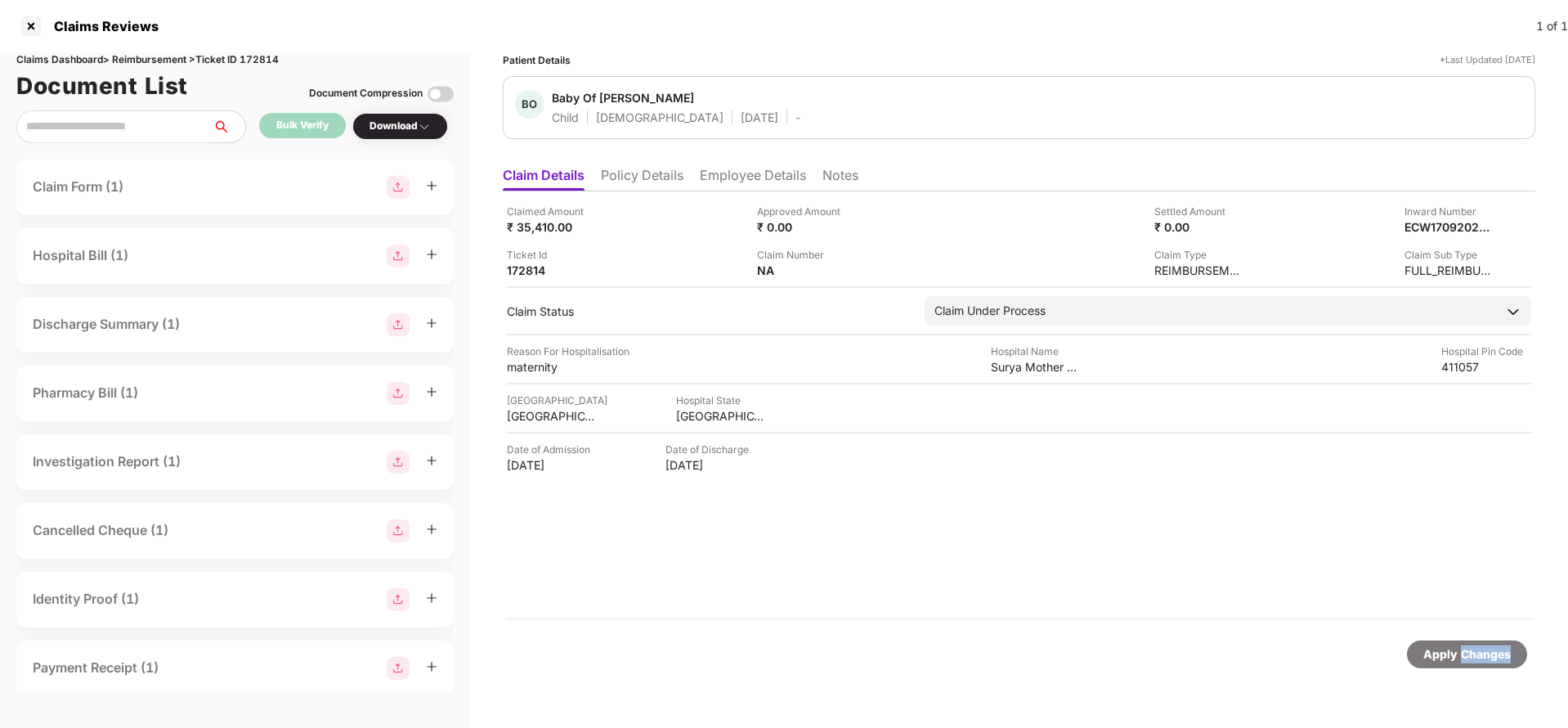
click at [1462, 661] on div "Apply Changes" at bounding box center [1467, 654] width 87 height 18
click at [1438, 230] on div "ECW17092025000000857" at bounding box center [1432, 227] width 90 height 16
copy div "ECW17092025000000857"
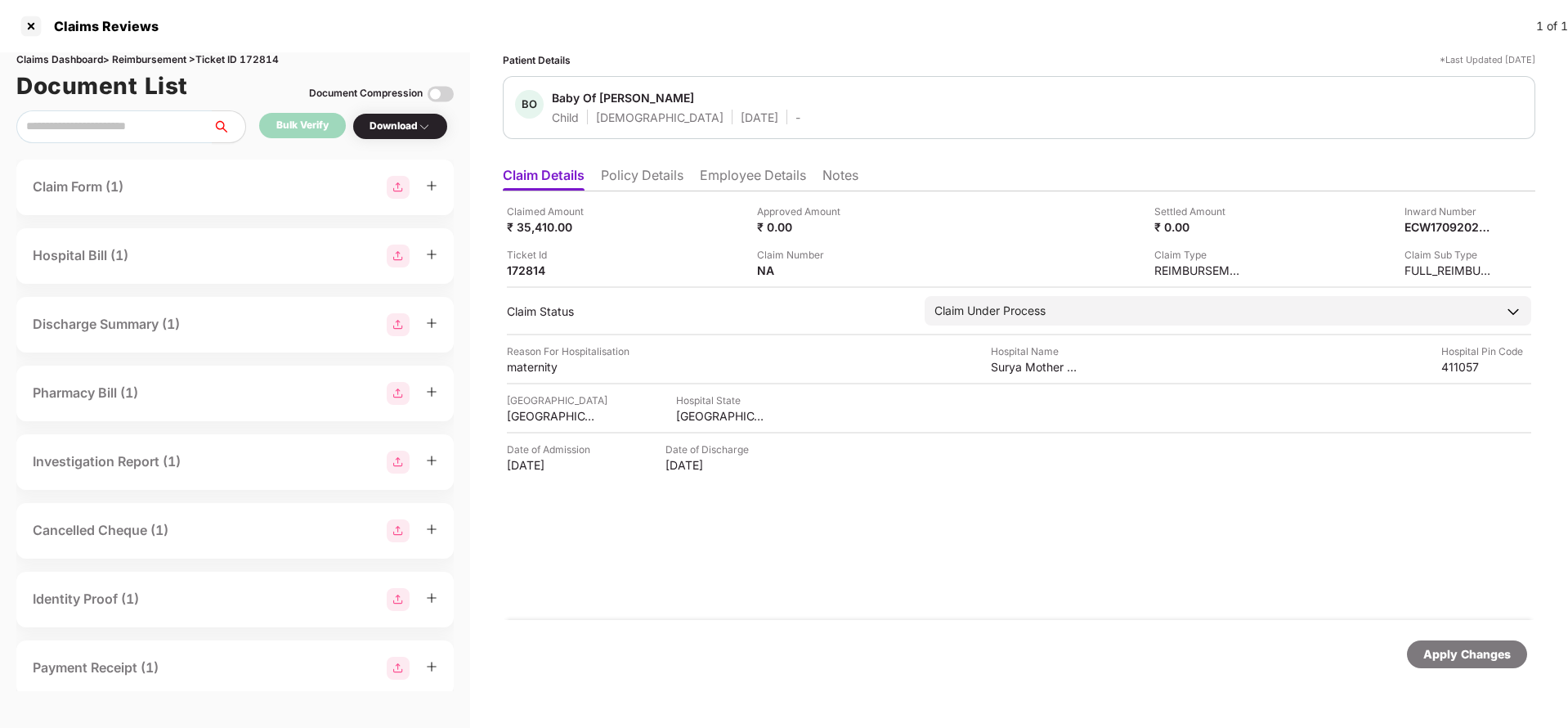
click at [1473, 665] on div "Apply Changes" at bounding box center [1467, 654] width 120 height 28
click at [266, 67] on div "Document List Document Compression" at bounding box center [234, 85] width 437 height 36
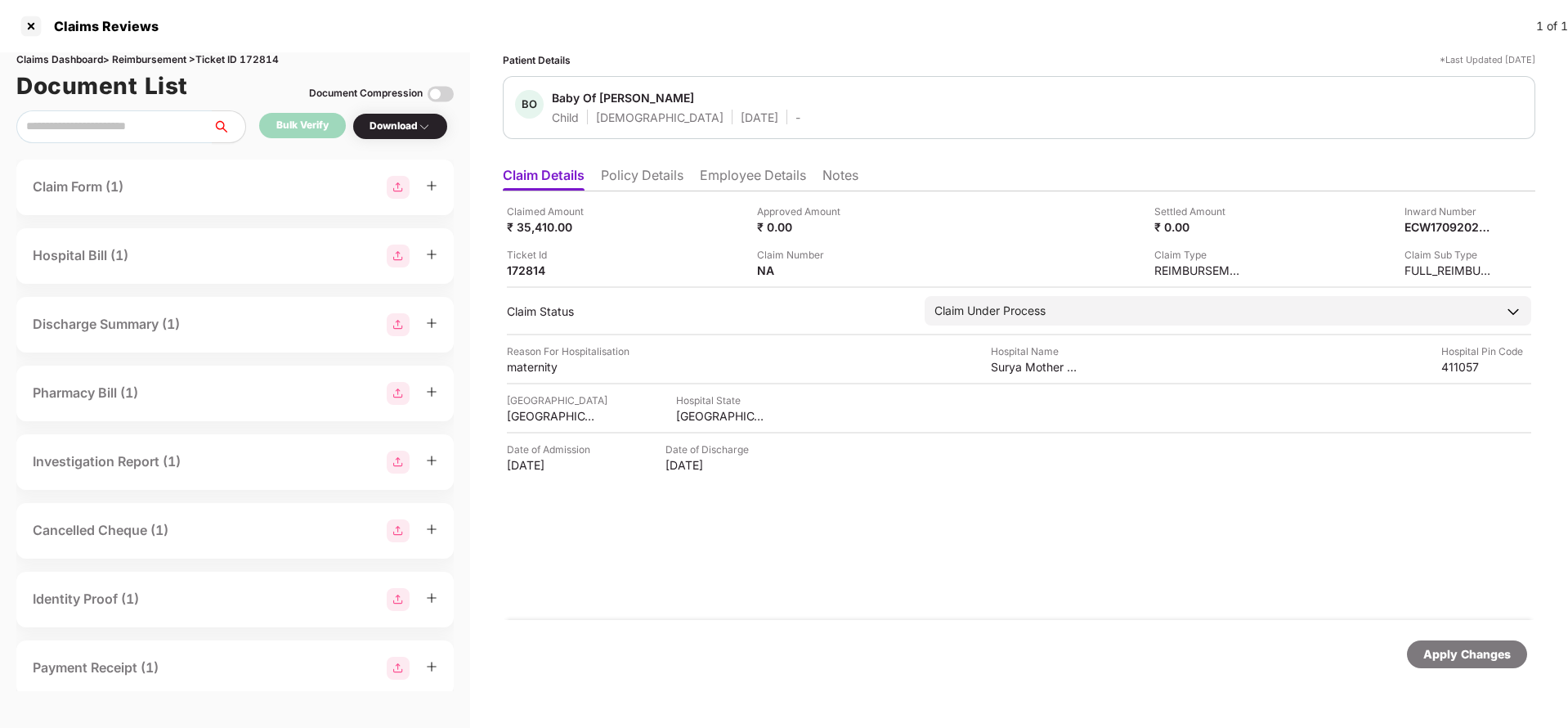
click at [260, 63] on div "Claims Dashboard > Reimbursement > Ticket ID 172814" at bounding box center [234, 60] width 437 height 16
copy div "172814"
click at [1464, 648] on div "Apply Changes" at bounding box center [1467, 654] width 87 height 18
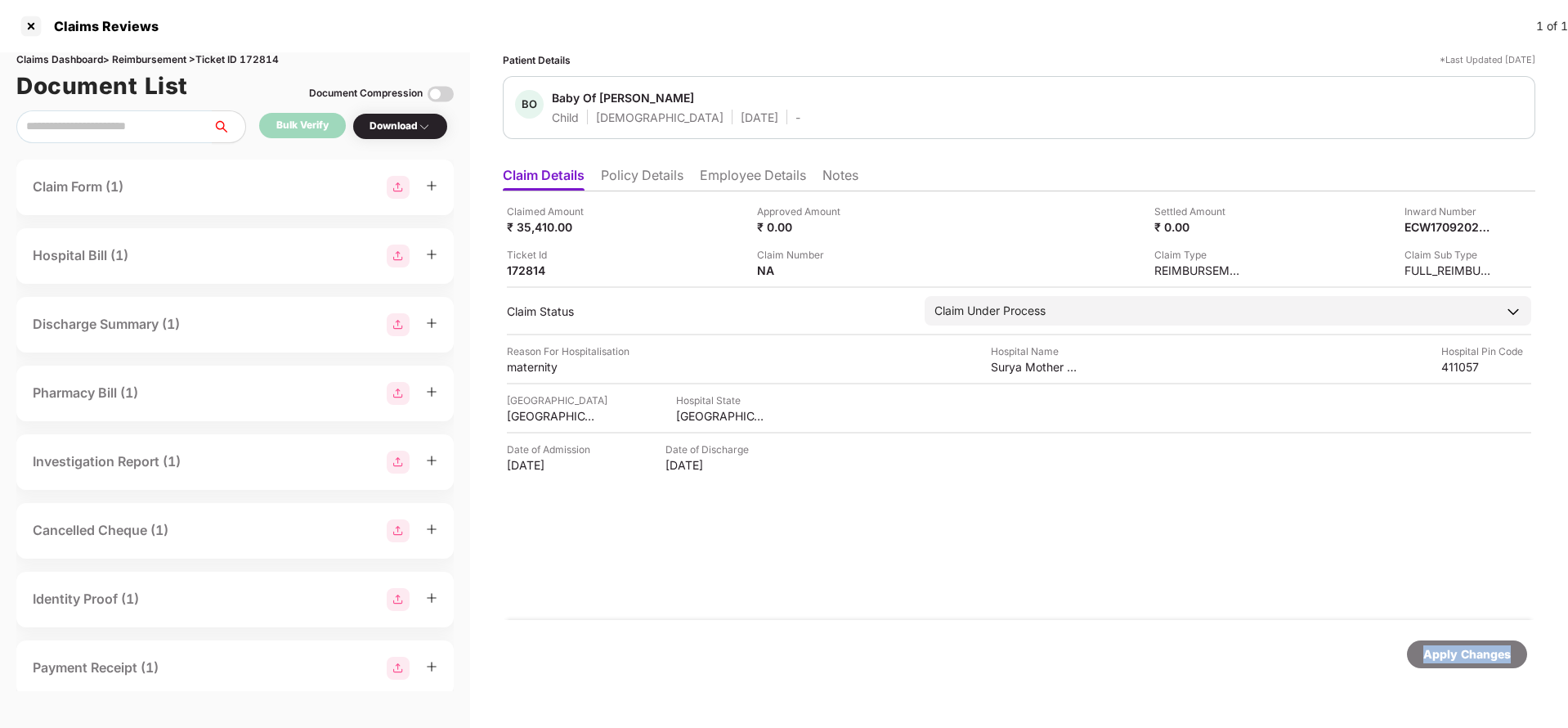
click at [1464, 648] on div "Apply Changes" at bounding box center [1467, 654] width 87 height 18
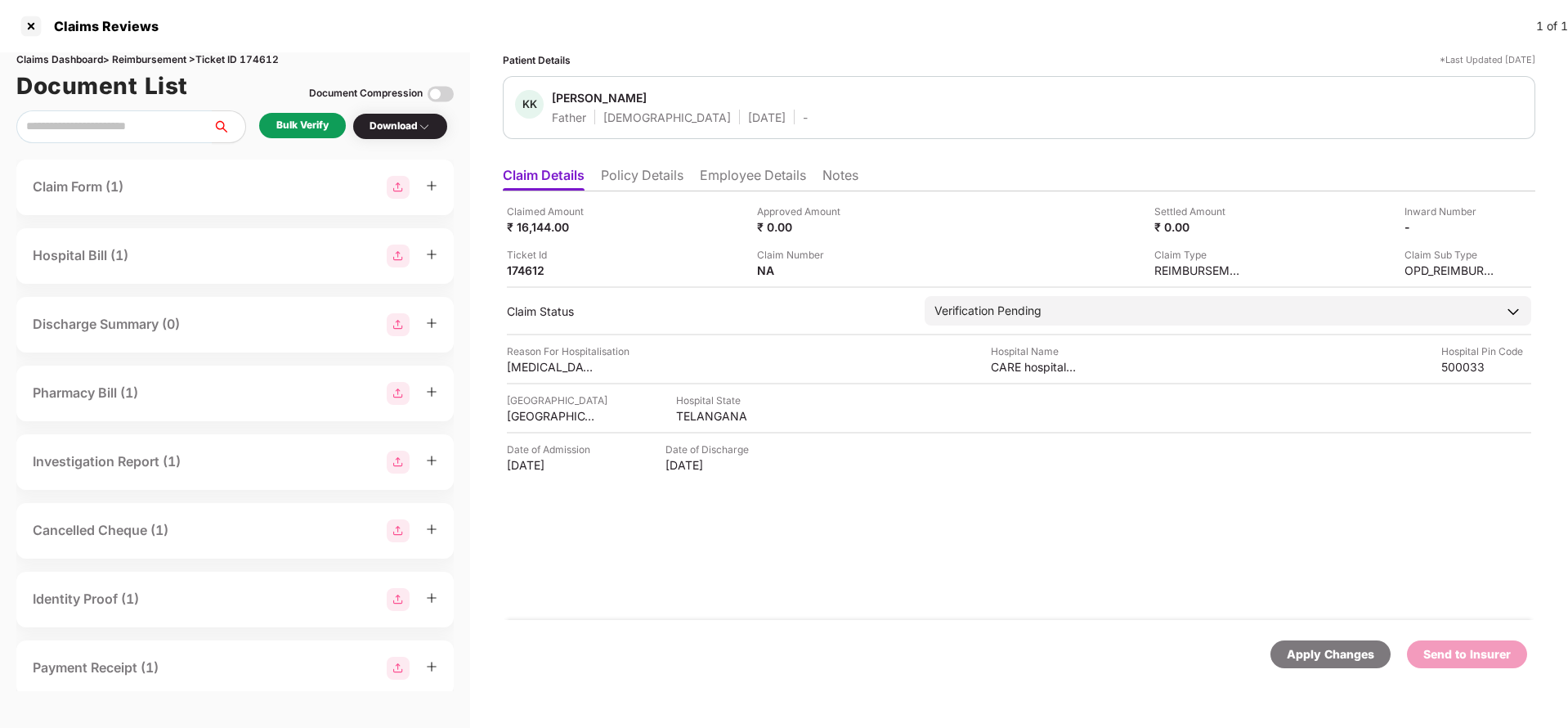
click at [655, 181] on li "Policy Details" at bounding box center [643, 178] width 82 height 23
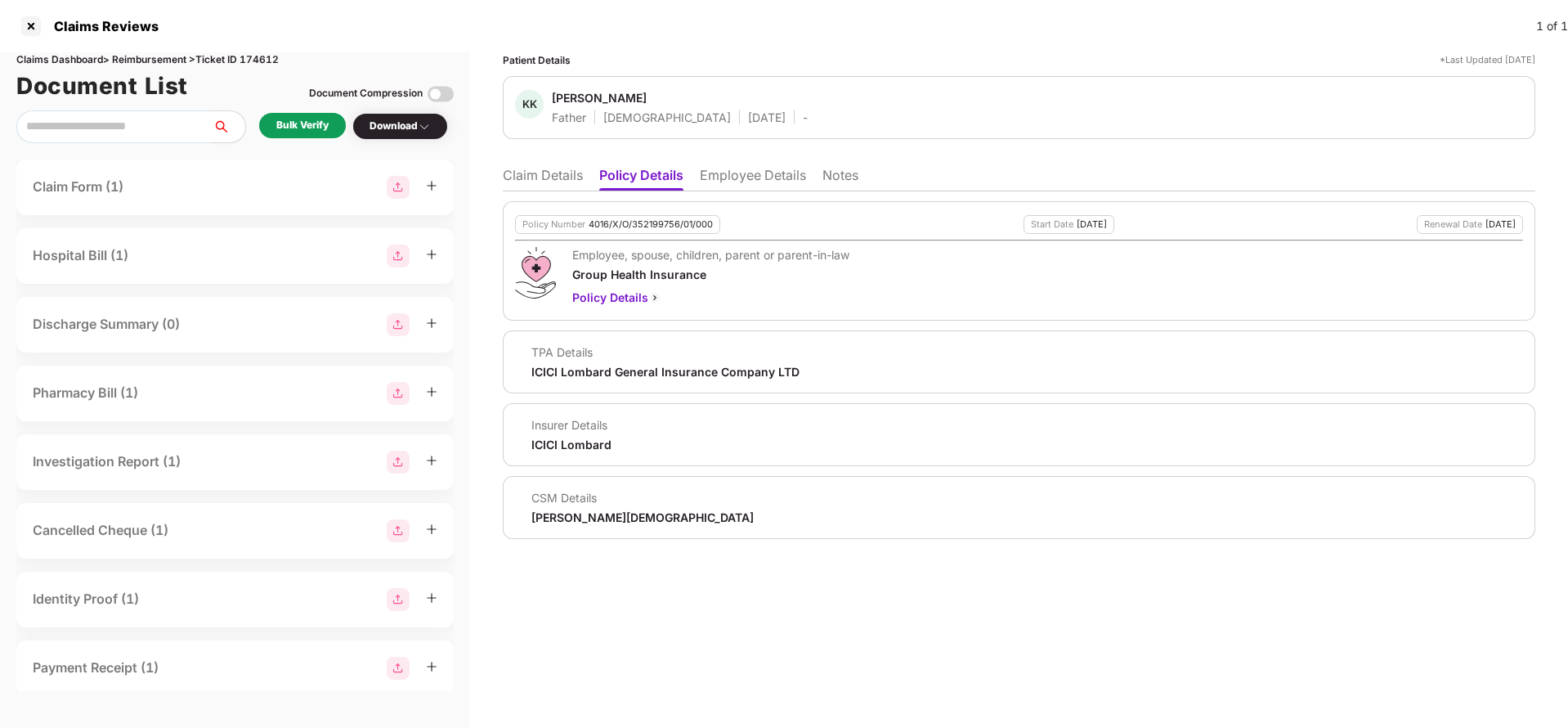
click at [550, 179] on li "Claim Details" at bounding box center [543, 178] width 81 height 23
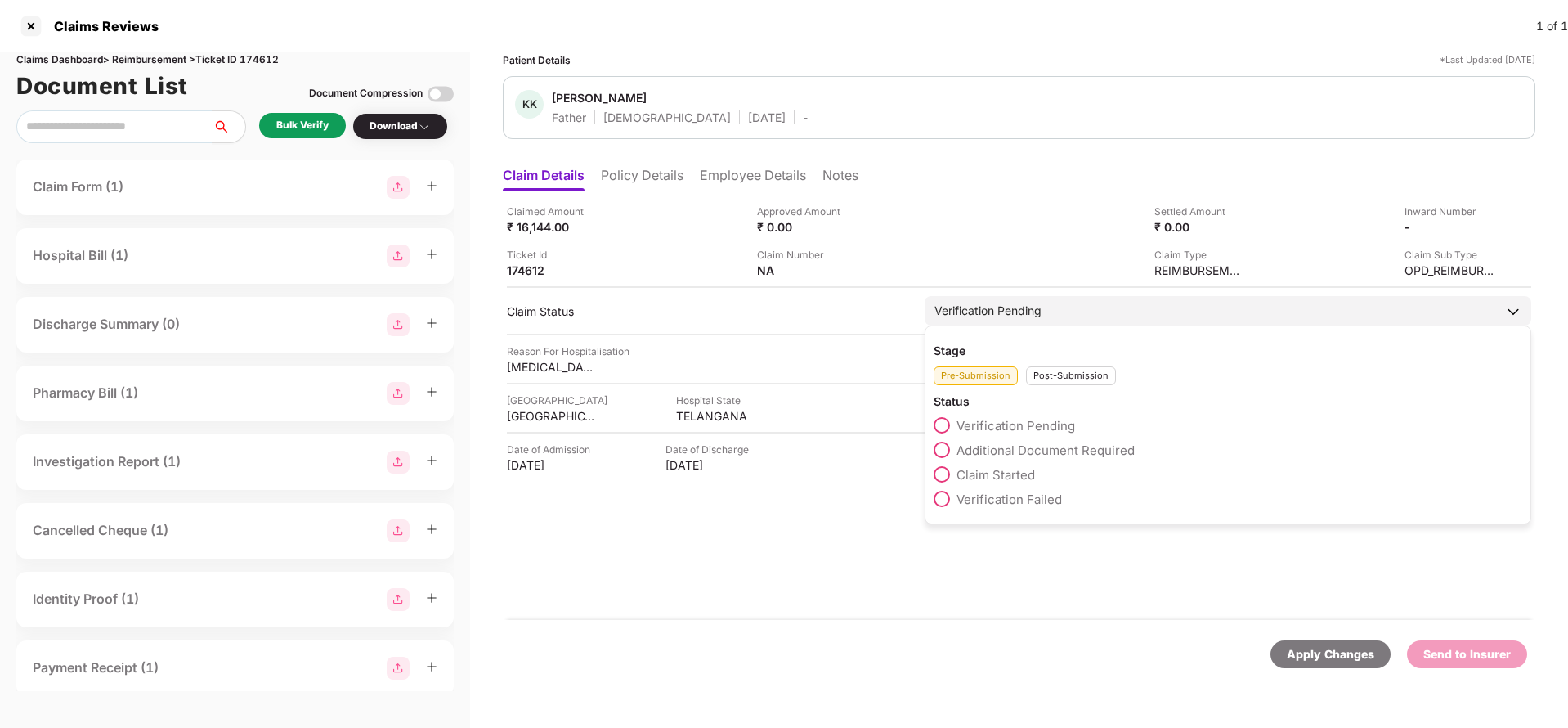
click at [969, 475] on span "Claim Started" at bounding box center [996, 474] width 79 height 16
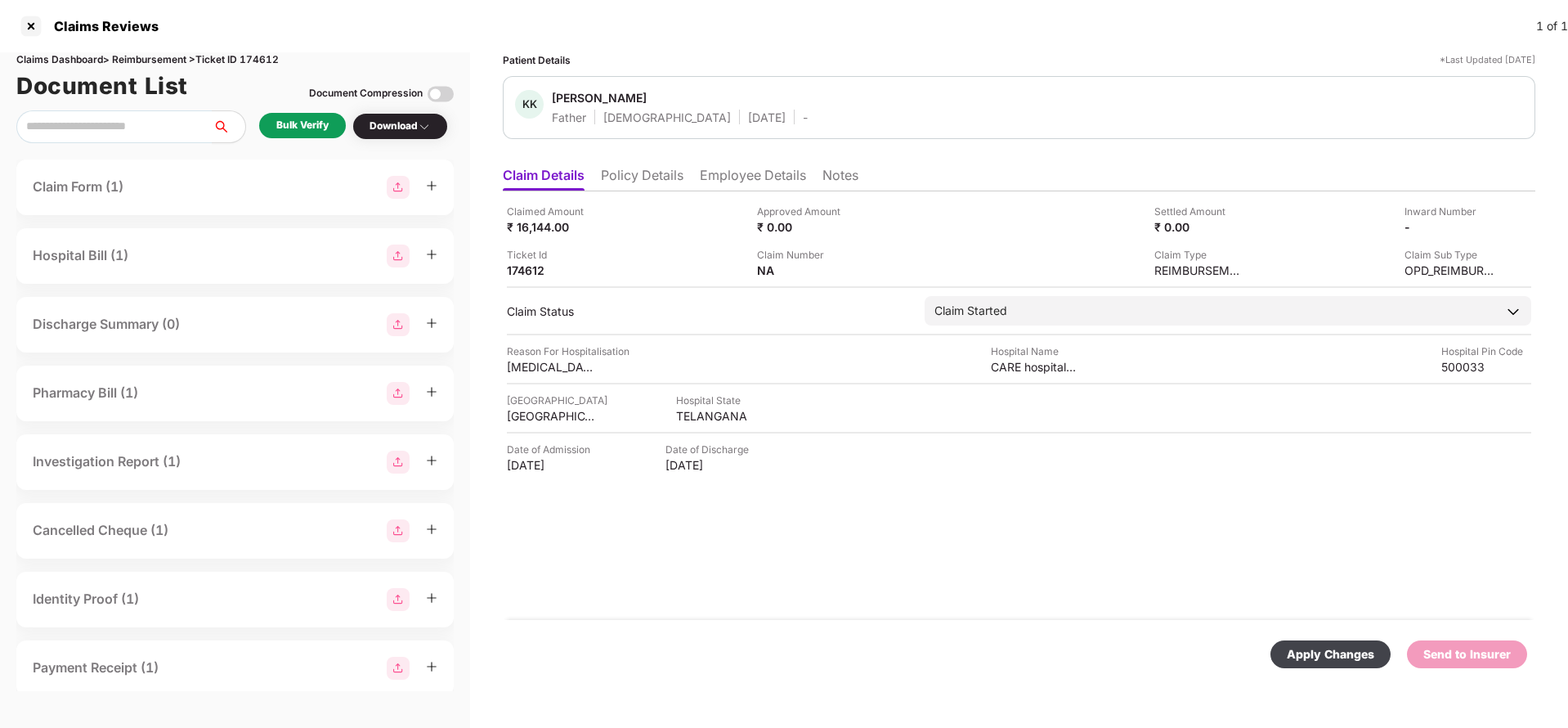
click at [1299, 641] on div "Apply Changes" at bounding box center [1331, 654] width 120 height 28
click at [742, 184] on li "Employee Details" at bounding box center [752, 178] width 106 height 23
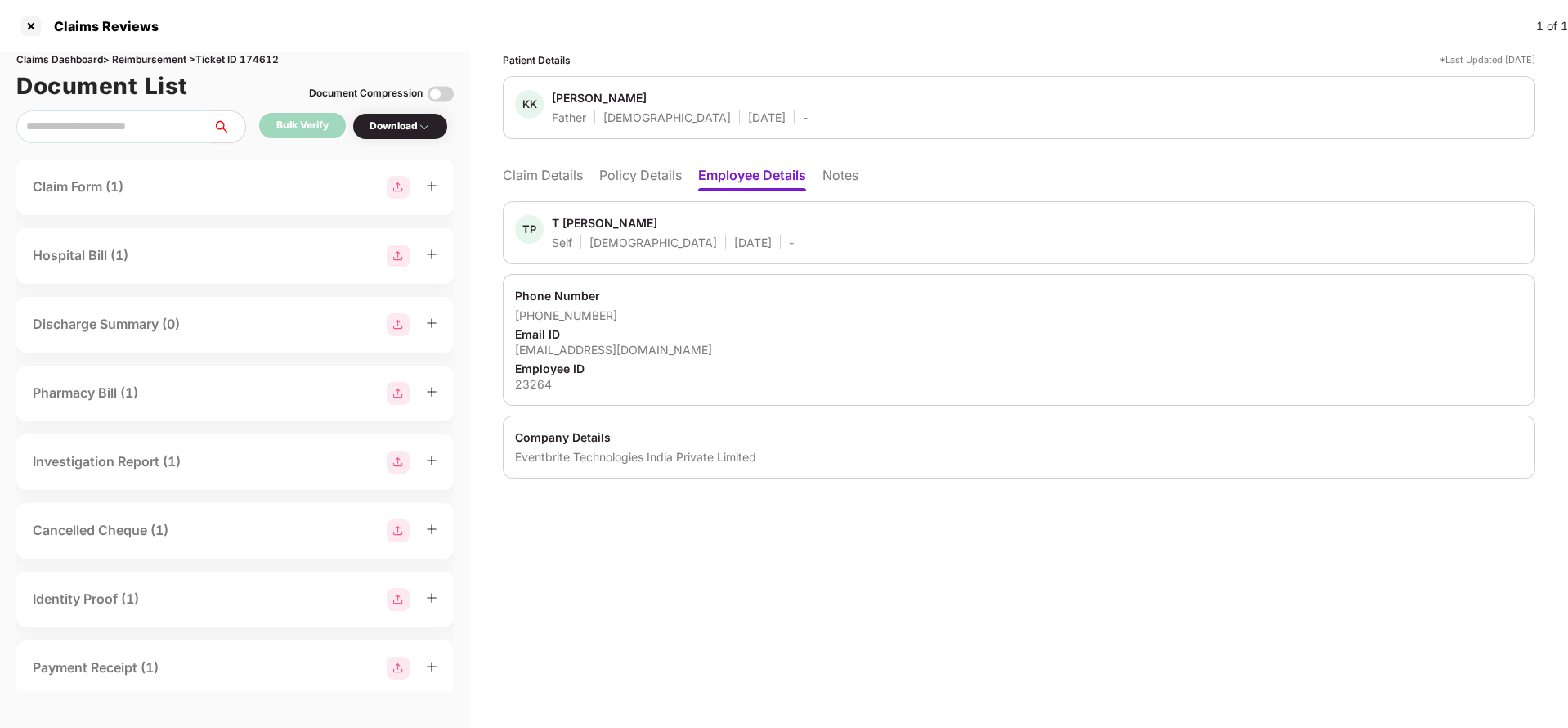
click at [646, 177] on li "Policy Details" at bounding box center [641, 178] width 82 height 23
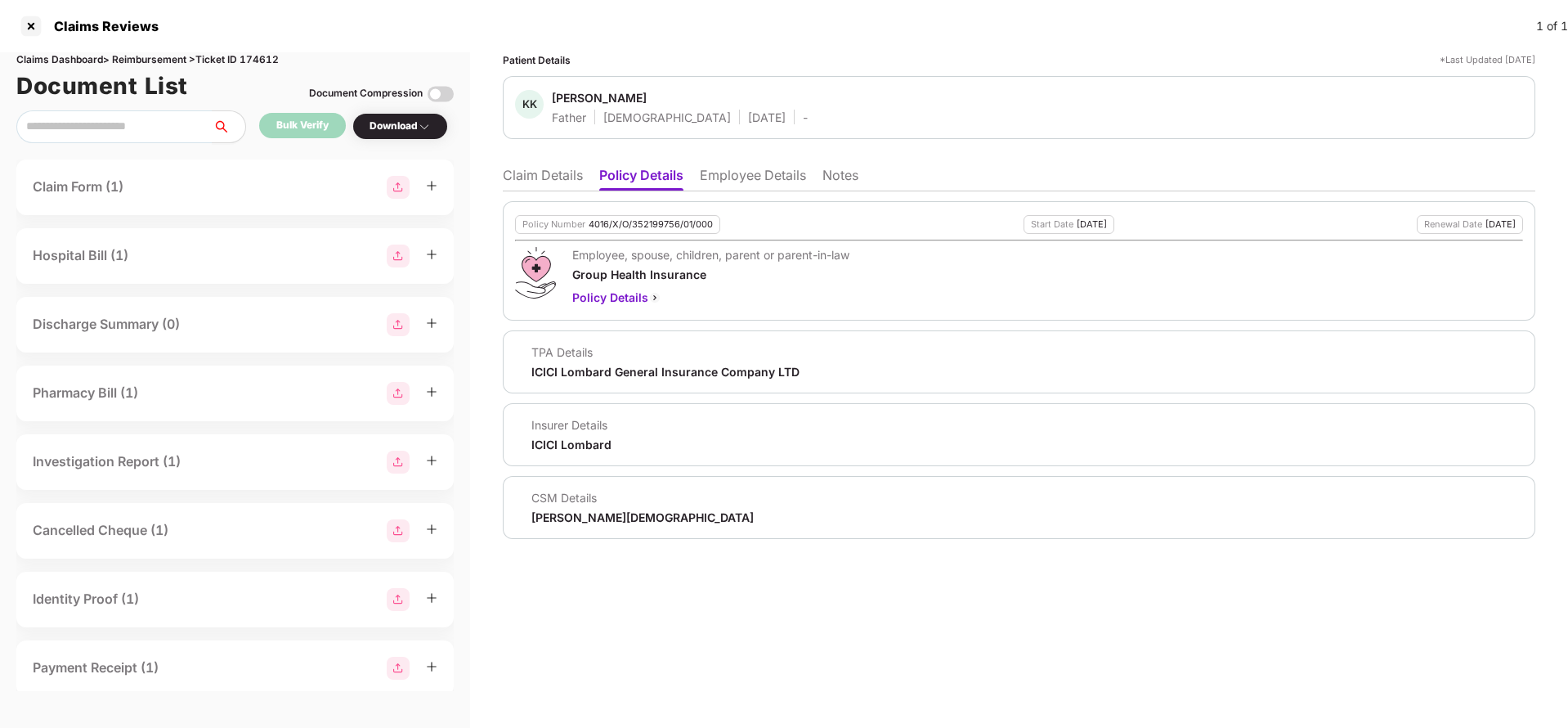
click at [545, 168] on li "Claim Details" at bounding box center [543, 178] width 81 height 23
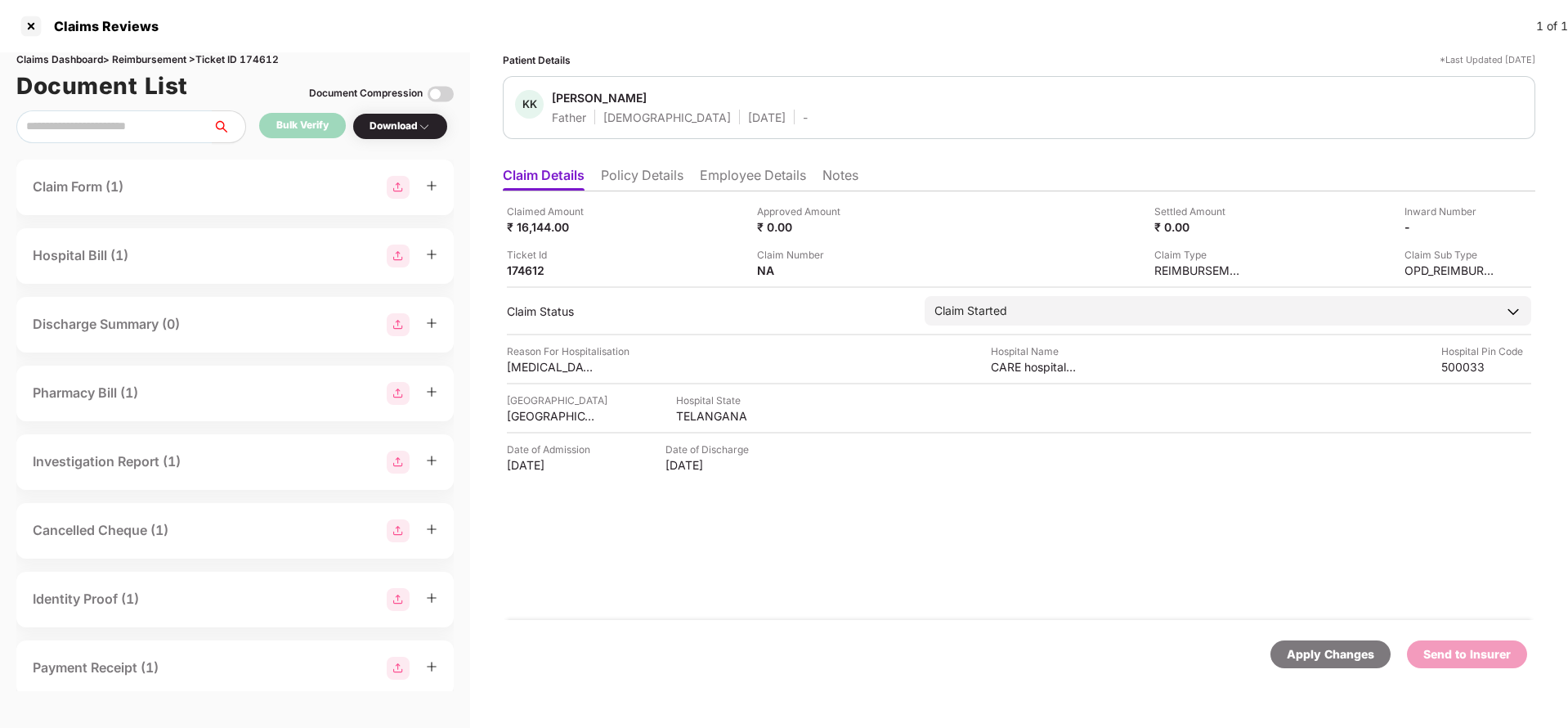
click at [648, 171] on li "Policy Details" at bounding box center [643, 178] width 82 height 23
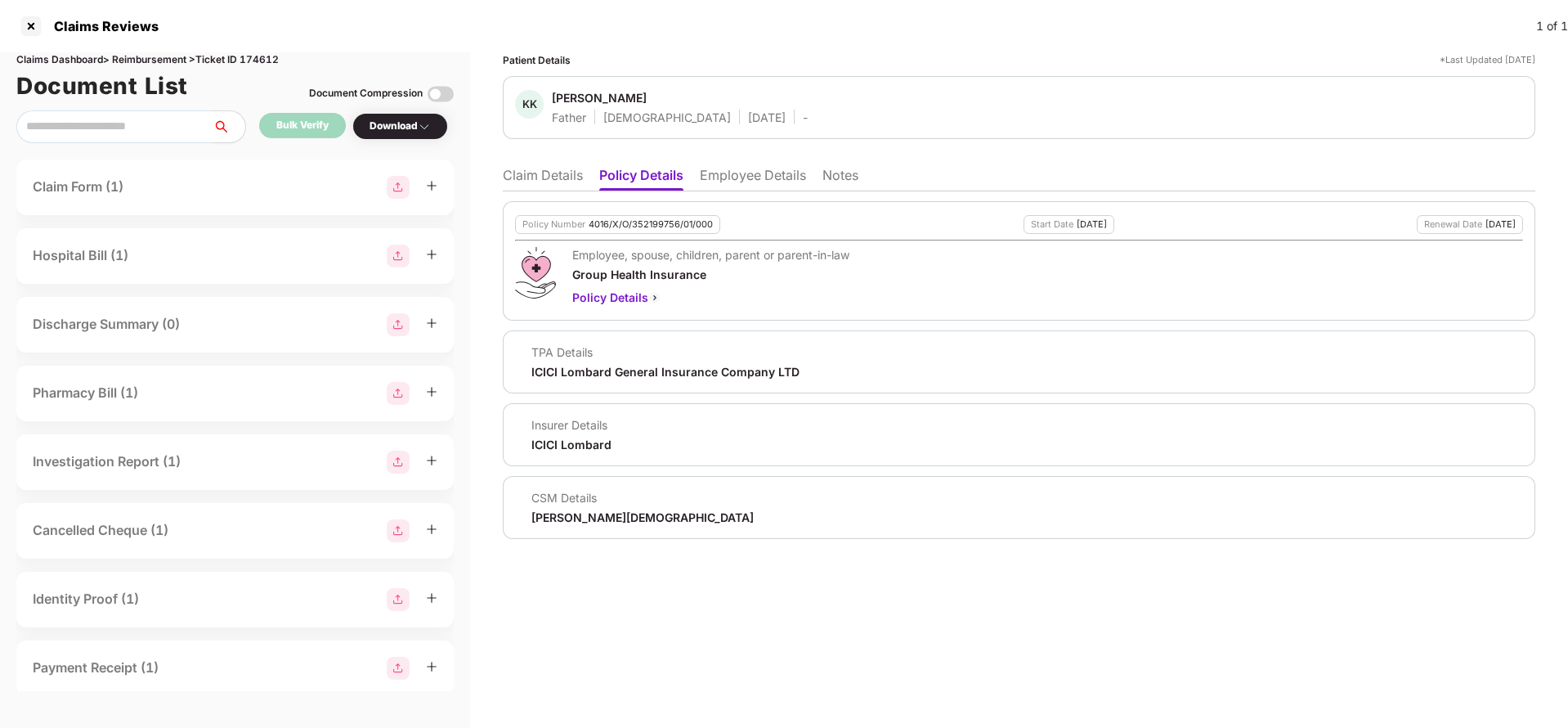
click at [589, 373] on div "ICICI Lombard General Insurance Company LTD" at bounding box center [665, 371] width 268 height 16
copy div "ICICI Lombard General Insurance Company LTD"
click at [769, 171] on li "Employee Details" at bounding box center [752, 178] width 106 height 23
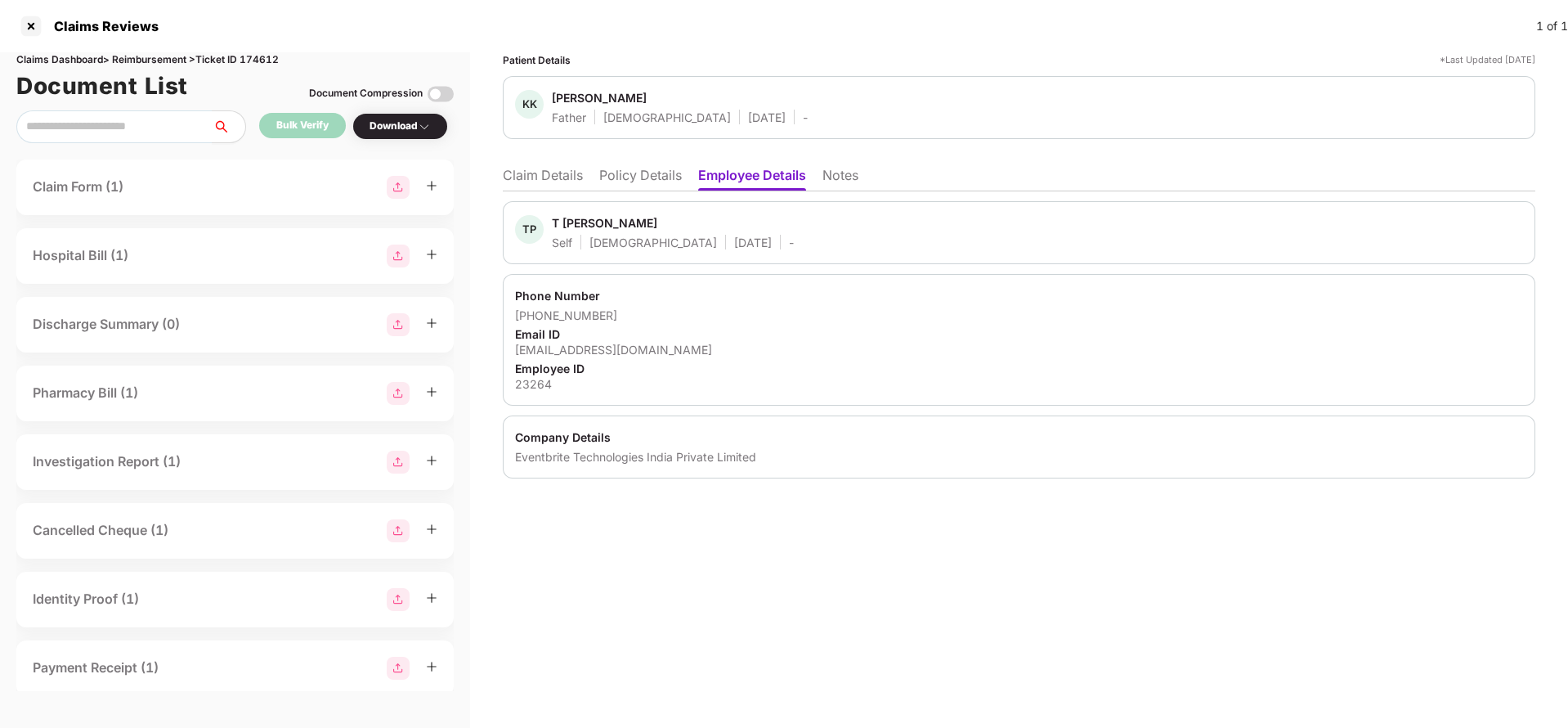
click at [538, 182] on li "Claim Details" at bounding box center [543, 178] width 81 height 23
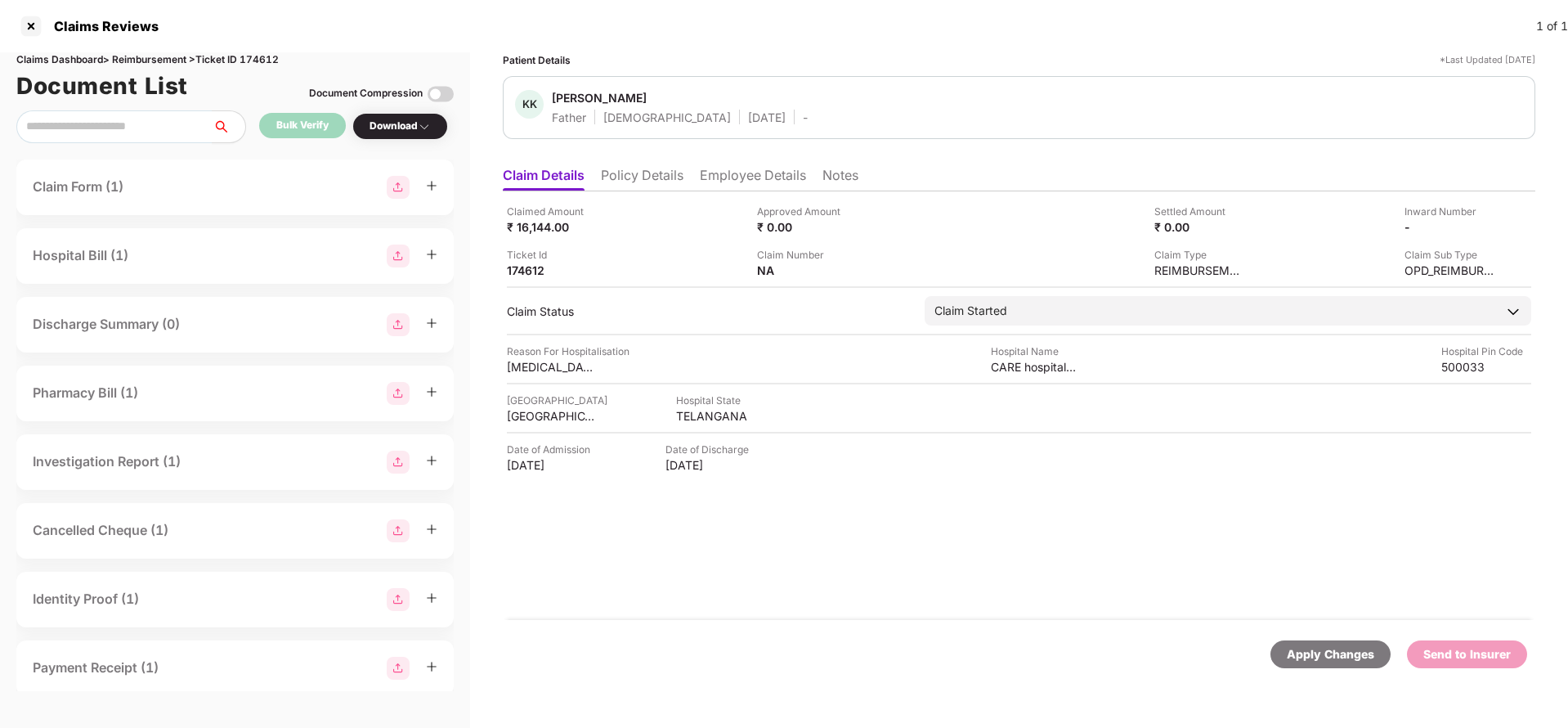
click at [1331, 649] on div "Apply Changes" at bounding box center [1330, 654] width 87 height 18
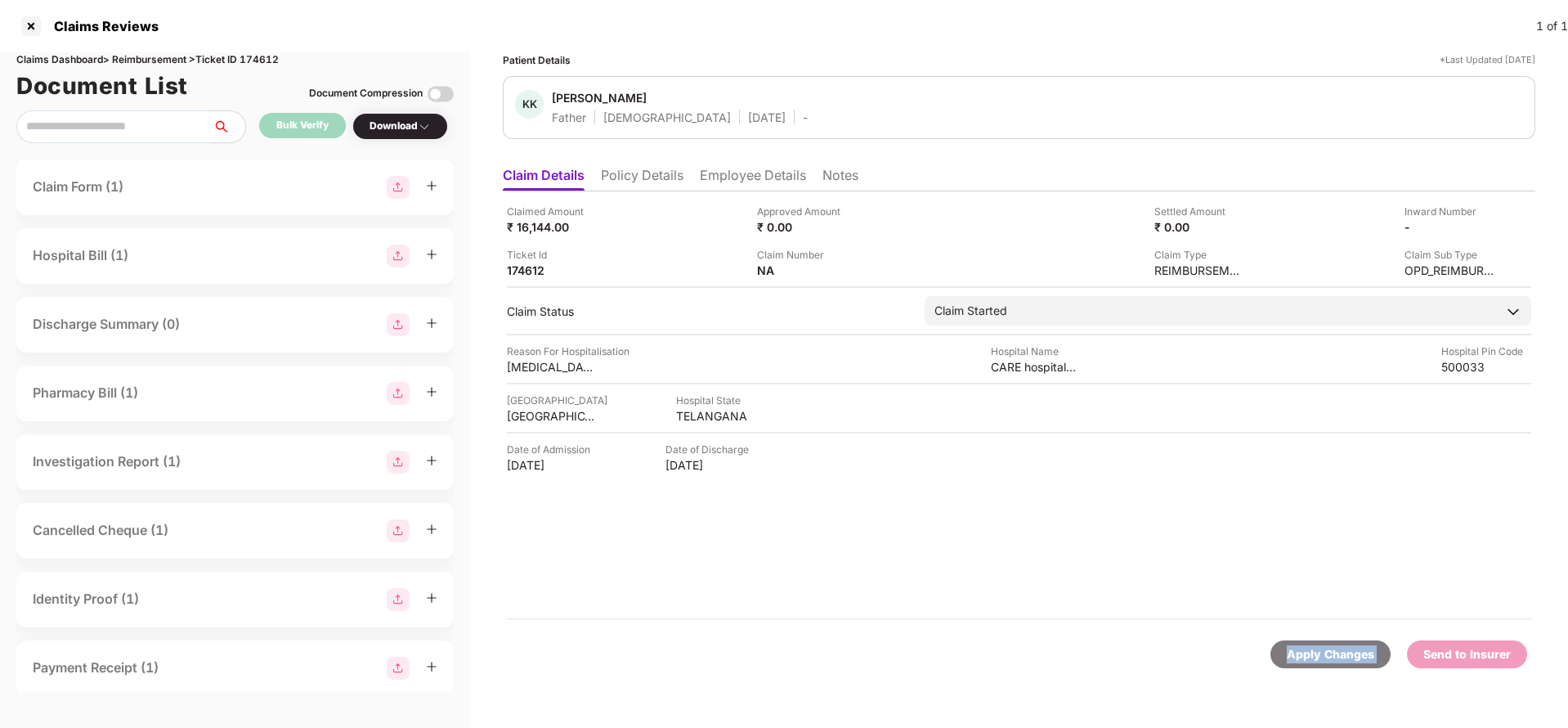
click at [1331, 649] on div "Apply Changes" at bounding box center [1330, 654] width 87 height 18
click at [258, 58] on div "Claims Dashboard > Reimbursement > Ticket ID 174612" at bounding box center [234, 60] width 437 height 16
copy div "174612"
click at [1340, 648] on div "Apply Changes" at bounding box center [1330, 654] width 87 height 18
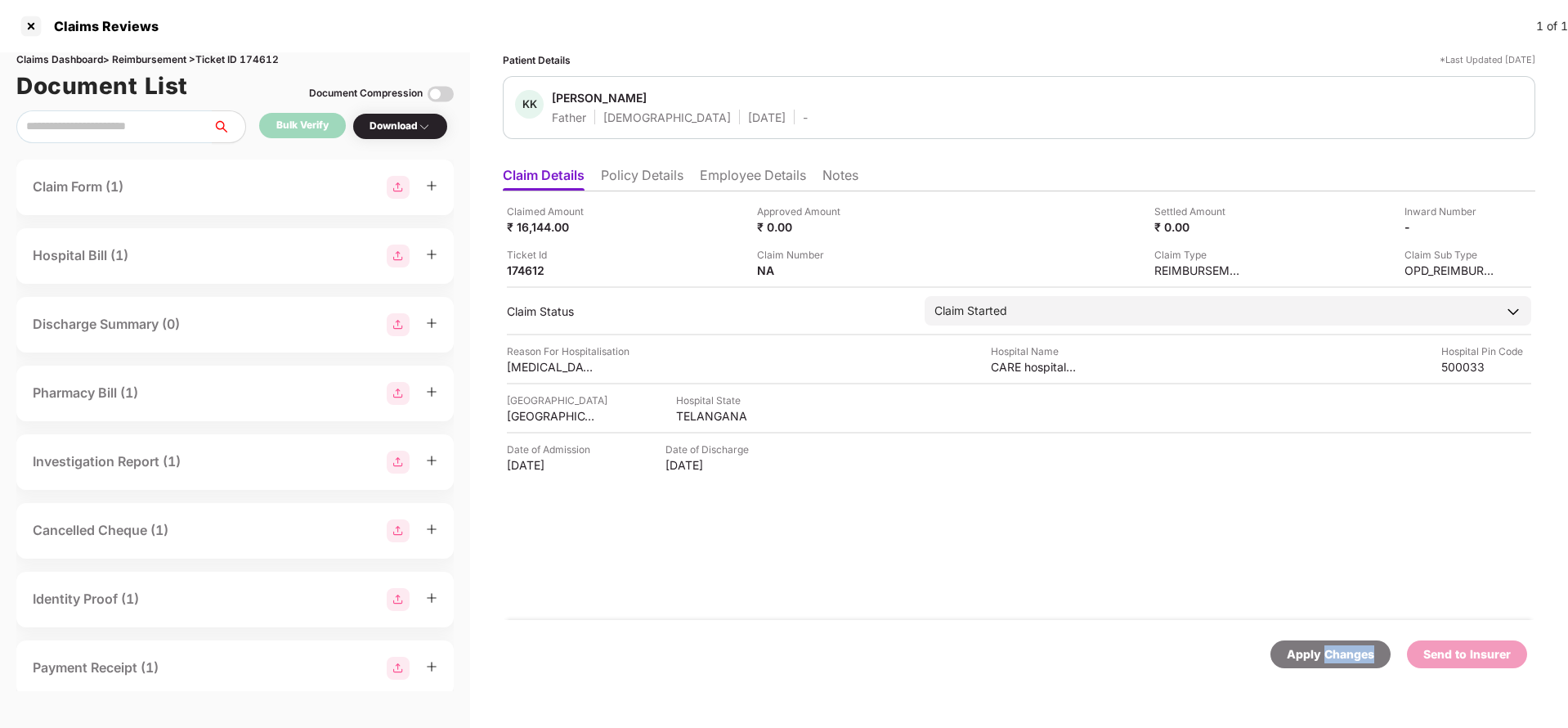
click at [1340, 648] on div "Apply Changes" at bounding box center [1330, 654] width 87 height 18
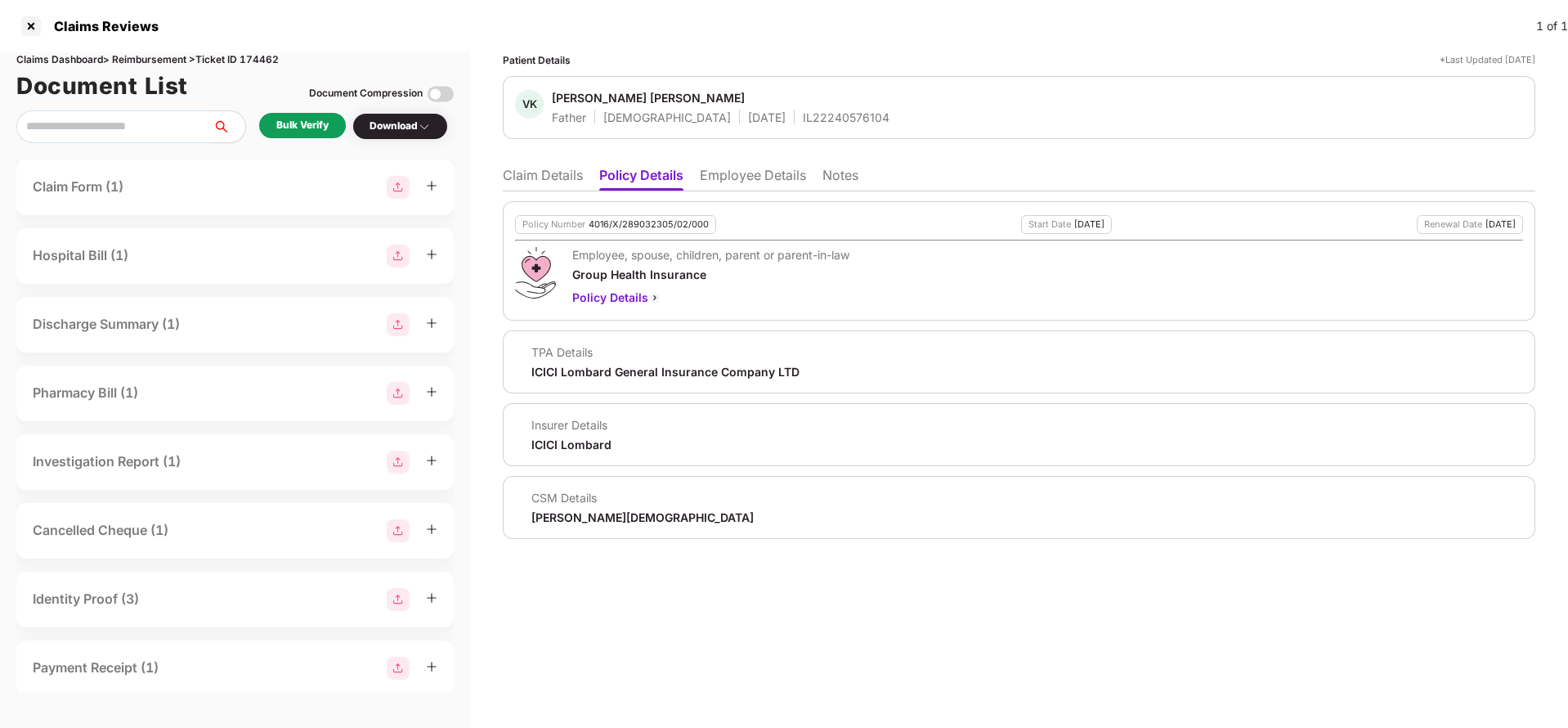
click at [652, 219] on div "4016/X/289032305/02/000" at bounding box center [649, 224] width 120 height 10
copy div "4016/X/289032305/02/000"
click at [803, 117] on div "IL22240576104" at bounding box center [846, 117] width 87 height 16
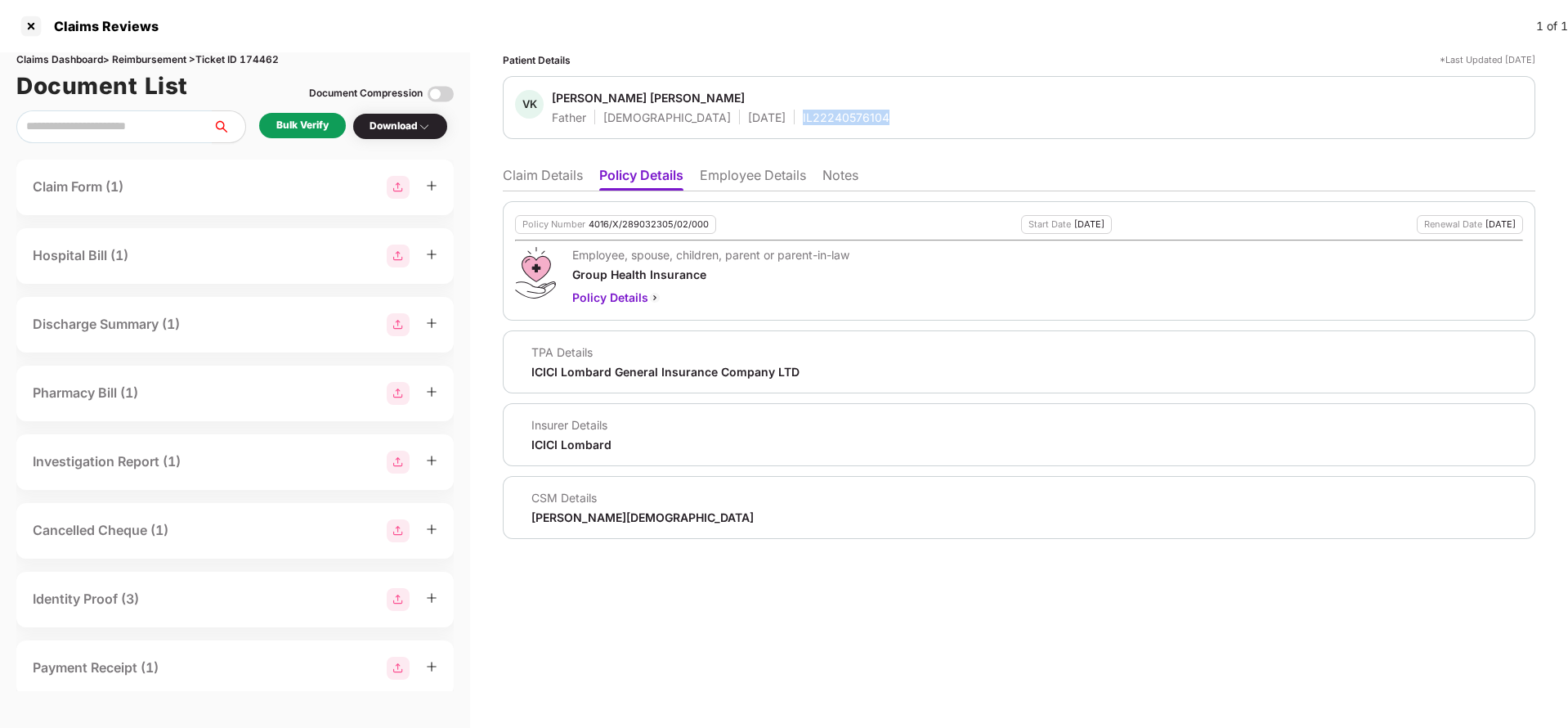
click at [803, 117] on div "IL22240576104" at bounding box center [846, 117] width 87 height 16
copy div "IL22240576104"
click at [732, 180] on li "Employee Details" at bounding box center [752, 178] width 106 height 23
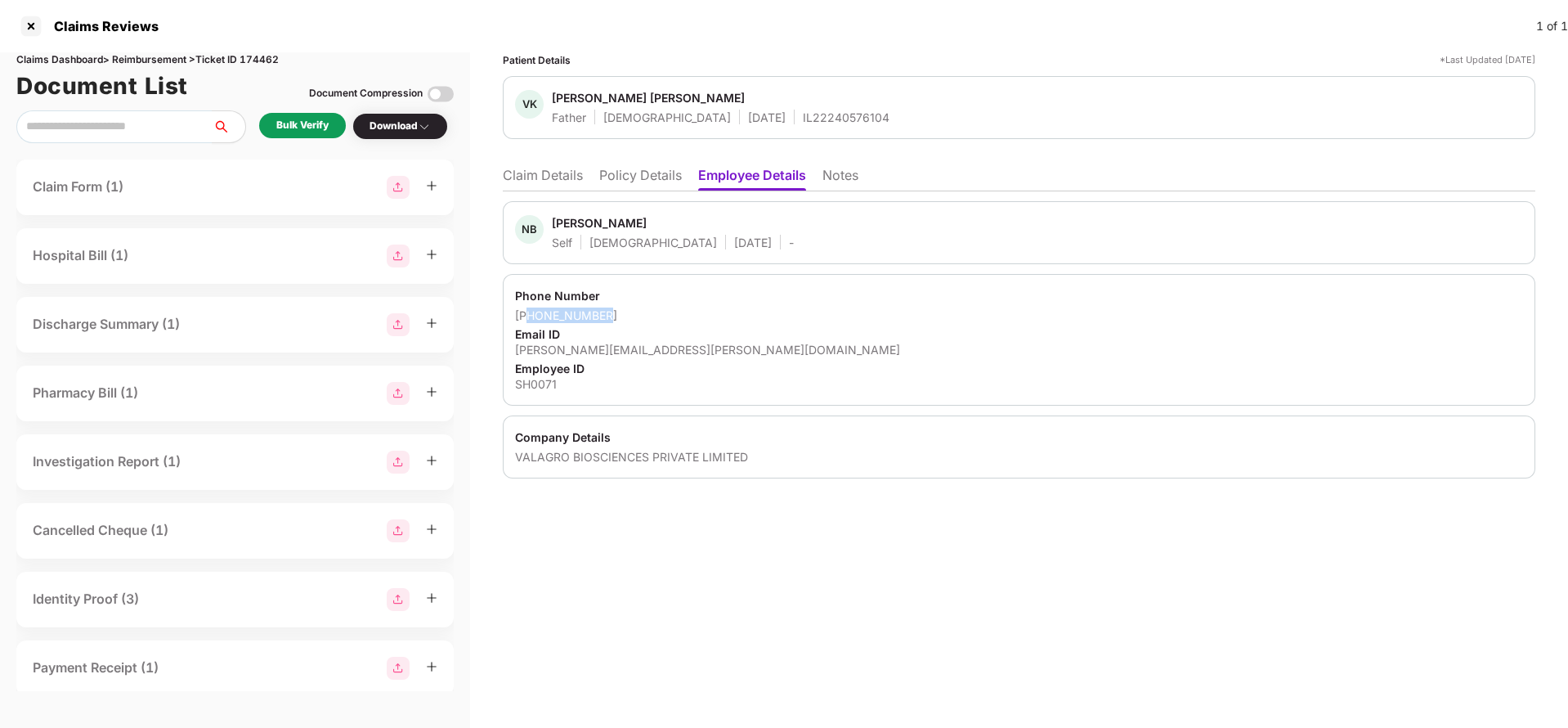
drag, startPoint x: 533, startPoint y: 316, endPoint x: 636, endPoint y: 315, distance: 103.0
click at [636, 315] on div "[PHONE_NUMBER]" at bounding box center [1019, 315] width 1008 height 16
drag, startPoint x: 535, startPoint y: 313, endPoint x: 665, endPoint y: 310, distance: 130.0
click at [665, 310] on div "[PHONE_NUMBER]" at bounding box center [1019, 315] width 1008 height 16
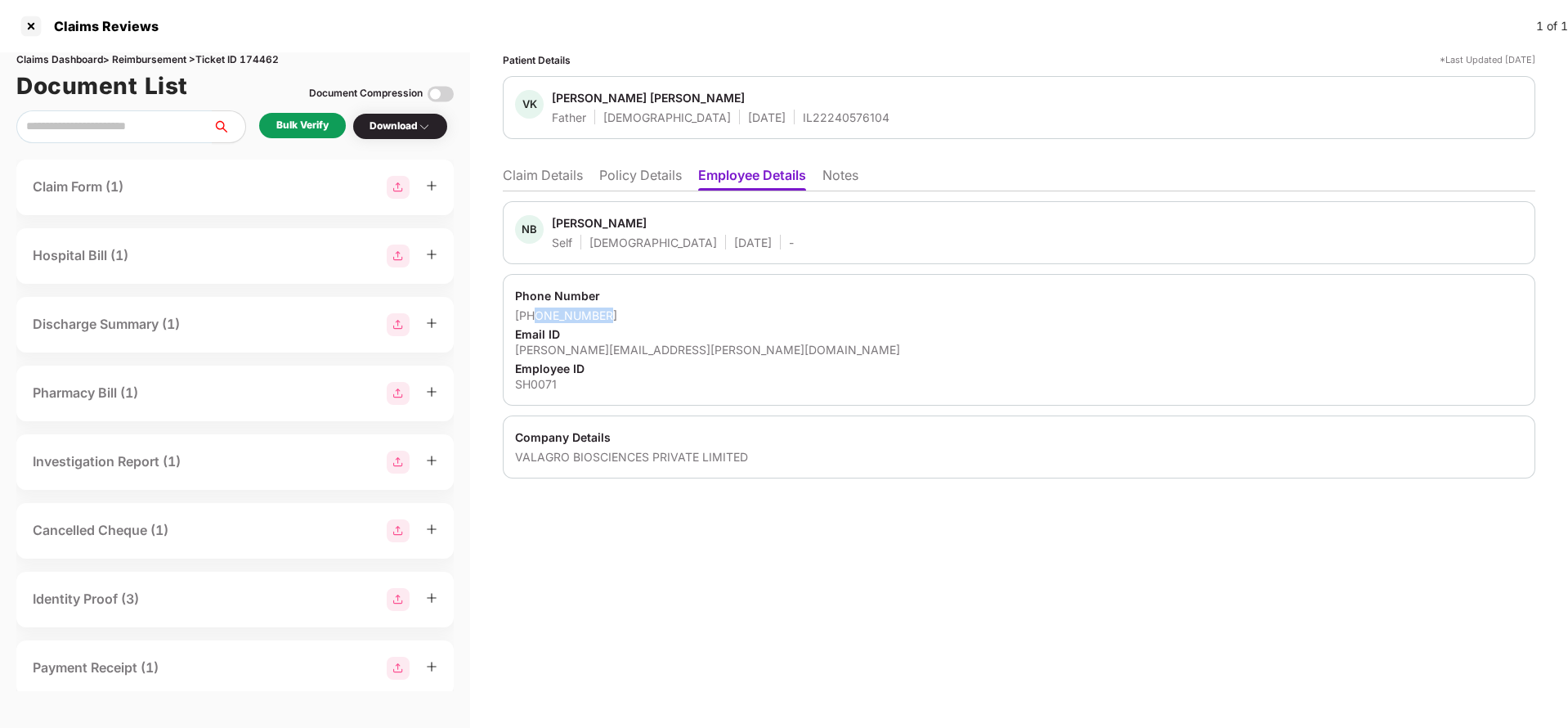
copy div "9290021213"
click at [532, 186] on li "Claim Details" at bounding box center [543, 178] width 81 height 23
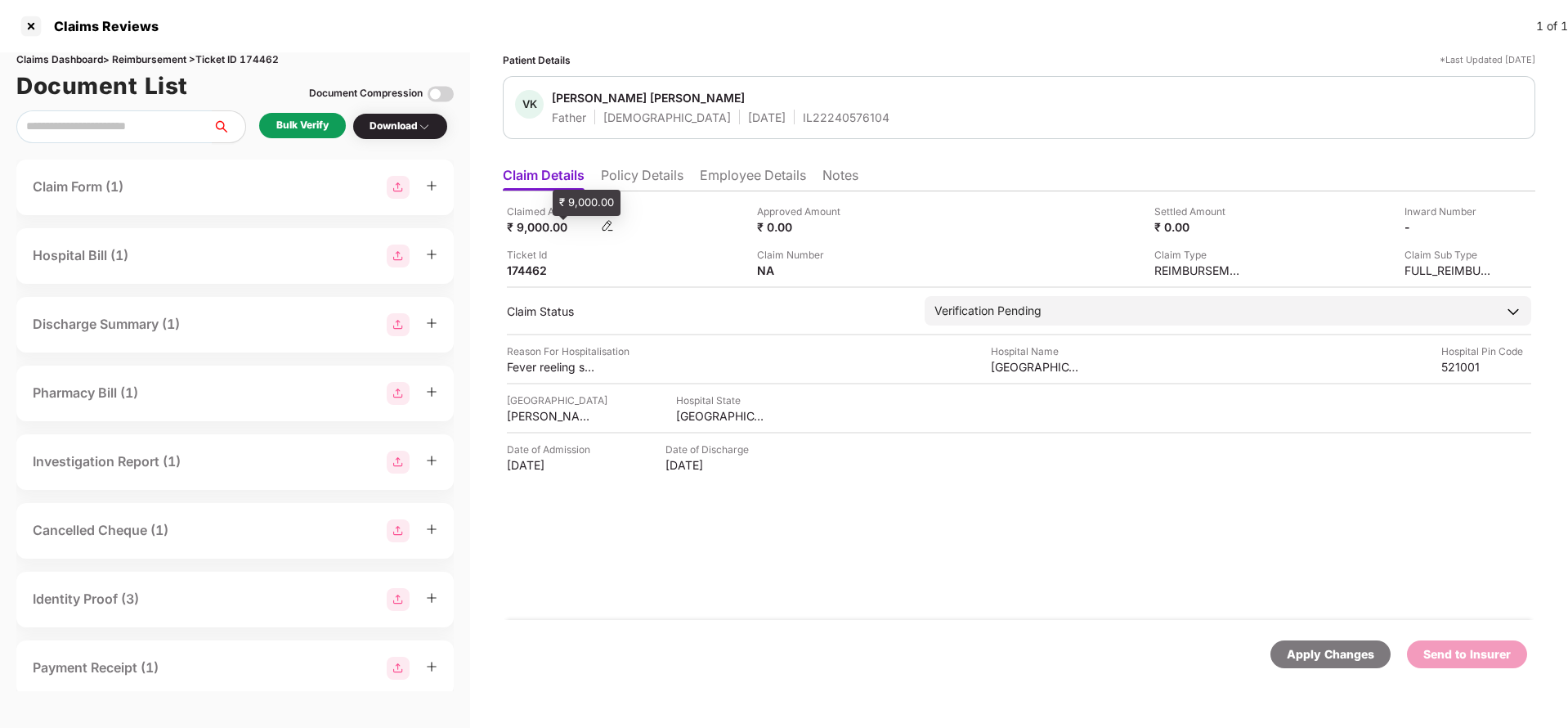
click at [537, 226] on div "₹ 9,000.00" at bounding box center [552, 227] width 90 height 16
copy div "9,000"
click at [1019, 366] on div "[GEOGRAPHIC_DATA]" at bounding box center [1036, 366] width 90 height 16
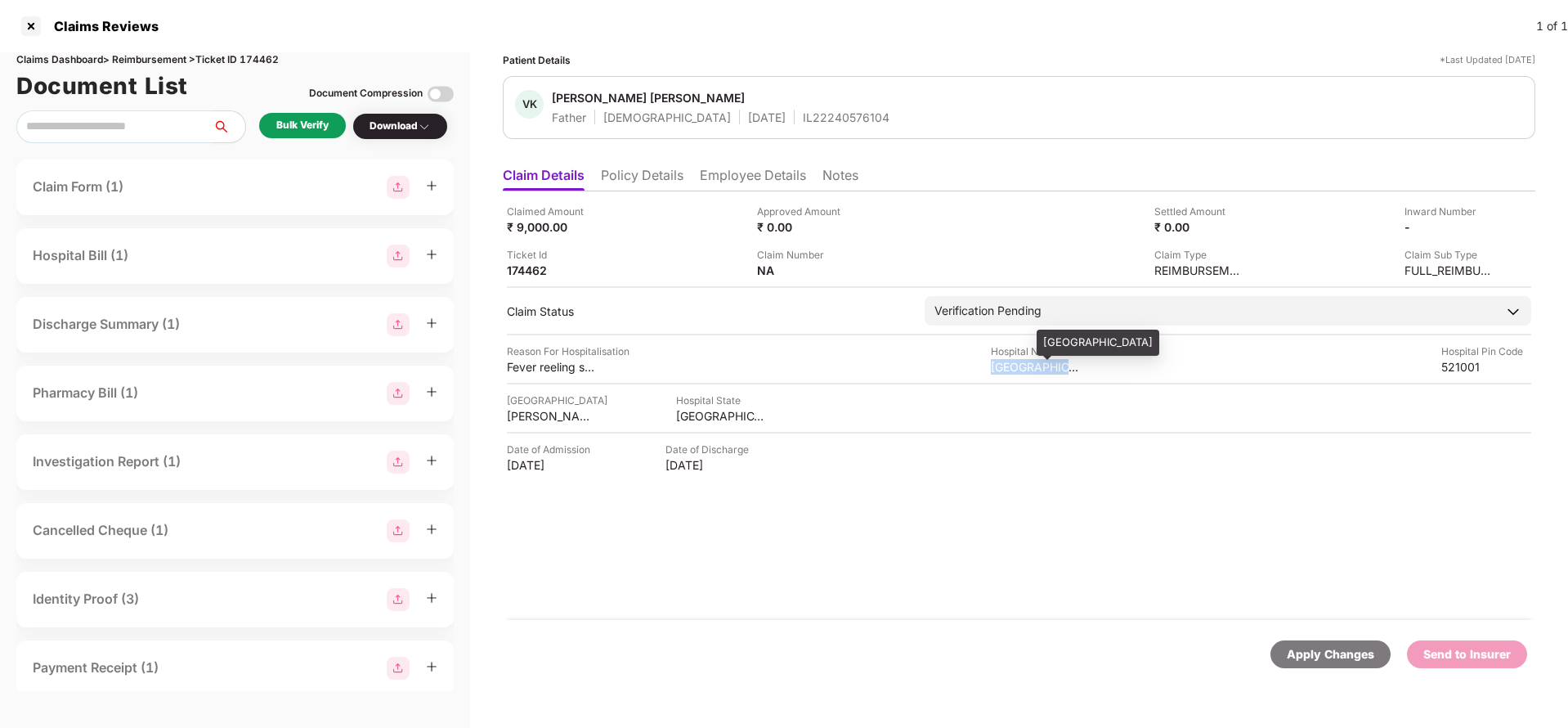
click at [1019, 366] on div "[GEOGRAPHIC_DATA]" at bounding box center [1036, 366] width 90 height 16
copy div "[GEOGRAPHIC_DATA]"
click at [299, 119] on div "Bulk Verify" at bounding box center [303, 126] width 52 height 16
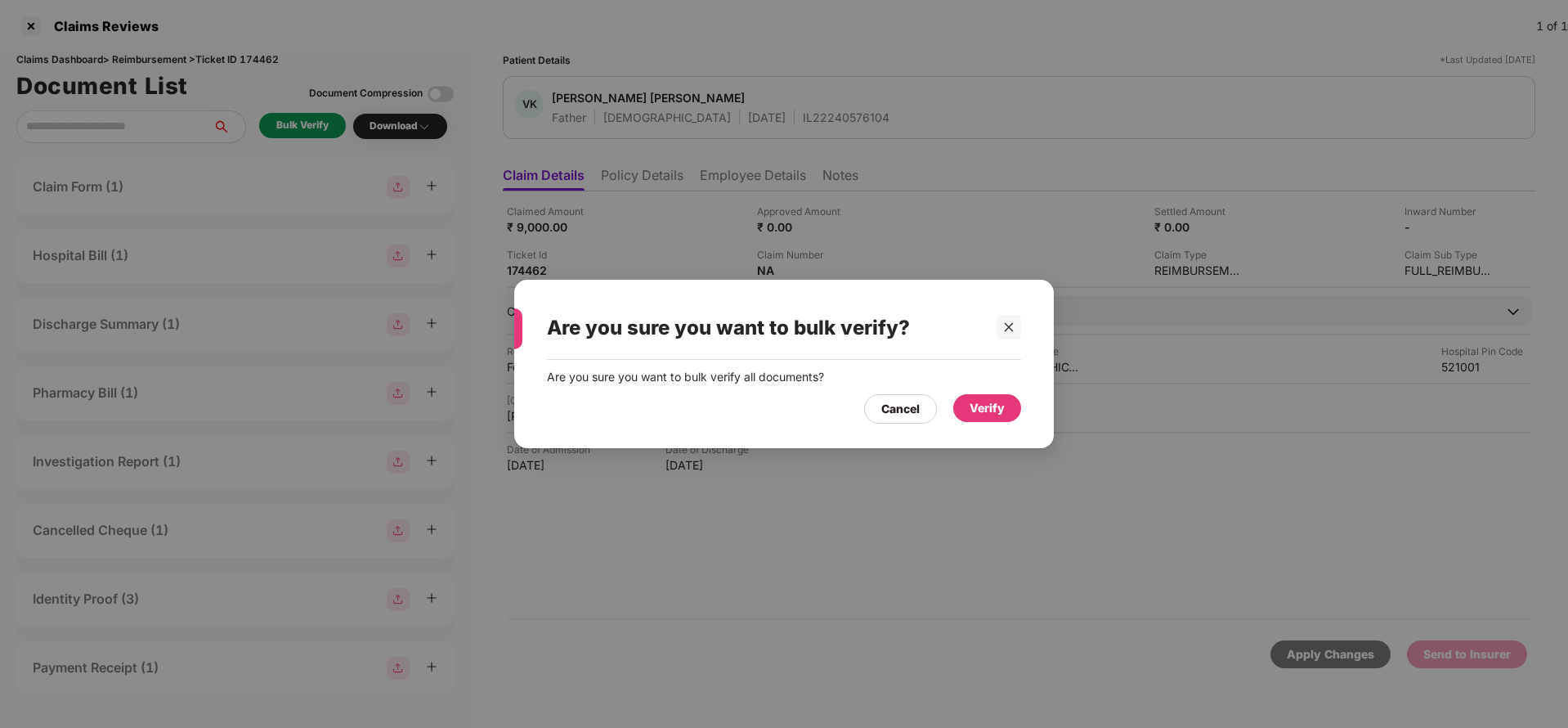
click at [985, 409] on div "Verify" at bounding box center [987, 408] width 36 height 18
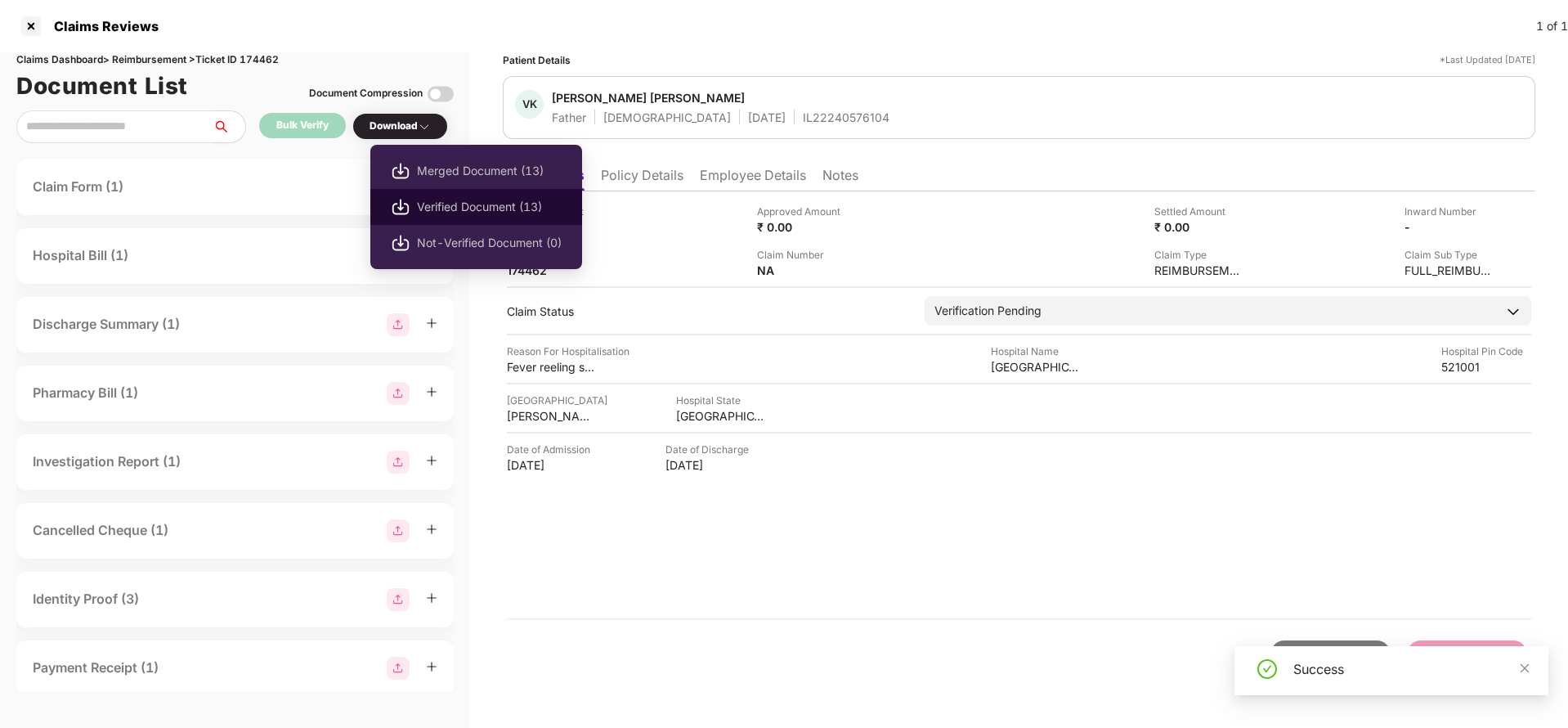
click at [459, 201] on span "Verified Document (13)" at bounding box center [489, 206] width 145 height 18
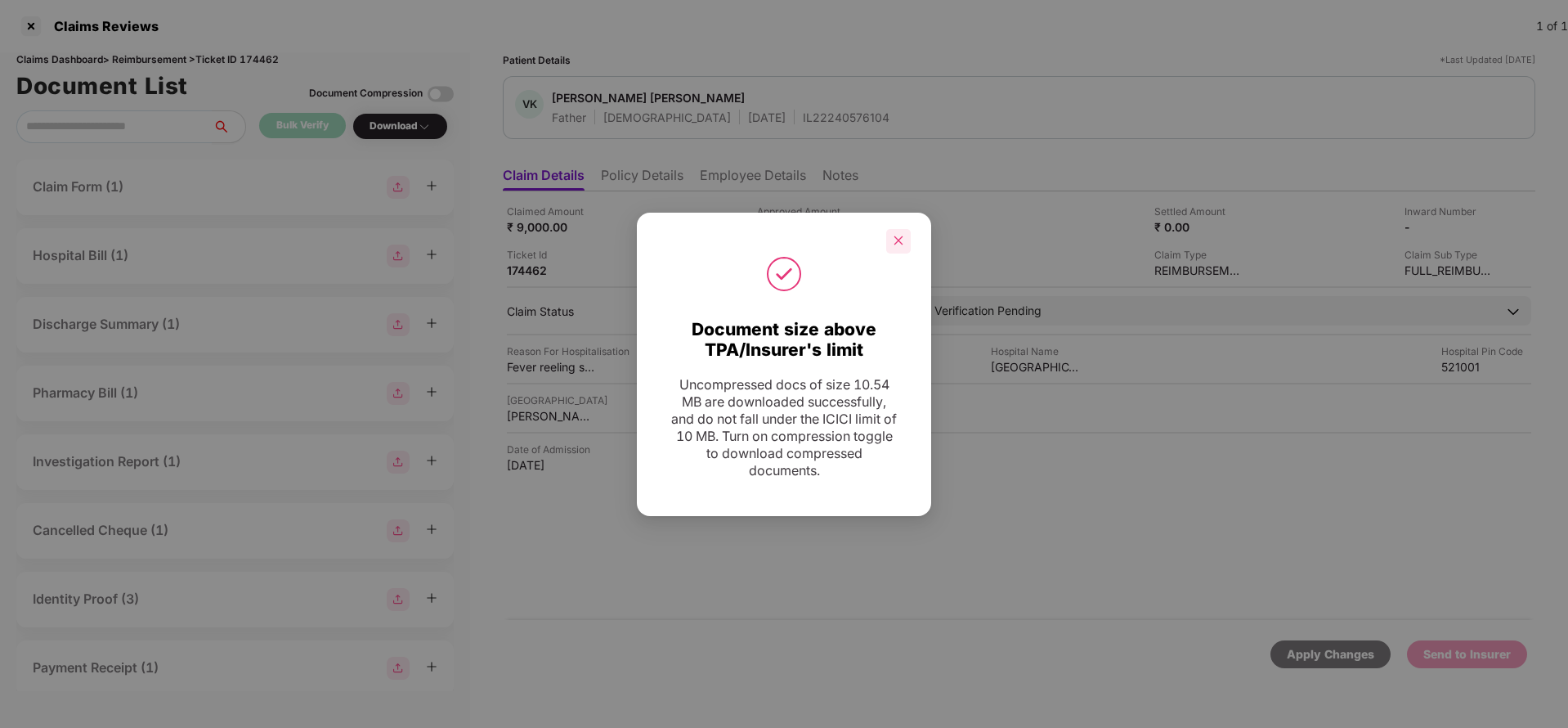
click at [904, 246] on div at bounding box center [898, 241] width 24 height 24
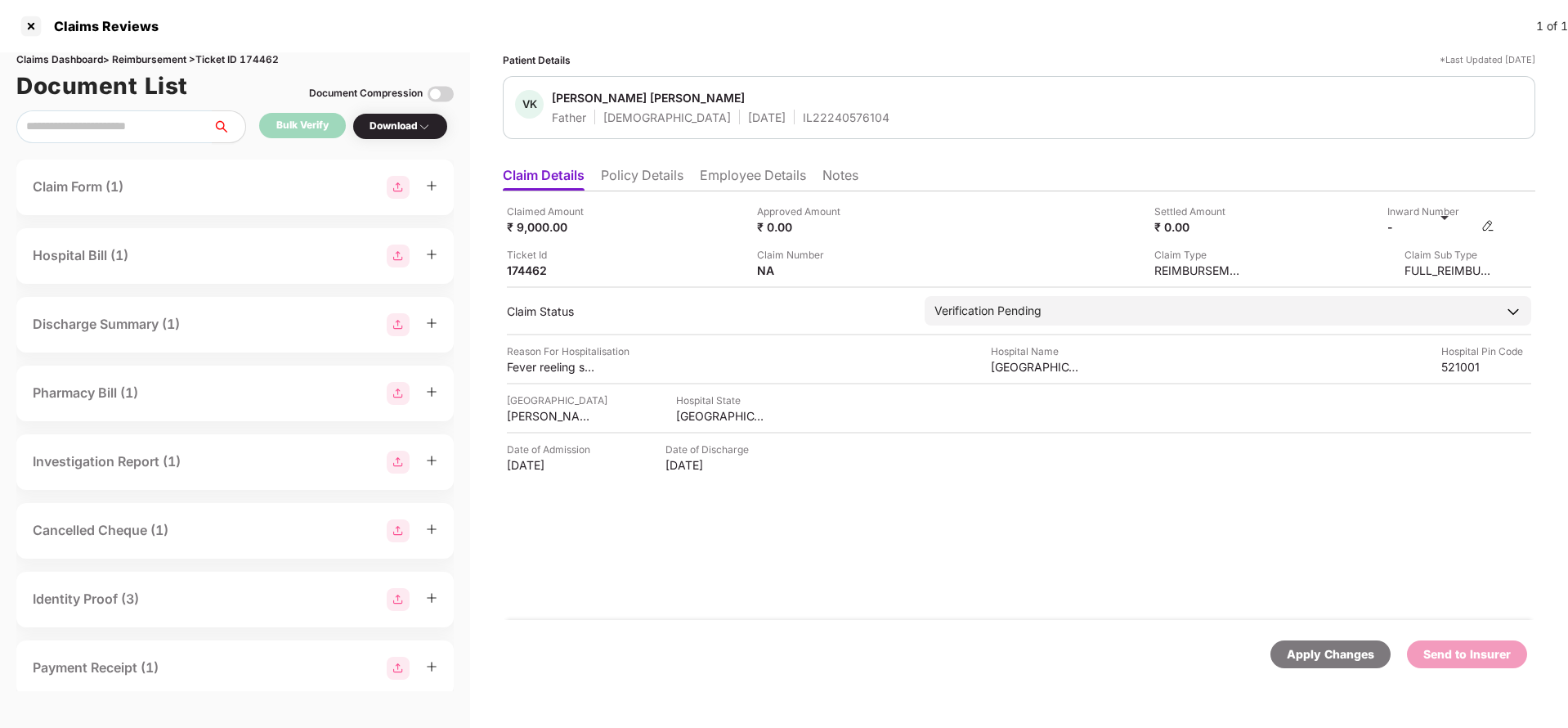
click at [1491, 226] on img at bounding box center [1488, 226] width 13 height 13
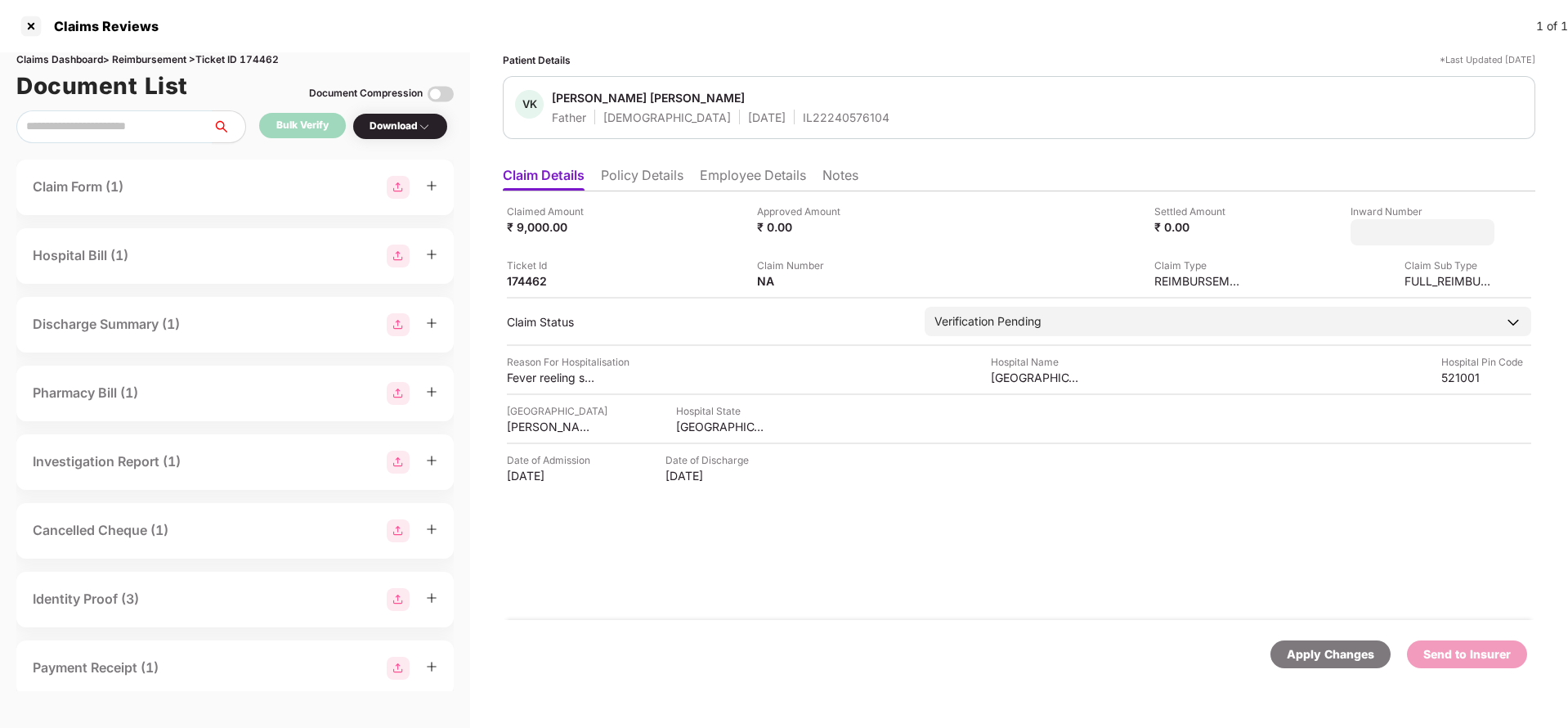
type input "**********"
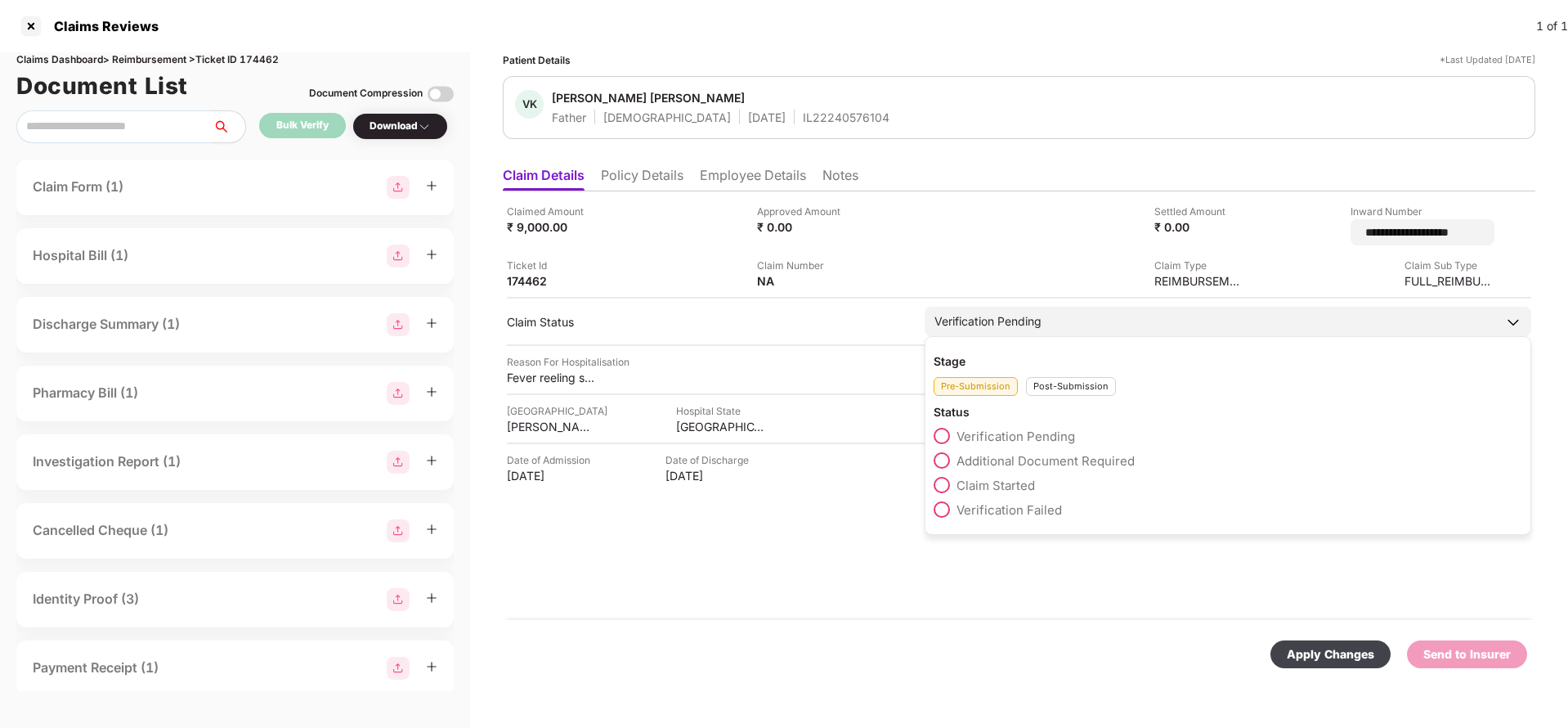
click at [1091, 331] on div "Verification Pending Stage Pre-Submission Post-Submission Status Verification P…" at bounding box center [1228, 320] width 607 height 29
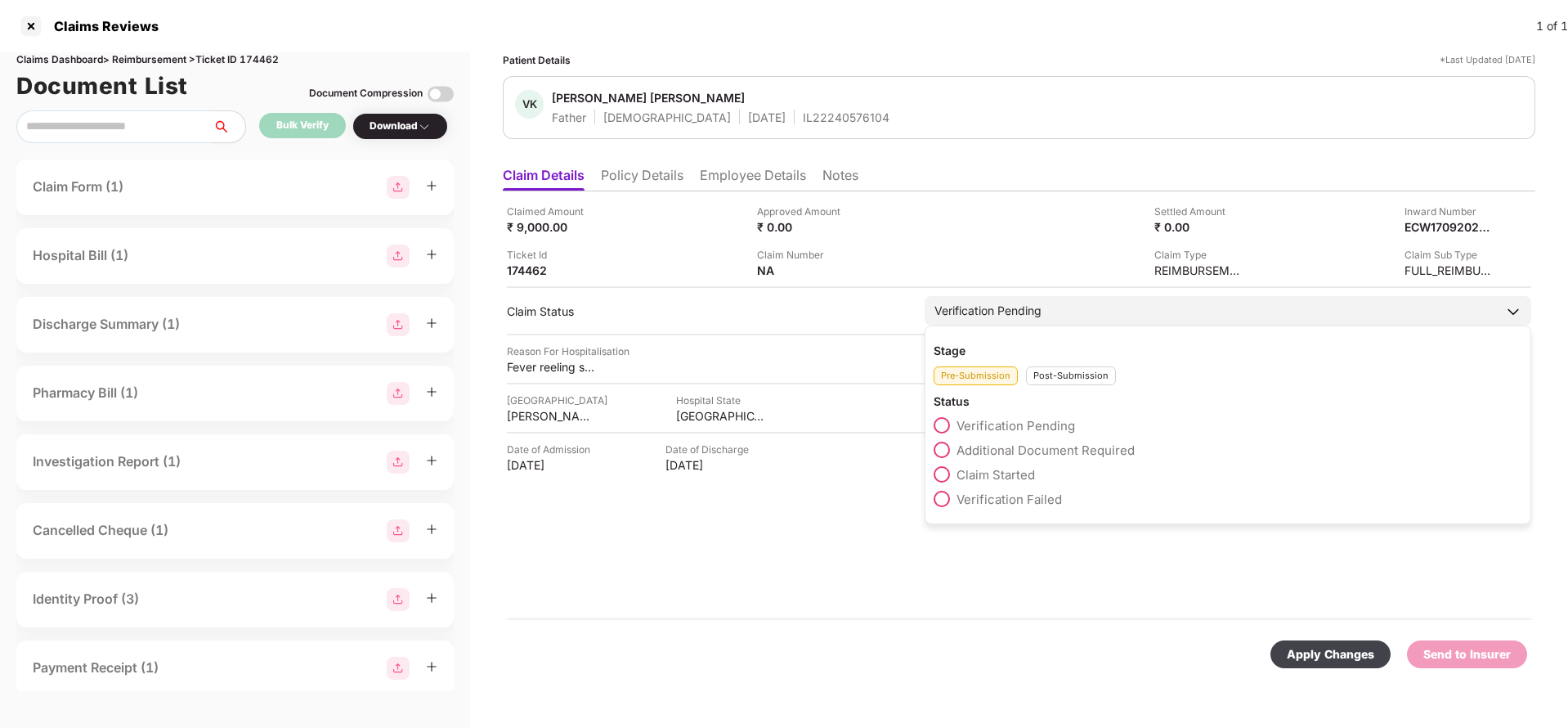
click at [1062, 373] on div "Post-Submission" at bounding box center [1072, 376] width 90 height 19
click at [987, 453] on span "Claim Under Process" at bounding box center [1018, 450] width 124 height 16
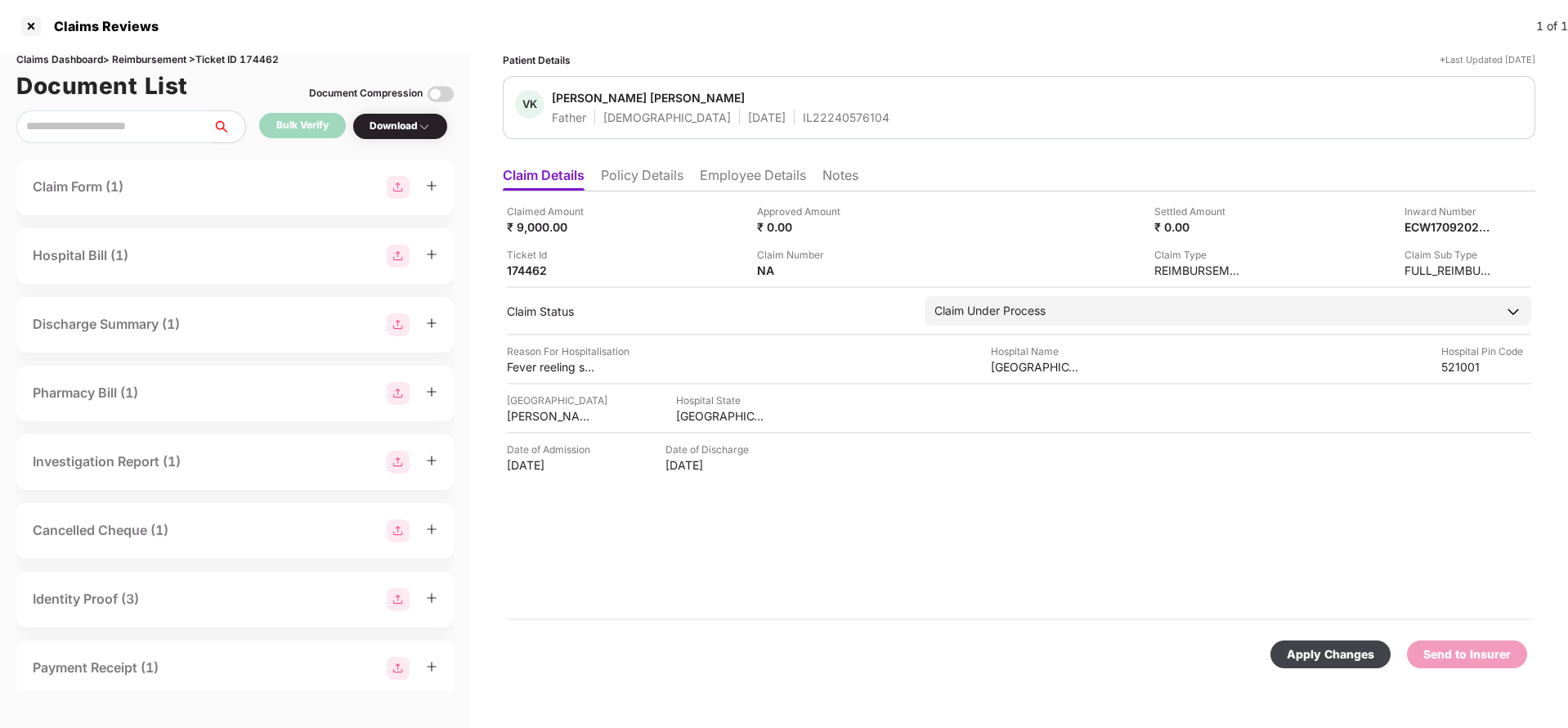
click at [1324, 646] on div "Apply Changes" at bounding box center [1330, 654] width 87 height 18
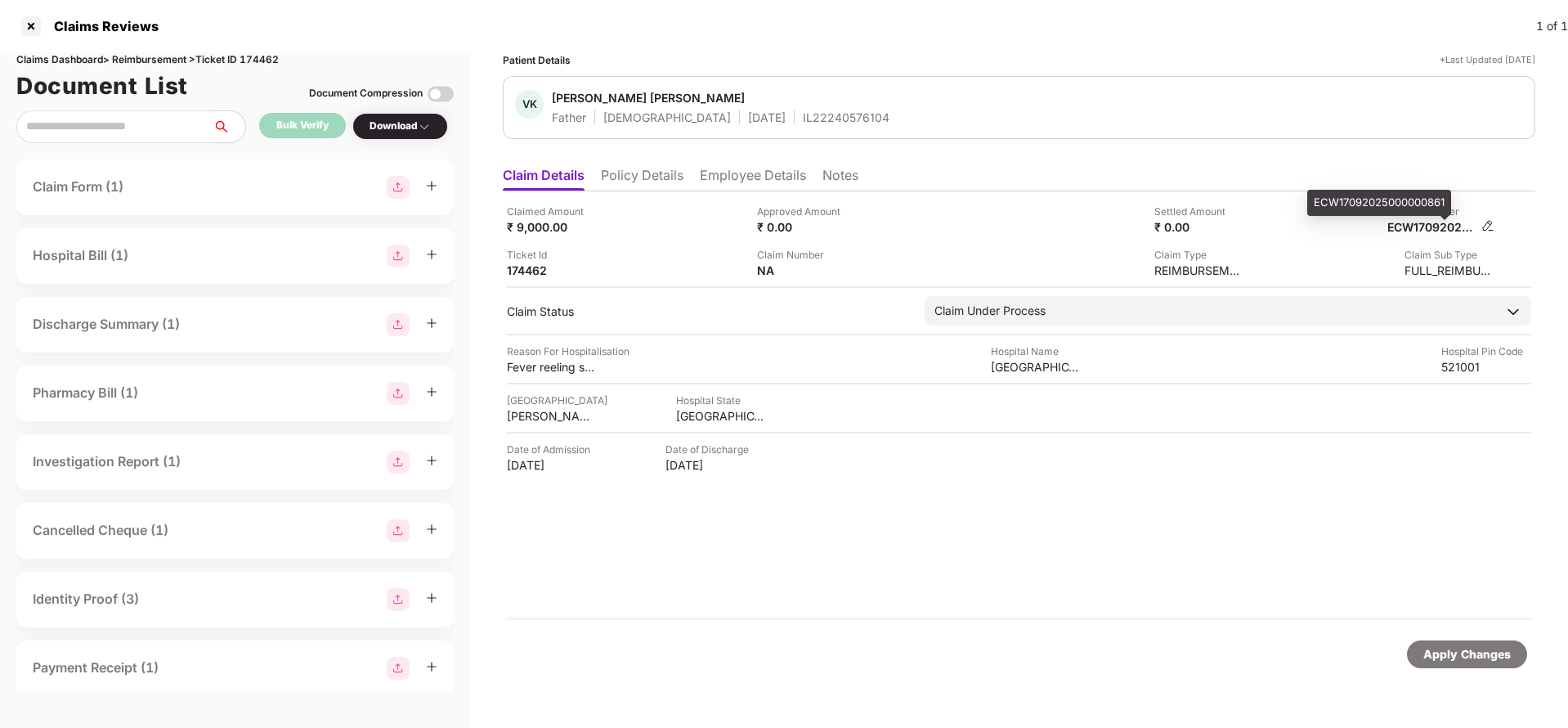
click at [1424, 224] on div "ECW17092025000000861" at bounding box center [1432, 227] width 90 height 16
copy div "ECW17092025000000861"
click at [803, 119] on div "IL22240576104" at bounding box center [846, 117] width 87 height 16
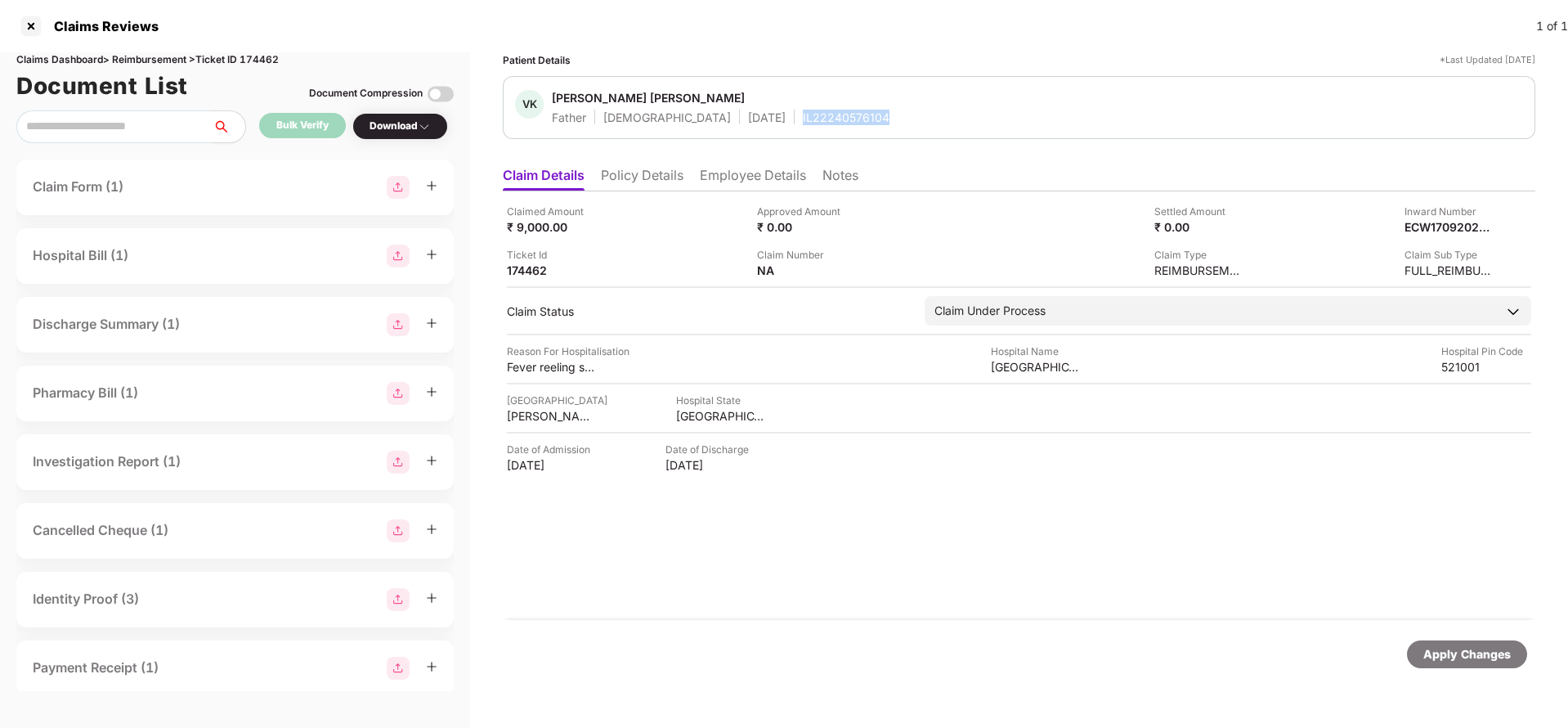
click at [803, 119] on div "IL22240576104" at bounding box center [846, 117] width 87 height 16
copy div "IL22240576104"
click at [1467, 658] on div "Apply Changes" at bounding box center [1467, 654] width 87 height 18
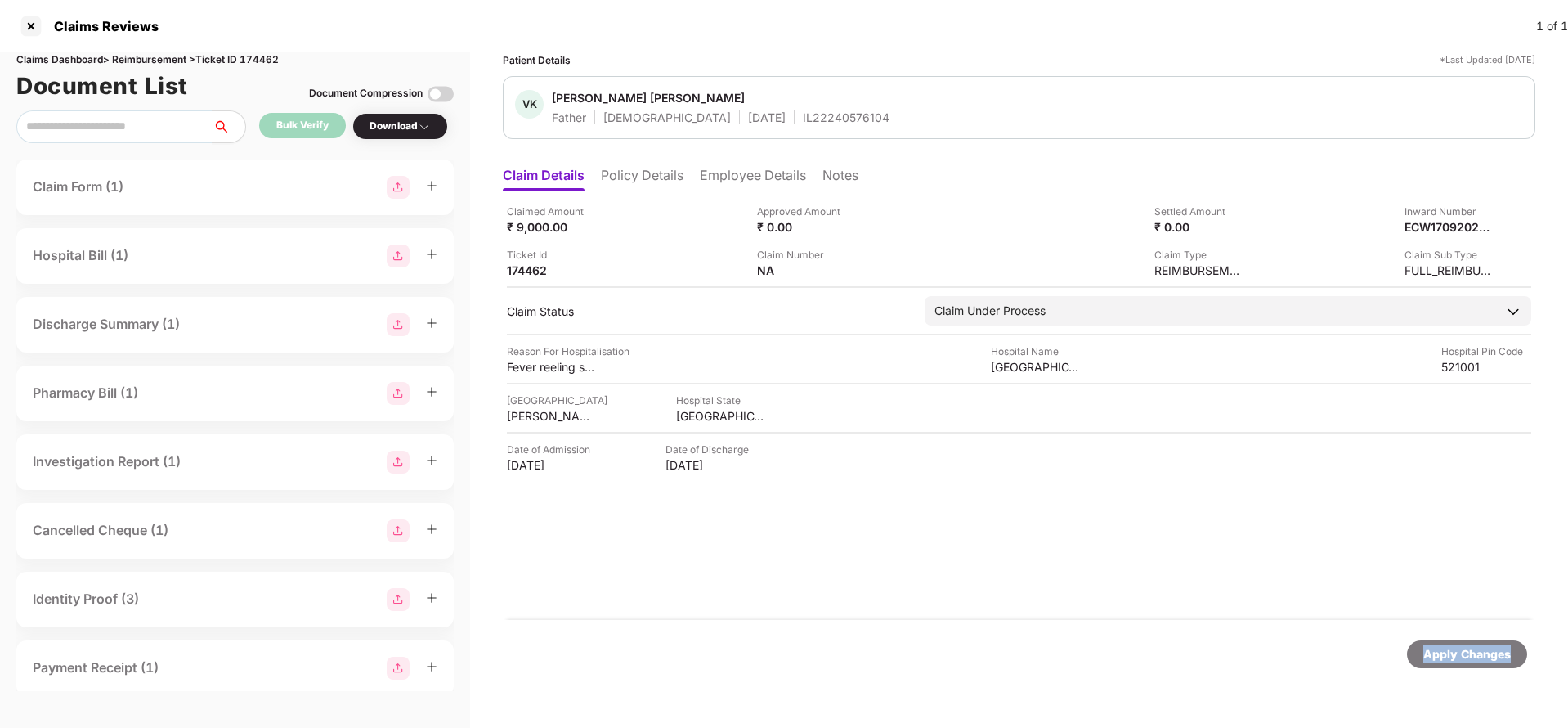
click at [1467, 658] on div "Apply Changes" at bounding box center [1467, 654] width 87 height 18
click at [267, 57] on div "Claims Dashboard > Reimbursement > Ticket ID 174462" at bounding box center [234, 60] width 437 height 16
copy div "174462"
click at [1454, 656] on div "Apply Changes" at bounding box center [1467, 654] width 87 height 18
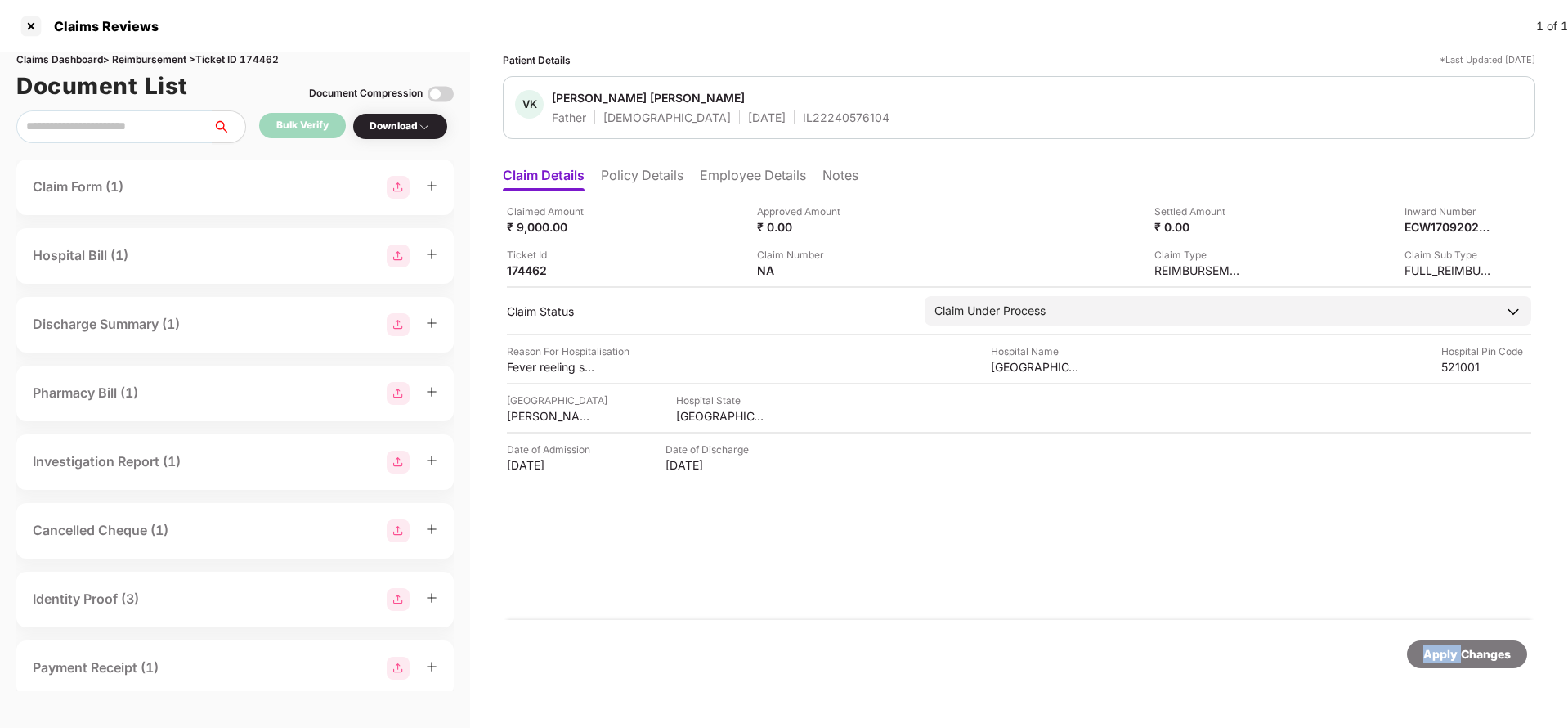
click at [1454, 656] on div "Apply Changes" at bounding box center [1467, 654] width 87 height 18
click at [1490, 655] on div "Apply Changes" at bounding box center [1467, 654] width 87 height 18
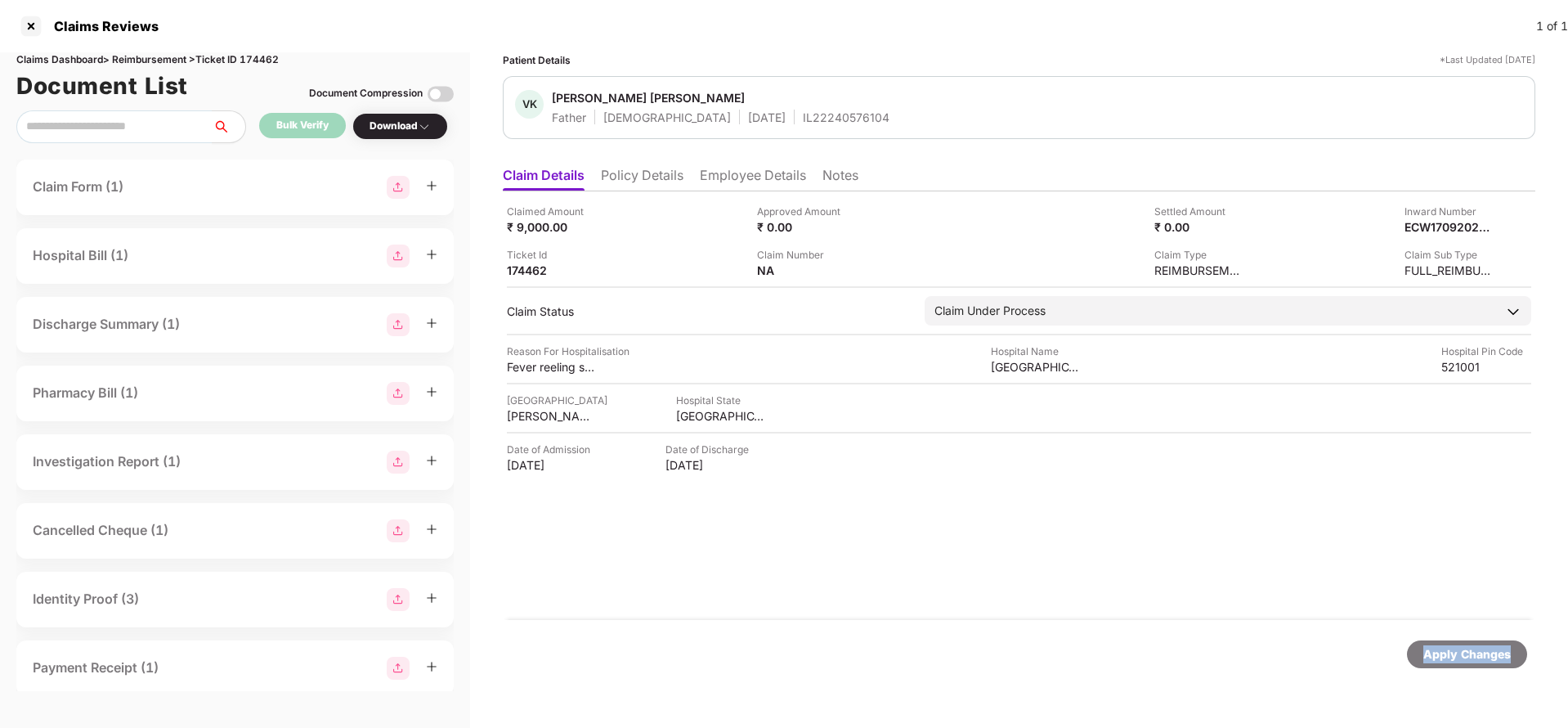
click at [1490, 655] on div "Apply Changes" at bounding box center [1467, 654] width 87 height 18
